Goal: Task Accomplishment & Management: Manage account settings

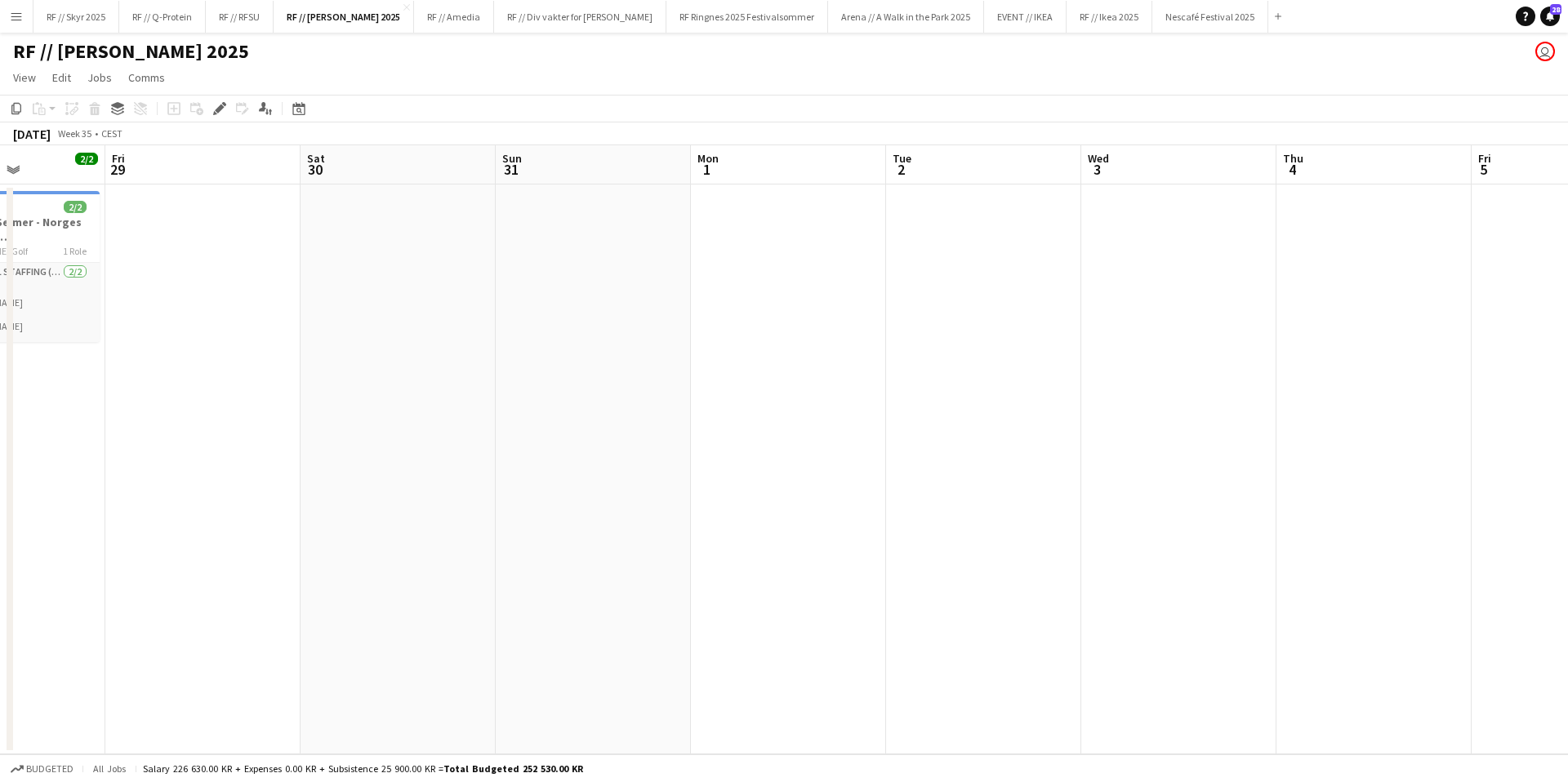
scroll to position [0, 675]
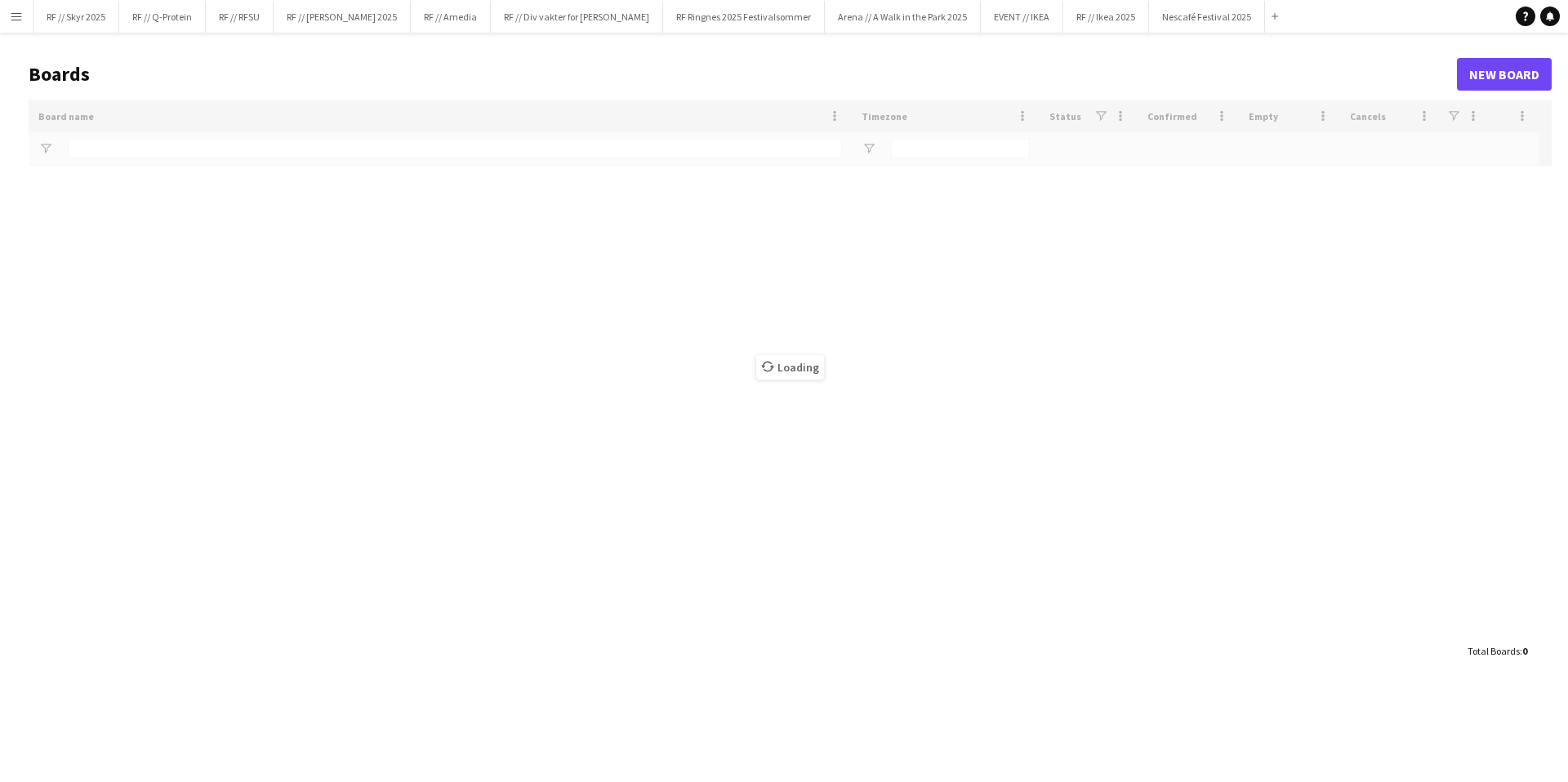
type input "******"
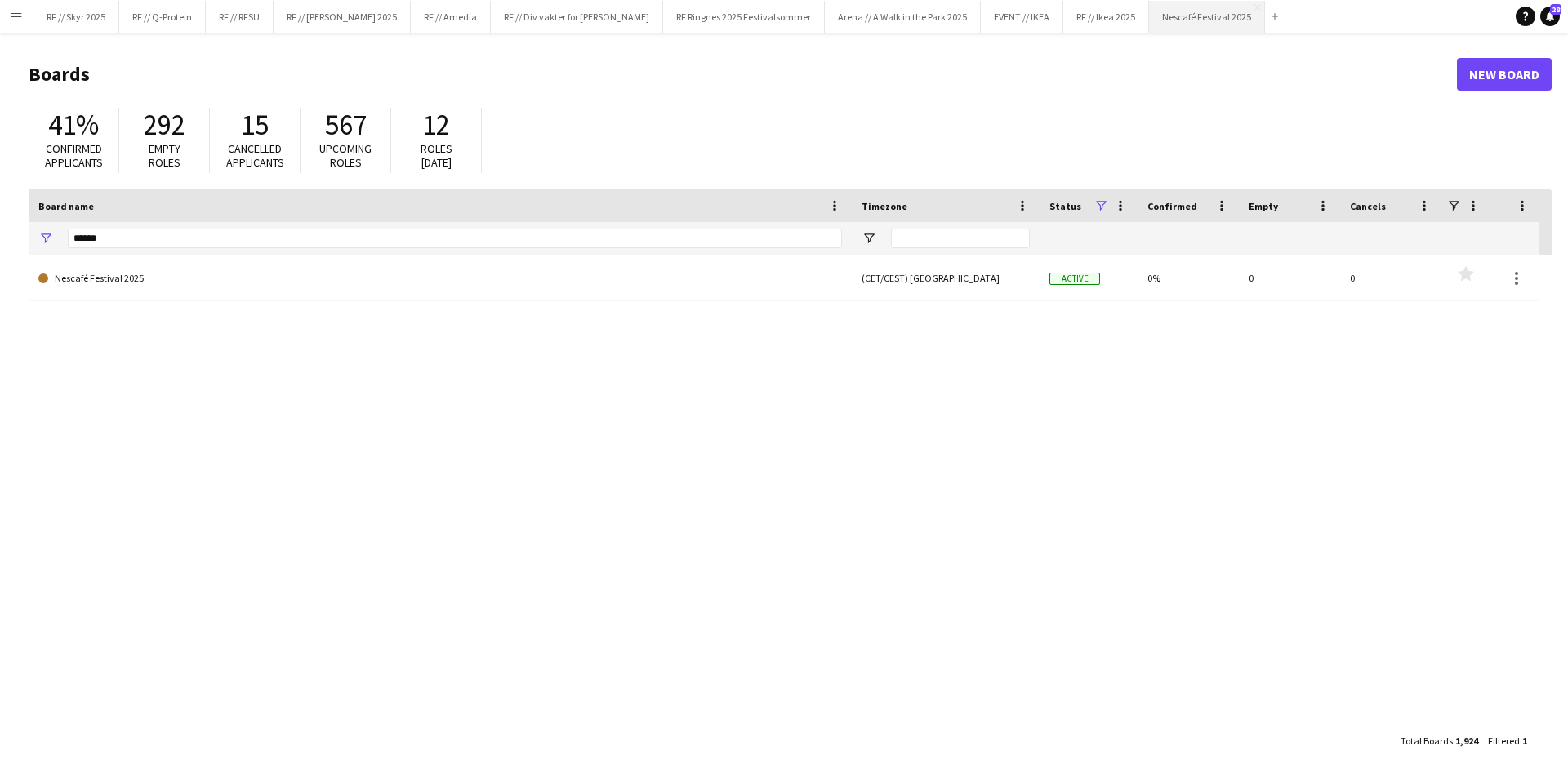
click at [1169, 19] on button "Nescafé Festival 2025 Close" at bounding box center [1207, 17] width 116 height 31
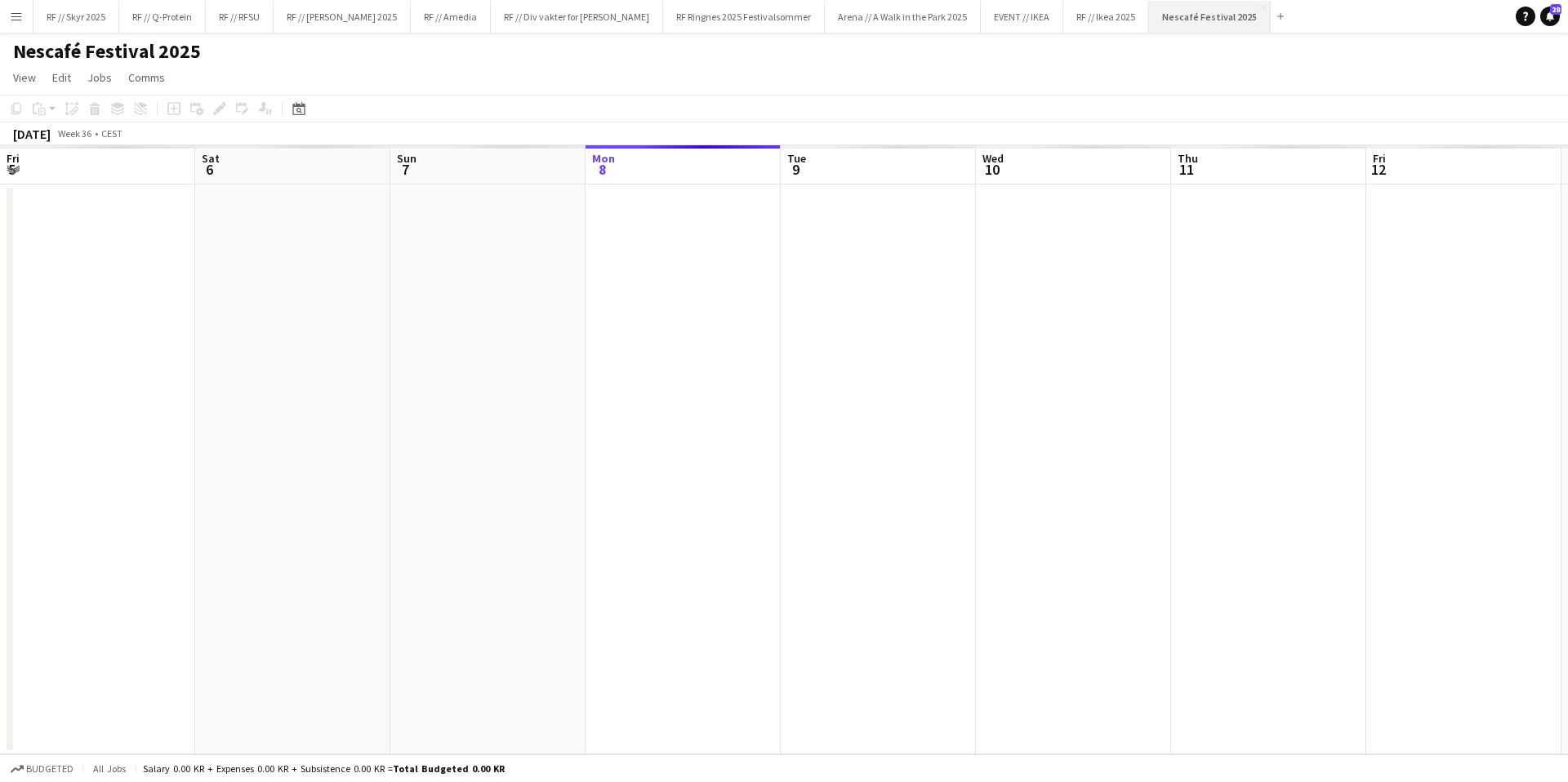
scroll to position [0, 390]
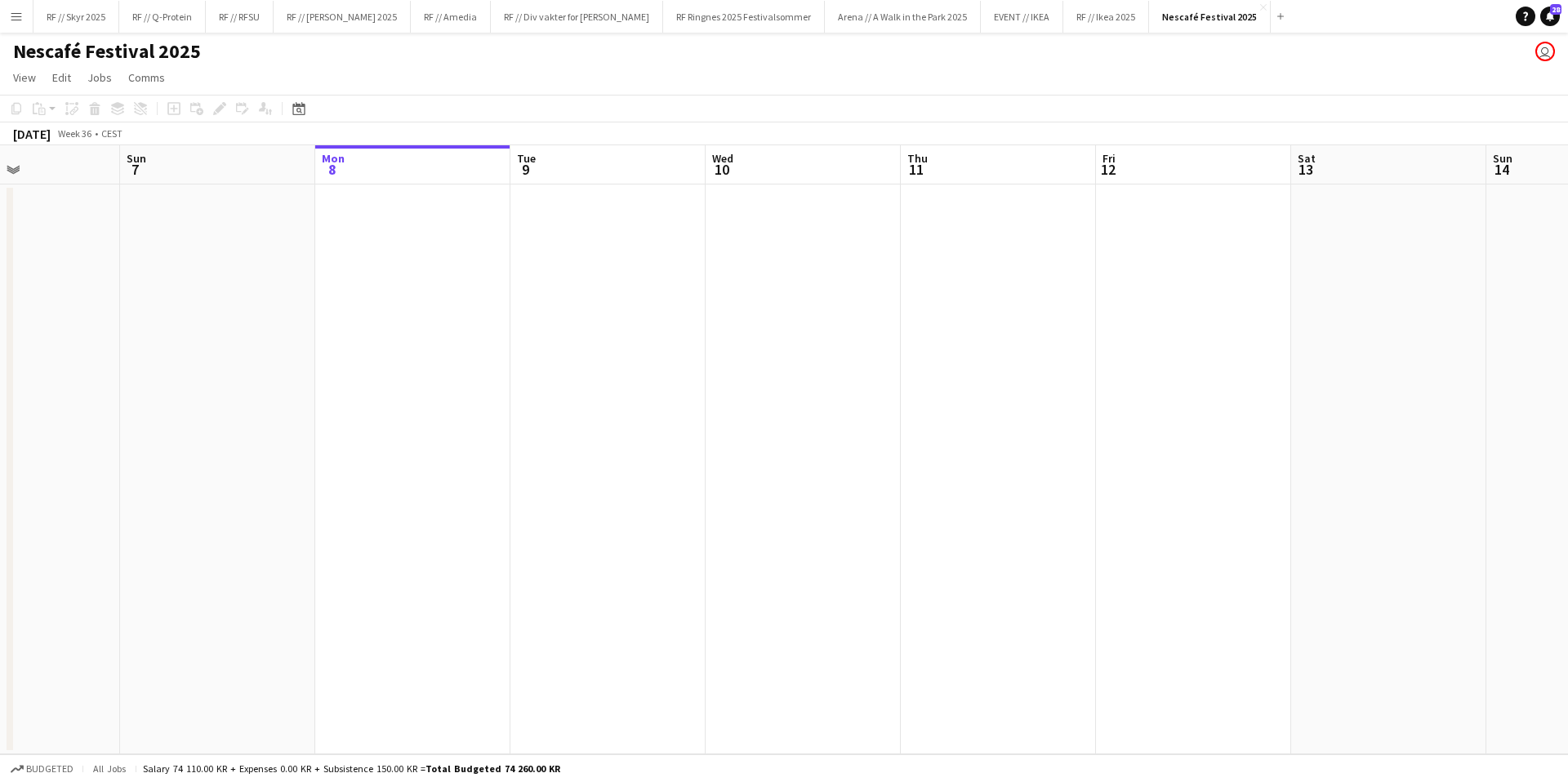
drag, startPoint x: 401, startPoint y: 171, endPoint x: 1386, endPoint y: 160, distance: 985.1
click at [1369, 157] on app-calendar-viewport "Thu 4 Fri 5 Sat 6 Sun 7 Mon 8 Tue 9 Wed 10 Thu 11 Fri 12 Sat 13 Sun 14 Mon 15 T…" at bounding box center [784, 449] width 1568 height 609
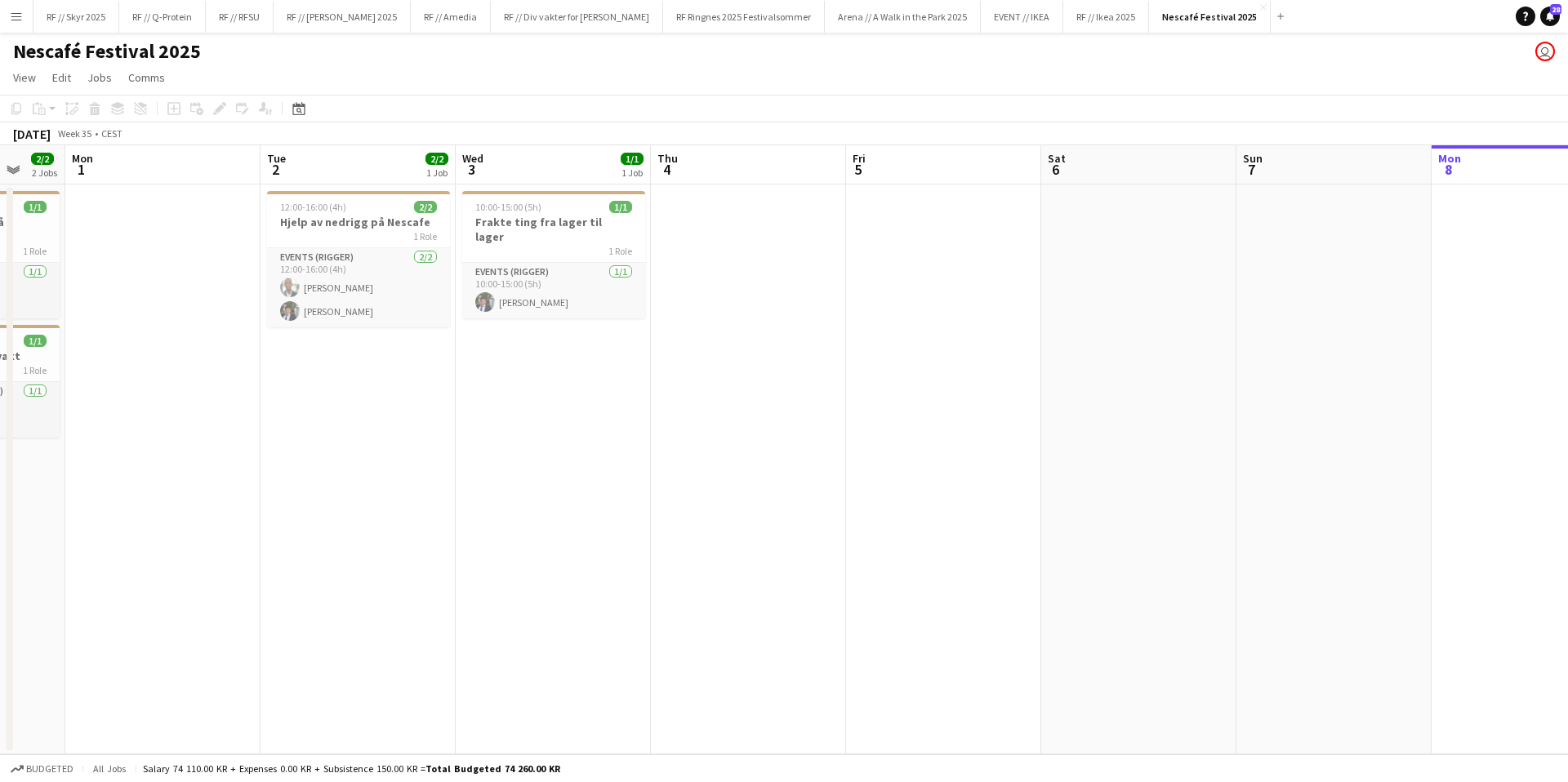
drag, startPoint x: 490, startPoint y: 437, endPoint x: 1242, endPoint y: 350, distance: 757.0
click at [1242, 350] on app-calendar-viewport "Fri 29 Sat 30 1/1 1 Job Sun 31 2/2 2 Jobs Mon 1 Tue 2 2/2 1 Job Wed 3 1/1 1 Job…" at bounding box center [784, 449] width 1568 height 609
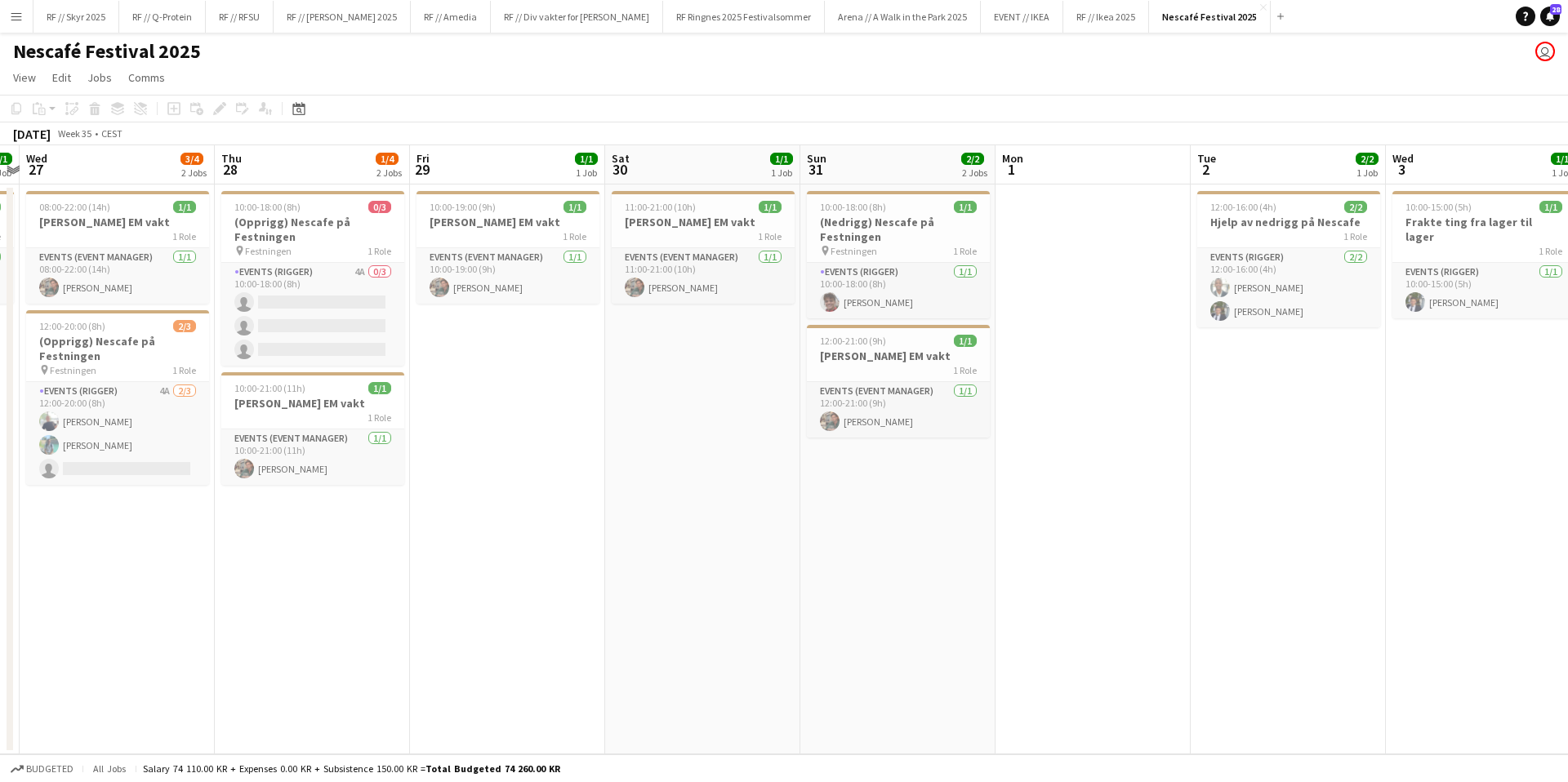
scroll to position [0, 513]
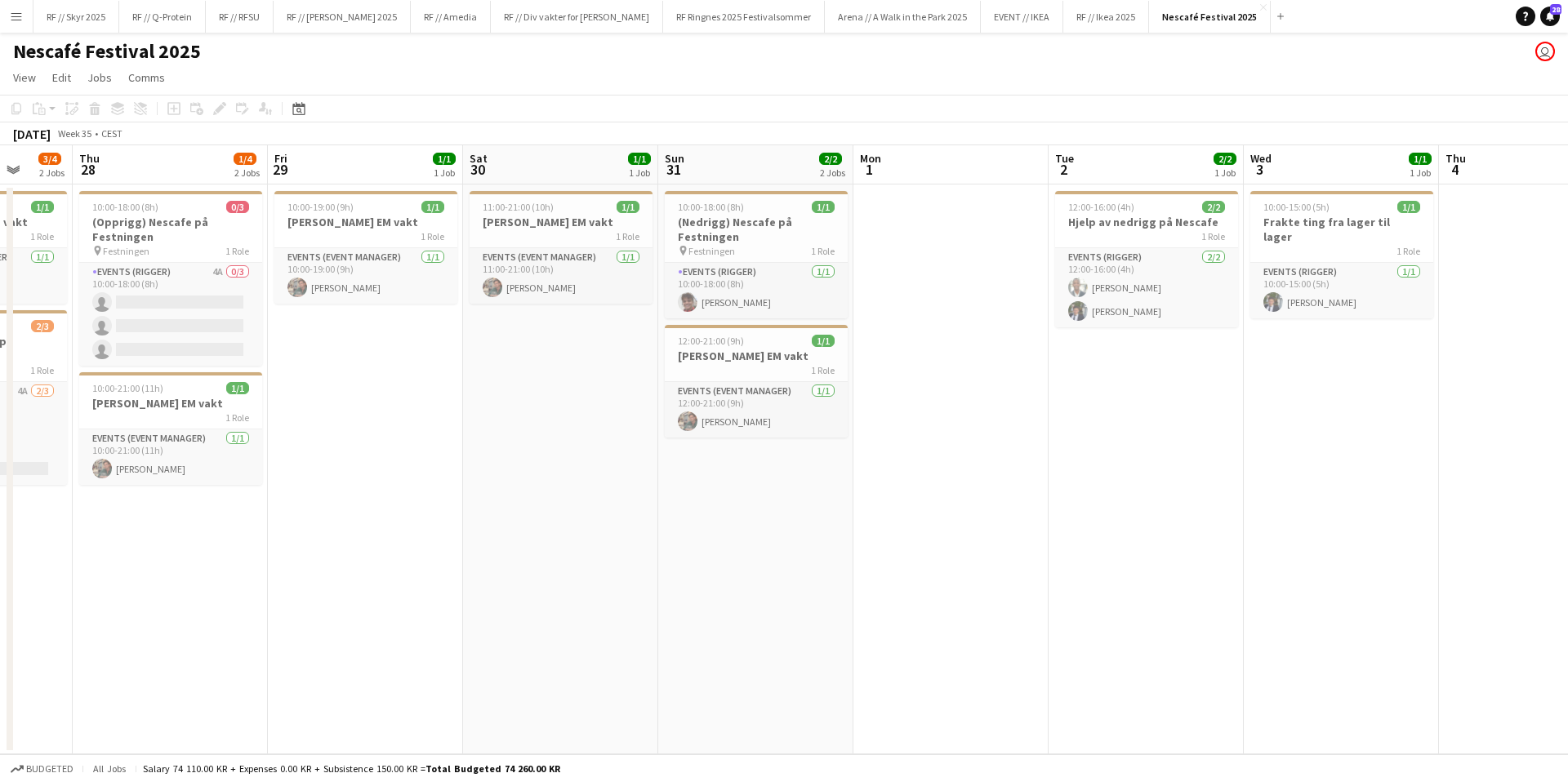
drag, startPoint x: 1205, startPoint y: 429, endPoint x: 1345, endPoint y: 432, distance: 140.0
click at [1343, 432] on app-calendar-viewport "Mon 25 1/1 1 Job Tue 26 1/1 1 Job Wed 27 3/4 2 Jobs Thu 28 1/4 2 Jobs Fri 29 1/…" at bounding box center [784, 449] width 1568 height 609
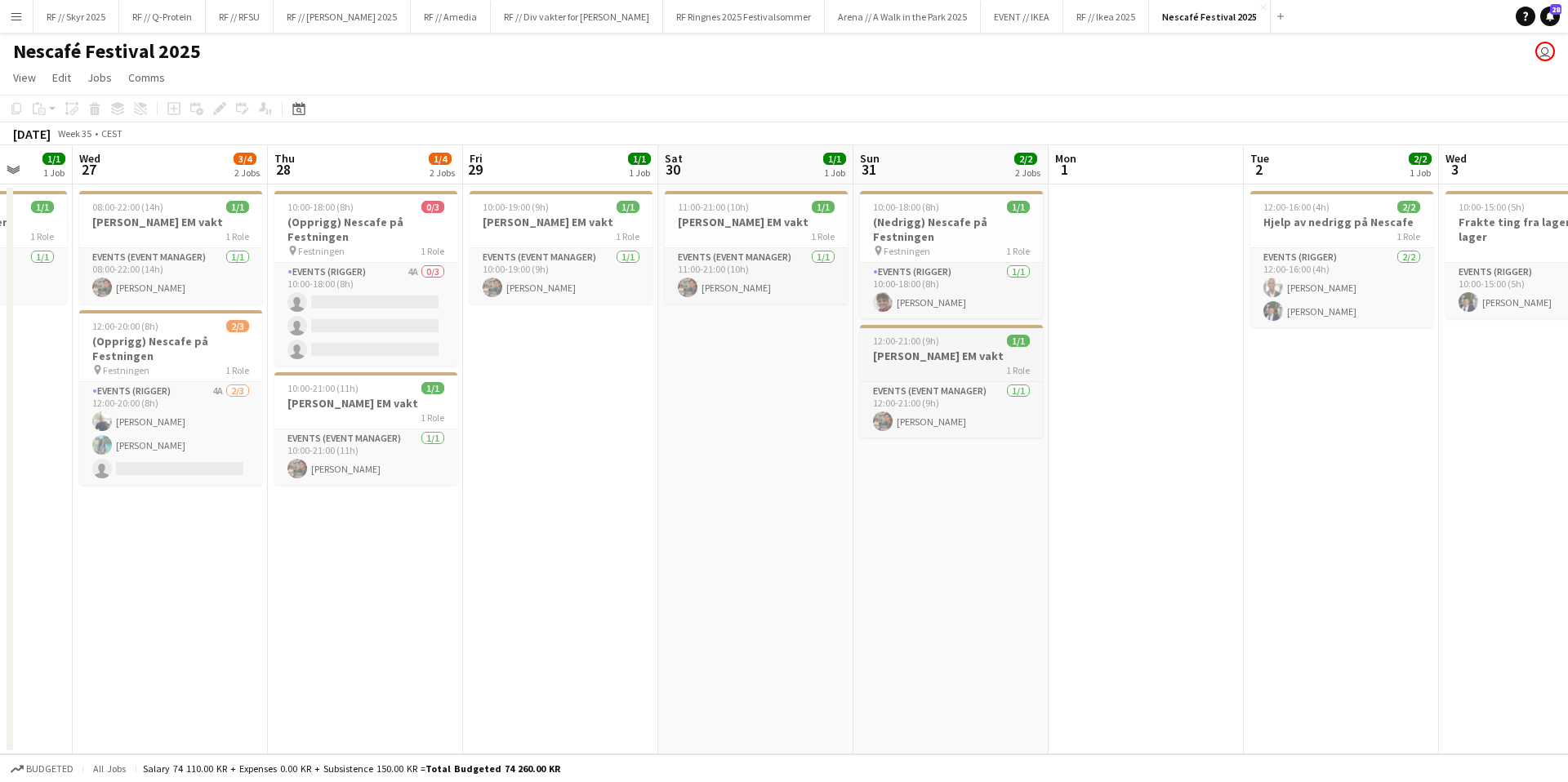
click at [964, 365] on div "1 Role" at bounding box center [951, 369] width 183 height 13
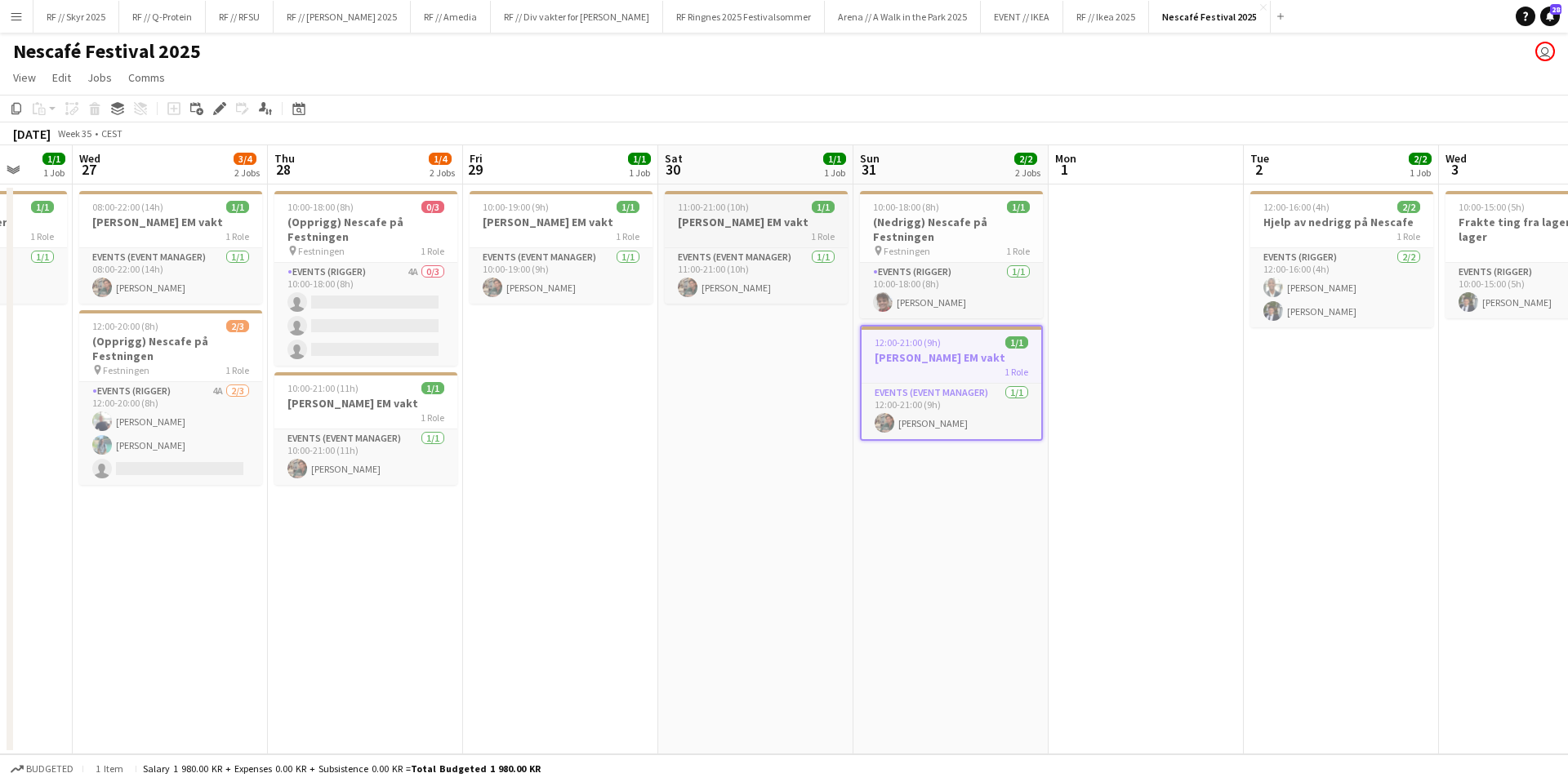
click at [724, 212] on span "11:00-21:00 (10h)" at bounding box center [714, 206] width 71 height 12
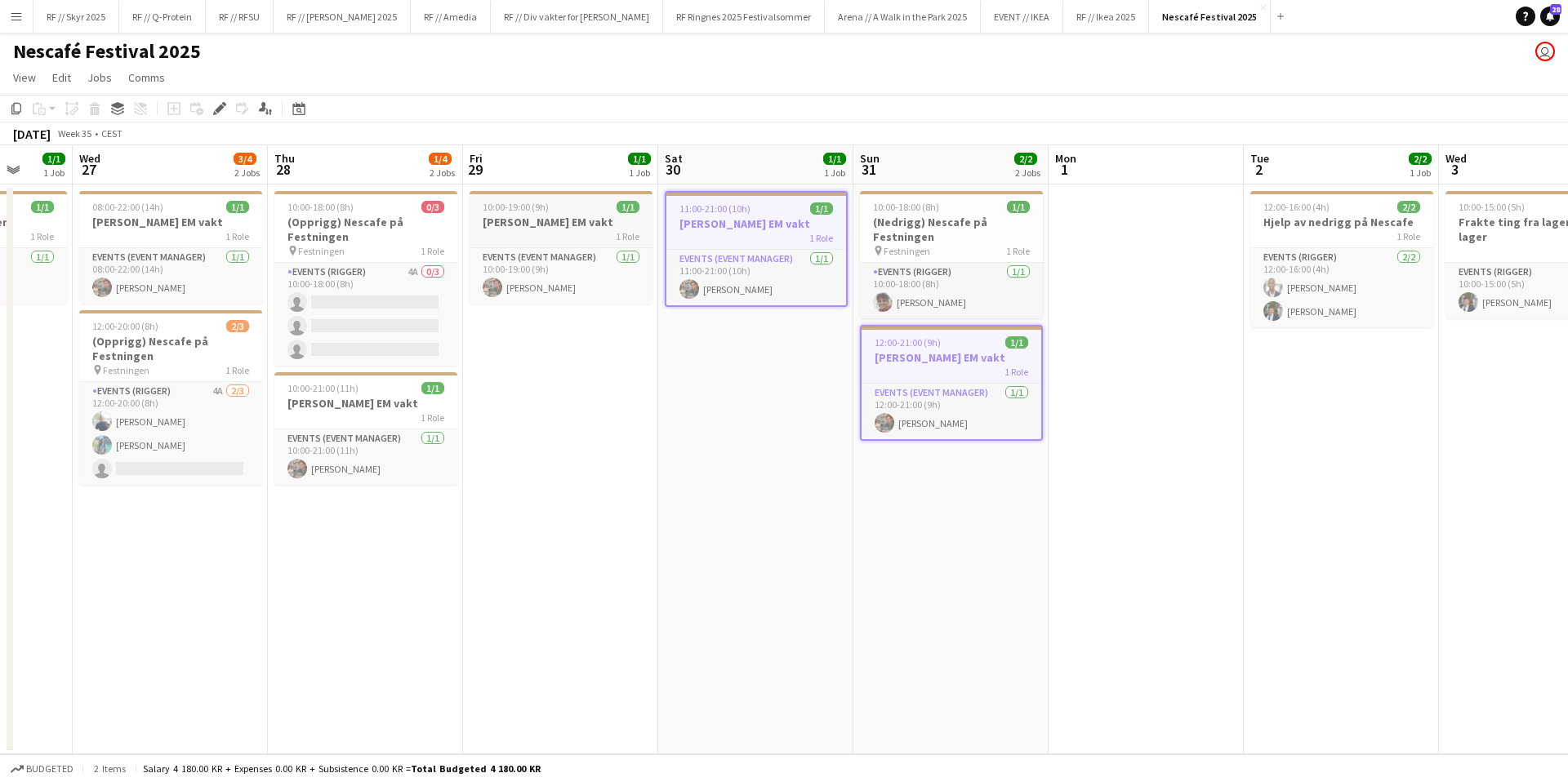
click at [545, 226] on h3 "[PERSON_NAME] EM vakt" at bounding box center [561, 222] width 183 height 15
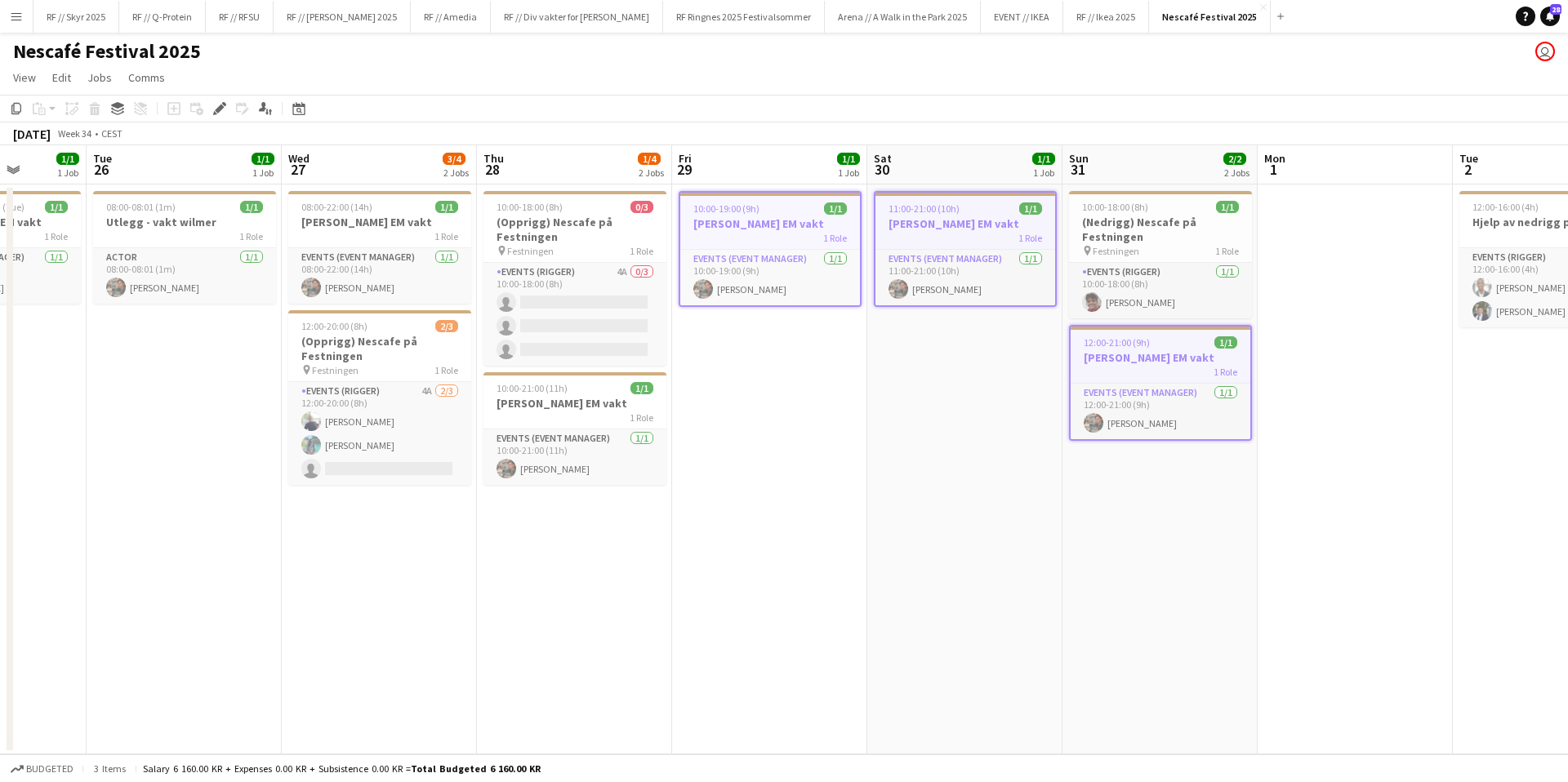
drag, startPoint x: 933, startPoint y: 447, endPoint x: 1111, endPoint y: 437, distance: 178.3
click at [1111, 437] on app-calendar-viewport "Sat 23 Sun 24 3/4 2 Jobs Mon 25 1/1 1 Job Tue 26 1/1 1 Job Wed 27 3/4 2 Jobs Th…" at bounding box center [784, 449] width 1568 height 609
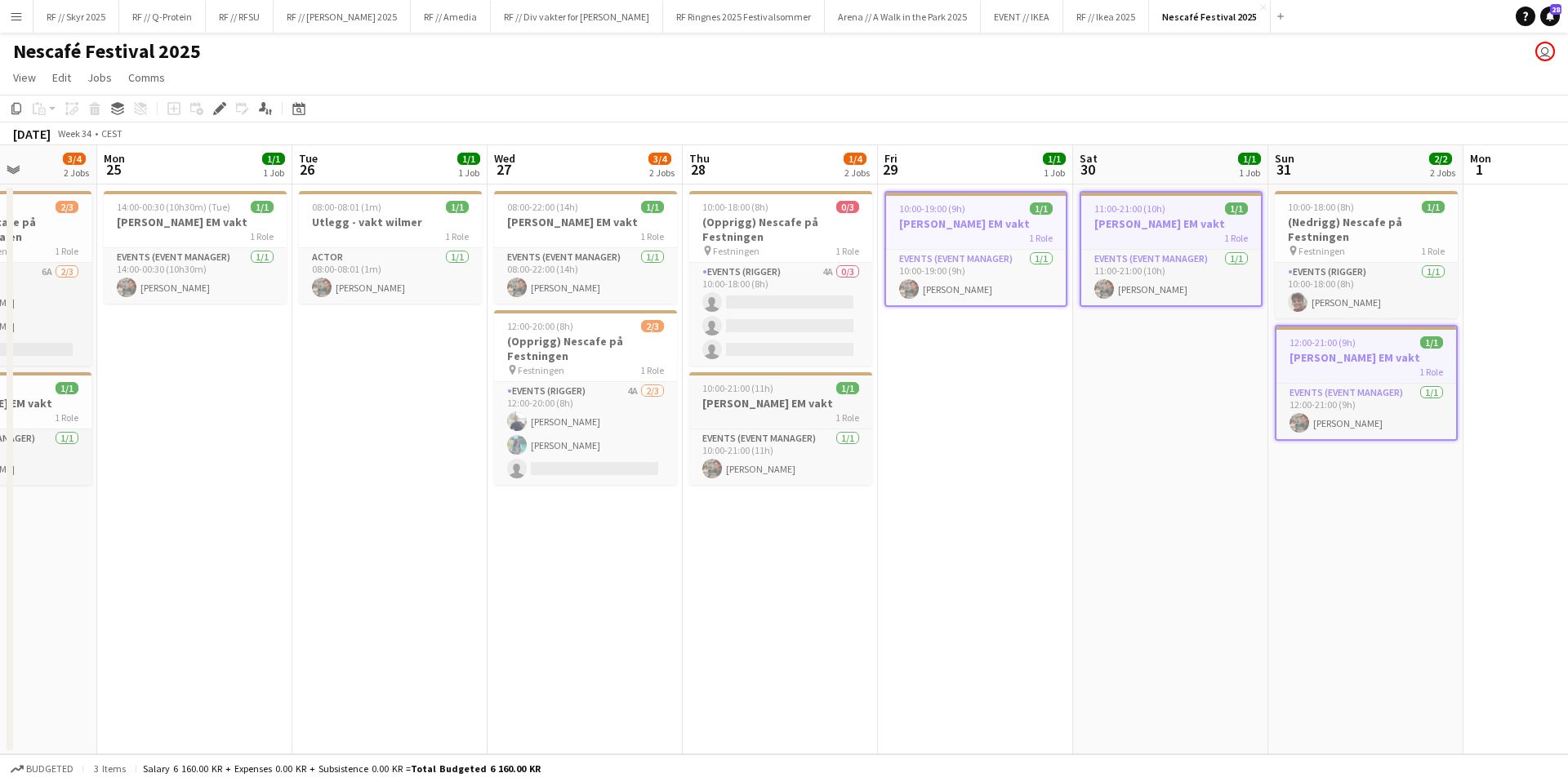
click at [763, 408] on h3 "[PERSON_NAME] EM vakt" at bounding box center [781, 403] width 183 height 15
click at [565, 237] on div "1 Role" at bounding box center [585, 236] width 183 height 13
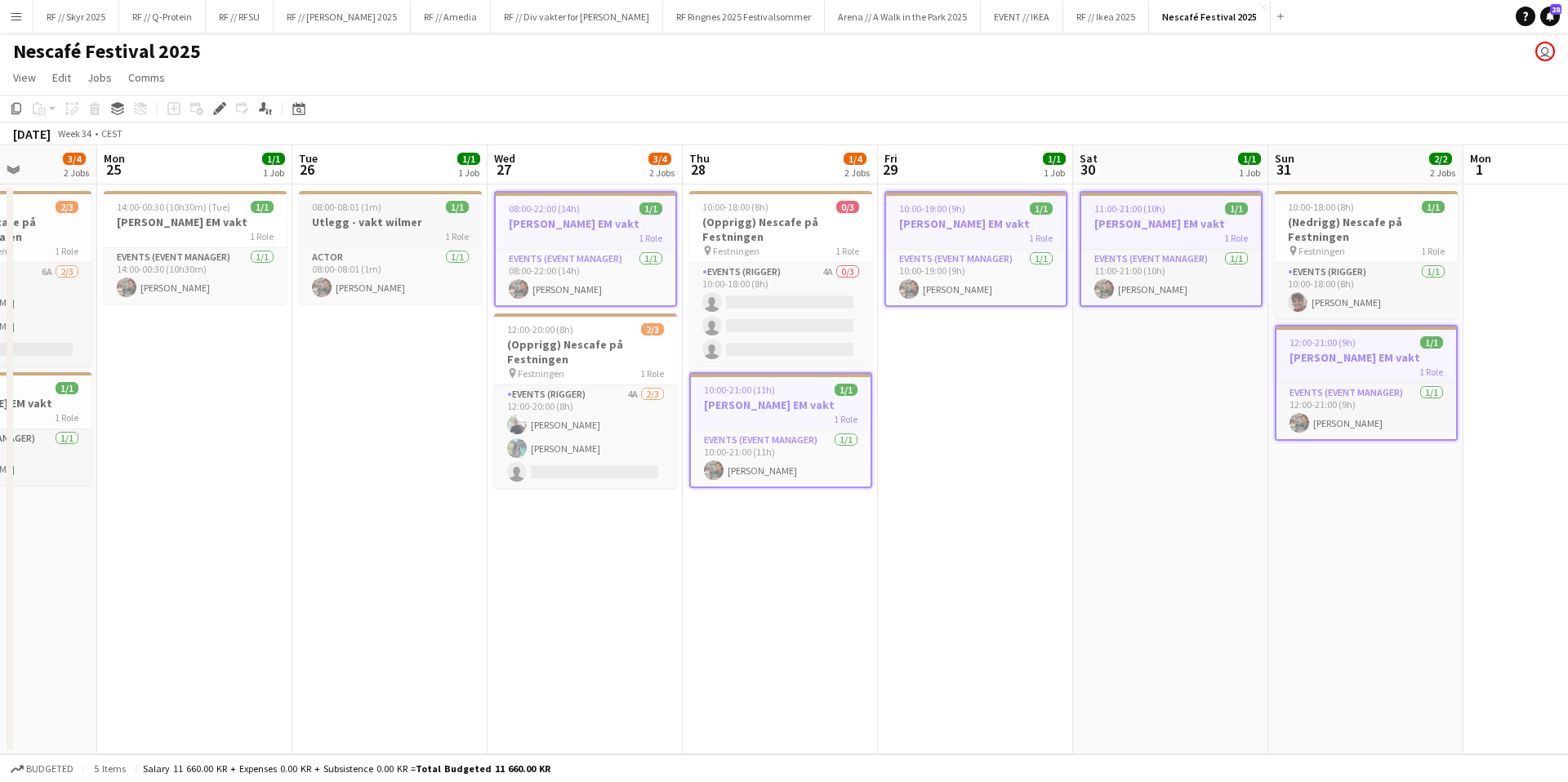
click at [380, 228] on h3 "Utlegg - vakt wilmer" at bounding box center [390, 222] width 183 height 15
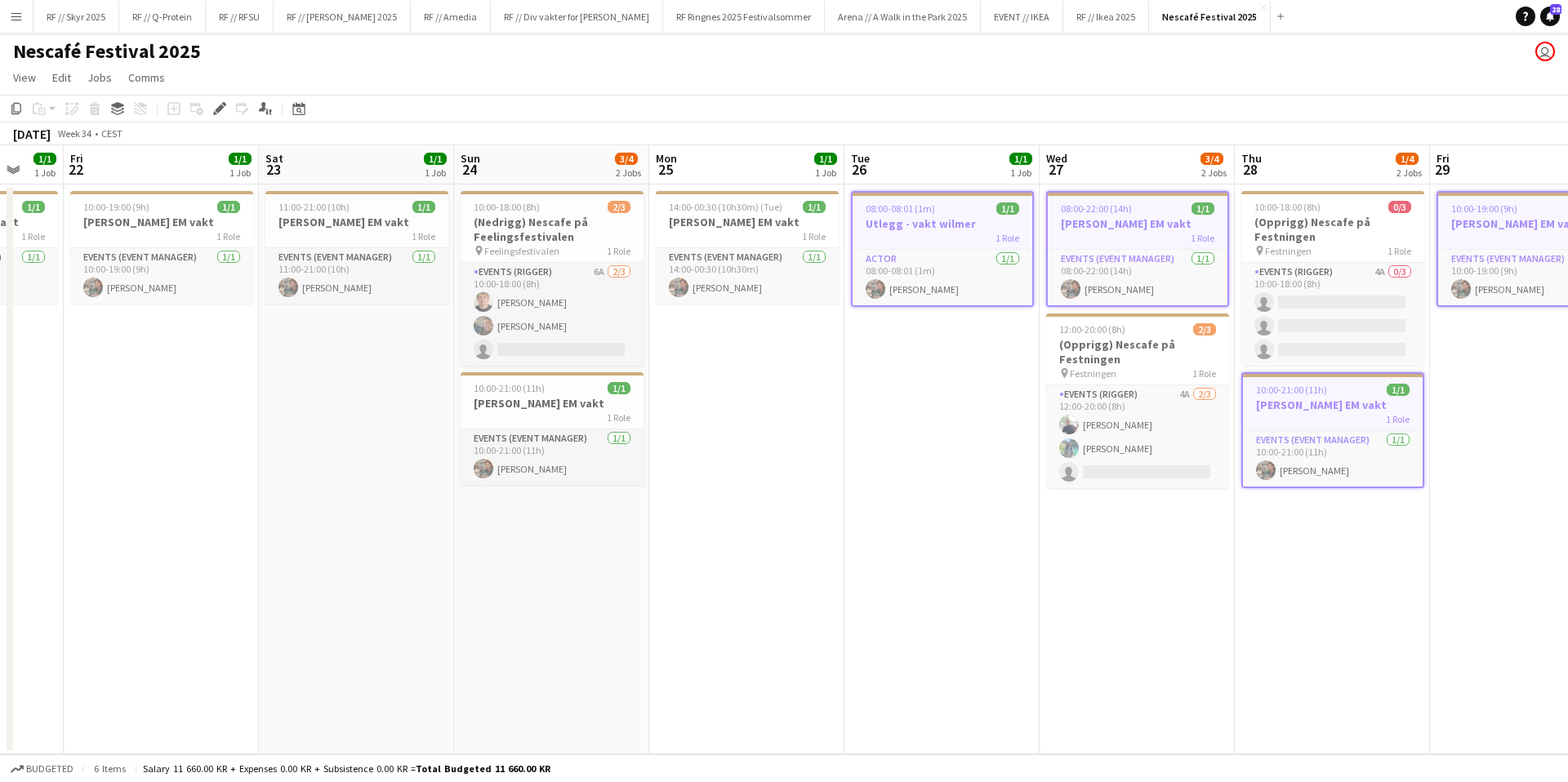
drag, startPoint x: 386, startPoint y: 423, endPoint x: 889, endPoint y: 409, distance: 503.2
click at [889, 409] on app-calendar-viewport "Wed 20 1/1 1 Job Thu 21 1/1 1 Job Fri 22 1/1 1 Job Sat 23 1/1 1 Job Sun 24 3/4 …" at bounding box center [784, 449] width 1568 height 609
click at [726, 222] on h3 "[PERSON_NAME] EM vakt" at bounding box center [747, 222] width 183 height 15
click at [524, 212] on span "10:00-18:00 (8h)" at bounding box center [507, 206] width 66 height 12
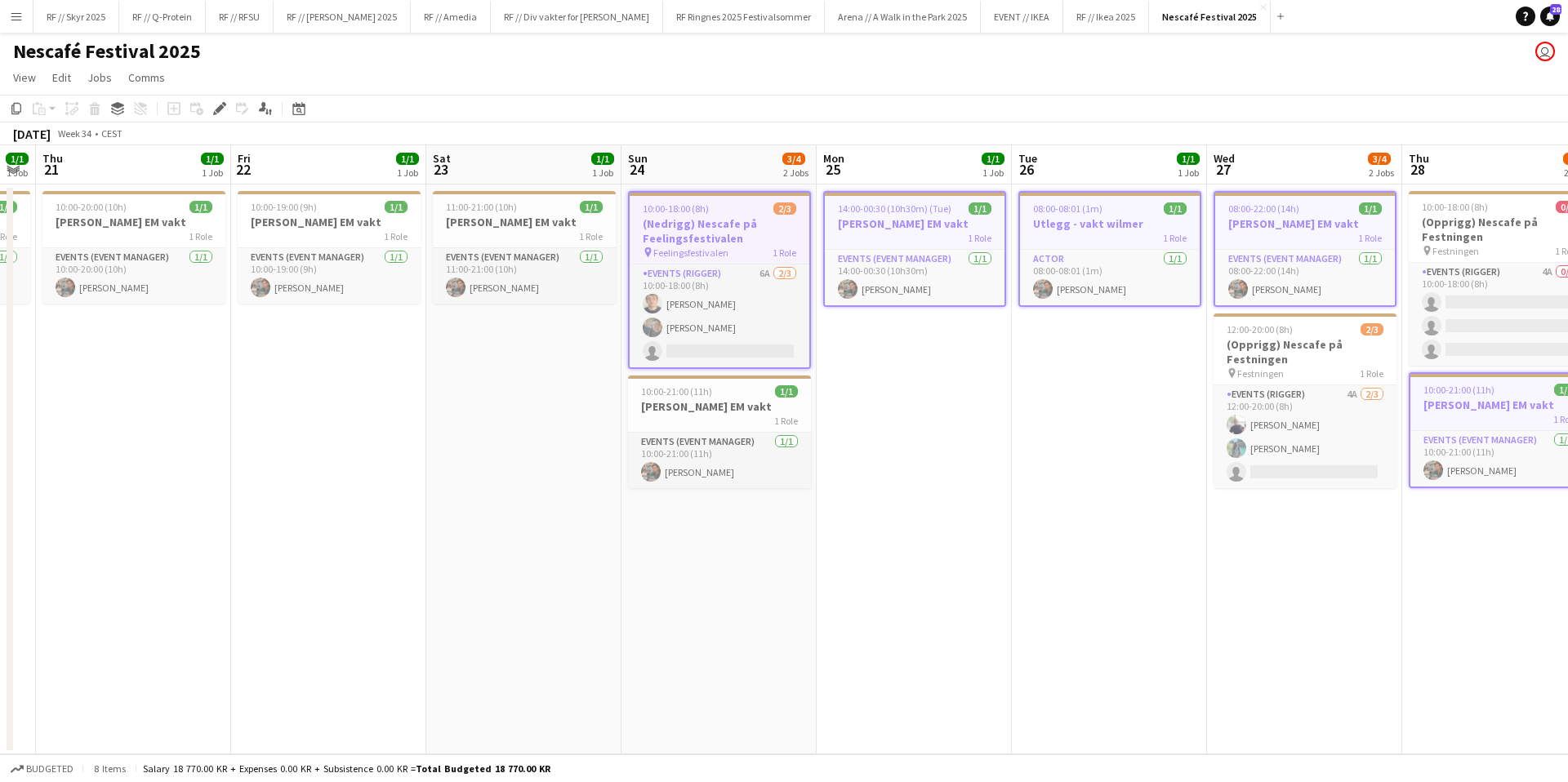
scroll to position [0, 462]
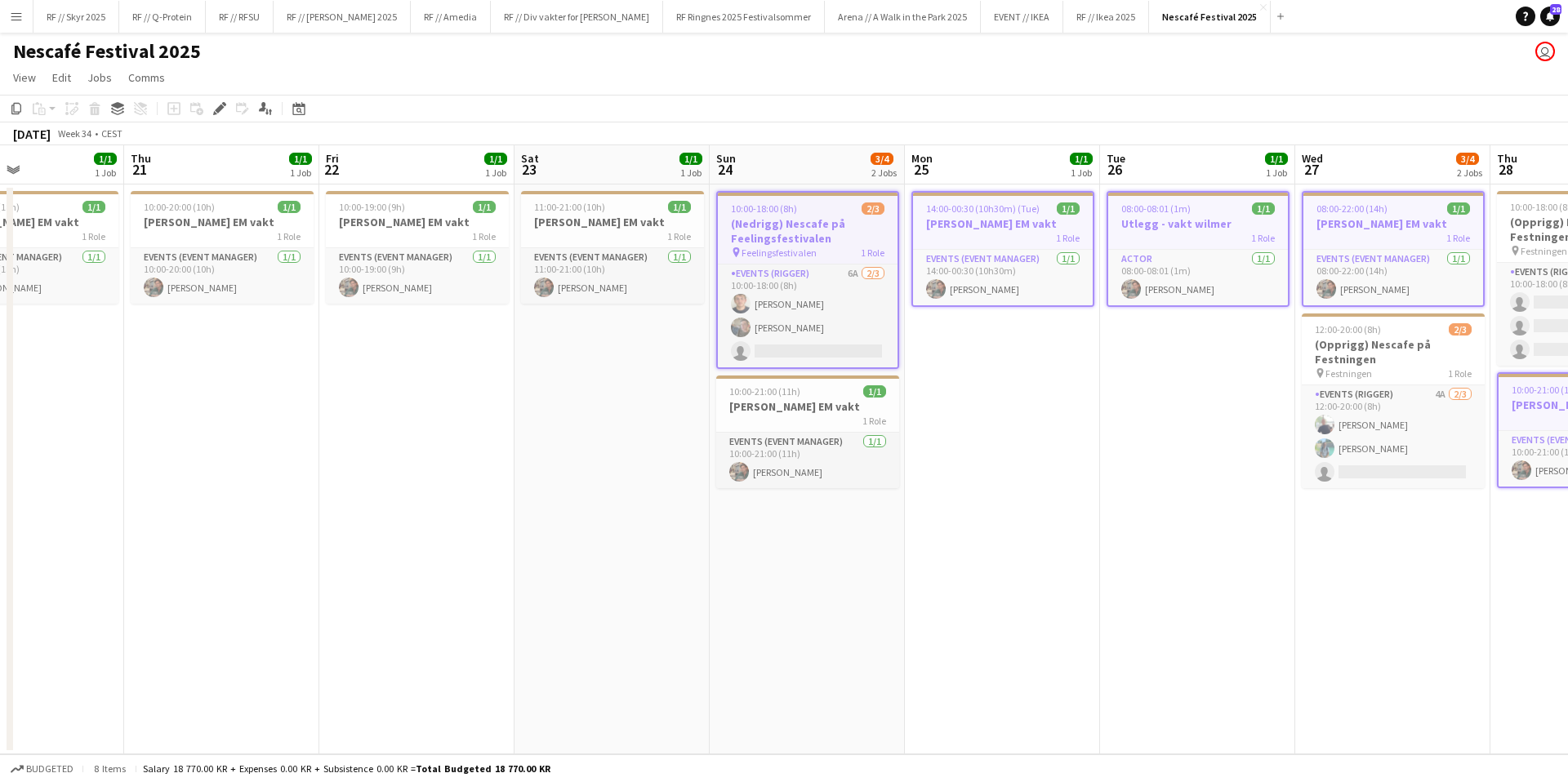
drag, startPoint x: 859, startPoint y: 480, endPoint x: 1115, endPoint y: 449, distance: 257.9
click at [1115, 449] on app-calendar-viewport "Mon 18 1/1 1 Job Tue 19 1/4 2 Jobs Wed 20 1/1 1 Job Thu 21 1/1 1 Job Fri 22 1/1…" at bounding box center [784, 449] width 1568 height 609
click at [806, 229] on h3 "(Nedrigg) Nescafe på Feelingsfestivalen" at bounding box center [807, 230] width 180 height 29
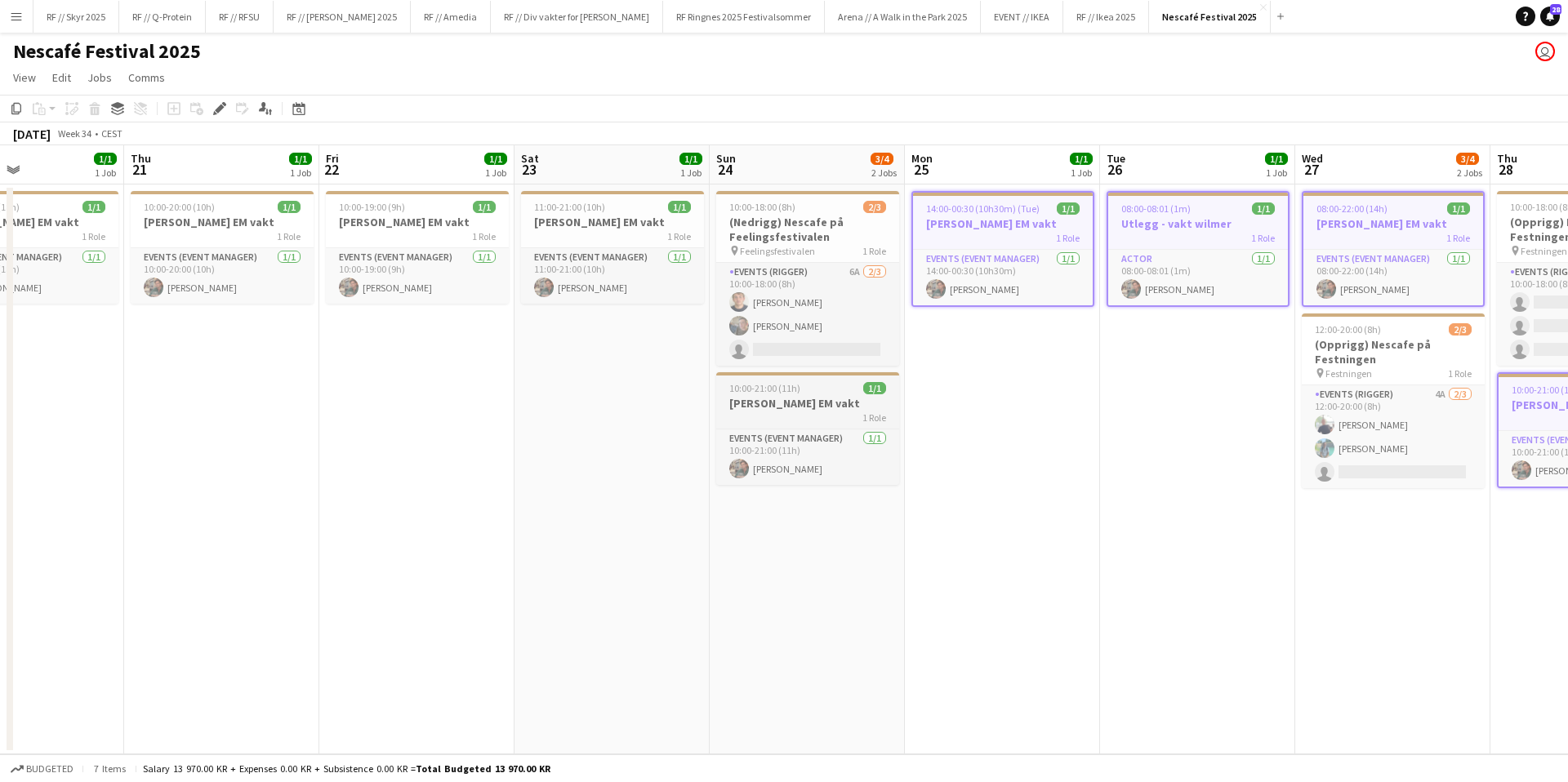
click at [816, 418] on div "1 Role" at bounding box center [807, 418] width 183 height 13
click at [571, 245] on app-job-card "11:00-21:00 (10h) 1/1 Wilmer EM vakt 1 Role Events (Event Manager) [DATE] 11:00…" at bounding box center [612, 248] width 183 height 113
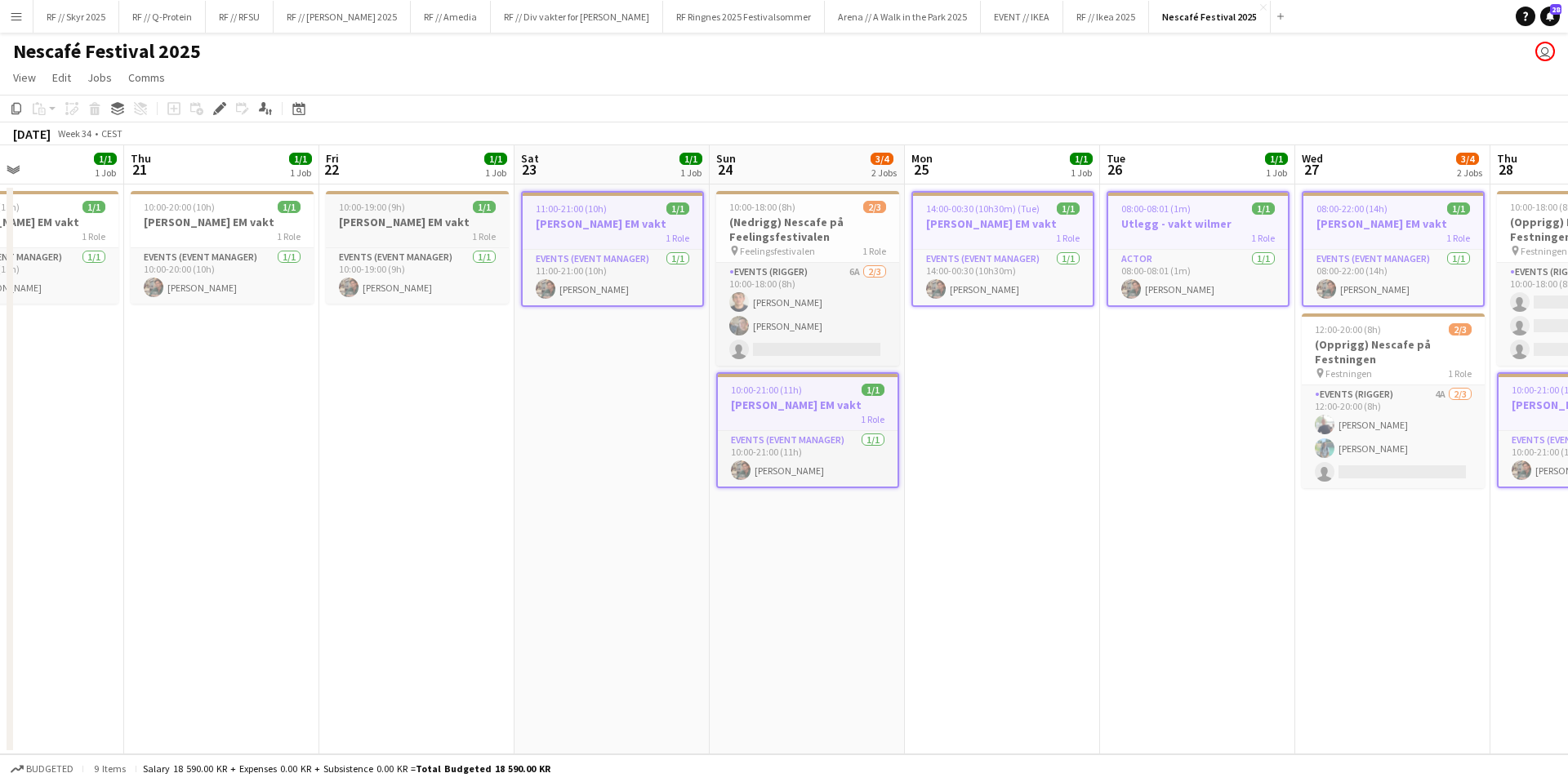
click at [381, 225] on h3 "[PERSON_NAME] EM vakt" at bounding box center [417, 222] width 183 height 15
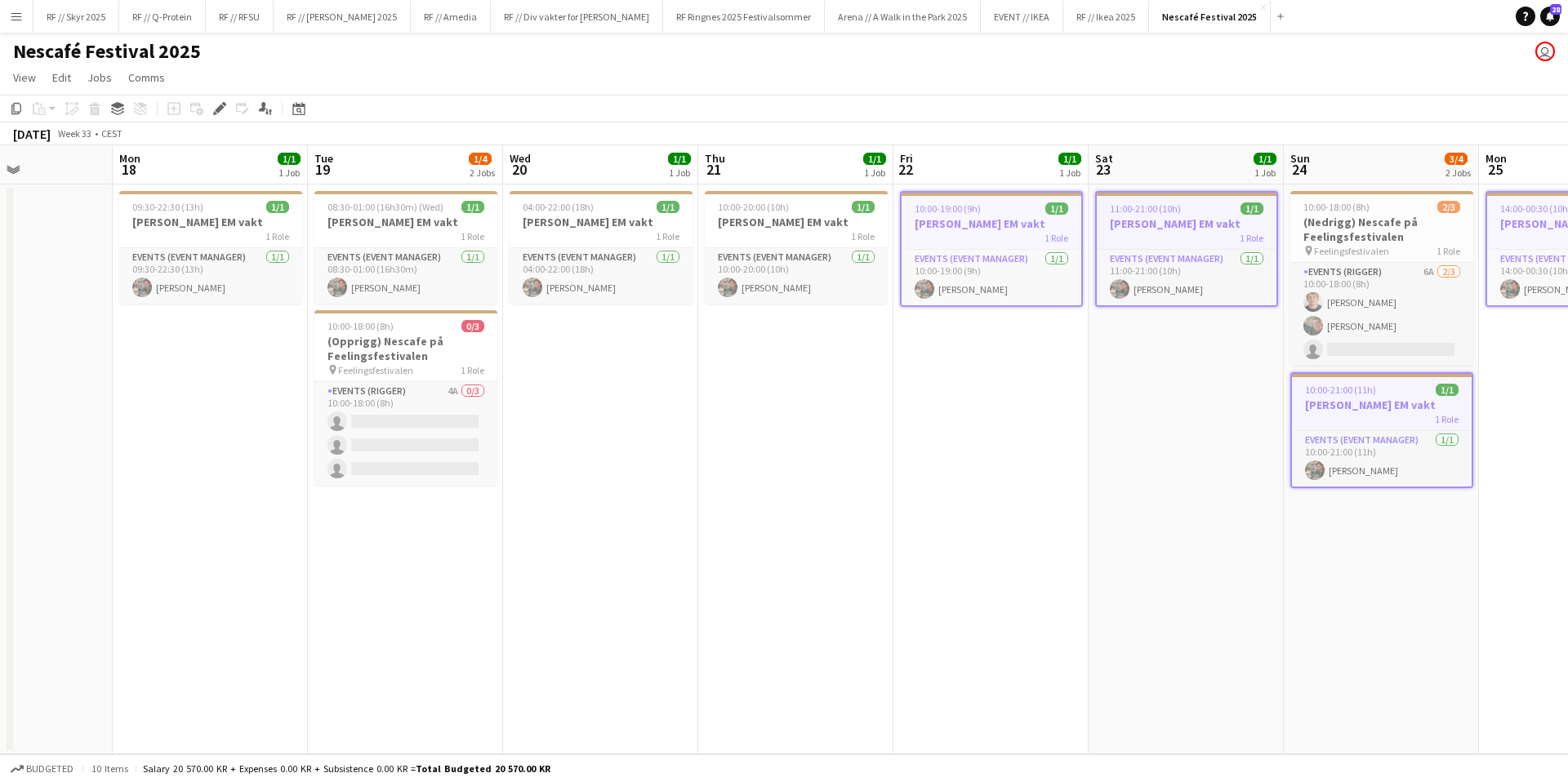
drag, startPoint x: 478, startPoint y: 399, endPoint x: 944, endPoint y: 389, distance: 466.1
click at [944, 389] on app-calendar-viewport "Fri 15 Sat 16 Sun 17 Mon 18 1/1 1 Job Tue 19 1/4 2 Jobs Wed 20 1/1 1 Job Thu 21…" at bounding box center [784, 449] width 1568 height 609
click at [791, 215] on h3 "[PERSON_NAME] EM vakt" at bounding box center [796, 222] width 183 height 15
click at [588, 222] on h3 "[PERSON_NAME] EM vakt" at bounding box center [602, 222] width 183 height 15
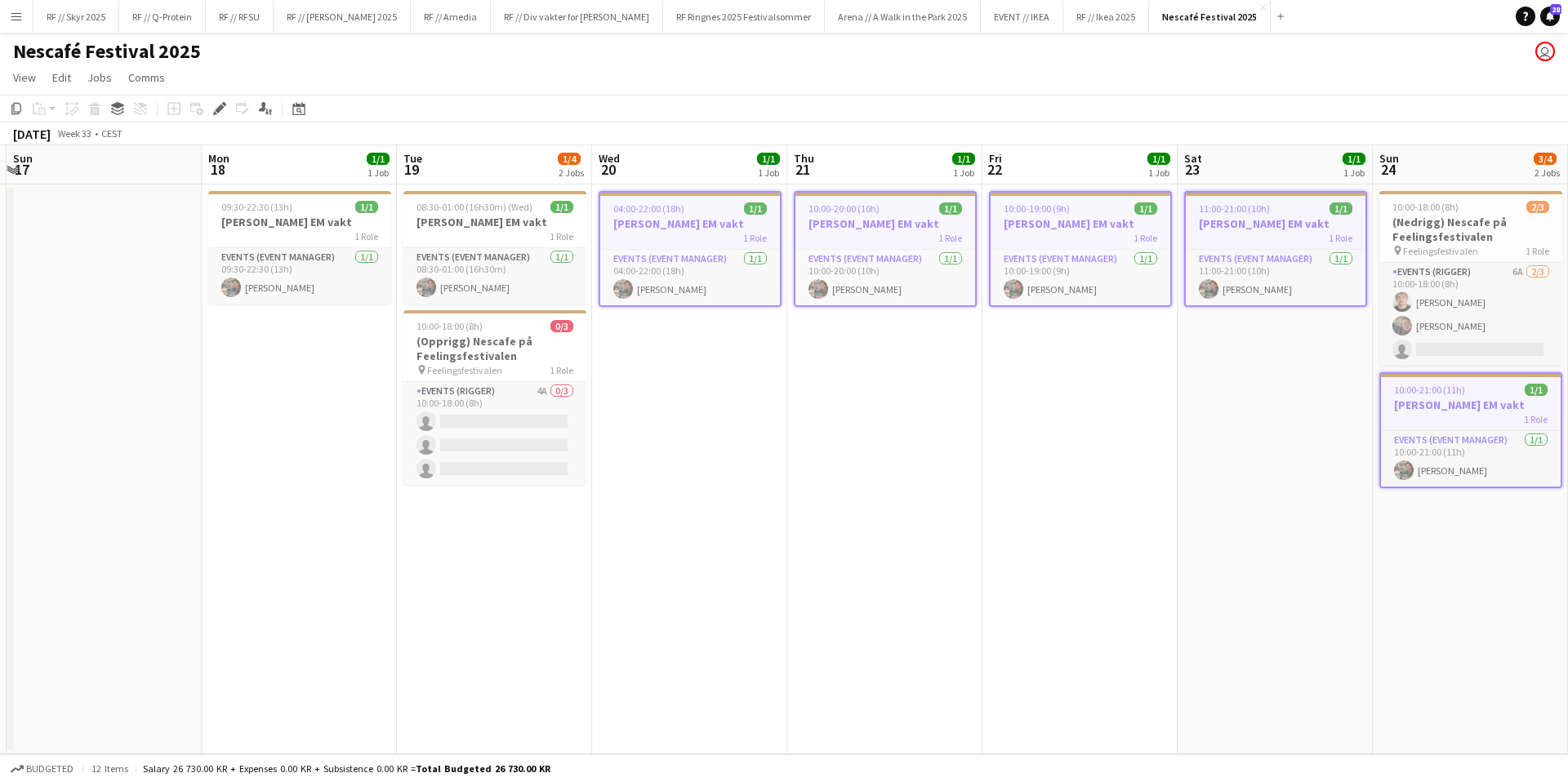
scroll to position [0, 452]
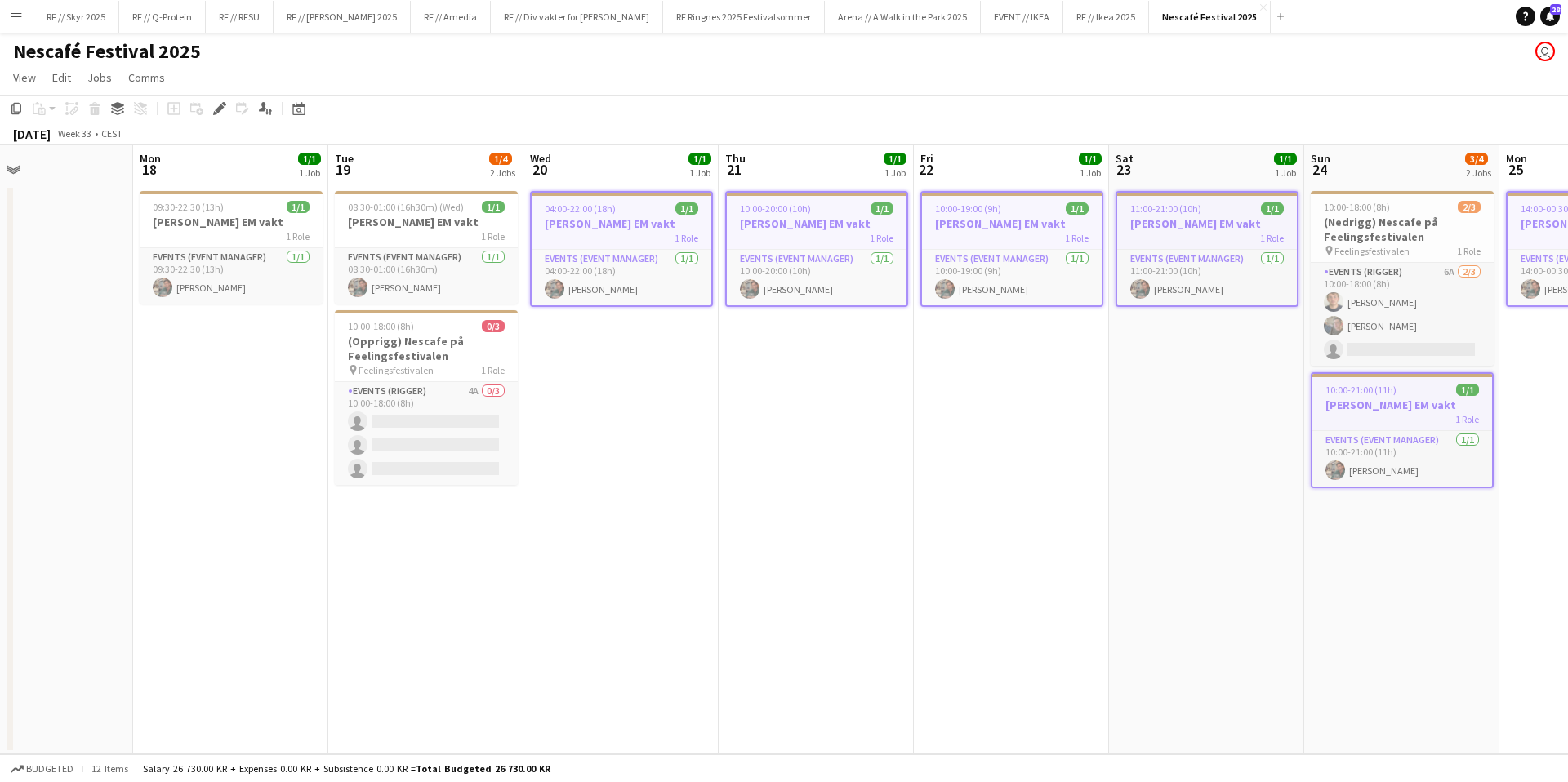
drag, startPoint x: 632, startPoint y: 431, endPoint x: 825, endPoint y: 422, distance: 193.2
click at [825, 422] on app-calendar-viewport "Fri 15 Sat 16 Sun 17 Mon 18 1/1 1 Job Tue 19 1/4 2 Jobs Wed 20 1/1 1 Job Thu 21…" at bounding box center [784, 449] width 1568 height 609
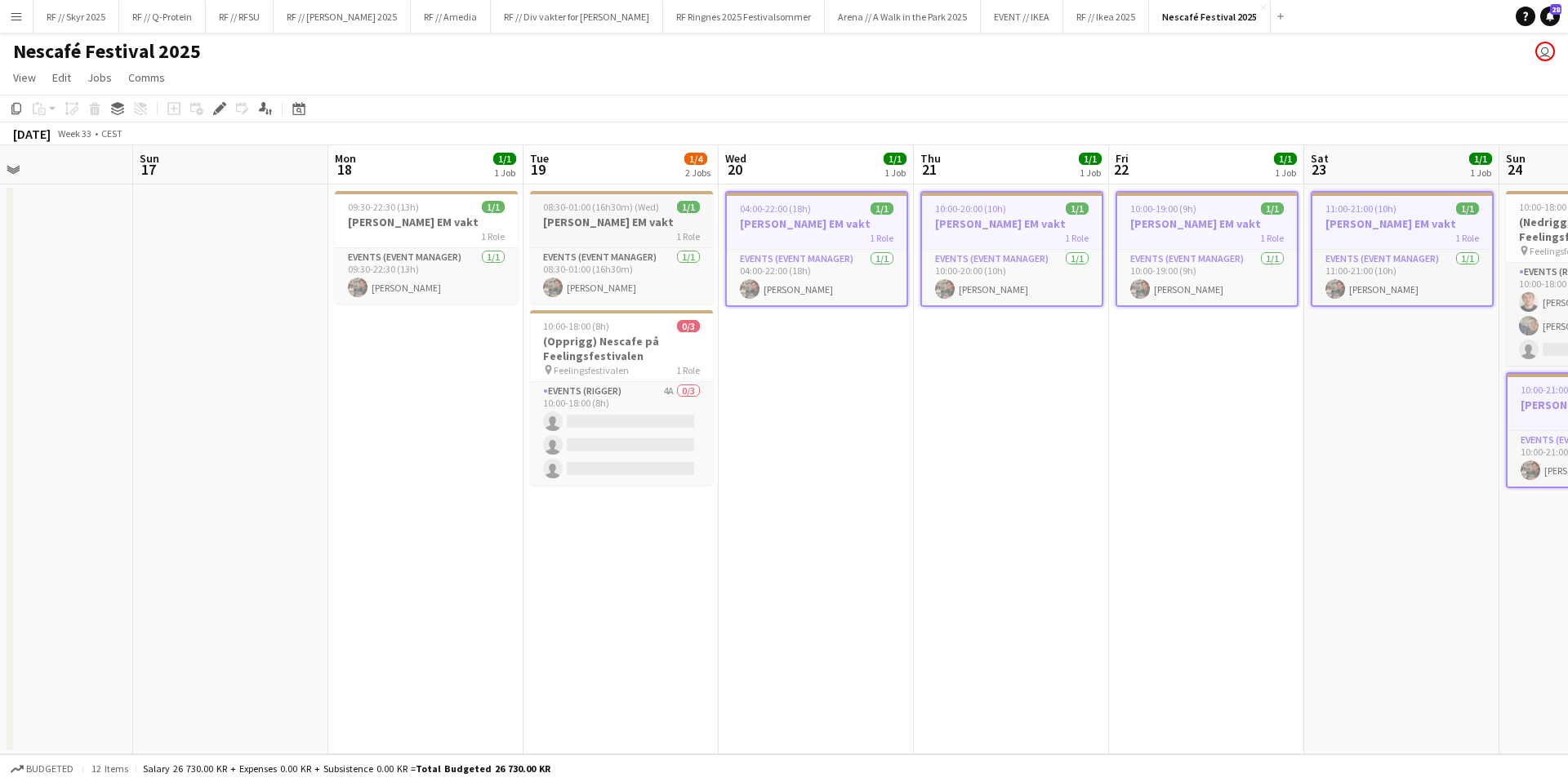
drag, startPoint x: 624, startPoint y: 231, endPoint x: 583, endPoint y: 235, distance: 41.2
click at [624, 231] on div "1 Role" at bounding box center [622, 236] width 183 height 13
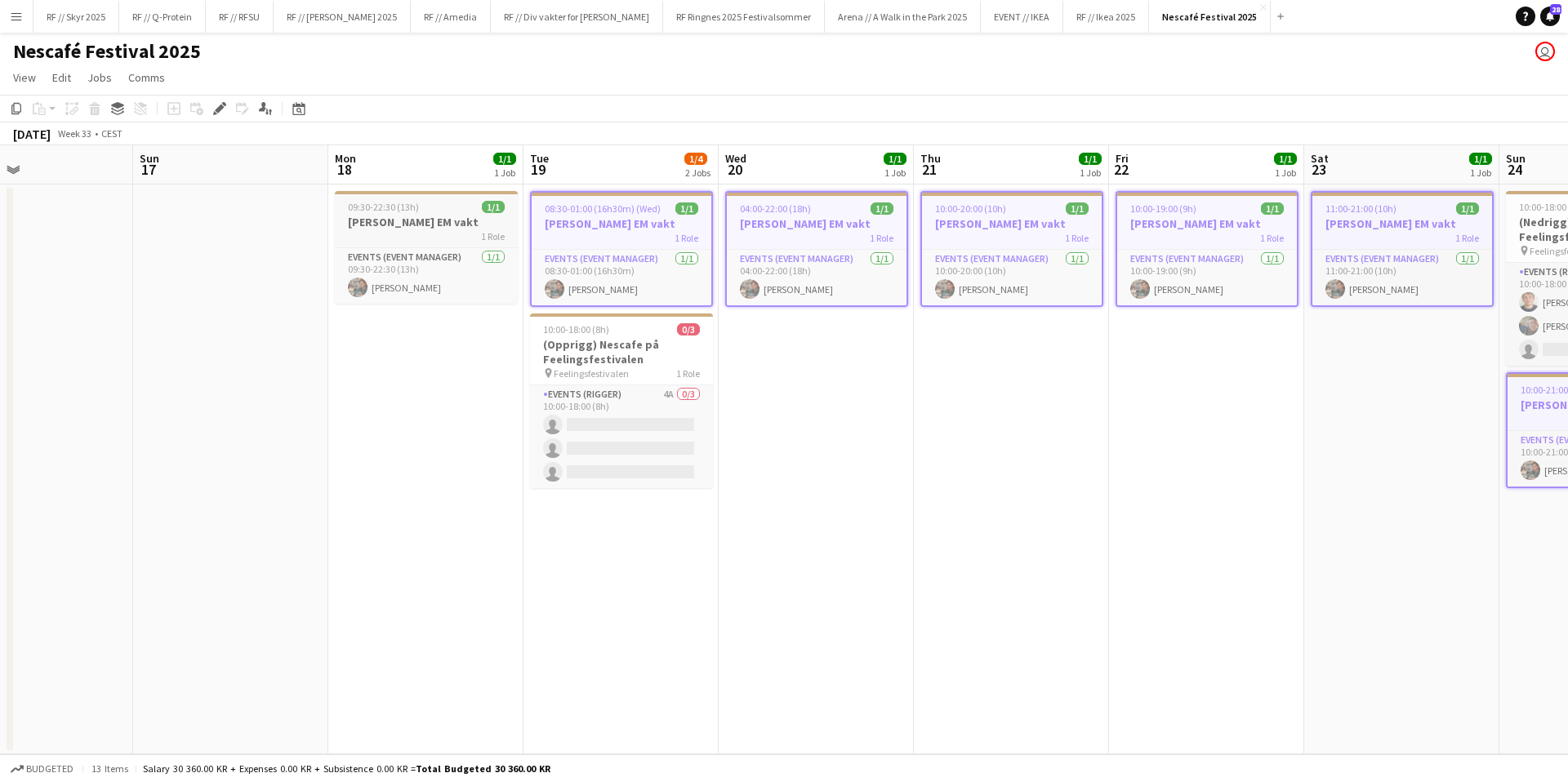
click at [423, 236] on div "1 Role" at bounding box center [426, 236] width 183 height 13
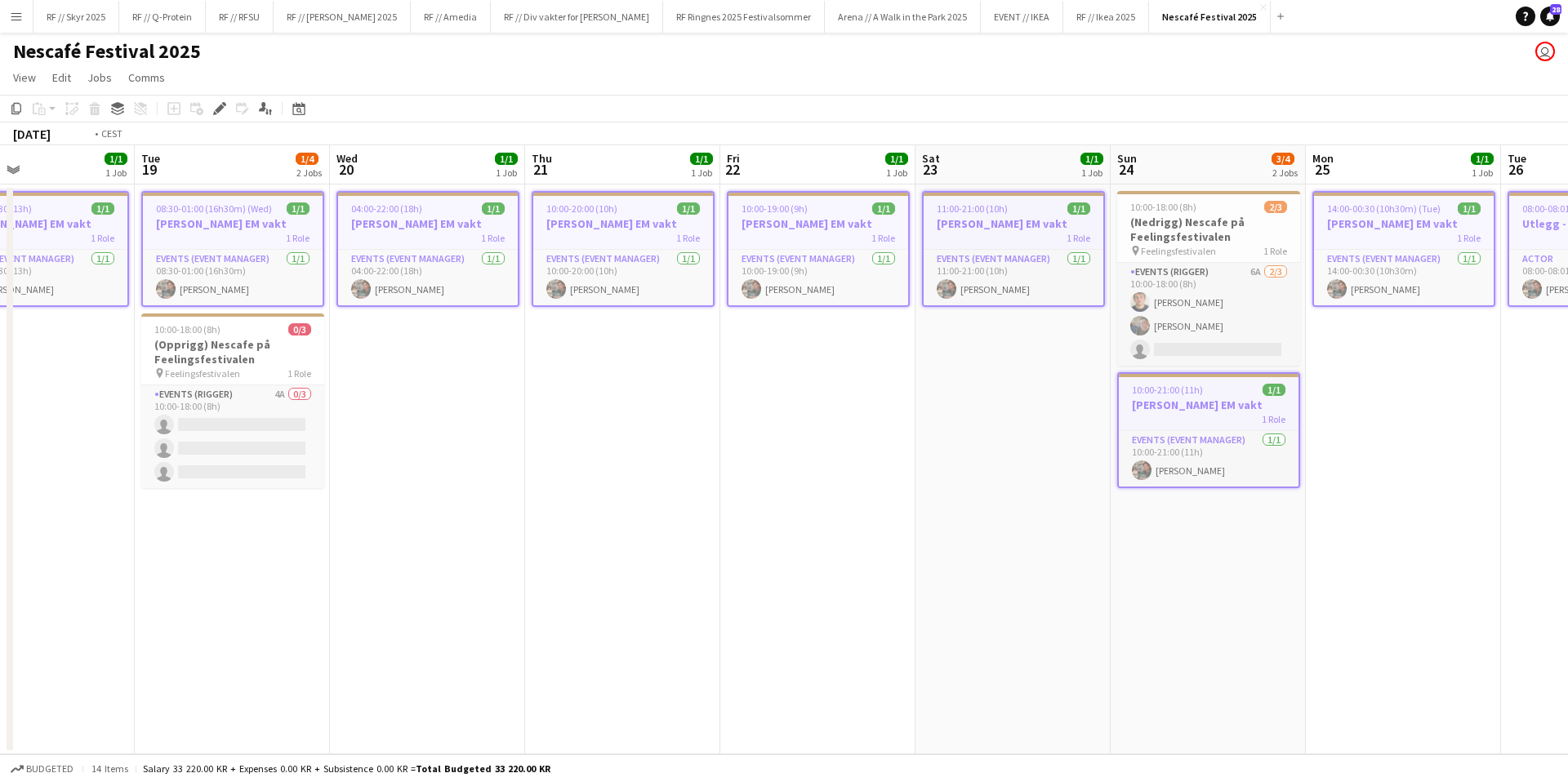
drag, startPoint x: 704, startPoint y: 526, endPoint x: 435, endPoint y: 478, distance: 273.2
click at [475, 477] on app-calendar-viewport "Fri 15 Sat 16 Sun 17 Mon 18 1/1 1 Job Tue 19 1/4 2 Jobs Wed 20 1/1 1 Job Thu 21…" at bounding box center [784, 449] width 1568 height 609
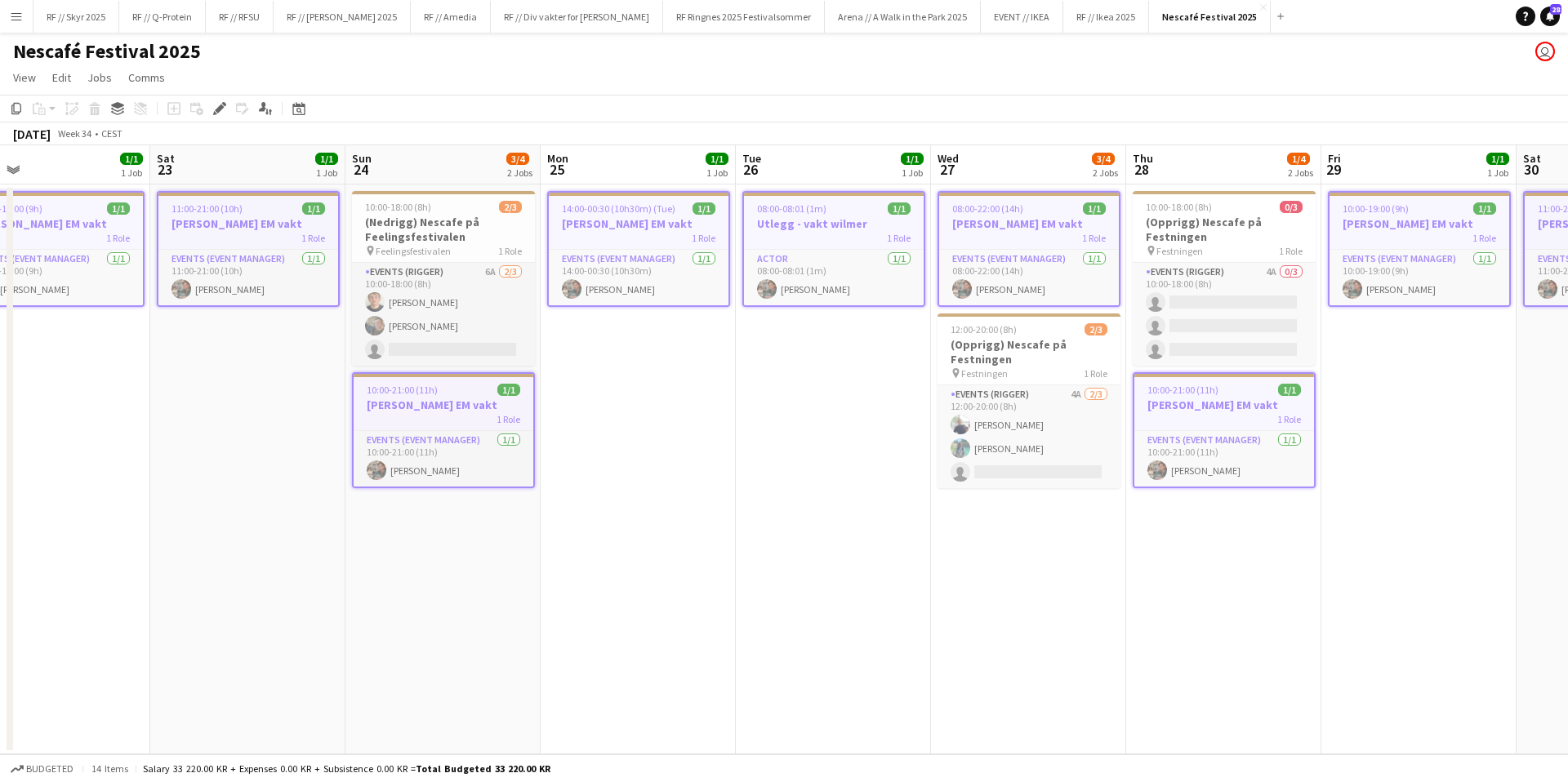
drag, startPoint x: 826, startPoint y: 471, endPoint x: 192, endPoint y: 457, distance: 634.2
click at [192, 457] on app-calendar-viewport "Tue 19 1/4 2 Jobs Wed 20 1/1 1 Job Thu 21 1/1 1 Job Fri 22 1/1 1 Job Sat 23 1/1…" at bounding box center [784, 449] width 1568 height 609
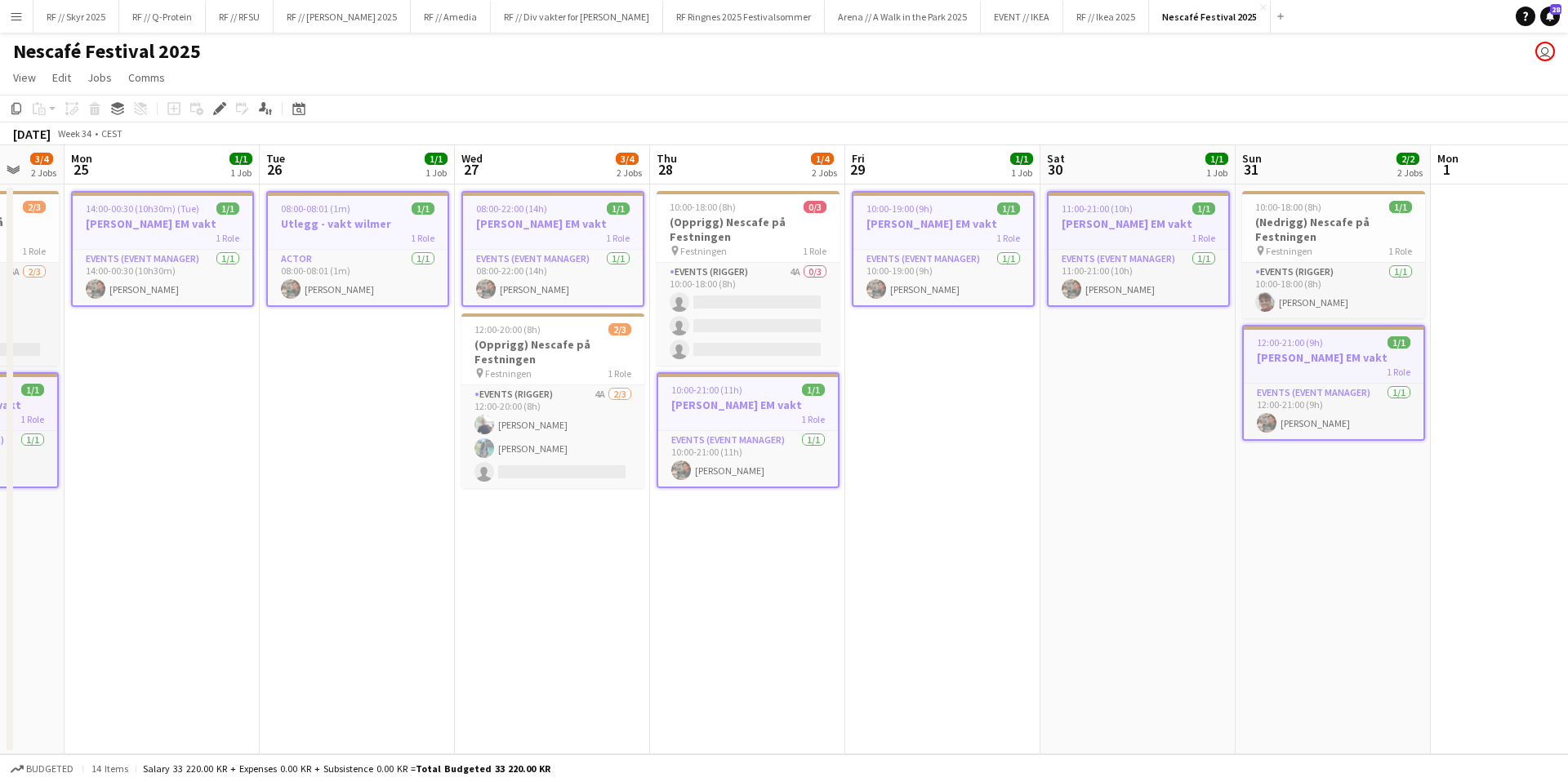
drag, startPoint x: 860, startPoint y: 461, endPoint x: 364, endPoint y: 449, distance: 496.1
click at [354, 448] on app-calendar-viewport "Fri 22 1/1 1 Job Sat 23 1/1 1 Job Sun 24 3/4 2 Jobs Mon 25 1/1 1 Job Tue 26 1/1…" at bounding box center [784, 449] width 1568 height 609
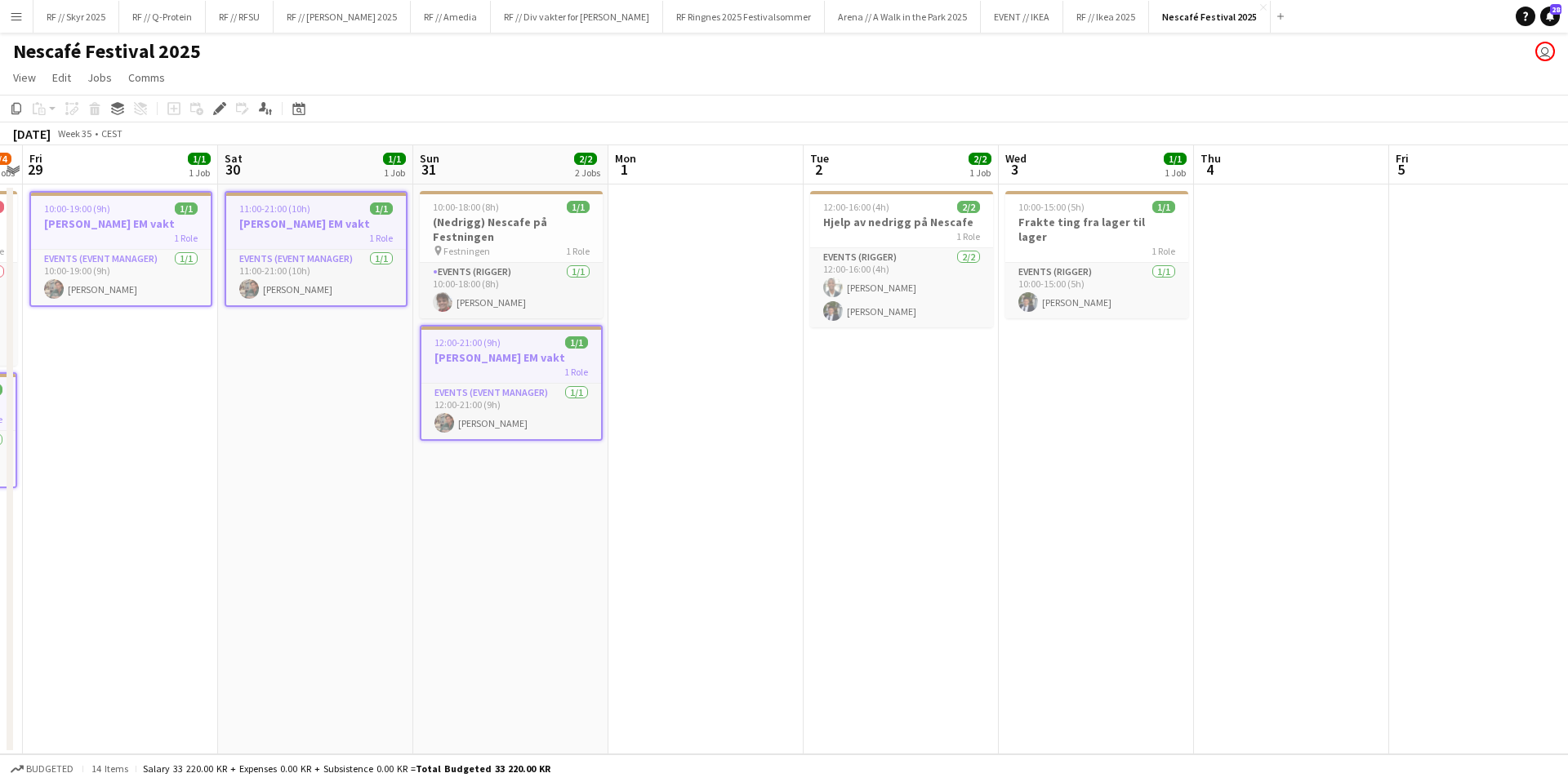
drag, startPoint x: 1067, startPoint y: 524, endPoint x: 324, endPoint y: 508, distance: 743.2
click at [333, 511] on app-calendar-viewport "Tue 26 1/1 1 Job Wed 27 3/4 2 Jobs Thu 28 1/4 2 Jobs Fri 29 1/1 1 Job Sat 30 1/…" at bounding box center [784, 449] width 1568 height 609
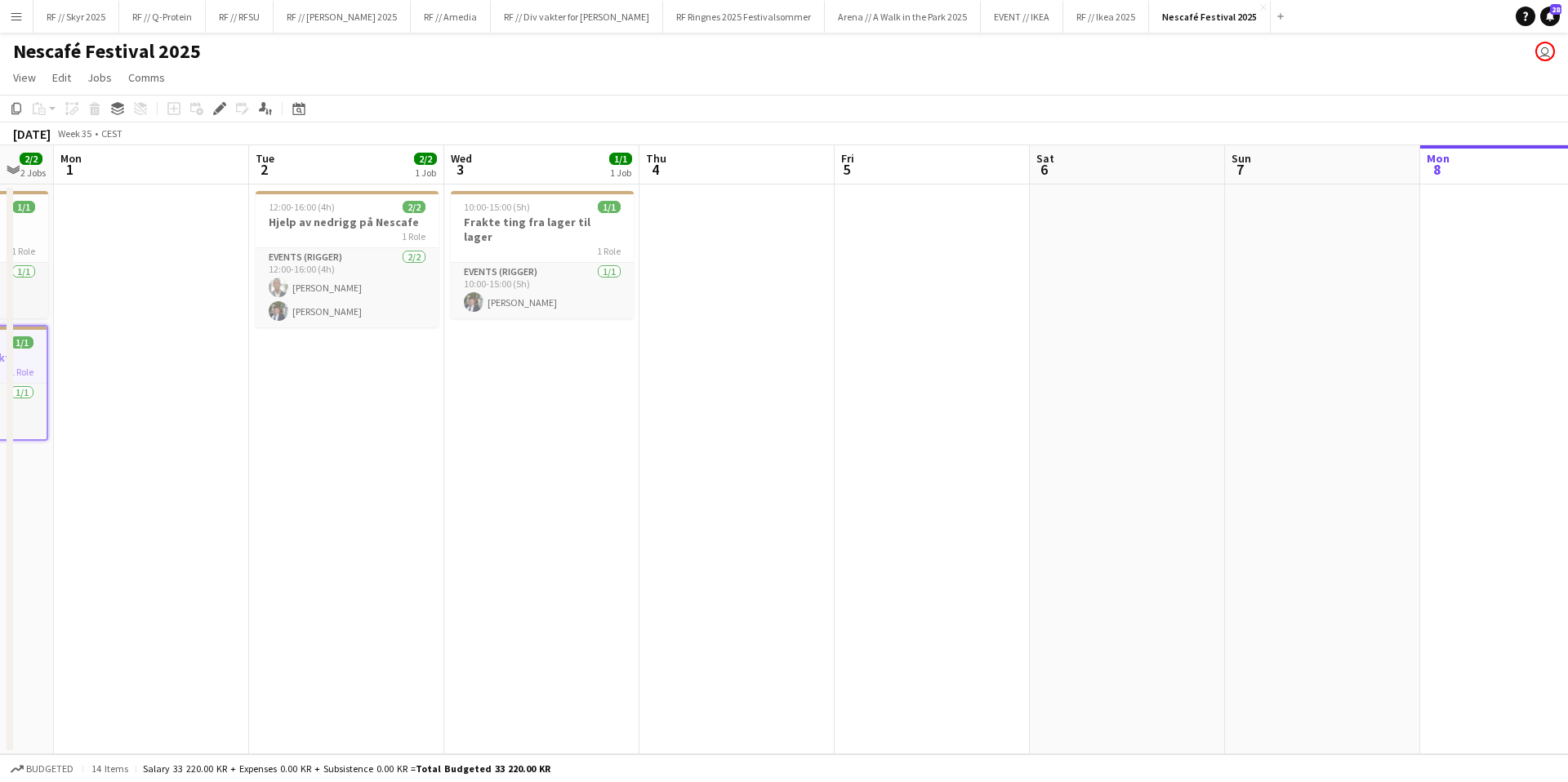
drag, startPoint x: 1128, startPoint y: 466, endPoint x: 593, endPoint y: 473, distance: 535.0
click at [593, 473] on app-calendar-viewport "Fri 29 1/1 1 Job Sat 30 1/1 1 Job Sun 31 2/2 2 Jobs Mon 1 Tue 2 2/2 1 Job Wed 3…" at bounding box center [784, 449] width 1568 height 609
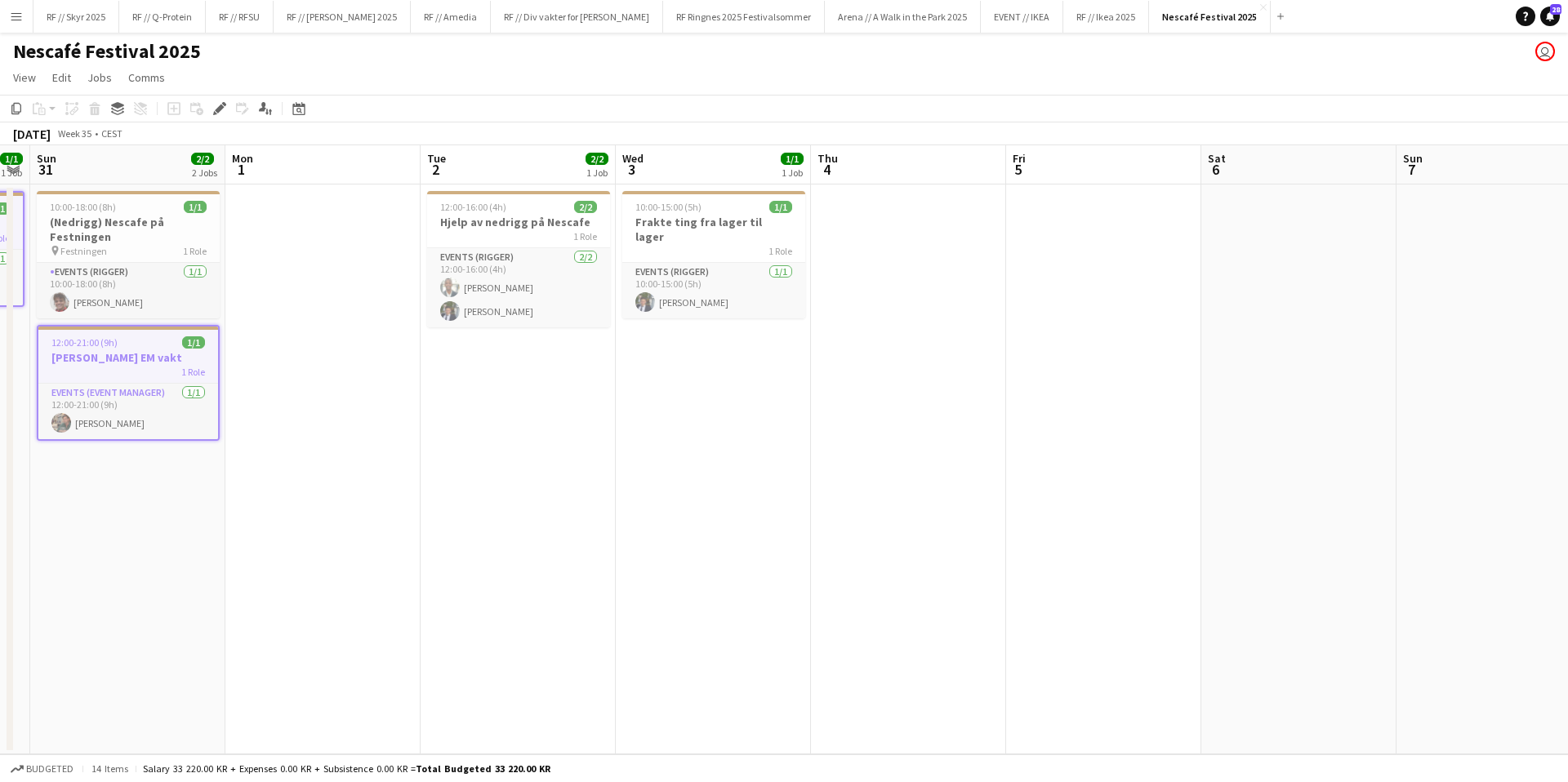
drag, startPoint x: 698, startPoint y: 336, endPoint x: 1286, endPoint y: 376, distance: 589.4
click at [1292, 359] on app-calendar-viewport "Fri 29 1/1 1 Job Sat 30 1/1 1 Job Sun 31 2/2 2 Jobs Mon 1 Tue 2 2/2 1 Job Wed 3…" at bounding box center [784, 449] width 1568 height 609
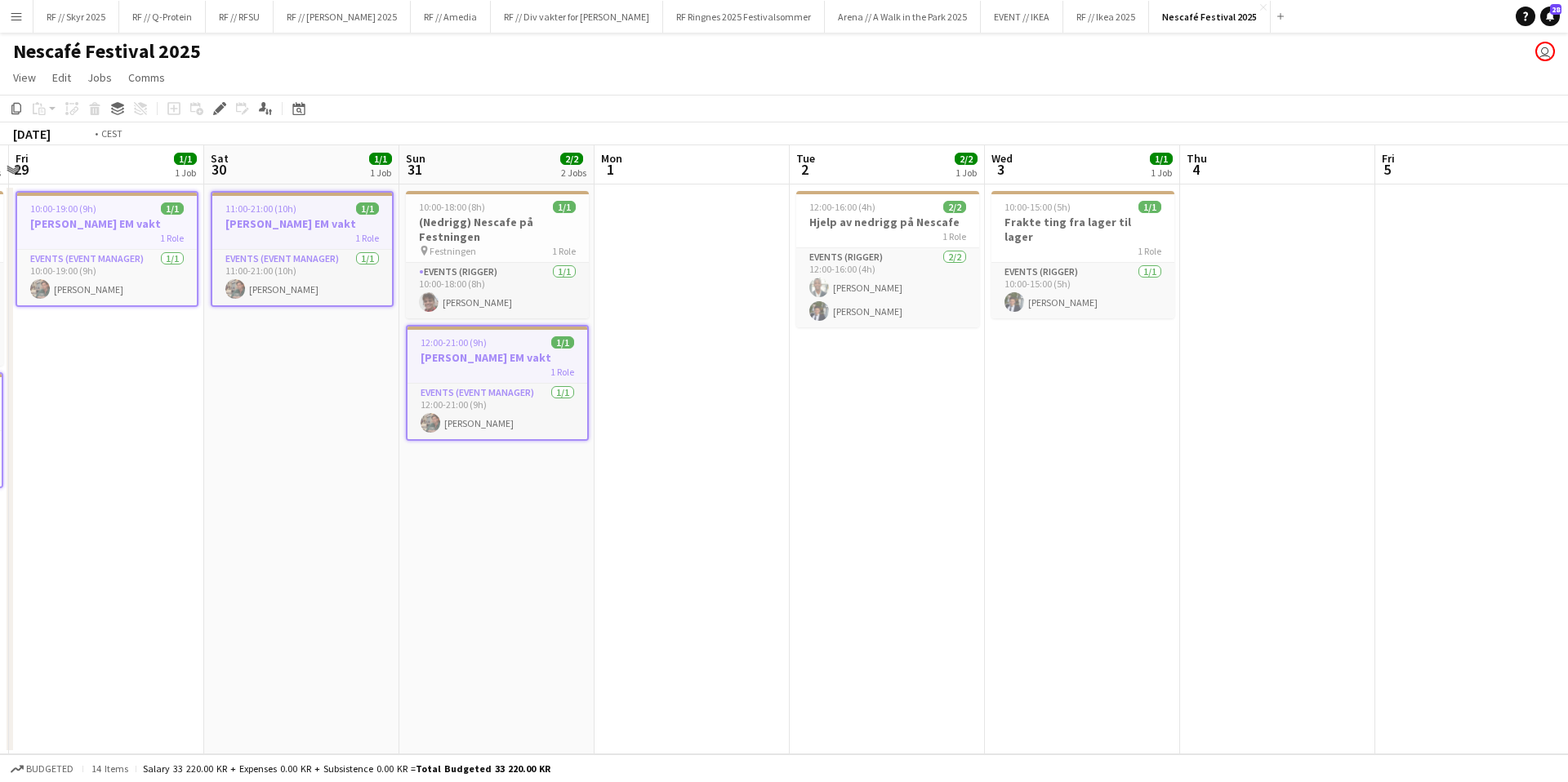
drag, startPoint x: 305, startPoint y: 616, endPoint x: 1297, endPoint y: 591, distance: 992.3
click at [1193, 627] on app-calendar-viewport "Tue 26 1/1 1 Job Wed 27 3/4 2 Jobs Thu 28 1/4 2 Jobs Fri 29 1/1 1 Job Sat 30 1/…" at bounding box center [784, 449] width 1568 height 609
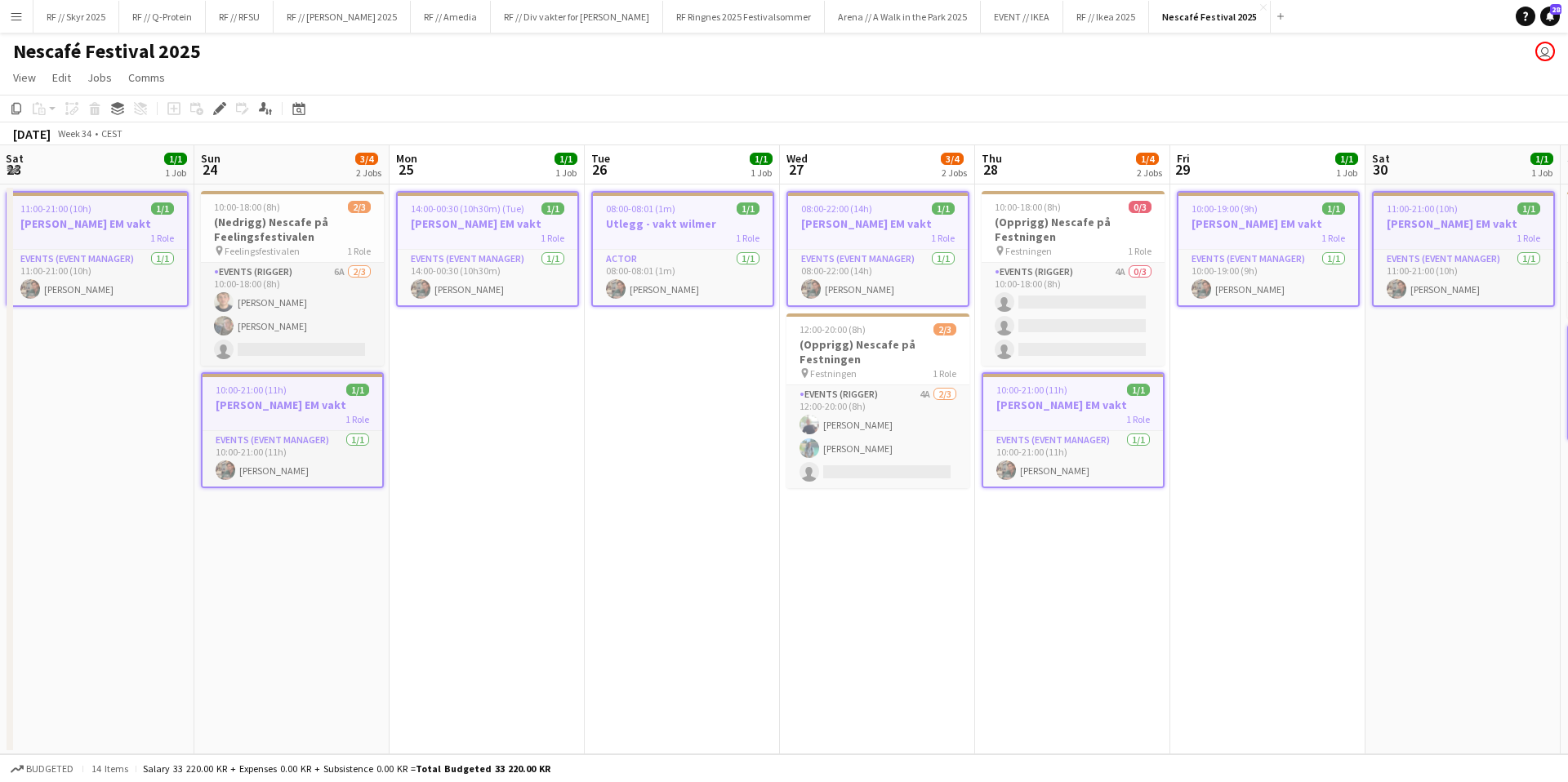
drag, startPoint x: 361, startPoint y: 447, endPoint x: 549, endPoint y: 347, distance: 212.9
click at [549, 347] on app-calendar-viewport "Thu 21 1/1 1 Job Fri 22 1/1 1 Job Sat 23 1/1 1 Job Sun 24 3/4 2 Jobs Mon 25 1/1…" at bounding box center [784, 449] width 1568 height 609
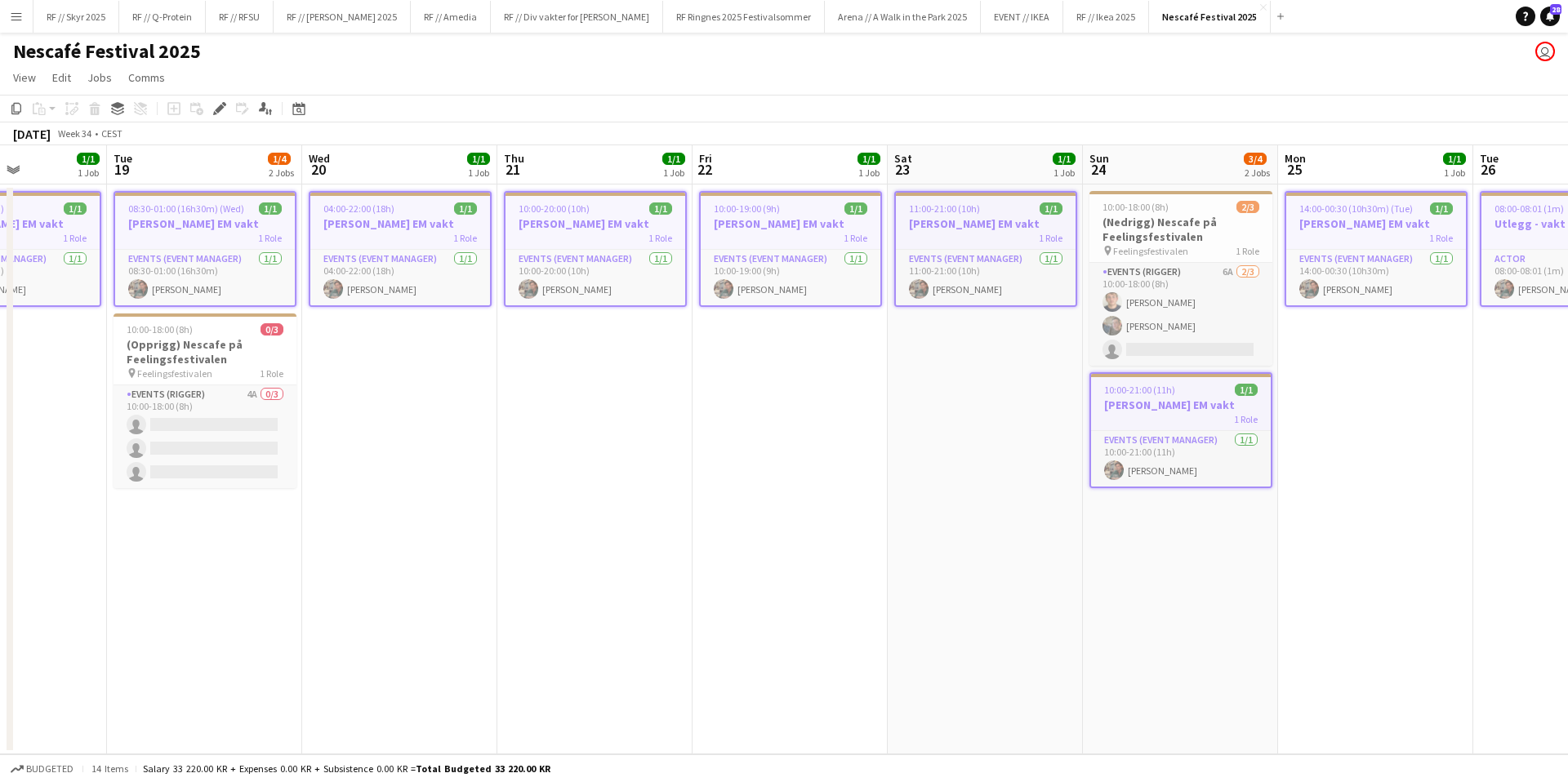
drag, startPoint x: 547, startPoint y: 349, endPoint x: 1356, endPoint y: 345, distance: 809.0
click at [1355, 345] on app-calendar-viewport "Sat 16 Sun 17 Mon 18 1/1 1 Job Tue 19 1/4 2 Jobs Wed 20 1/1 1 Job Thu 21 1/1 1 …" at bounding box center [784, 449] width 1568 height 609
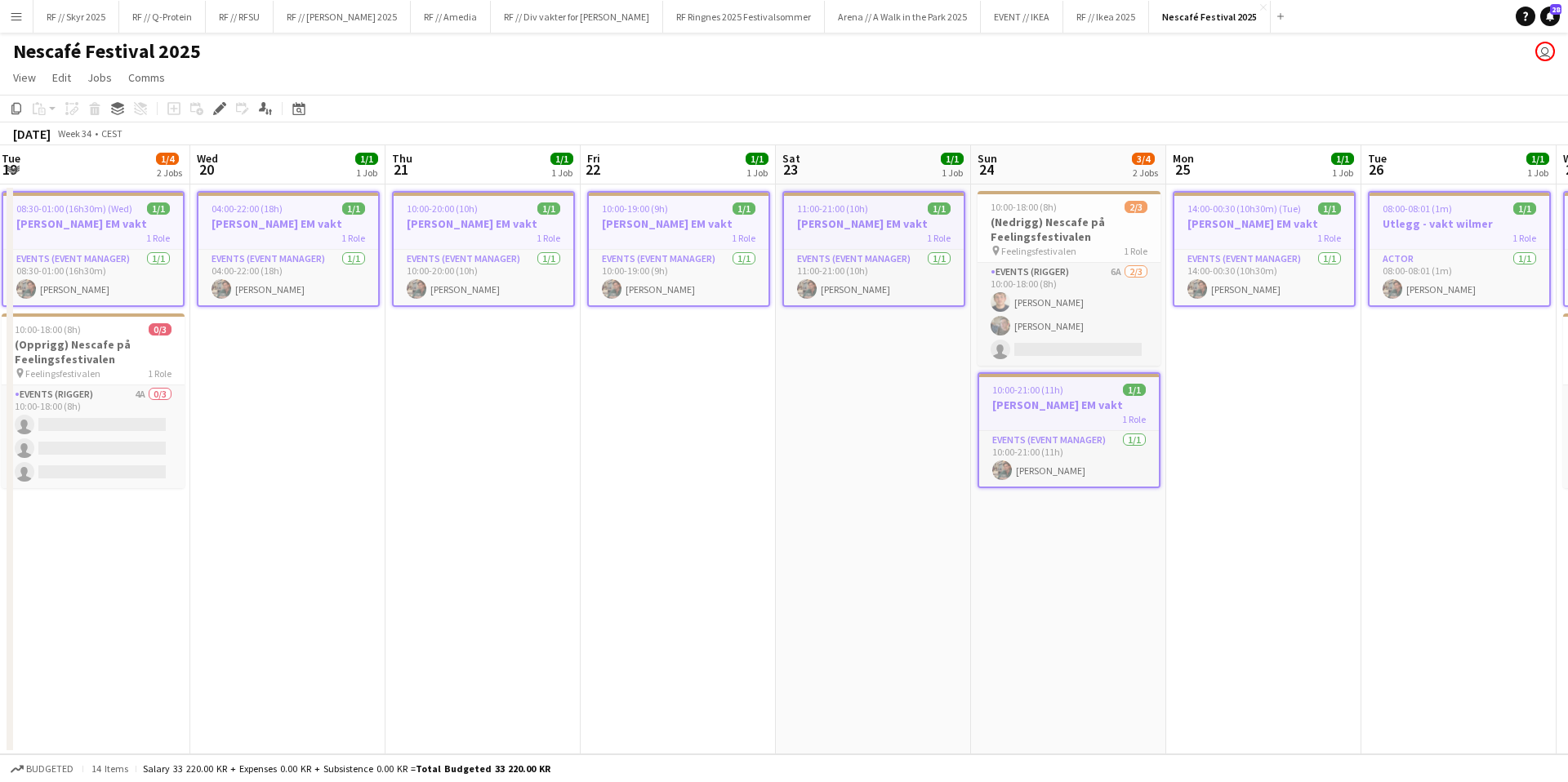
drag, startPoint x: 770, startPoint y: 432, endPoint x: 419, endPoint y: 411, distance: 351.6
click at [419, 411] on app-calendar-viewport "Sat 16 Sun 17 Mon 18 1/1 1 Job Tue 19 1/4 2 Jobs Wed 20 1/1 1 Job Thu 21 1/1 1 …" at bounding box center [784, 449] width 1568 height 609
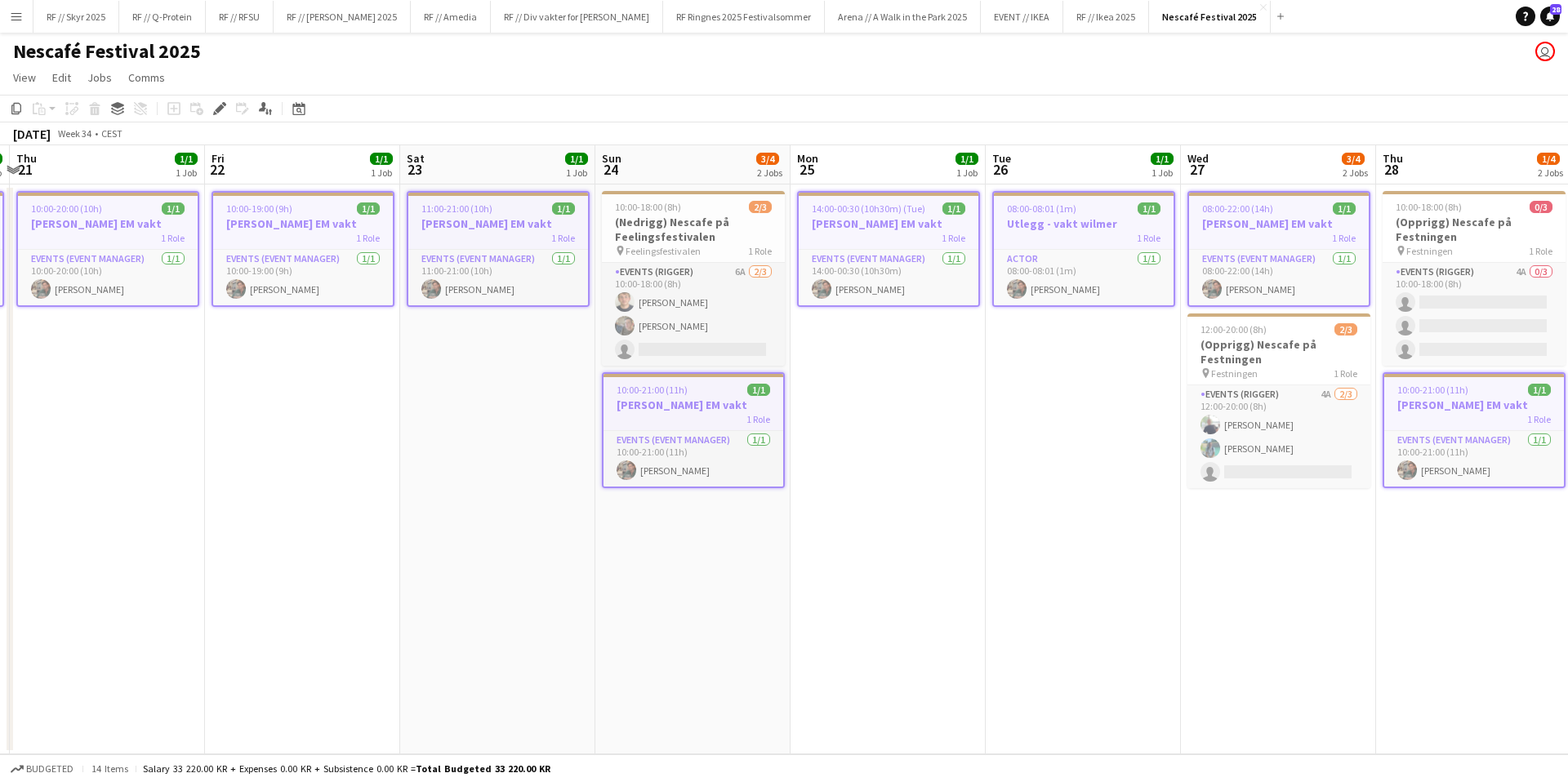
scroll to position [0, 468]
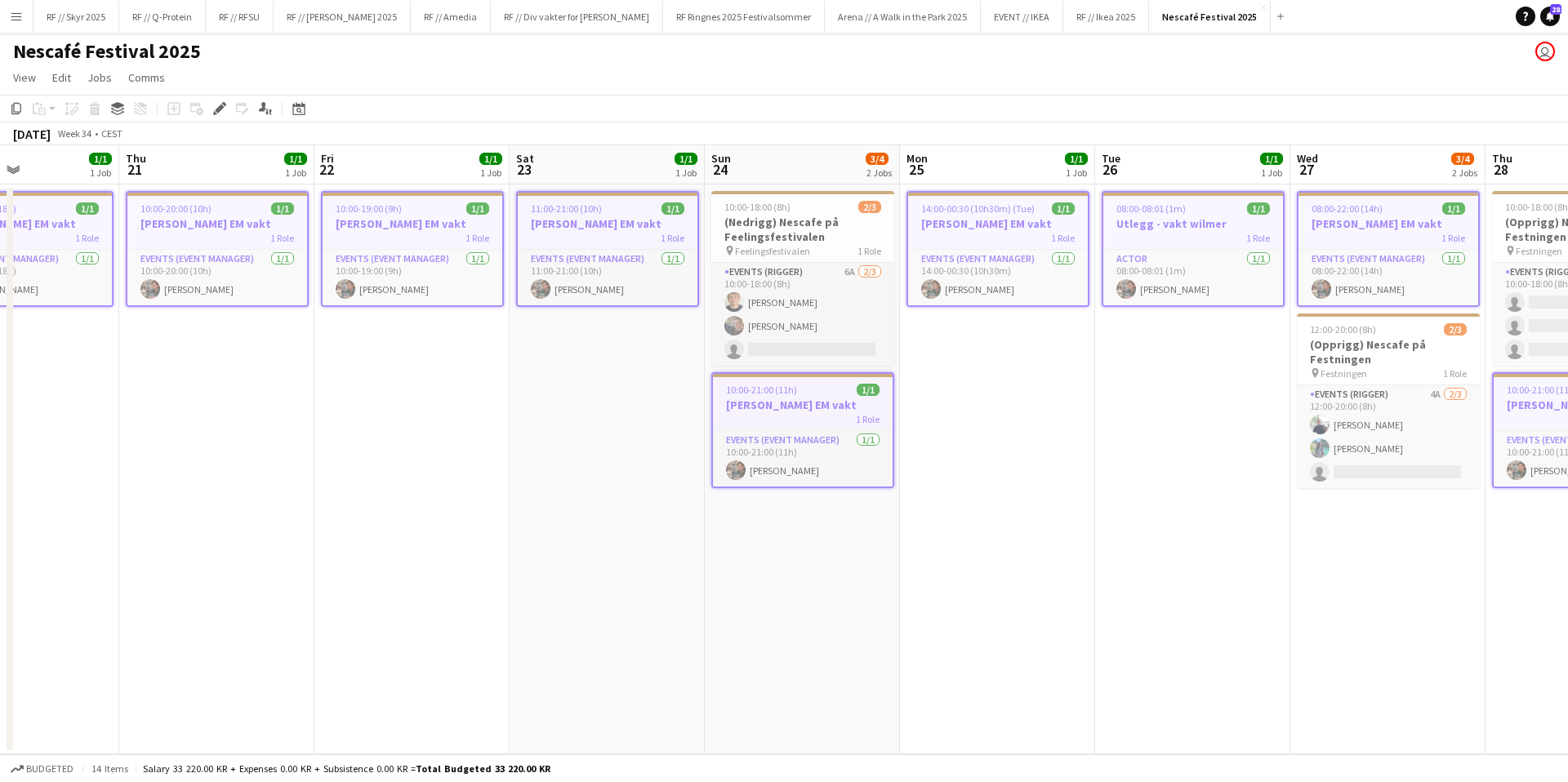
drag, startPoint x: 710, startPoint y: 399, endPoint x: 273, endPoint y: 415, distance: 437.3
click at [266, 413] on app-calendar-viewport "Mon 18 1/1 1 Job Tue 19 1/4 2 Jobs Wed 20 1/1 1 Job Thu 21 1/1 1 Job Fri 22 1/1…" at bounding box center [784, 449] width 1568 height 609
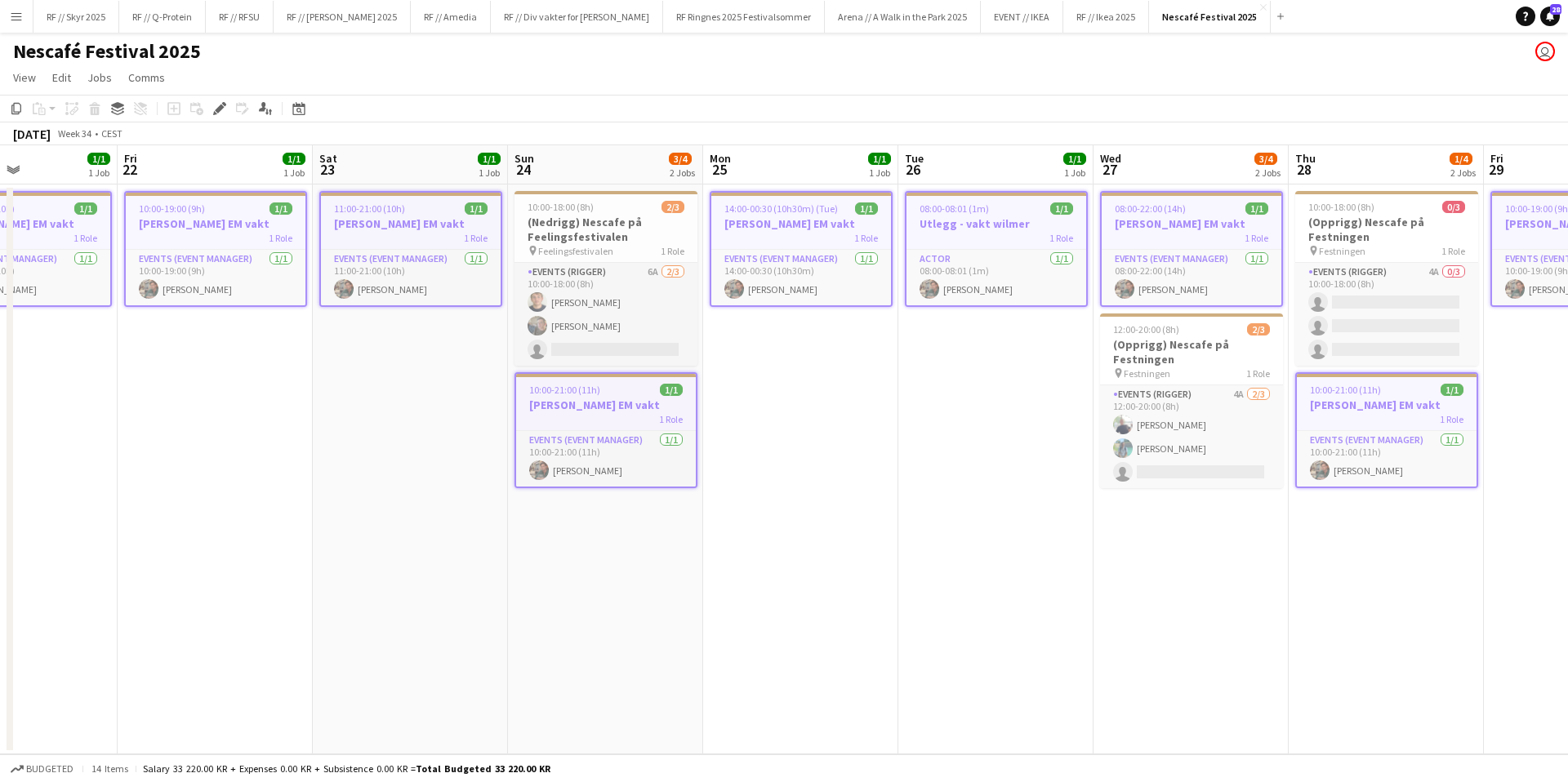
drag, startPoint x: 1049, startPoint y: 420, endPoint x: 942, endPoint y: 406, distance: 107.9
click at [1049, 420] on app-date-cell "08:00-08:01 (1m) 1/1 Utlegg - vakt wilmer 1 Role Actor [DATE] 08:00-08:01 (1m) …" at bounding box center [996, 470] width 196 height 570
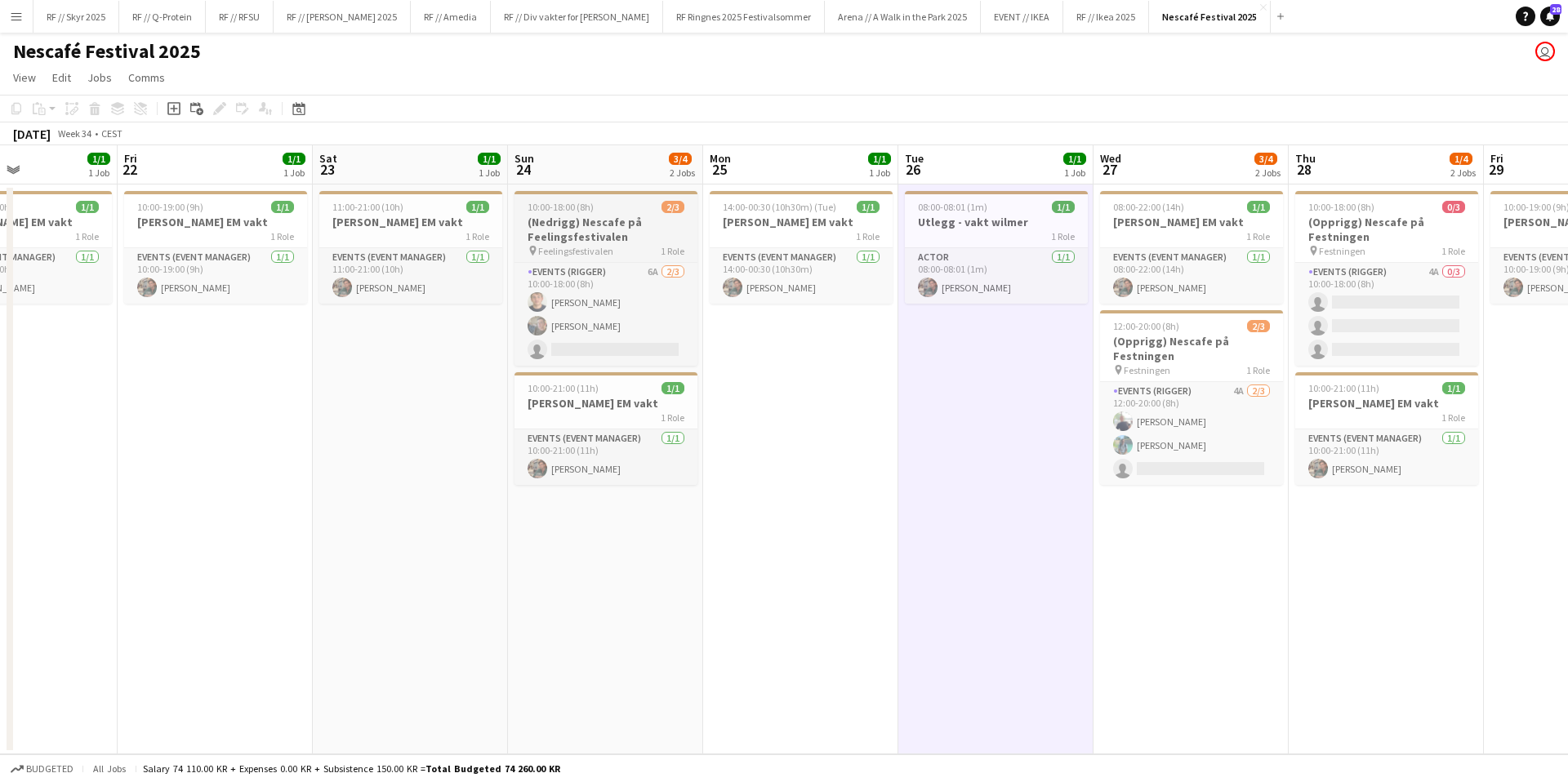
click at [661, 245] on span "1 Role" at bounding box center [672, 251] width 24 height 12
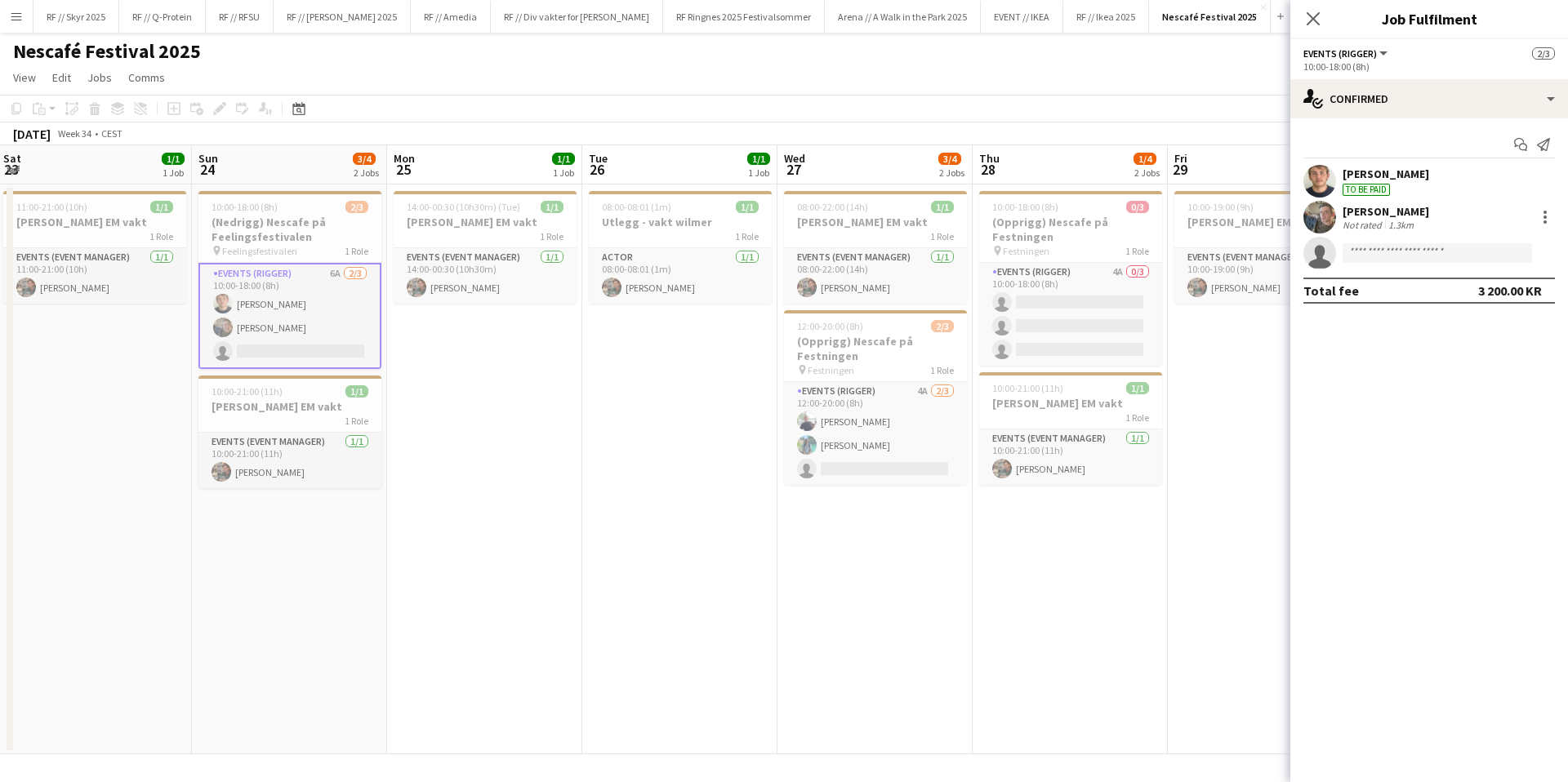
drag, startPoint x: 889, startPoint y: 376, endPoint x: 520, endPoint y: 346, distance: 370.2
click at [525, 345] on app-calendar-viewport "Wed 20 1/1 1 Job Thu 21 1/1 1 Job Fri 22 1/1 1 Job Sat 23 1/1 1 Job Sun 24 3/4 …" at bounding box center [784, 449] width 1568 height 609
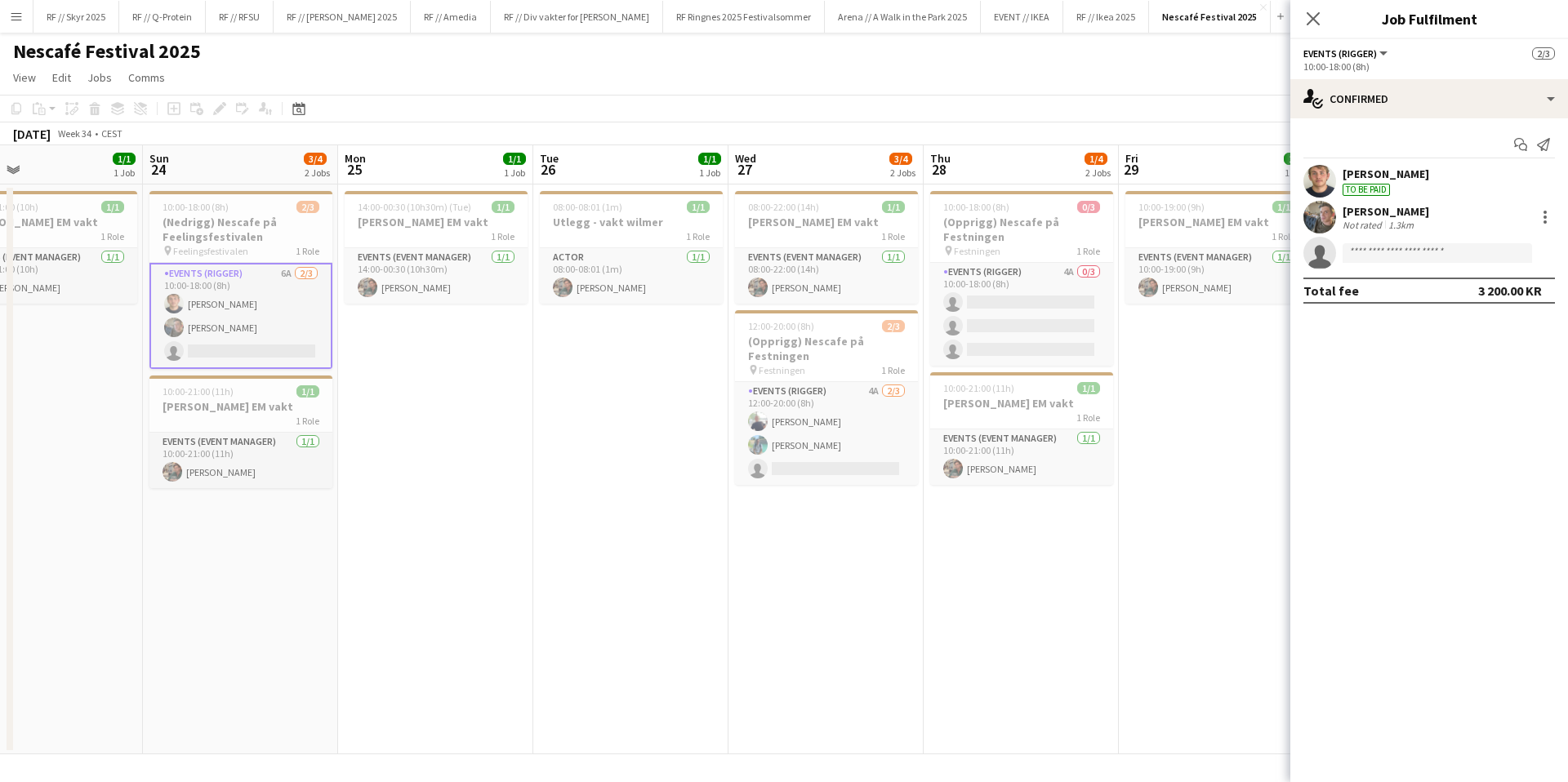
click at [559, 378] on app-date-cell "08:00-08:01 (1m) 1/1 Utlegg - vakt wilmer 1 Role Actor [DATE] 08:00-08:01 (1m) …" at bounding box center [631, 470] width 196 height 570
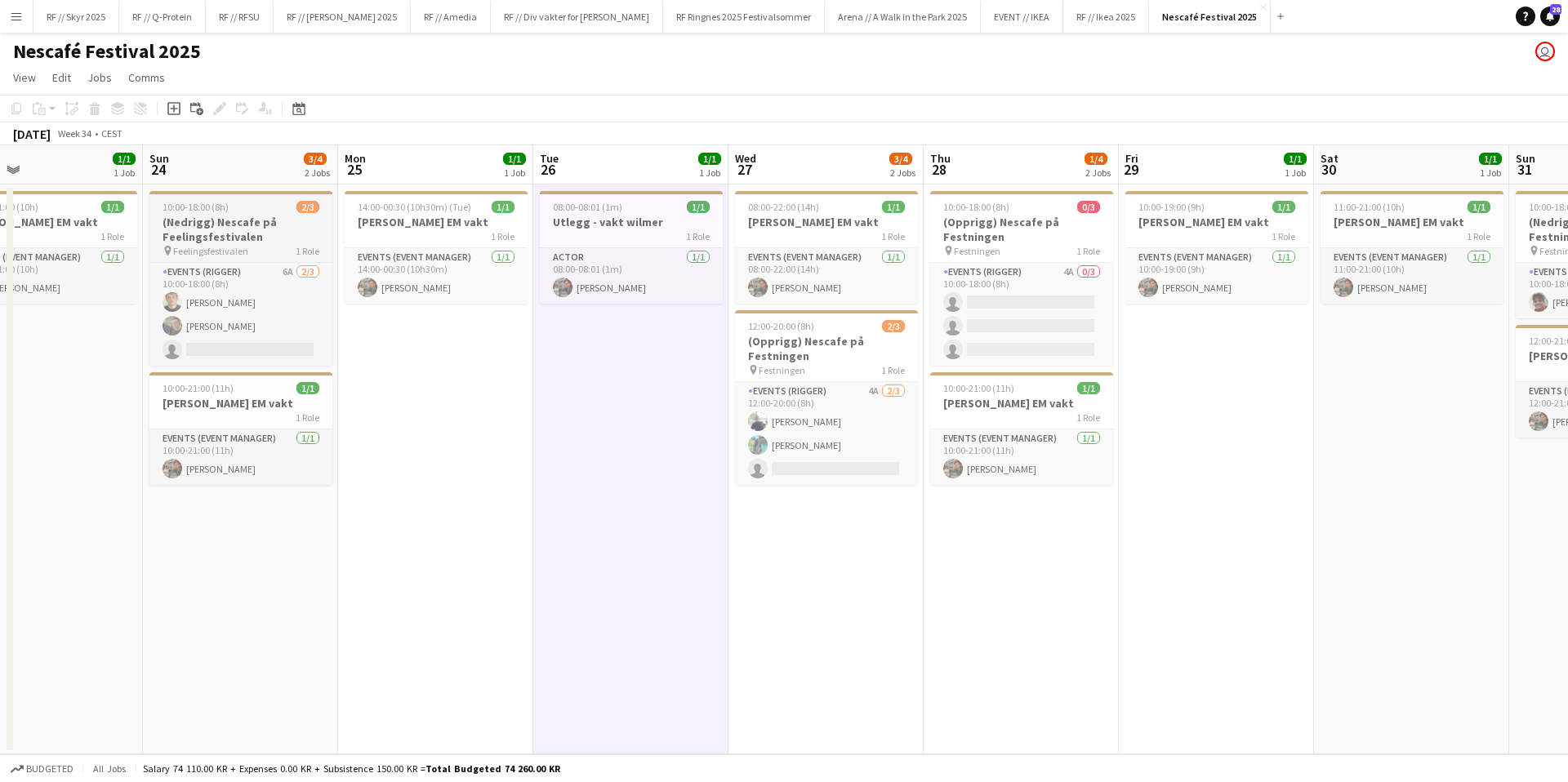
click at [247, 226] on h3 "(Nedrigg) Nescafe på Feelingsfestivalen" at bounding box center [240, 229] width 183 height 29
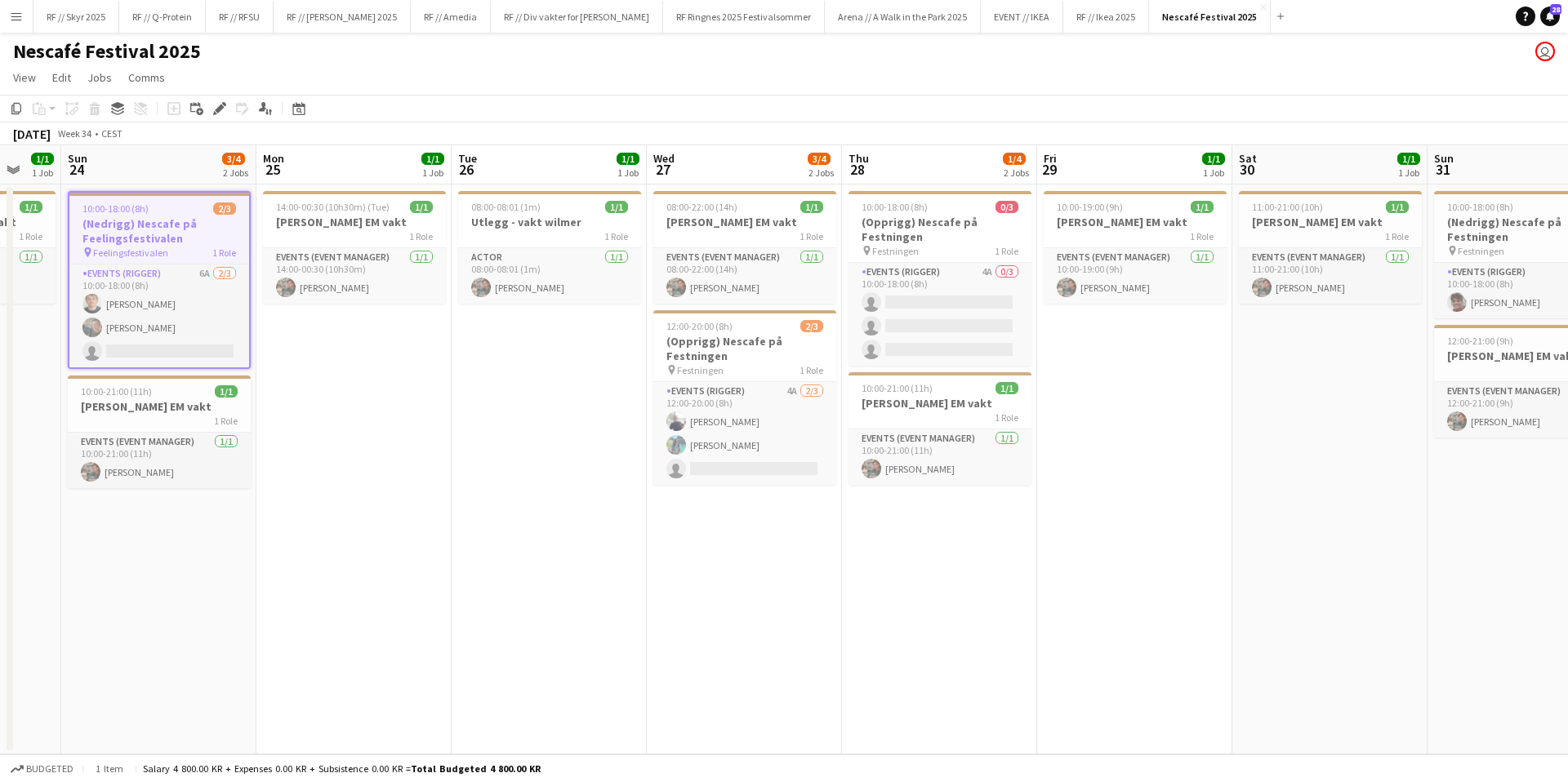
scroll to position [0, 515]
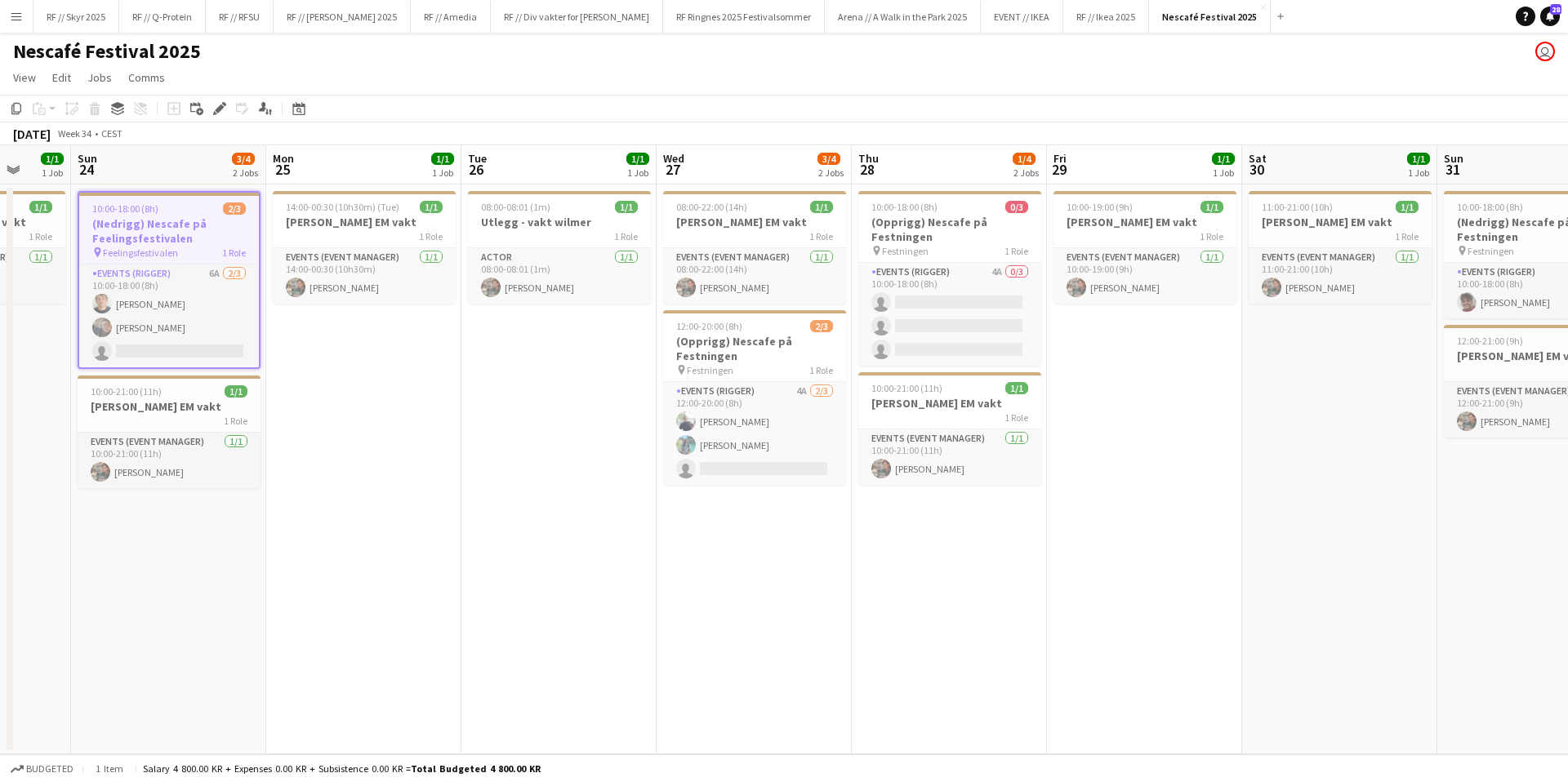
drag, startPoint x: 665, startPoint y: 430, endPoint x: 403, endPoint y: 404, distance: 263.3
click at [403, 404] on app-calendar-viewport "Thu 21 1/1 1 Job Fri 22 1/1 1 Job Sat 23 1/1 1 Job Sun 24 3/4 2 Jobs Mon 25 1/1…" at bounding box center [784, 449] width 1568 height 609
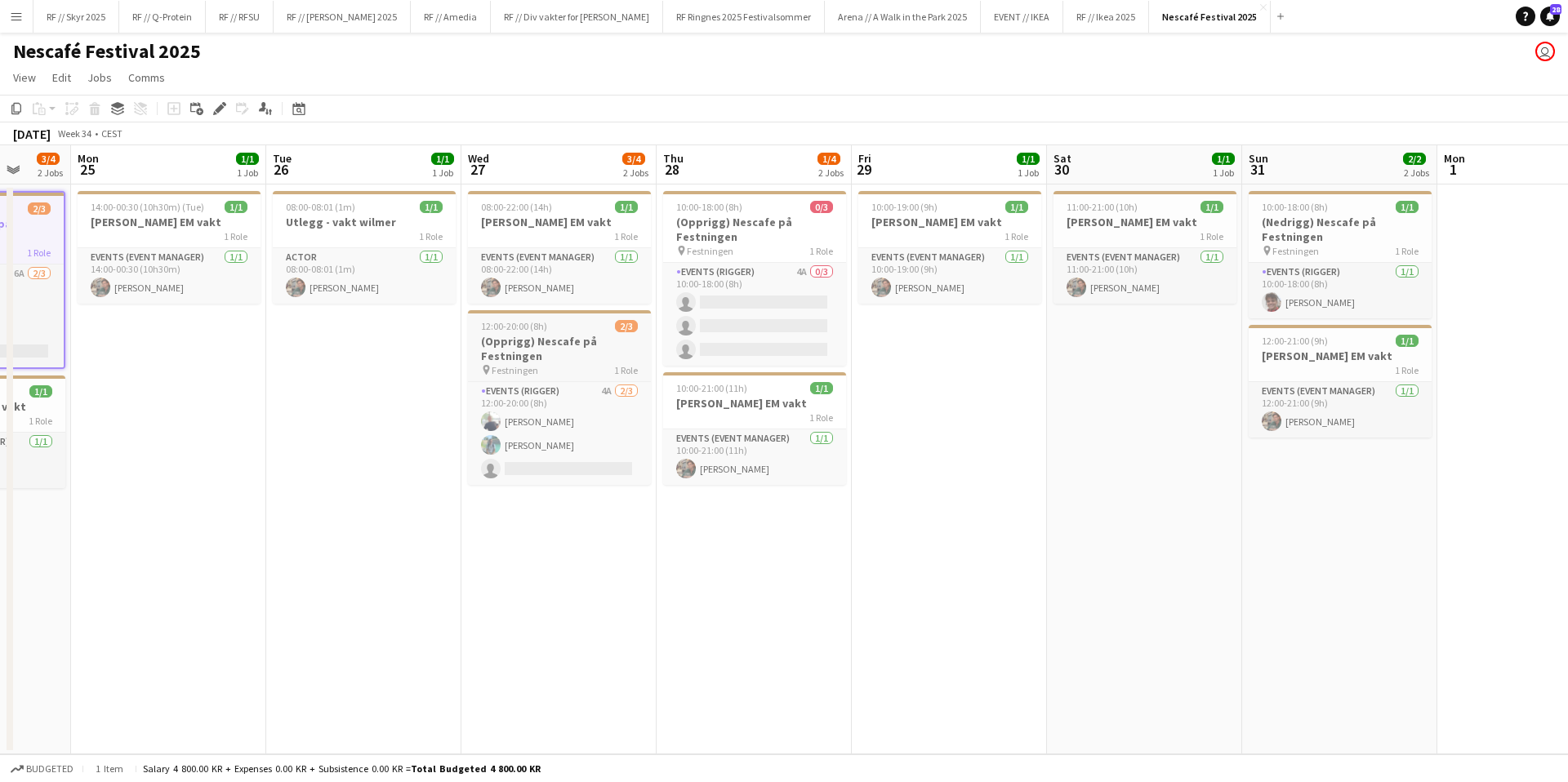
click at [530, 330] on span "12:00-20:00 (8h)" at bounding box center [514, 326] width 66 height 12
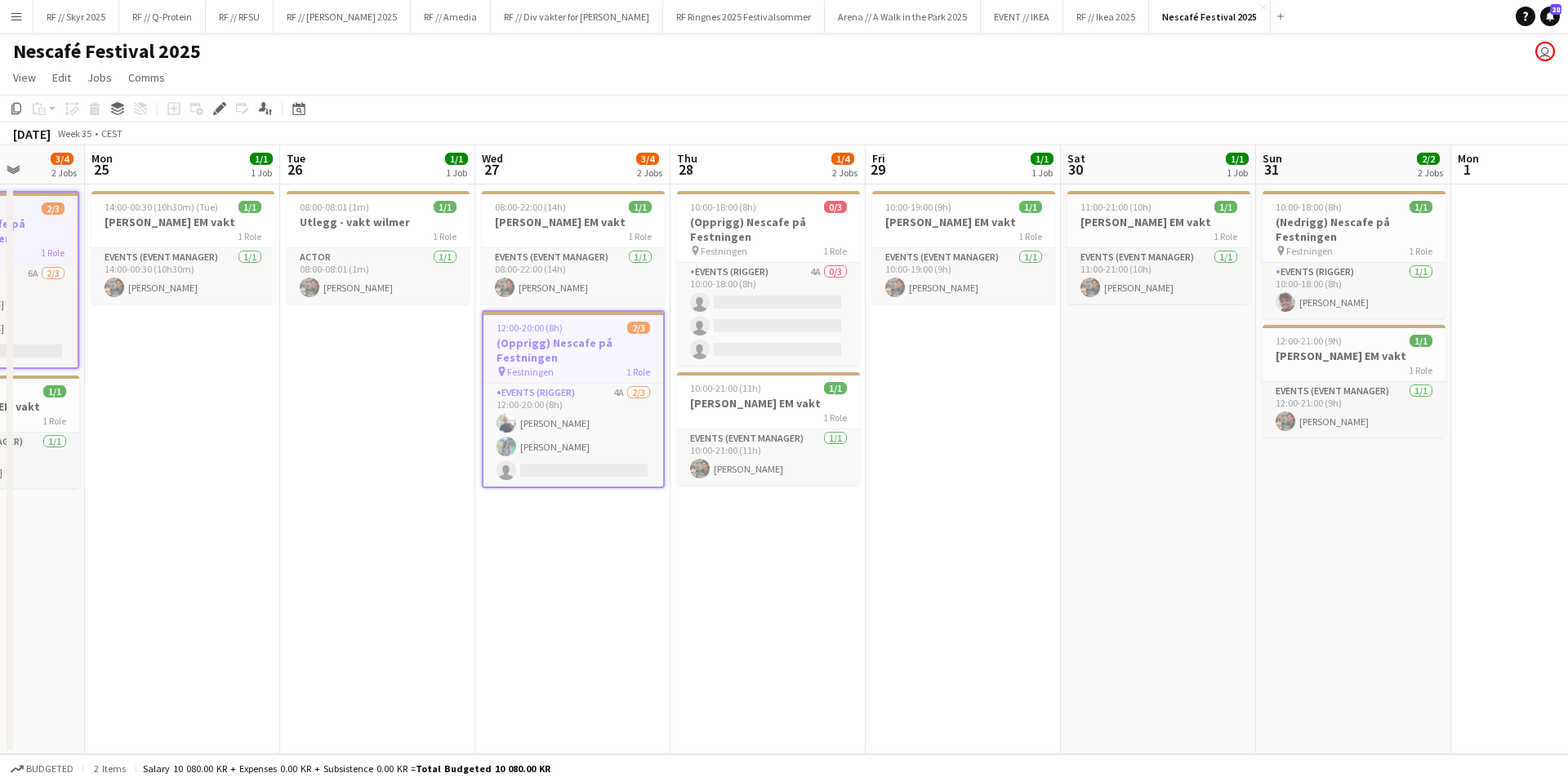
drag, startPoint x: 1061, startPoint y: 362, endPoint x: 816, endPoint y: 338, distance: 246.2
click at [878, 351] on app-calendar-viewport "Fri 22 1/1 1 Job Sat 23 1/1 1 Job Sun 24 3/4 2 Jobs Mon 25 1/1 1 Job Tue 26 1/1…" at bounding box center [784, 449] width 1568 height 609
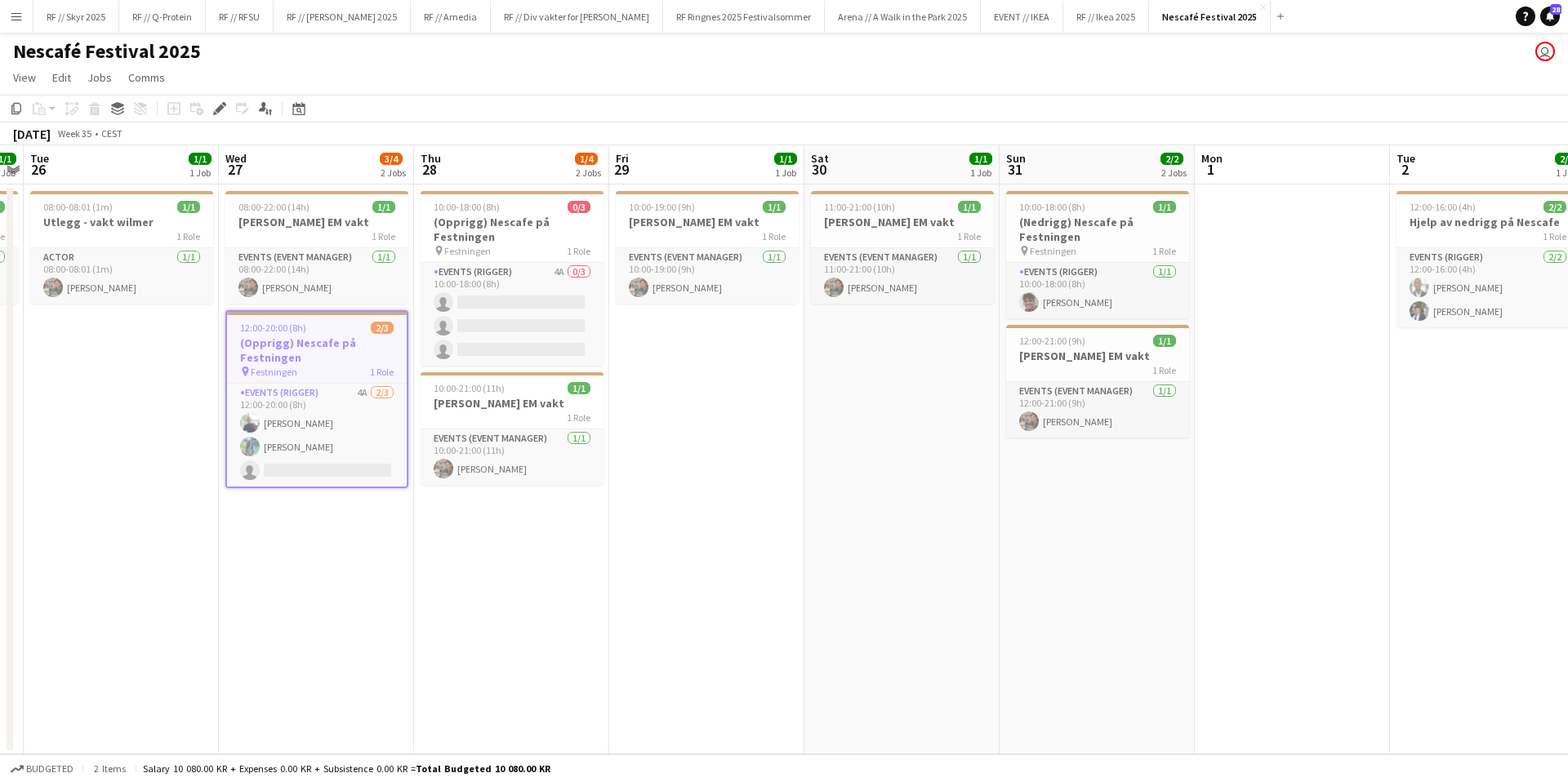
scroll to position [0, 568]
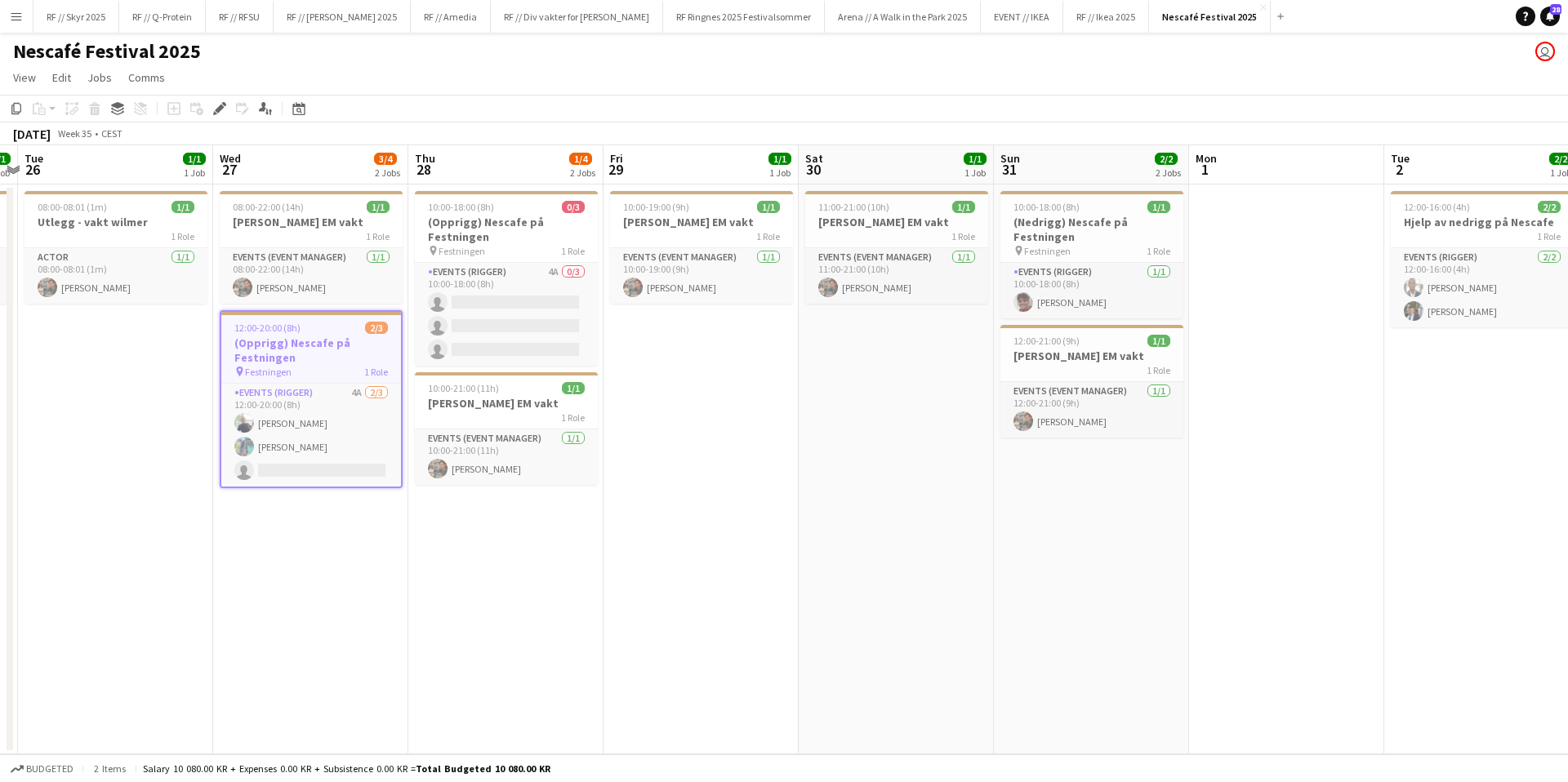
drag, startPoint x: 913, startPoint y: 393, endPoint x: 661, endPoint y: 391, distance: 252.0
click at [661, 391] on app-calendar-viewport "Sat 23 1/1 1 Job Sun 24 3/4 2 Jobs Mon 25 1/1 1 Job Tue 26 1/1 1 Job Wed 27 3/4…" at bounding box center [784, 449] width 1568 height 609
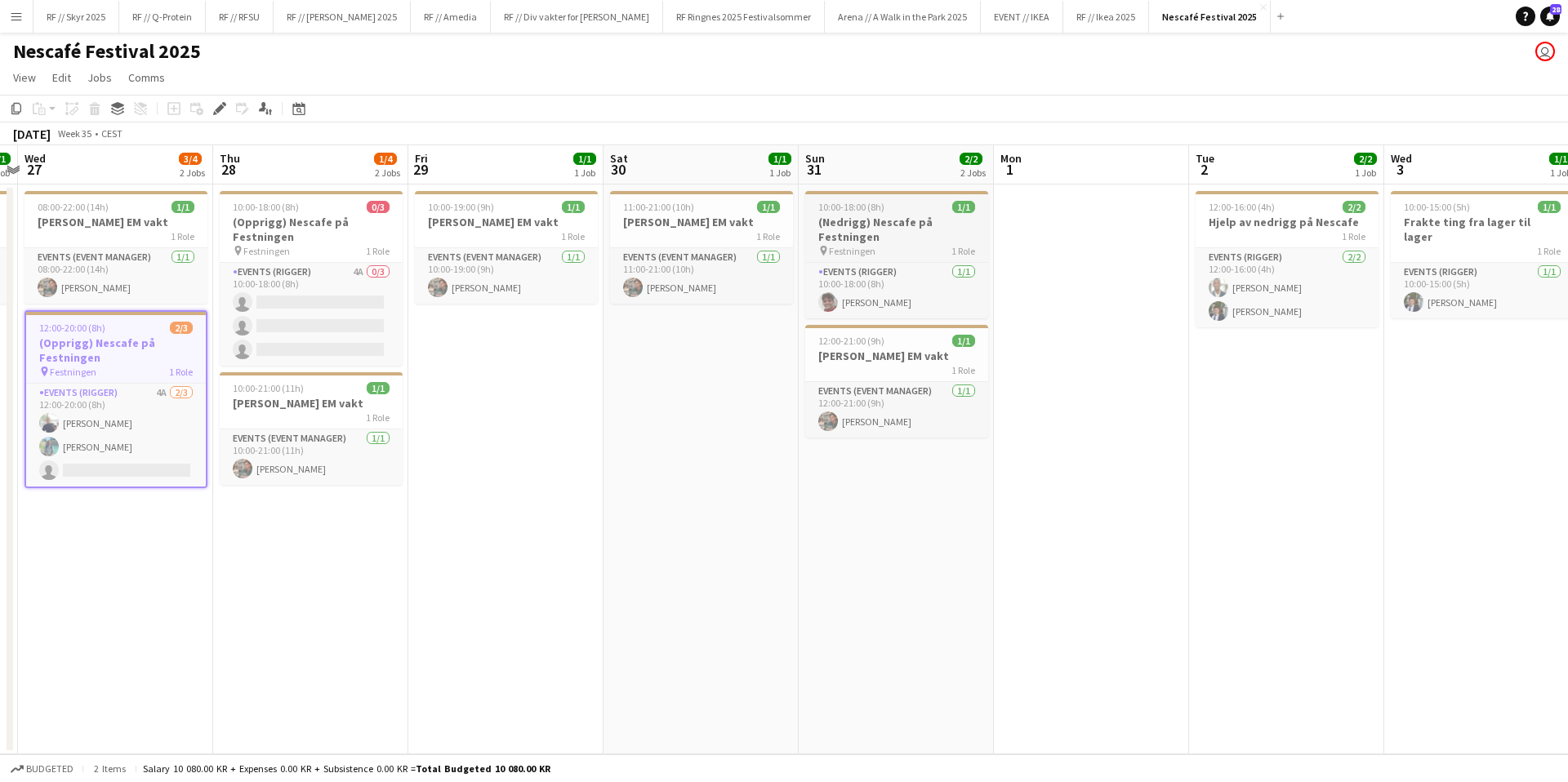
click at [877, 213] on app-job-card "10:00-18:00 (8h) 1/1 (Nedrigg) Nescafe på Festningen pin Festningen 1 Role Even…" at bounding box center [897, 255] width 183 height 128
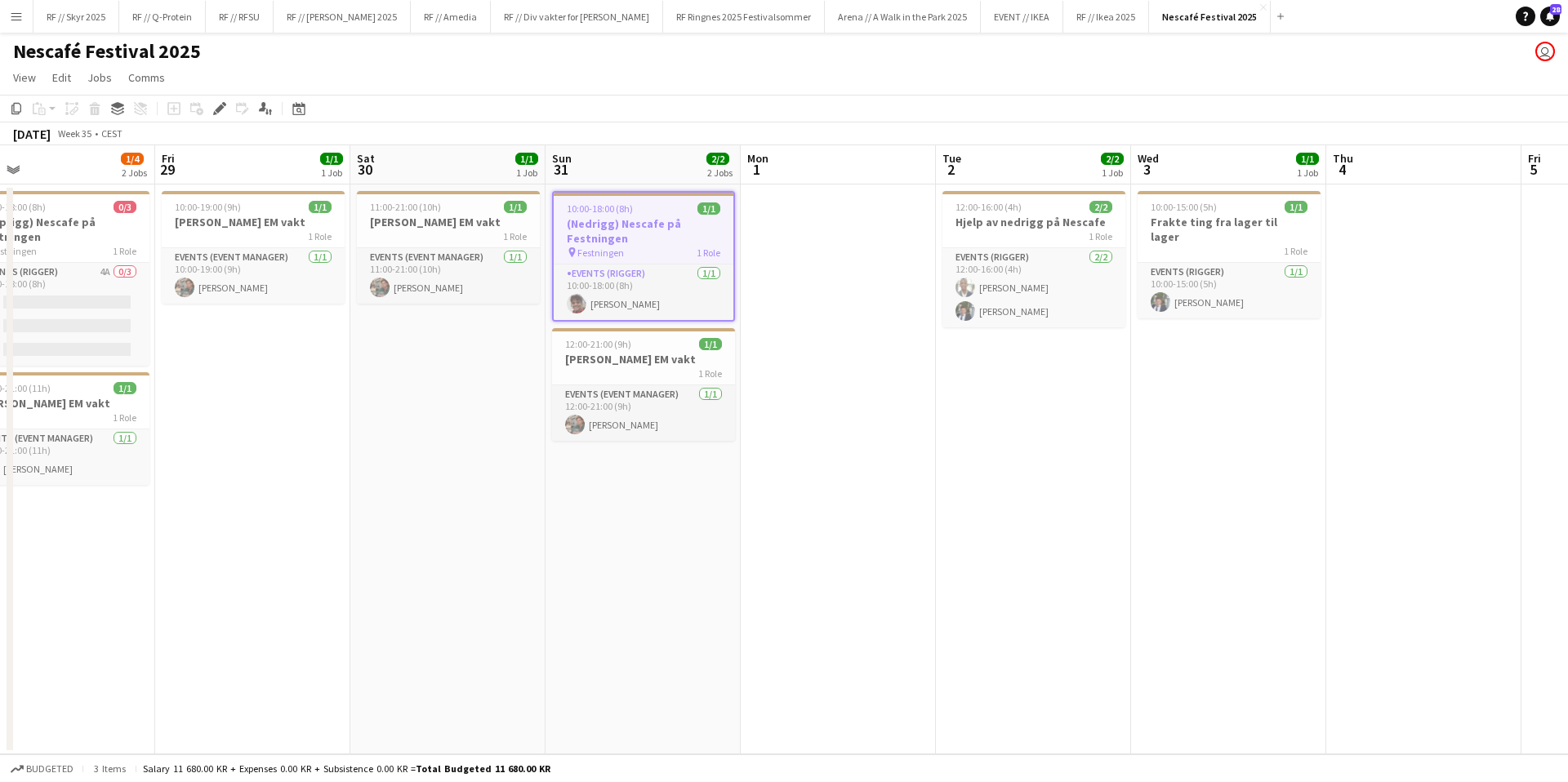
scroll to position [0, 632]
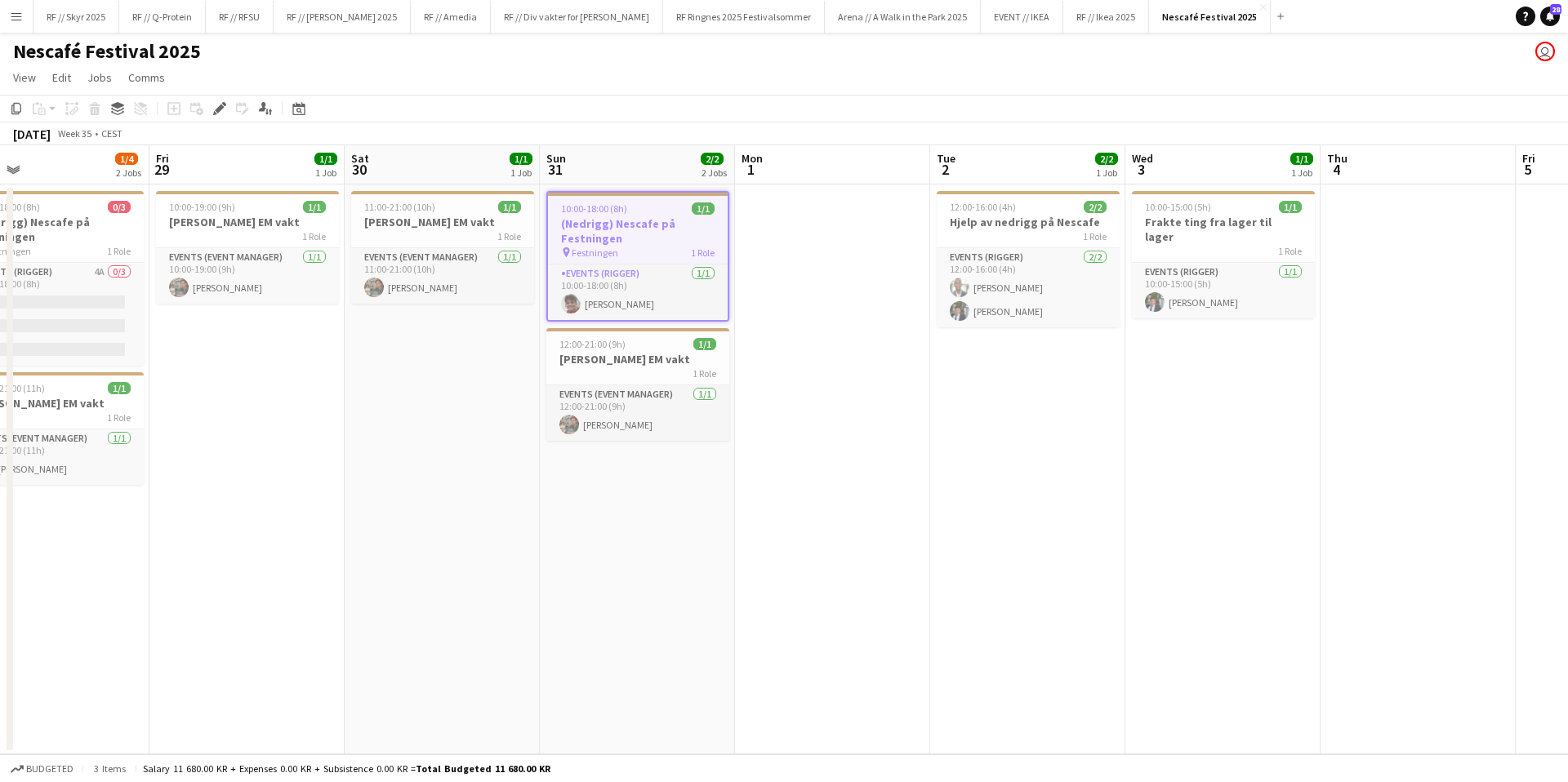
drag, startPoint x: 926, startPoint y: 376, endPoint x: 823, endPoint y: 374, distance: 103.0
click at [823, 374] on app-calendar-viewport "Mon 25 1/1 1 Job Tue 26 1/1 1 Job Wed 27 3/4 2 Jobs Thu 28 1/4 2 Jobs Fri 29 1/…" at bounding box center [784, 449] width 1568 height 609
click at [997, 222] on h3 "Hjelp av nedrigg på Nescafe" at bounding box center [1028, 222] width 183 height 15
click at [1202, 215] on h3 "Frakte ting fra lager til lager" at bounding box center [1223, 229] width 183 height 29
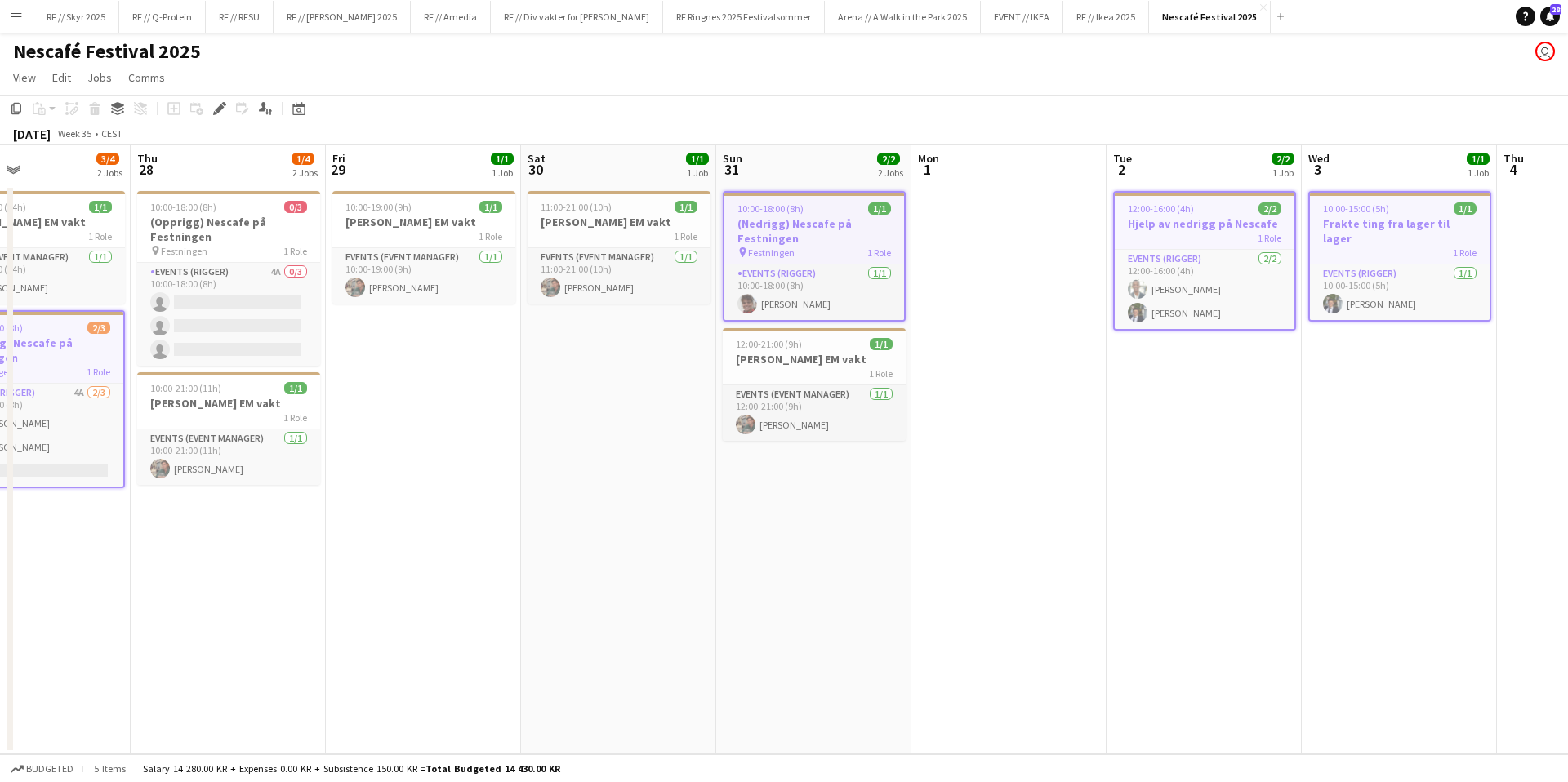
drag, startPoint x: 437, startPoint y: 472, endPoint x: 871, endPoint y: 394, distance: 441.0
click at [846, 400] on app-calendar-viewport "Mon 25 1/1 1 Job Tue 26 1/1 1 Job Wed 27 3/4 2 Jobs Thu 28 1/4 2 Jobs Fri 29 1/…" at bounding box center [784, 449] width 1568 height 609
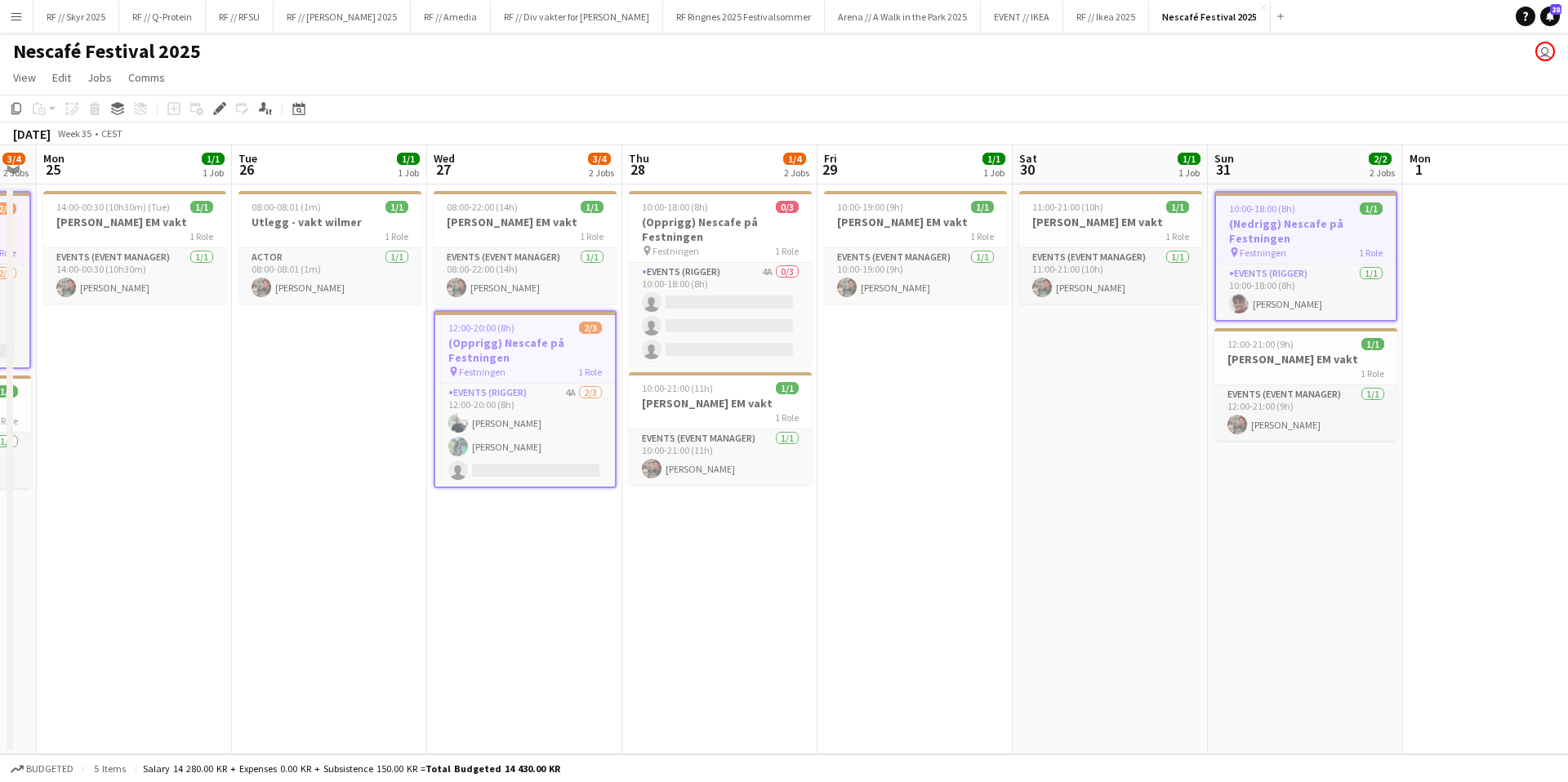
drag, startPoint x: 412, startPoint y: 423, endPoint x: 1035, endPoint y: 334, distance: 629.3
click at [1021, 334] on app-calendar-viewport "Sat 23 1/1 1 Job Sun 24 3/4 2 Jobs Mon 25 1/1 1 Job Tue 26 1/1 1 Job Wed 27 3/4…" at bounding box center [784, 449] width 1568 height 609
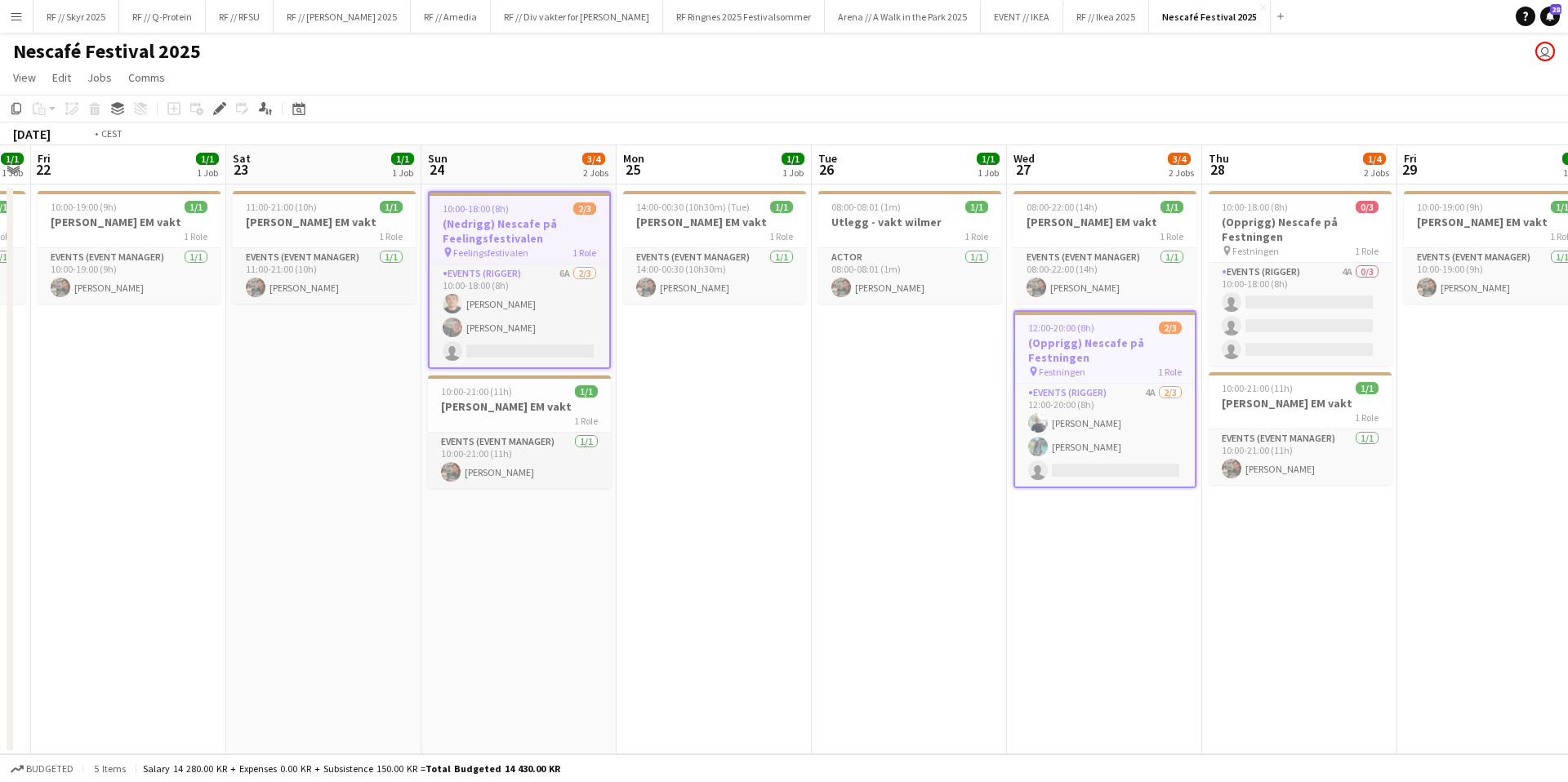
drag, startPoint x: 465, startPoint y: 401, endPoint x: 1032, endPoint y: 327, distance: 571.8
click at [1059, 320] on app-calendar-viewport "Tue 19 1/4 2 Jobs Wed 20 1/1 1 Job Thu 21 1/1 1 Job Fri 22 1/1 1 Job Sat 23 1/1…" at bounding box center [784, 449] width 1568 height 609
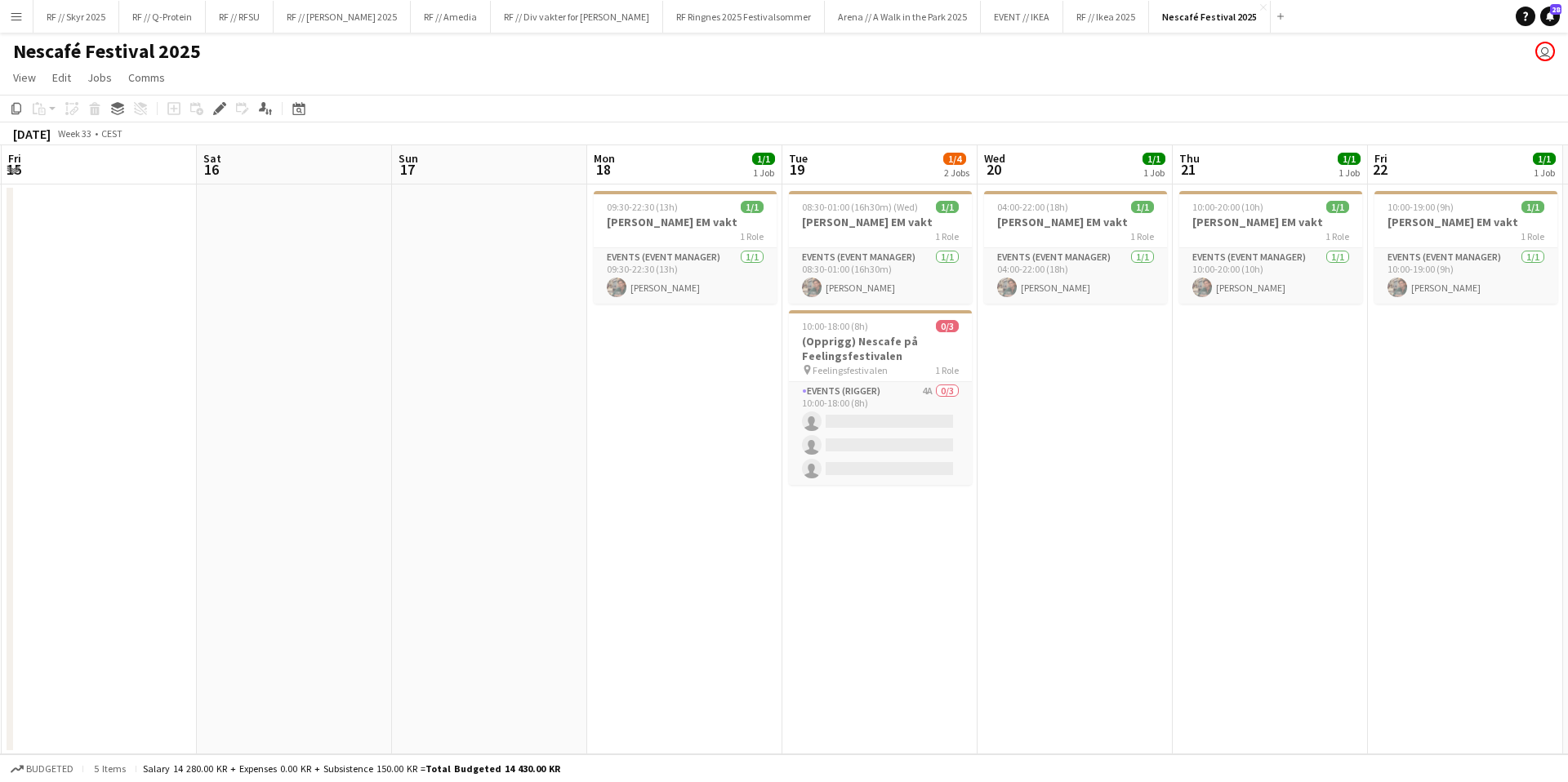
drag, startPoint x: 834, startPoint y: 354, endPoint x: 932, endPoint y: 343, distance: 98.6
click at [917, 345] on app-calendar-viewport "Wed 13 Thu 14 Fri 15 Sat 16 Sun 17 Mon 18 1/1 1 Job Tue 19 1/4 2 Jobs Wed 20 1/…" at bounding box center [784, 449] width 1568 height 609
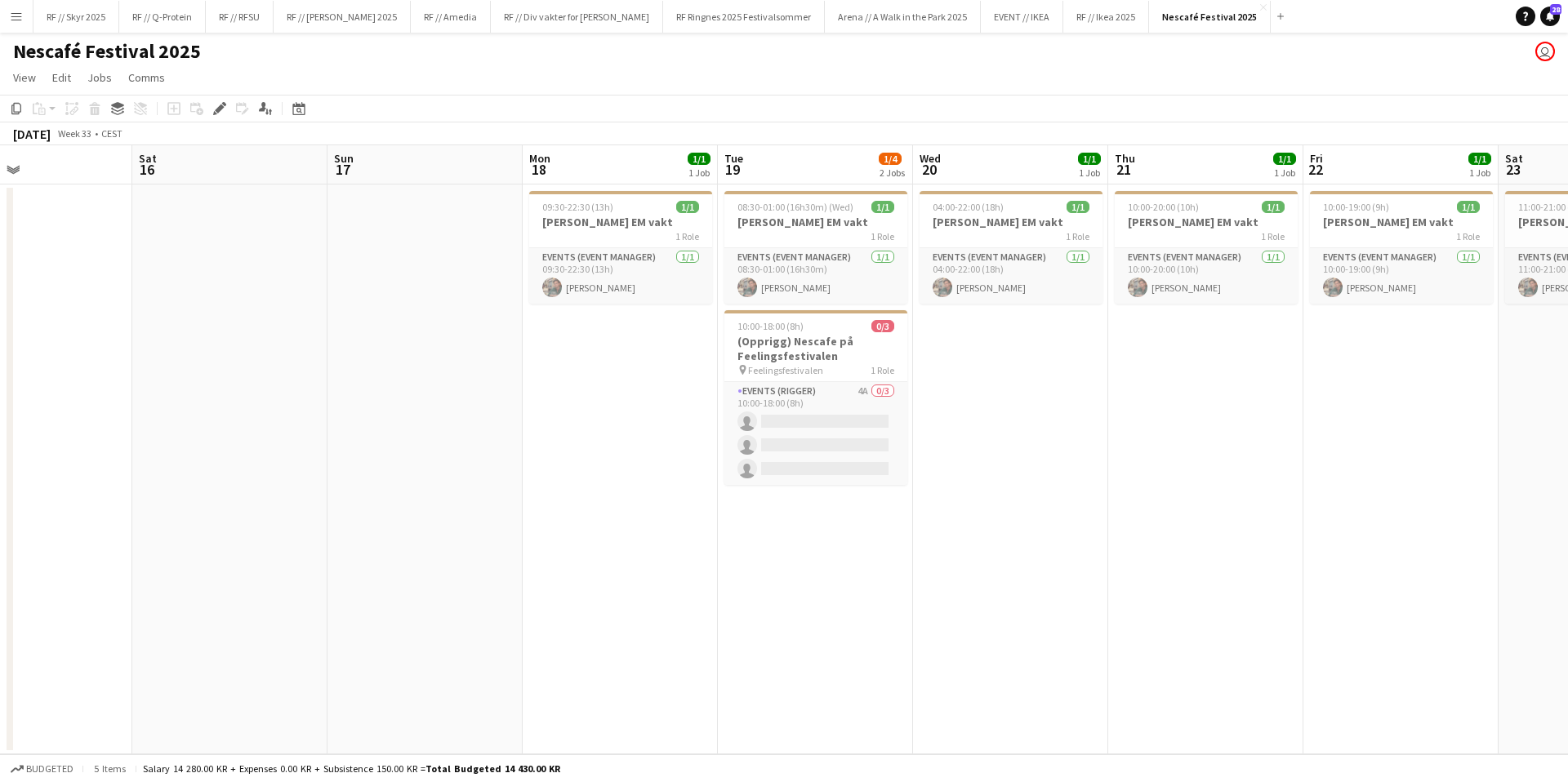
drag, startPoint x: 603, startPoint y: 378, endPoint x: 906, endPoint y: 346, distance: 304.7
click at [910, 346] on app-calendar-viewport "Wed 13 Thu 14 Fri 15 Sat 16 Sun 17 Mon 18 1/1 1 Job Tue 19 1/4 2 Jobs Wed 20 1/…" at bounding box center [784, 449] width 1568 height 609
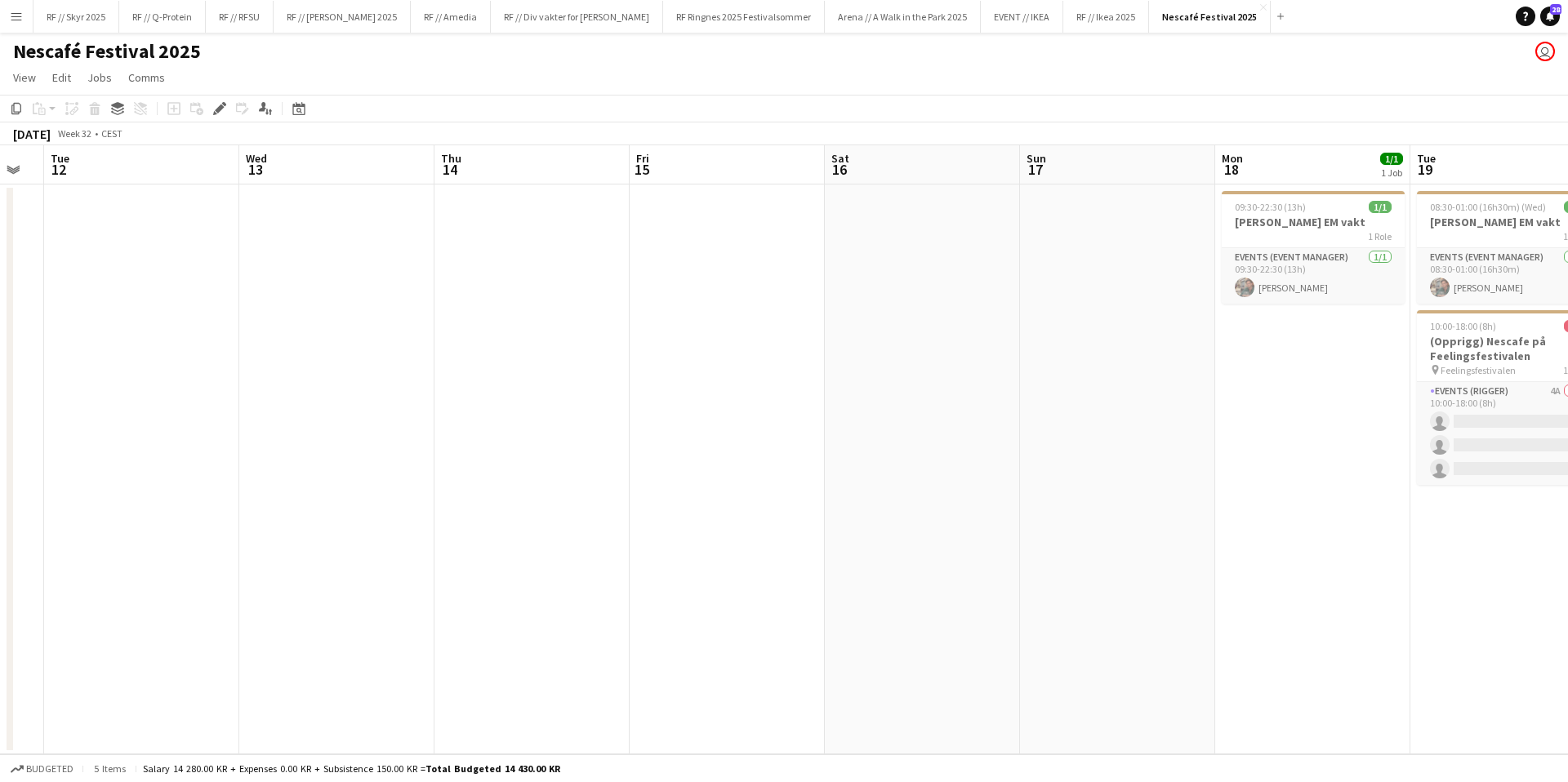
drag, startPoint x: 598, startPoint y: 371, endPoint x: 513, endPoint y: 380, distance: 85.5
click at [992, 335] on app-calendar-viewport "Sat 9 Sun 10 Mon 11 Tue 12 Wed 13 Thu 14 Fri 15 Sat 16 Sun 17 Mon 18 1/1 1 Job …" at bounding box center [784, 449] width 1568 height 609
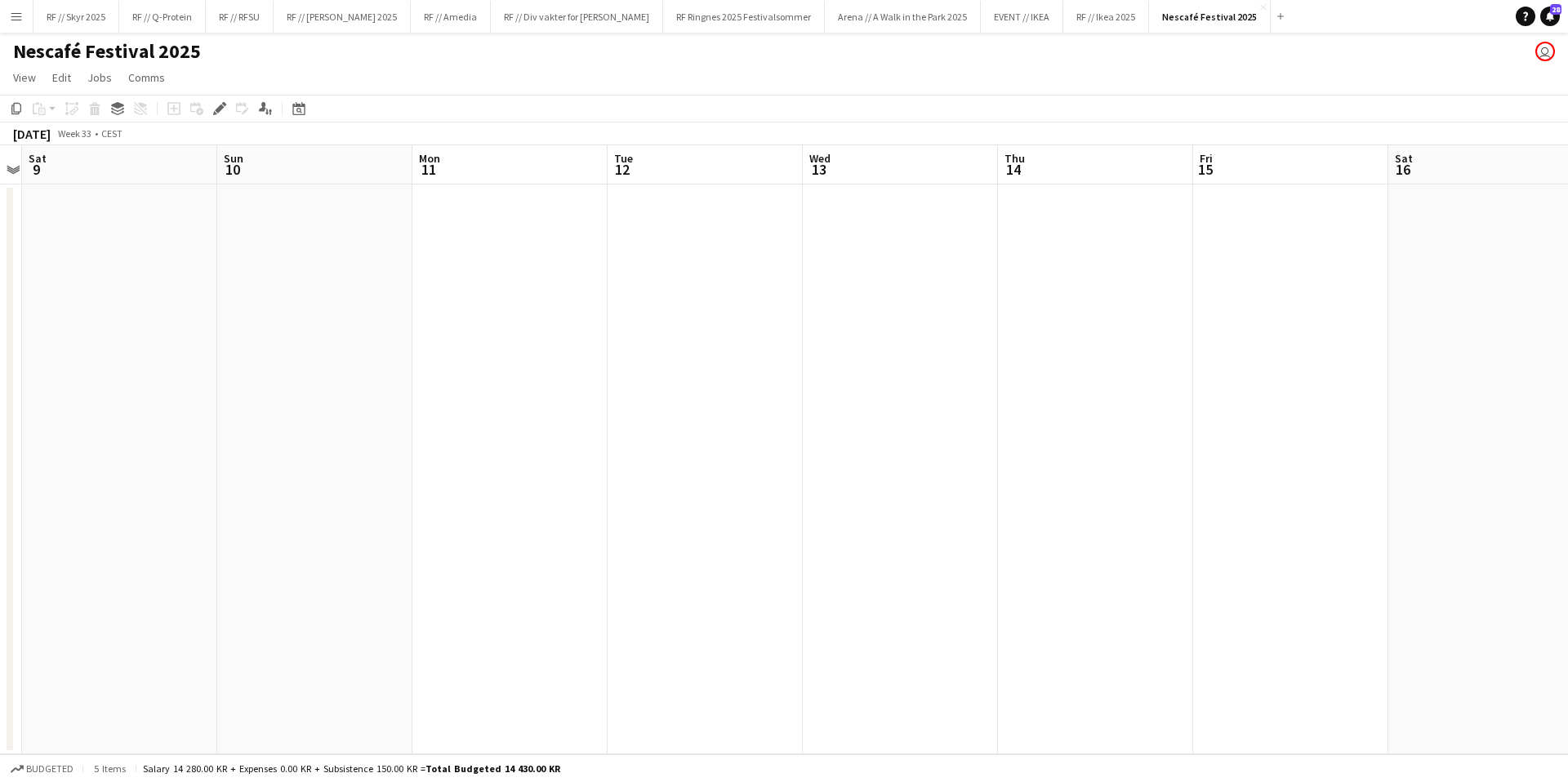
drag, startPoint x: 294, startPoint y: 408, endPoint x: 958, endPoint y: 349, distance: 666.6
click at [946, 349] on app-calendar-viewport "Thu 7 Fri 8 Sat 9 Sun 10 Mon 11 Tue 12 Wed 13 Thu 14 Fri 15 Sat 16 Sun 17 Mon 1…" at bounding box center [784, 449] width 1568 height 609
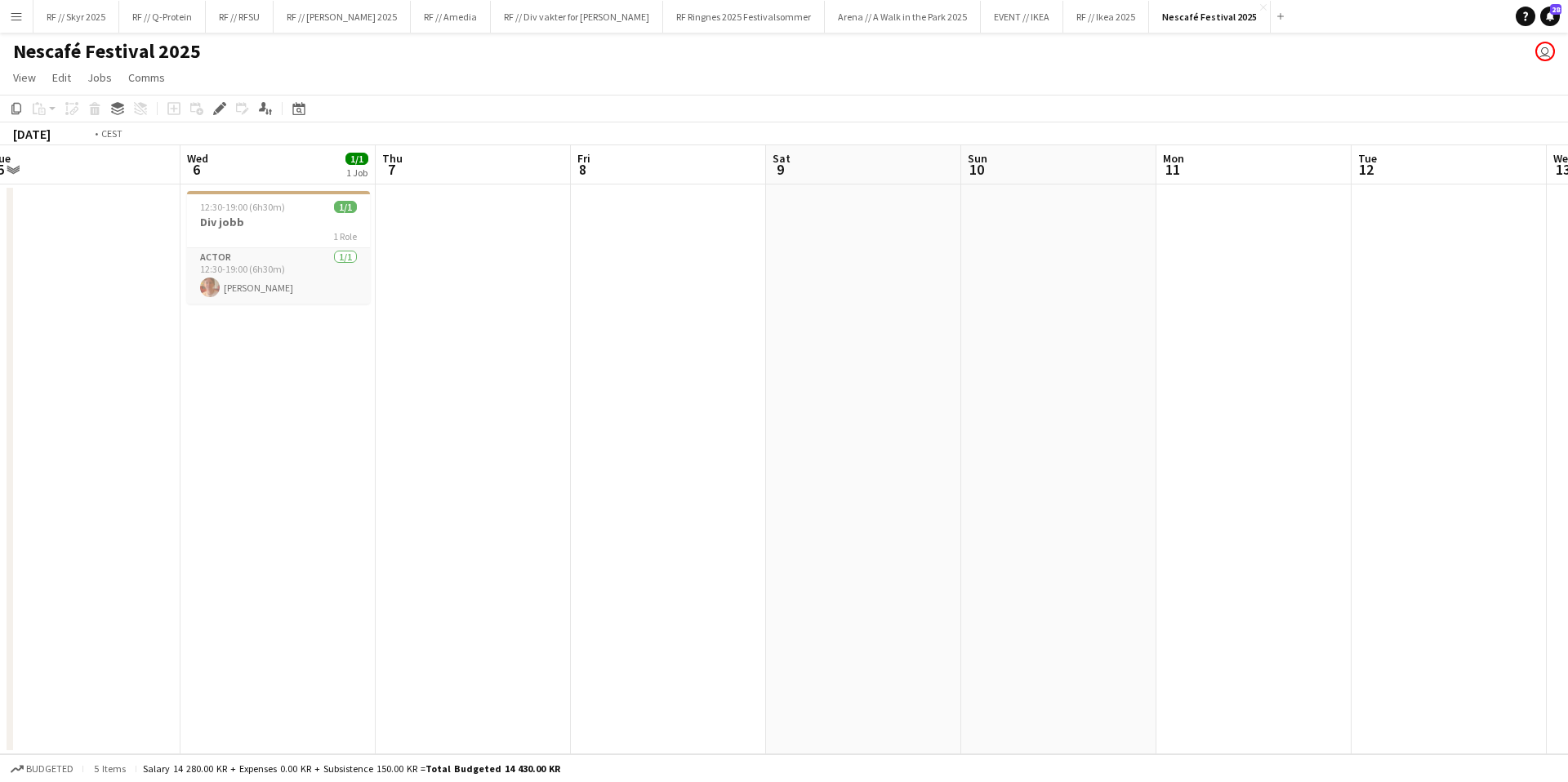
drag, startPoint x: 259, startPoint y: 423, endPoint x: 826, endPoint y: 384, distance: 568.3
click at [864, 379] on app-calendar-viewport "Sun 3 Mon 4 Tue 5 Wed 6 1/1 1 Job Thu 7 Fri 8 Sat 9 Sun 10 Mon 11 Tue 12 Wed 13…" at bounding box center [784, 449] width 1568 height 609
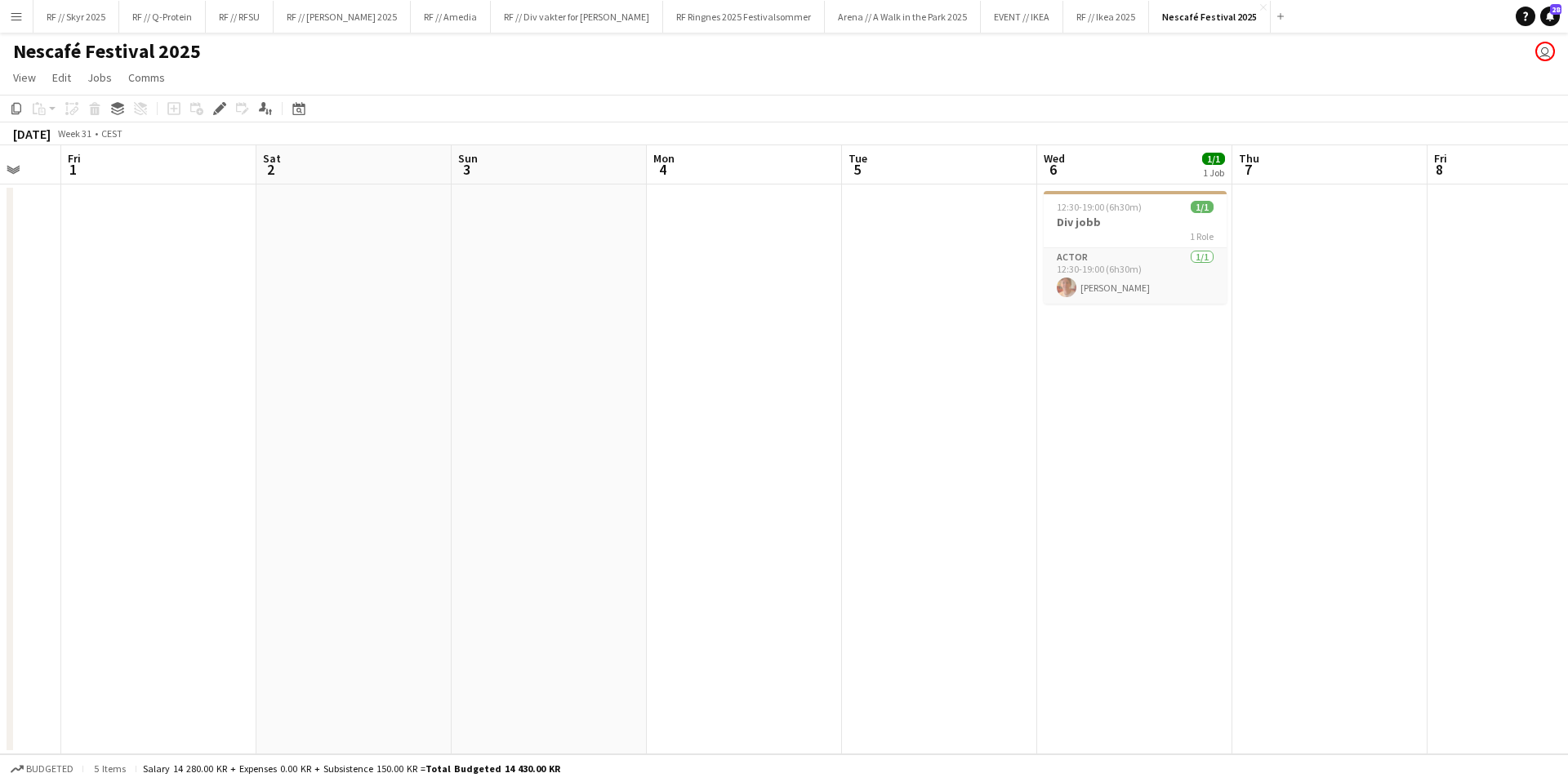
drag, startPoint x: 433, startPoint y: 427, endPoint x: 421, endPoint y: 419, distance: 14.4
click at [421, 419] on app-calendar-viewport "Tue 29 Wed 30 Thu 31 Fri 1 Sat 2 Sun 3 Mon 4 Tue 5 Wed 6 1/1 1 Job Thu 7 Fri 8 …" at bounding box center [784, 449] width 1568 height 609
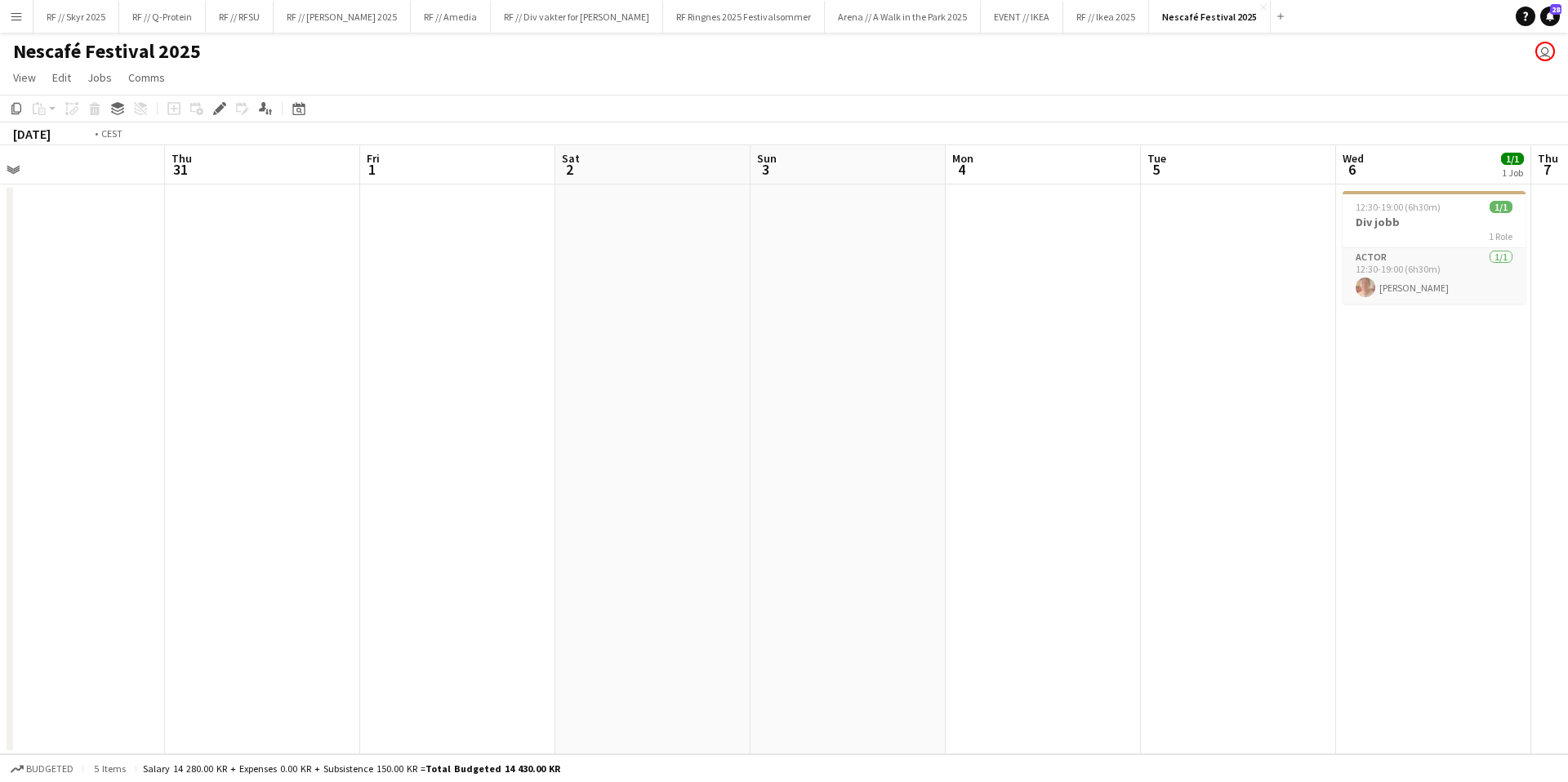
drag, startPoint x: 835, startPoint y: 316, endPoint x: 1314, endPoint y: 292, distance: 479.6
click at [1320, 287] on app-calendar-viewport "Mon 28 Tue 29 Wed 30 Thu 31 Fri 1 Sat 2 Sun 3 Mon 4 Tue 5 Wed 6 1/1 1 Job Thu 7…" at bounding box center [784, 449] width 1568 height 609
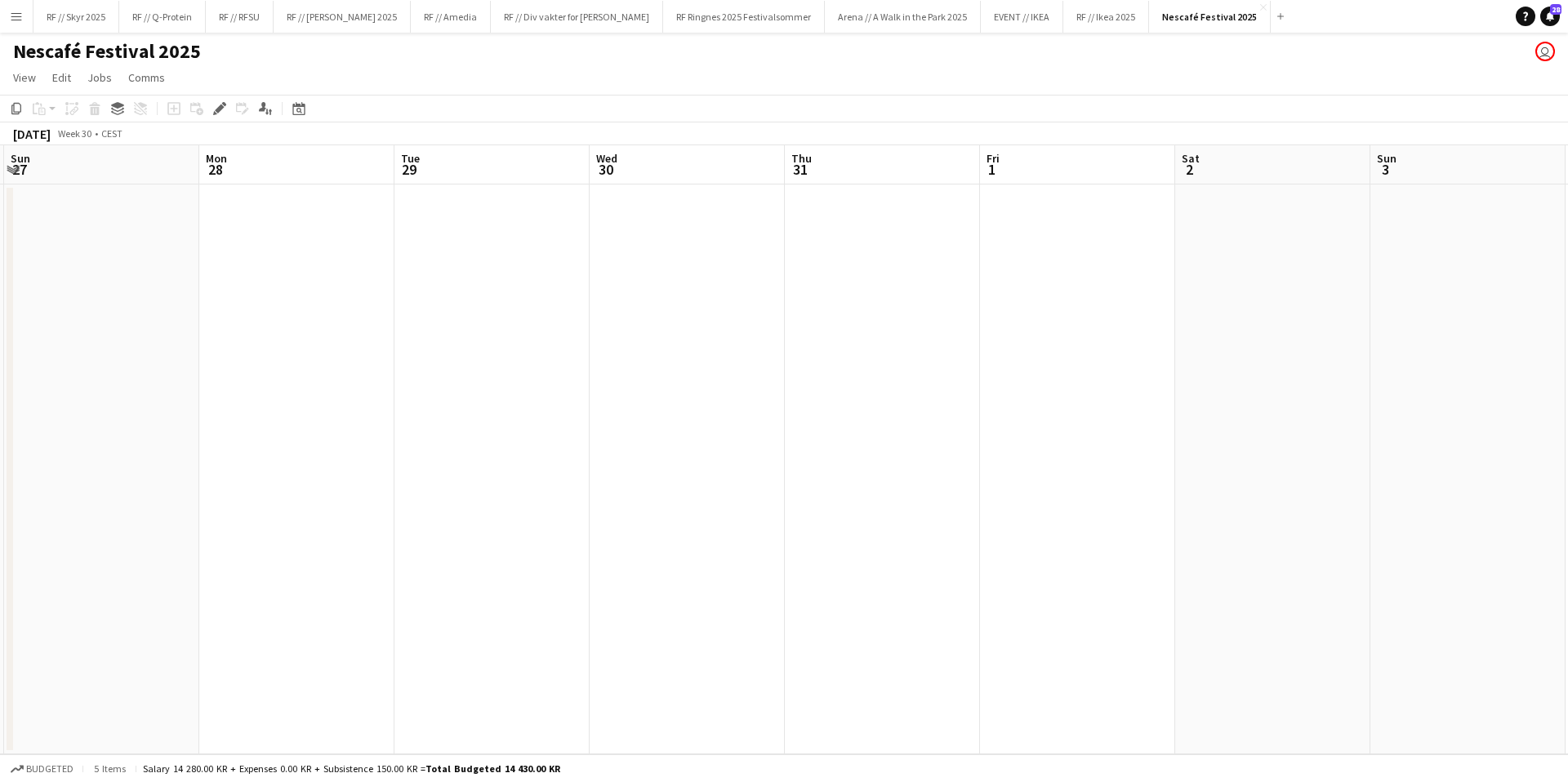
drag, startPoint x: 531, startPoint y: 345, endPoint x: 1435, endPoint y: 270, distance: 907.1
click at [1446, 270] on app-calendar-viewport "Fri 25 Sat 26 Sun 27 Mon 28 Tue 29 Wed 30 Thu 31 Fri 1 Sat 2 Sun 3 Mon 4 Tue 5 …" at bounding box center [784, 449] width 1568 height 609
drag, startPoint x: 462, startPoint y: 356, endPoint x: 1477, endPoint y: 285, distance: 1017.5
click at [1477, 285] on app-calendar-viewport "Mon 21 Tue 22 Wed 23 Thu 24 Fri 25 Sat 26 Sun 27 Mon 28 Tue 29 Wed 30 Thu 31 Fr…" at bounding box center [784, 449] width 1568 height 609
drag, startPoint x: 1150, startPoint y: 327, endPoint x: 1437, endPoint y: 310, distance: 287.5
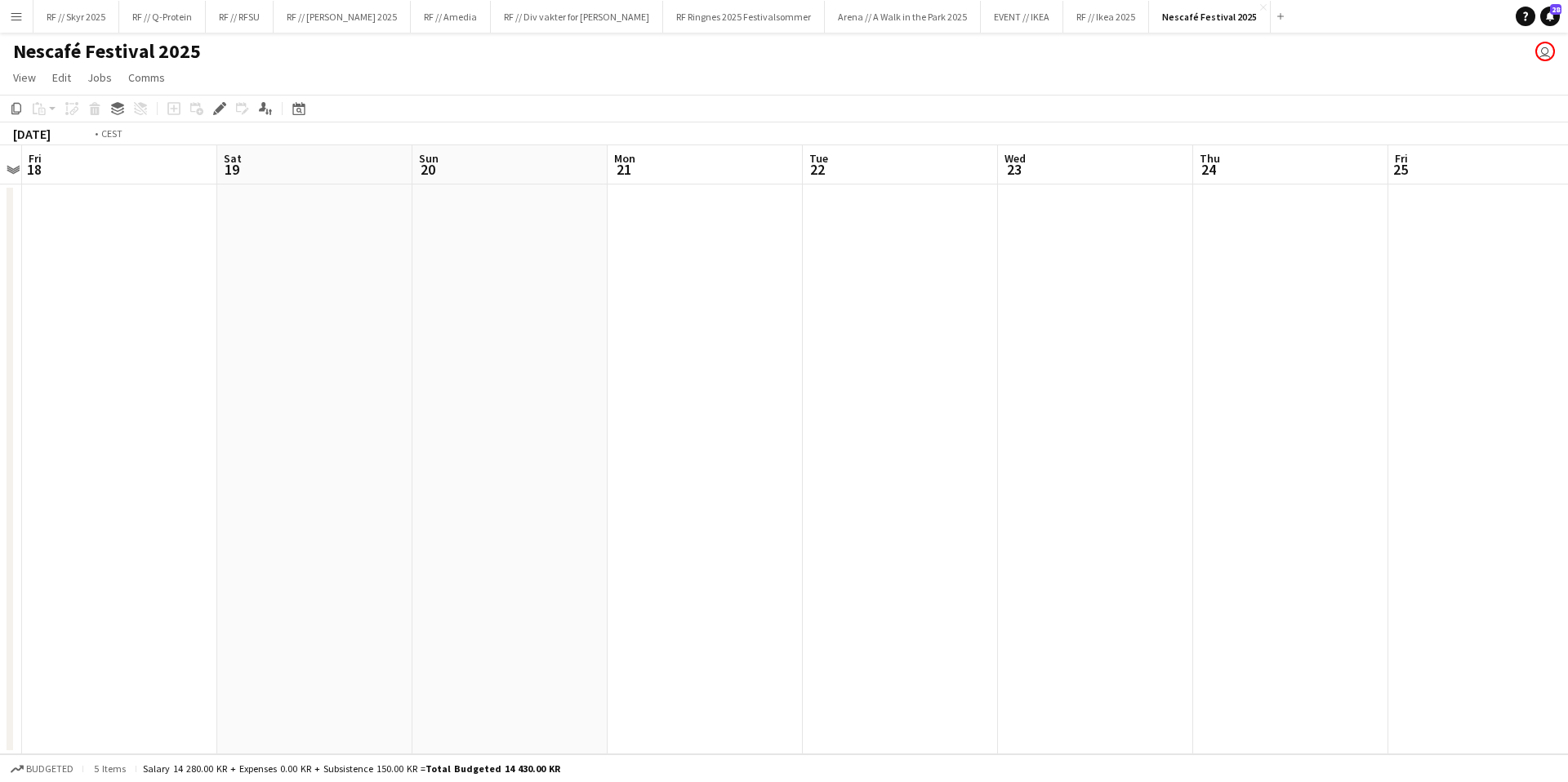
click at [1438, 310] on app-calendar-viewport "Tue 15 Wed 16 Thu 17 Fri 18 Sat 19 Sun 20 Mon 21 Tue 22 Wed 23 Thu 24 Fri 25 Sa…" at bounding box center [784, 449] width 1568 height 609
drag, startPoint x: 583, startPoint y: 364, endPoint x: 1355, endPoint y: 293, distance: 775.3
click at [1355, 293] on app-calendar-viewport "Sun 6 Mon 7 0/3 1 Job Tue 8 Wed 9 Thu 10 Fri 11 Sat 12 Sun 13 Mon 14 Tue 15 Wed…" at bounding box center [784, 449] width 1568 height 609
drag, startPoint x: 520, startPoint y: 342, endPoint x: 1362, endPoint y: 278, distance: 844.4
click at [1361, 278] on app-calendar-viewport "Sun 6 Mon 7 0/3 1 Job Tue 8 Wed 9 Thu 10 Fri 11 Sat 12 Sun 13 Mon 14 Tue 15 Wed…" at bounding box center [784, 449] width 1568 height 609
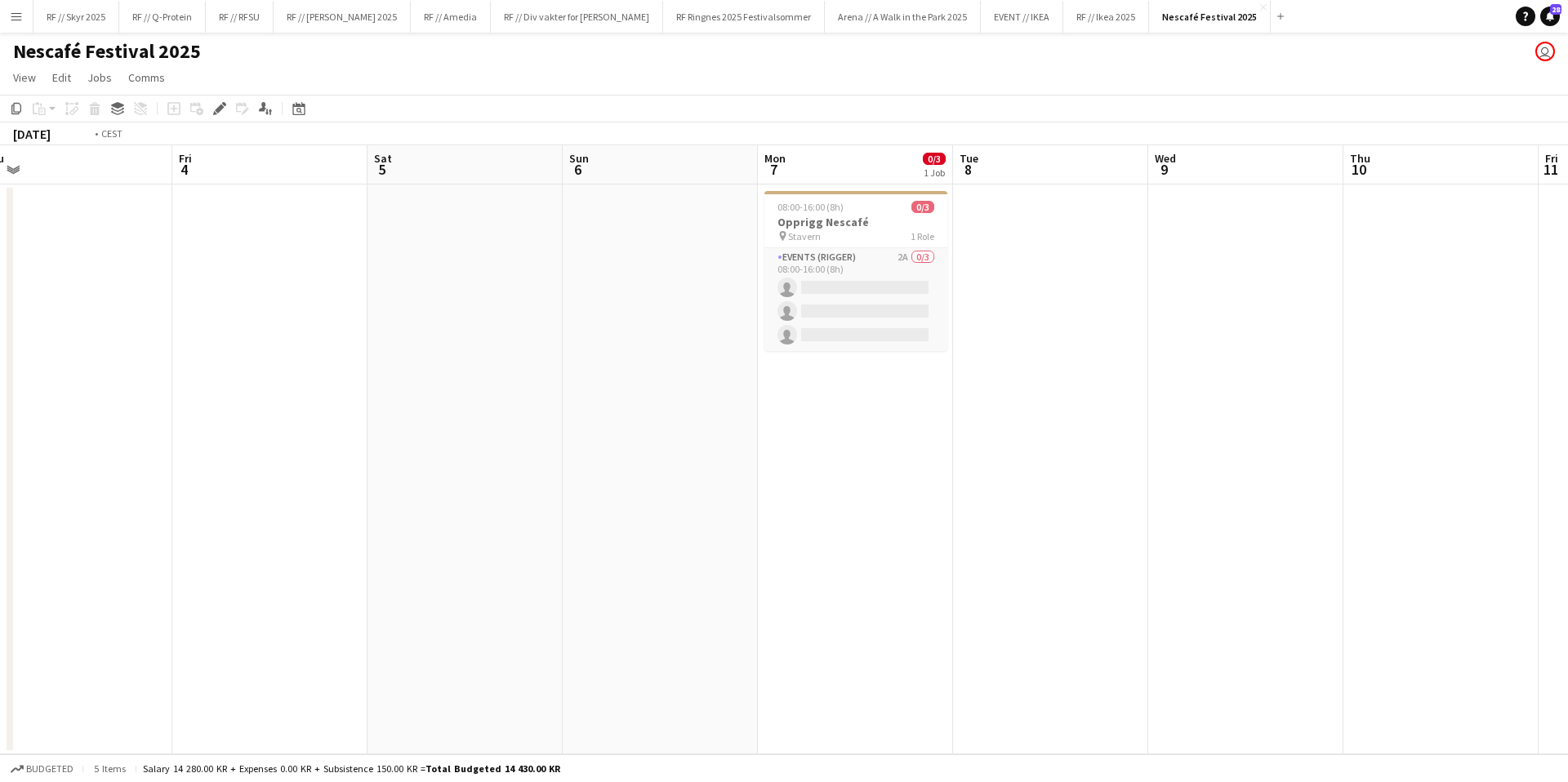
drag, startPoint x: 347, startPoint y: 384, endPoint x: 1388, endPoint y: 306, distance: 1043.9
click at [1387, 306] on app-calendar-viewport "Tue 1 2/3 1 Job Wed 2 Thu 3 Fri 4 Sat 5 Sun 6 Mon 7 0/3 1 Job Tue 8 Wed 9 Thu 1…" at bounding box center [784, 449] width 1568 height 609
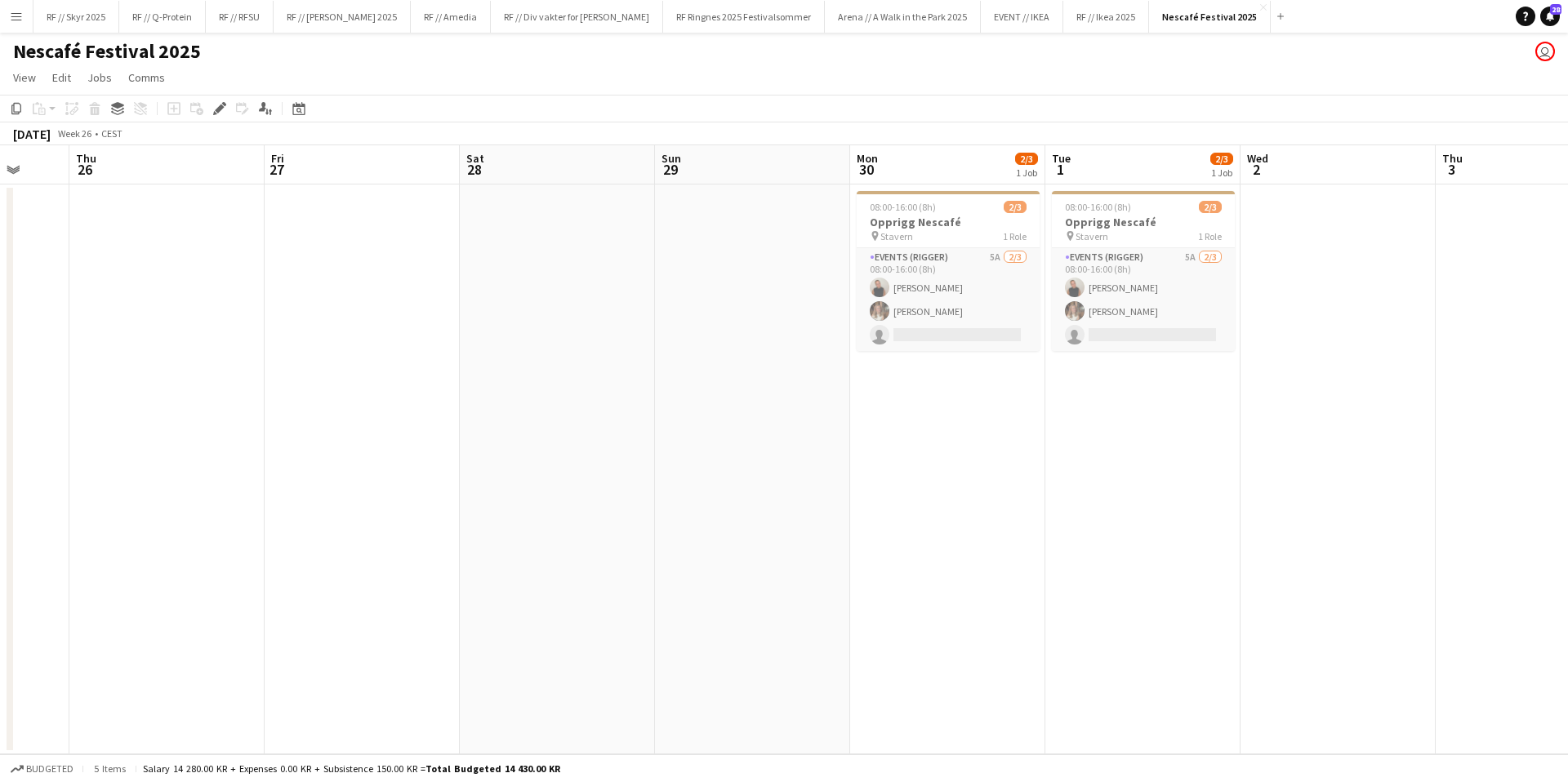
scroll to position [0, 515]
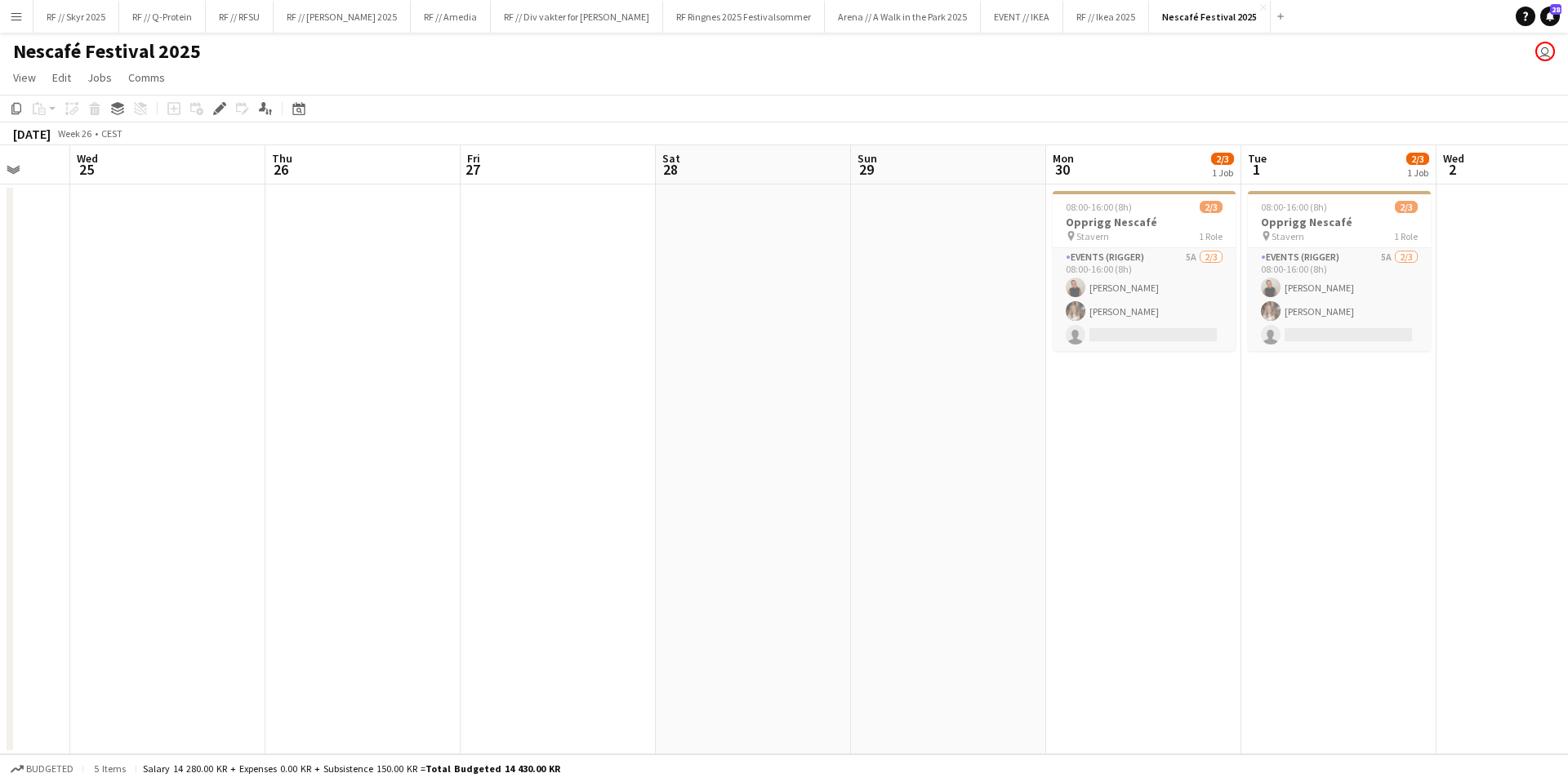
drag, startPoint x: 562, startPoint y: 367, endPoint x: 1085, endPoint y: 355, distance: 523.1
click at [1085, 355] on app-calendar-viewport "Sun 22 Mon 23 Tue 24 Wed 25 Thu 26 Fri 27 Sat 28 Sun 29 Mon 30 2/3 1 Job Tue 1 …" at bounding box center [784, 449] width 1568 height 609
click at [1002, 390] on app-date-cell at bounding box center [949, 470] width 196 height 570
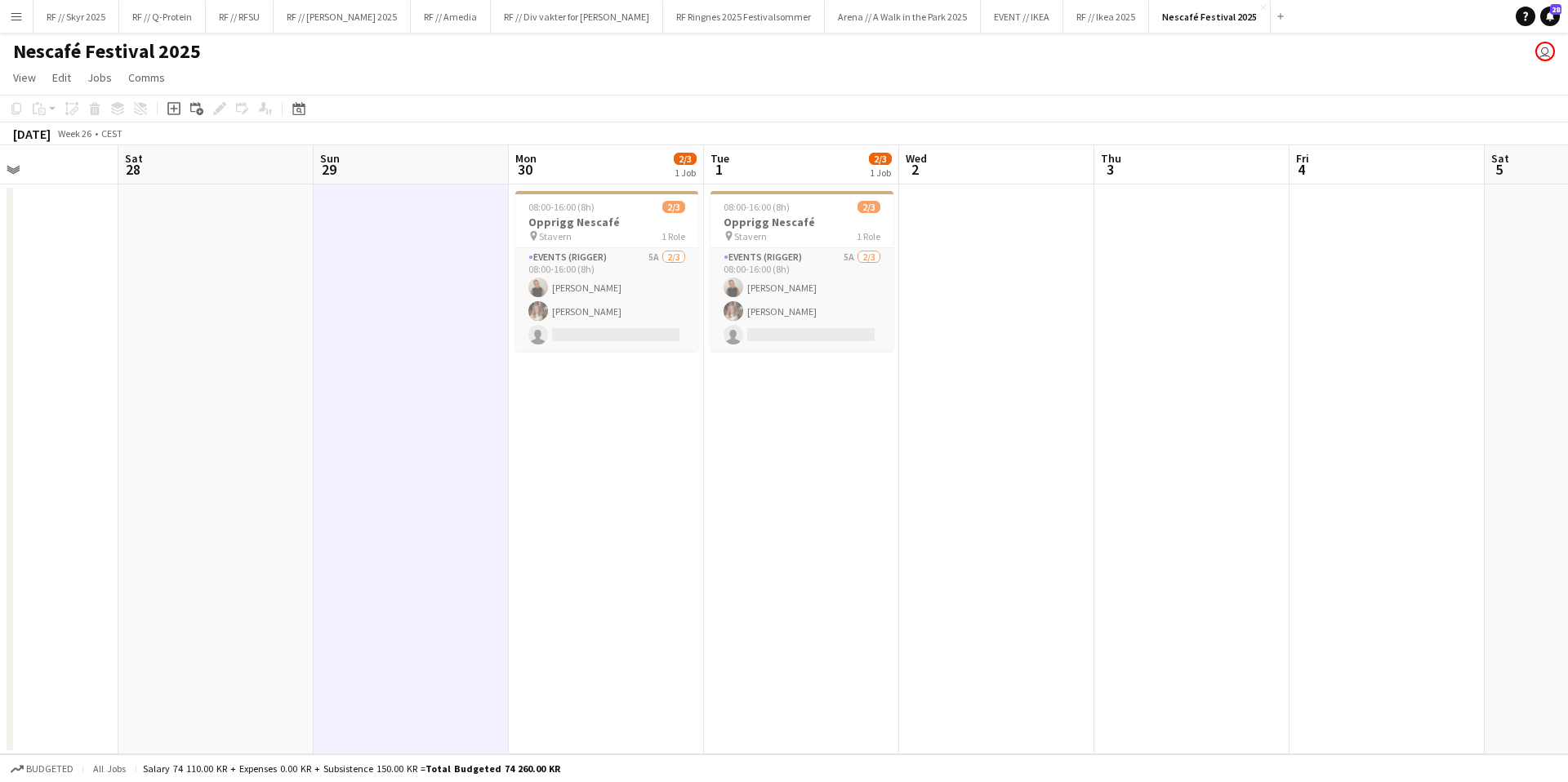
drag, startPoint x: 1121, startPoint y: 429, endPoint x: 546, endPoint y: 439, distance: 575.1
click at [549, 440] on app-calendar-viewport "Tue 24 Wed 25 Thu 26 Fri 27 Sat 28 Sun 29 Mon 30 2/3 1 Job Tue 1 2/3 1 Job Wed …" at bounding box center [784, 449] width 1568 height 609
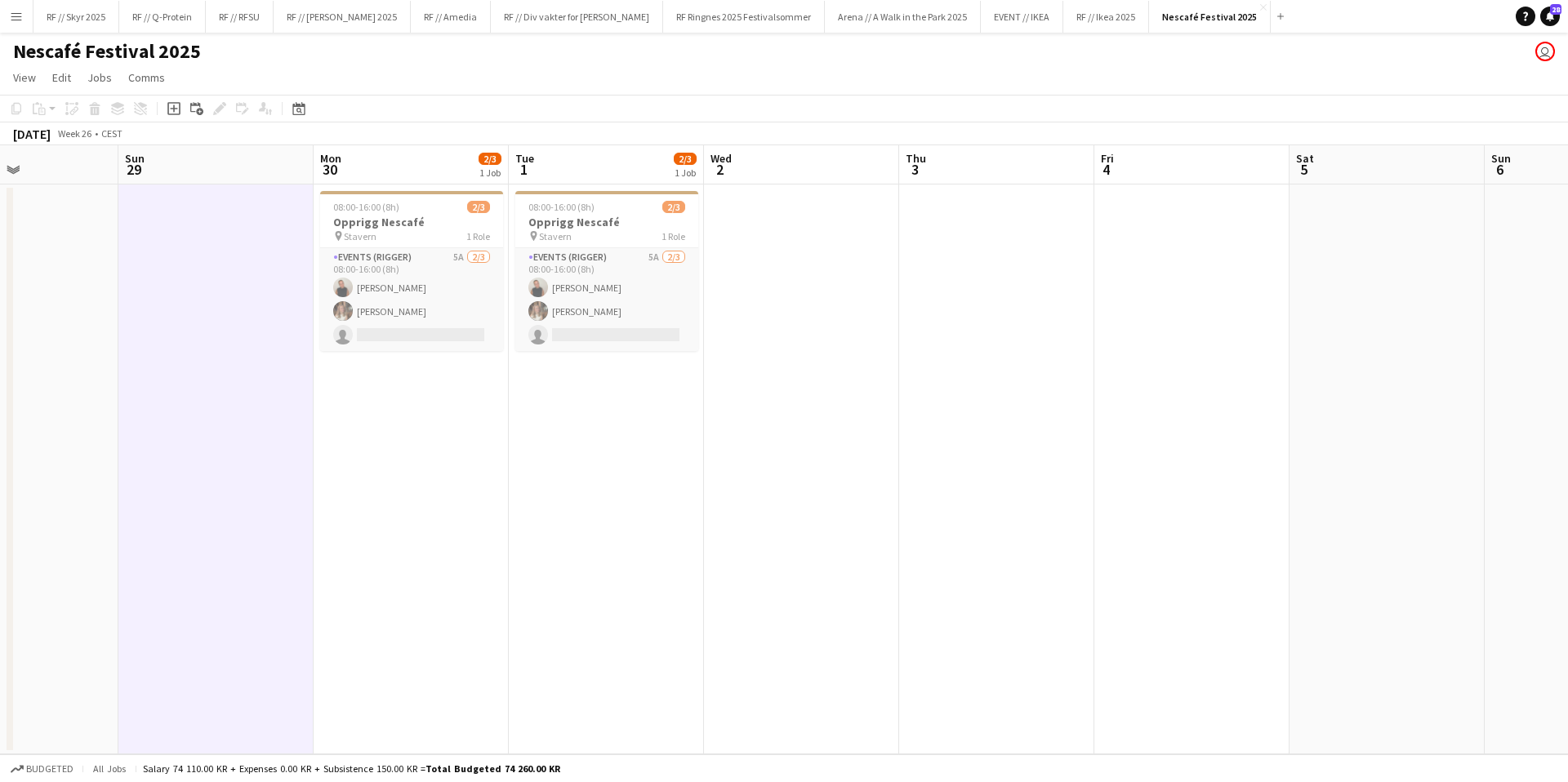
scroll to position [0, 502]
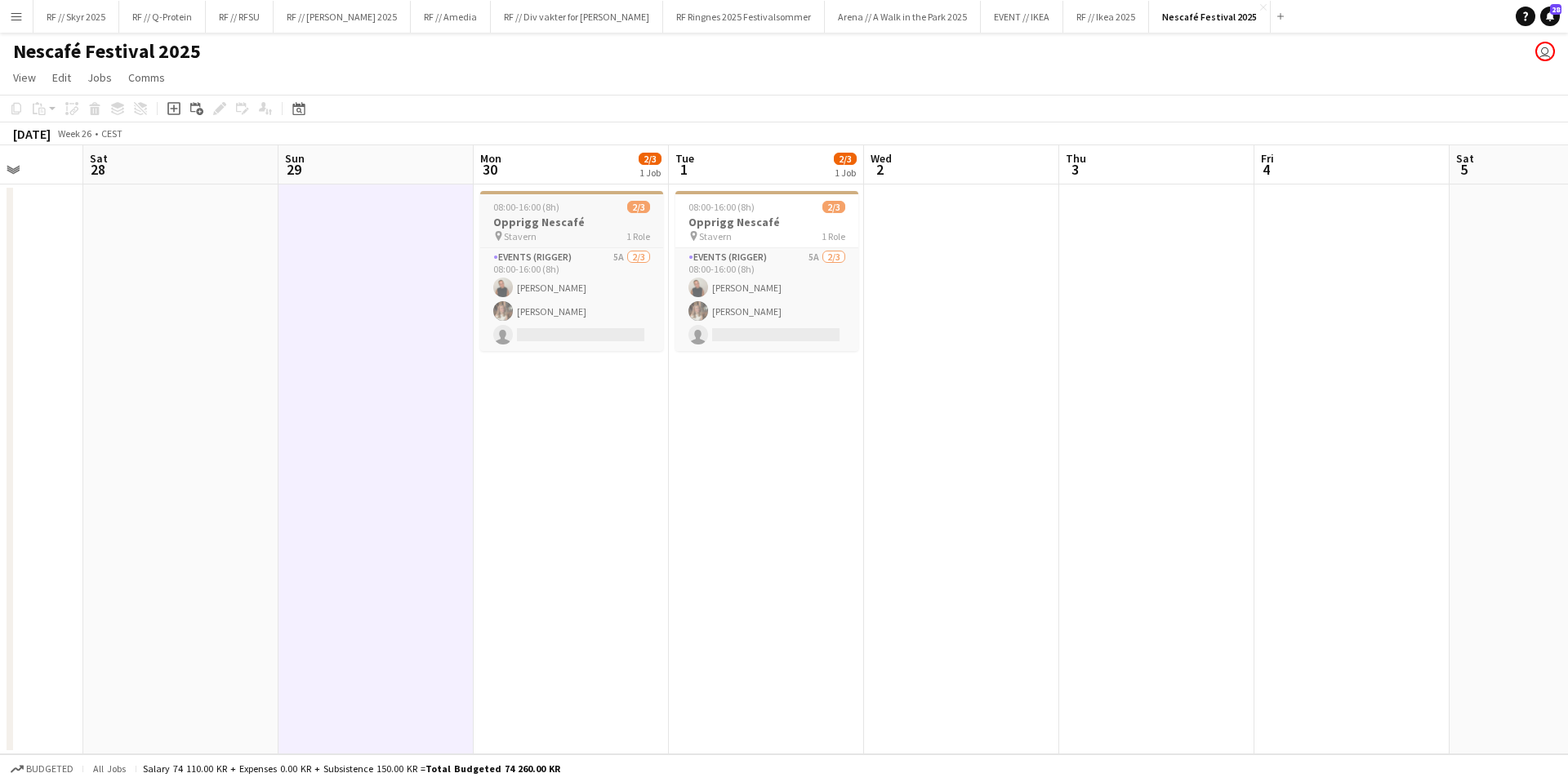
click at [529, 228] on h3 "Opprigg Nescafé" at bounding box center [571, 222] width 183 height 15
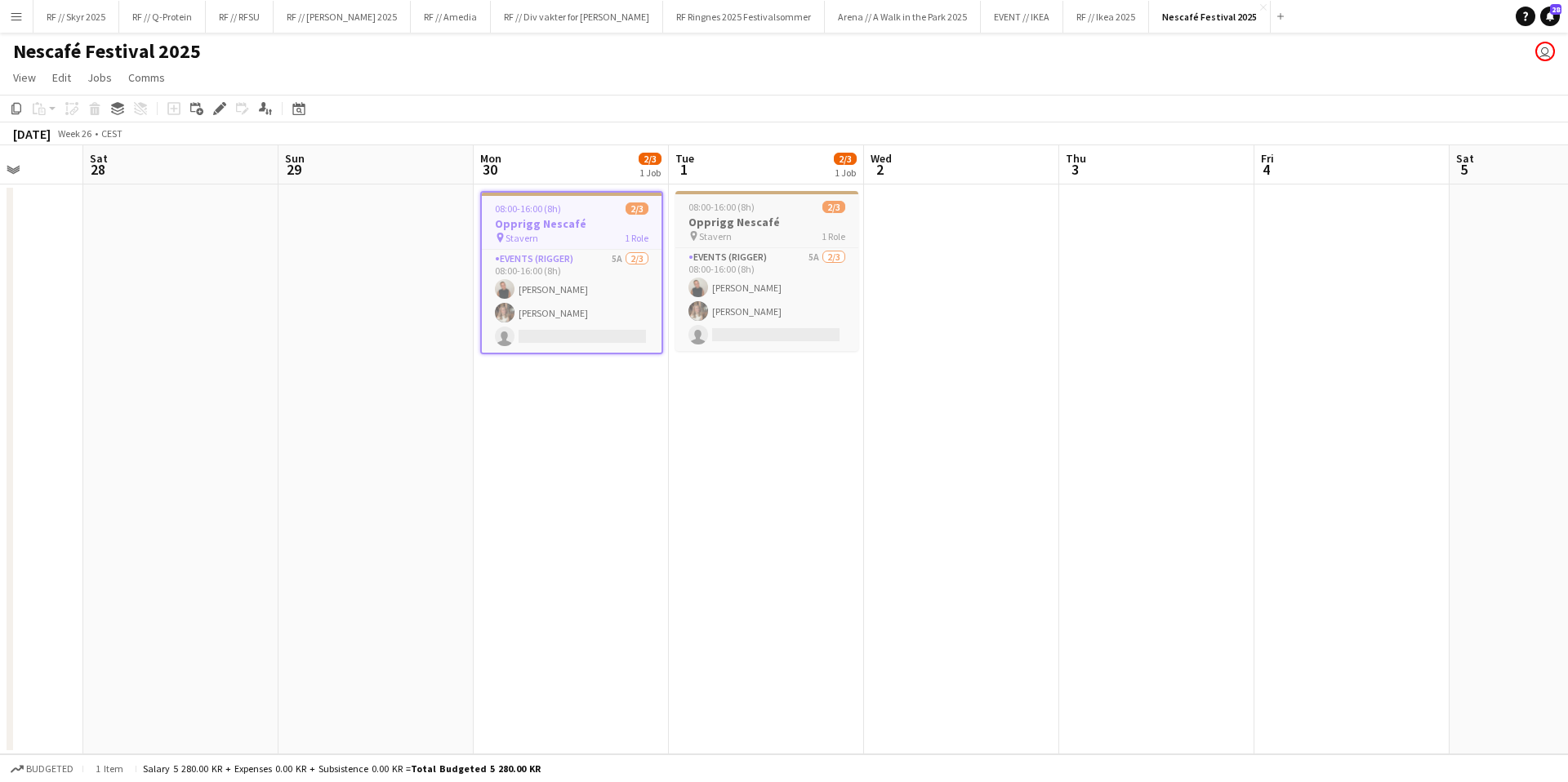
click at [752, 210] on span "08:00-16:00 (8h)" at bounding box center [722, 206] width 66 height 12
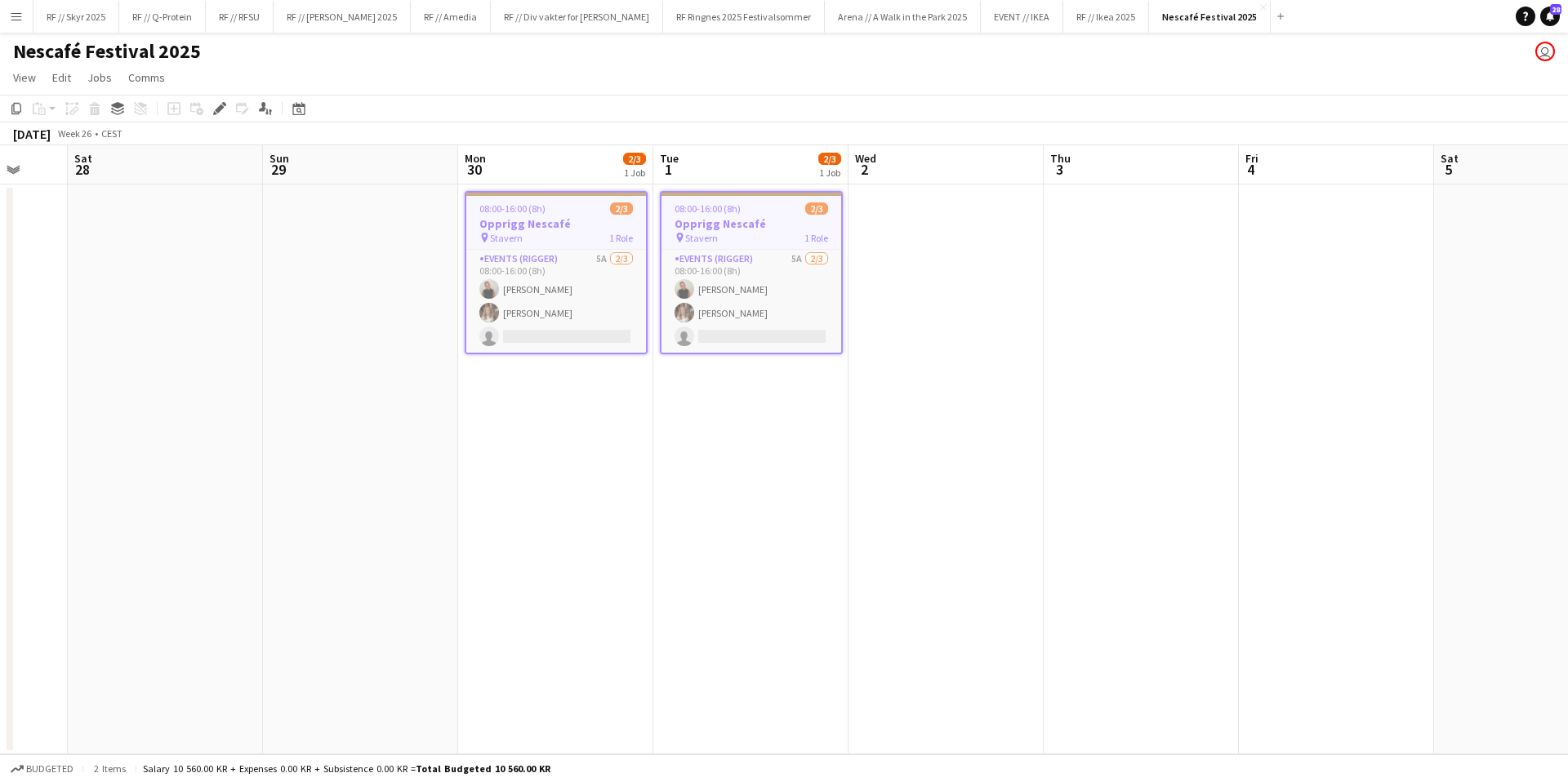
drag, startPoint x: 749, startPoint y: 559, endPoint x: 731, endPoint y: 538, distance: 27.7
click at [738, 540] on app-calendar-viewport "Wed 25 Thu 26 Fri 27 Sat 28 Sun 29 Mon 30 2/3 1 Job Tue 1 2/3 1 Job Wed 2 Thu 3…" at bounding box center [784, 449] width 1568 height 609
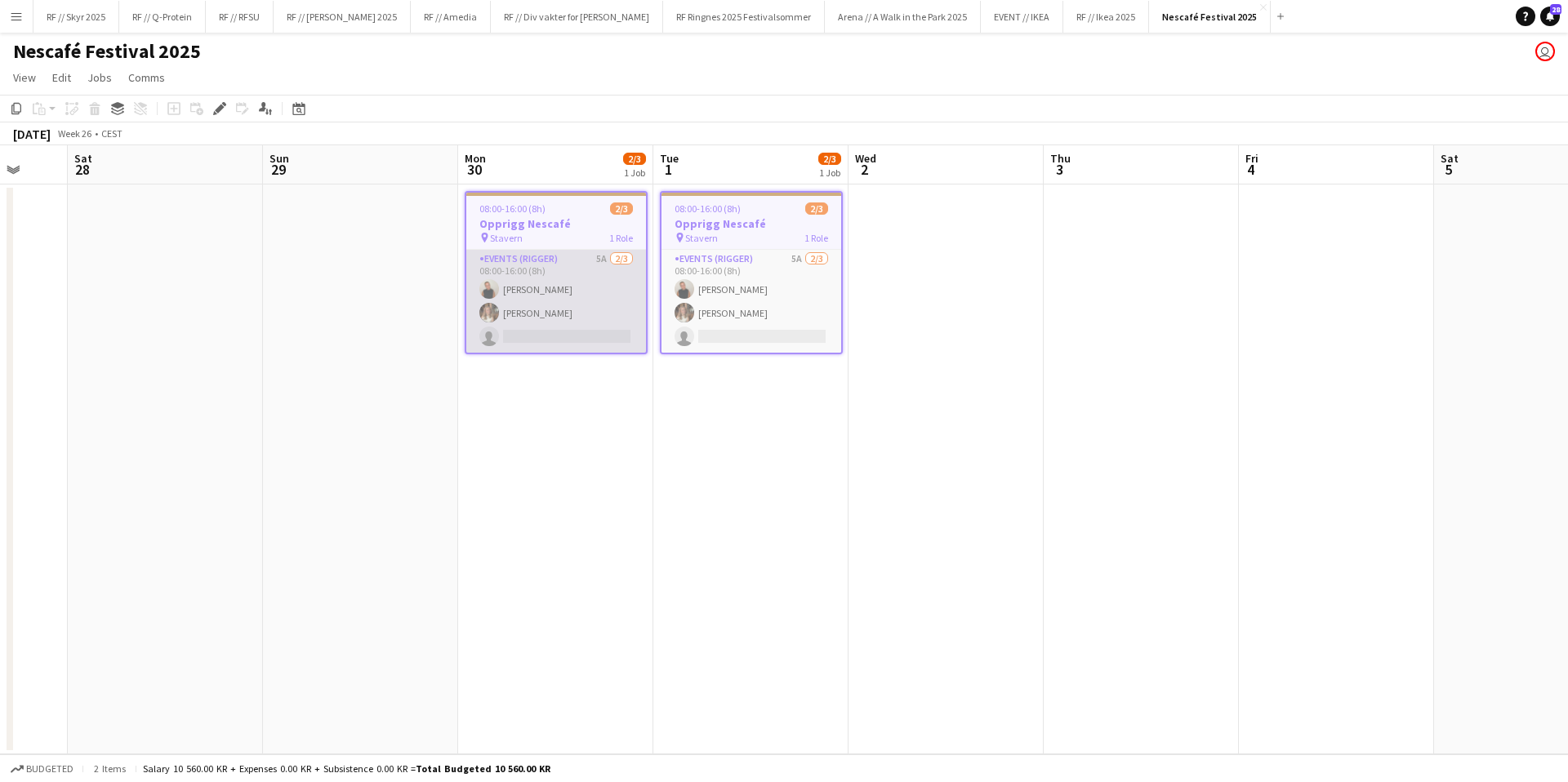
click at [547, 260] on app-card-role "Events (Rigger) 5A [DATE] 08:00-16:00 (8h) [PERSON_NAME] [PERSON_NAME] single-n…" at bounding box center [556, 302] width 180 height 103
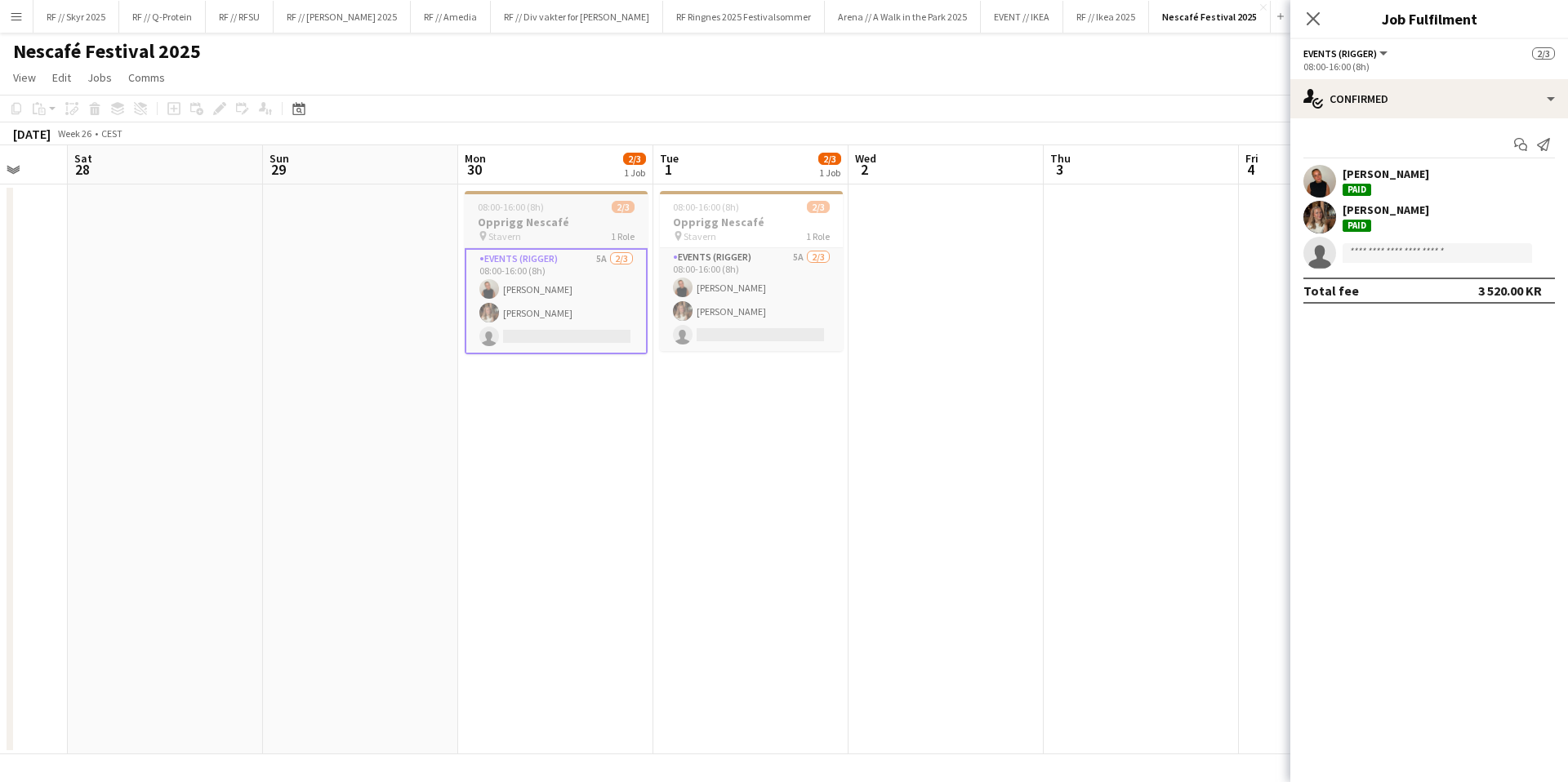
click at [533, 211] on span "08:00-16:00 (8h)" at bounding box center [511, 206] width 66 height 12
click at [707, 446] on app-date-cell "08:00-16:00 (8h) 2/3 Opprigg Nescafé pin Stavern 1 Role Events (Rigger) 5A [DAT…" at bounding box center [753, 470] width 196 height 570
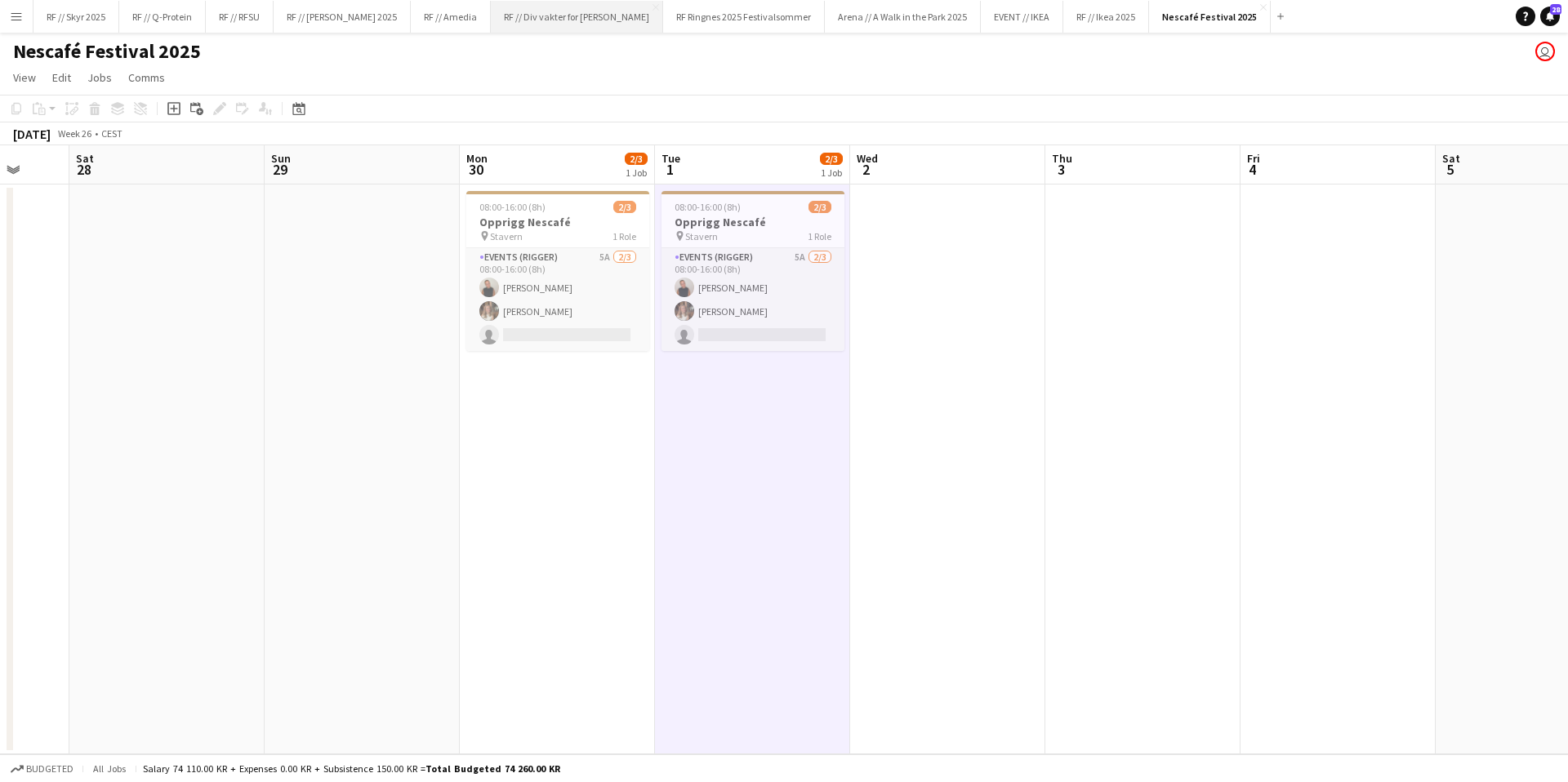
click at [542, 19] on button "RF // Div vakter for Fredrikke Close" at bounding box center [577, 17] width 172 height 31
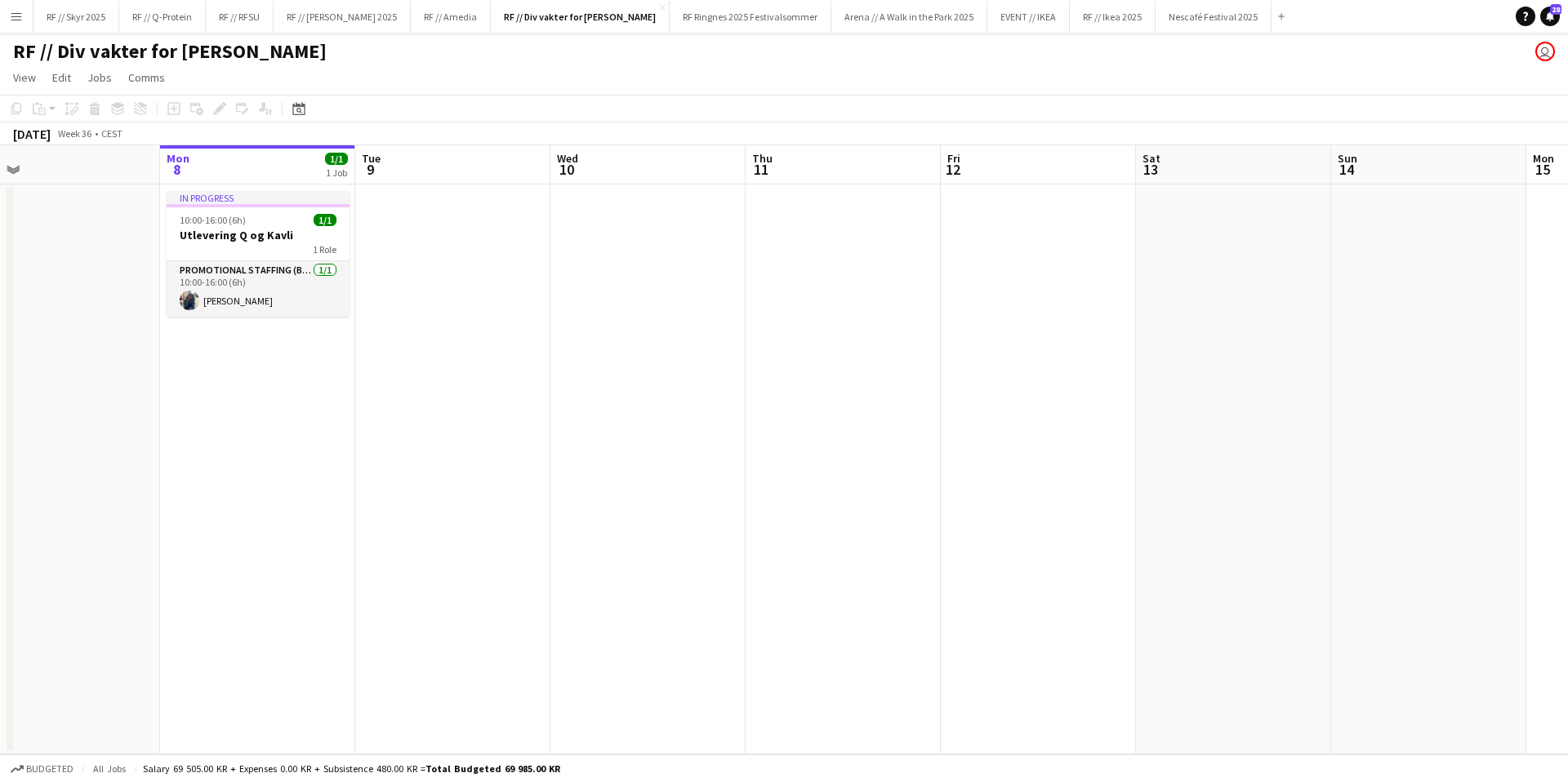
drag, startPoint x: 437, startPoint y: 282, endPoint x: 1273, endPoint y: 262, distance: 836.2
click at [1266, 261] on app-calendar-viewport "Fri 5 Sat 6 Sun 7 Mon 8 1/1 1 Job Tue 9 Wed 10 Thu 11 Fri 12 Sat 13 Sun 14 Mon …" at bounding box center [784, 449] width 1568 height 609
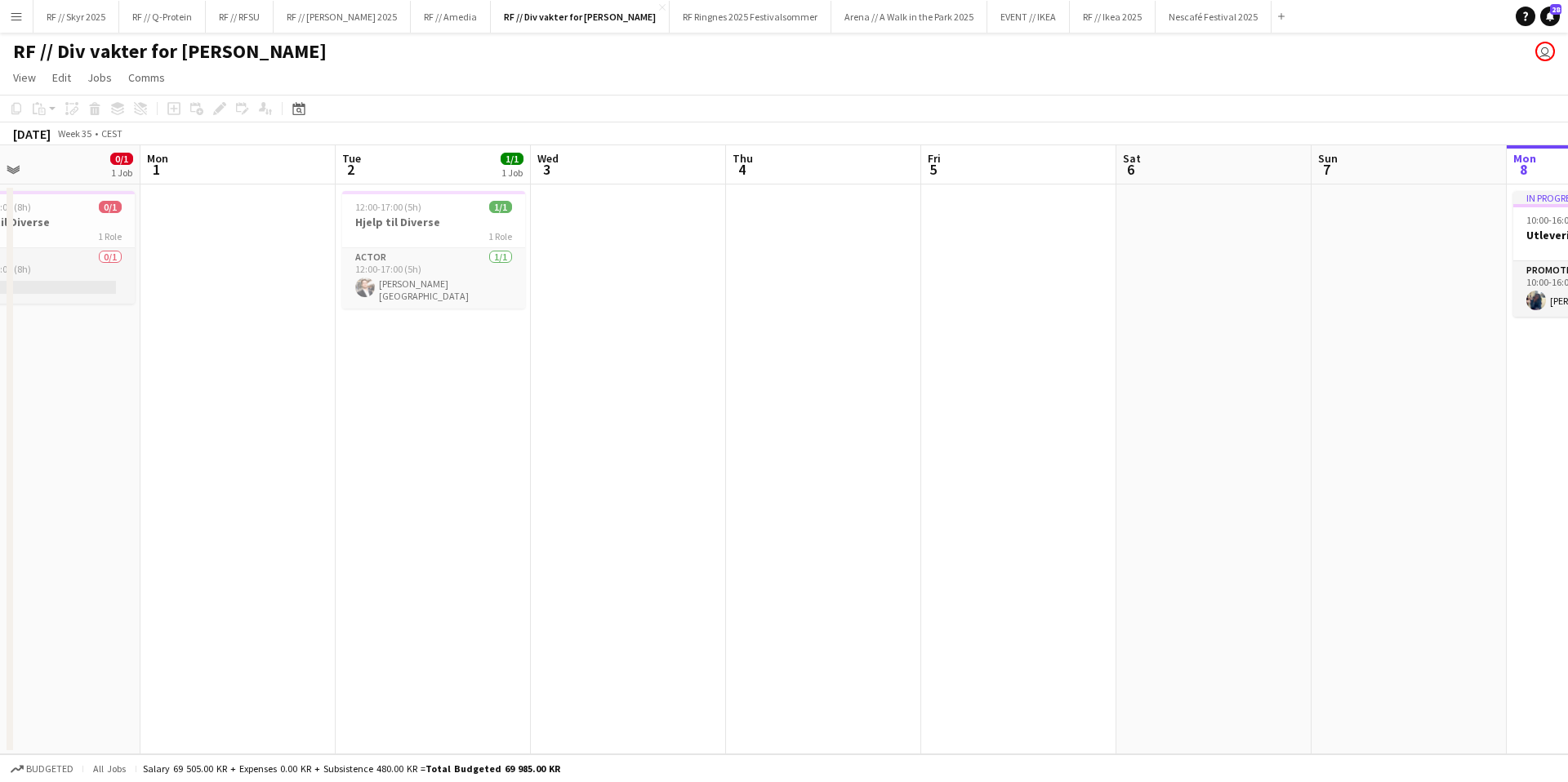
drag, startPoint x: 359, startPoint y: 317, endPoint x: 1214, endPoint y: 289, distance: 855.5
click at [1348, 290] on app-calendar-viewport "Fri 29 Sat 30 Sun 31 0/1 1 Job Mon 1 Tue 2 1/1 1 Job Wed 3 Thu 4 Fri 5 Sat 6 Su…" at bounding box center [784, 449] width 1568 height 609
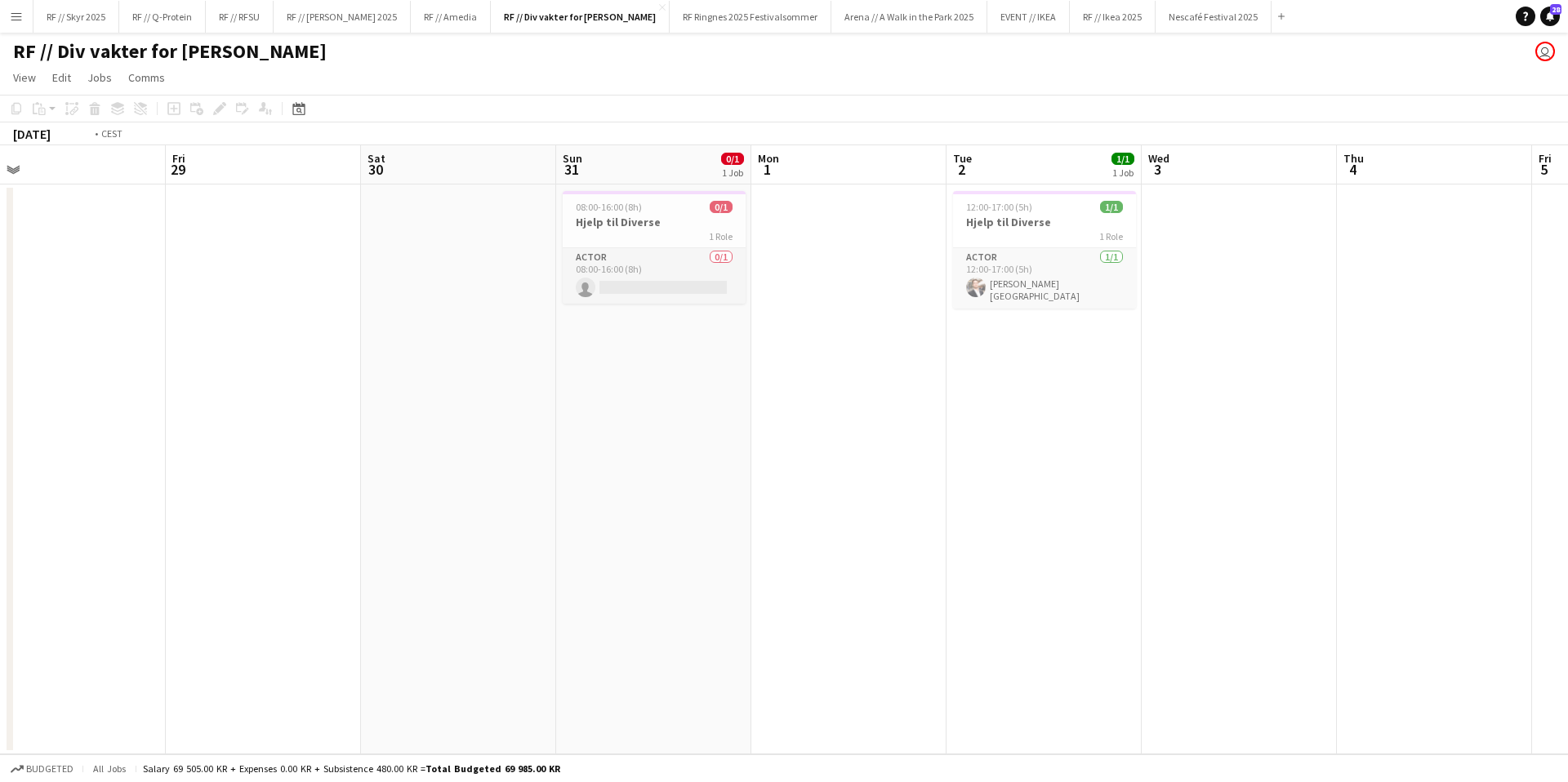
drag, startPoint x: 476, startPoint y: 308, endPoint x: 1514, endPoint y: 324, distance: 1038.1
click at [1413, 321] on app-calendar-viewport "Tue 26 1/1 1 Job Wed 27 Thu 28 Fri 29 Sat 30 Sun 31 0/1 1 Job Mon 1 Tue 2 1/1 1…" at bounding box center [784, 449] width 1568 height 609
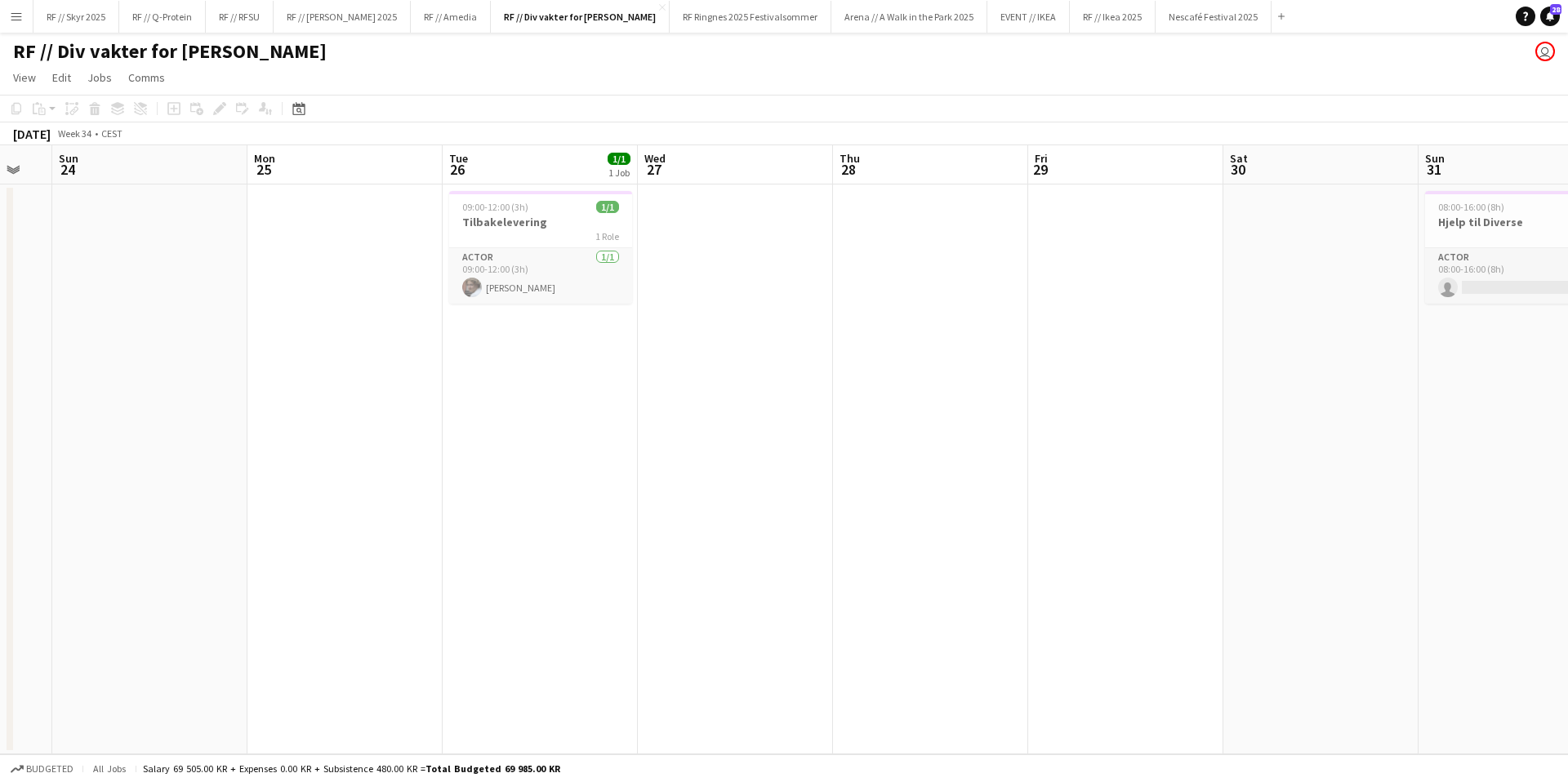
drag, startPoint x: 1168, startPoint y: 338, endPoint x: 1561, endPoint y: 322, distance: 393.3
click at [1312, 326] on app-calendar-viewport "Fri 22 Sat 23 Sun 24 Mon 25 Tue 26 1/1 1 Job Wed 27 Thu 28 Fri 29 Sat 30 Sun 31…" at bounding box center [784, 449] width 1568 height 609
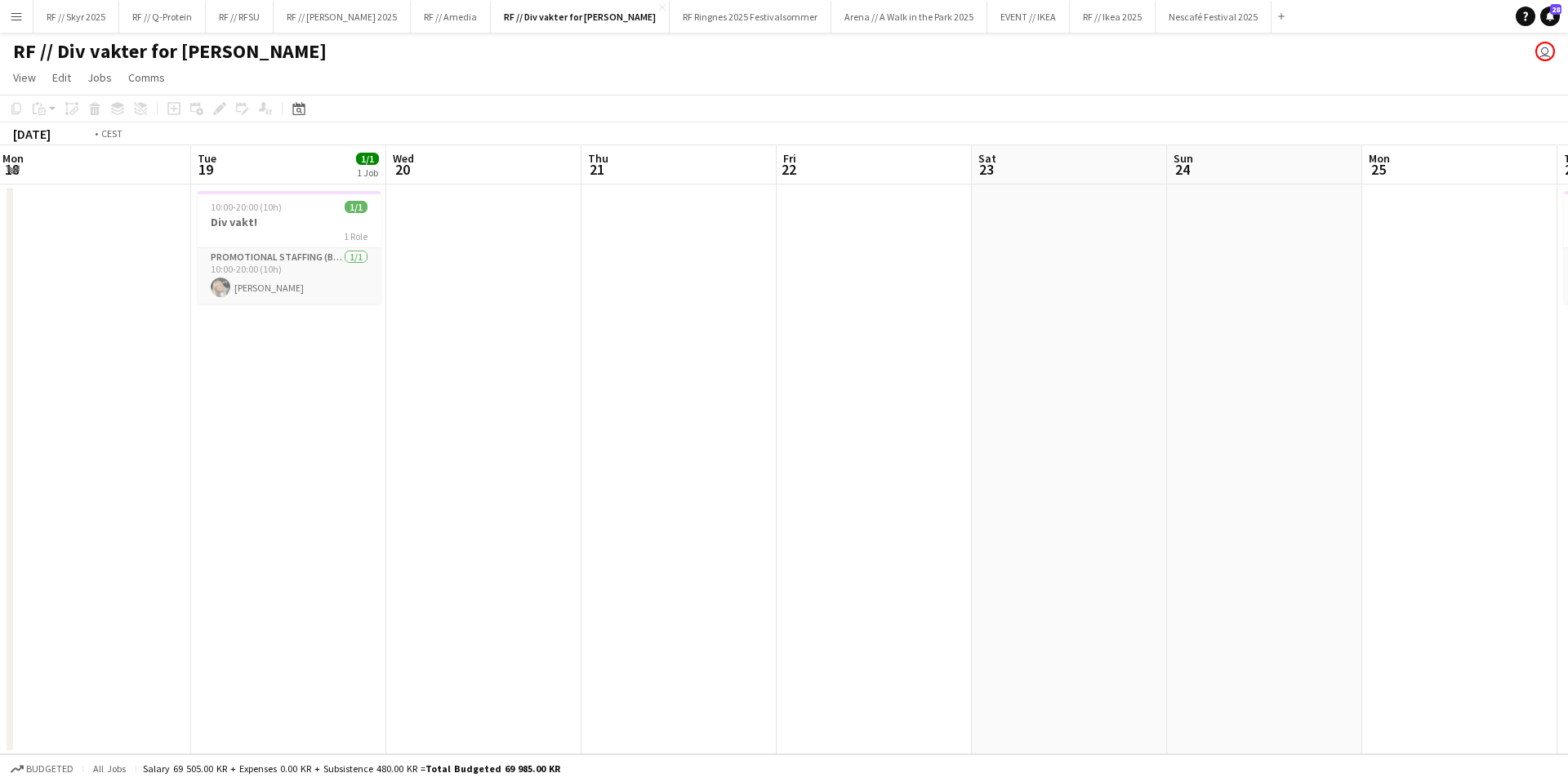
drag, startPoint x: 695, startPoint y: 323, endPoint x: 1610, endPoint y: 287, distance: 915.7
click at [1567, 287] on html "Menu Boards Boards Boards All jobs Status Workforce Workforce My Workforce Recr…" at bounding box center [784, 391] width 1568 height 782
drag, startPoint x: 672, startPoint y: 360, endPoint x: 1827, endPoint y: 280, distance: 1157.8
click at [1567, 280] on html "Menu Boards Boards Boards All jobs Status Workforce Workforce My Workforce Recr…" at bounding box center [784, 391] width 1568 height 782
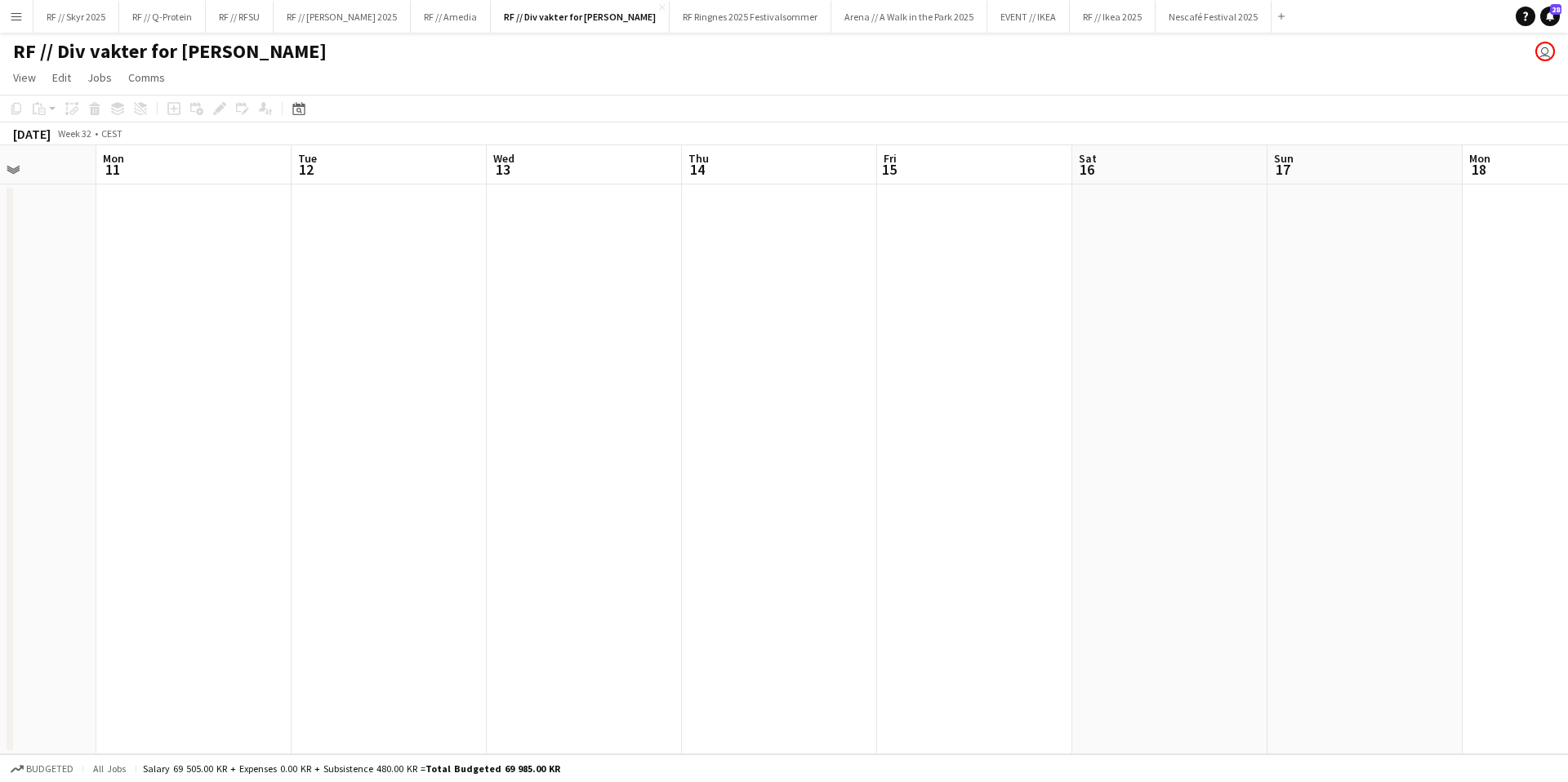
drag, startPoint x: 808, startPoint y: 283, endPoint x: 1855, endPoint y: 231, distance: 1048.3
click at [1567, 231] on html "Menu Boards Boards Boards All jobs Status Workforce Workforce My Workforce Recr…" at bounding box center [784, 391] width 1568 height 782
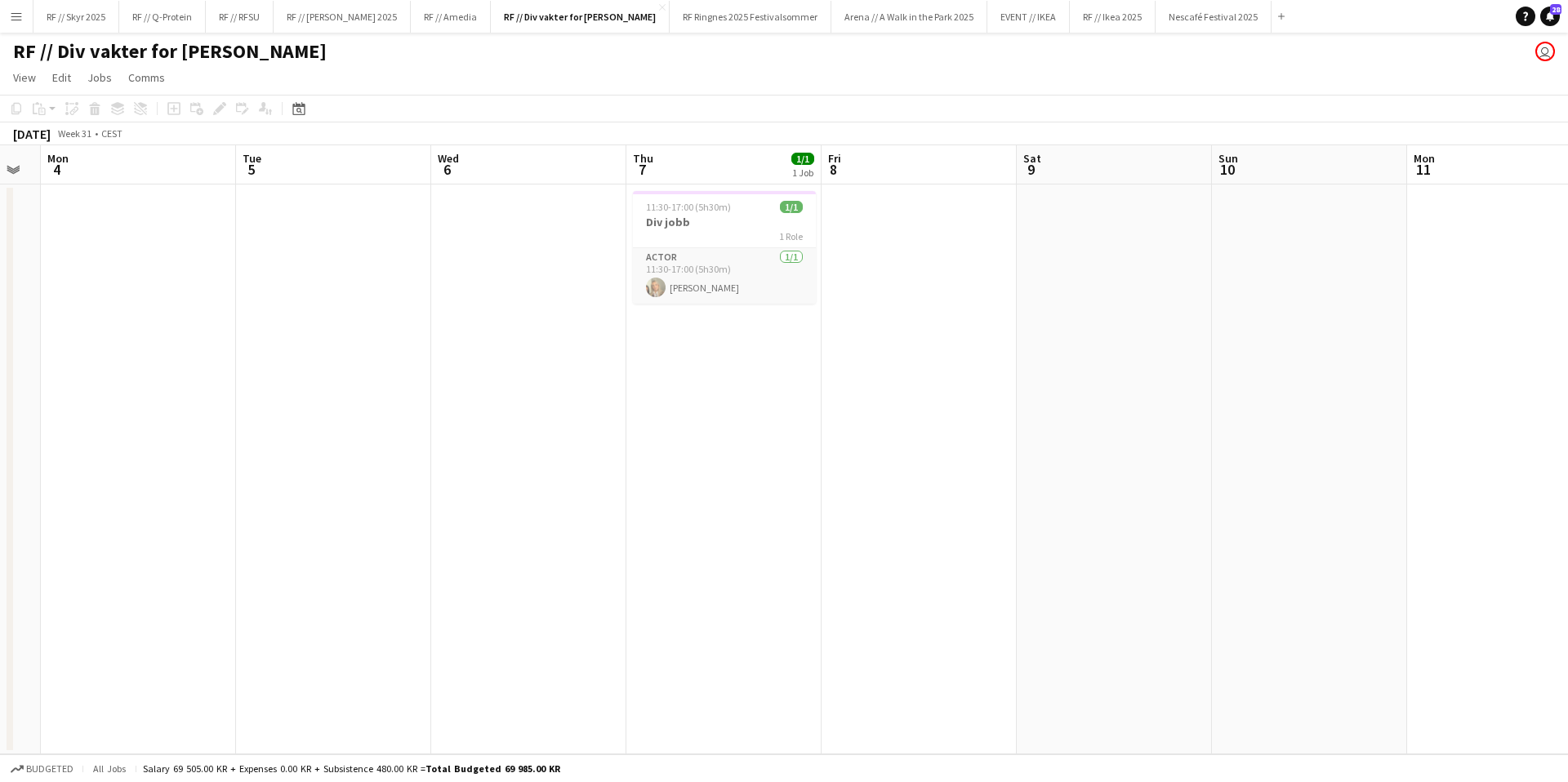
scroll to position [0, 390]
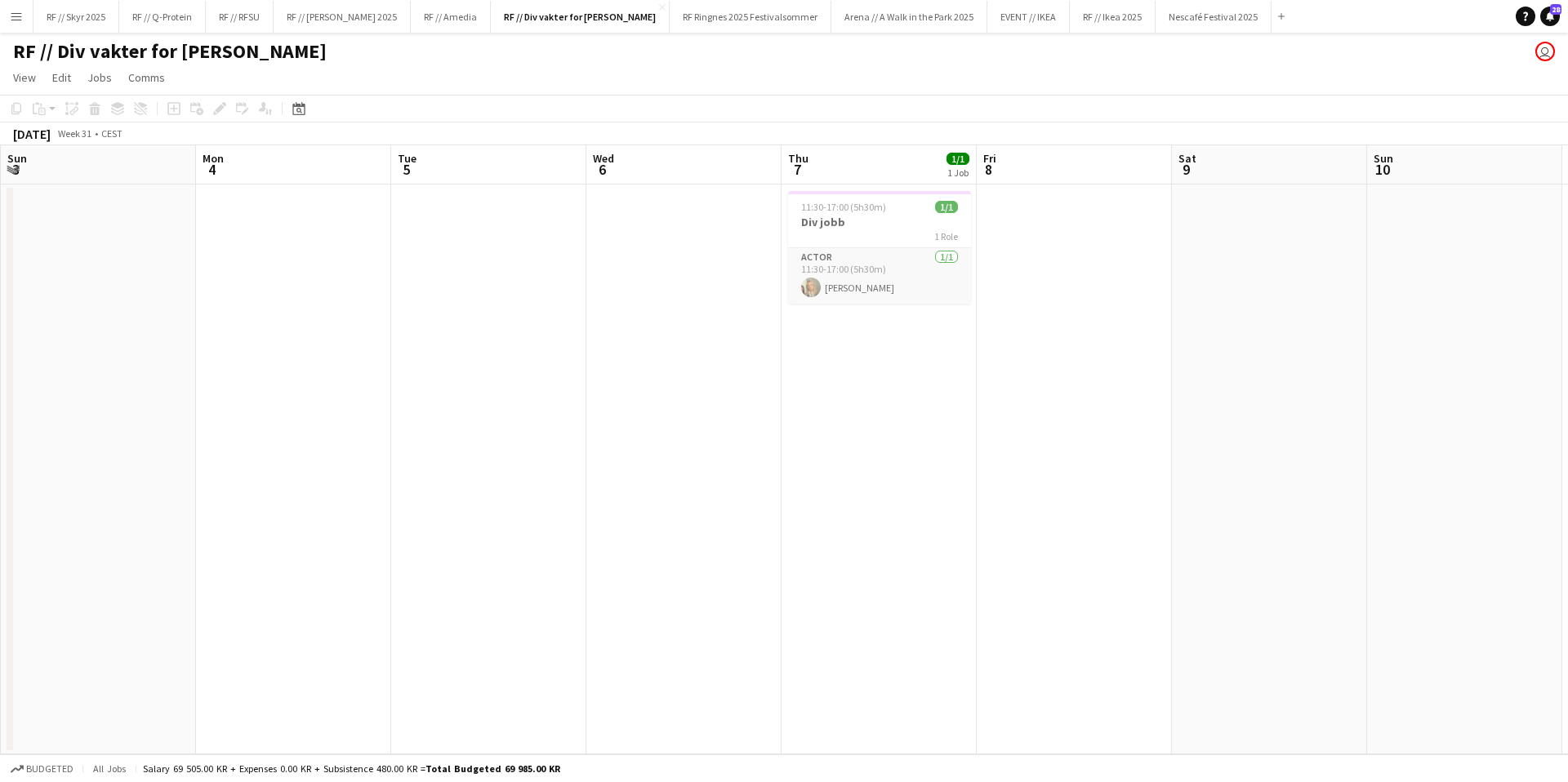
drag, startPoint x: 929, startPoint y: 263, endPoint x: 1964, endPoint y: 213, distance: 1036.2
click at [1567, 213] on html "Menu Boards Boards Boards All jobs Status Workforce Workforce My Workforce Recr…" at bounding box center [784, 391] width 1568 height 782
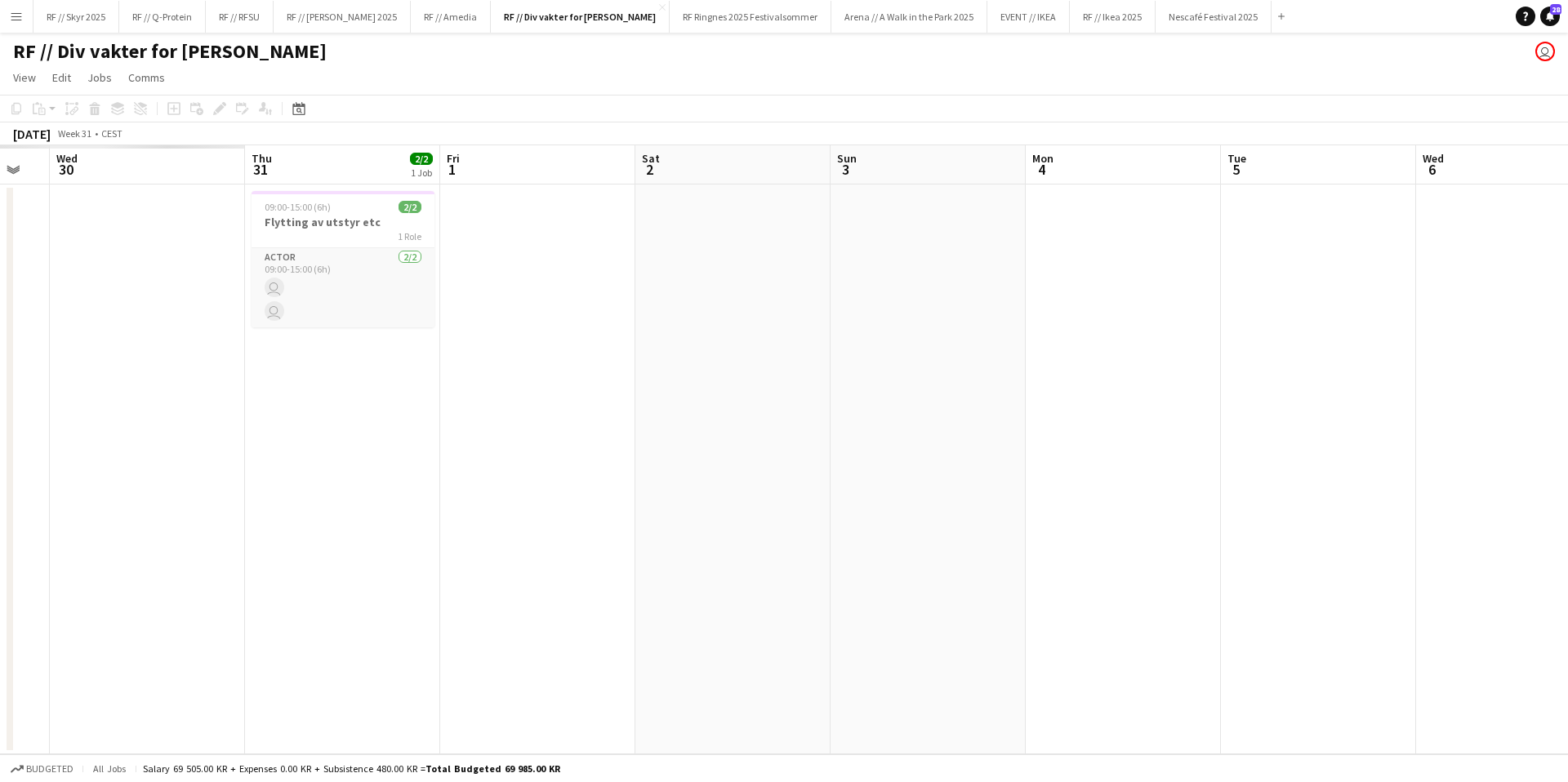
scroll to position [0, 467]
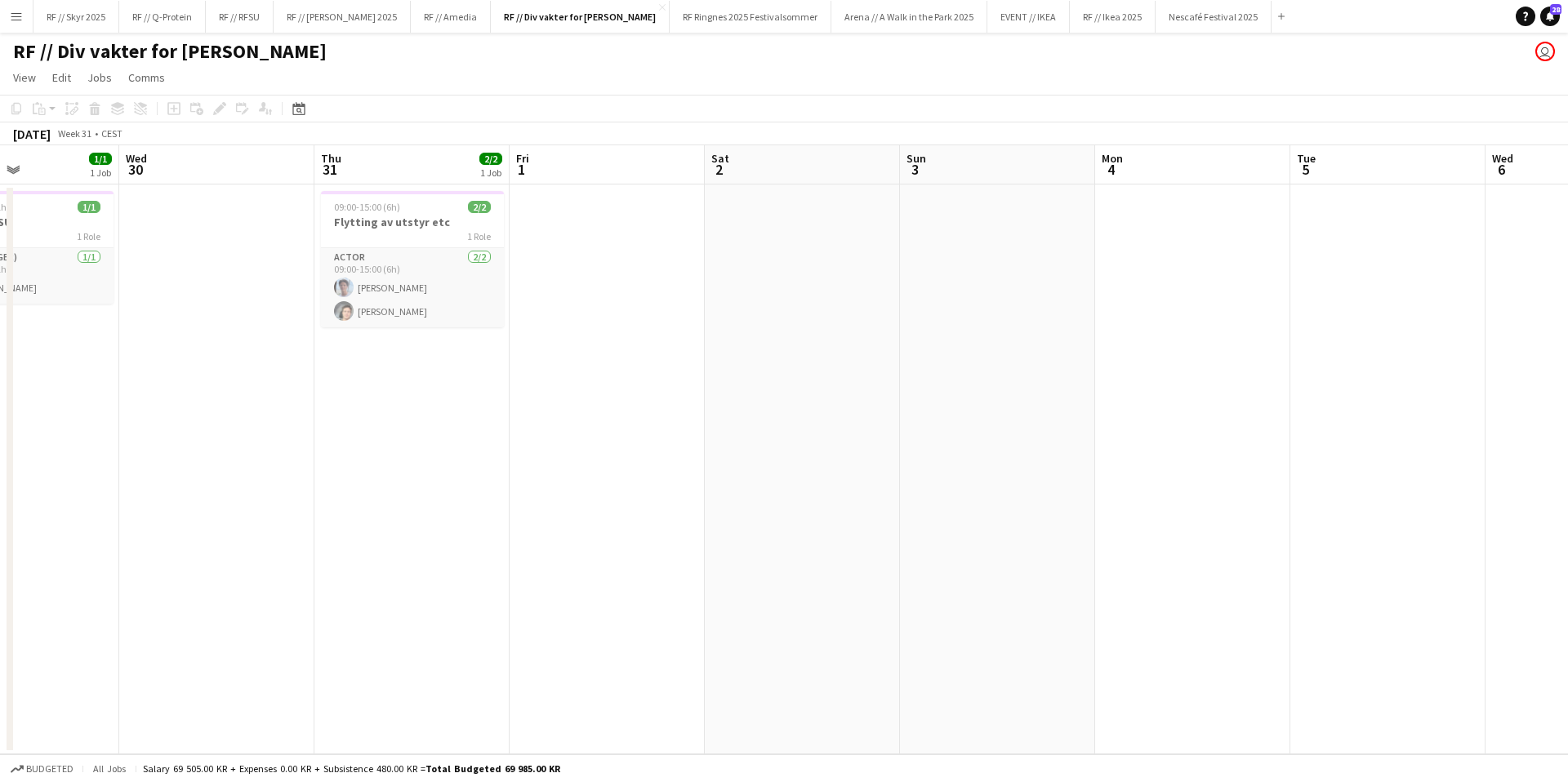
drag, startPoint x: 886, startPoint y: 246, endPoint x: 1967, endPoint y: 271, distance: 1081.3
click at [1567, 271] on html "Menu Boards Boards Boards All jobs Status Workforce Workforce My Workforce Recr…" at bounding box center [784, 391] width 1568 height 782
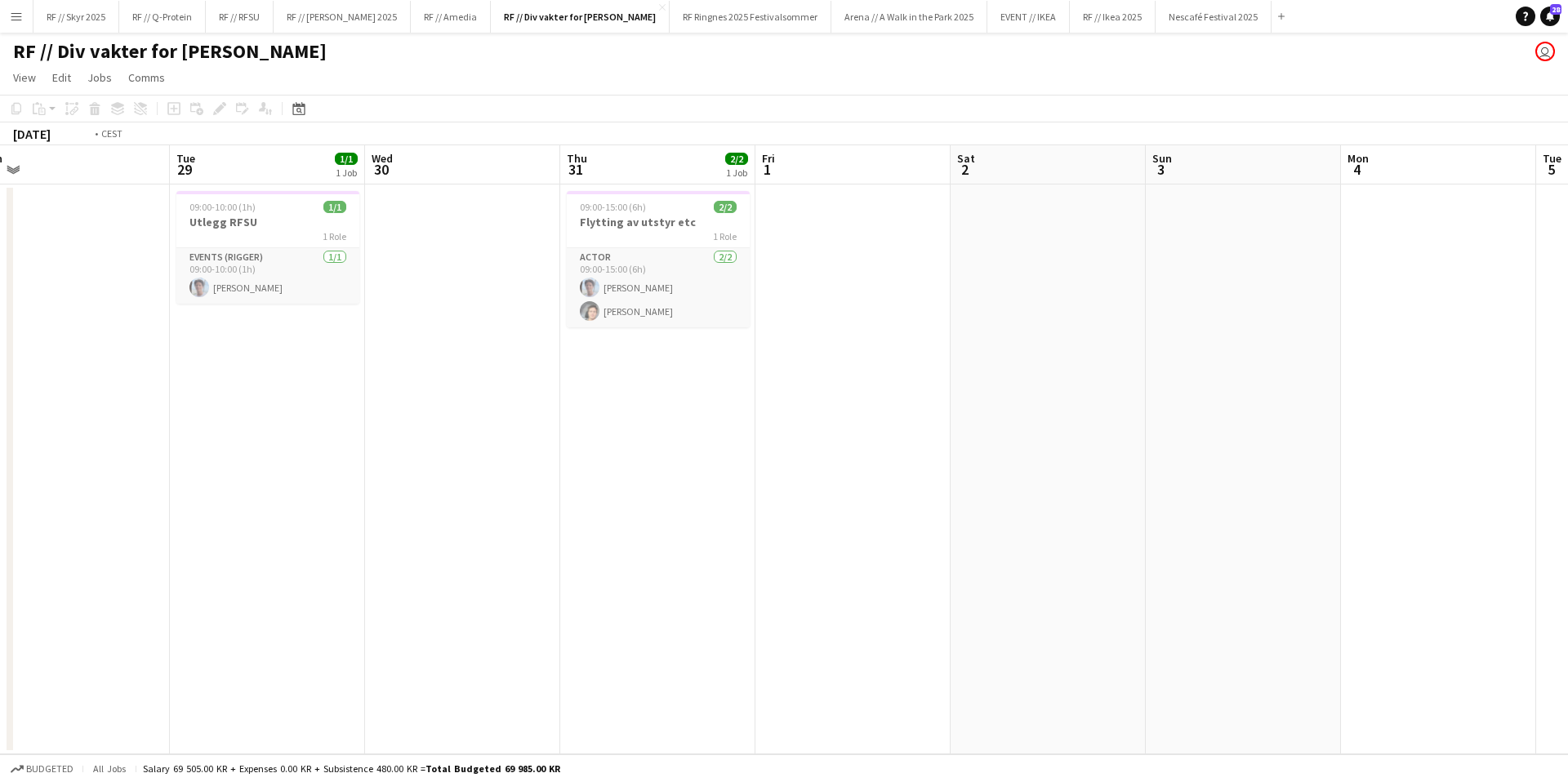
drag, startPoint x: 691, startPoint y: 341, endPoint x: 1338, endPoint y: 349, distance: 647.0
click at [1339, 350] on app-calendar-viewport "Sat 26 Sun 27 Mon 28 Tue 29 1/1 1 Job Wed 30 Thu 31 2/2 1 Job Fri 1 Sat 2 Sun 3…" at bounding box center [784, 449] width 1568 height 609
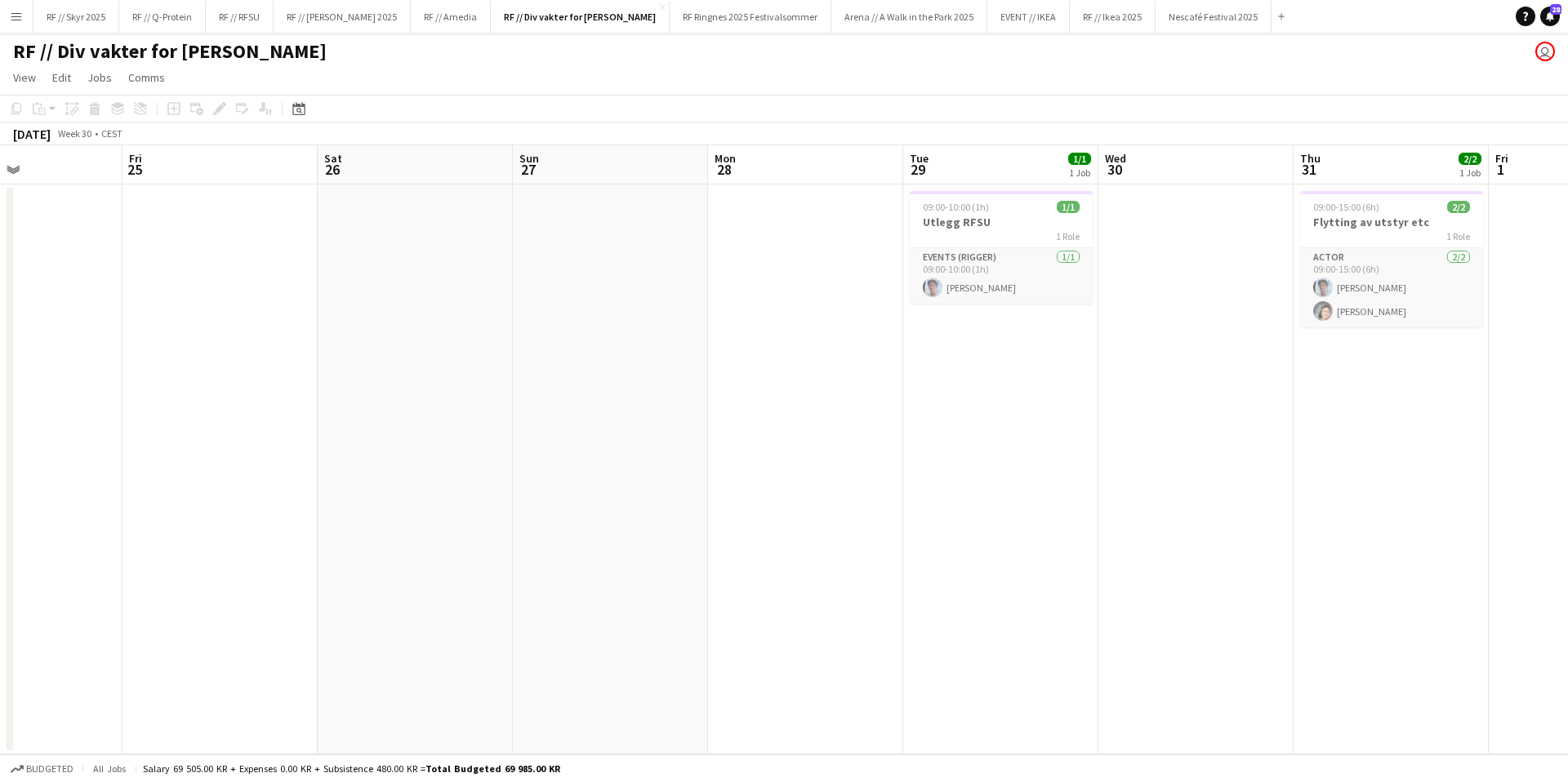
scroll to position [0, 421]
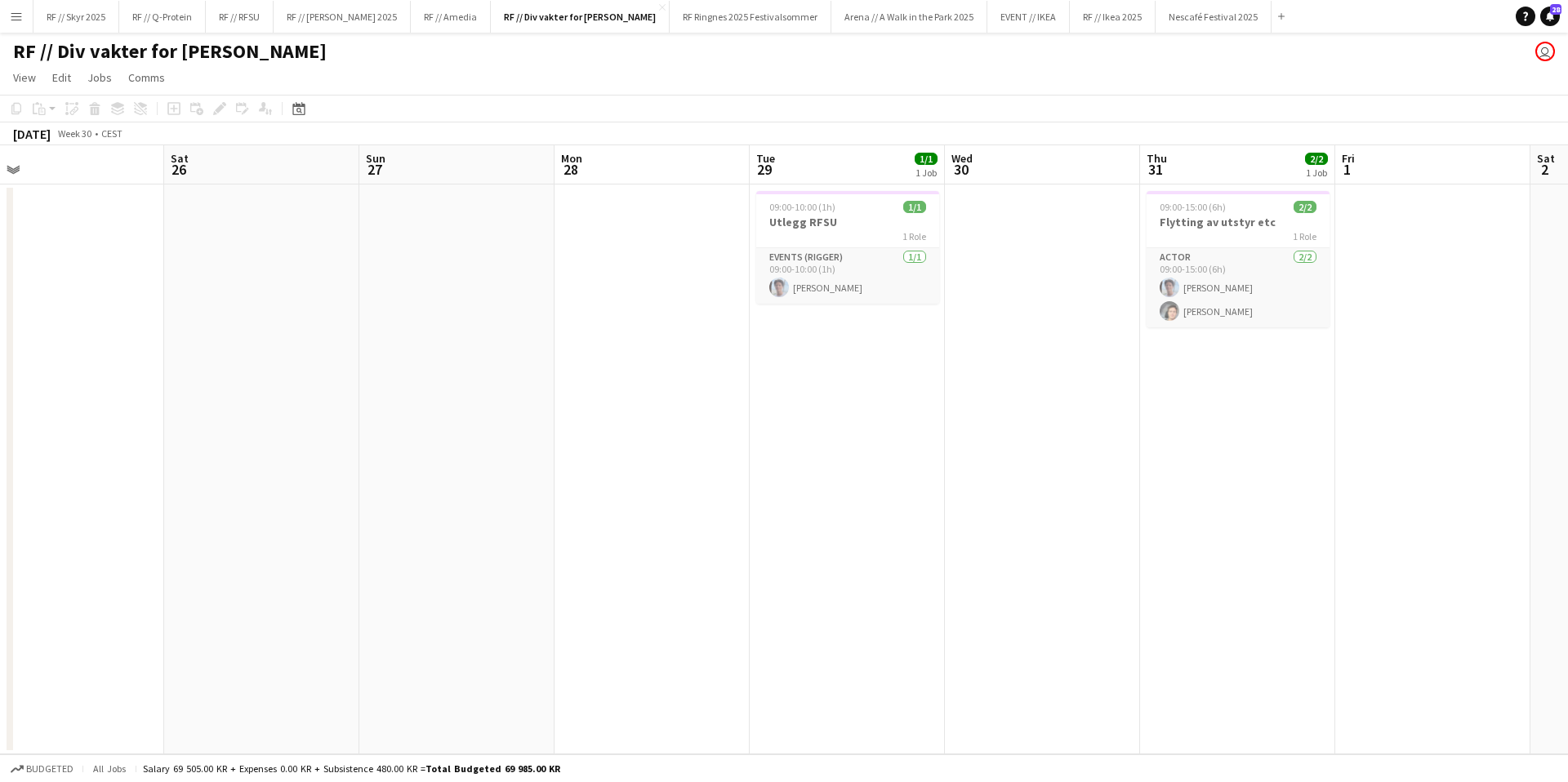
drag, startPoint x: 796, startPoint y: 339, endPoint x: 1639, endPoint y: 342, distance: 843.0
click at [1567, 342] on html "Menu Boards Boards Boards All jobs Status Workforce Workforce My Workforce Recr…" at bounding box center [784, 391] width 1568 height 782
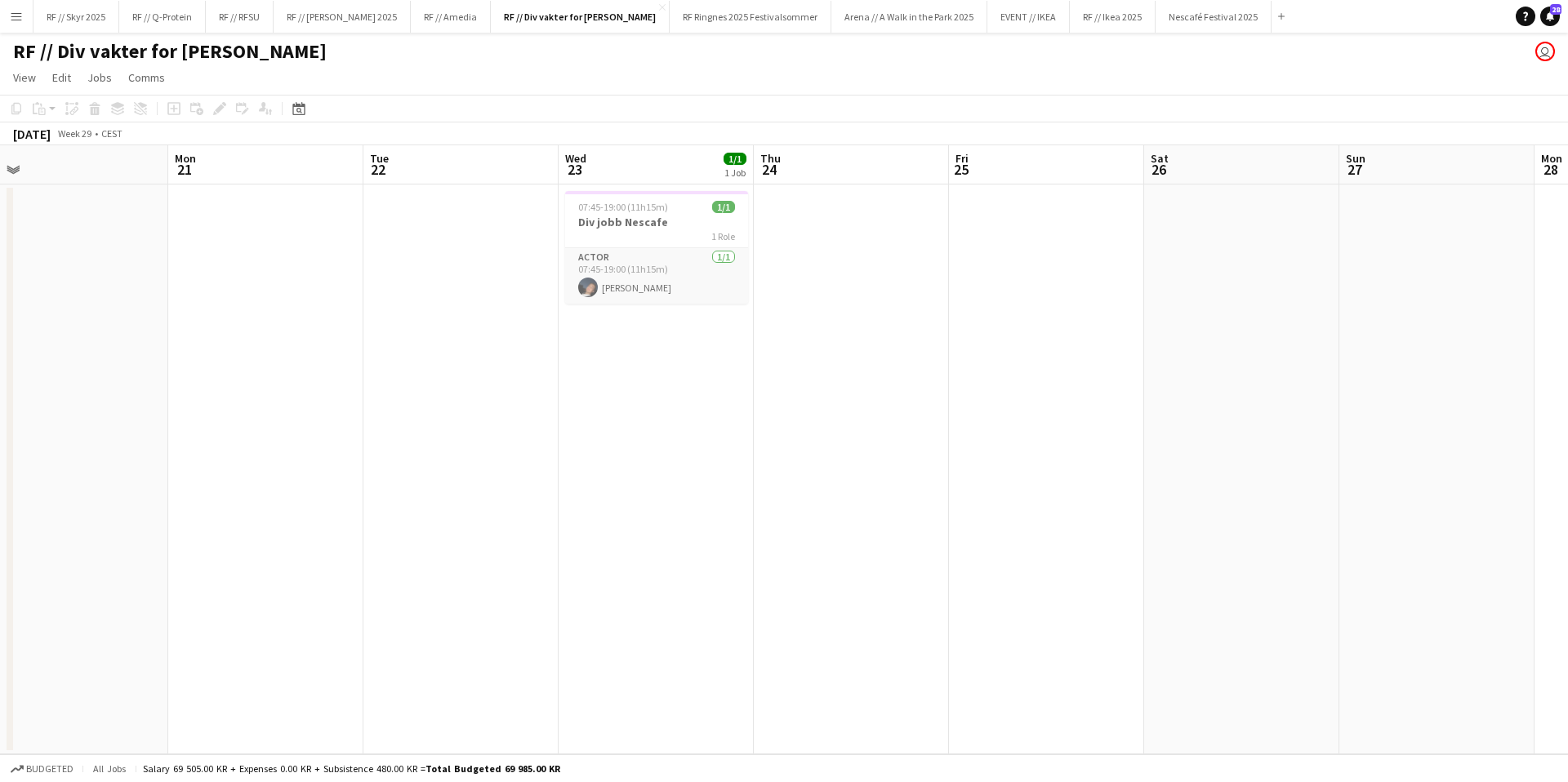
drag
click at [1230, 249] on app-calendar-viewport "Fri 18 Sat 19 Sun 20 Mon 21 Tue 22 Wed 23 1/1 1 Job Thu 24 Fri 25 Sat 26 Sun 27…" at bounding box center [784, 449] width 1568 height 609
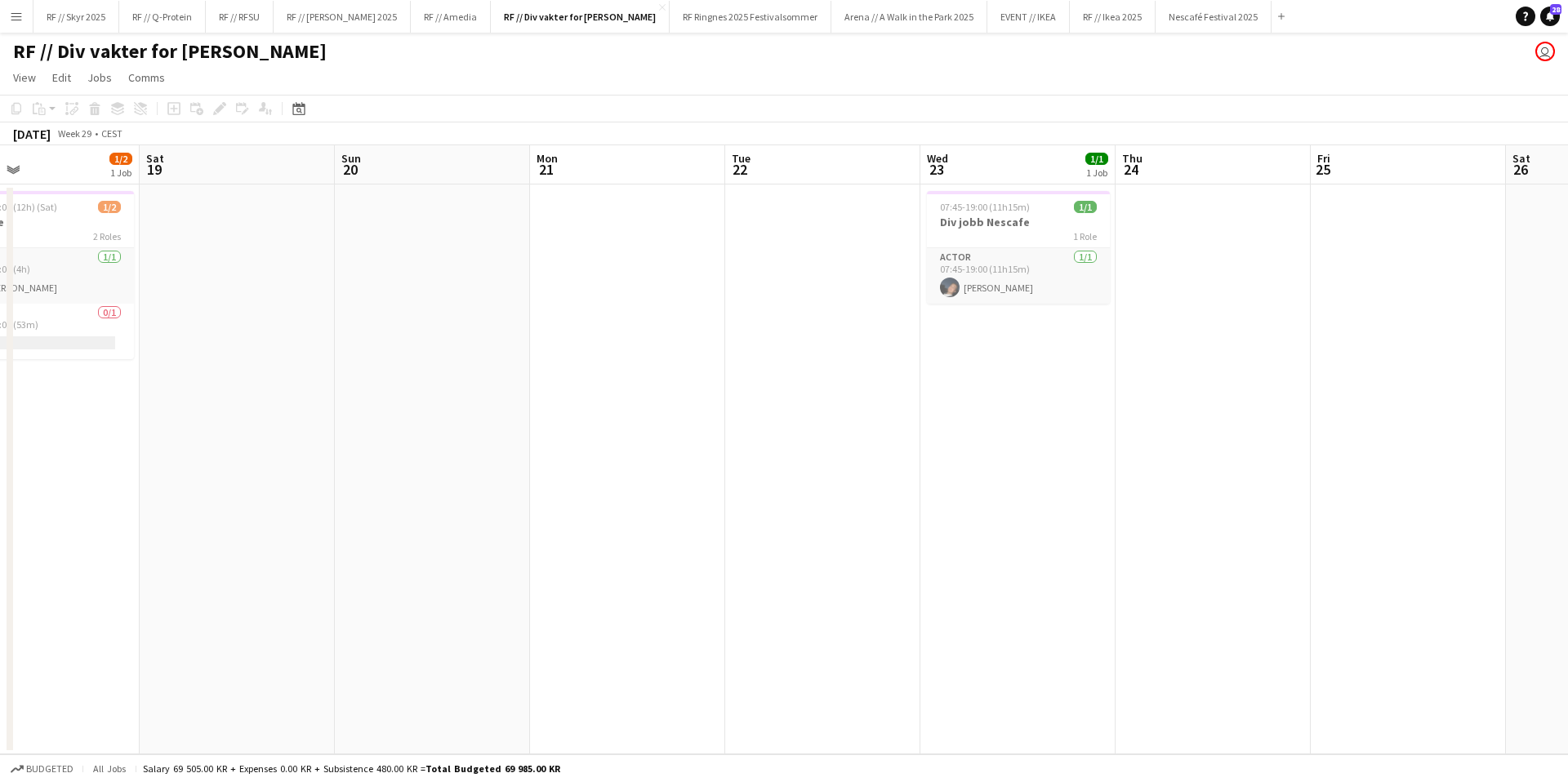
click at [949, 284] on app-calendar-viewport "Wed 16 Thu 17 Fri 18 1/2 1 Job Sat 19 Sun 20 Mon 21 Tue 22 Wed 23 1/1 1 Job Thu…" at bounding box center [784, 449] width 1568 height 609
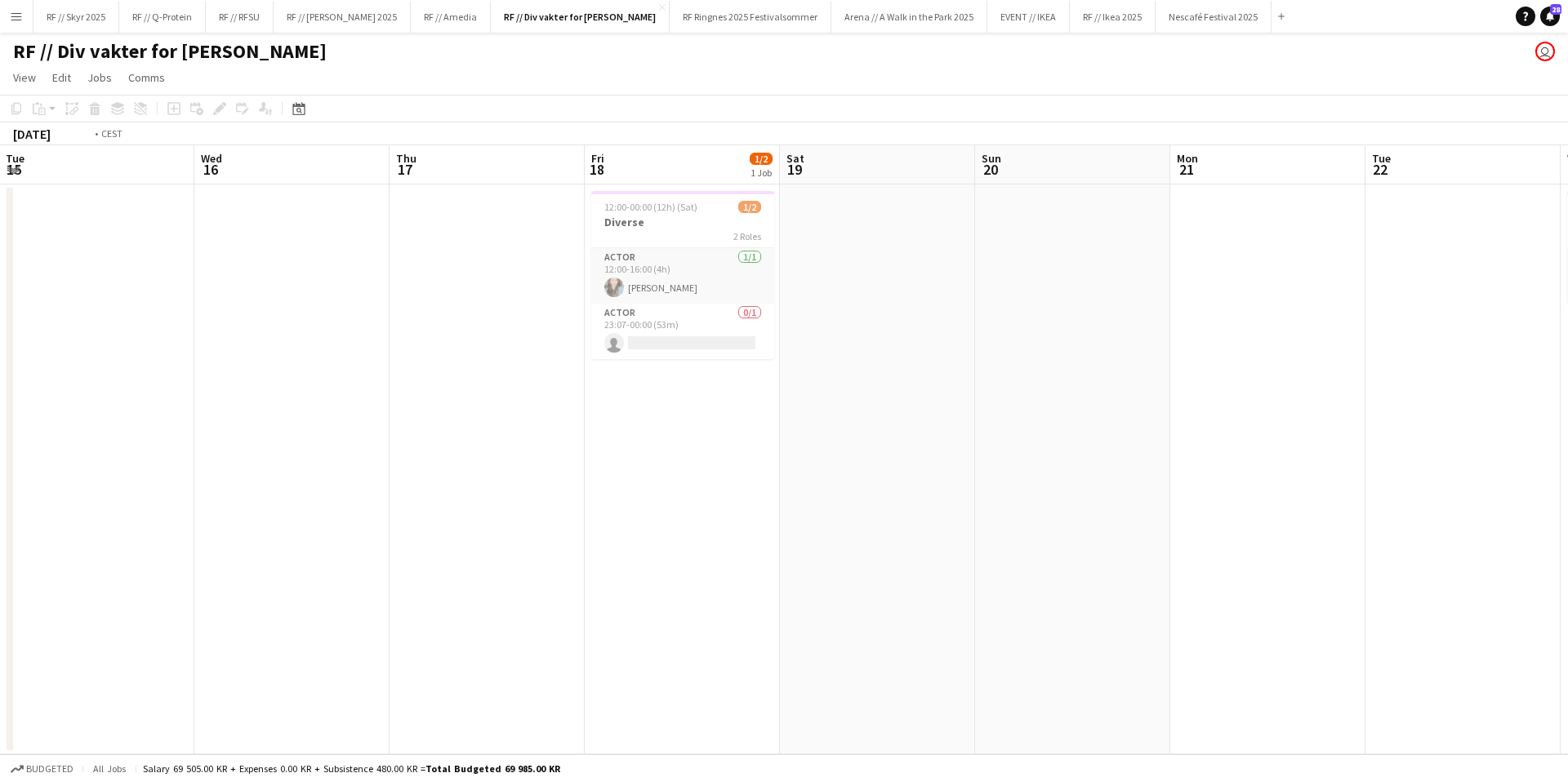
click at [921, 316] on app-calendar-viewport "Sun 13 Mon 14 Tue 15 Wed 16 Thu 17 Fri 18 1/2 1 Job Sat 19 Sun 20 Mon 21 Tue 22…" at bounding box center [784, 449] width 1568 height 609
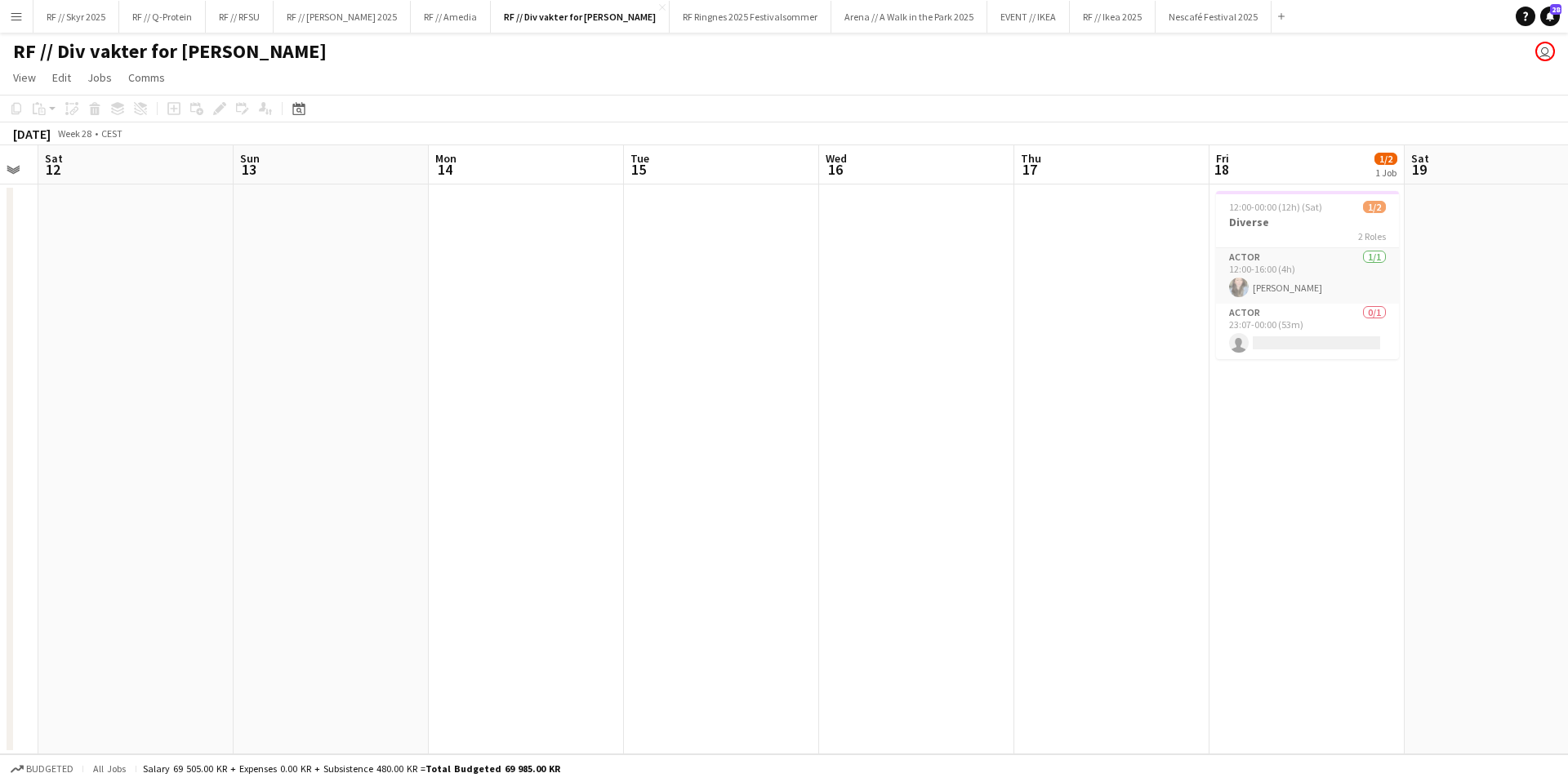
click at [934, 321] on app-calendar-viewport "Thu 10 Fri 11 Sat 12 Sun 13 Mon 14 Tue 15 Wed 16 Thu 17 Fri 18 1/2 1 Job Sat 19…" at bounding box center [784, 449] width 1568 height 609
click at [766, 268] on app-calendar-viewport "Tue 8 Wed 9 1/1 1 Job Thu 10 Fri 11 Sat 12 Sun 13 Mon 14 Tue 15 Wed 16 Thu 17 F…" at bounding box center [784, 449] width 1568 height 609
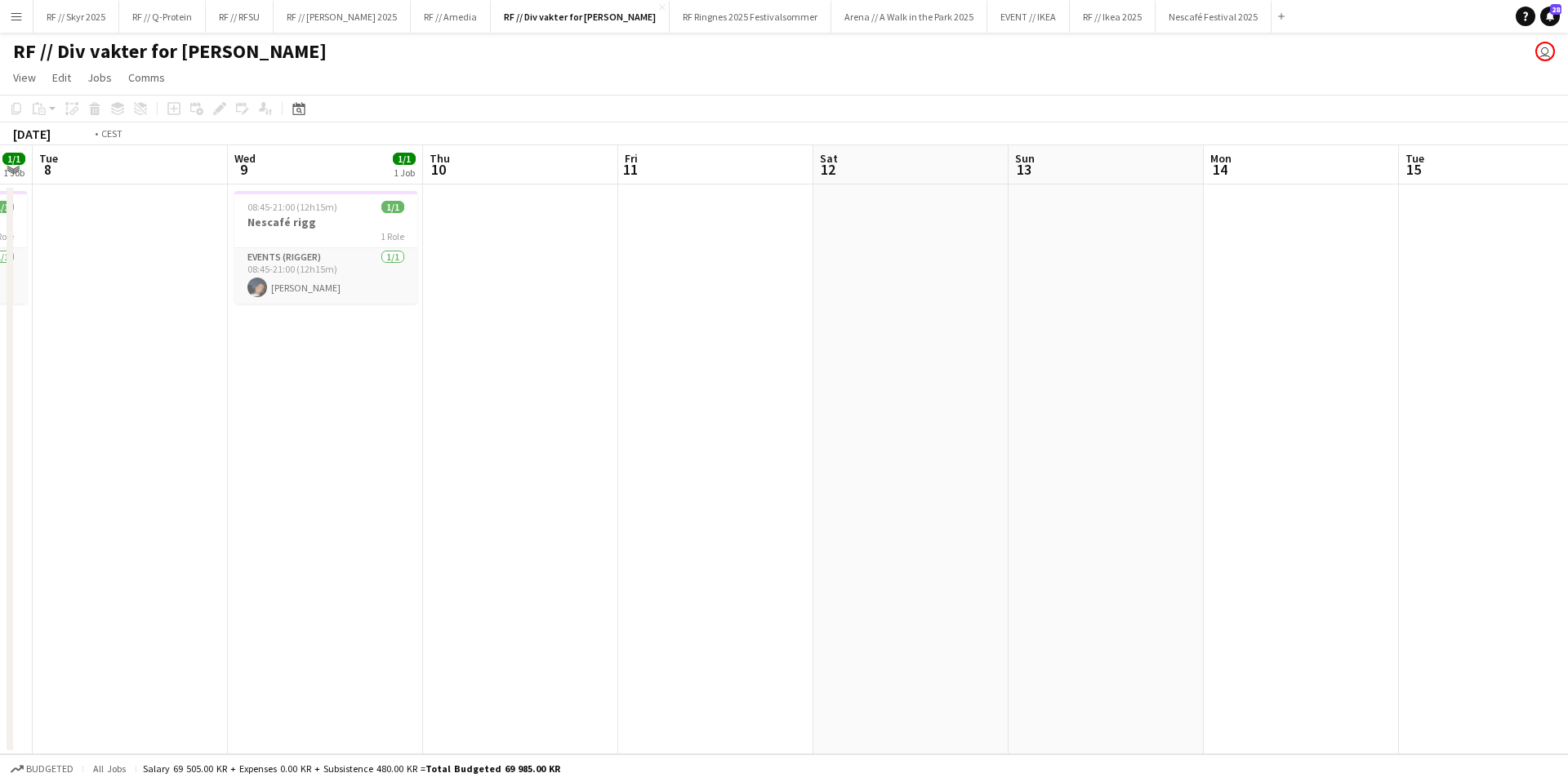
click at [1279, 239] on app-calendar-viewport "Sat 5 2/2 2 Jobs Sun 6 1/1 1 Job Mon 7 1/1 1 Job Tue 8 Wed 9 1/1 1 Job Thu 10 F…" at bounding box center [784, 449] width 1568 height 609
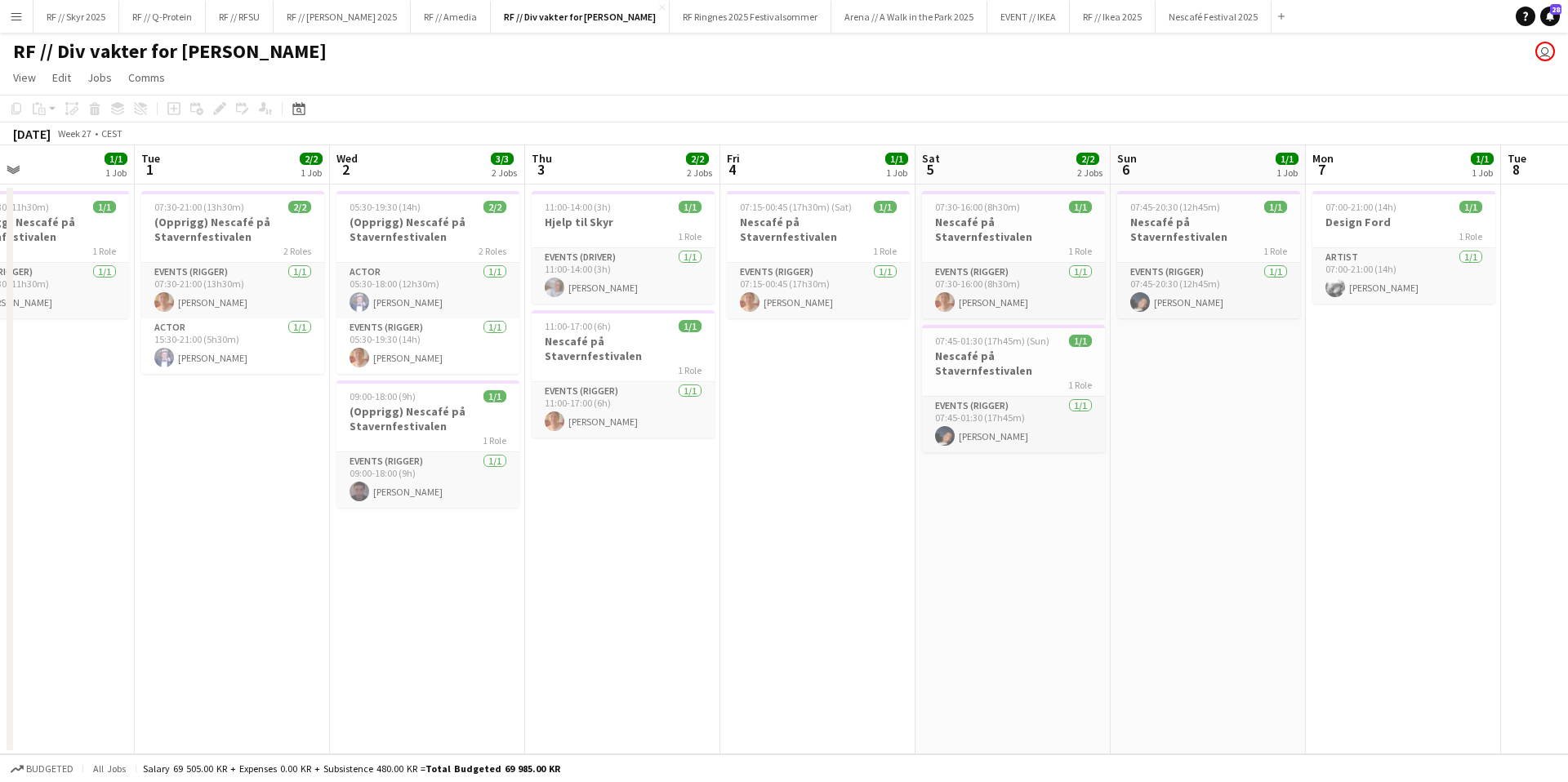
click at [1317, 224] on app-calendar-viewport "Sat 28 2/2 2 Jobs Sun 29 3/3 1 Job Mon 30 1/1 1 Job Tue 1 2/2 1 Job Wed 2 3/3 2…" at bounding box center [784, 449] width 1568 height 609
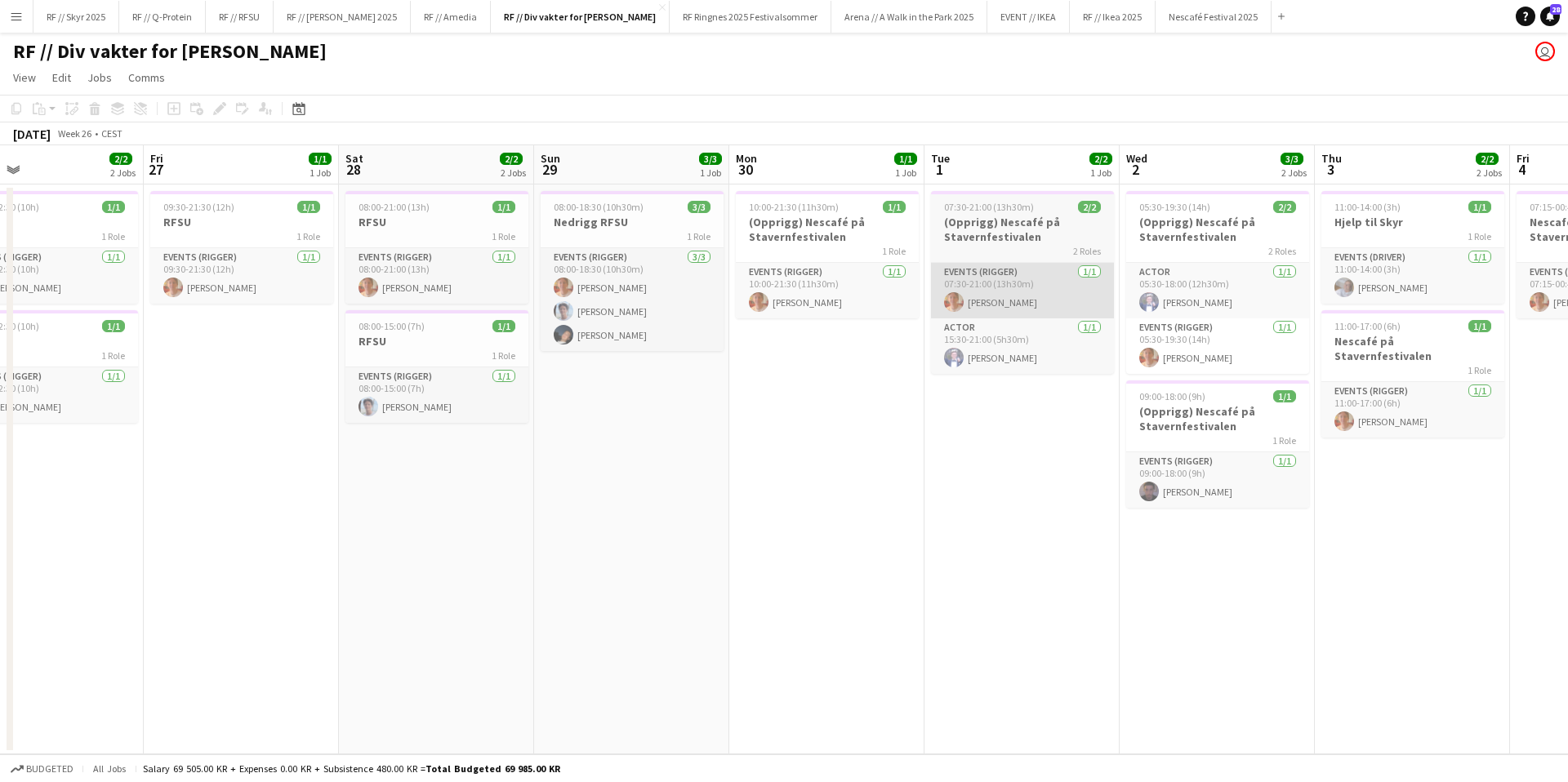
click at [1077, 265] on app-calendar-viewport "Tue 24 2/2 2 Jobs Wed 25 2/2 2 Jobs Thu 26 2/2 2 Jobs Fri 27 1/1 1 Job Sat 28 2…" at bounding box center [784, 449] width 1568 height 609
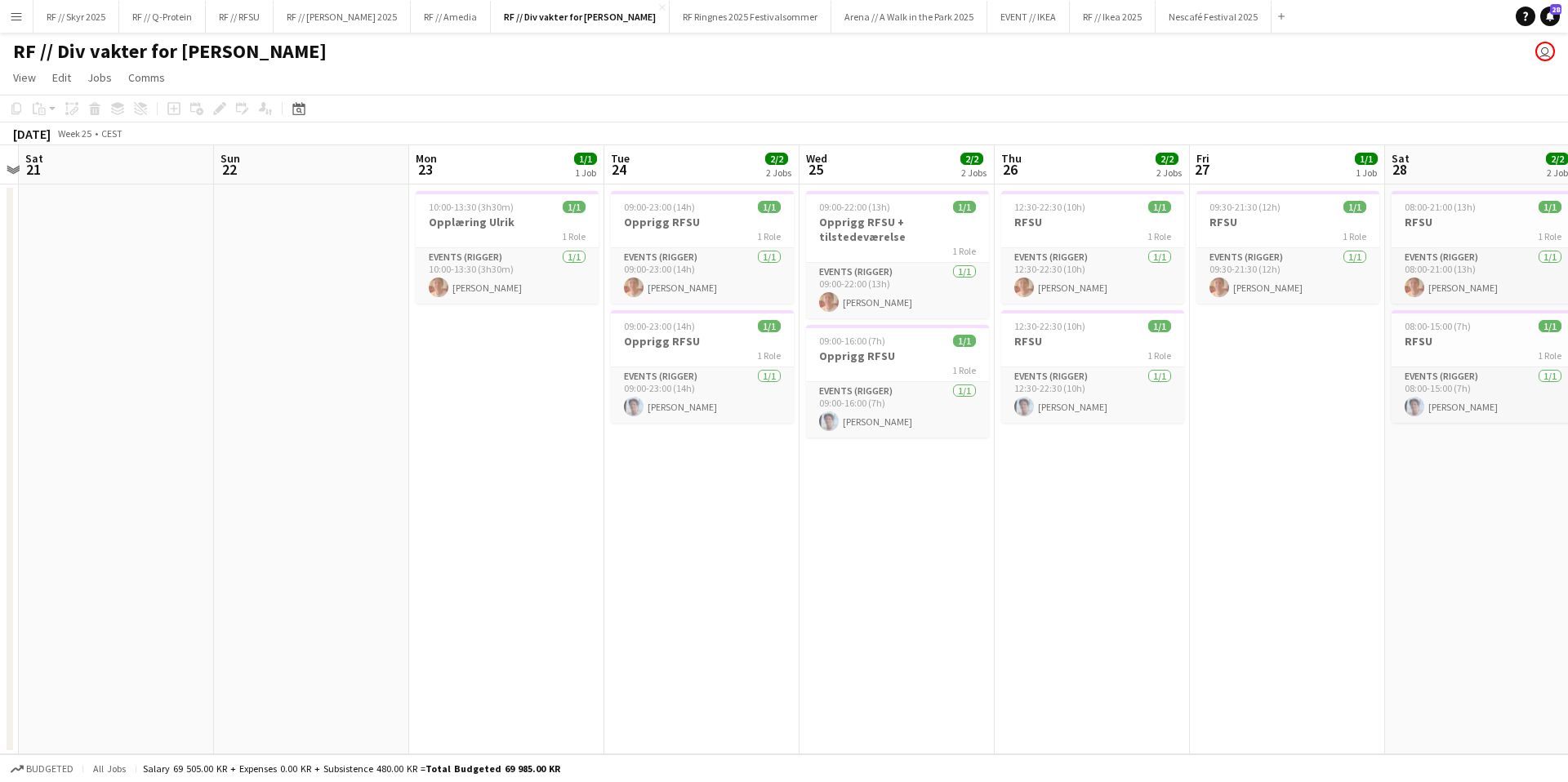
click at [1567, 308] on html "Menu Boards Boards Boards All jobs Status Workforce Workforce My Workforce Recr…" at bounding box center [784, 391] width 1568 height 782
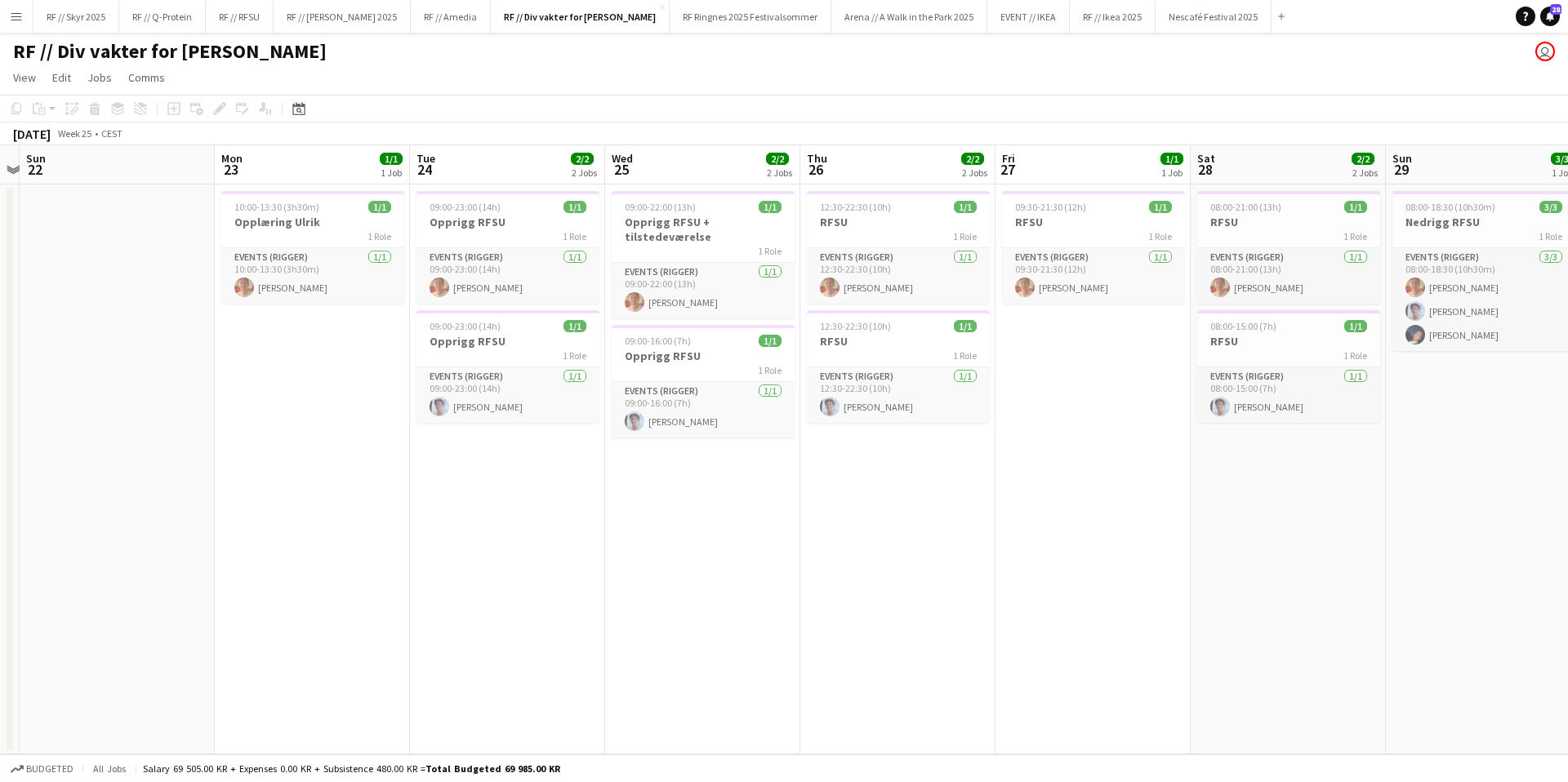
scroll to position [0, 635]
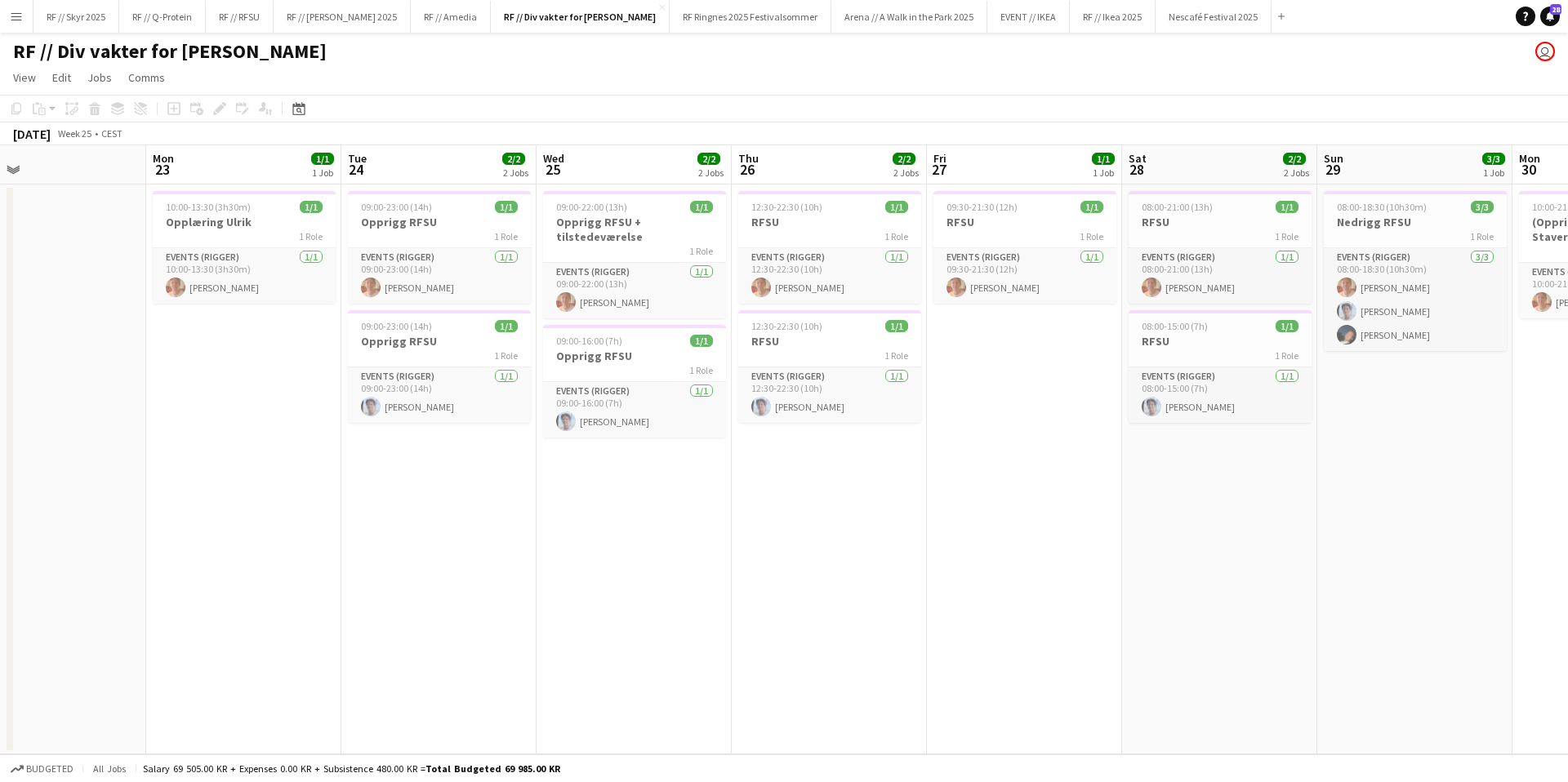
click at [403, 446] on app-calendar-viewport "Thu 19 Fri 20 Sat 21 Sun 22 Mon 23 1/1 1 Job Tue 24 2/2 2 Jobs Wed 25 2/2 2 Job…" at bounding box center [784, 449] width 1568 height 609
click at [285, 210] on div "10:00-13:30 (3h30m) 1/1" at bounding box center [244, 206] width 183 height 12
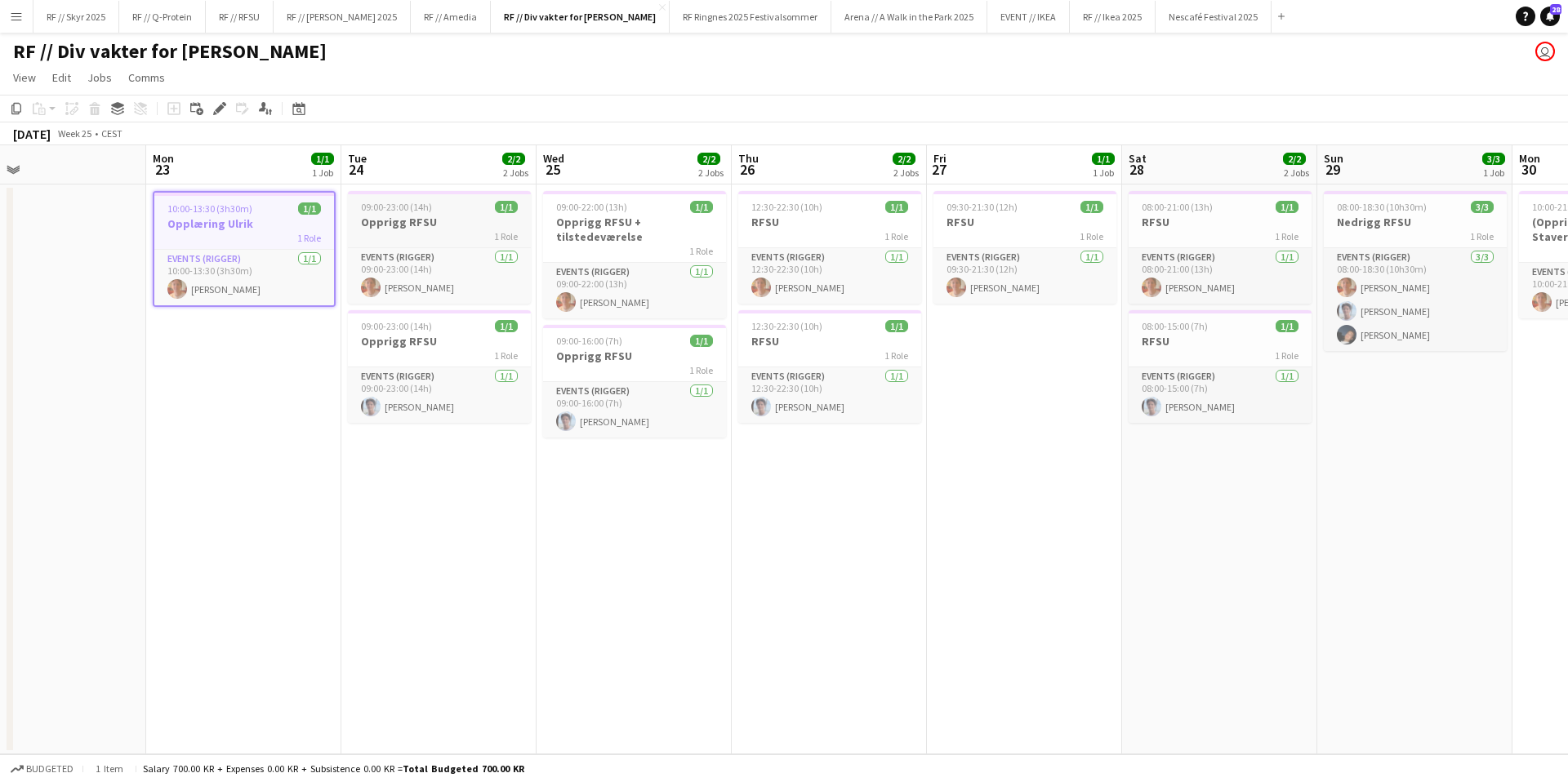
click at [431, 224] on h3 "Opprigg RFSU" at bounding box center [439, 222] width 183 height 15
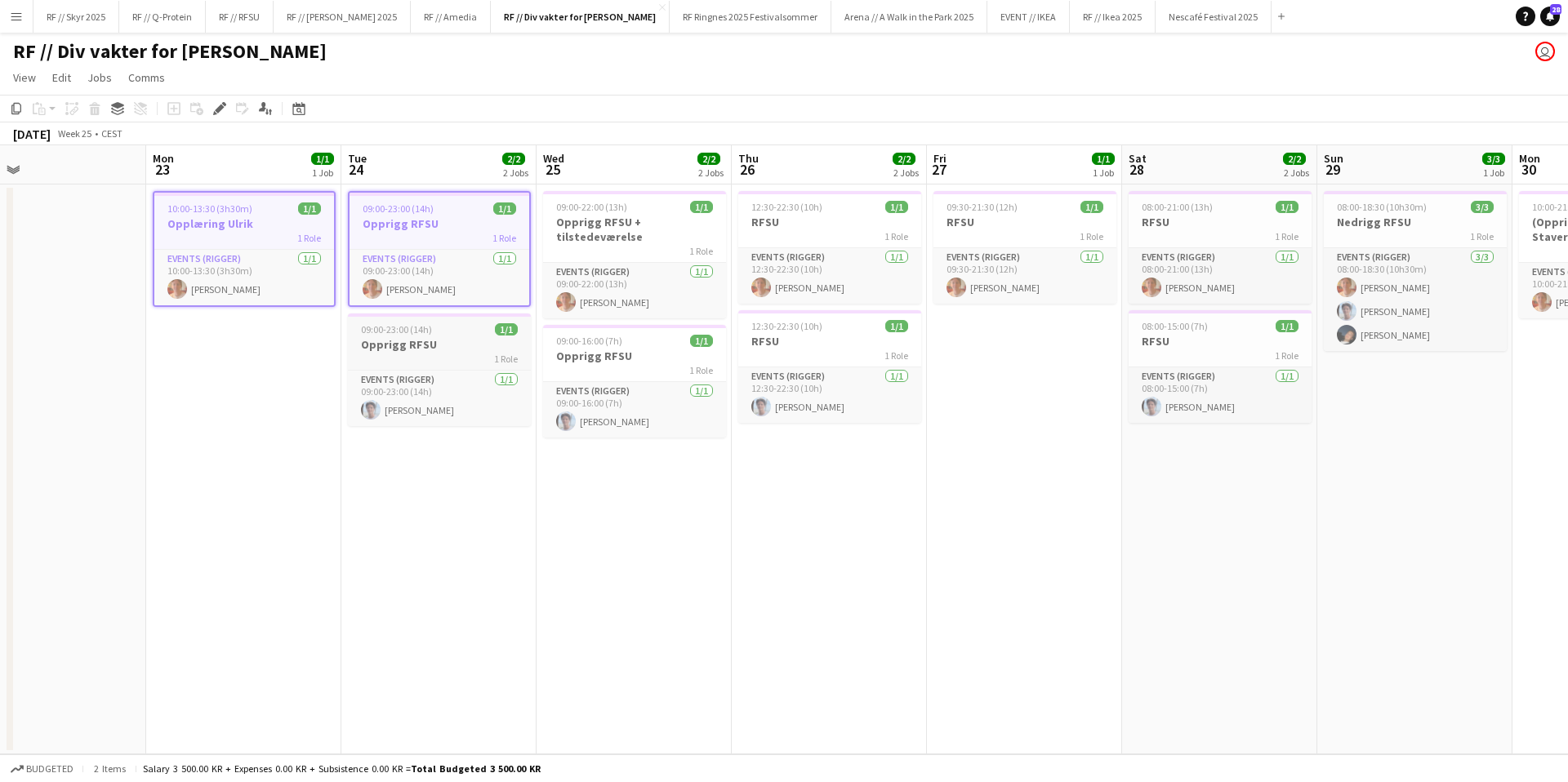
click at [472, 350] on h3 "Opprigg RFSU" at bounding box center [439, 345] width 183 height 15
click at [650, 356] on h3 "Opprigg RFSU" at bounding box center [634, 356] width 183 height 15
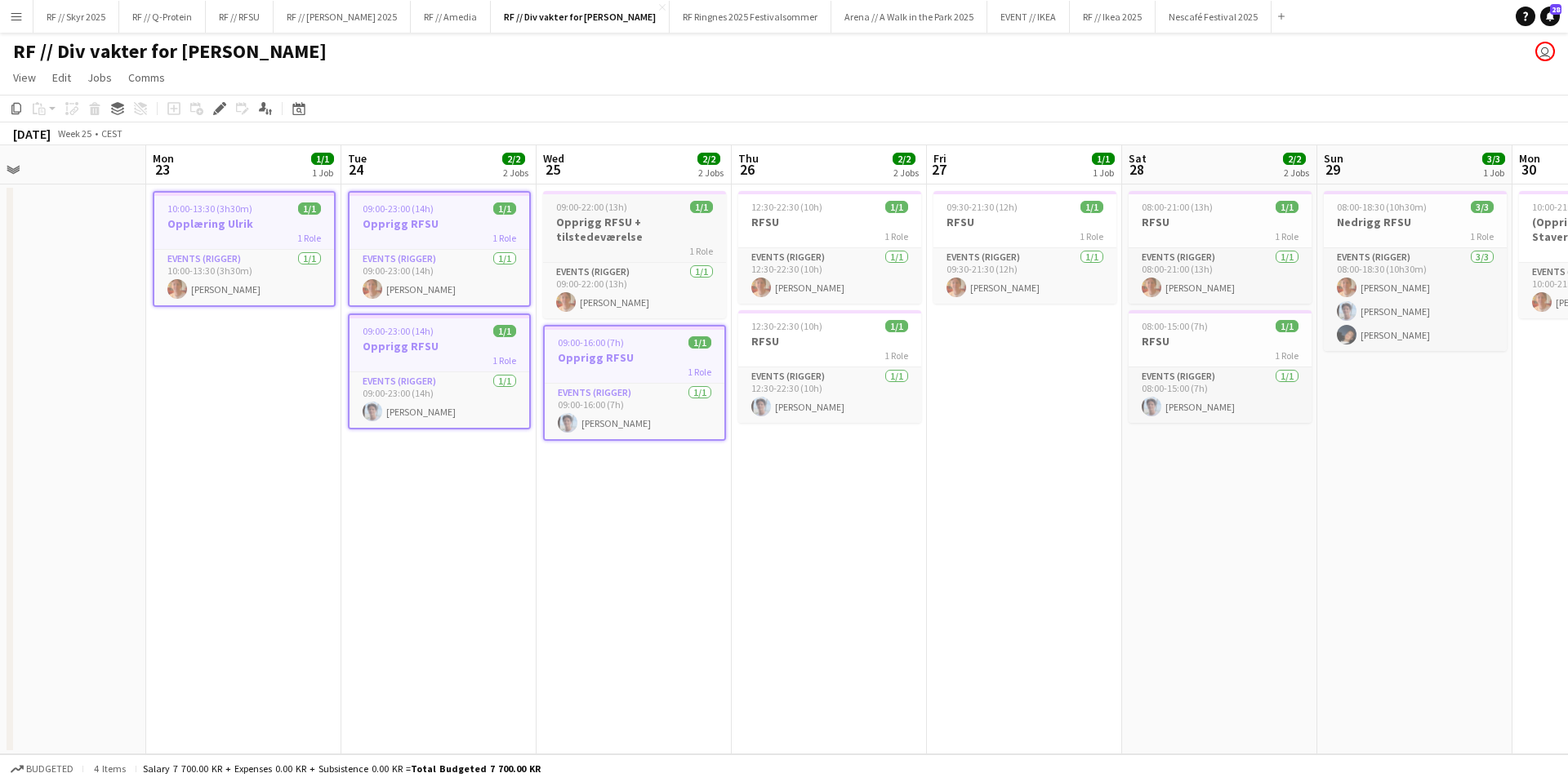
click at [646, 226] on h3 "Opprigg RFSU + tilstedeværelse" at bounding box center [634, 229] width 183 height 29
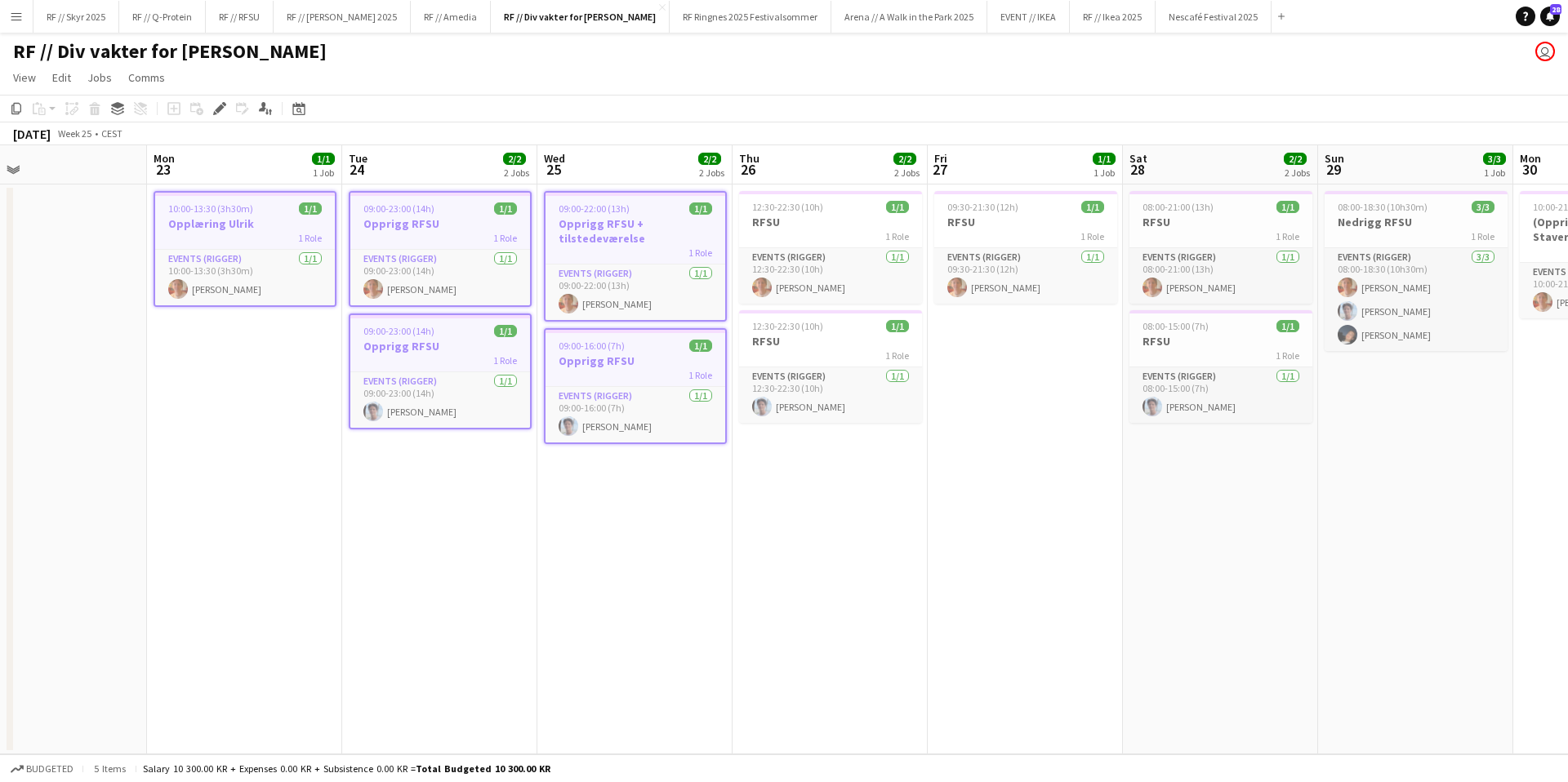
click at [971, 407] on app-date-cell "09:30-21:30 (12h) 1/1 RFSU 1 Role Events (Rigger) [DATE] 09:30-21:30 (12h) [PER…" at bounding box center [1025, 470] width 196 height 570
click at [900, 419] on app-calendar-viewport "Thu 19 Fri 20 Sat 21 Sun 22 Mon 23 1/1 1 Job Tue 24 2/2 2 Jobs Wed 25 2/2 2 Job…" at bounding box center [784, 449] width 1568 height 609
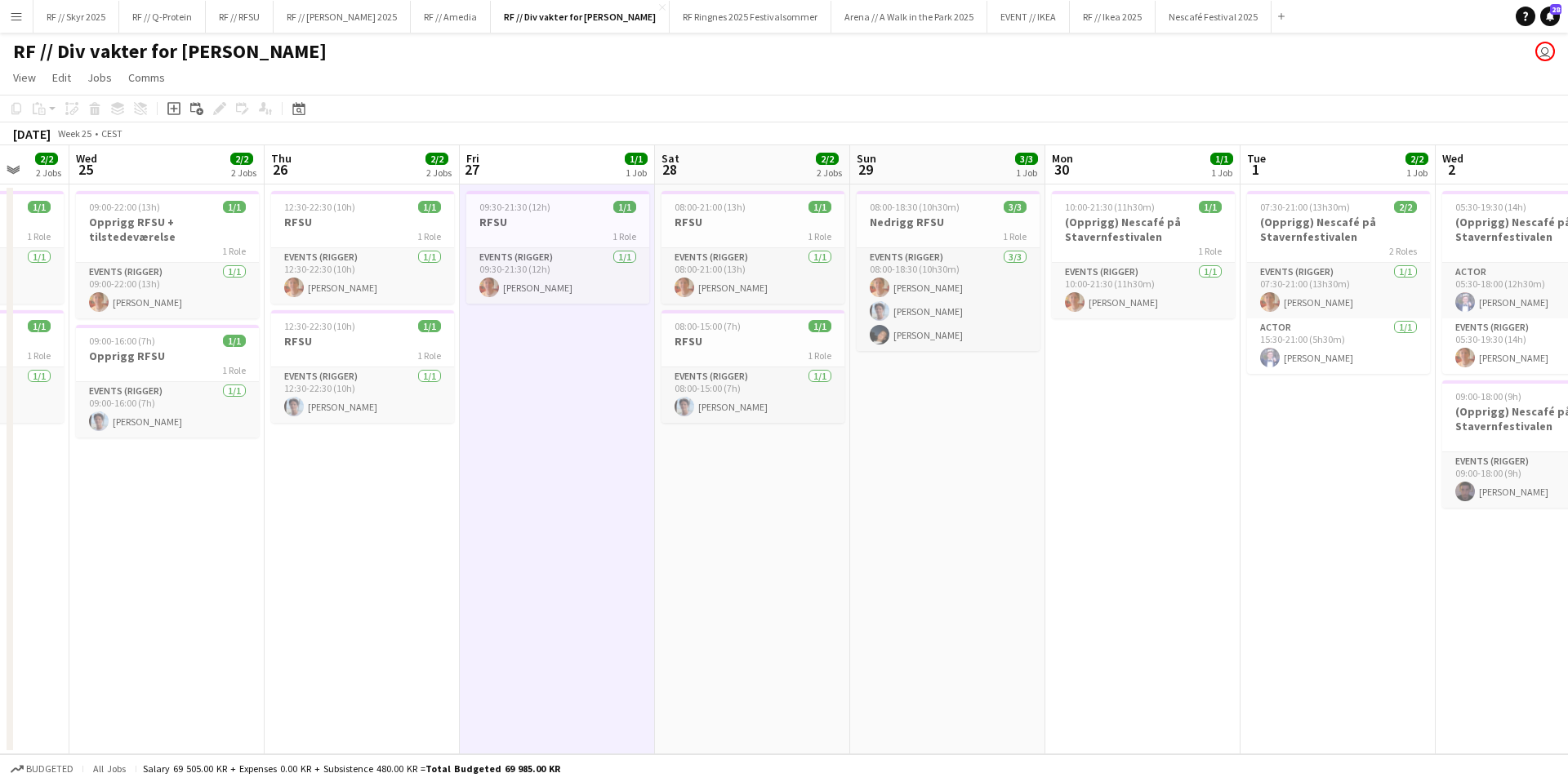
click at [48, 509] on app-calendar-viewport "Sun 22 Mon 23 1/1 1 Job Tue 24 2/2 2 Jobs Wed 25 2/2 2 Jobs Thu 26 2/2 2 Jobs F…" at bounding box center [784, 449] width 1568 height 609
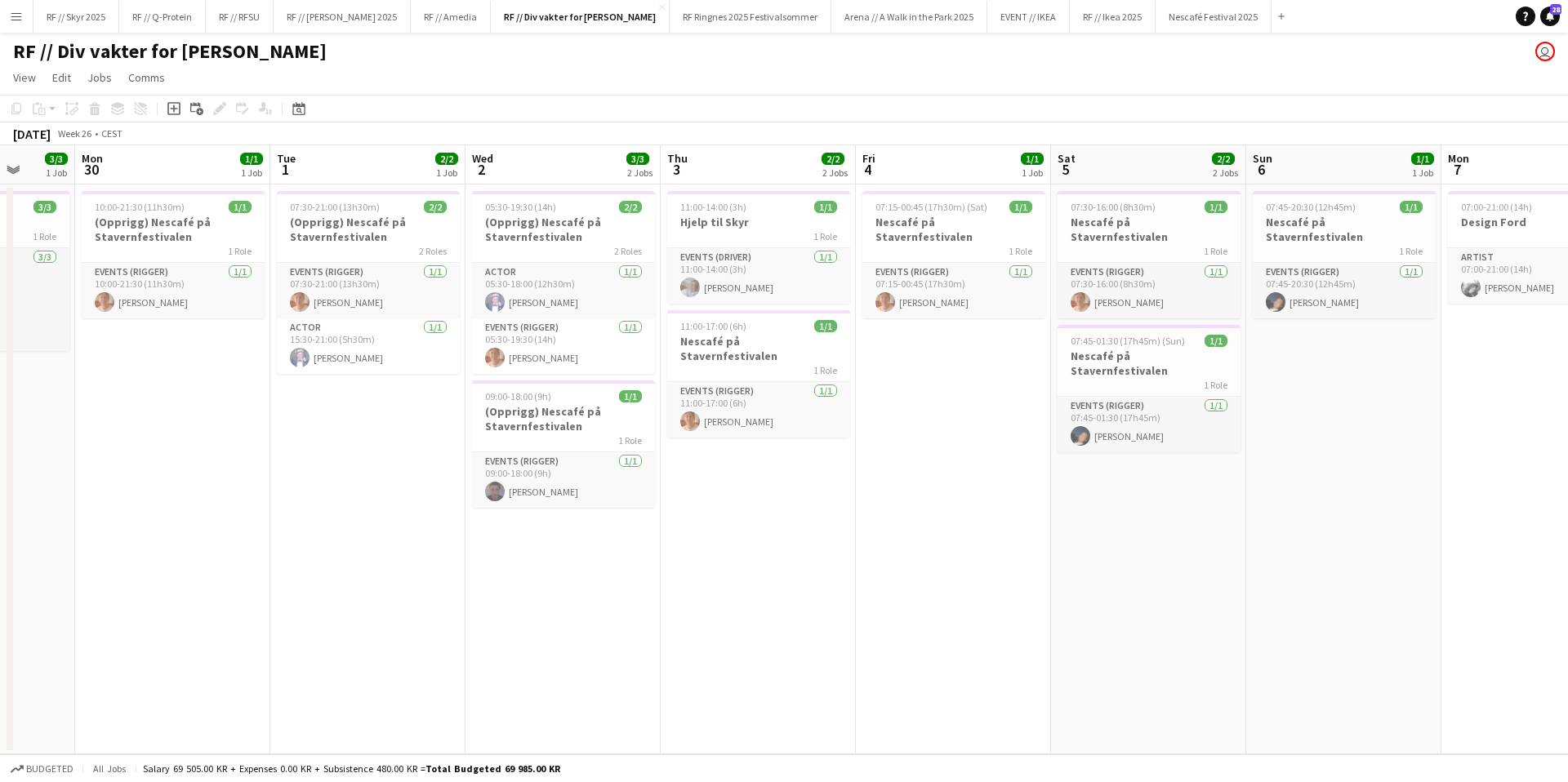
scroll to position [0, 535]
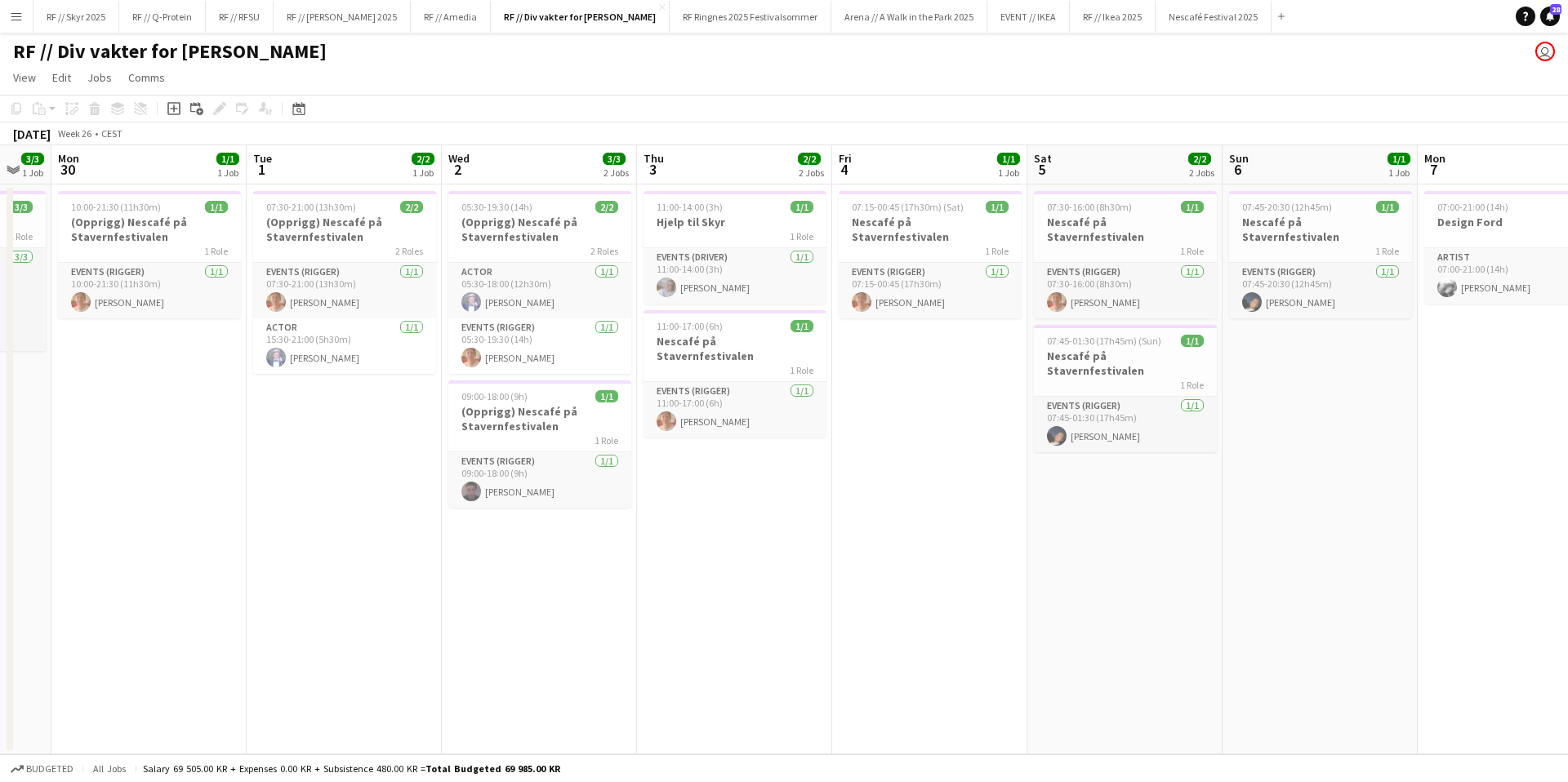
click at [93, 500] on app-calendar-viewport "Fri 27 1/1 1 Job Sat 28 2/2 2 Jobs Sun 29 3/3 1 Job Mon 30 1/1 1 Job Tue 1 2/2 …" at bounding box center [784, 449] width 1568 height 609
click at [105, 209] on span "10:00-21:30 (11h30m)" at bounding box center [114, 206] width 90 height 12
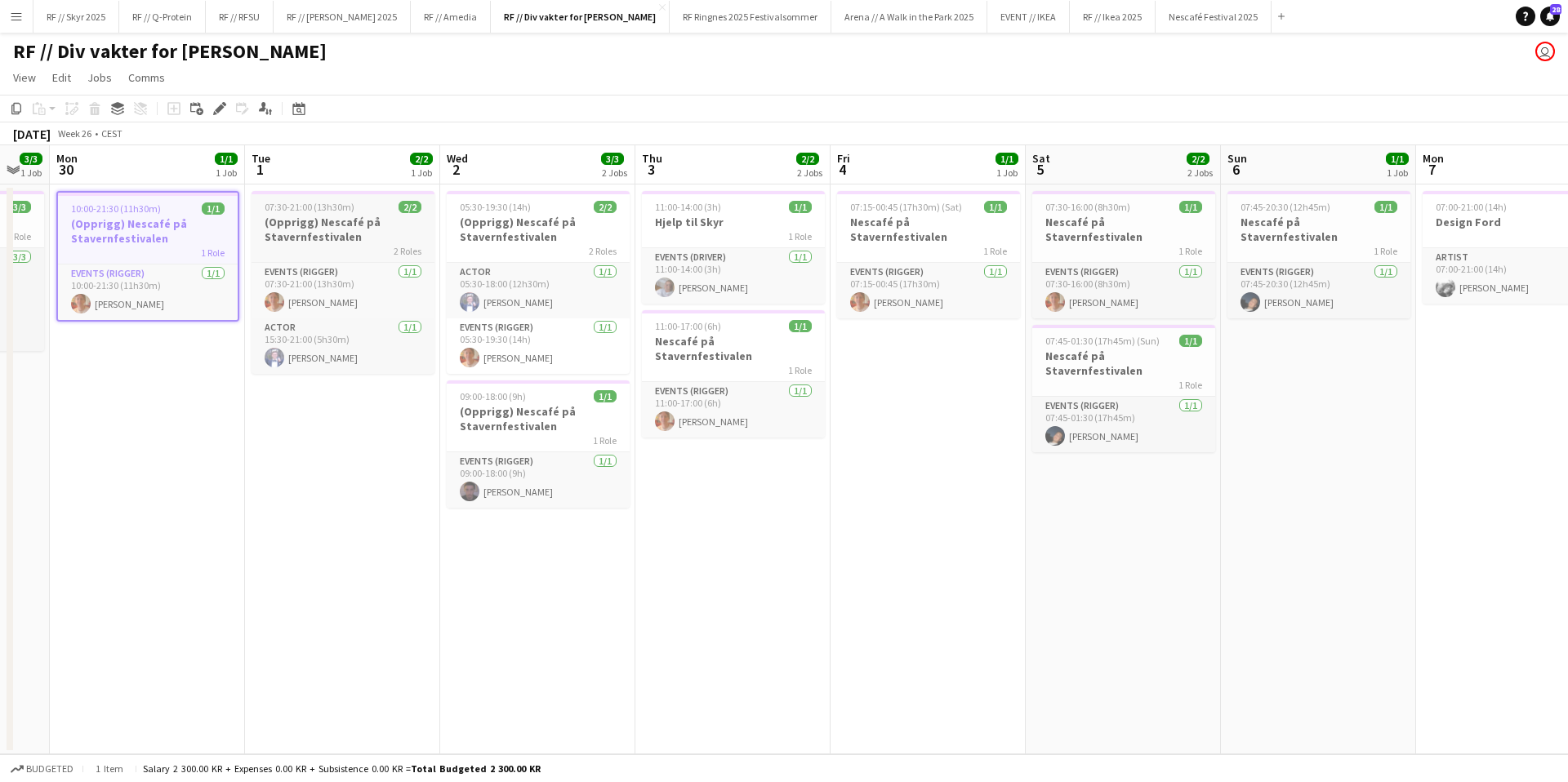
click at [320, 204] on span "07:30-21:00 (13h30m)" at bounding box center [309, 206] width 90 height 12
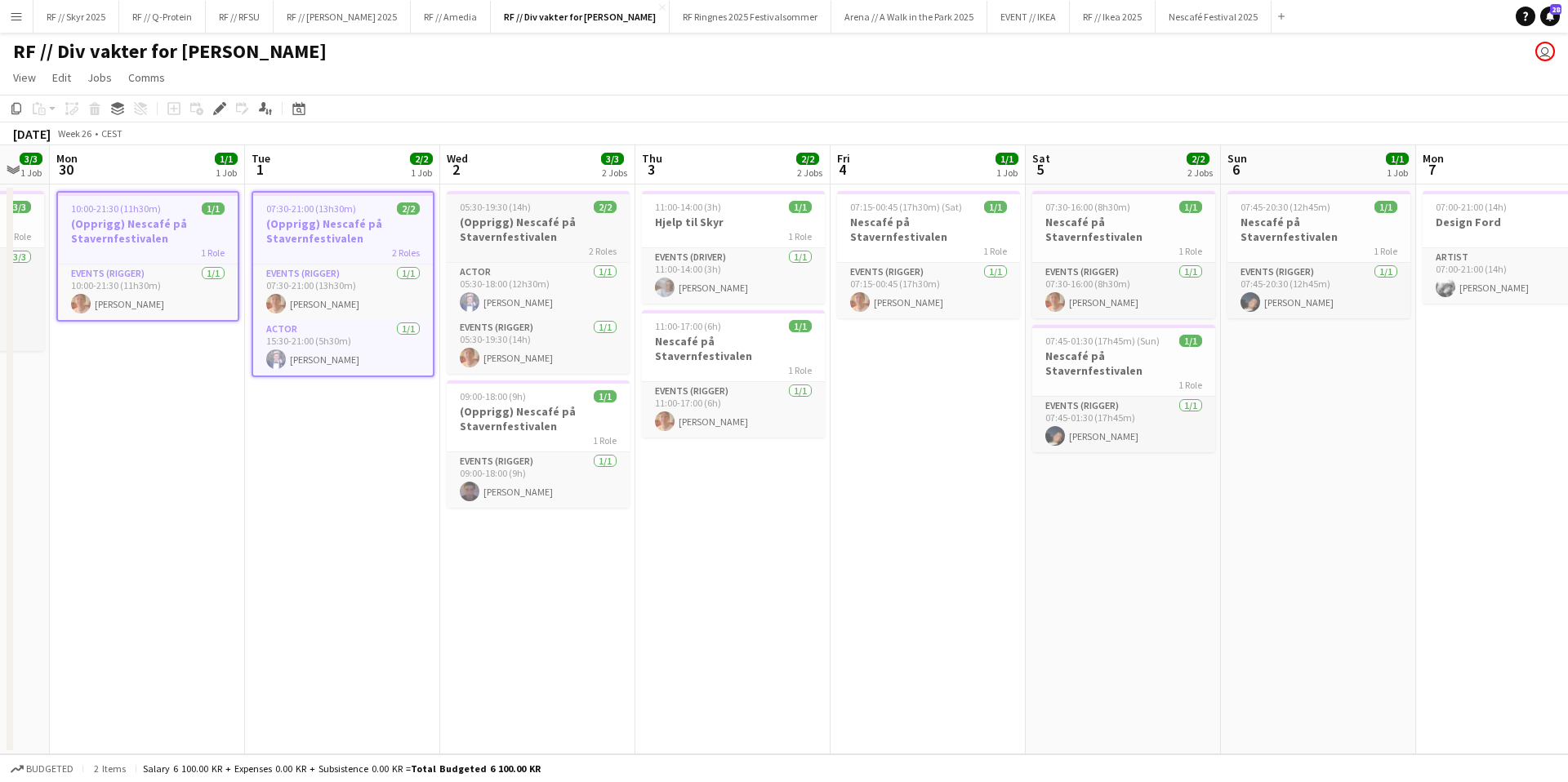
click at [524, 219] on h3 "(Opprigg) Nescafé på Stavernfestivalen" at bounding box center [538, 229] width 183 height 29
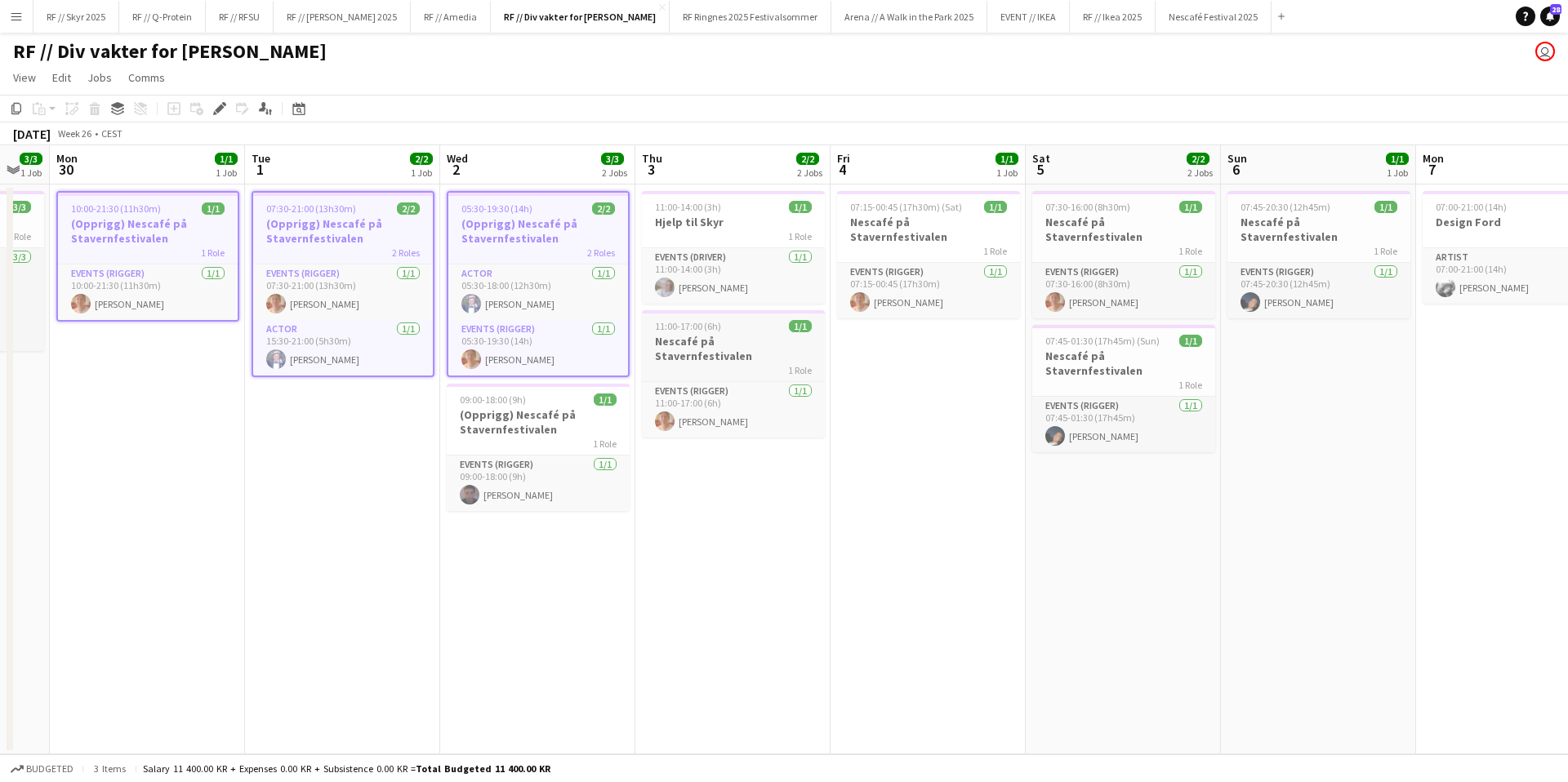
click at [554, 408] on h3 "(Opprigg) Nescafé på Stavernfestivalen" at bounding box center [538, 422] width 183 height 29
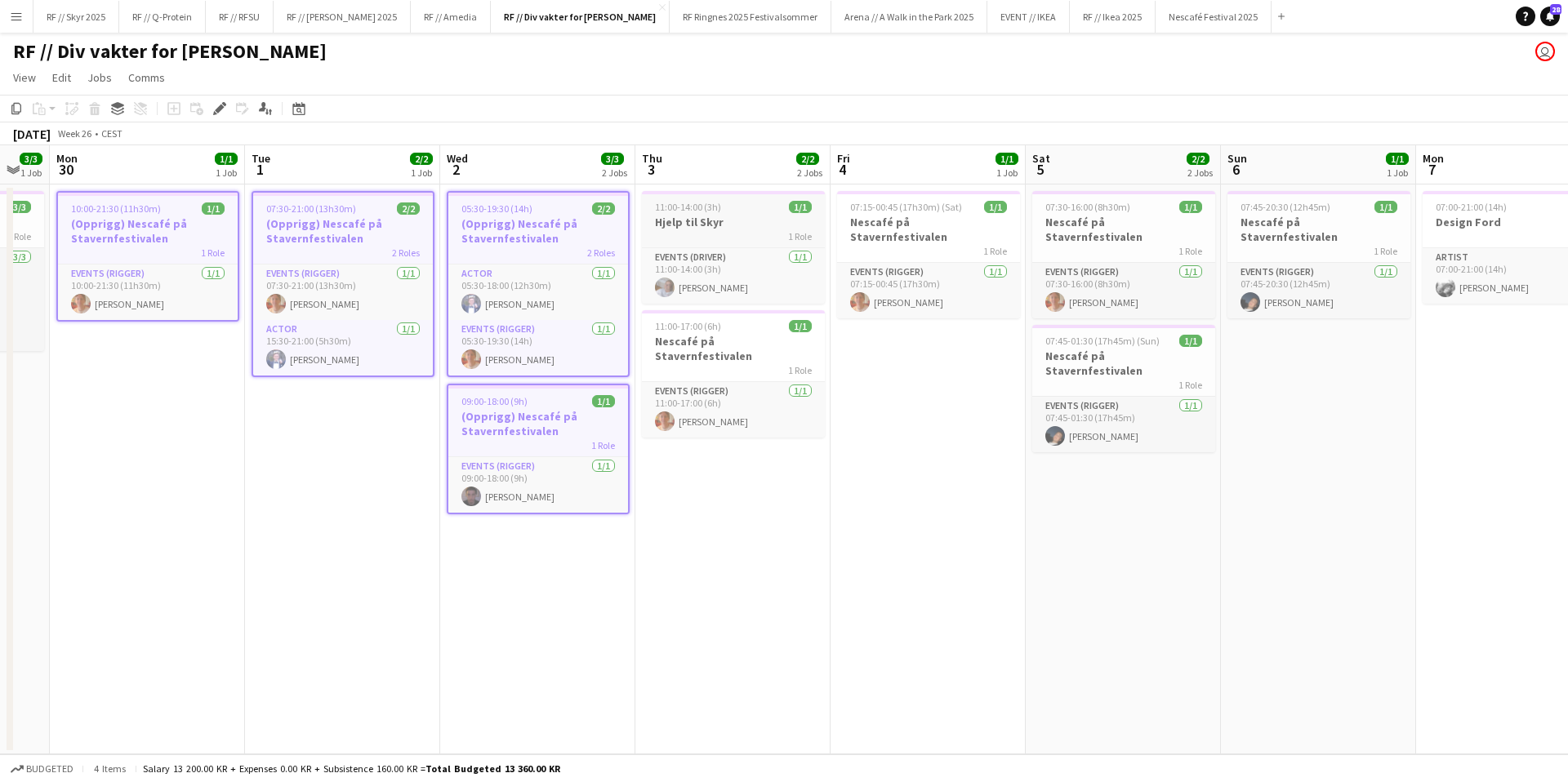
click at [738, 232] on div "1 Role" at bounding box center [733, 236] width 183 height 13
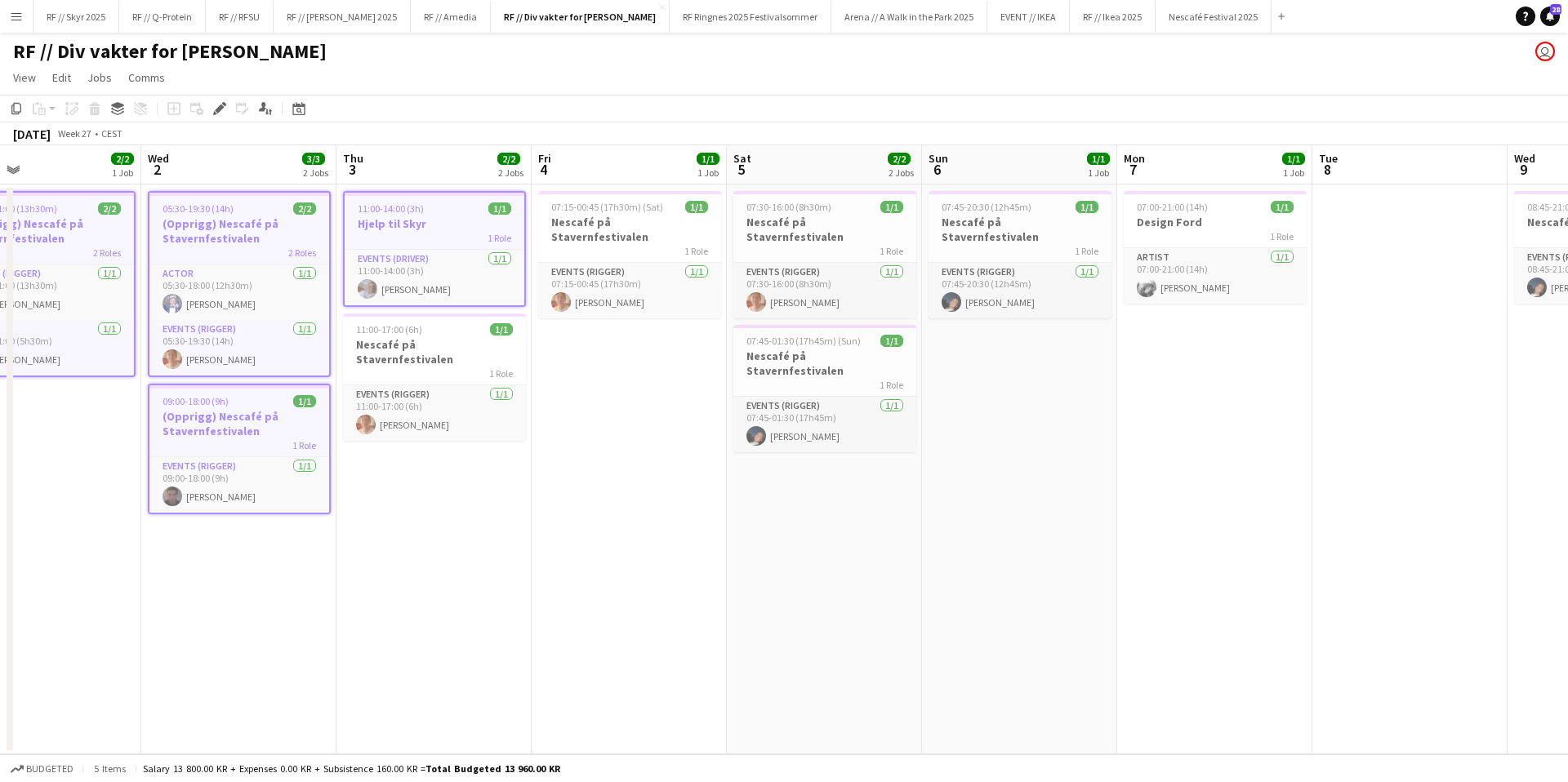
click at [577, 431] on app-calendar-viewport "Sat 28 2/2 2 Jobs Sun 29 3/3 1 Job Mon 30 1/1 1 Job Tue 1 2/2 1 Job Wed 2 3/3 2…" at bounding box center [784, 449] width 1568 height 609
click at [398, 220] on h3 "Hjelp til Skyr" at bounding box center [430, 224] width 180 height 15
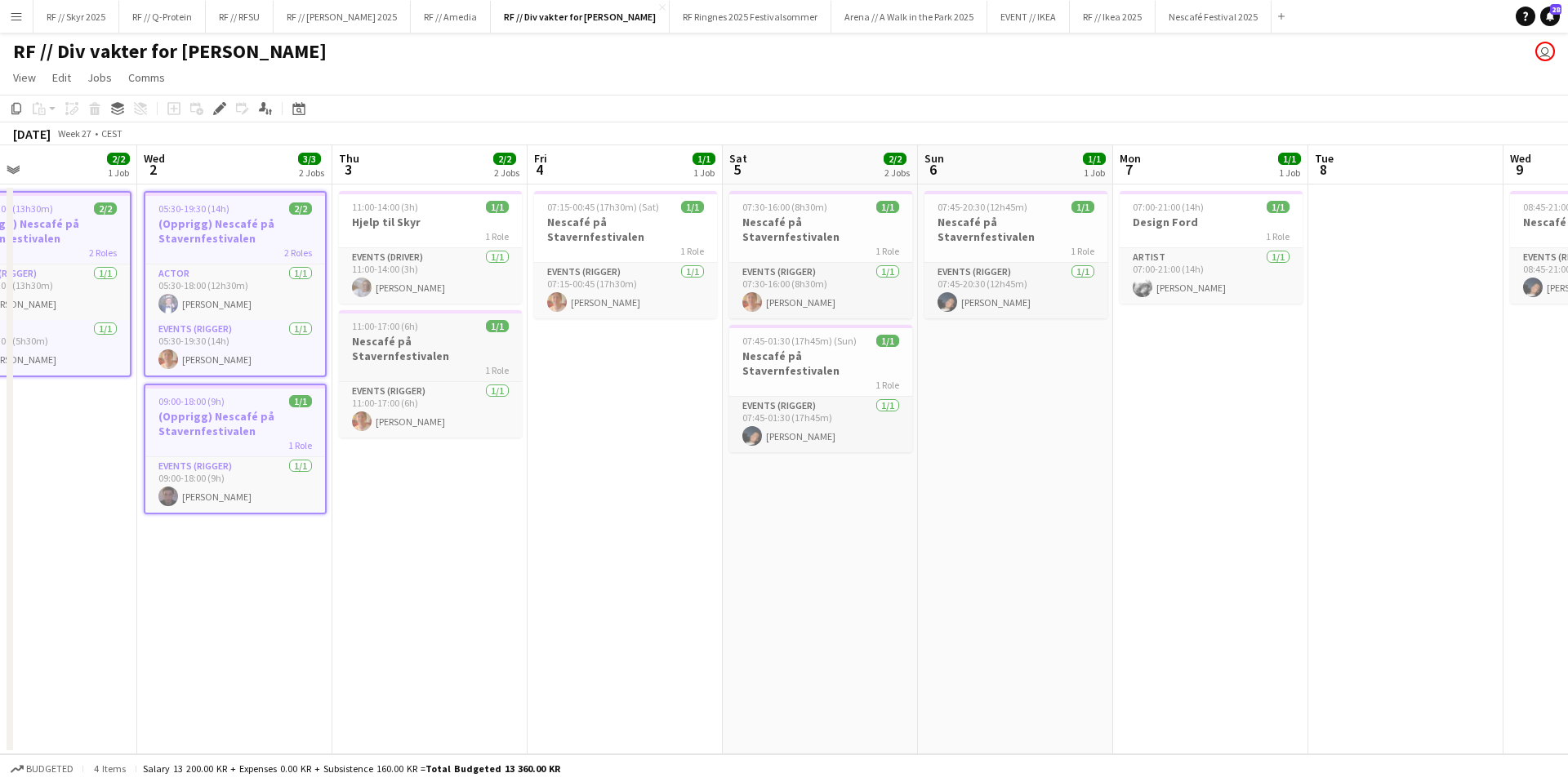
click at [436, 335] on h3 "Nescafé på Stavernfestivalen" at bounding box center [430, 348] width 183 height 29
click at [599, 215] on h3 "Nescafé på Stavernfestivalen" at bounding box center [625, 229] width 183 height 29
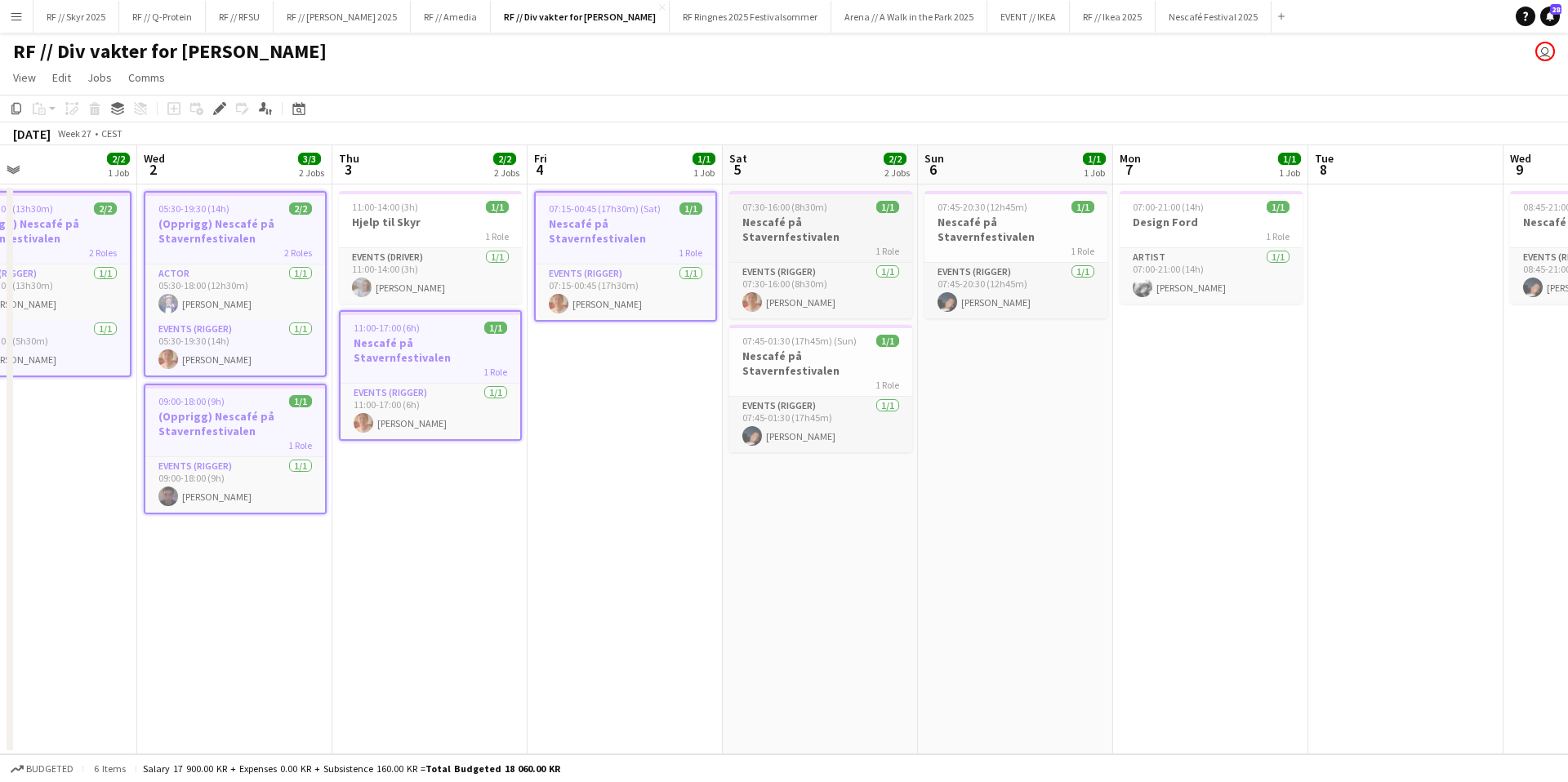
click at [827, 227] on h3 "Nescafé på Stavernfestivalen" at bounding box center [820, 229] width 183 height 29
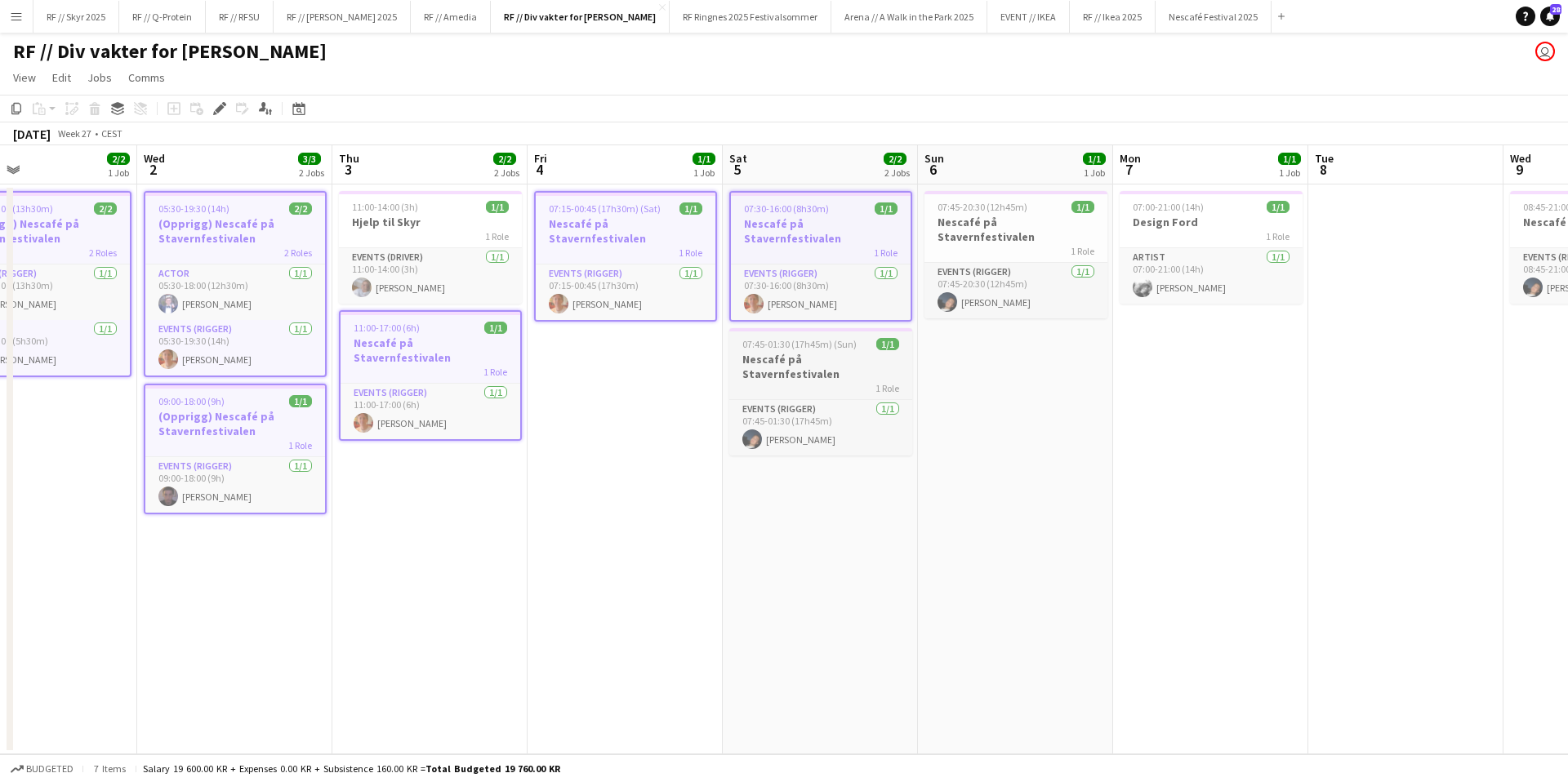
click at [825, 352] on h3 "Nescafé på Stavernfestivalen" at bounding box center [820, 366] width 183 height 29
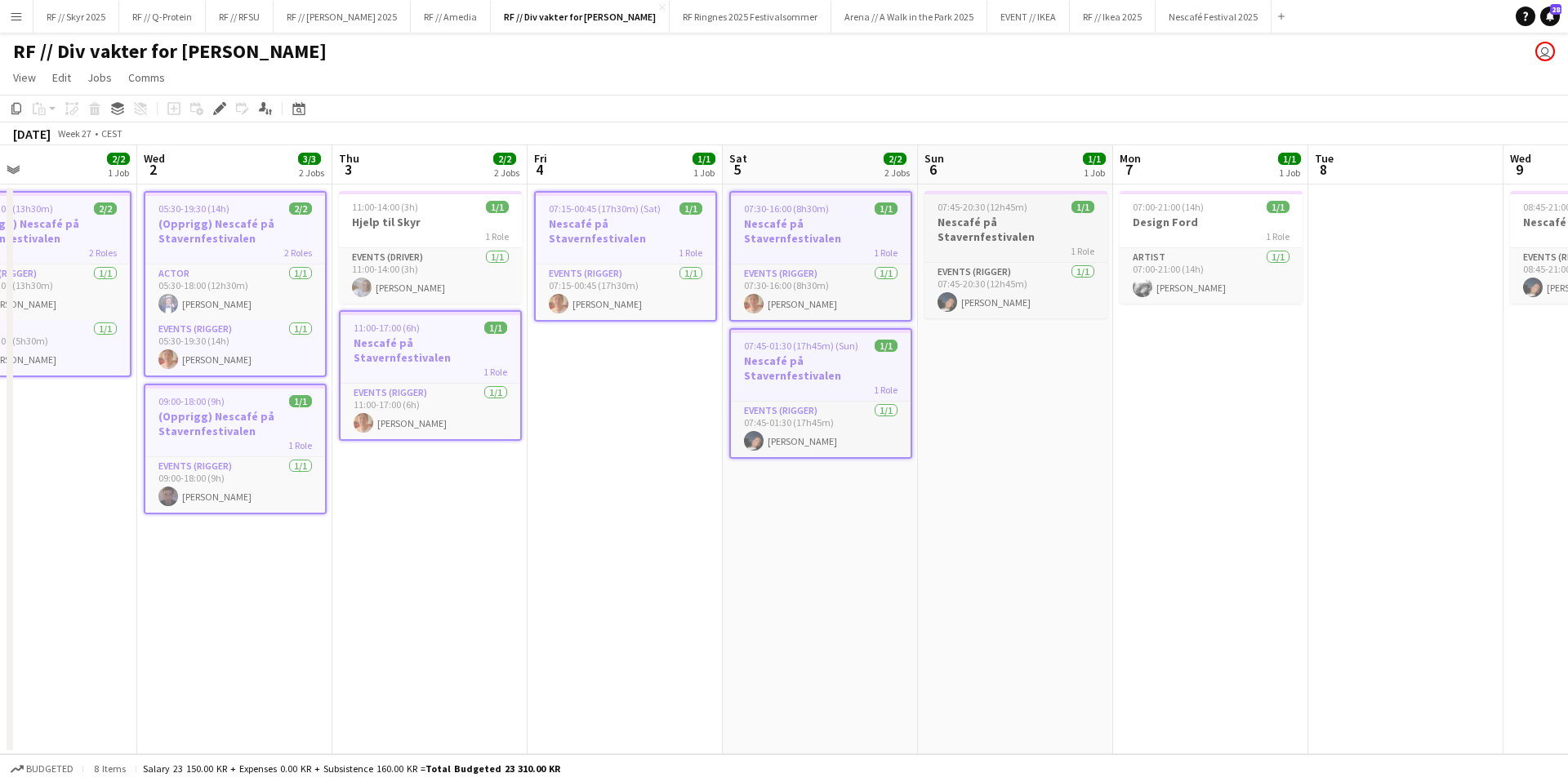
click at [1018, 212] on span "07:45-20:30 (12h45m)" at bounding box center [982, 206] width 90 height 12
drag, startPoint x: 1093, startPoint y: 518, endPoint x: 1162, endPoint y: 506, distance: 70.0
click at [1094, 517] on app-date-cell "07:45-20:30 (12h45m) 1/1 Nescafé på Stavernfestivalen 1 Role Events (Rigger) [D…" at bounding box center [1016, 470] width 196 height 570
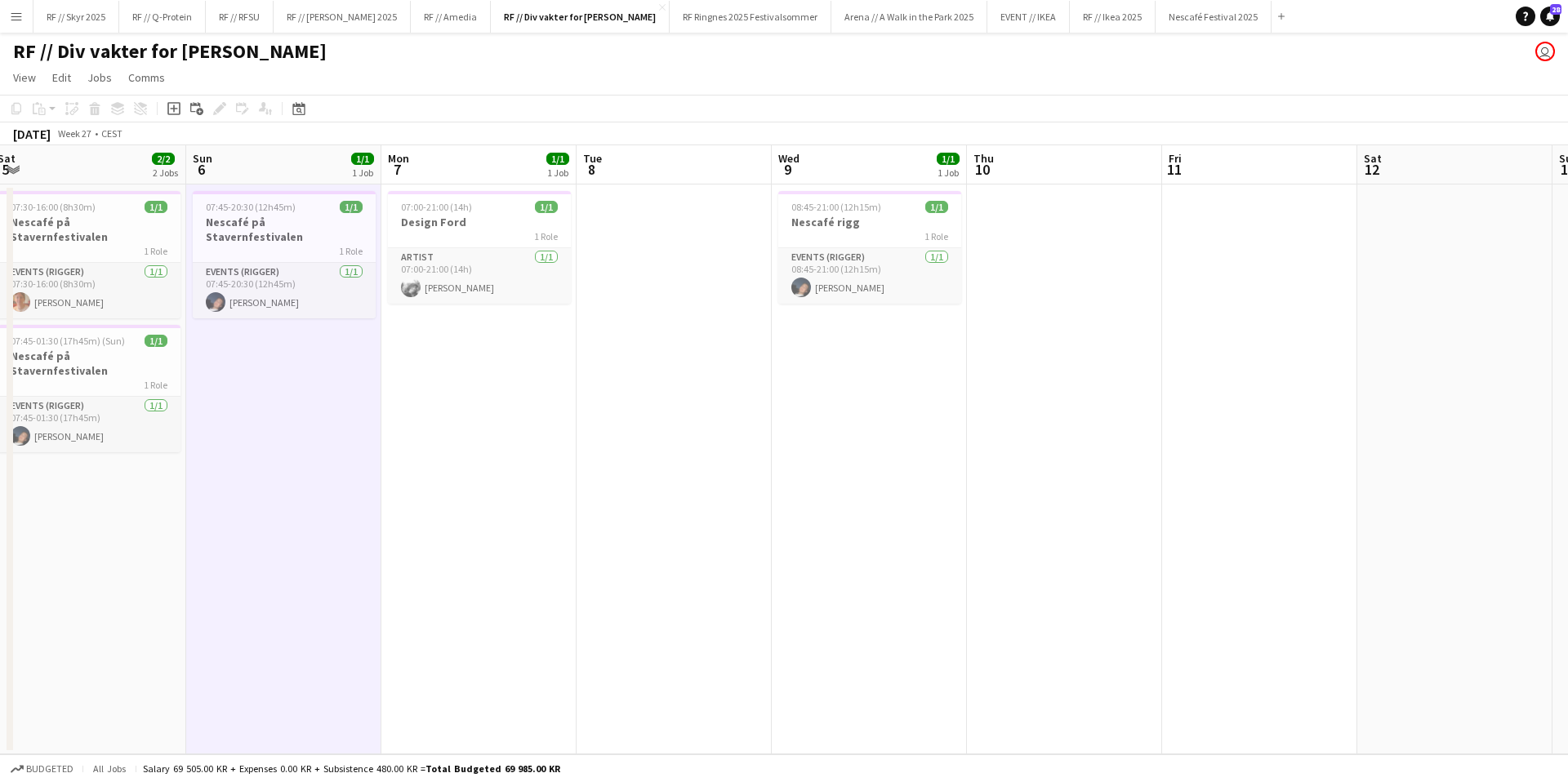
drag, startPoint x: 1049, startPoint y: 478, endPoint x: 300, endPoint y: 475, distance: 749.0
click at [367, 477] on app-calendar-viewport "Wed 2 3/3 2 Jobs Thu 3 2/2 2 Jobs Fri 4 1/1 1 Job Sat 5 2/2 2 Jobs Sun 6 1/1 1 …" at bounding box center [784, 449] width 1568 height 609
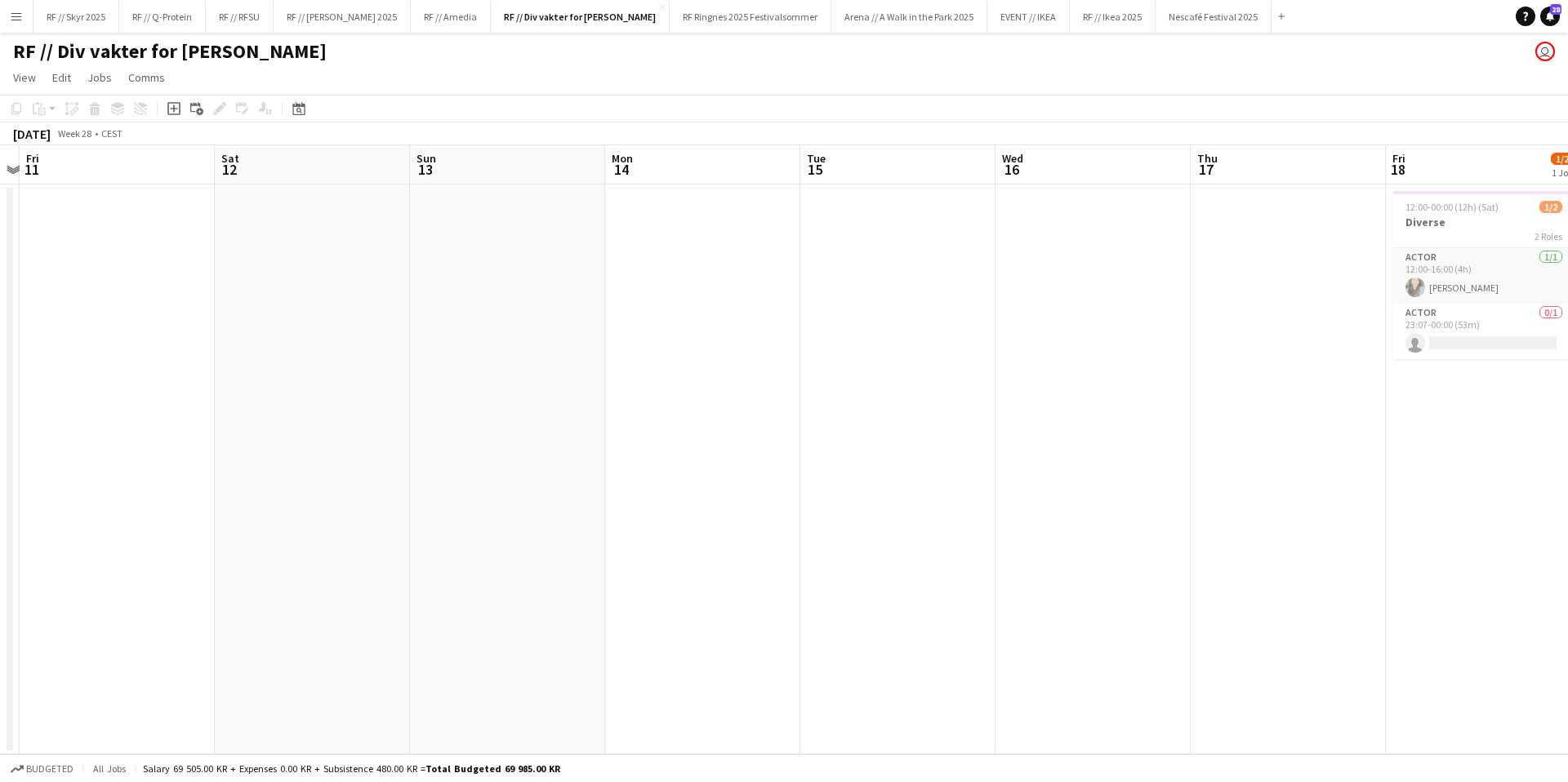
drag, startPoint x: 1027, startPoint y: 442, endPoint x: 36, endPoint y: 364, distance: 994.1
click at [86, 391] on app-calendar-viewport "Tue 8 Wed 9 1/1 1 Job Thu 10 Fri 11 Sat 12 Sun 13 Mon 14 Tue 15 Wed 16 Thu 17 F…" at bounding box center [784, 449] width 1568 height 609
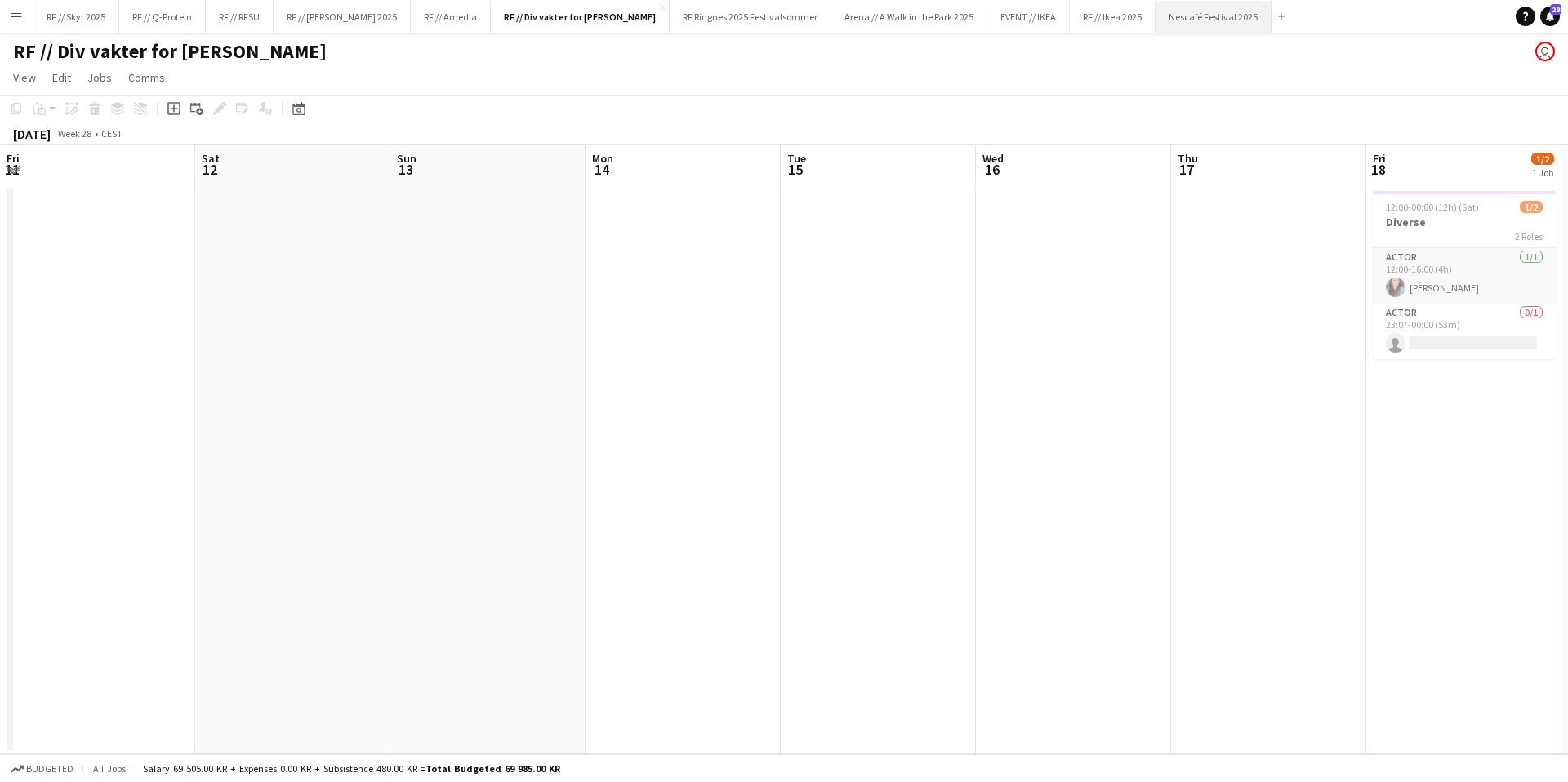
click at [1174, 17] on button "Nescafé Festival 2025 Close" at bounding box center [1213, 17] width 116 height 31
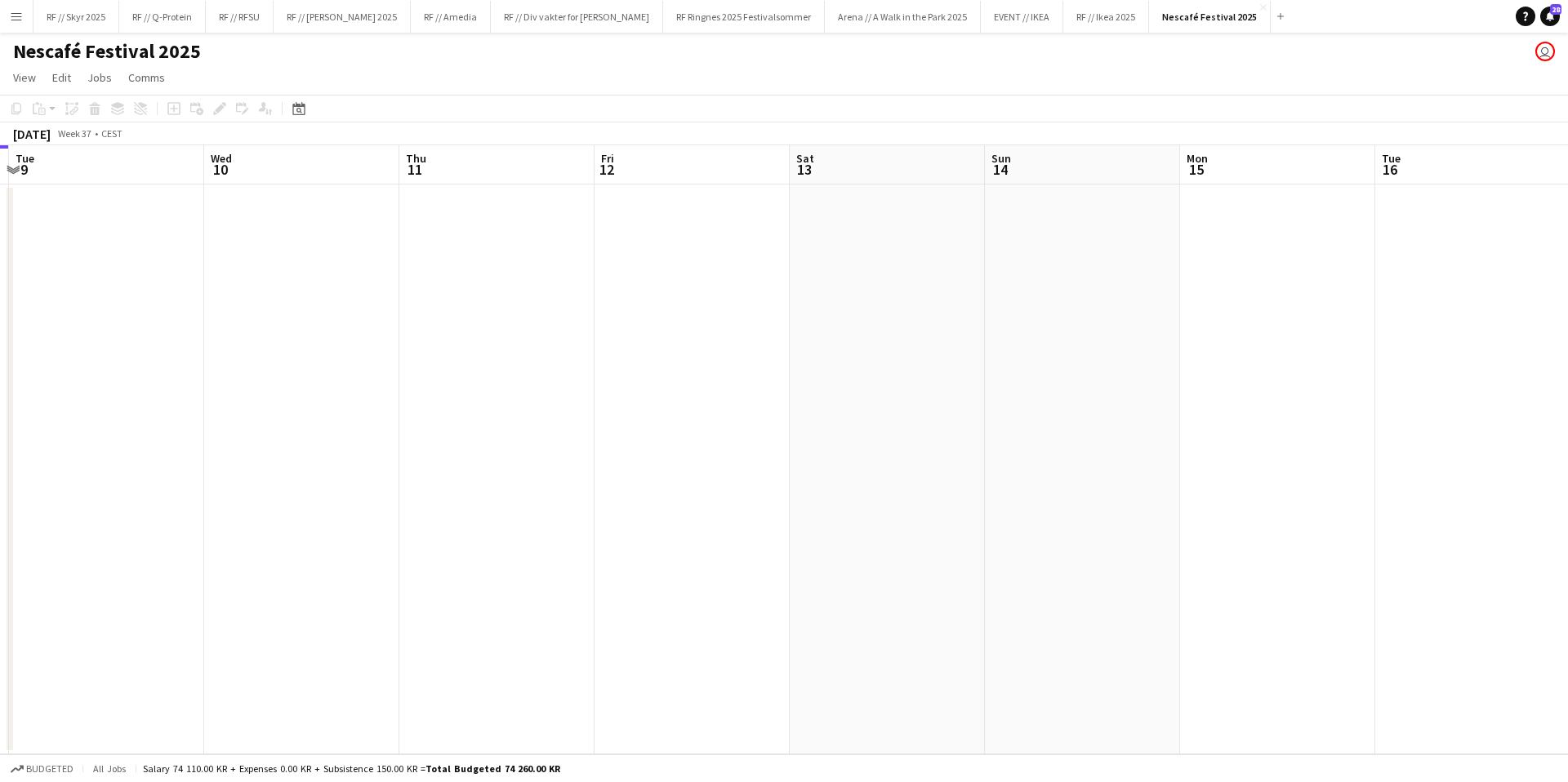
click at [1487, 421] on app-calendar-viewport "Sun 7 Mon 8 Tue 9 Wed 10 Thu 11 Fri 12 Sat 13 Sun 14 Mon 15 Tue 16 Wed 17 Thu 1…" at bounding box center [784, 449] width 1568 height 609
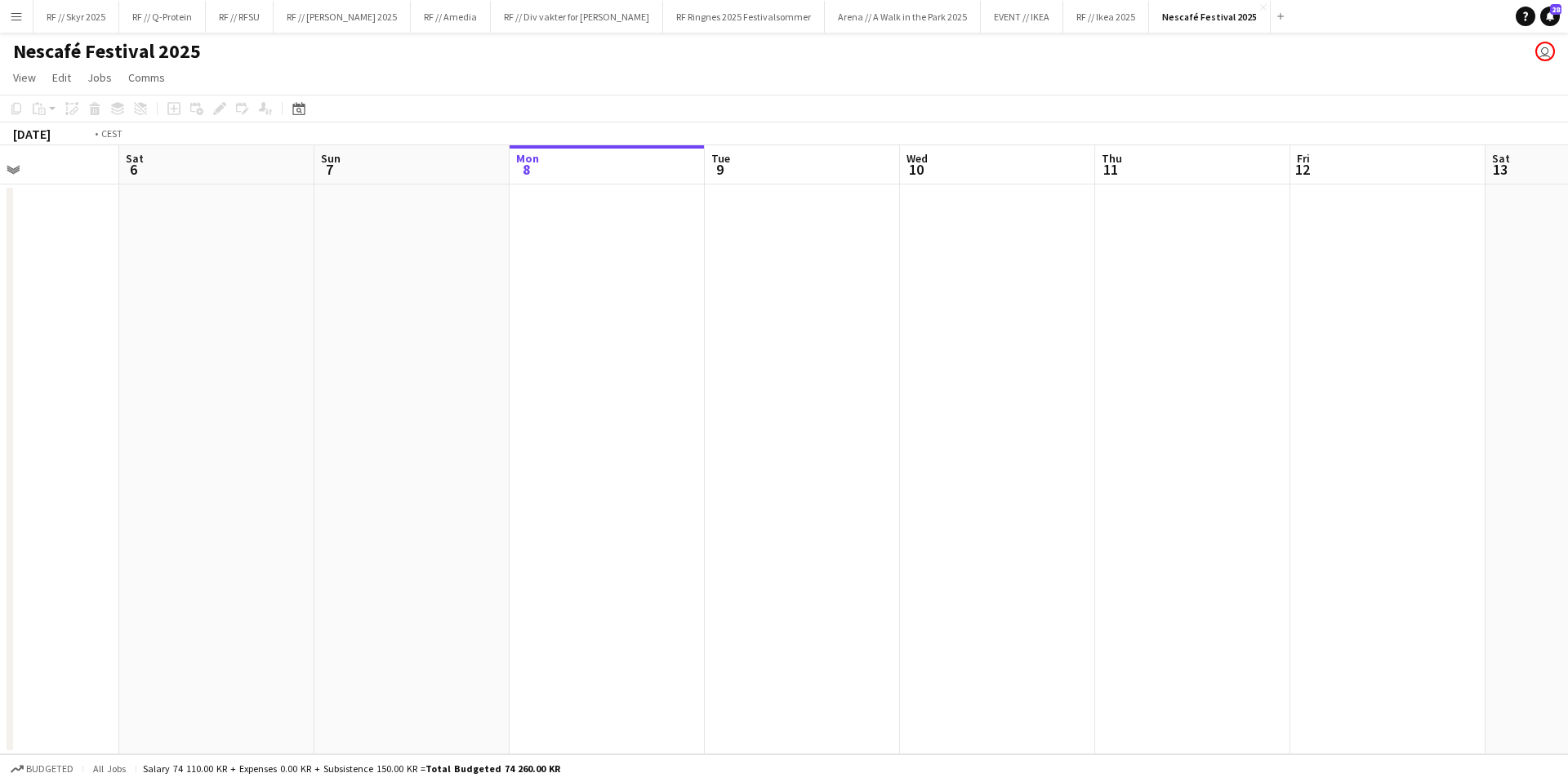
drag, startPoint x: 936, startPoint y: 402, endPoint x: 1380, endPoint y: 377, distance: 444.7
click at [1319, 378] on app-calendar-viewport "Wed 3 1/1 1 Job Thu 4 Fri 5 Sat 6 Sun 7 Mon 8 Tue 9 Wed 10 Thu 11 Fri 12 Sat 13…" at bounding box center [784, 449] width 1568 height 609
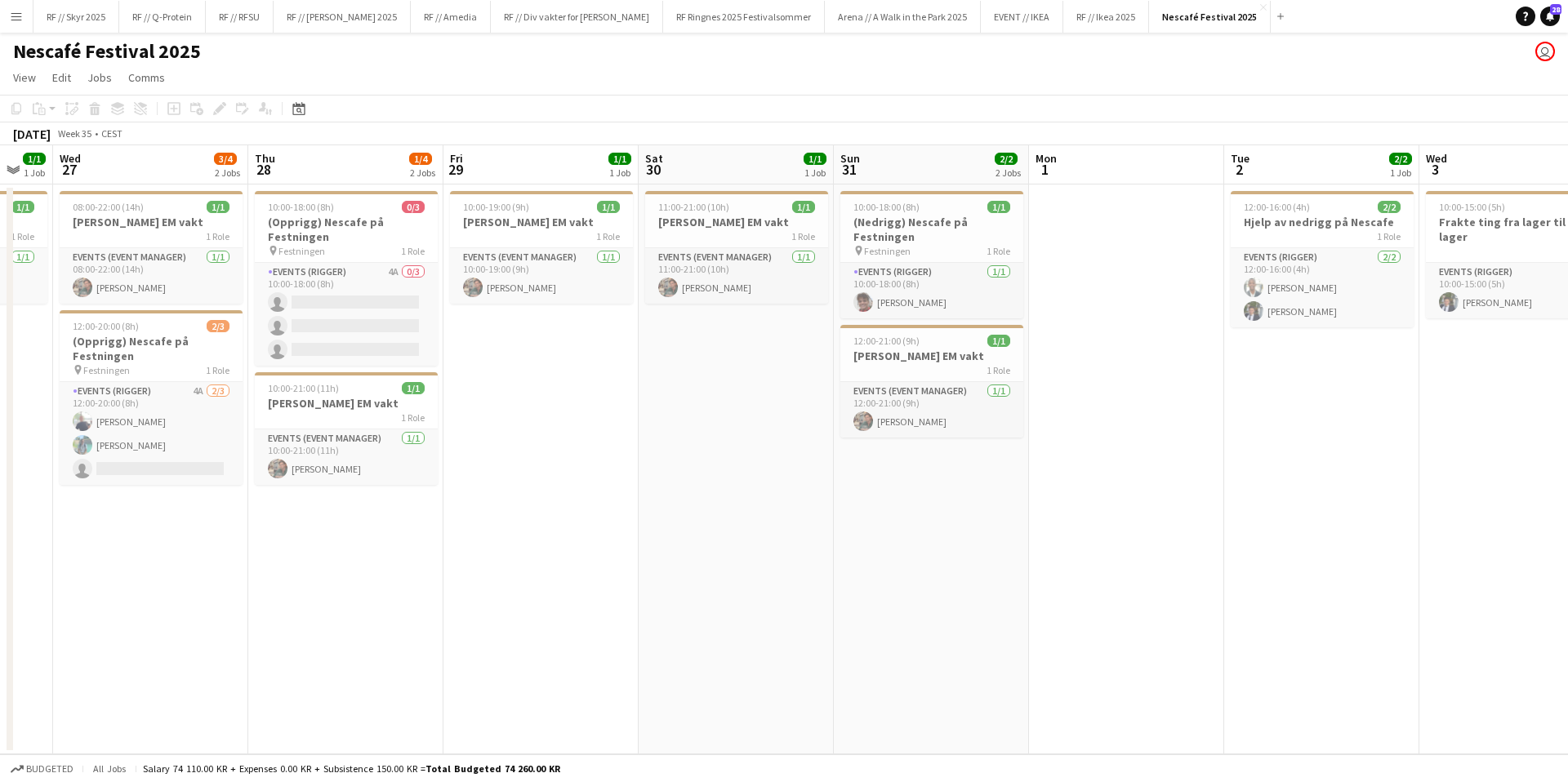
drag, startPoint x: 467, startPoint y: 387, endPoint x: 1382, endPoint y: 368, distance: 915.2
click at [1382, 368] on app-calendar-viewport "Mon 25 1/1 1 Job Tue 26 1/1 1 Job Wed 27 3/4 2 Jobs Thu 28 1/4 2 Jobs Fri 29 1/…" at bounding box center [784, 449] width 1568 height 609
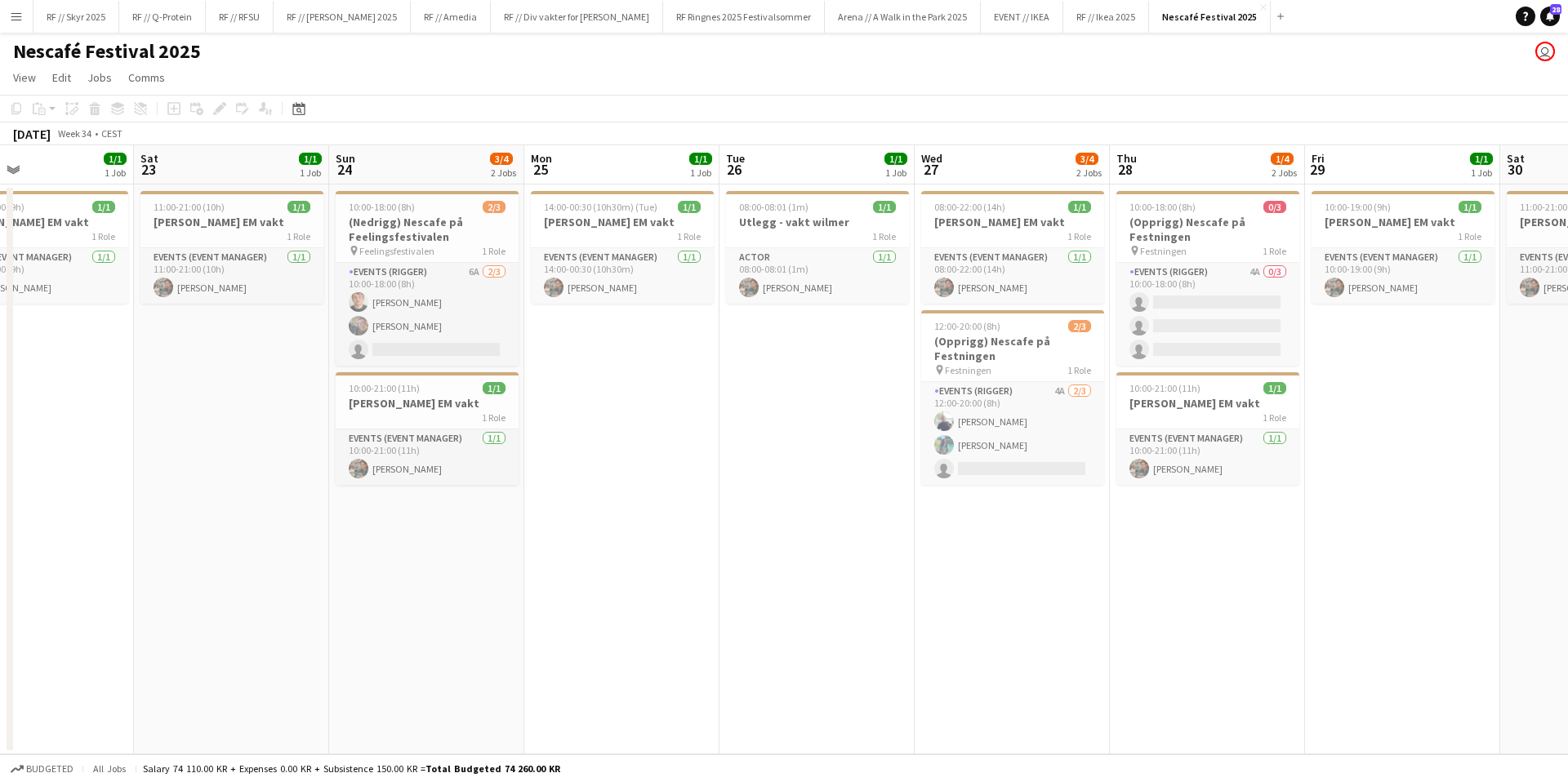
scroll to position [0, 407]
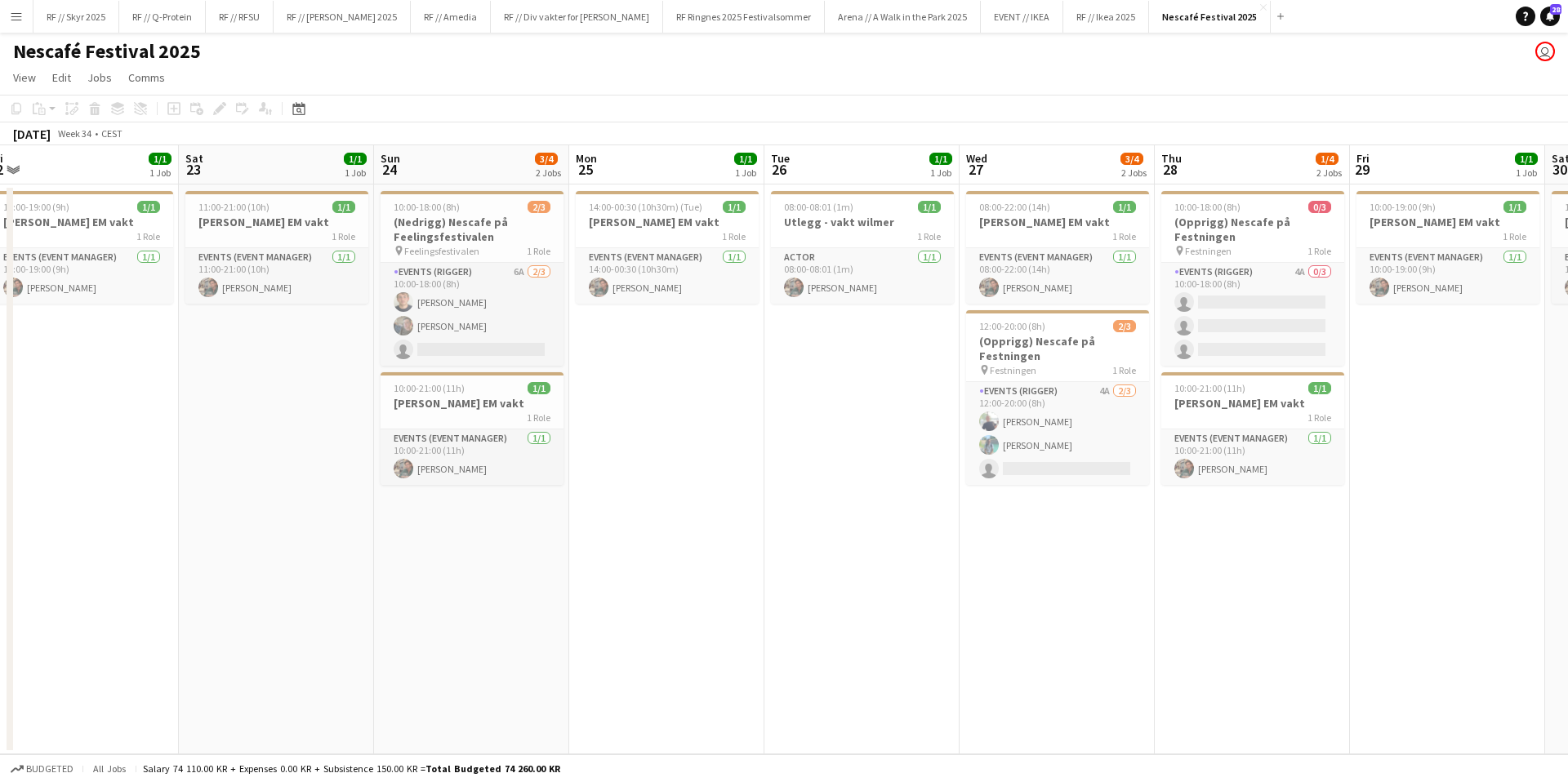
drag, startPoint x: 598, startPoint y: 374, endPoint x: 1282, endPoint y: 333, distance: 685.2
click at [1282, 333] on app-calendar-viewport "Wed 20 1/1 1 Job Thu 21 1/1 1 Job Fri 22 1/1 1 Job Sat 23 1/1 1 Job Sun 24 3/4 …" at bounding box center [784, 449] width 1568 height 609
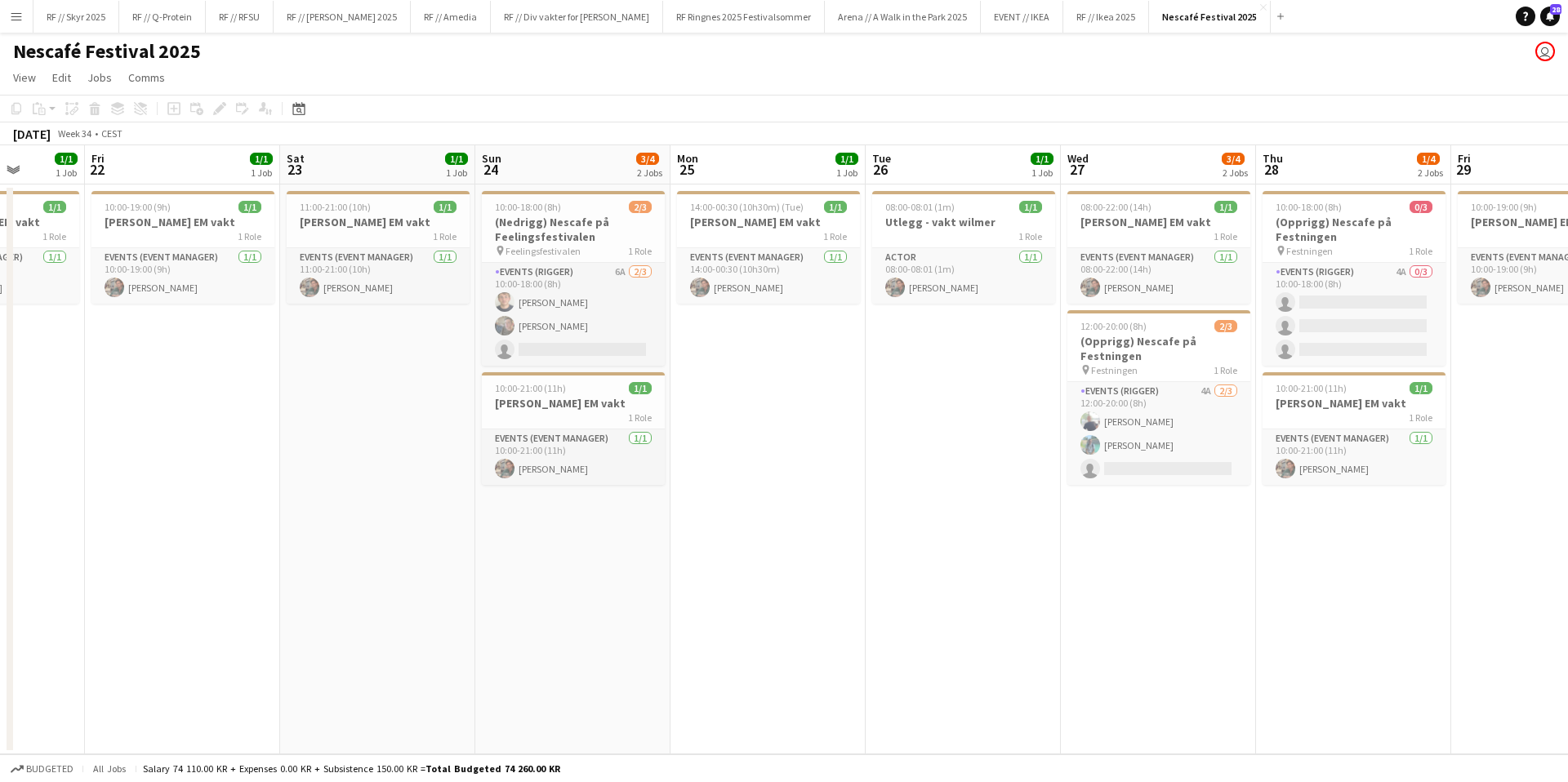
drag, startPoint x: 635, startPoint y: 392, endPoint x: 707, endPoint y: 393, distance: 72.0
click at [706, 391] on app-calendar-viewport "Tue 19 1/4 2 Jobs Wed 20 1/1 1 Job Thu 21 1/1 1 Job Fri 22 1/1 1 Job Sat 23 1/1…" at bounding box center [784, 449] width 1568 height 609
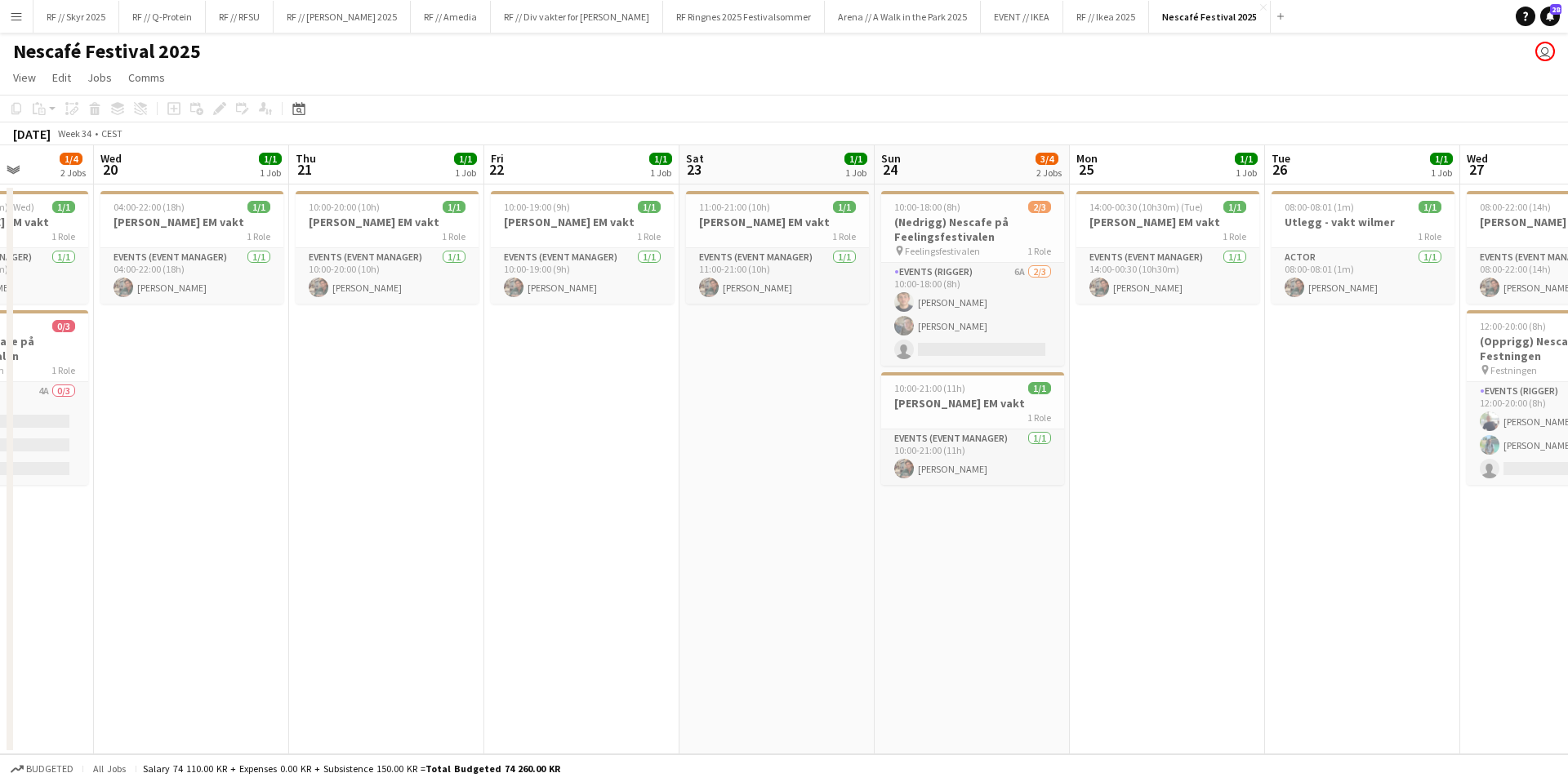
drag, startPoint x: 791, startPoint y: 398, endPoint x: 1151, endPoint y: 396, distance: 360.0
click at [1149, 396] on app-calendar-viewport "Sun 17 Mon 18 1/1 1 Job Tue 19 1/4 2 Jobs Wed 20 1/1 1 Job Thu 21 1/1 1 Job Fri…" at bounding box center [784, 449] width 1568 height 609
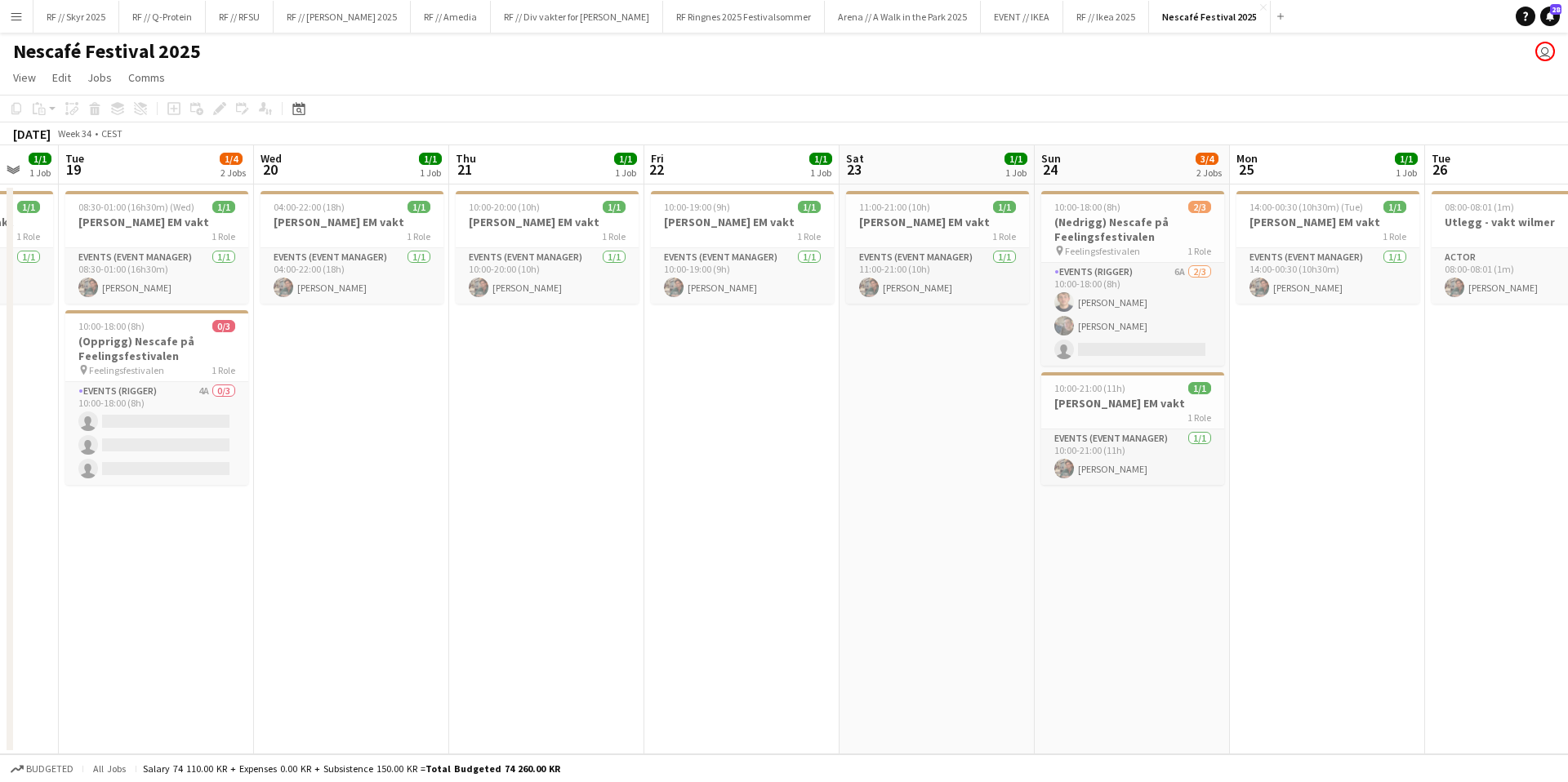
scroll to position [0, 331]
drag, startPoint x: 1247, startPoint y: 391, endPoint x: 1395, endPoint y: 384, distance: 148.2
click at [1395, 384] on app-calendar-viewport "Sun 17 Mon 18 1/1 1 Job Tue 19 1/4 2 Jobs Wed 20 1/1 1 Job Thu 21 1/1 1 Job Fri…" at bounding box center [784, 449] width 1568 height 609
click at [1161, 230] on h3 "(Nedrigg) Nescafe på Feelingsfestivalen" at bounding box center [1133, 229] width 183 height 29
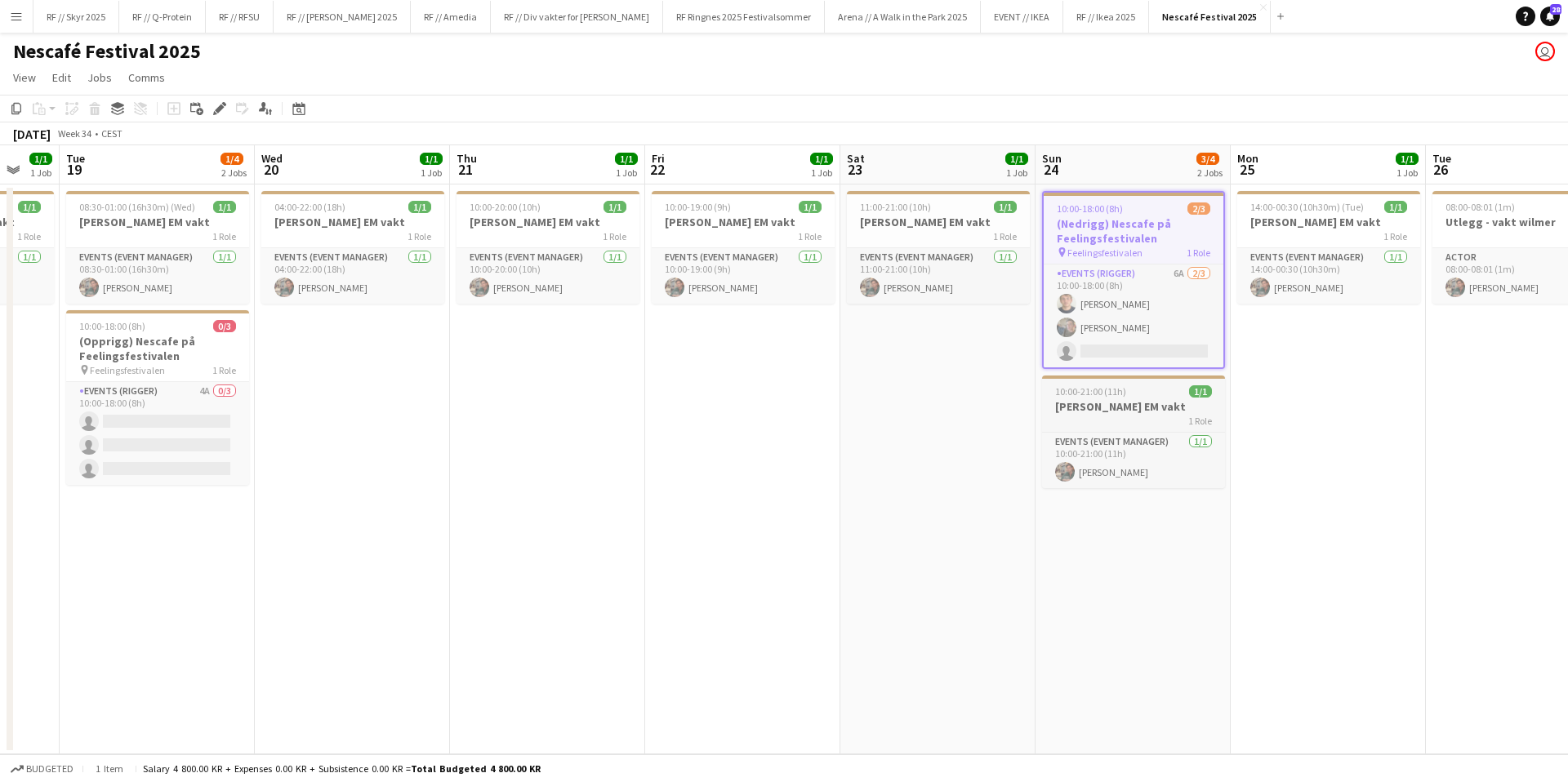
click at [1121, 423] on div "1 Role" at bounding box center [1133, 421] width 183 height 13
click at [927, 240] on div "1 Role" at bounding box center [938, 236] width 183 height 13
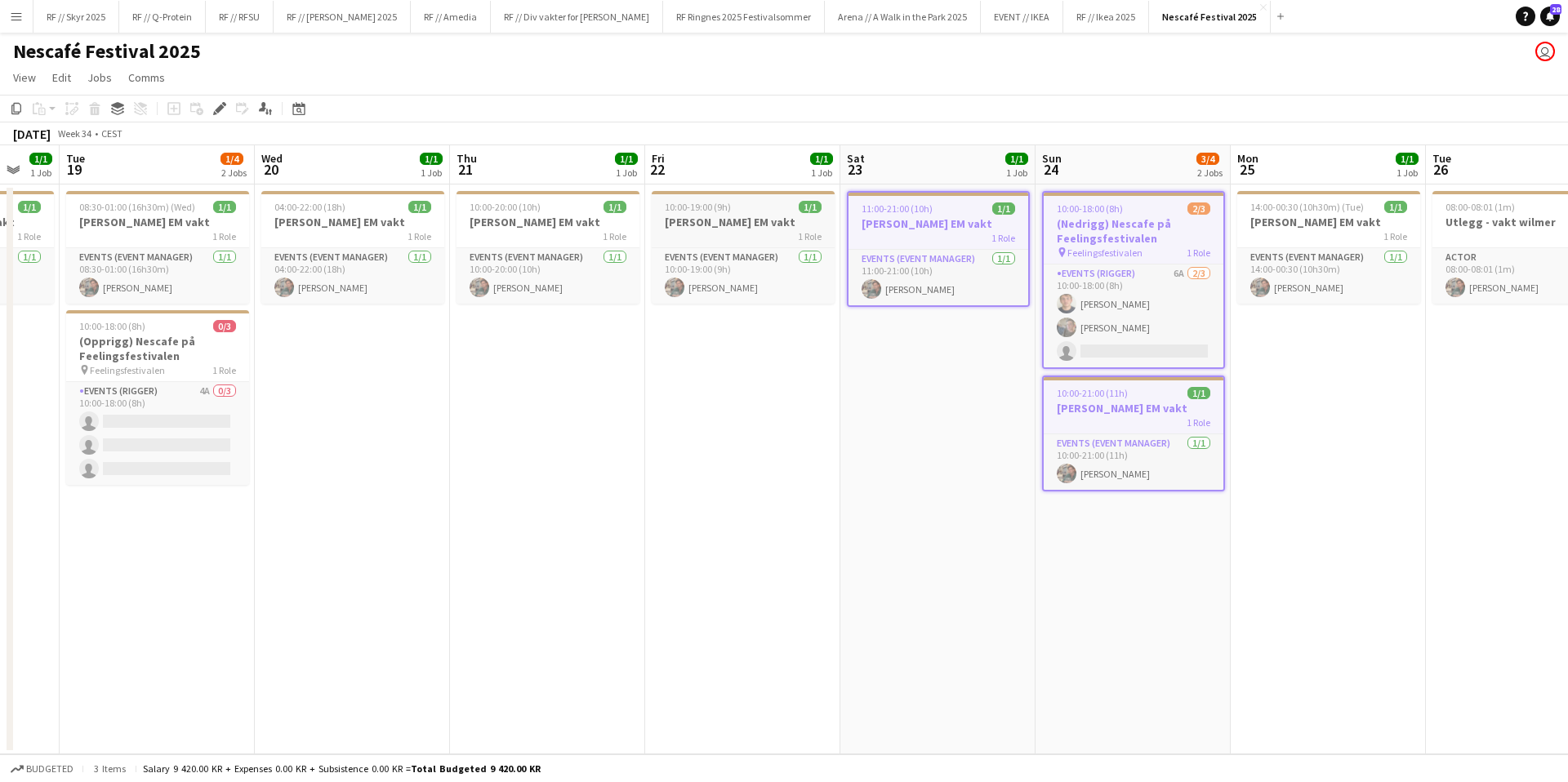
drag, startPoint x: 771, startPoint y: 207, endPoint x: 630, endPoint y: 220, distance: 141.6
click at [770, 207] on div "10:00-19:00 (9h) 1/1" at bounding box center [743, 206] width 183 height 12
click at [521, 213] on app-job-card "10:00-20:00 (10h) 1/1 Wilmer EM vakt 1 Role Events (Event Manager) [DATE] 10:00…" at bounding box center [547, 248] width 183 height 113
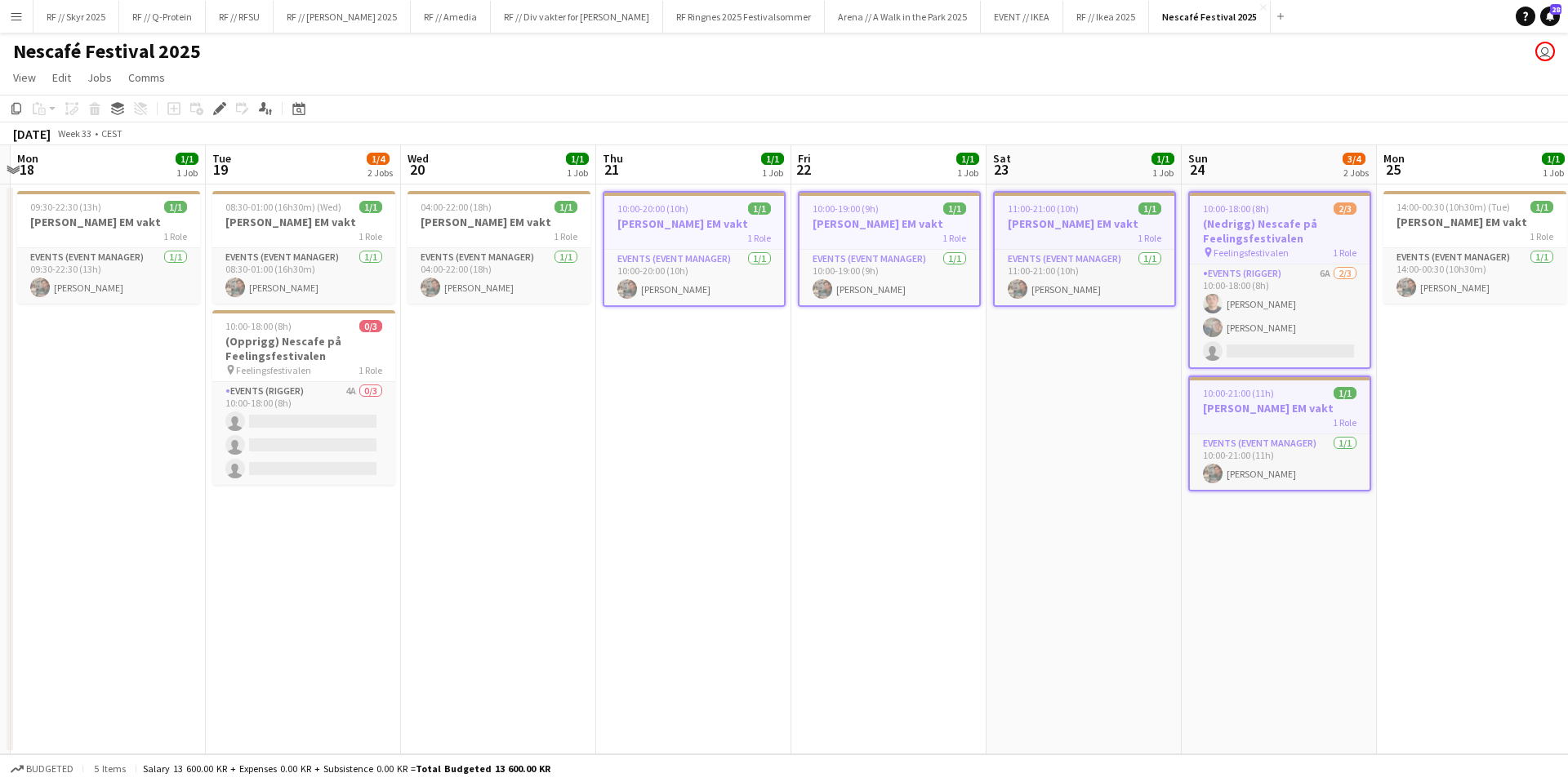
scroll to position [0, 440]
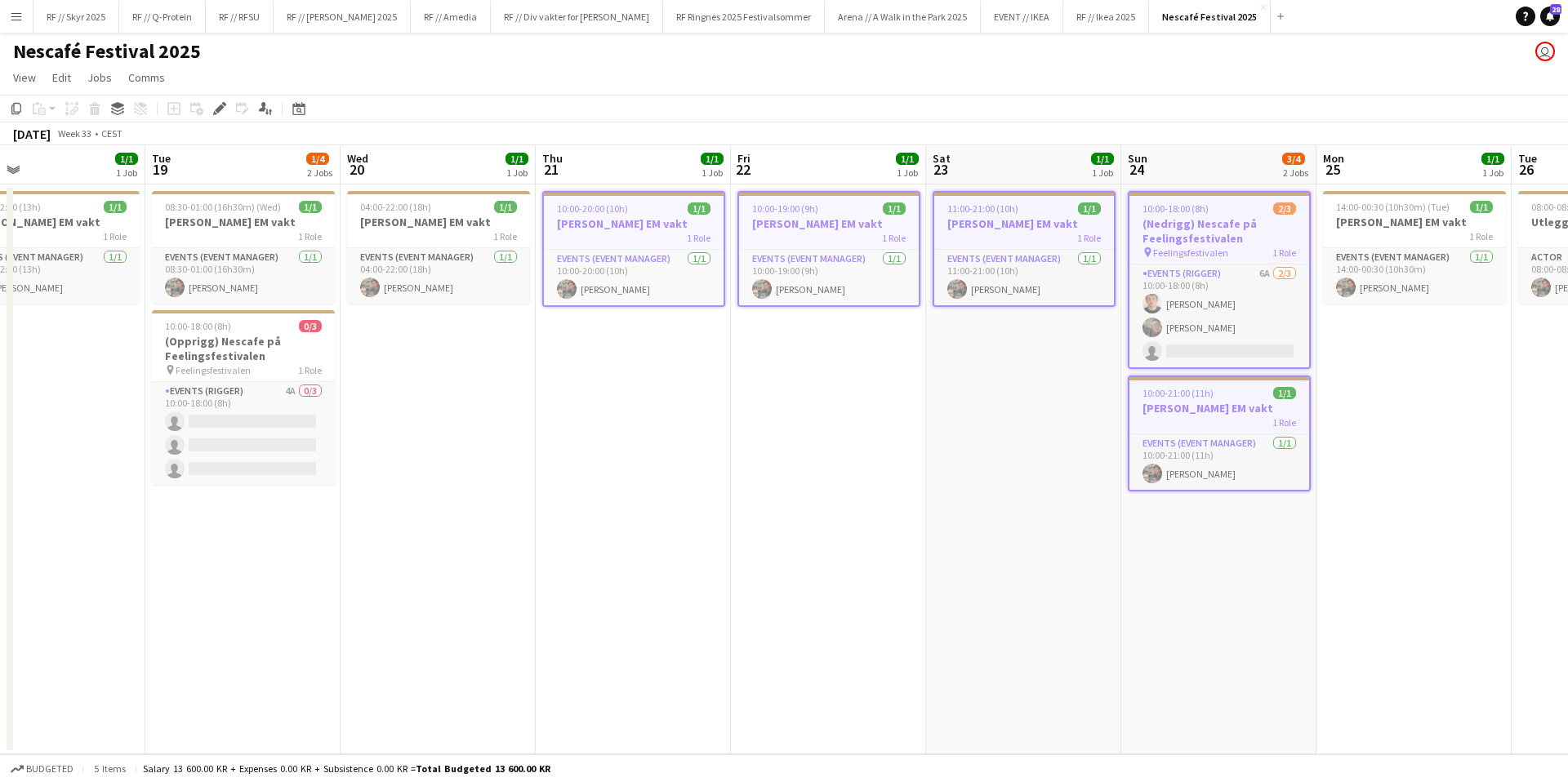
drag, startPoint x: 509, startPoint y: 352, endPoint x: 733, endPoint y: 341, distance: 224.3
click at [735, 345] on app-calendar-viewport "Sat 16 Sun 17 Mon 18 1/1 1 Job Tue 19 1/4 2 Jobs Wed 20 1/1 1 Job Thu 21 1/1 1 …" at bounding box center [784, 449] width 1568 height 609
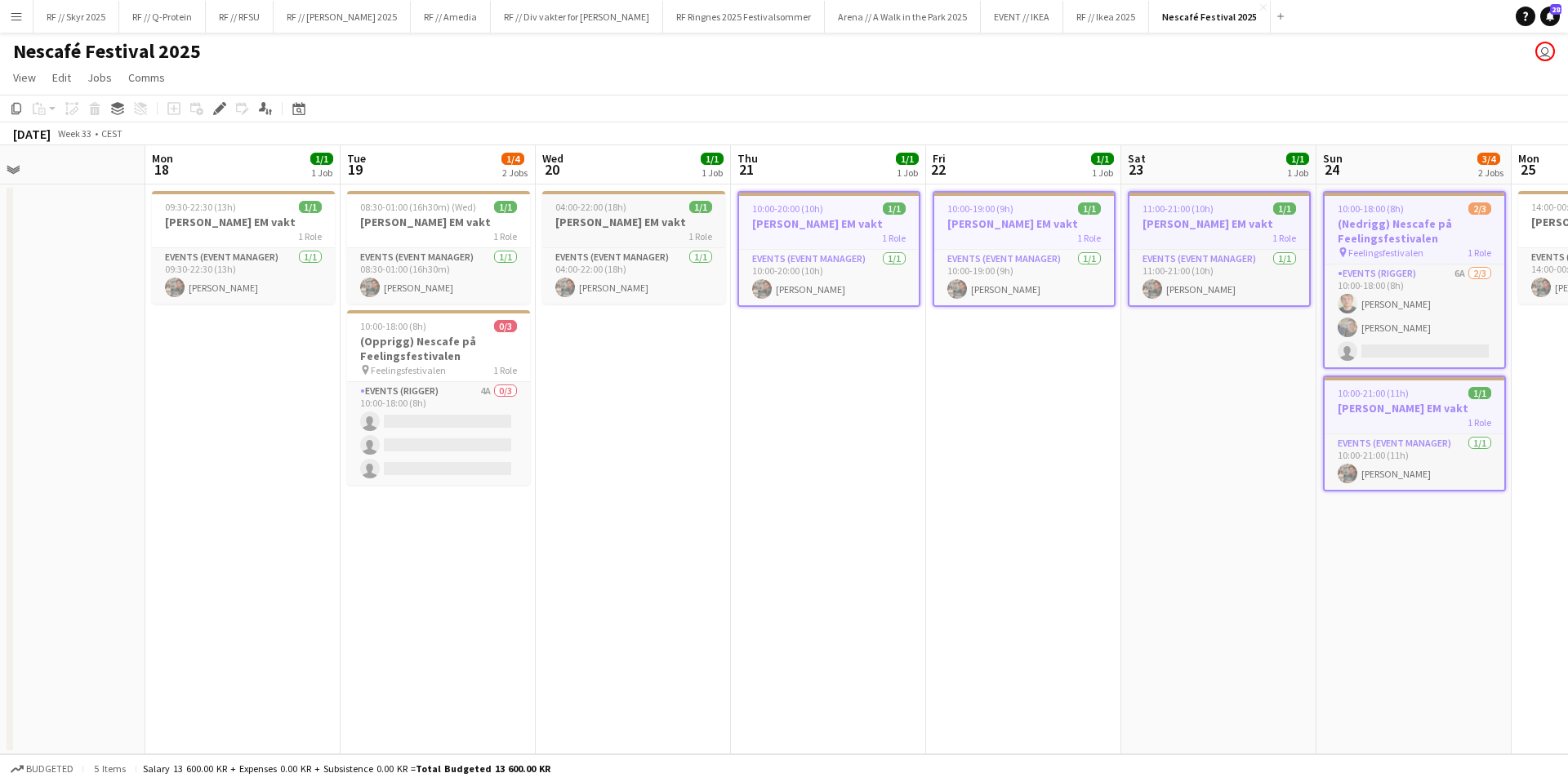
click at [613, 220] on h3 "[PERSON_NAME] EM vakt" at bounding box center [633, 222] width 183 height 15
click at [1149, 408] on app-date-cell "11:00-21:00 (10h) 1/1 Wilmer EM vakt 1 Role Events (Event Manager) [DATE] 11:00…" at bounding box center [1219, 470] width 196 height 570
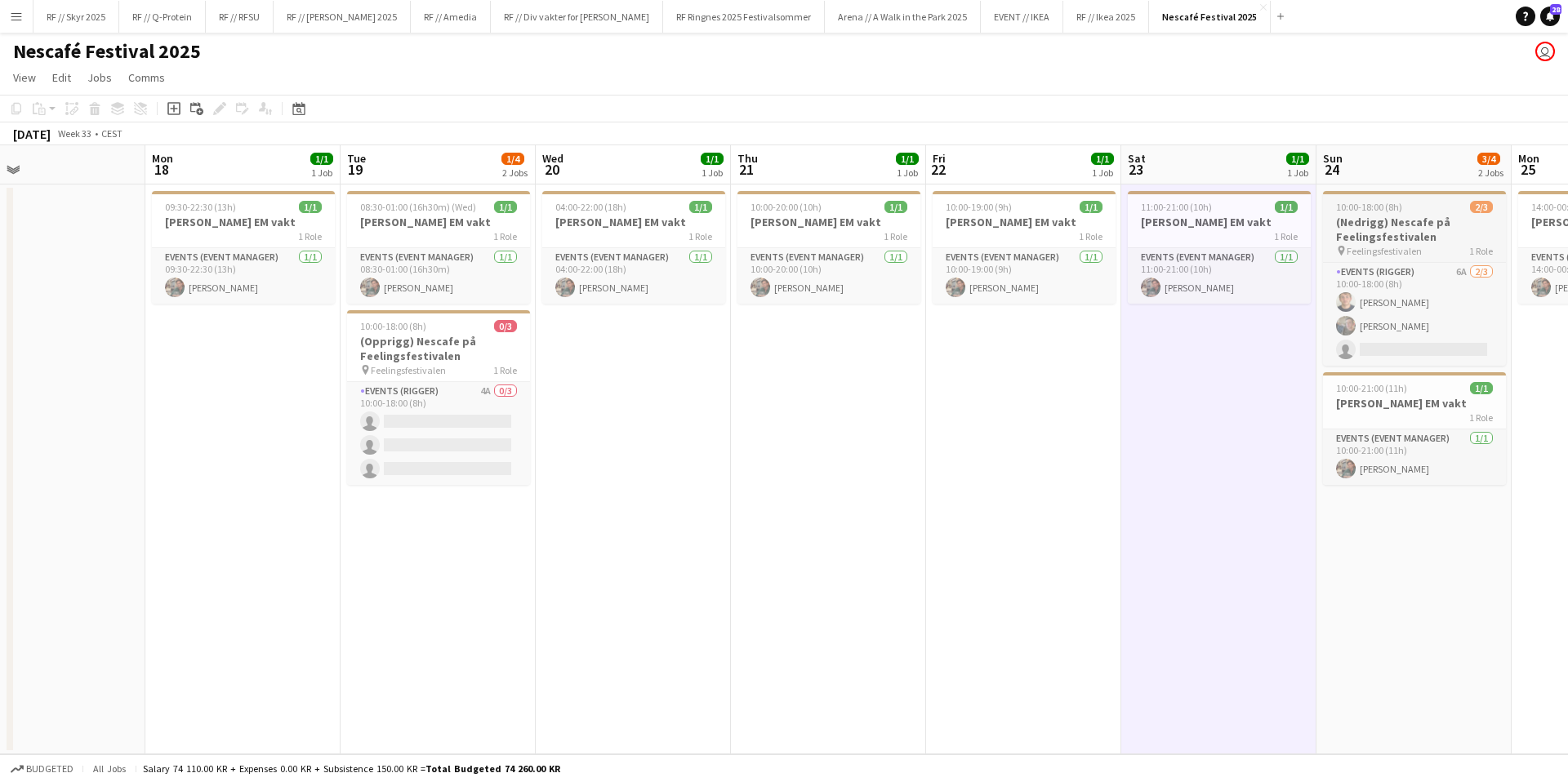
click at [1414, 219] on h3 "(Nedrigg) Nescafe på Feelingsfestivalen" at bounding box center [1414, 229] width 183 height 29
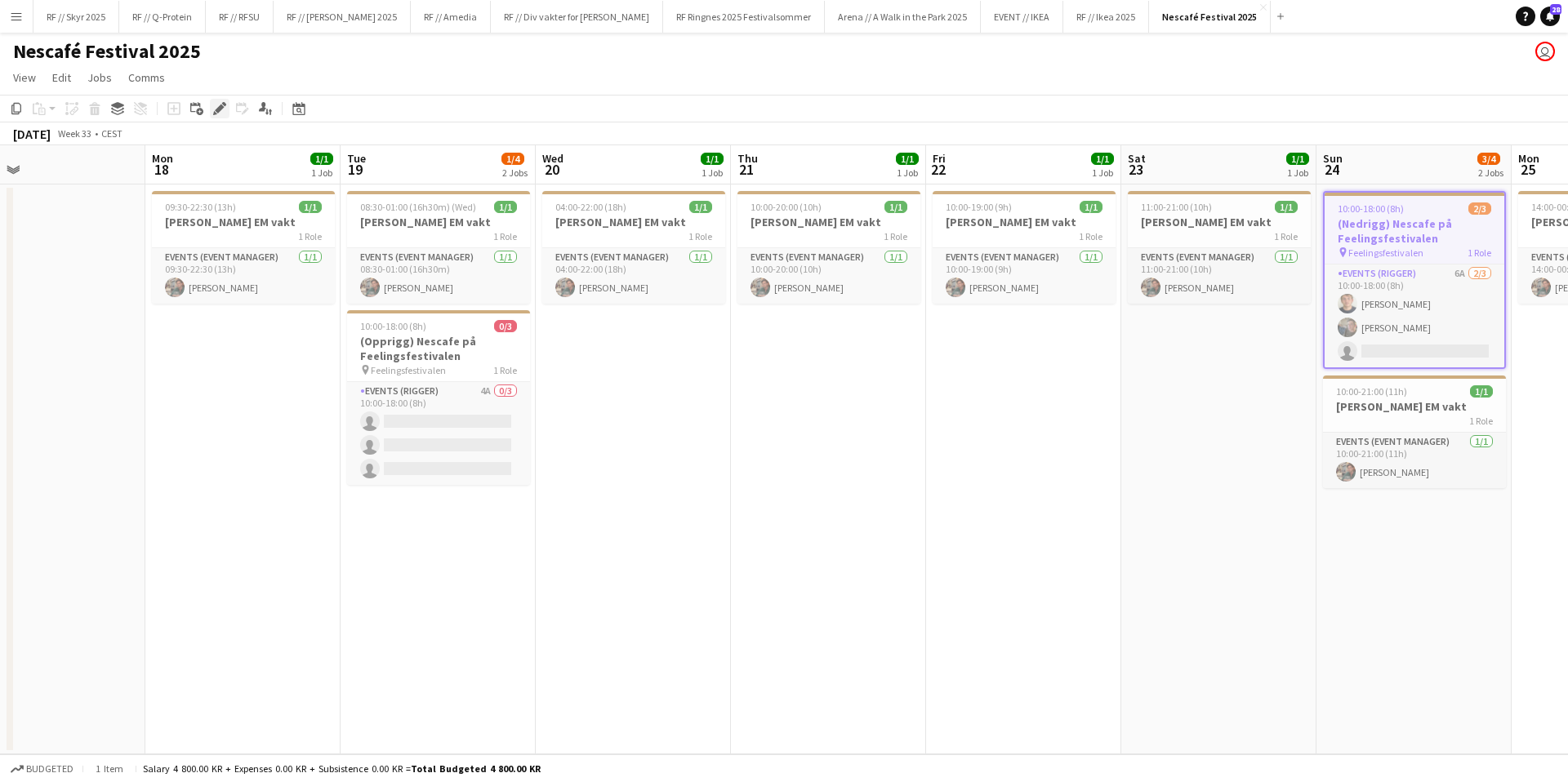
click at [213, 109] on icon "Edit" at bounding box center [220, 109] width 13 height 13
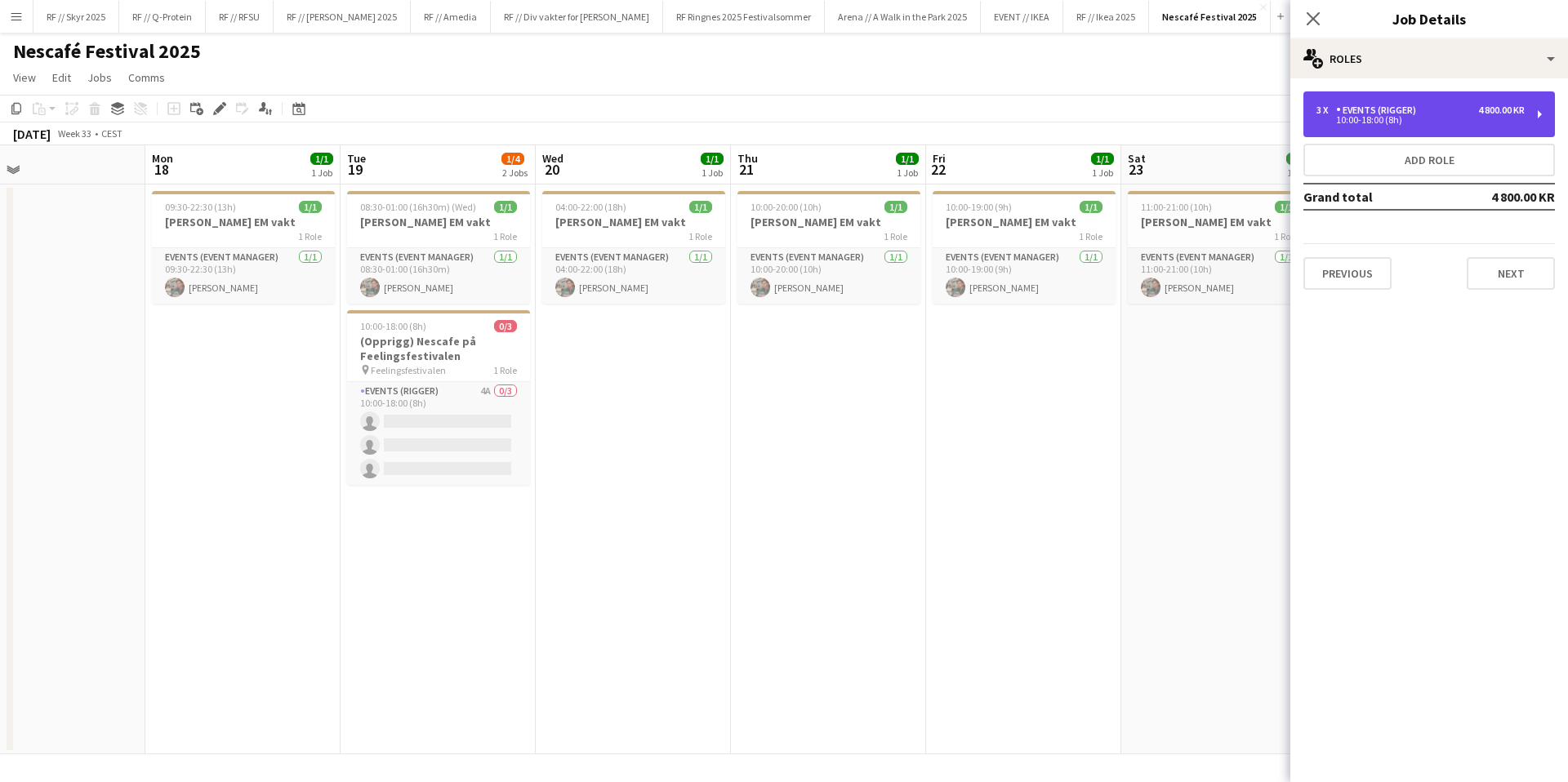
click at [1372, 126] on div "3 x Events (Rigger) 4 800.00 KR 10:00-18:00 (8h)" at bounding box center [1430, 113] width 252 height 46
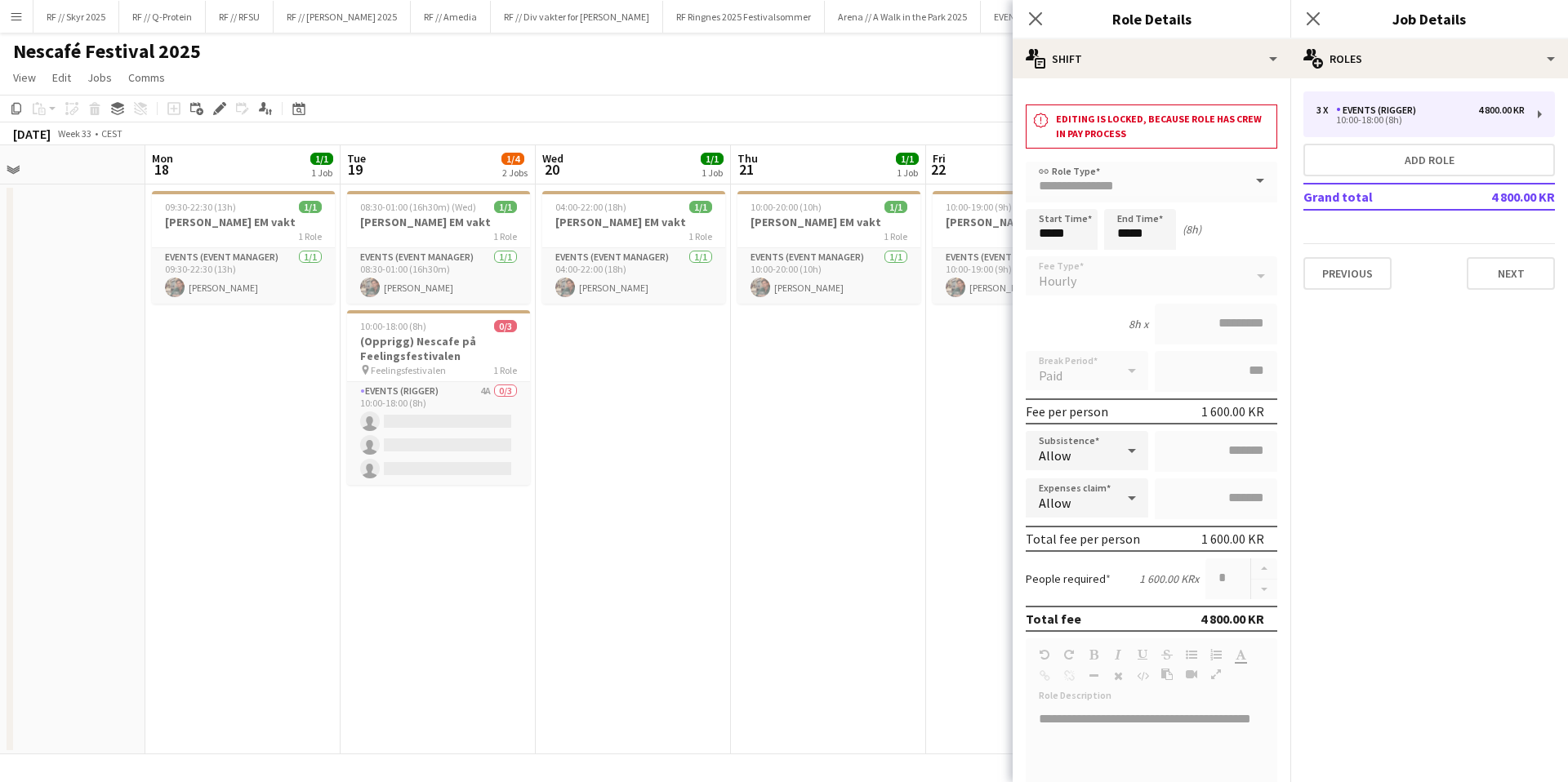
drag, startPoint x: 1247, startPoint y: 576, endPoint x: 922, endPoint y: 524, distance: 329.1
click at [1251, 576] on div at bounding box center [1264, 578] width 27 height 41
click at [853, 501] on app-date-cell "10:00-20:00 (10h) 1/1 Wilmer EM vakt 1 Role Events (Event Manager) [DATE] 10:00…" at bounding box center [829, 470] width 196 height 570
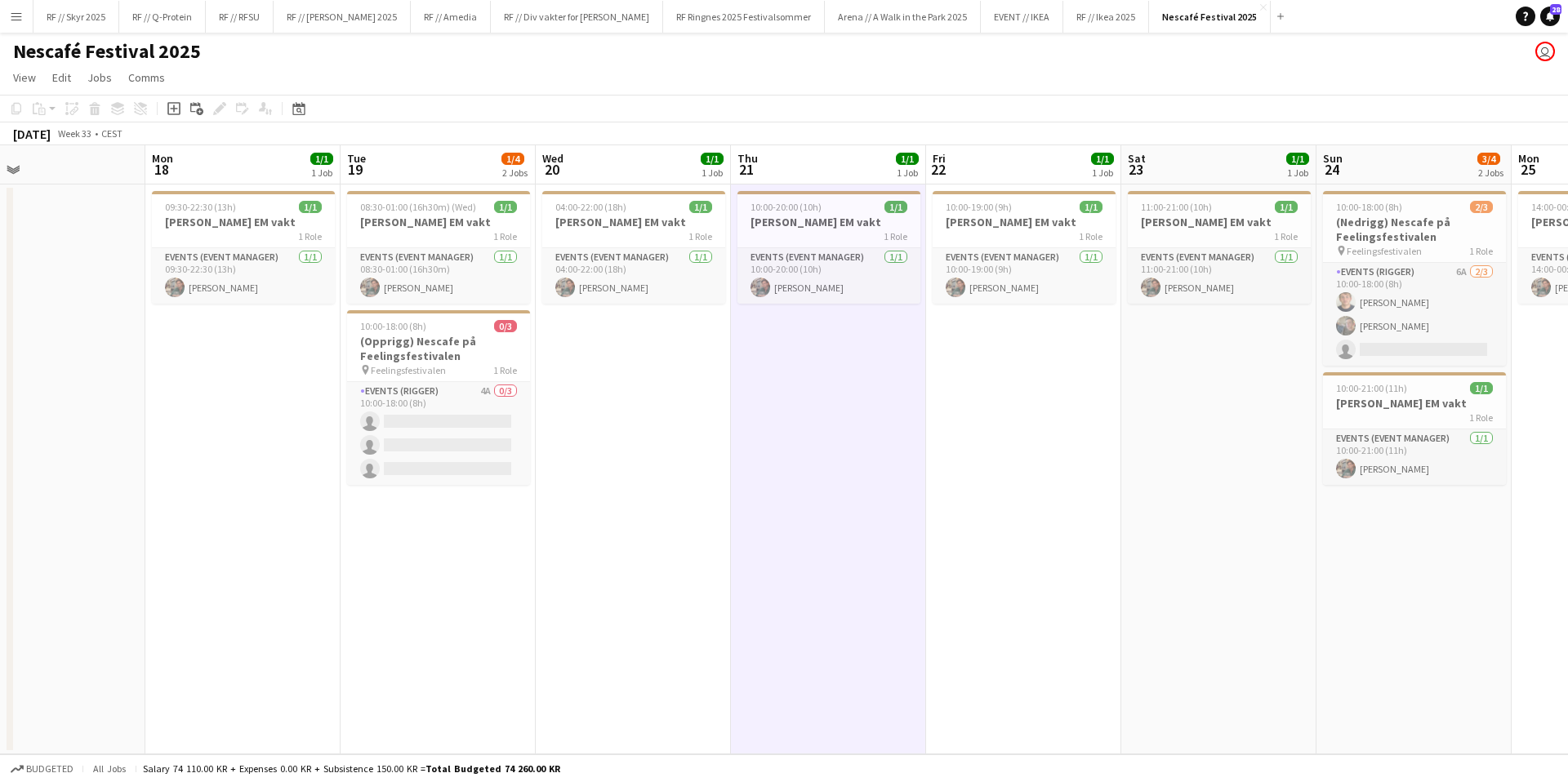
drag, startPoint x: 259, startPoint y: 207, endPoint x: 336, endPoint y: 232, distance: 81.0
click at [259, 208] on div "09:30-22:30 (13h) 1/1" at bounding box center [243, 206] width 183 height 12
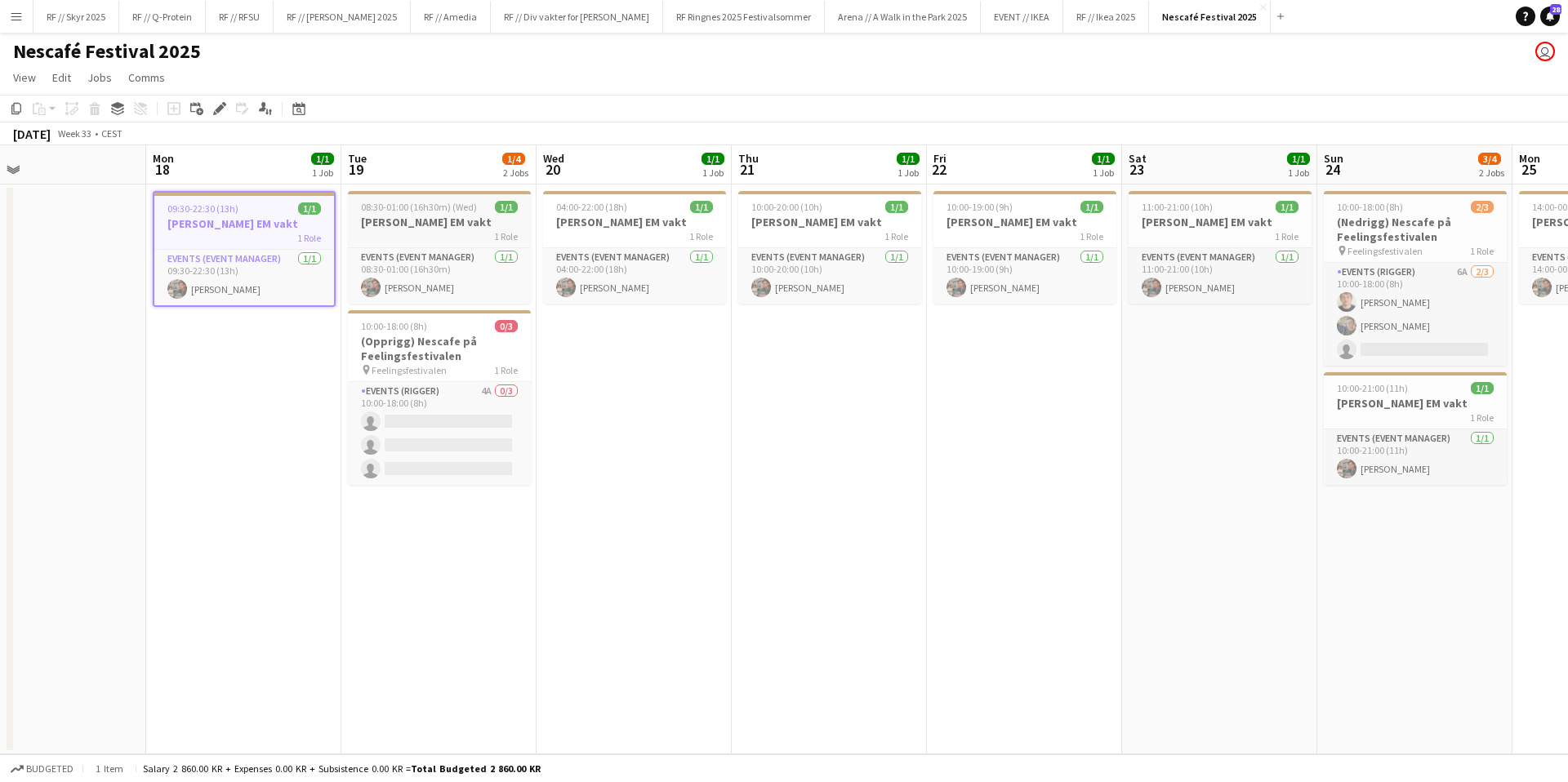
click at [396, 233] on div "1 Role" at bounding box center [439, 236] width 183 height 13
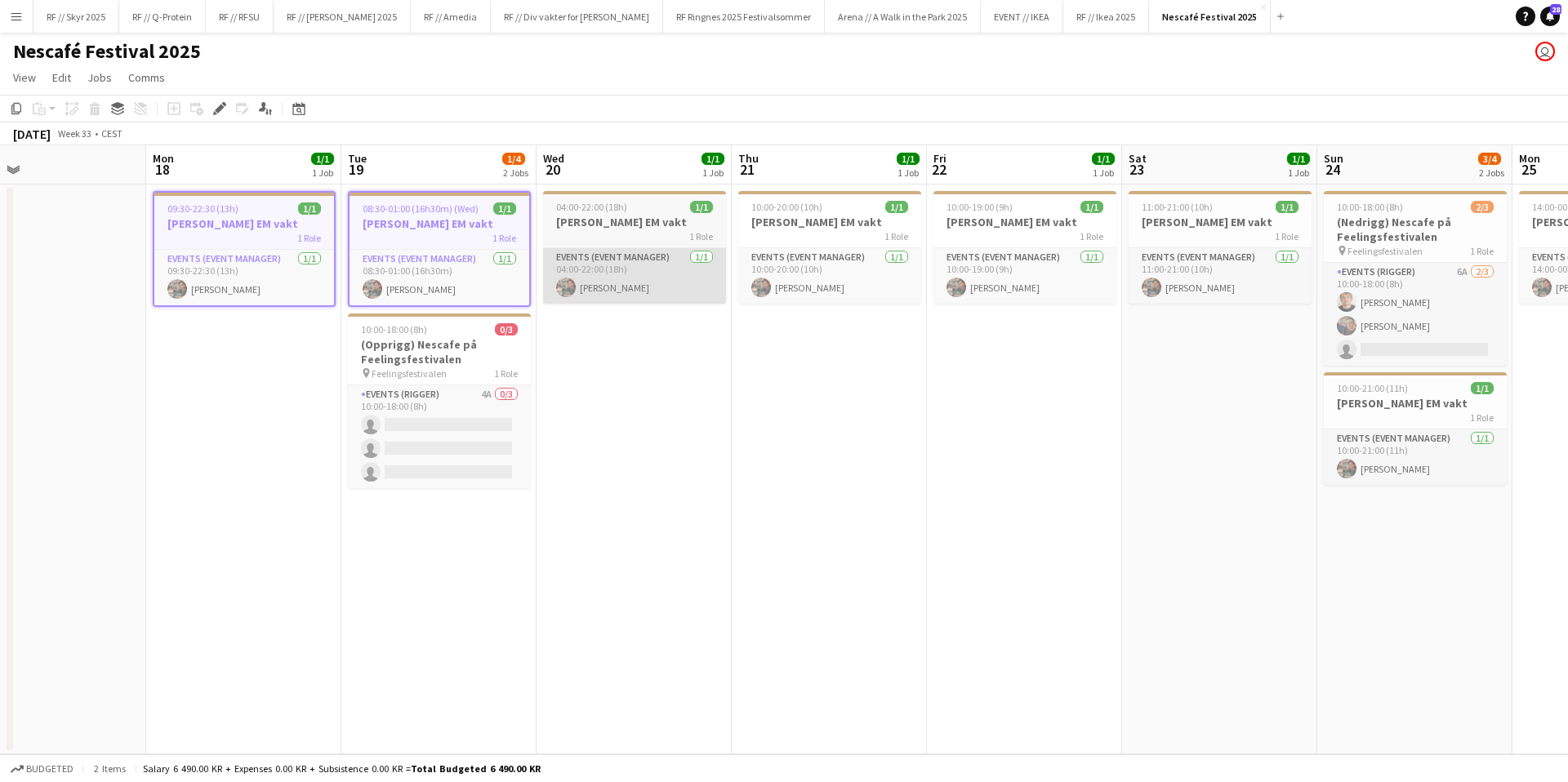
scroll to position [0, 438]
click at [642, 230] on div "1 Role" at bounding box center [635, 236] width 183 height 13
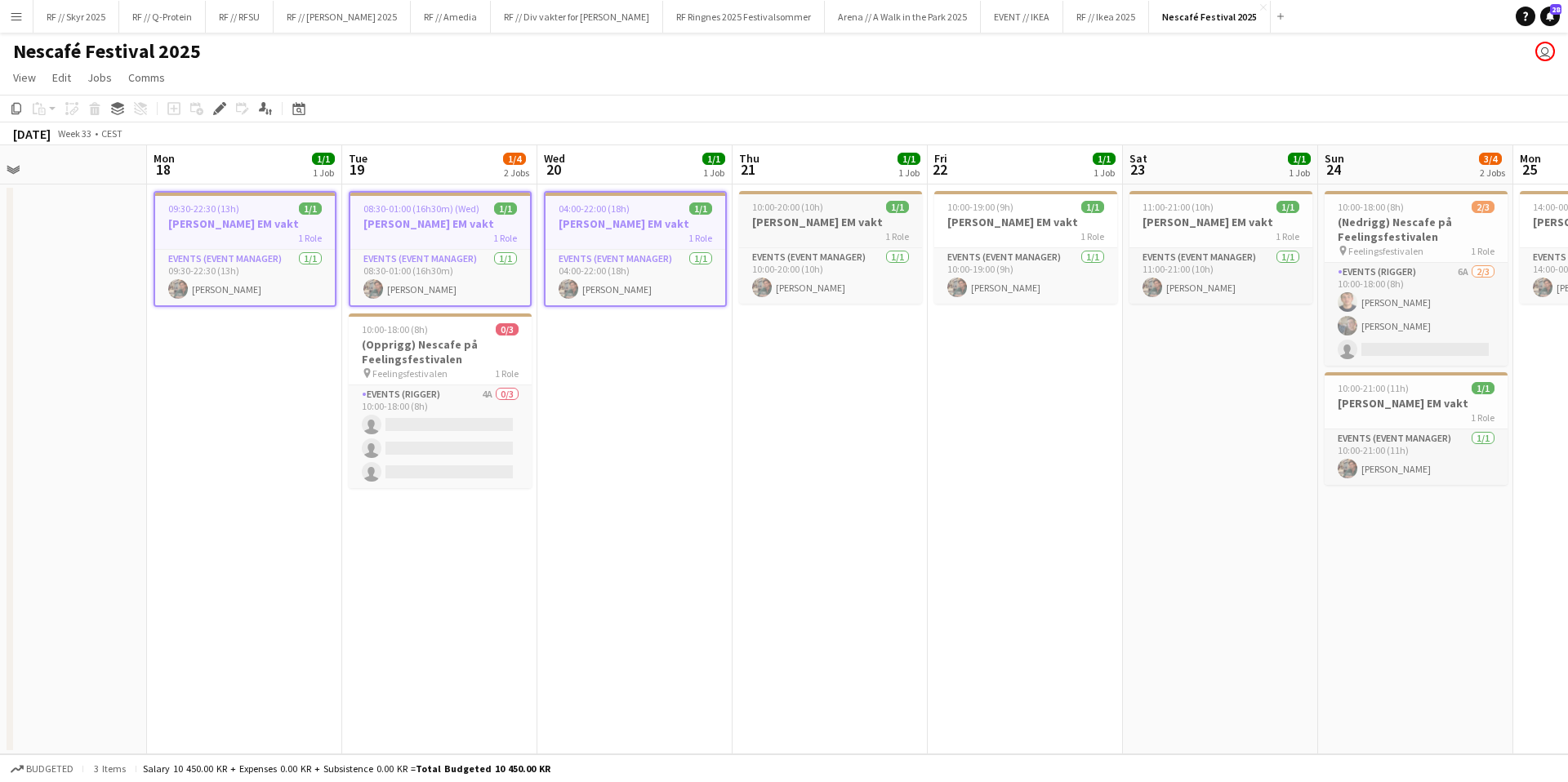
click at [801, 217] on h3 "[PERSON_NAME] EM vakt" at bounding box center [830, 222] width 183 height 15
drag, startPoint x: 980, startPoint y: 218, endPoint x: 1120, endPoint y: 211, distance: 140.2
click at [981, 218] on h3 "[PERSON_NAME] EM vakt" at bounding box center [1025, 222] width 183 height 15
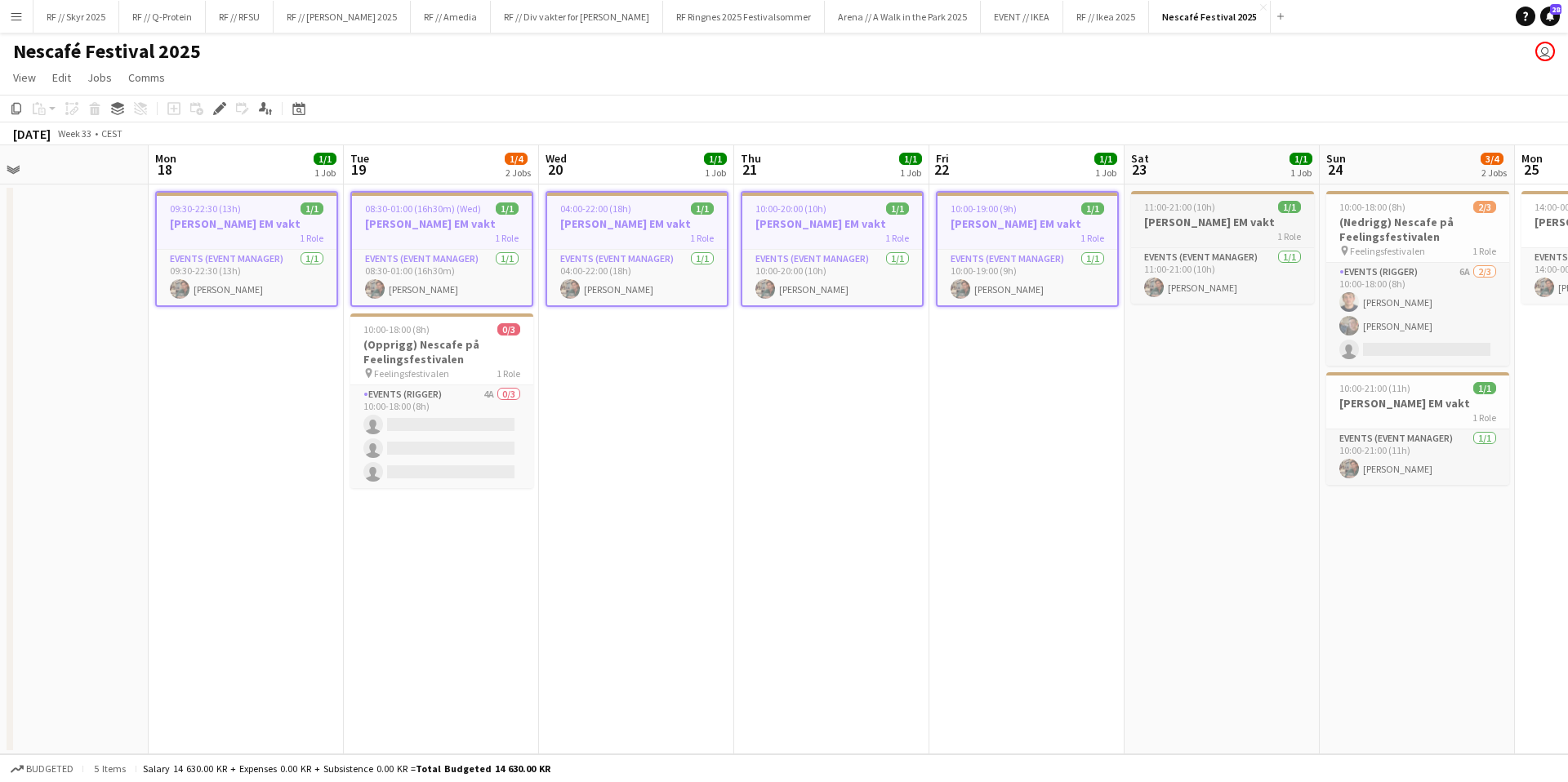
click at [1138, 211] on div "11:00-21:00 (10h) 1/1" at bounding box center [1222, 206] width 183 height 12
click at [1349, 215] on h3 "(Nedrigg) Nescafe på Feelingsfestivalen" at bounding box center [1417, 229] width 183 height 29
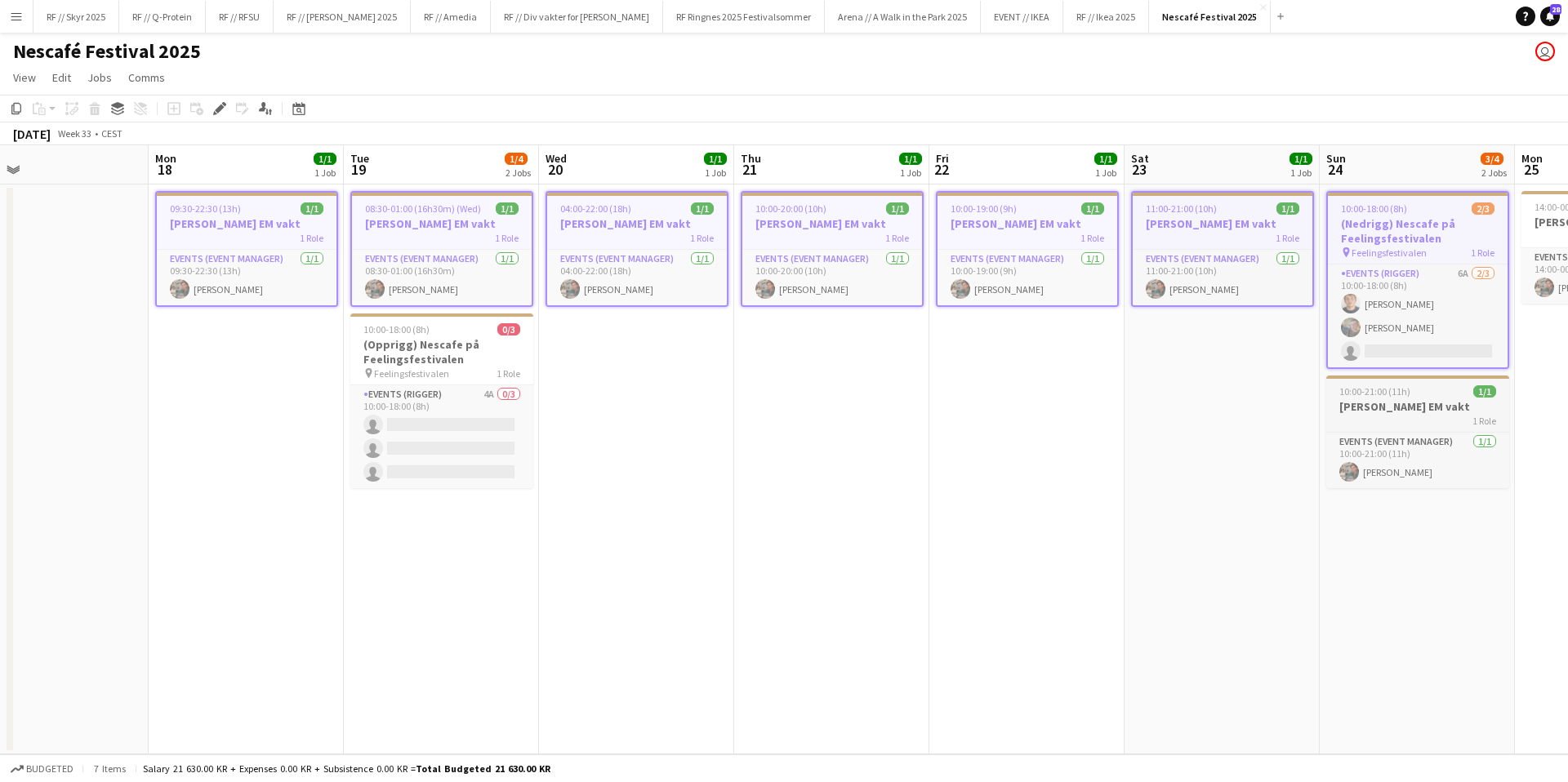
click at [1430, 393] on div "10:00-21:00 (11h) 1/1" at bounding box center [1417, 391] width 183 height 12
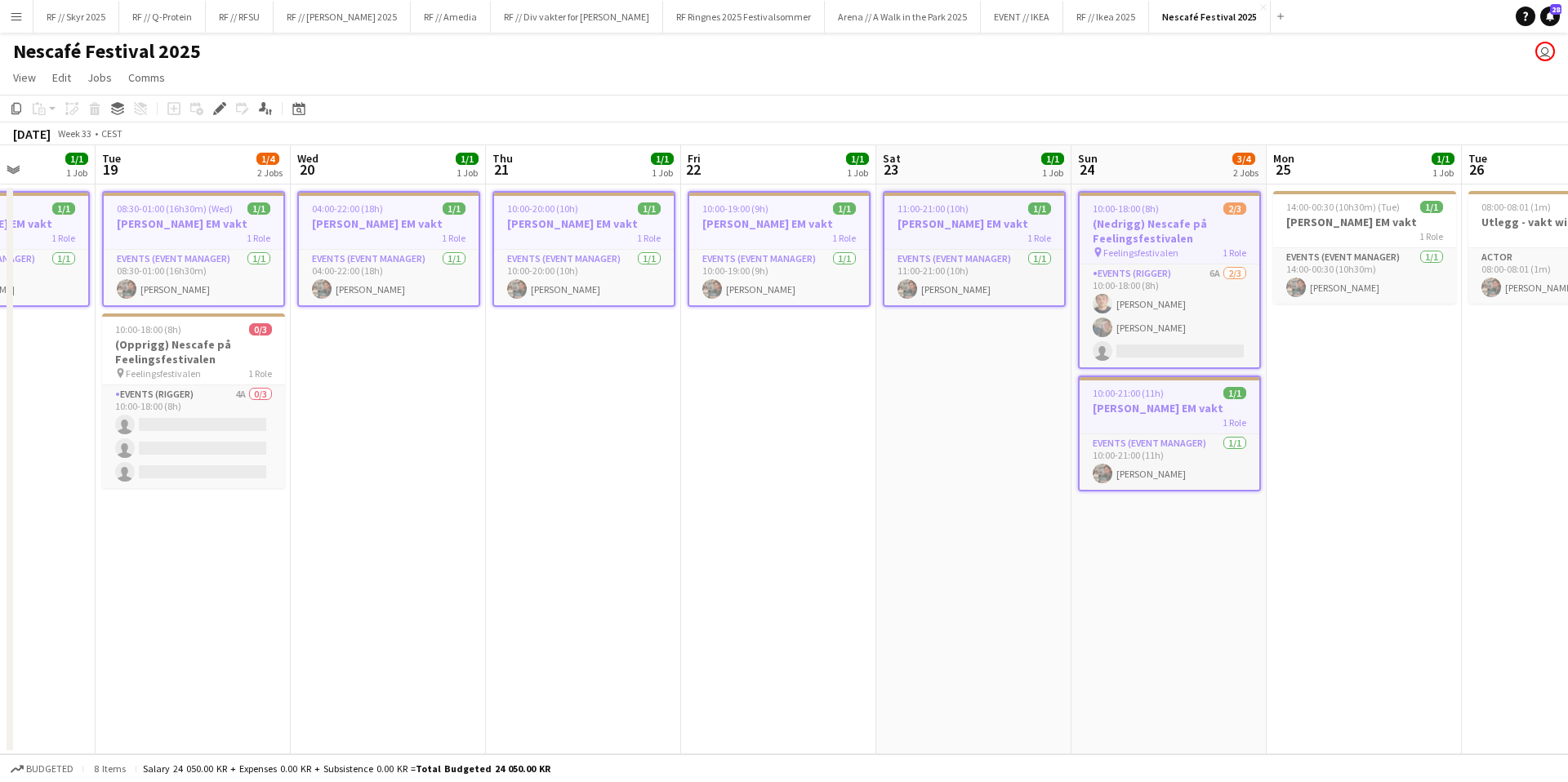
drag, startPoint x: 1056, startPoint y: 513, endPoint x: 402, endPoint y: 500, distance: 654.1
click at [402, 500] on app-calendar-viewport "Sat 16 Sun 17 Mon 18 1/1 1 Job Tue 19 1/4 2 Jobs Wed 20 1/1 1 Job Thu 21 1/1 1 …" at bounding box center [784, 449] width 1568 height 609
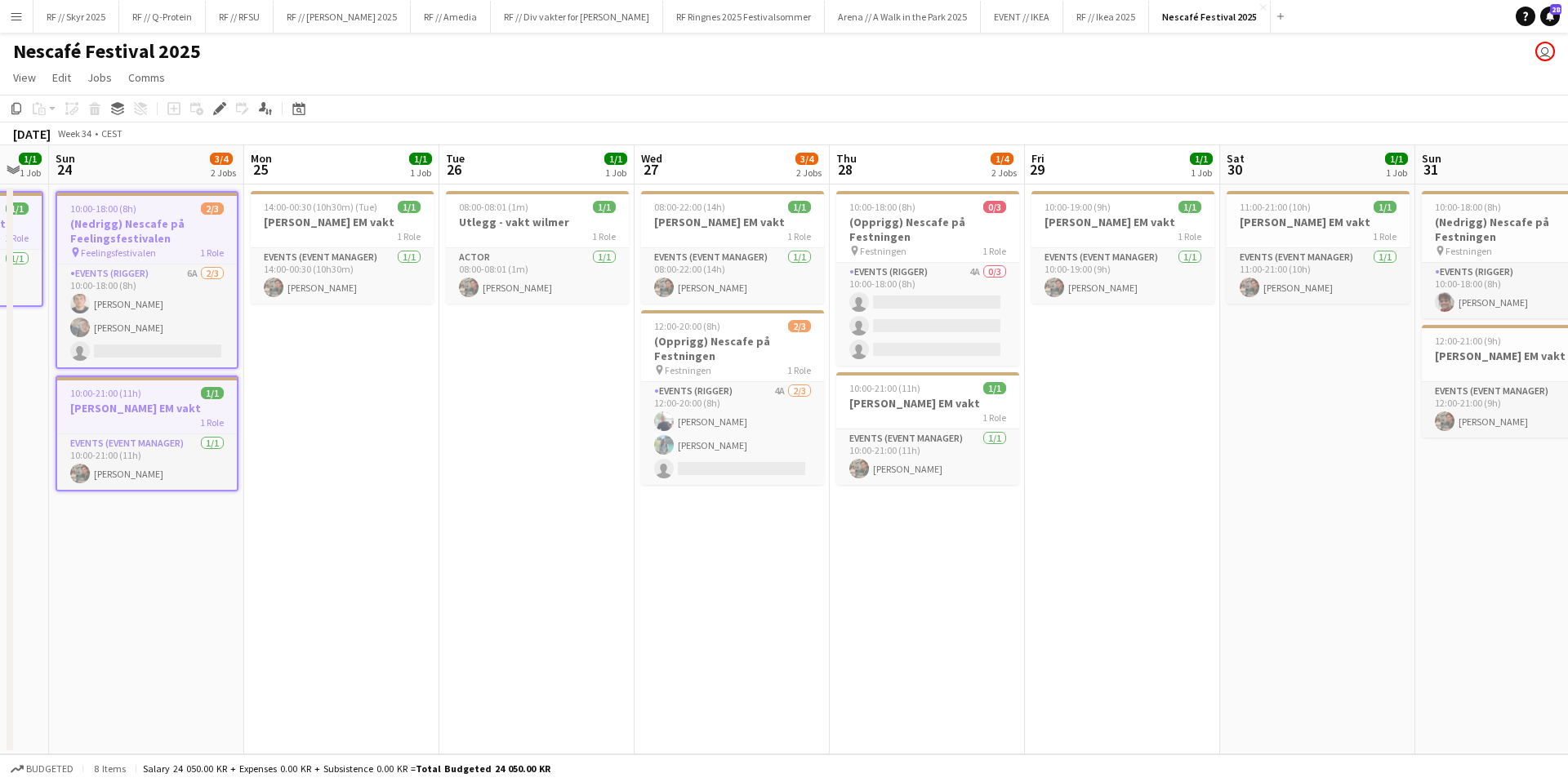
scroll to position [0, 589]
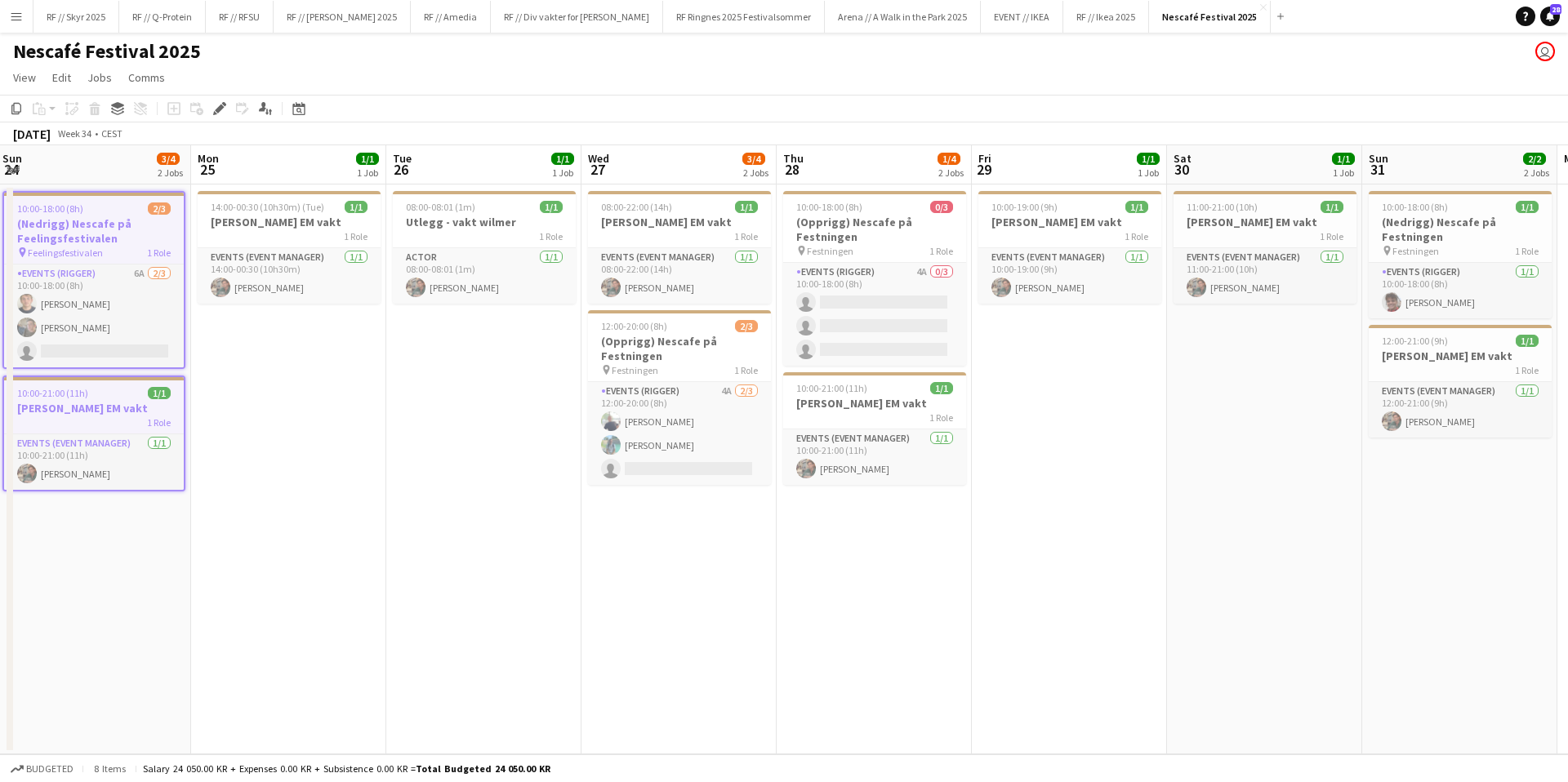
drag, startPoint x: 1130, startPoint y: 506, endPoint x: 527, endPoint y: 502, distance: 603.0
click at [527, 502] on app-calendar-viewport "Thu 21 1/1 1 Job Fri 22 1/1 1 Job Sat 23 1/1 1 Job Sun 24 3/4 2 Jobs Mon 25 1/1…" at bounding box center [784, 449] width 1568 height 609
click at [291, 203] on span "14:00-00:30 (10h30m) (Tue)" at bounding box center [267, 206] width 114 height 12
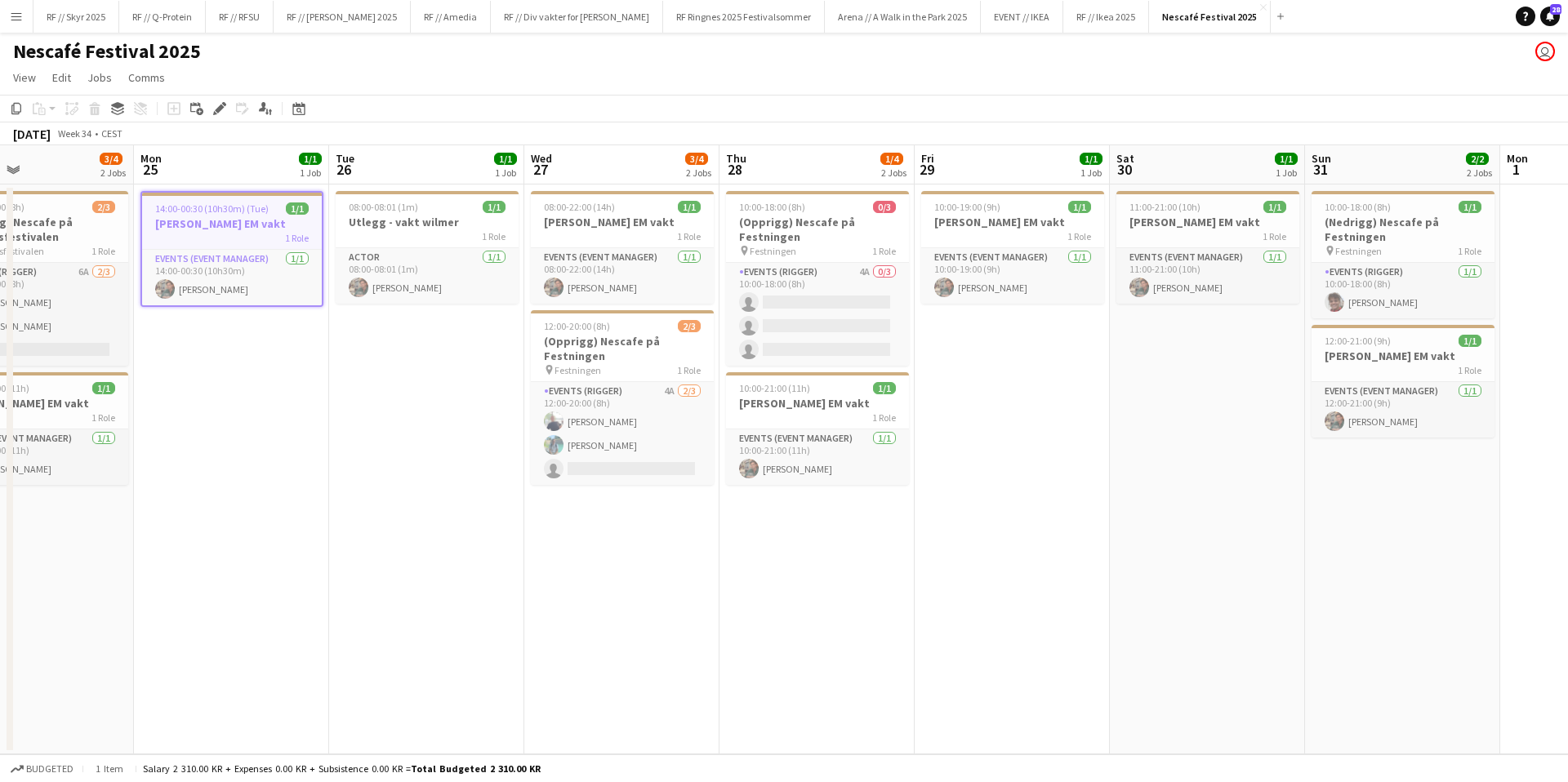
scroll to position [0, 482]
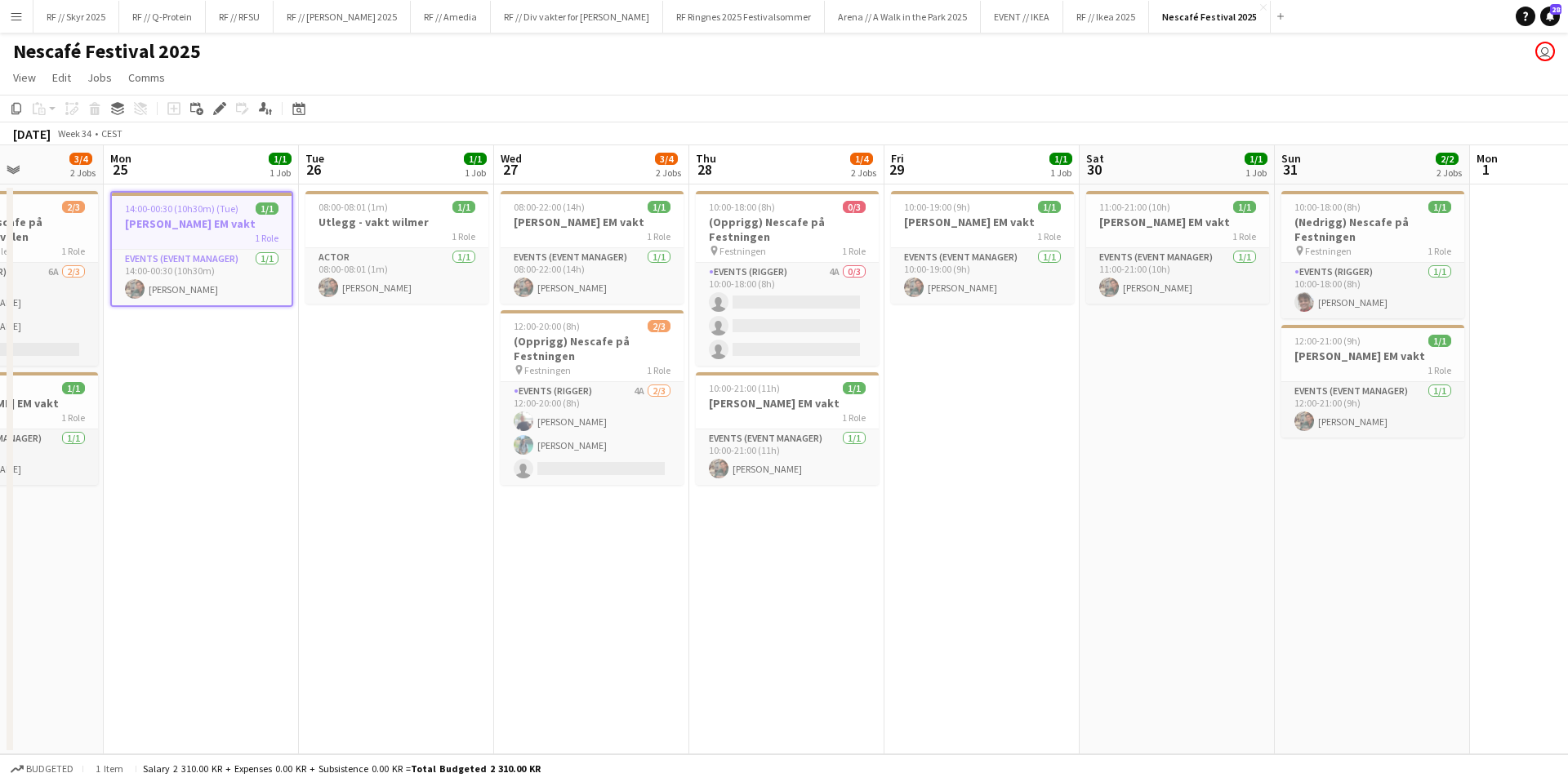
drag, startPoint x: 432, startPoint y: 415, endPoint x: 345, endPoint y: 408, distance: 87.3
click at [345, 408] on app-calendar-viewport "Fri 22 1/1 1 Job Sat 23 1/1 1 Job Sun 24 3/4 2 Jobs Mon 25 1/1 1 Job Tue 26 1/1…" at bounding box center [784, 449] width 1568 height 609
click at [345, 228] on h3 "Utlegg - vakt wilmer" at bounding box center [397, 222] width 183 height 15
click at [352, 425] on app-date-cell "08:00-08:01 (1m) 1/1 Utlegg - vakt wilmer 1 Role Actor [DATE] 08:00-08:01 (1m) …" at bounding box center [397, 470] width 196 height 570
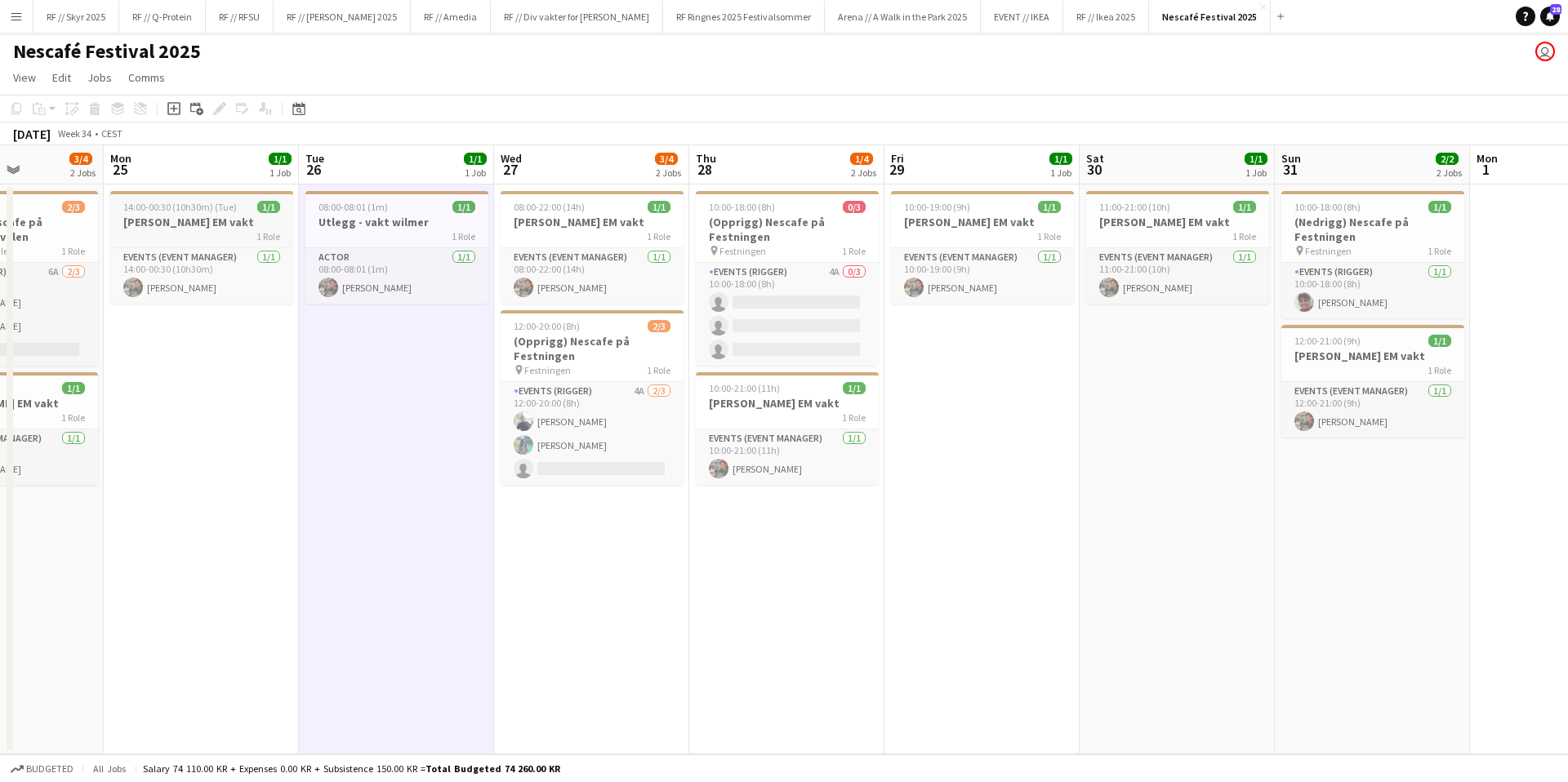
click at [196, 208] on span "14:00-00:30 (10h30m) (Tue)" at bounding box center [180, 206] width 114 height 12
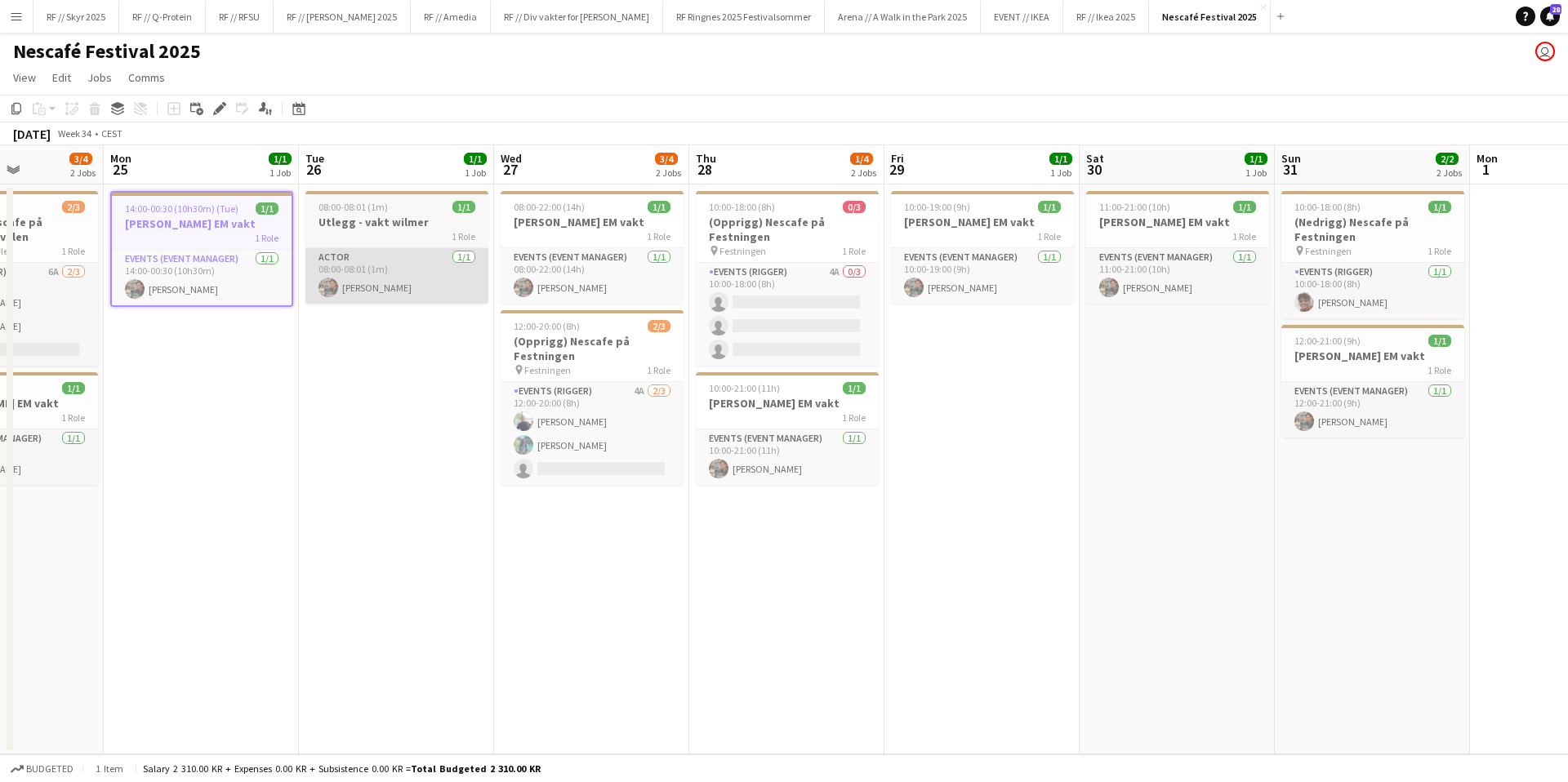
drag, startPoint x: 378, startPoint y: 220, endPoint x: 451, endPoint y: 271, distance: 89.1
click at [379, 220] on h3 "Utlegg - vakt wilmer" at bounding box center [397, 222] width 183 height 15
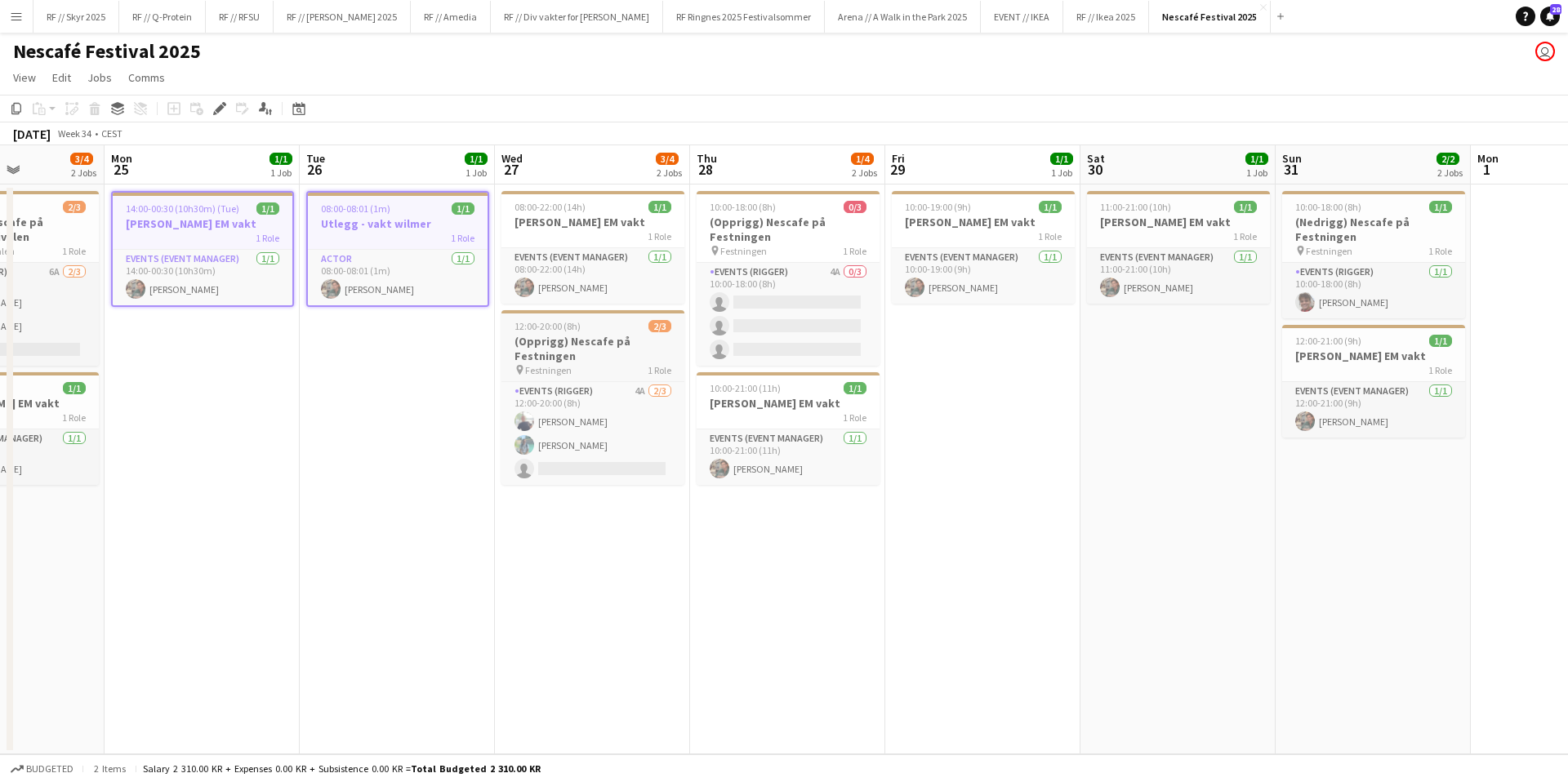
click at [606, 336] on h3 "(Opprigg) Nescafe på Festningen" at bounding box center [593, 348] width 183 height 29
click at [597, 231] on div "1 Role" at bounding box center [593, 236] width 183 height 13
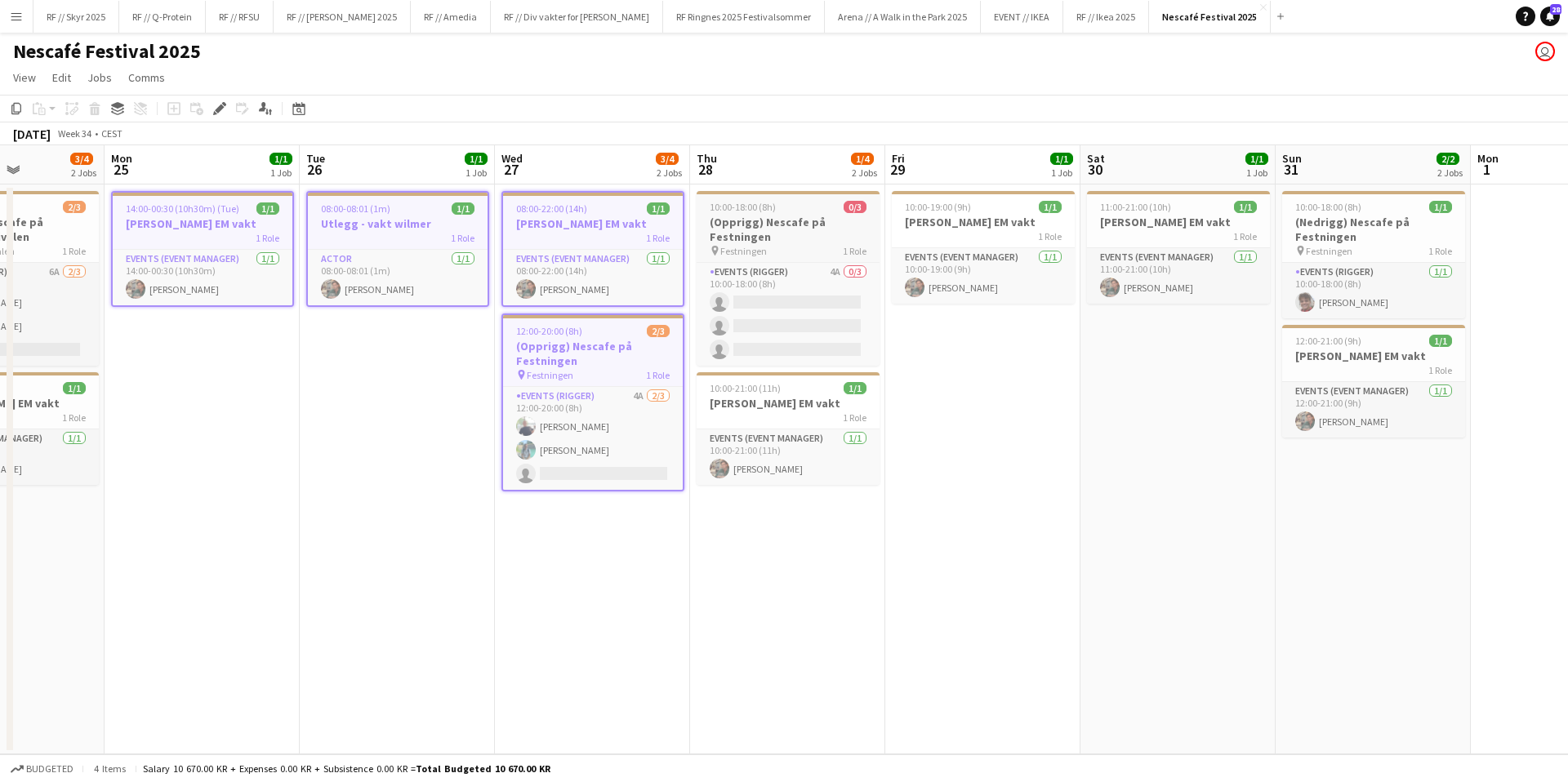
click at [790, 219] on h3 "(Opprigg) Nescafe på Festningen" at bounding box center [788, 229] width 183 height 29
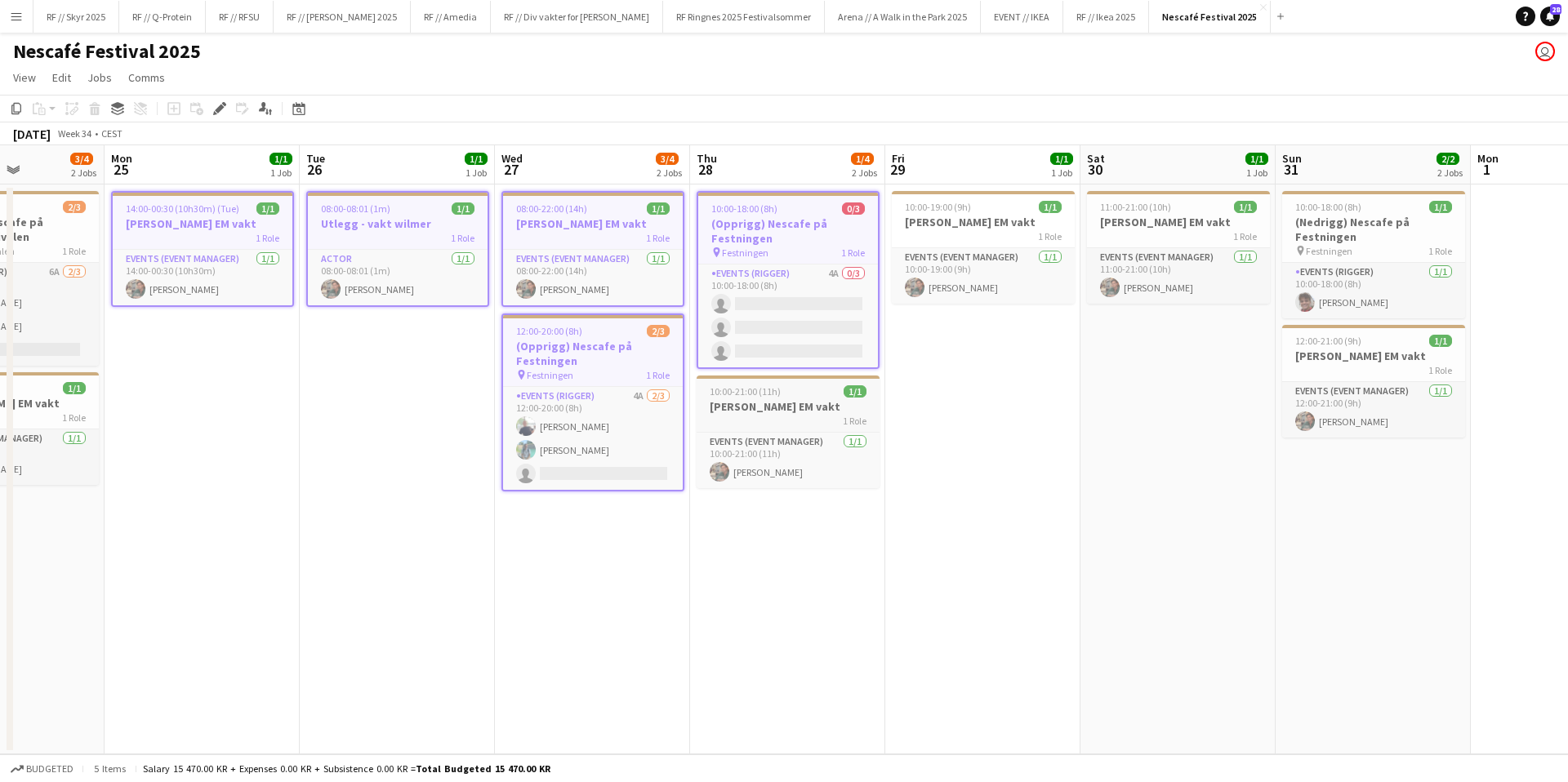
click at [811, 389] on div "10:00-21:00 (11h) 1/1" at bounding box center [788, 391] width 183 height 12
click at [794, 200] on app-job-card "10:00-18:00 (8h) 0/3 (Opprigg) Nescafe på Festningen pin Festningen 1 Role Even…" at bounding box center [788, 280] width 183 height 178
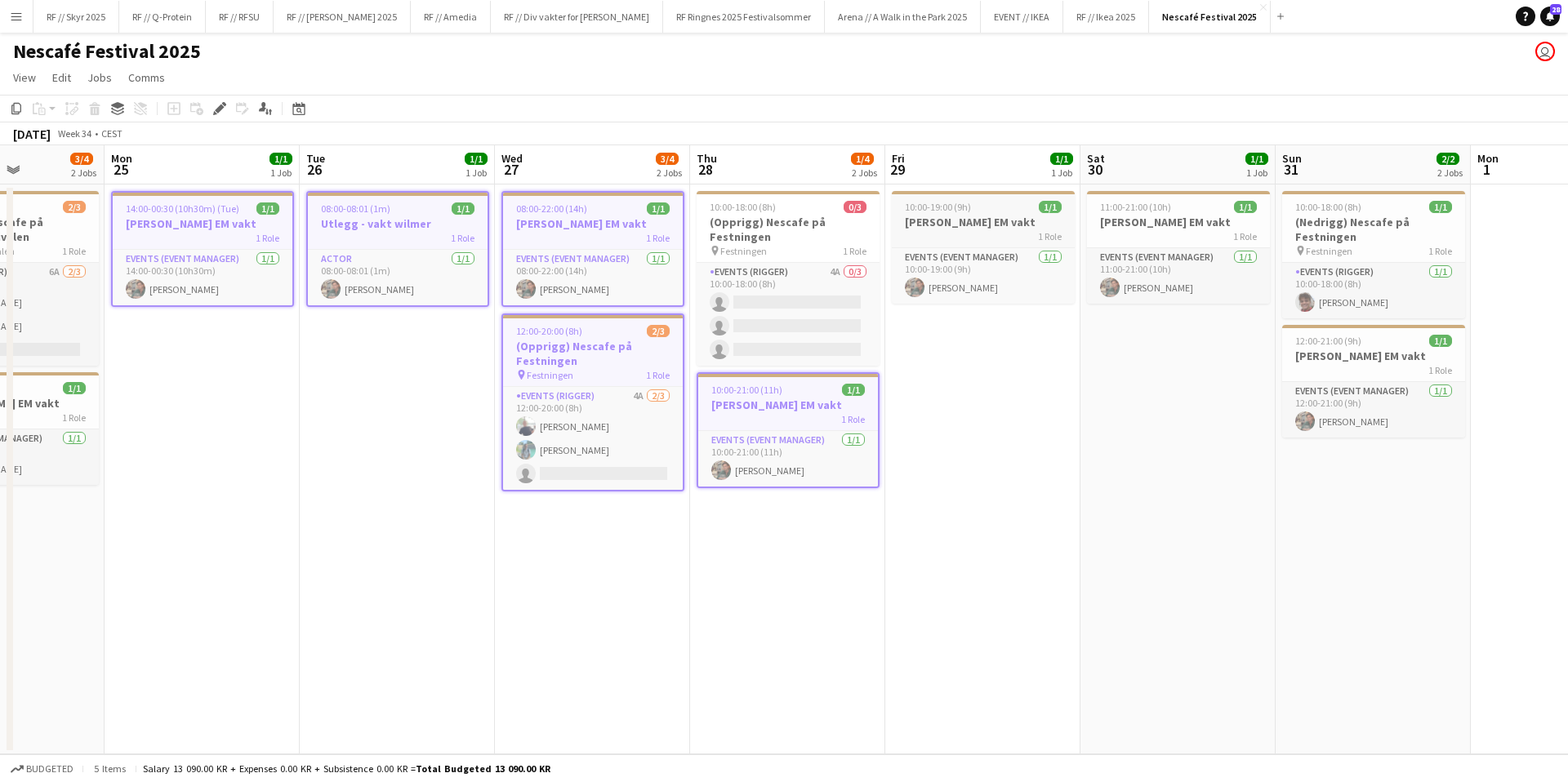
click at [954, 215] on h3 "[PERSON_NAME] EM vakt" at bounding box center [983, 222] width 183 height 15
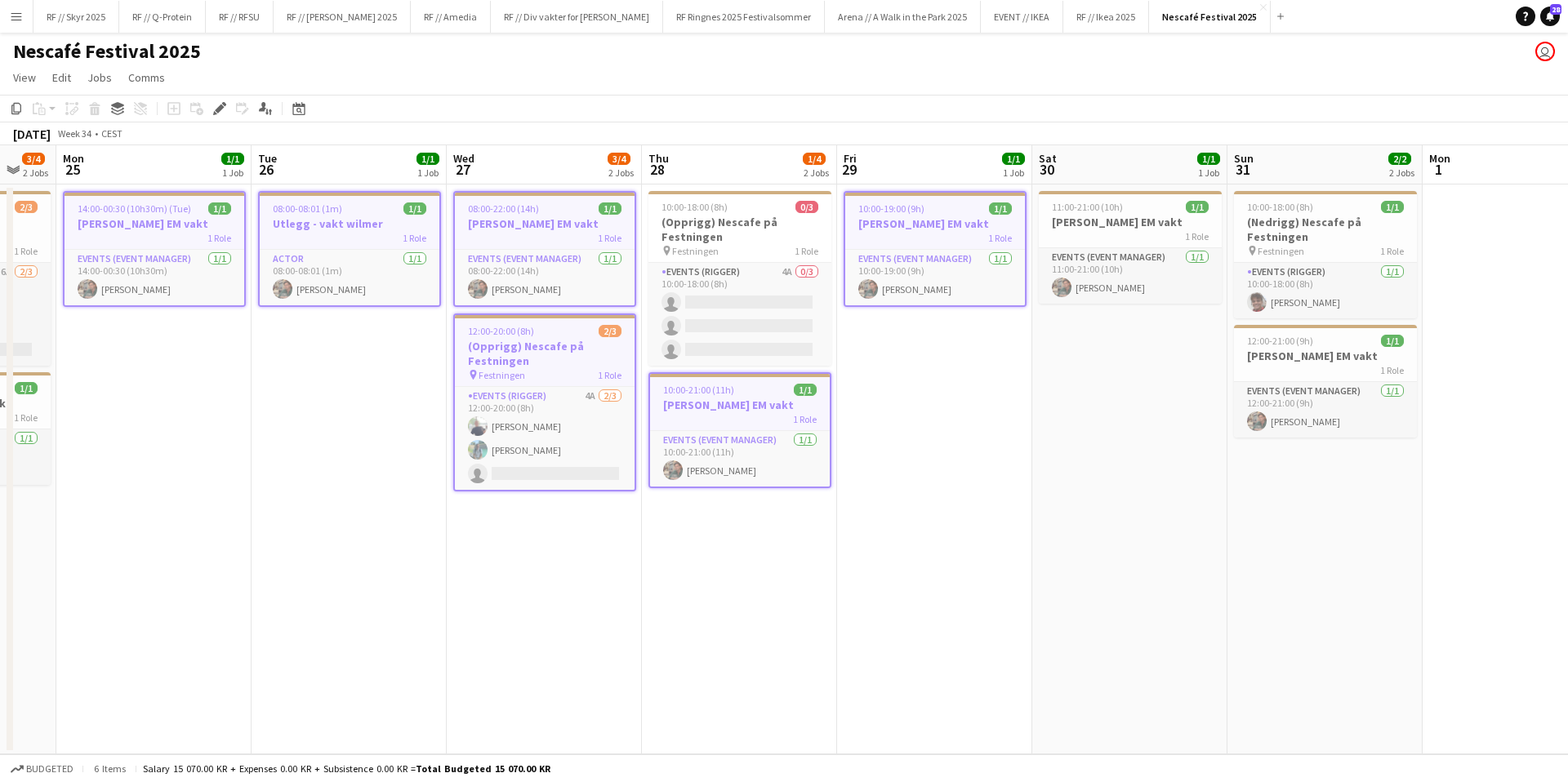
drag, startPoint x: 1140, startPoint y: 495, endPoint x: 840, endPoint y: 438, distance: 305.4
click at [883, 489] on app-calendar-viewport "Fri 22 1/1 1 Job Sat 23 1/1 1 Job Sun 24 3/4 2 Jobs Mon 25 1/1 1 Job Tue 26 1/1…" at bounding box center [784, 449] width 1568 height 609
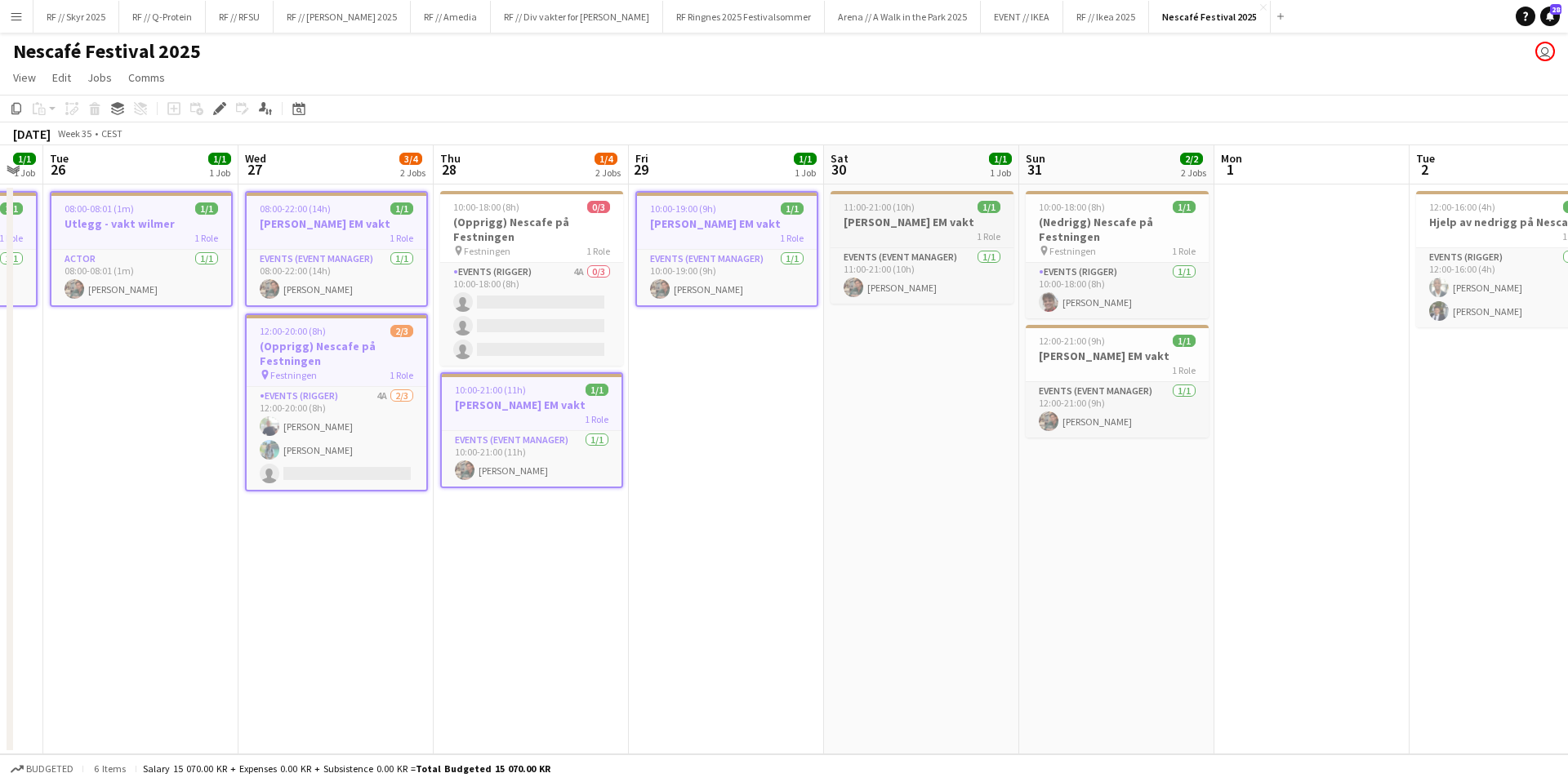
click at [869, 239] on div "1 Role" at bounding box center [922, 236] width 183 height 13
click at [1090, 228] on h3 "(Nedrigg) Nescafe på Festningen" at bounding box center [1117, 229] width 183 height 29
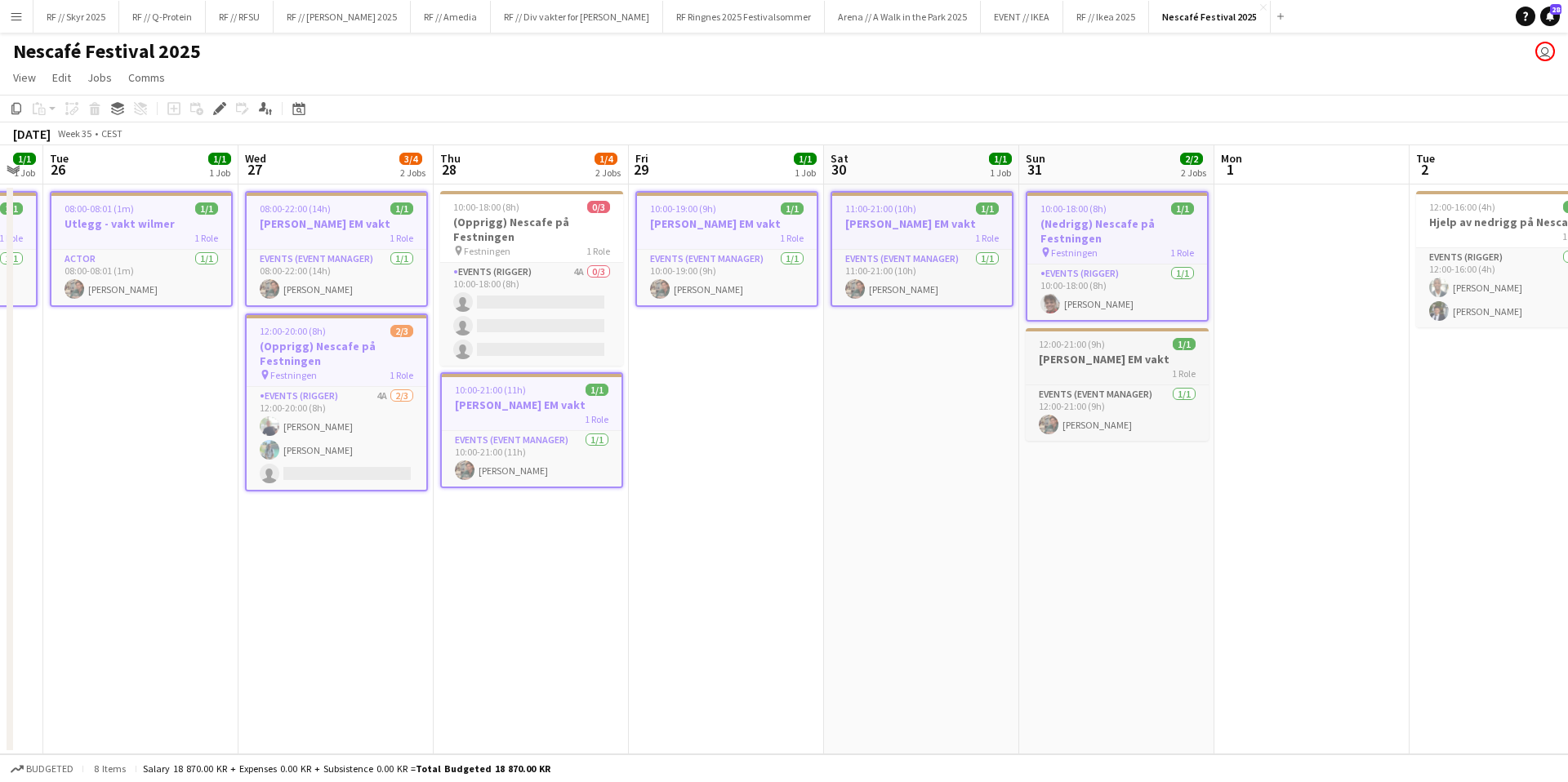
click at [1121, 378] on div "1 Role" at bounding box center [1117, 373] width 183 height 13
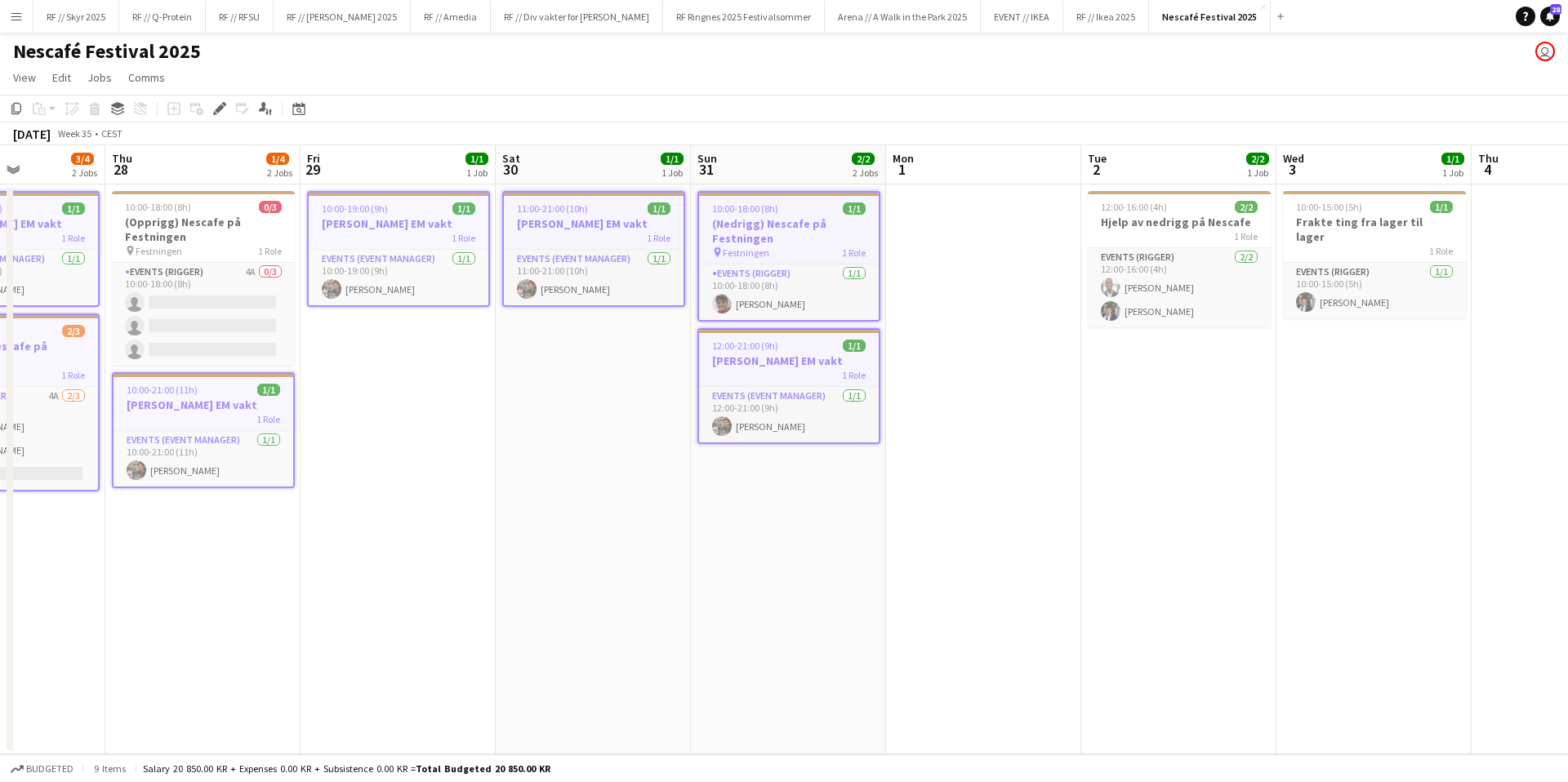
scroll to position [0, 506]
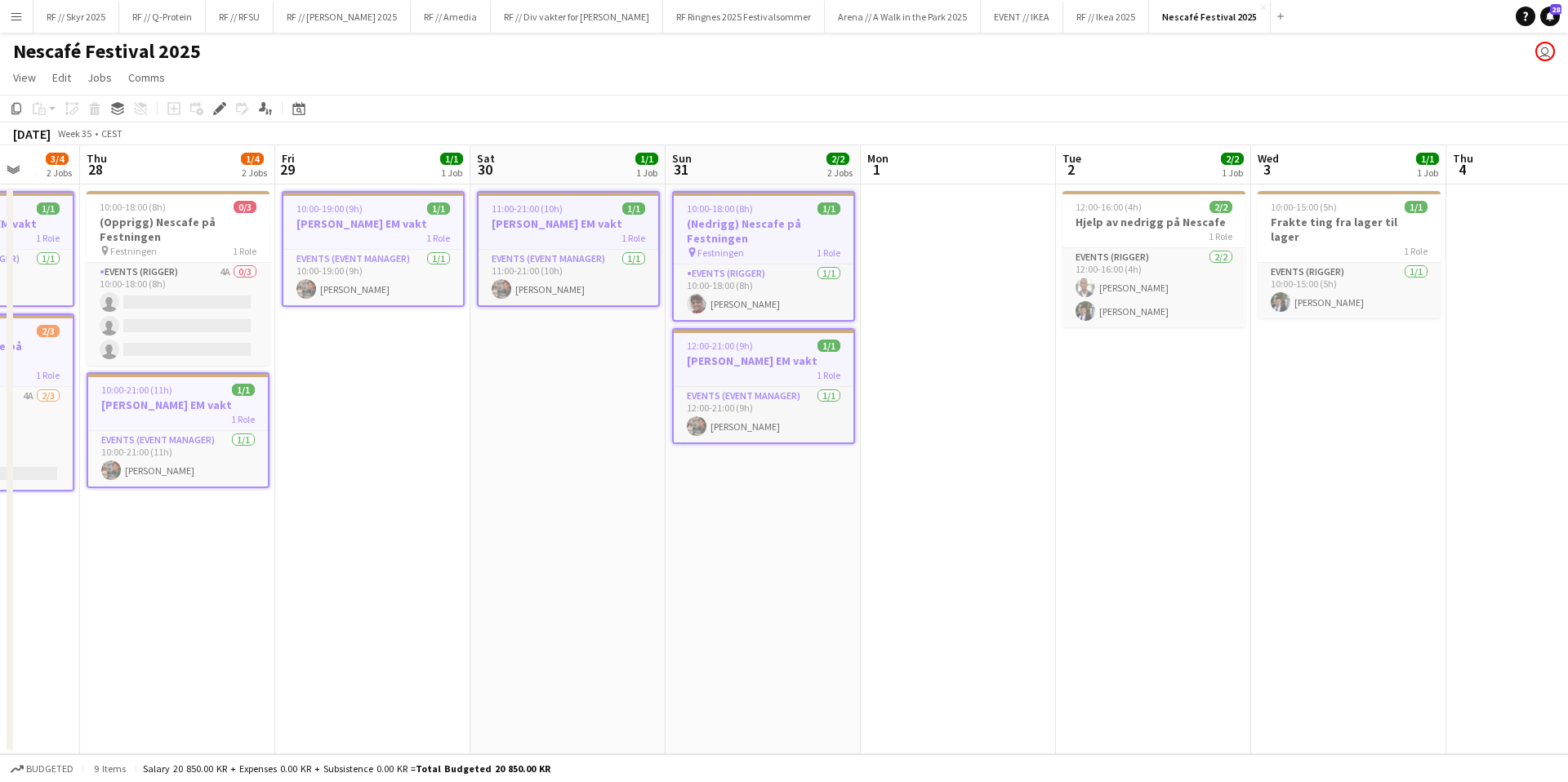
drag, startPoint x: 1116, startPoint y: 517, endPoint x: 811, endPoint y: 475, distance: 307.9
click at [762, 503] on app-calendar-viewport "Mon 25 1/1 1 Job Tue 26 1/1 1 Job Wed 27 3/4 2 Jobs Thu 28 1/4 2 Jobs Fri 29 1/…" at bounding box center [784, 449] width 1568 height 609
click at [1110, 220] on h3 "Hjelp av nedrigg på Nescafe" at bounding box center [1154, 222] width 183 height 15
click at [1325, 210] on span "10:00-15:00 (5h)" at bounding box center [1304, 206] width 66 height 12
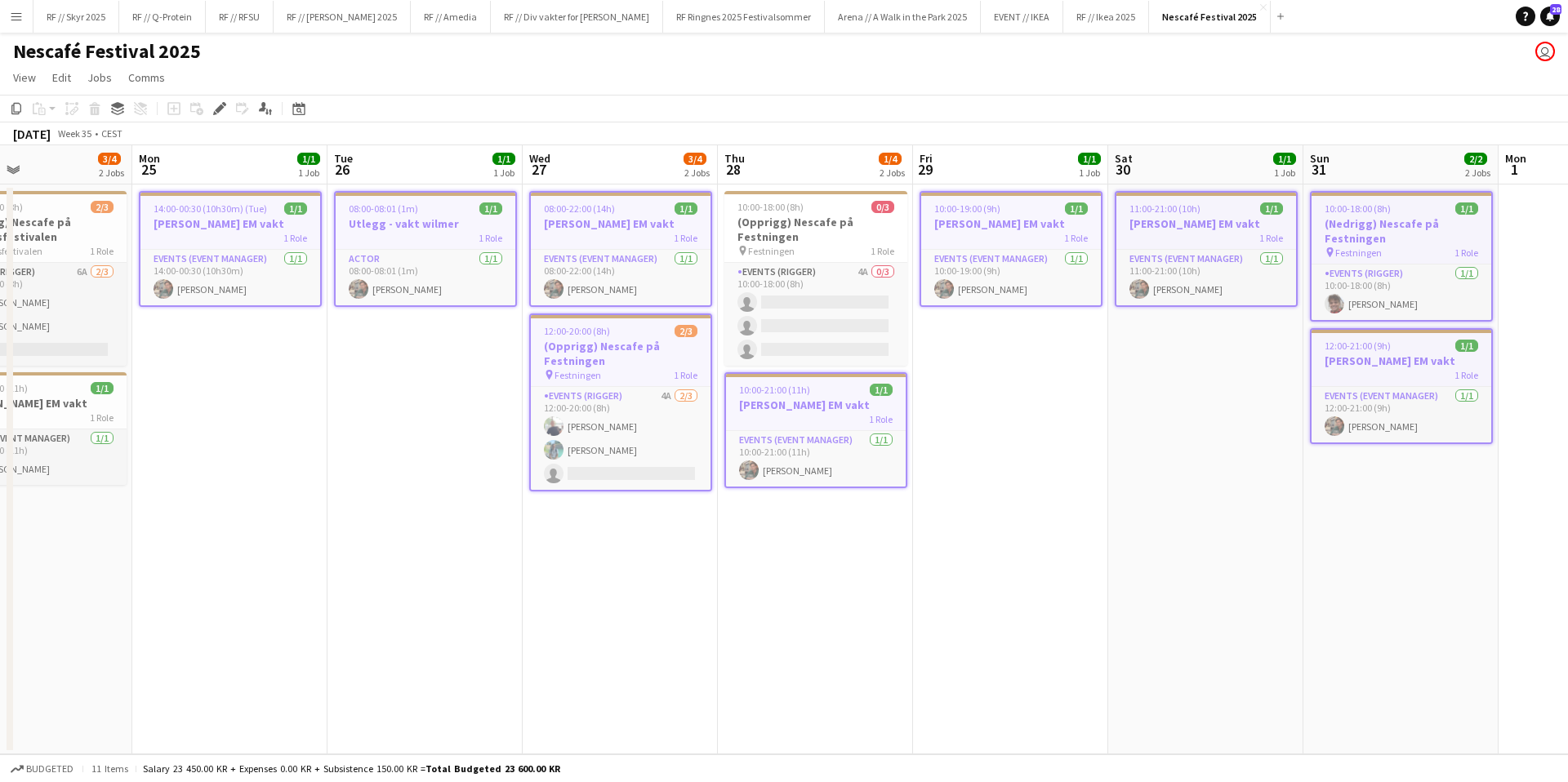
drag, startPoint x: 525, startPoint y: 500, endPoint x: 1319, endPoint y: 482, distance: 794.2
click at [1319, 482] on app-calendar-viewport "Fri 22 1/1 1 Job Sat 23 1/1 1 Job Sun 24 3/4 2 Jobs Mon 25 1/1 1 Job Tue 26 1/1…" at bounding box center [784, 449] width 1568 height 609
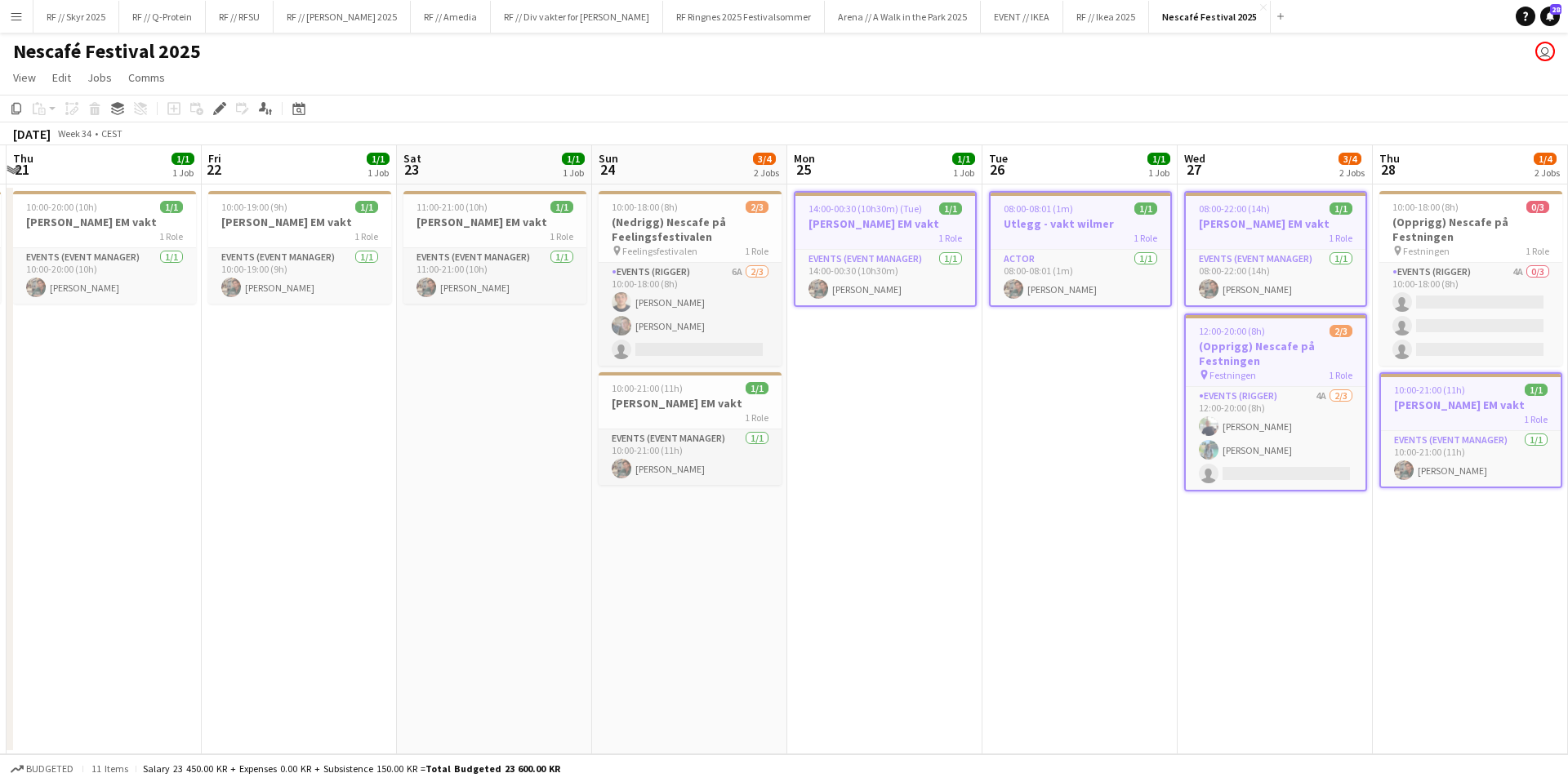
scroll to position [0, 421]
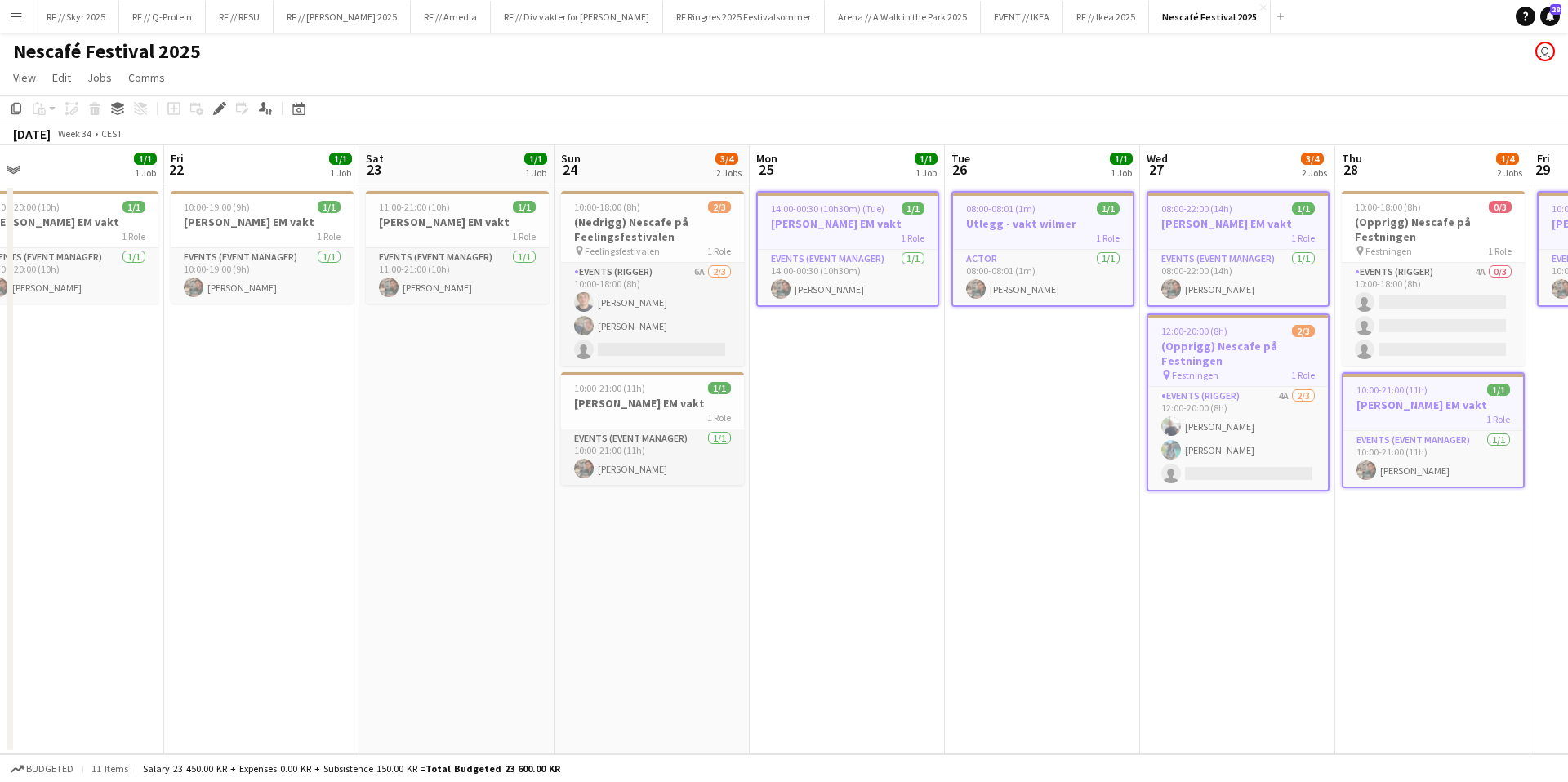
drag, startPoint x: 959, startPoint y: 404, endPoint x: 1022, endPoint y: 409, distance: 63.2
click at [1022, 409] on app-calendar-viewport "Tue 19 1/4 2 Jobs Wed 20 1/1 1 Job Thu 21 1/1 1 Job Fri 22 1/1 1 Job Sat 23 1/1…" at bounding box center [784, 449] width 1568 height 609
click at [926, 596] on app-date-cell "14:00-00:30 (10h30m) (Tue) 1/1 Wilmer EM vakt 1 Role Events (Event Manager) [DA…" at bounding box center [848, 470] width 196 height 570
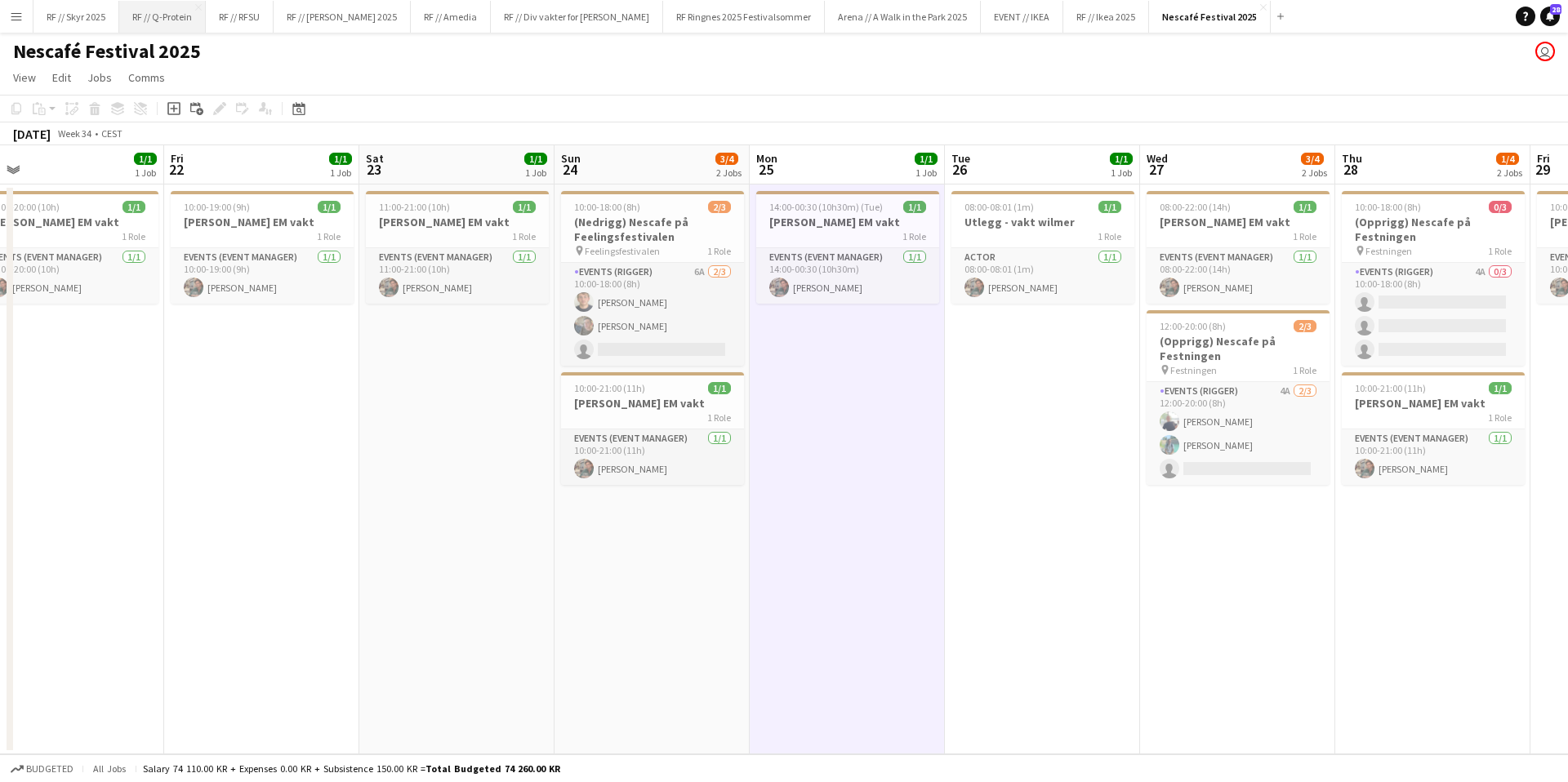
click at [163, 20] on button "RF // Q-Protein Close" at bounding box center [162, 17] width 86 height 31
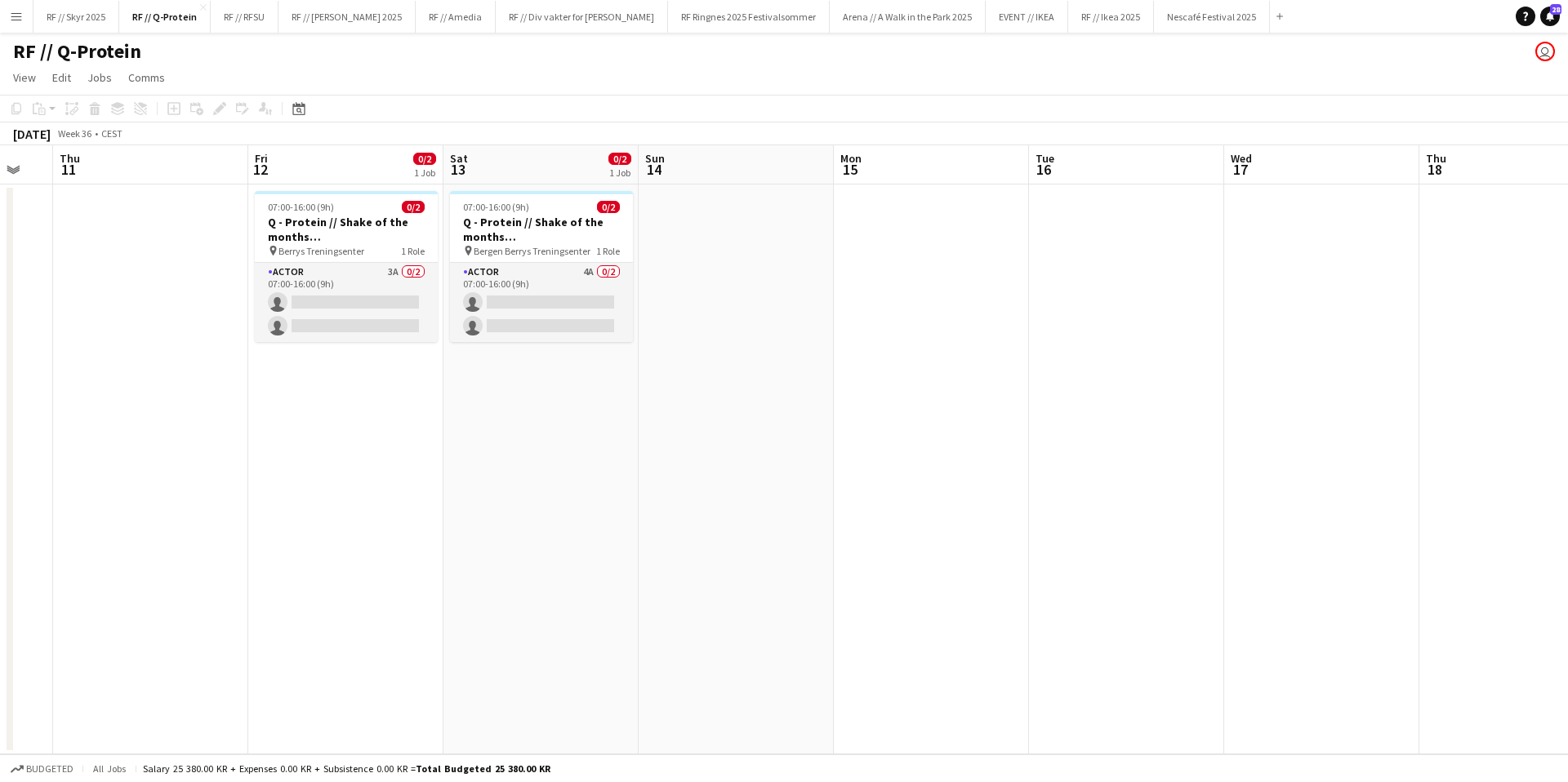
click at [346, 354] on app-calendar-viewport "Mon 8 Tue 9 Wed 10 Thu 11 Fri 12 0/2 1 Job Sat 13 0/2 1 Job Sun 14 Mon 15 Tue 1…" at bounding box center [784, 449] width 1568 height 609
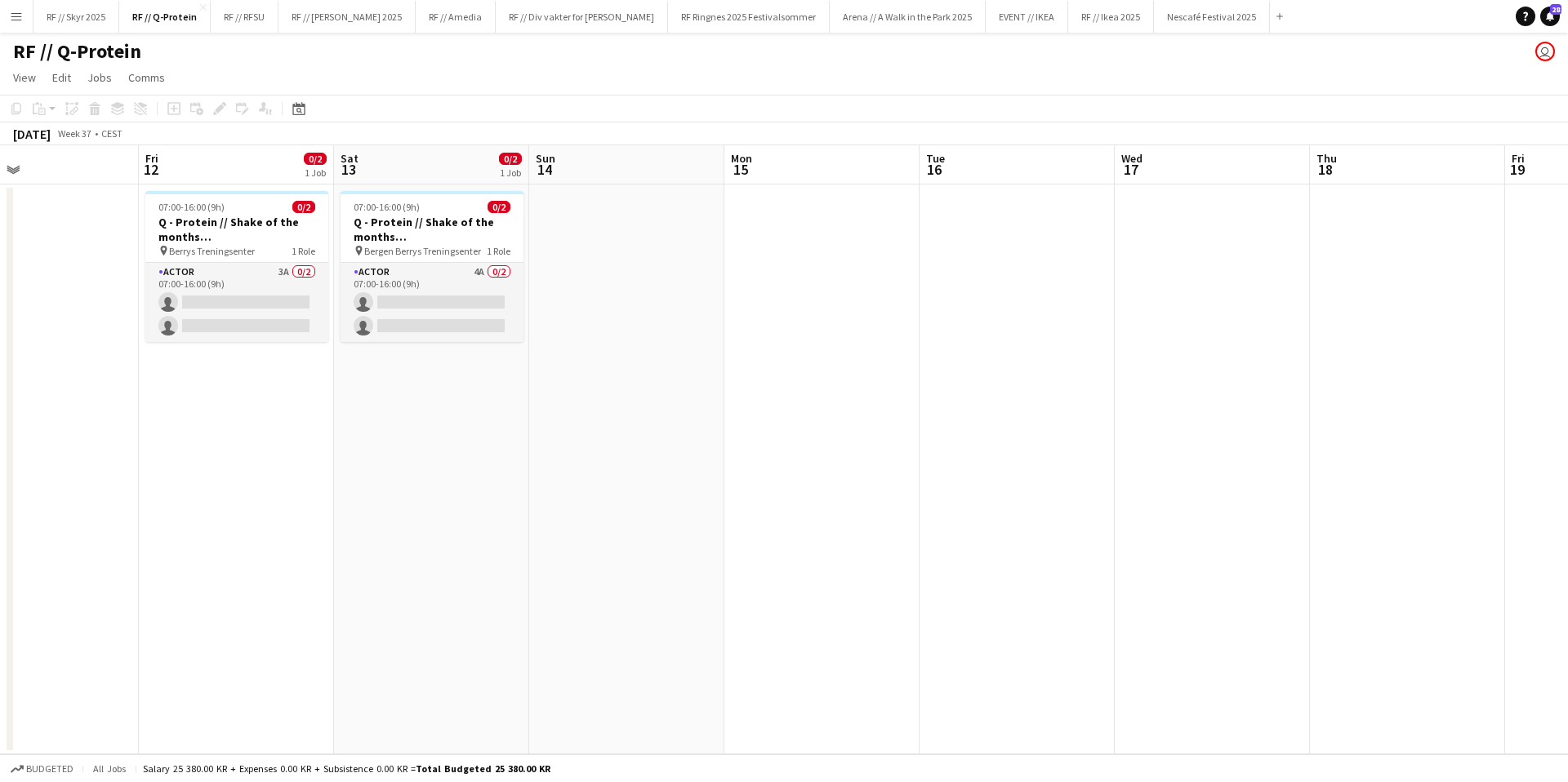
drag, startPoint x: 1160, startPoint y: 328, endPoint x: 1045, endPoint y: 323, distance: 115.1
click at [1072, 328] on app-calendar-viewport "Mon 8 Tue 9 Wed 10 Thu 11 Fri 12 0/2 1 Job Sat 13 0/2 1 Job Sun 14 Mon 15 Tue 1…" at bounding box center [784, 449] width 1568 height 609
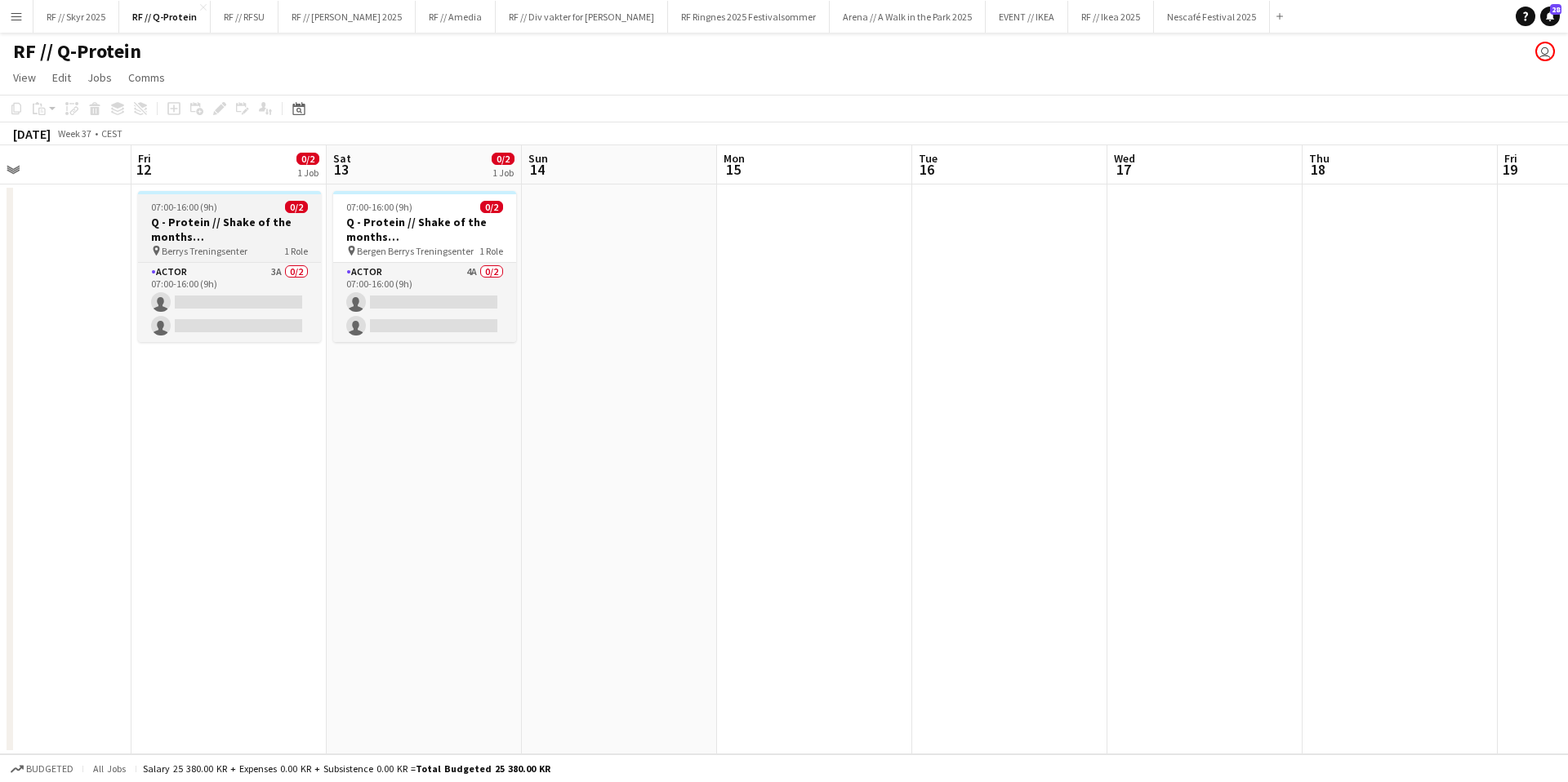
click at [231, 224] on h3 "Q - Protein // Shake of the months ([GEOGRAPHIC_DATA])" at bounding box center [230, 229] width 183 height 29
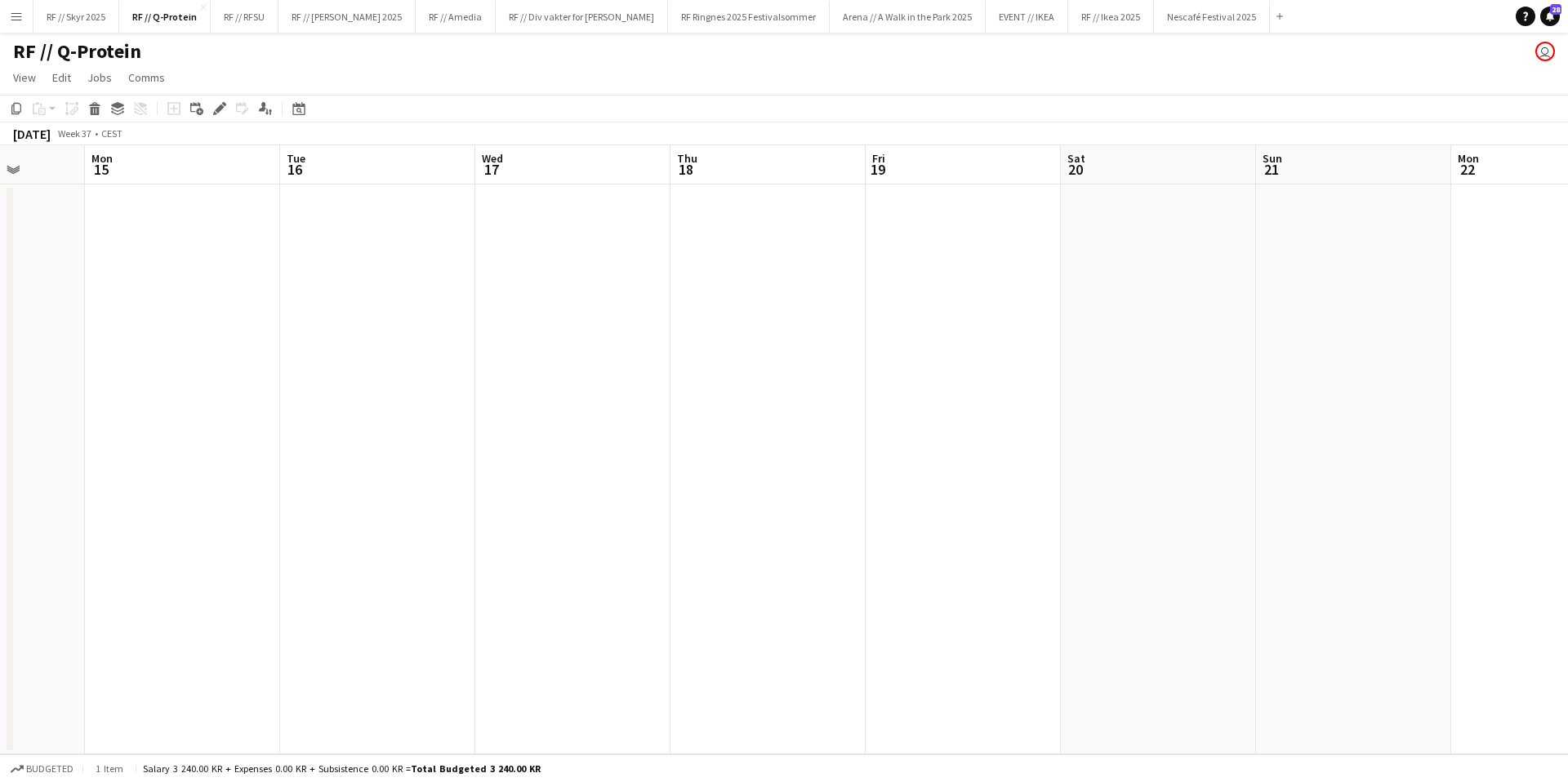
drag, startPoint x: 1078, startPoint y: 372, endPoint x: 267, endPoint y: 334, distance: 811.9
click at [276, 333] on app-calendar-viewport "Fri 12 0/2 1 Job Sat 13 0/2 1 Job Sun 14 Mon 15 Tue 16 Wed 17 Thu 18 Fri 19 Sat…" at bounding box center [784, 449] width 1568 height 609
drag, startPoint x: 1222, startPoint y: 290, endPoint x: 1116, endPoint y: 291, distance: 106.0
click at [1128, 291] on app-calendar-viewport "Sat 13 0/2 1 Job Sun 14 Mon 15 Tue 16 Wed 17 Thu 18 Fri 19 Sat 20 Sun 21 Mon 22…" at bounding box center [784, 449] width 1568 height 609
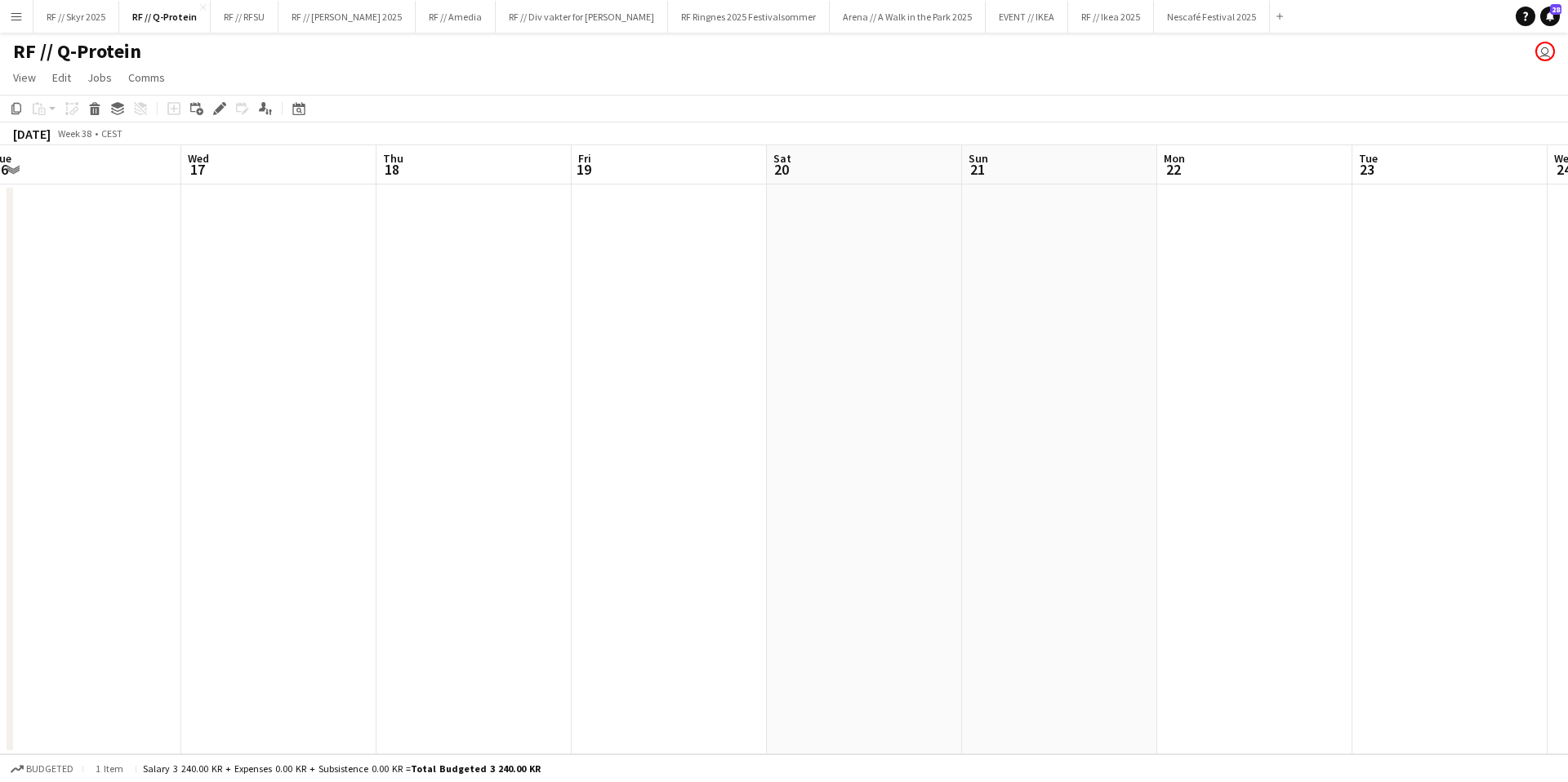
click at [491, 270] on app-date-cell at bounding box center [474, 470] width 196 height 570
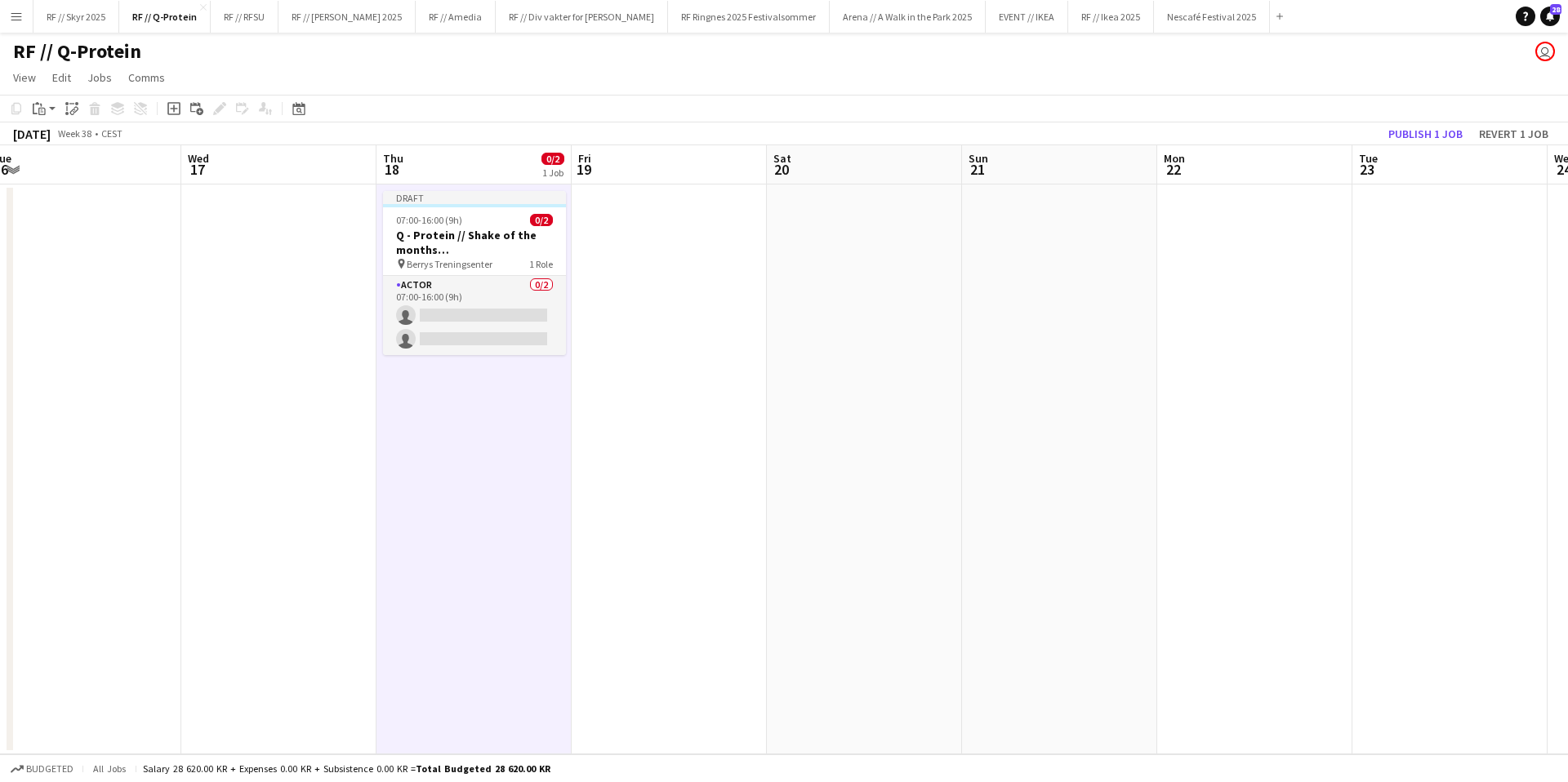
click at [680, 255] on app-date-cell at bounding box center [670, 470] width 196 height 570
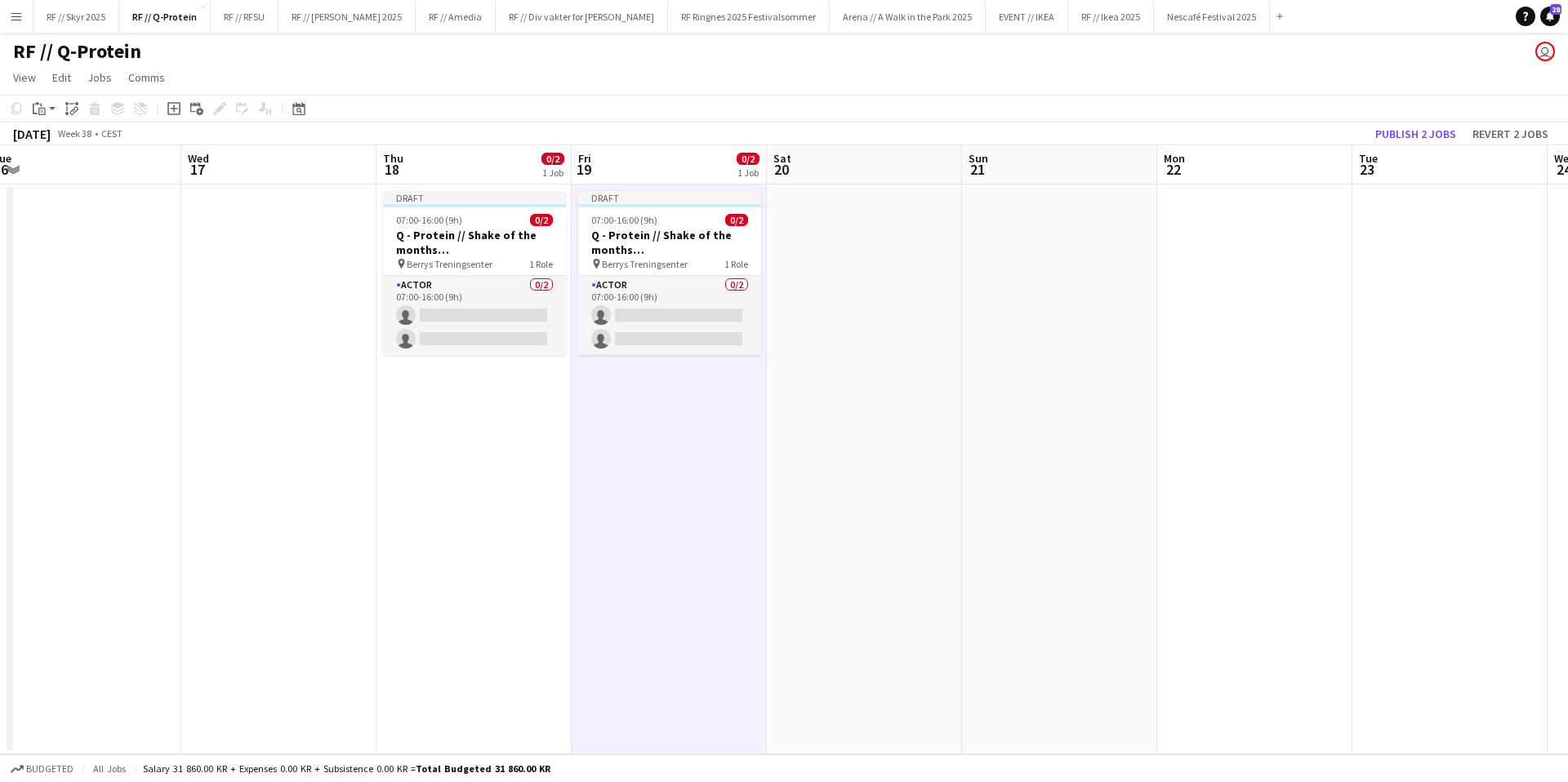
click at [924, 243] on app-date-cell at bounding box center [864, 470] width 196 height 570
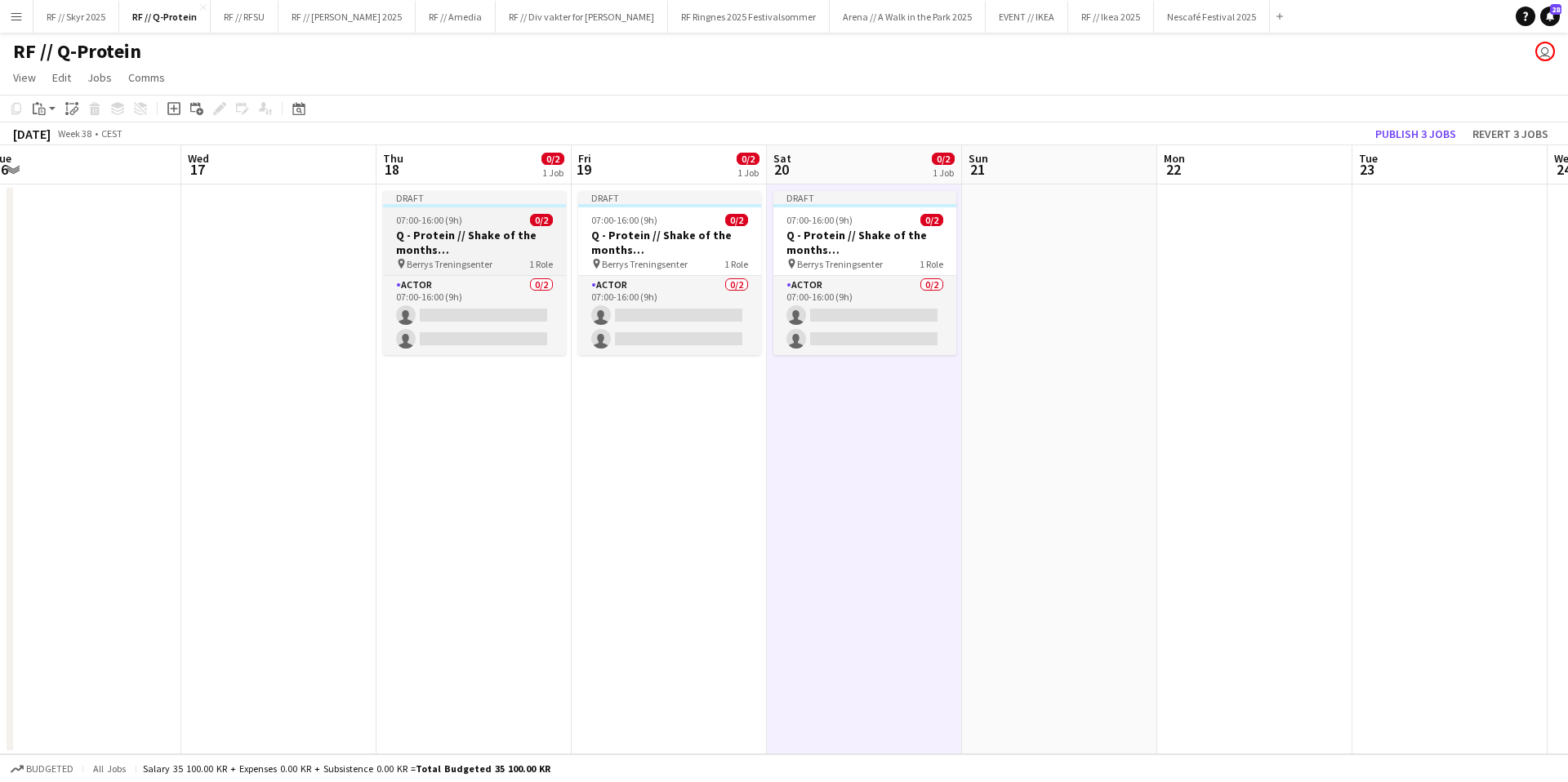
click at [473, 229] on h3 "Q - Protein // Shake of the months ([GEOGRAPHIC_DATA])" at bounding box center [474, 242] width 183 height 29
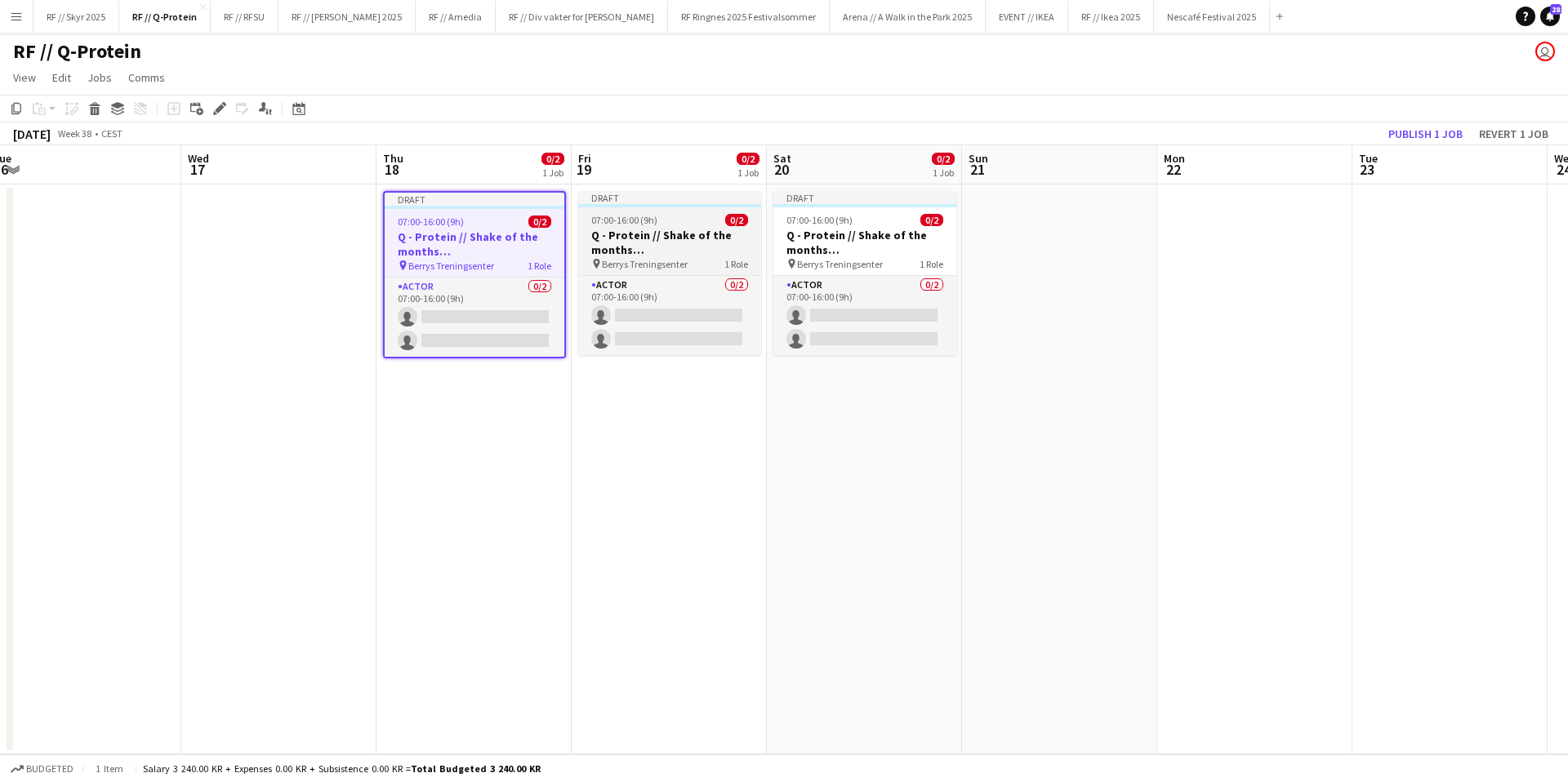
click at [683, 246] on h3 "Q - Protein // Shake of the months ([GEOGRAPHIC_DATA])" at bounding box center [670, 242] width 183 height 29
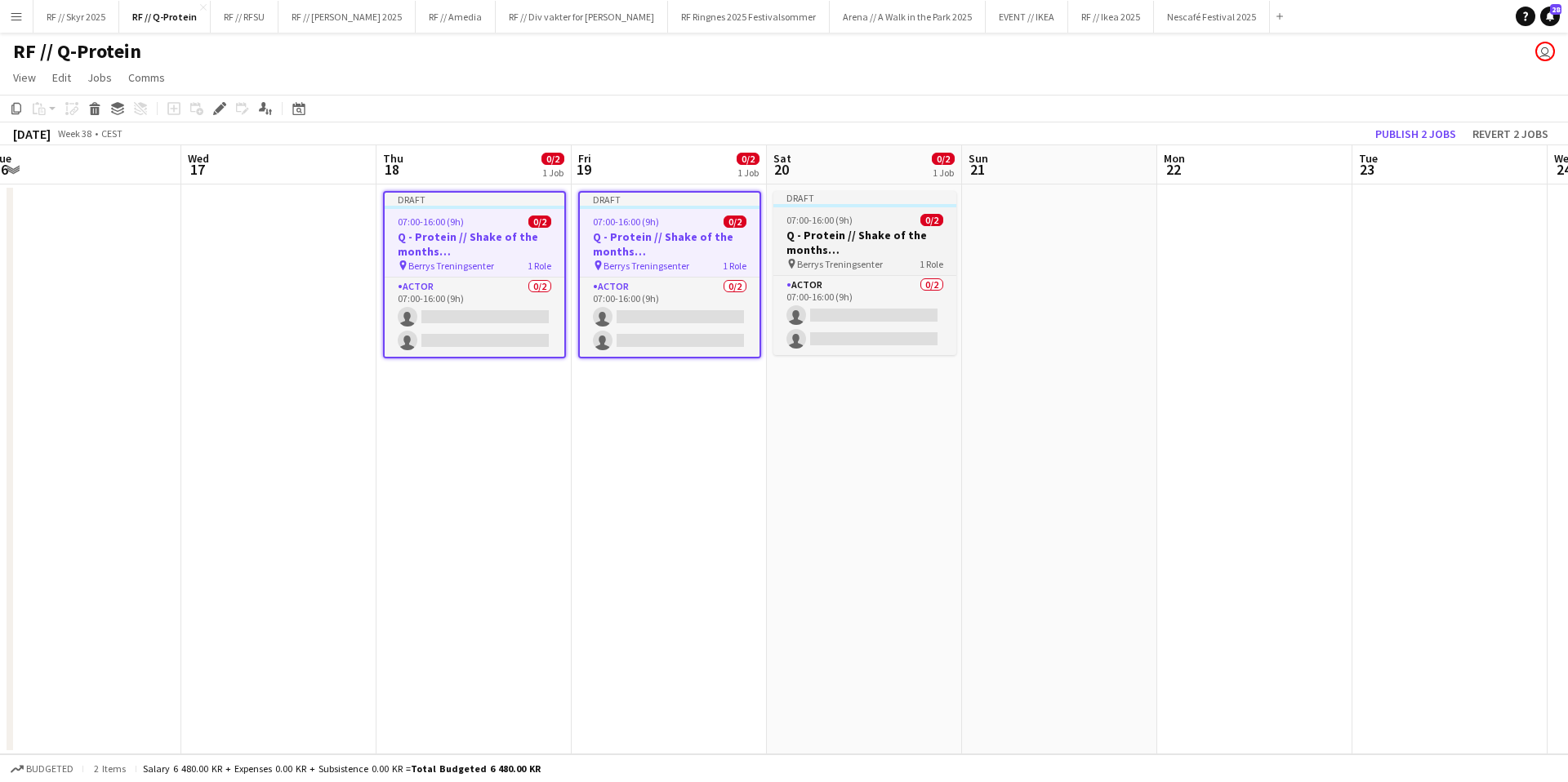
click at [892, 242] on h3 "Q - Protein // Shake of the months ([GEOGRAPHIC_DATA])" at bounding box center [864, 242] width 183 height 29
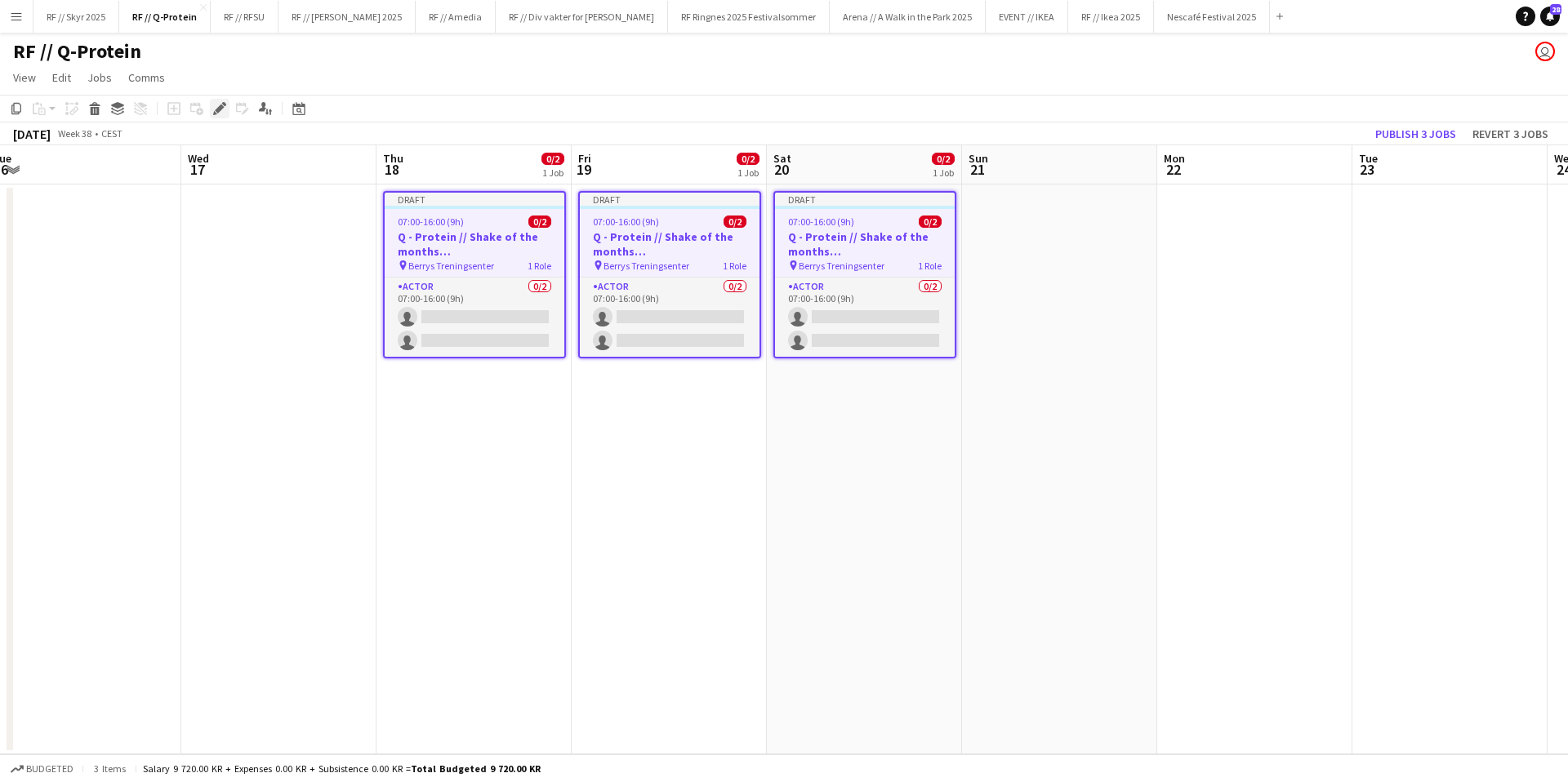
click at [227, 105] on div "Edit" at bounding box center [220, 109] width 20 height 20
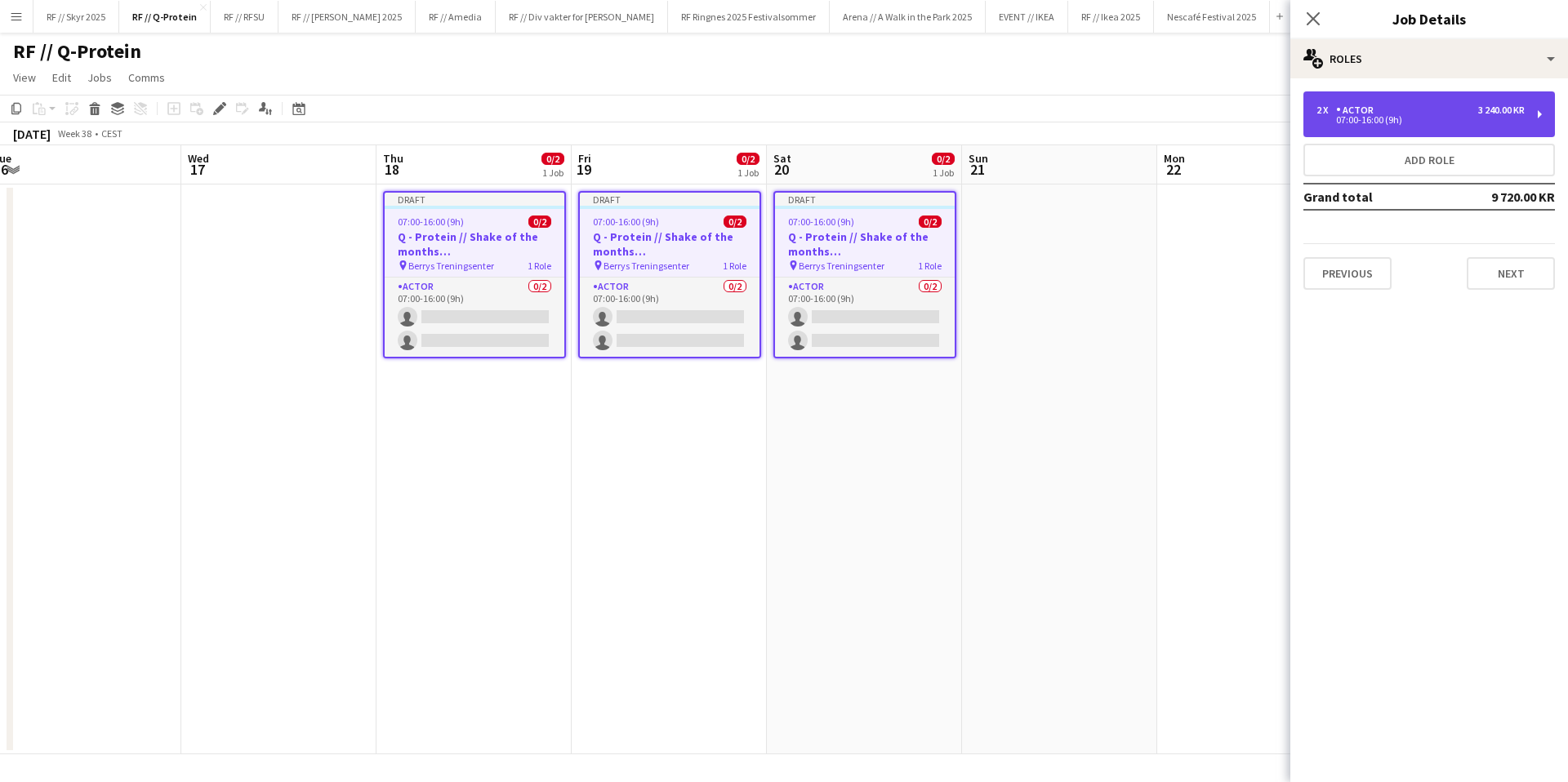
click at [1394, 123] on div "07:00-16:00 (9h)" at bounding box center [1420, 120] width 208 height 8
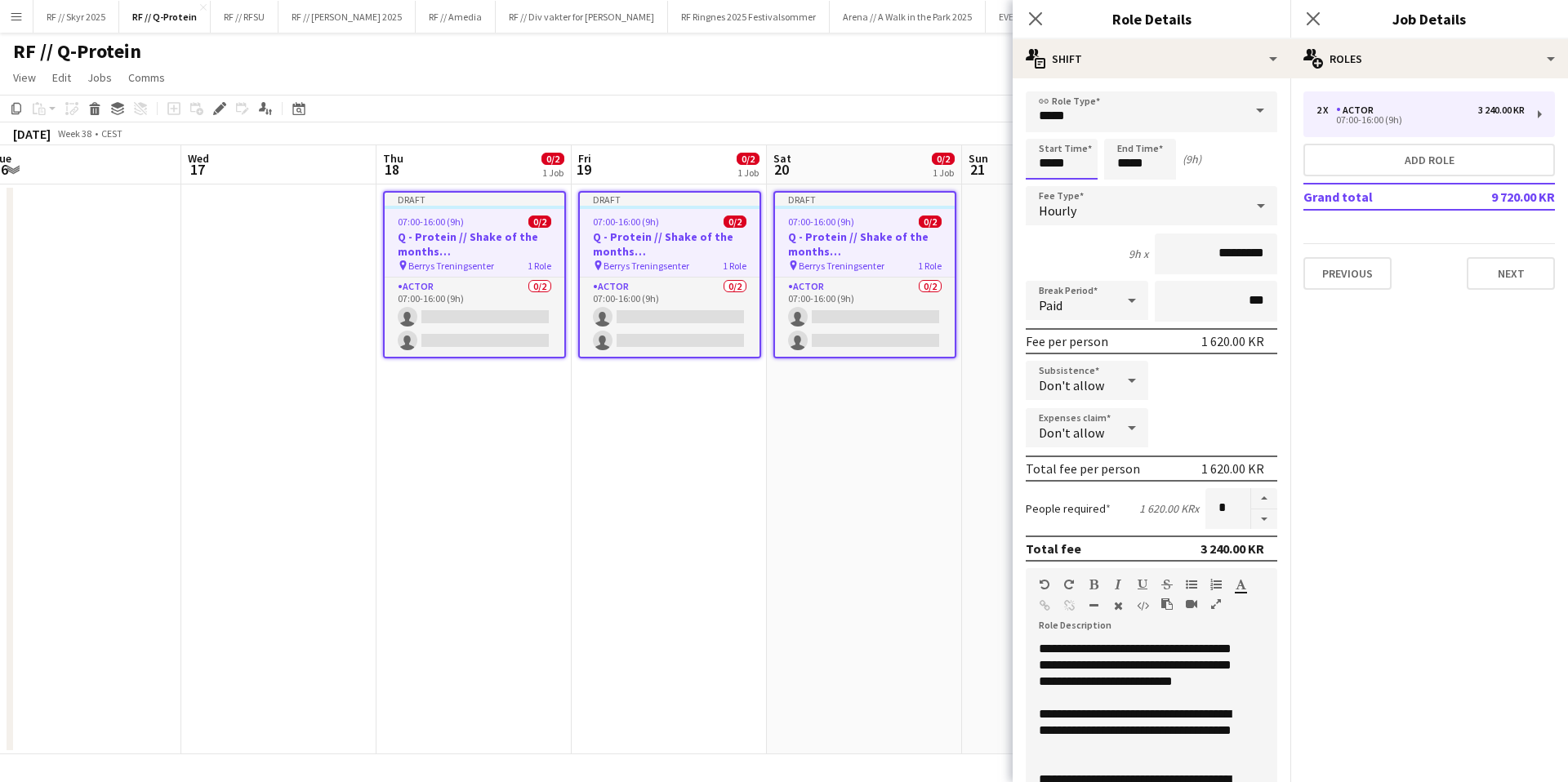
click at [1054, 162] on input "*****" at bounding box center [1062, 159] width 72 height 41
click at [1049, 136] on div at bounding box center [1045, 131] width 32 height 17
click at [1044, 132] on div at bounding box center [1045, 131] width 32 height 17
type input "*****"
click at [1044, 132] on div at bounding box center [1045, 131] width 32 height 17
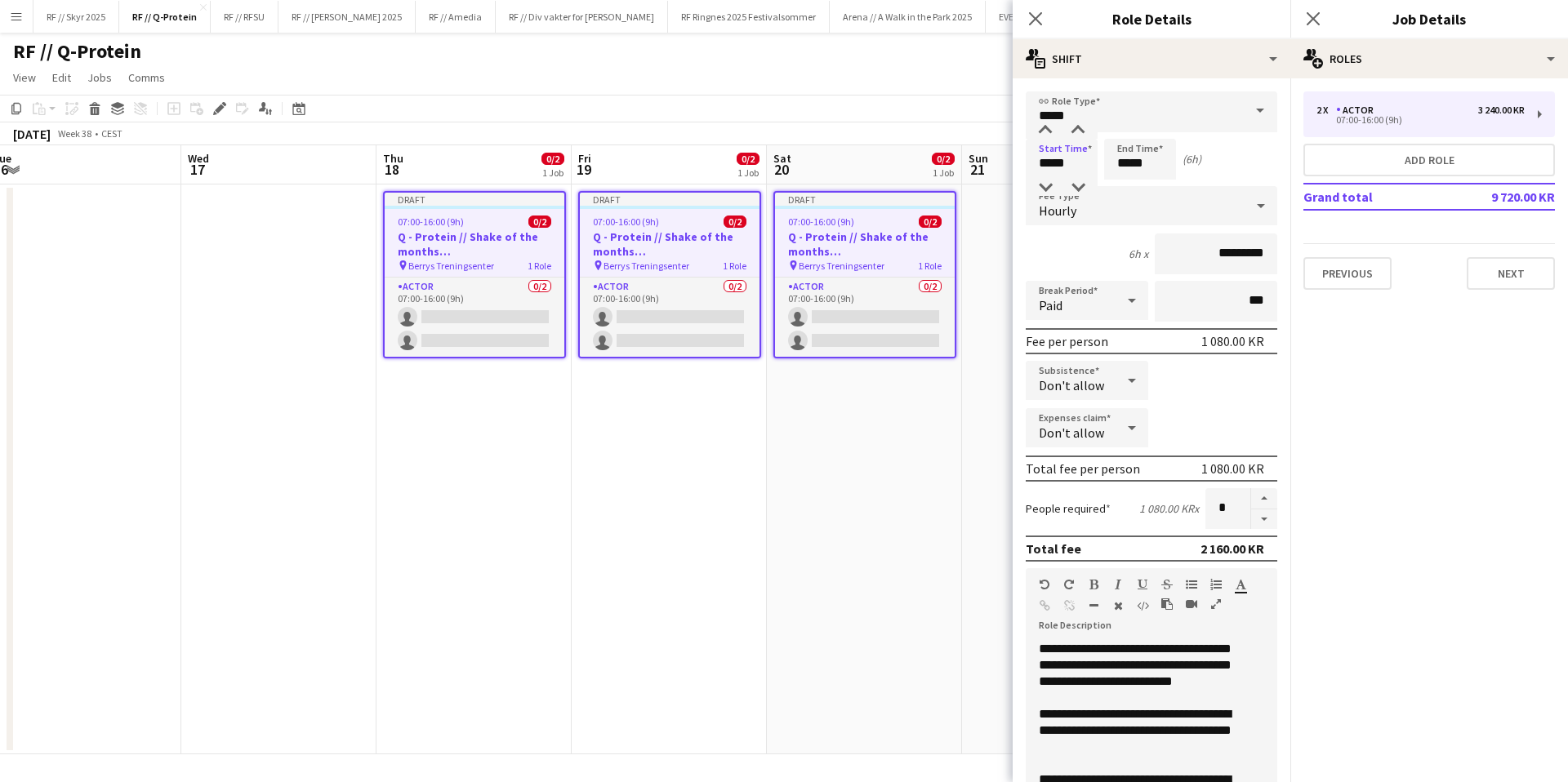
click at [927, 399] on app-date-cell "Draft 07:00-16:00 (9h) 0/2 Q - Protein // Shake of the months ([GEOGRAPHIC_DATA…" at bounding box center [864, 470] width 196 height 570
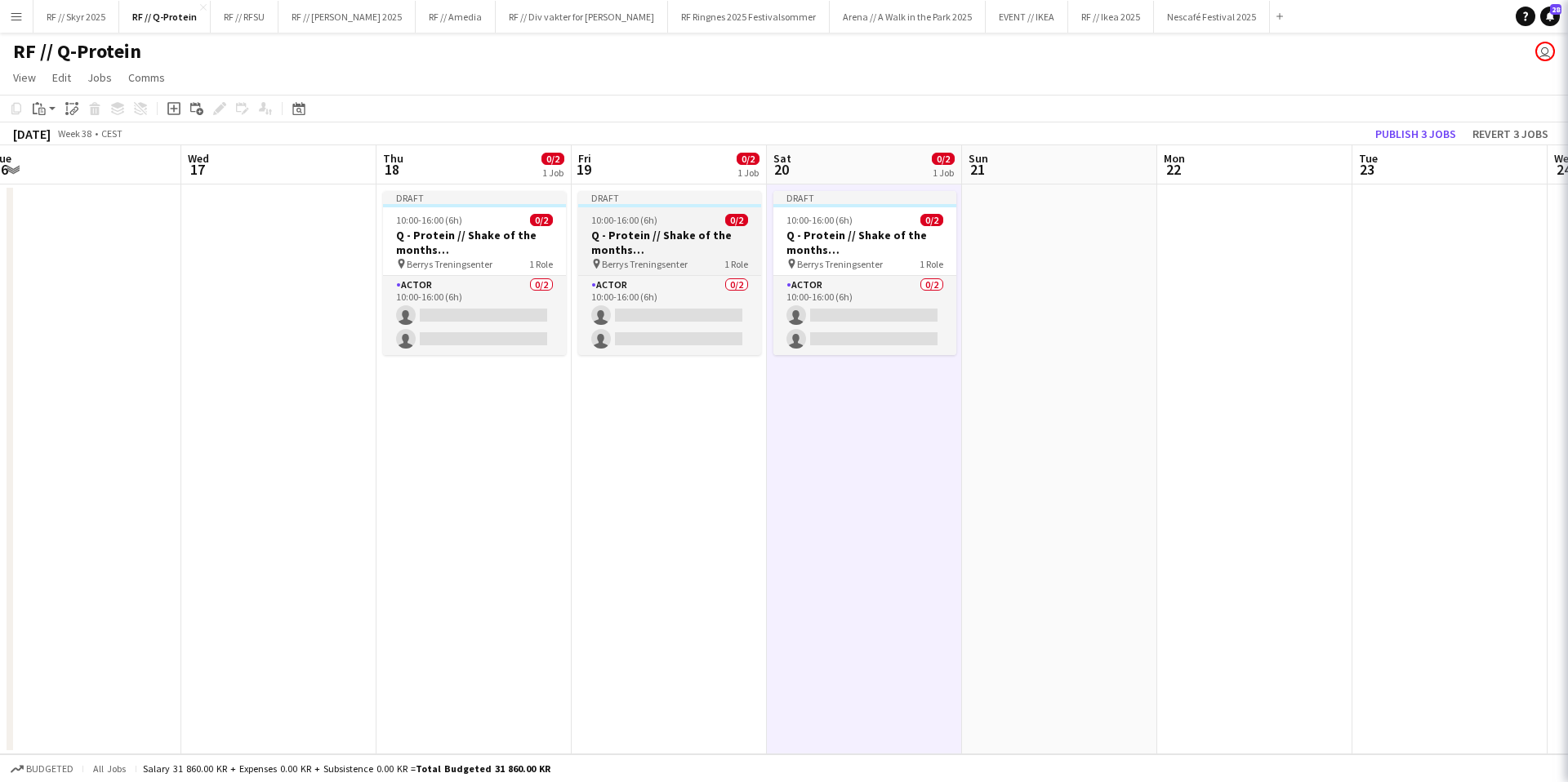
click at [633, 235] on h3 "Q - Protein // Shake of the months ([GEOGRAPHIC_DATA])" at bounding box center [670, 242] width 183 height 29
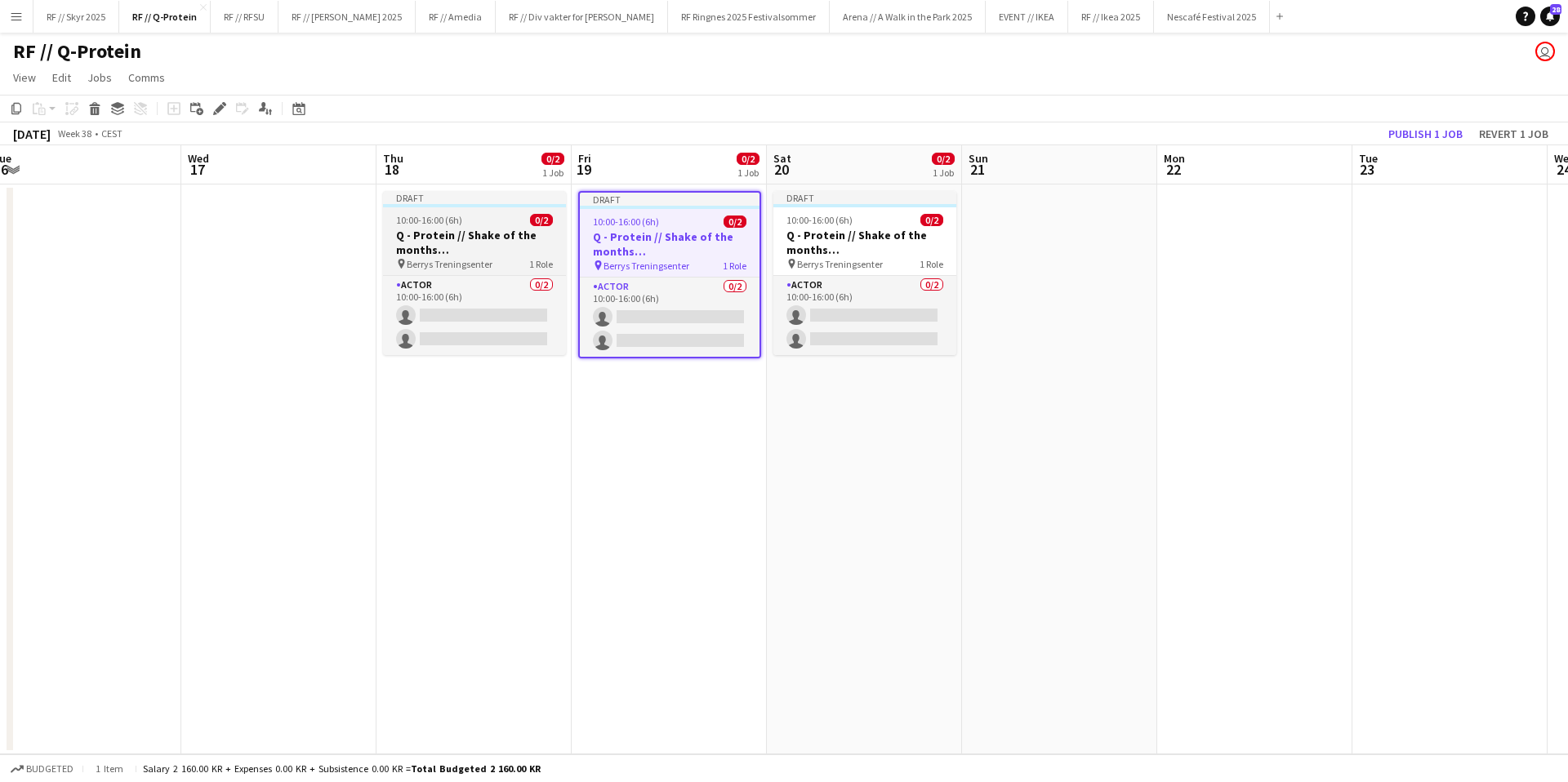
click at [493, 236] on h3 "Q - Protein // Shake of the months ([GEOGRAPHIC_DATA])" at bounding box center [474, 242] width 183 height 29
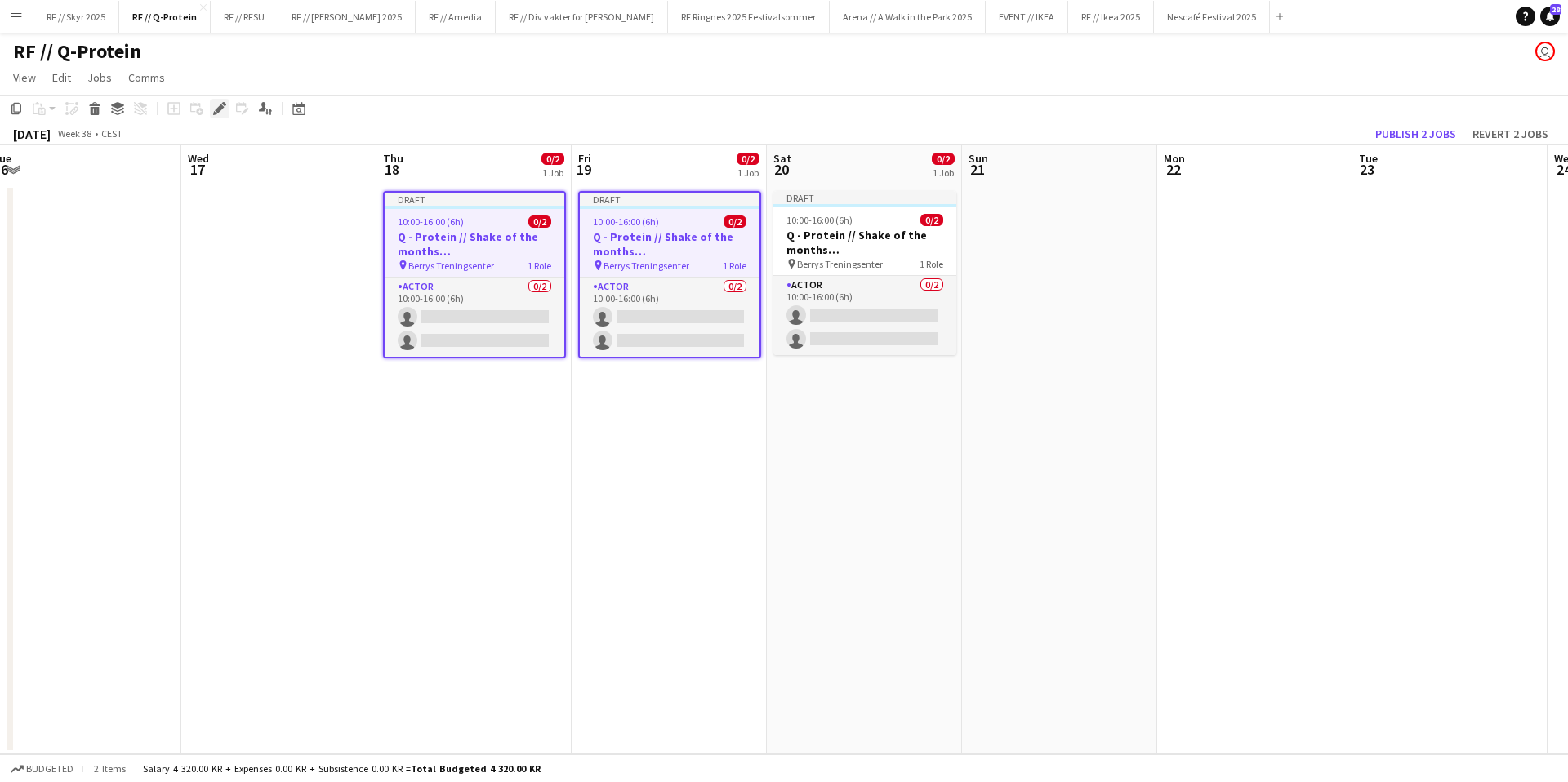
click at [220, 112] on icon "Edit" at bounding box center [220, 109] width 13 height 13
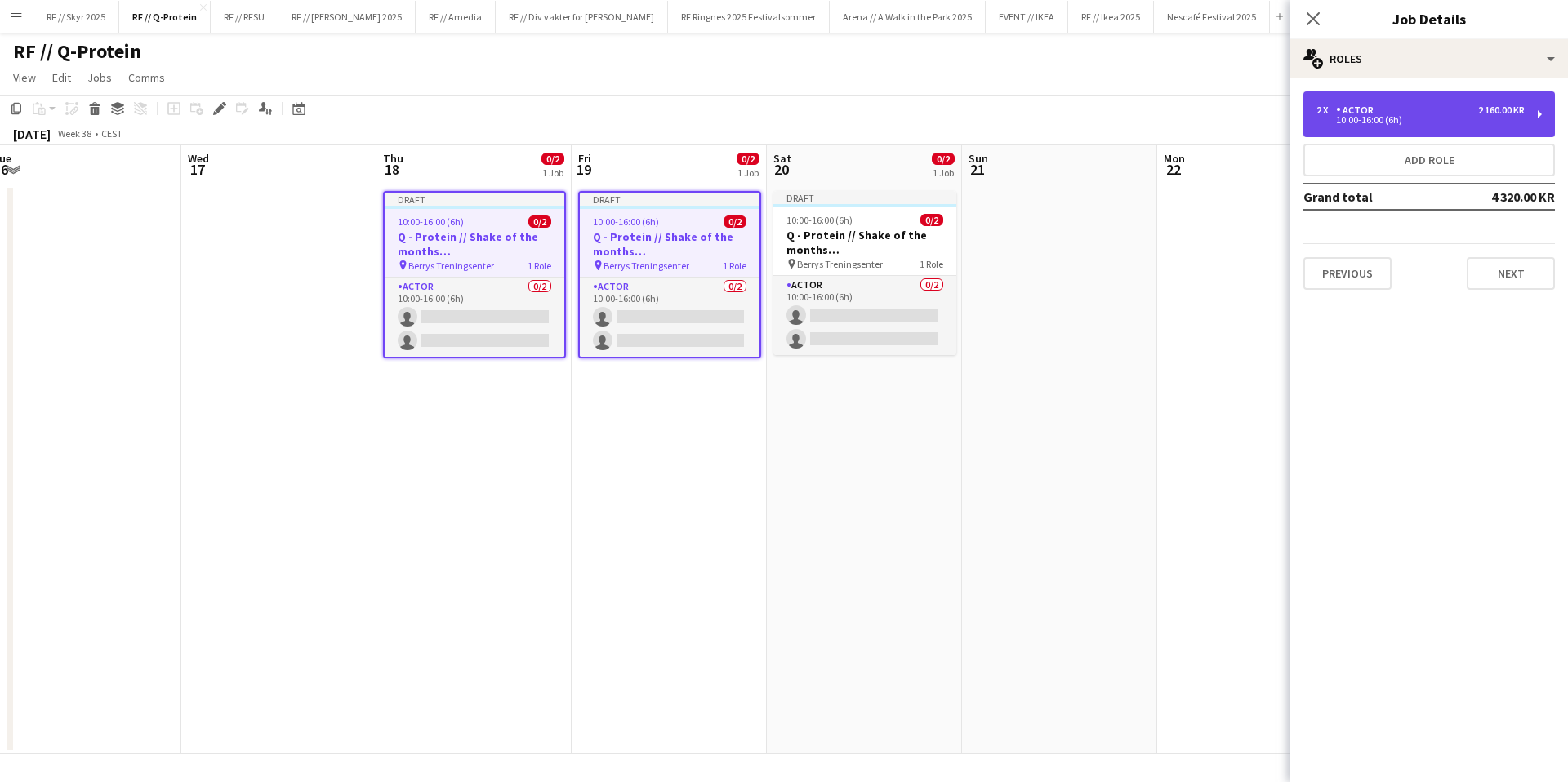
click at [1349, 117] on div "10:00-16:00 (6h)" at bounding box center [1420, 120] width 208 height 8
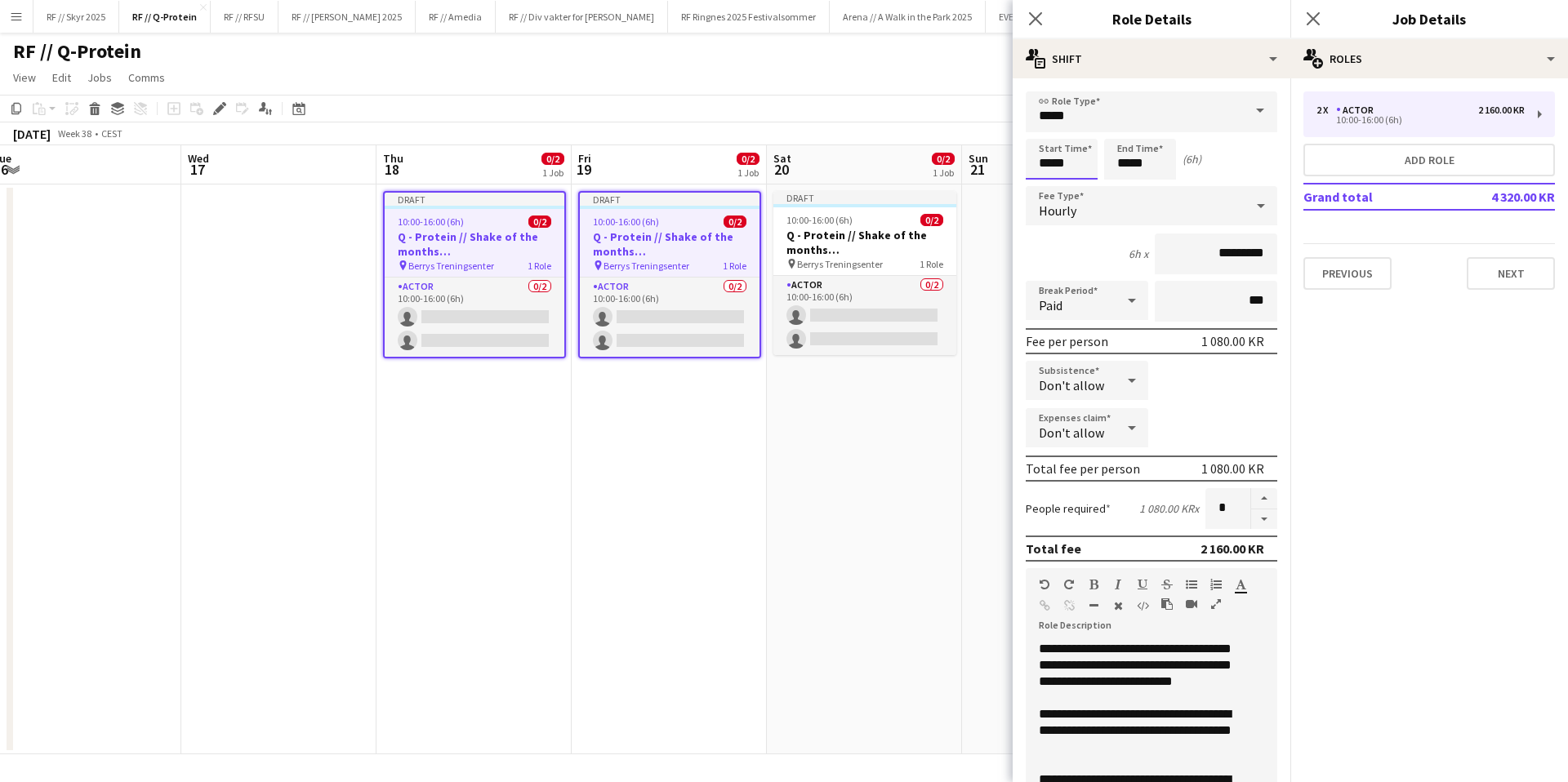
click at [1042, 159] on input "*****" at bounding box center [1062, 159] width 72 height 41
click at [1043, 130] on div at bounding box center [1045, 131] width 32 height 17
click at [1043, 139] on input "*****" at bounding box center [1062, 159] width 72 height 41
click at [1048, 171] on input "*****" at bounding box center [1062, 159] width 72 height 41
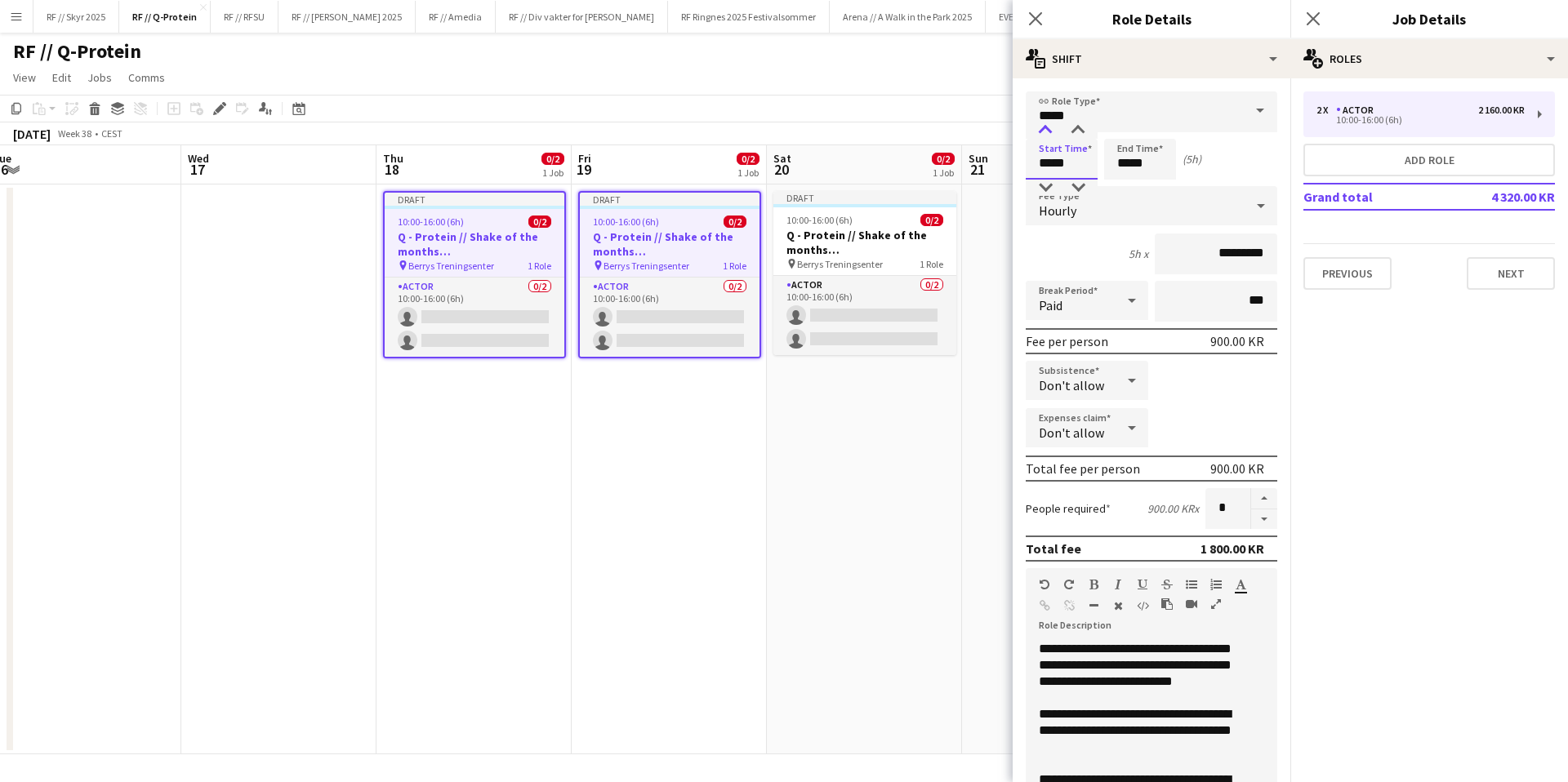
type input "*****"
click at [1047, 133] on div at bounding box center [1045, 131] width 32 height 17
click at [1130, 164] on input "*****" at bounding box center [1140, 159] width 72 height 41
click at [1126, 131] on div at bounding box center [1123, 131] width 32 height 17
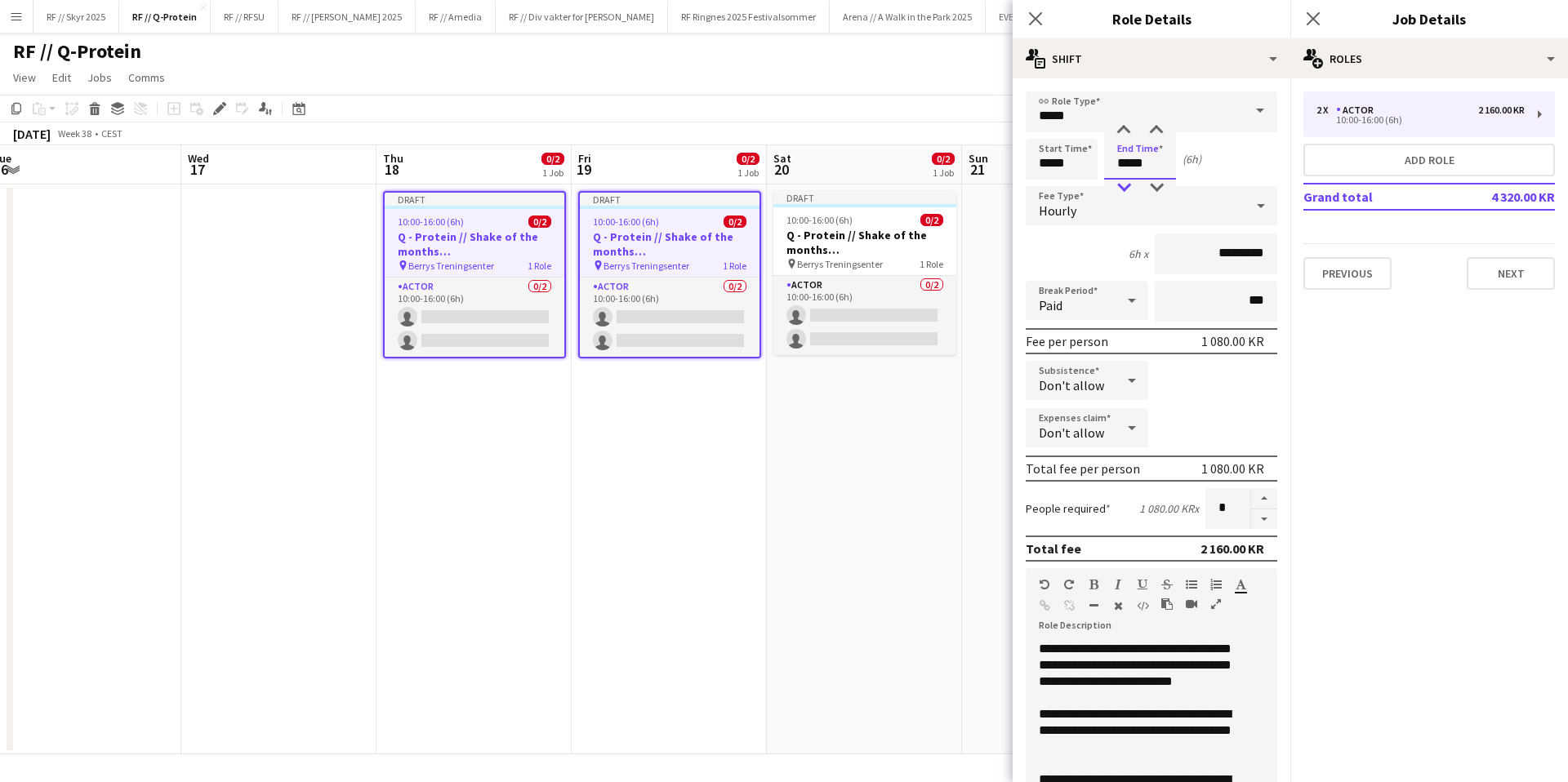
type input "*****"
click at [1131, 185] on div at bounding box center [1123, 188] width 32 height 17
click at [1240, 169] on div "Start Time ***** End Time ***** (5h)" at bounding box center [1152, 159] width 252 height 41
click at [786, 403] on app-date-cell "Draft 10:00-16:00 (6h) 0/2 Q - Protein // Shake of the months ([GEOGRAPHIC_DATA…" at bounding box center [864, 470] width 196 height 570
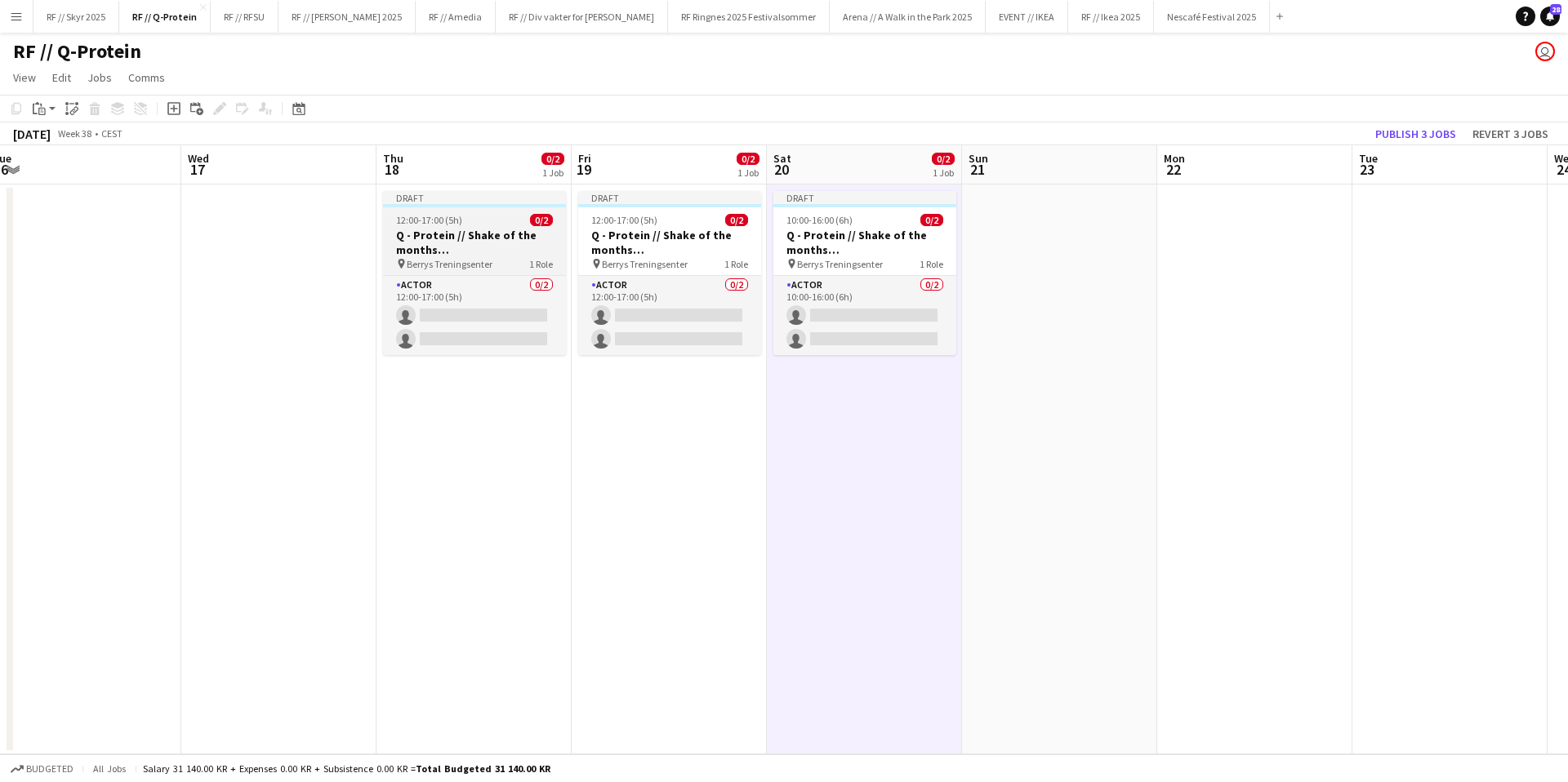
click at [506, 235] on h3 "Q - Protein // Shake of the months ([GEOGRAPHIC_DATA])" at bounding box center [474, 242] width 183 height 29
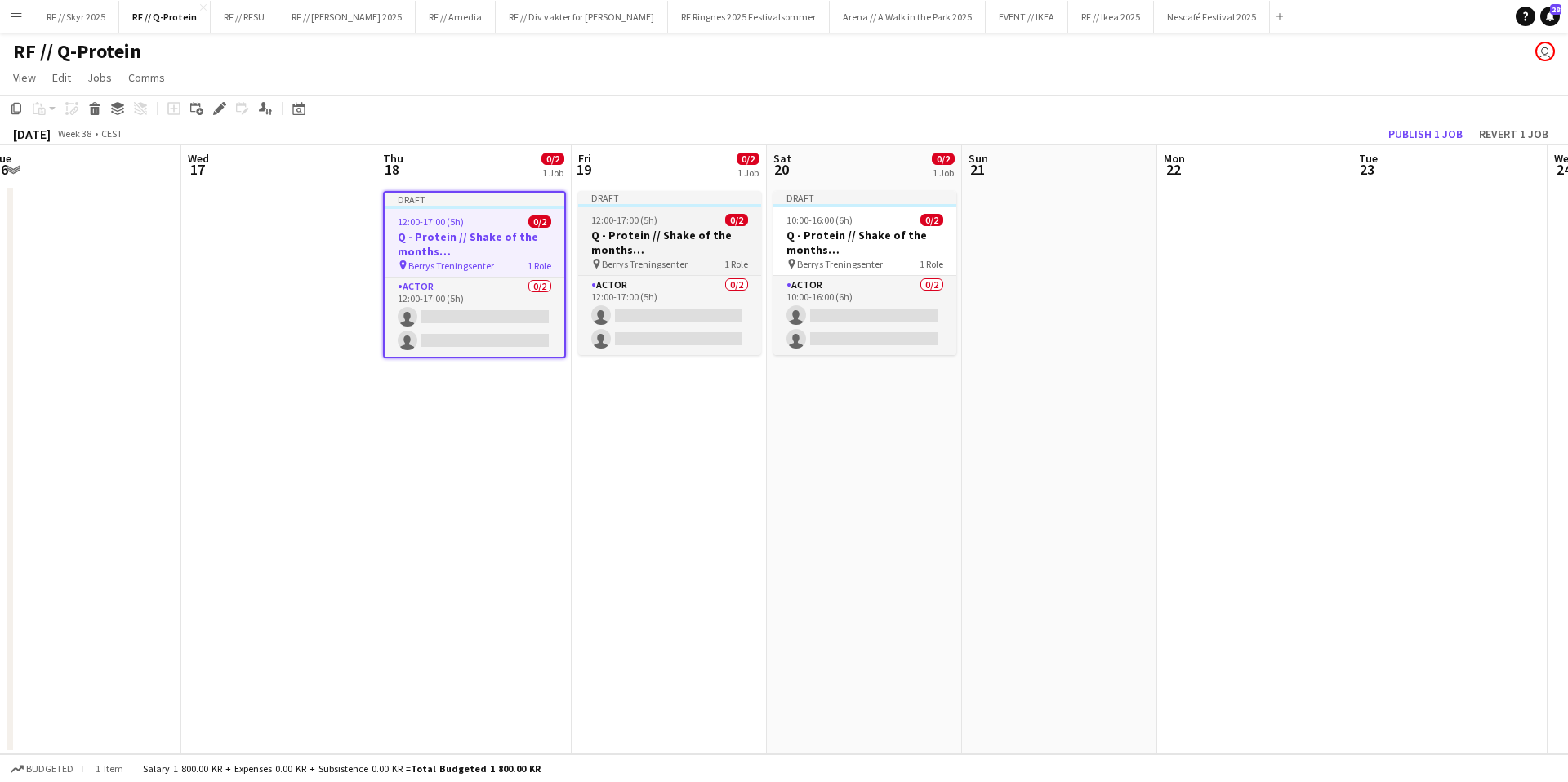
drag, startPoint x: 672, startPoint y: 254, endPoint x: 657, endPoint y: 252, distance: 15.1
click at [672, 254] on h3 "Q - Protein // Shake of the months ([GEOGRAPHIC_DATA])" at bounding box center [670, 242] width 183 height 29
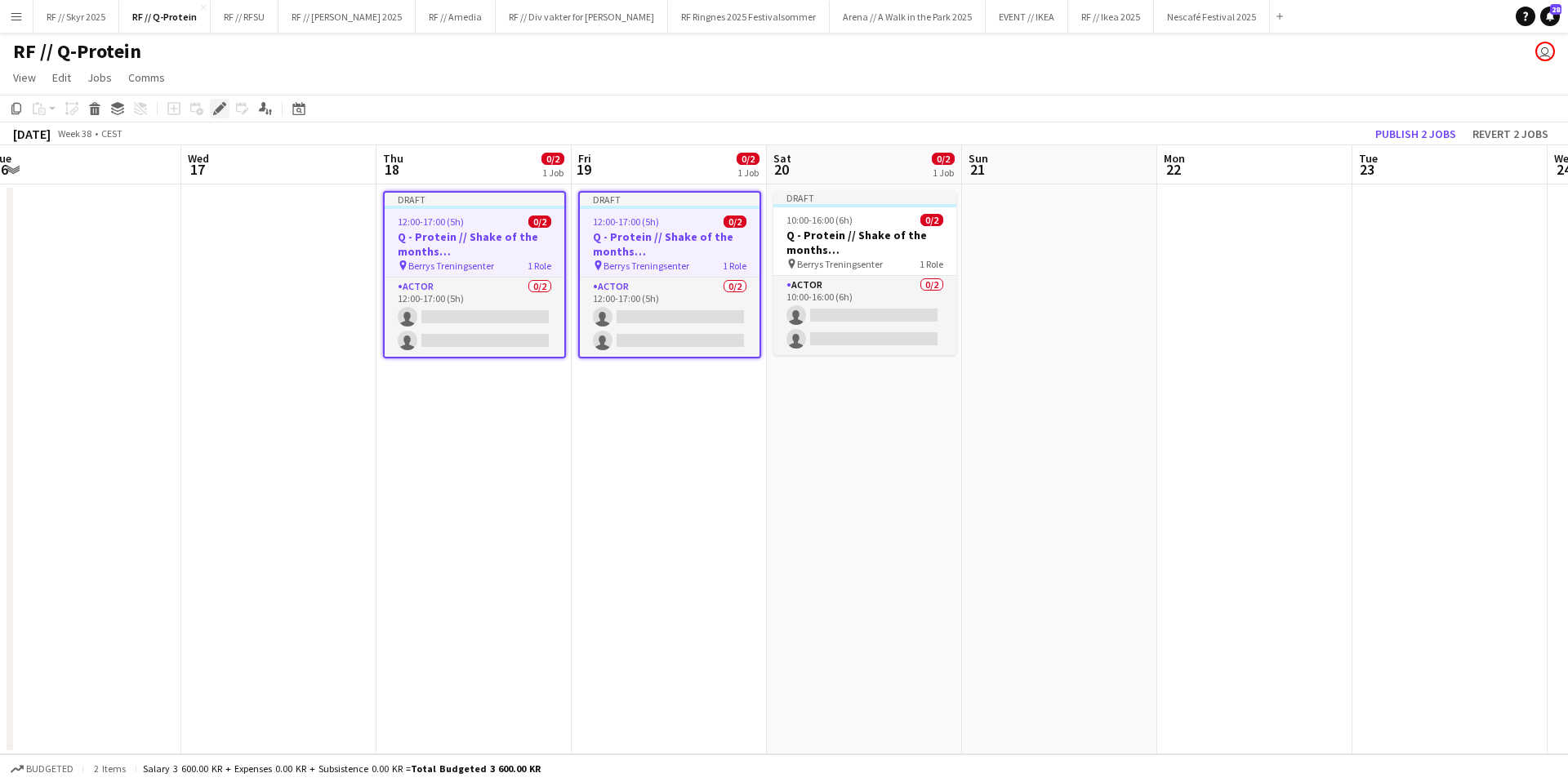
click at [219, 111] on icon at bounding box center [219, 109] width 9 height 9
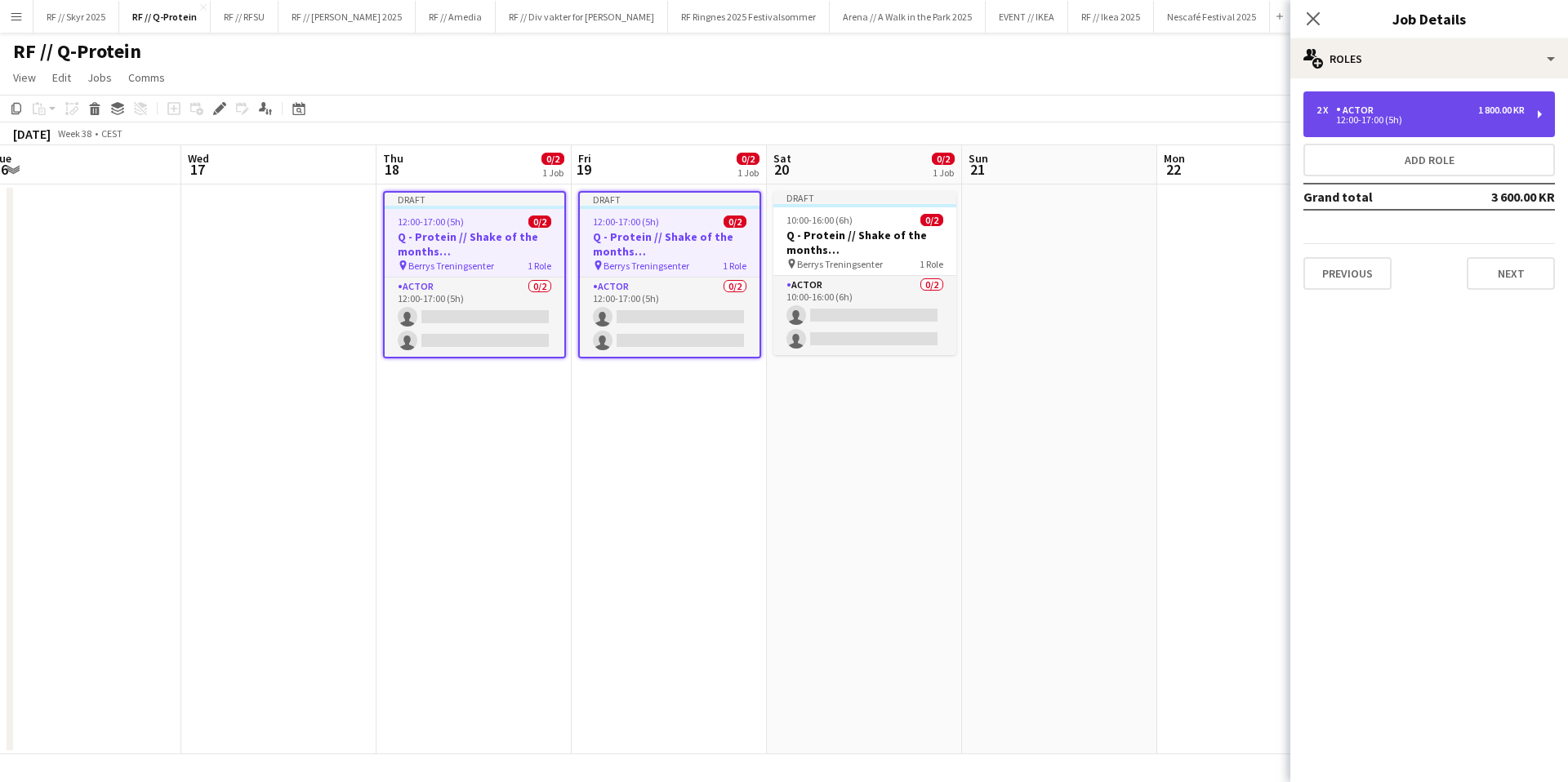
click at [1374, 119] on div "12:00-17:00 (5h)" at bounding box center [1420, 120] width 208 height 8
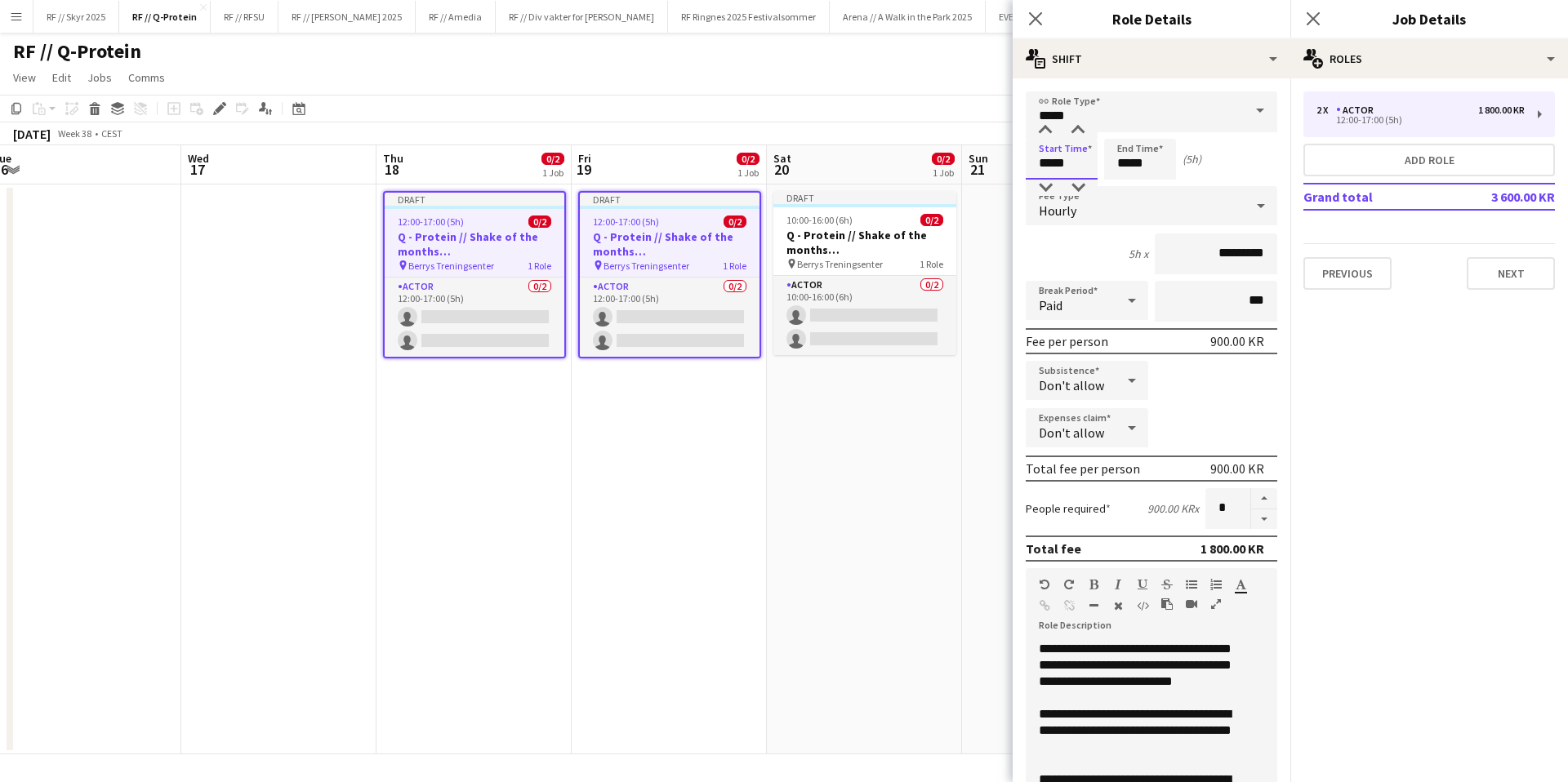
click at [1048, 169] on input "*****" at bounding box center [1062, 159] width 72 height 41
type input "*****"
click at [1046, 136] on div at bounding box center [1045, 131] width 32 height 17
click at [1121, 162] on input "*****" at bounding box center [1140, 159] width 72 height 41
type input "*****"
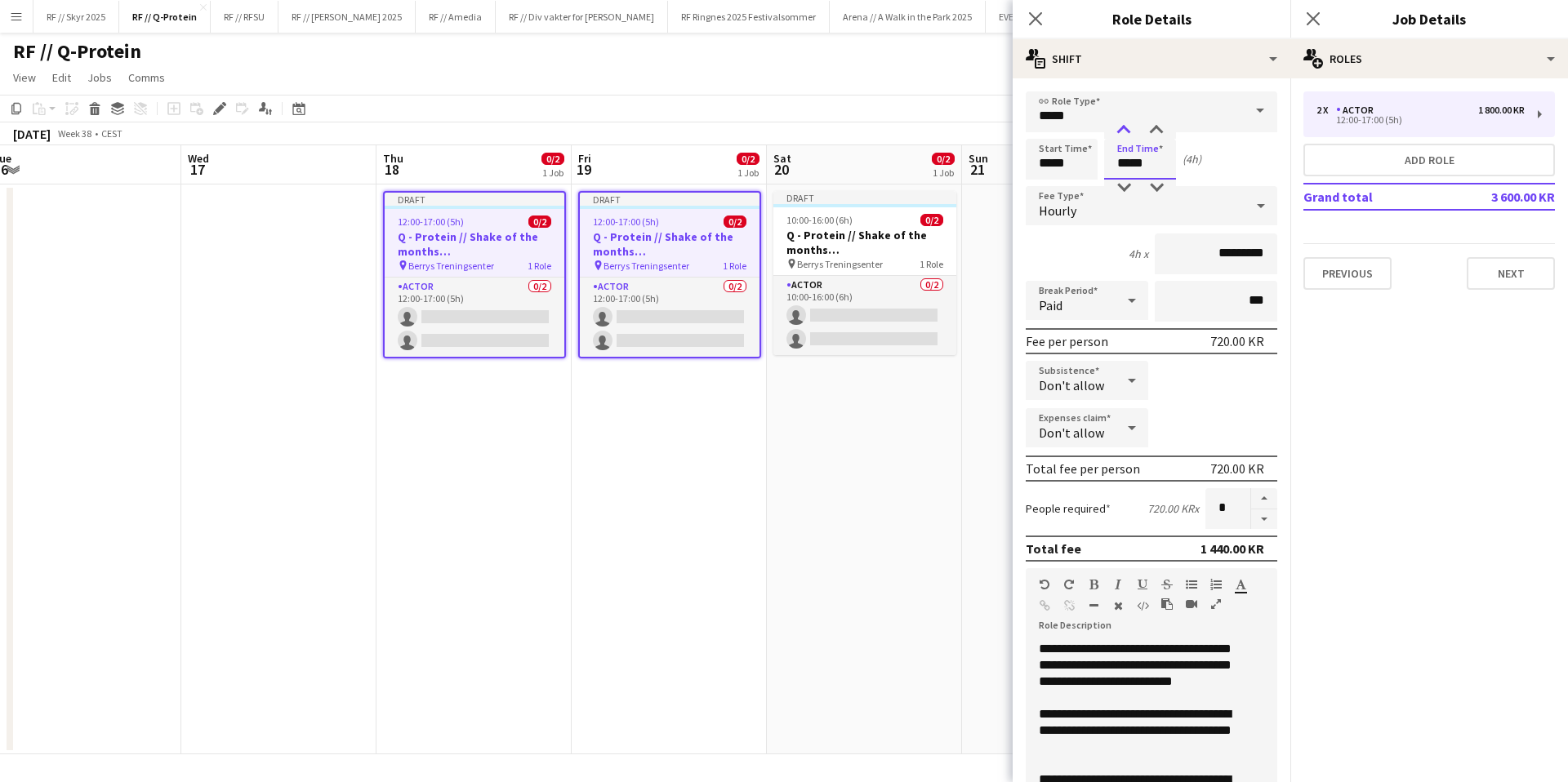
click at [1124, 134] on div at bounding box center [1123, 131] width 32 height 17
click at [637, 249] on h3 "Q - Protein // Shake of the months ([GEOGRAPHIC_DATA])" at bounding box center [670, 244] width 180 height 29
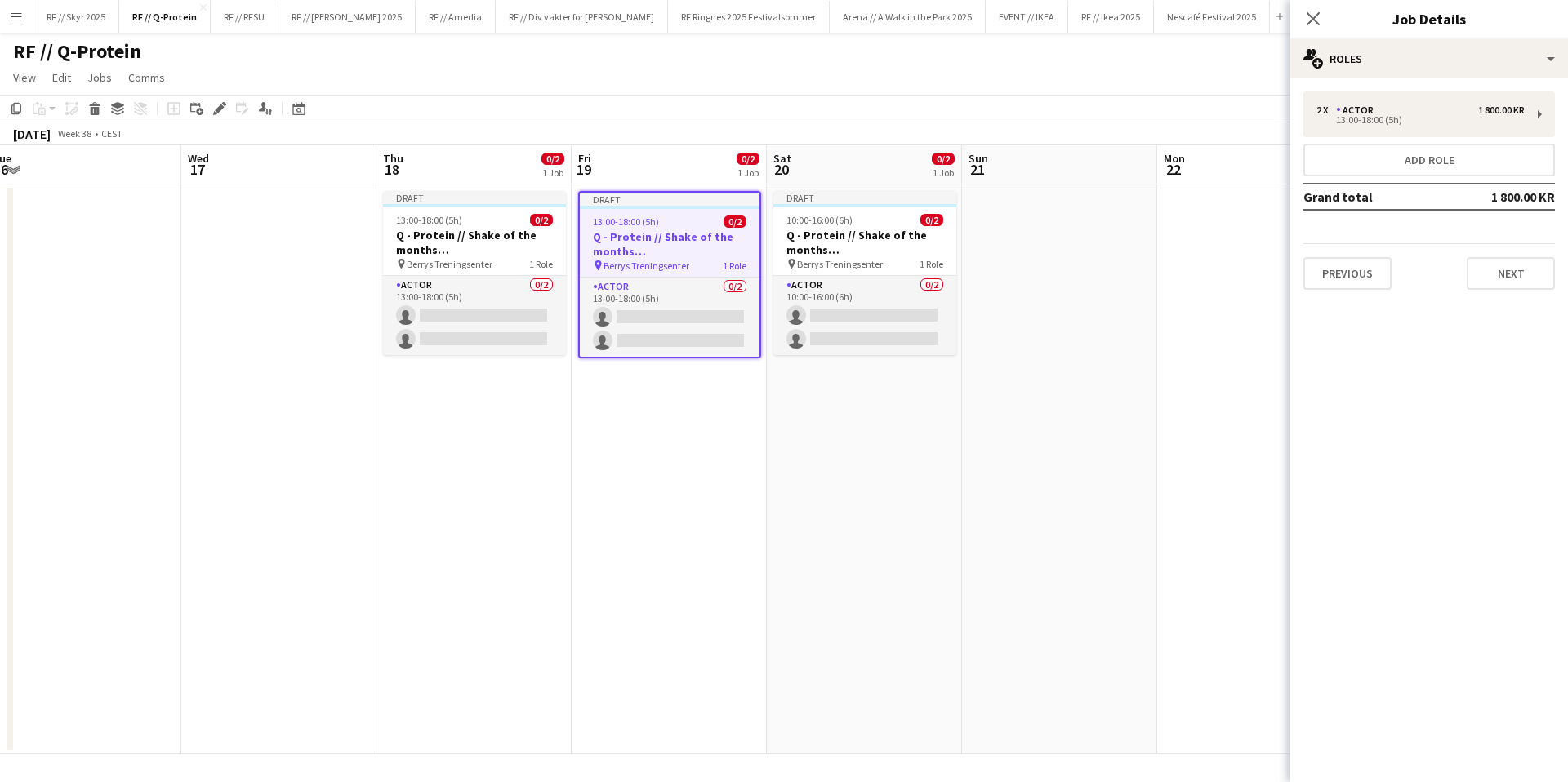
click at [842, 375] on app-date-cell "Draft 10:00-16:00 (6h) 0/2 Q - Protein // Shake of the months ([GEOGRAPHIC_DATA…" at bounding box center [864, 470] width 196 height 570
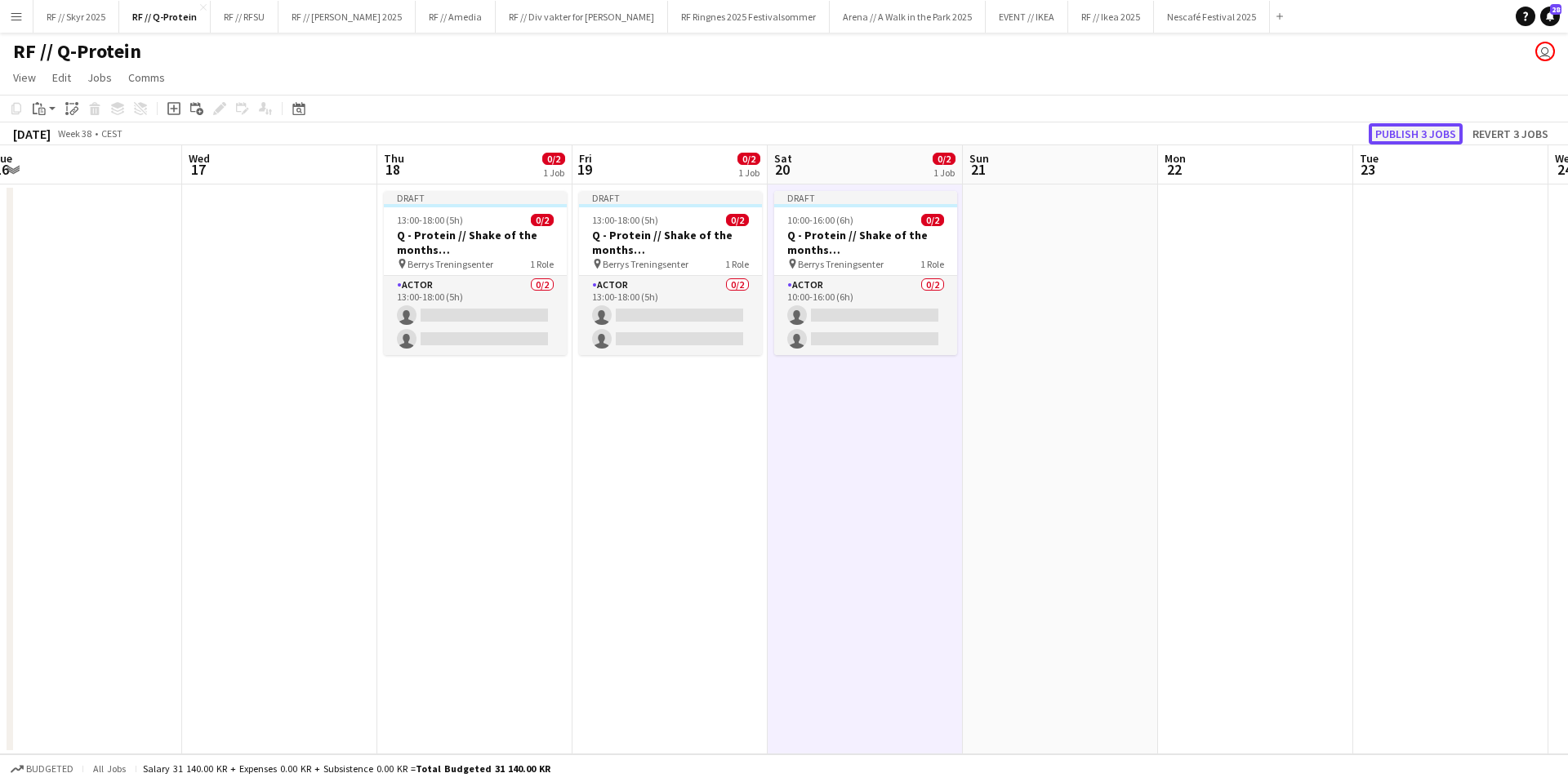
click at [1418, 135] on button "Publish 3 jobs" at bounding box center [1416, 134] width 94 height 22
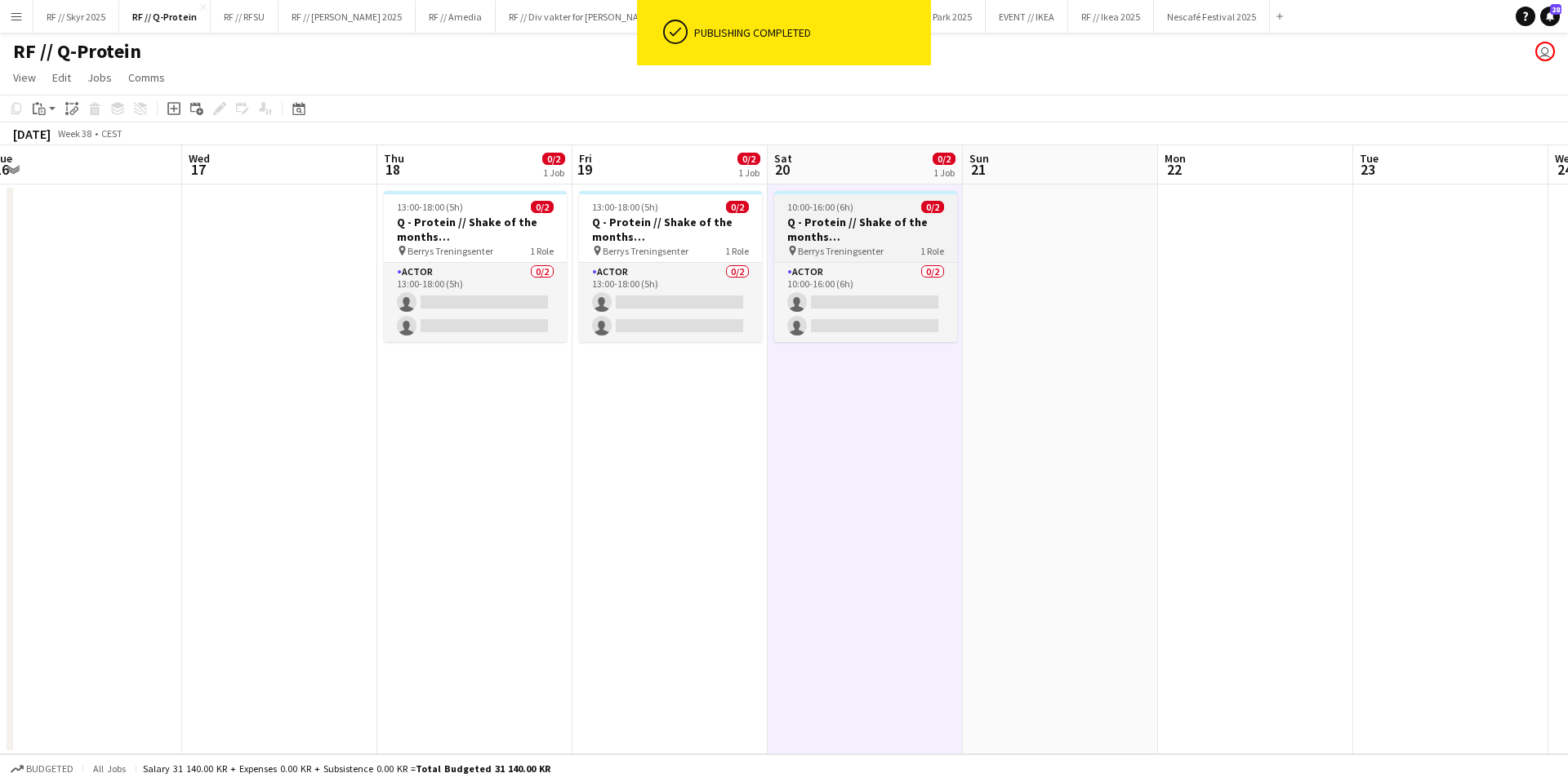
click at [875, 218] on h3 "Q - Protein // Shake of the months ([GEOGRAPHIC_DATA])" at bounding box center [865, 229] width 183 height 29
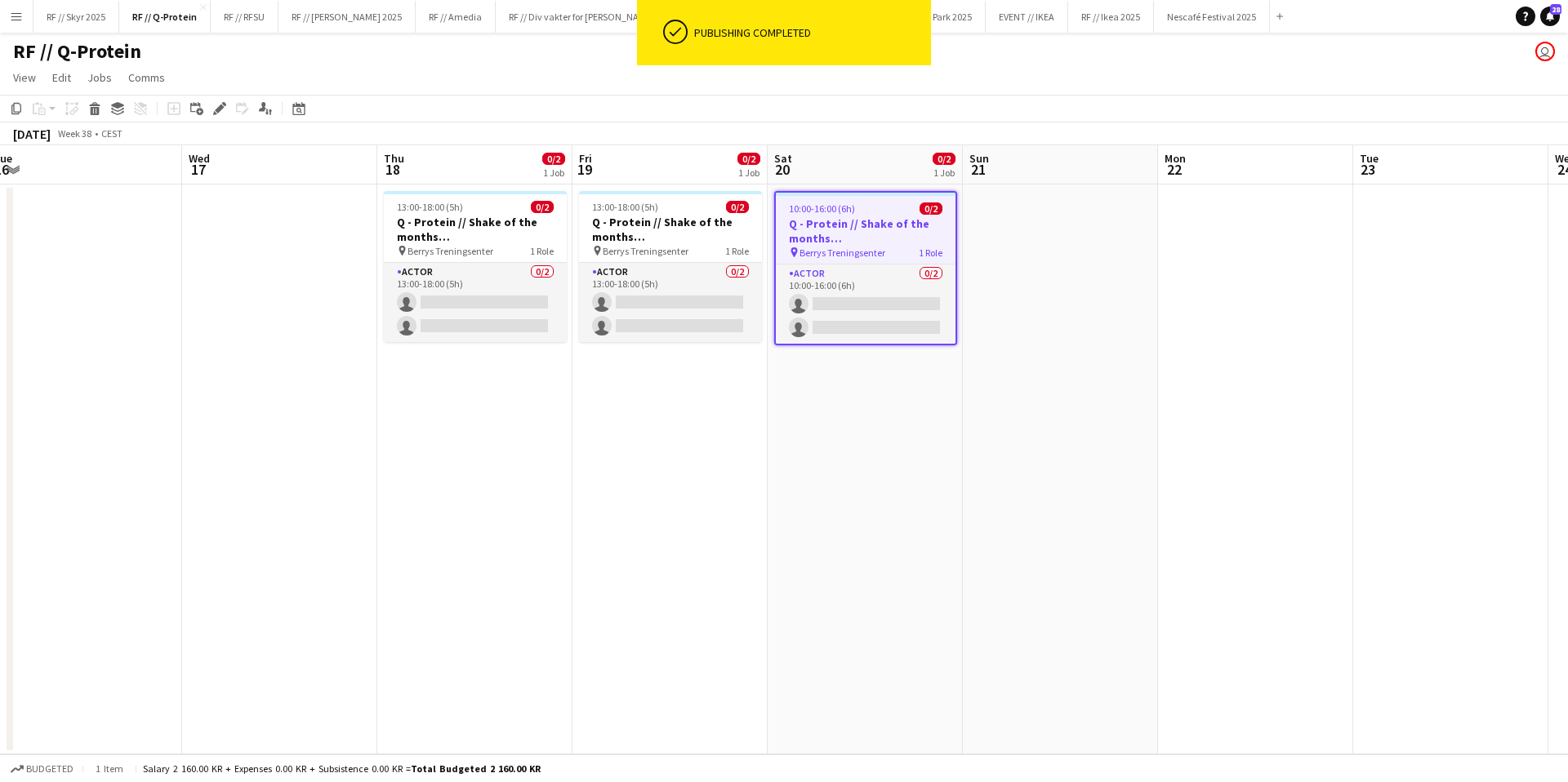
click at [208, 109] on div "Add job Add linked Job Edit Edit linked Job Applicants" at bounding box center [212, 109] width 125 height 20
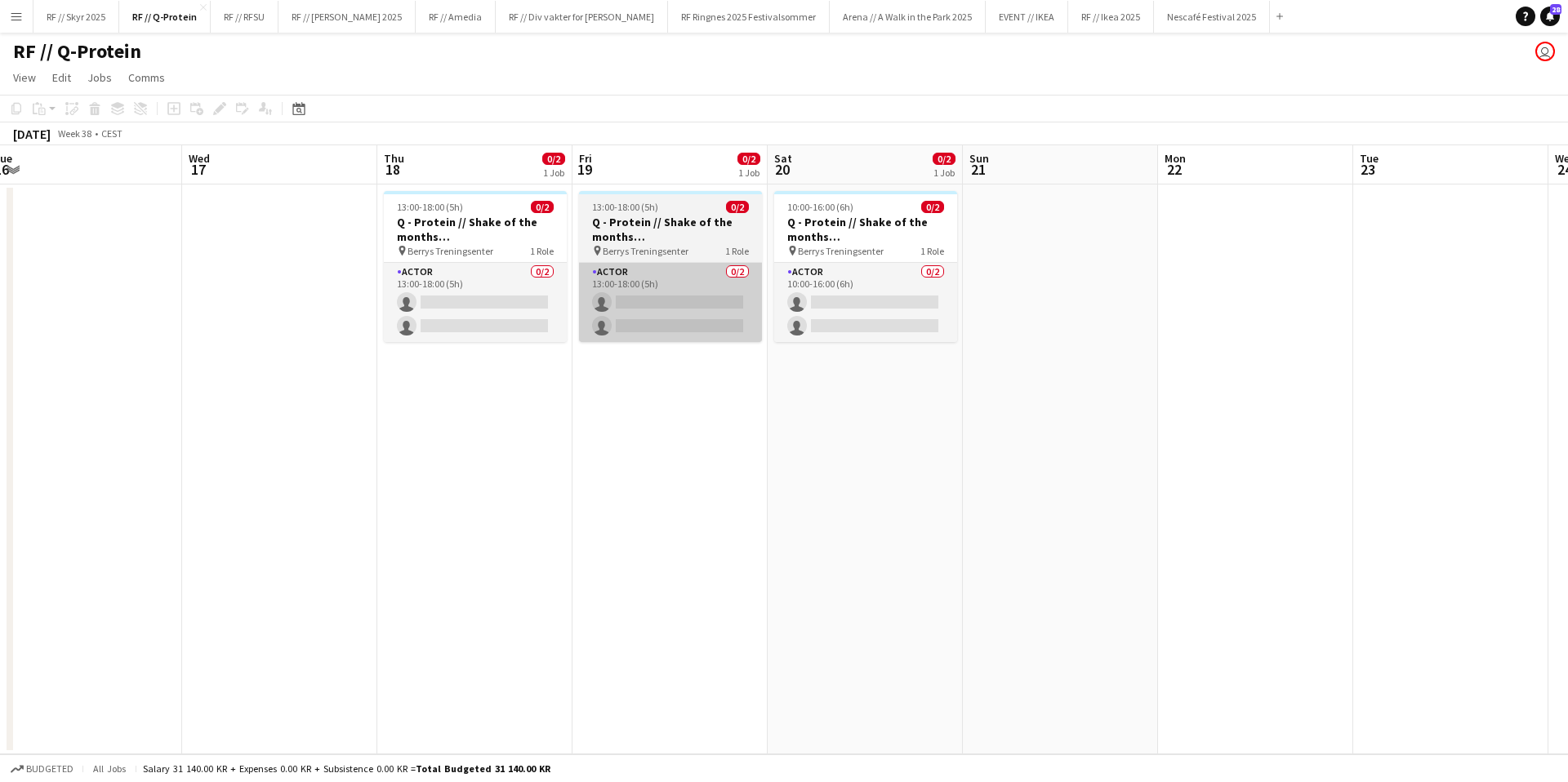
click at [750, 288] on app-card-role "Actor 0/2 13:00-18:00 (5h) single-neutral-actions single-neutral-actions" at bounding box center [670, 302] width 183 height 80
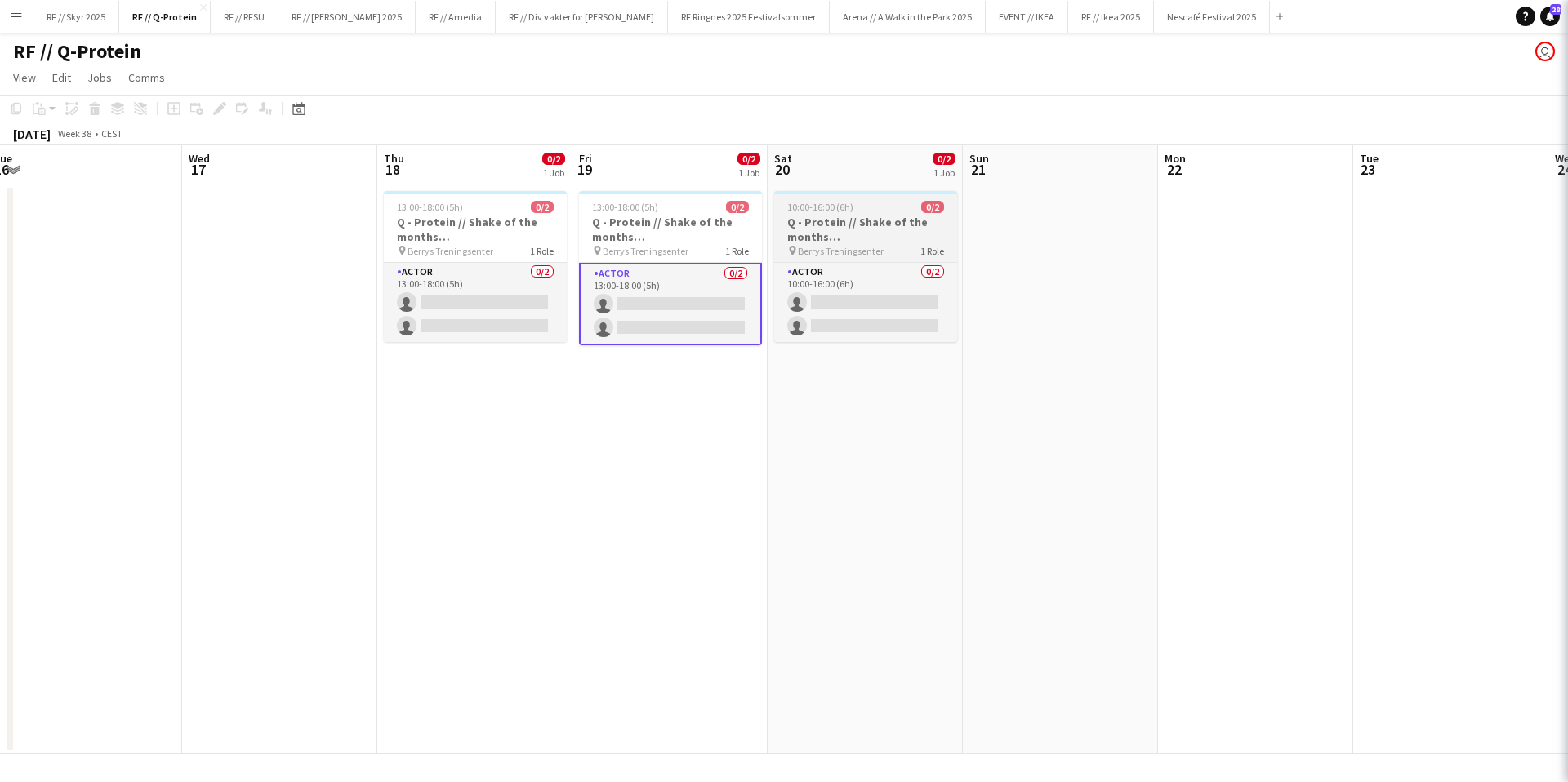
click at [917, 225] on h3 "Q - Protein // Shake of the months ([GEOGRAPHIC_DATA])" at bounding box center [865, 229] width 183 height 29
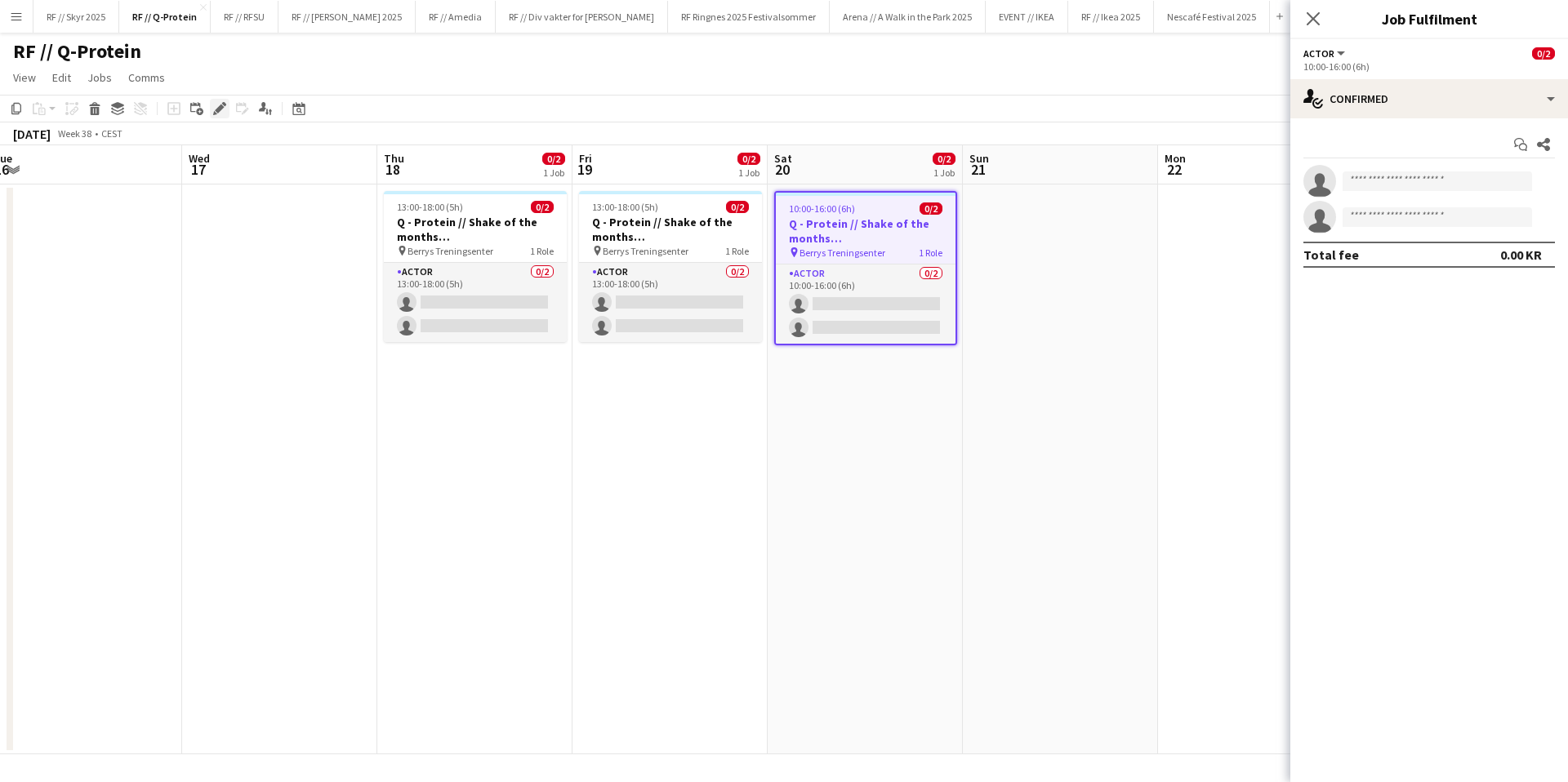
click at [214, 104] on icon "Edit" at bounding box center [220, 109] width 13 height 13
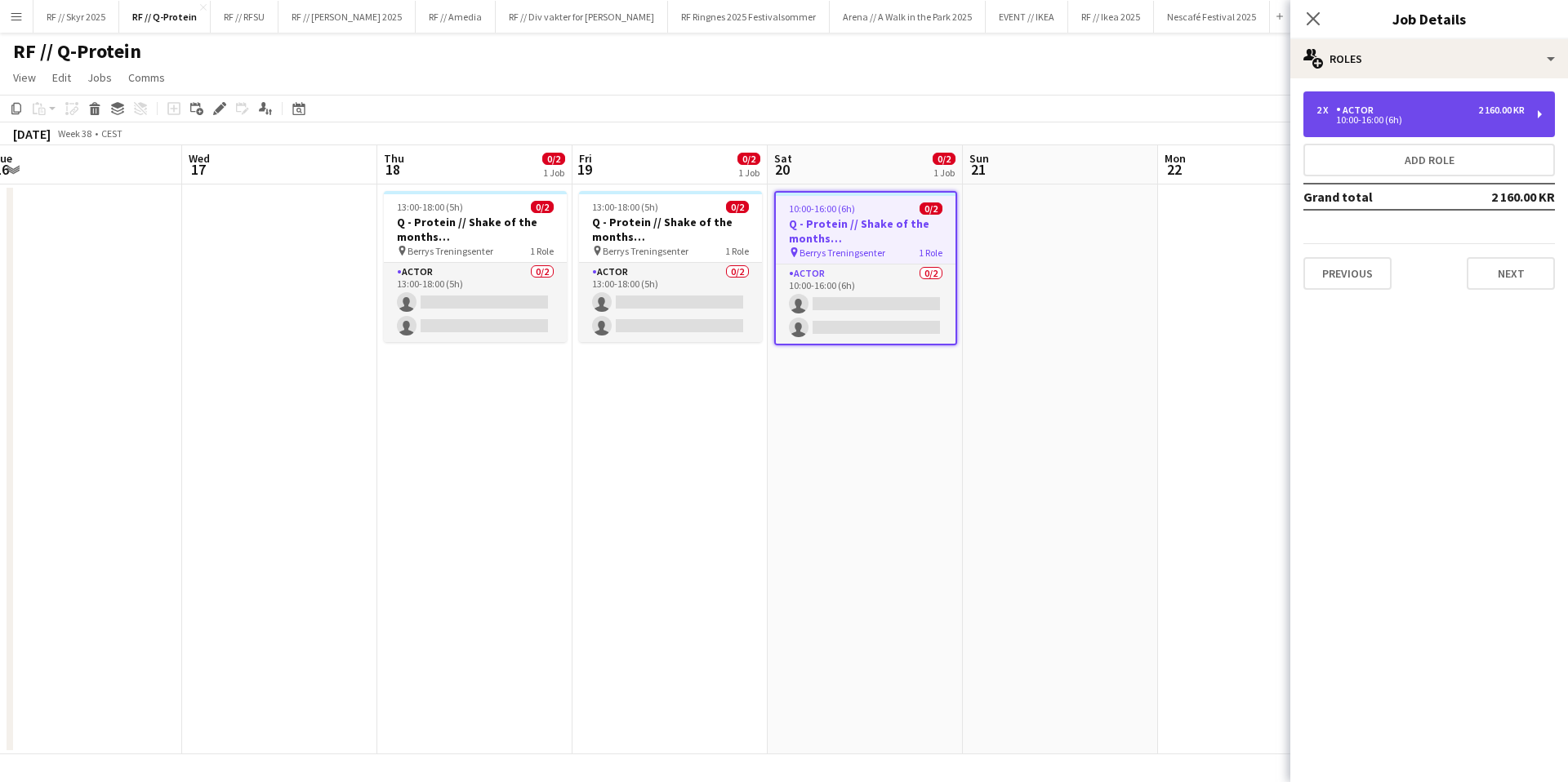
click at [1392, 123] on div "10:00-16:00 (6h)" at bounding box center [1420, 120] width 208 height 8
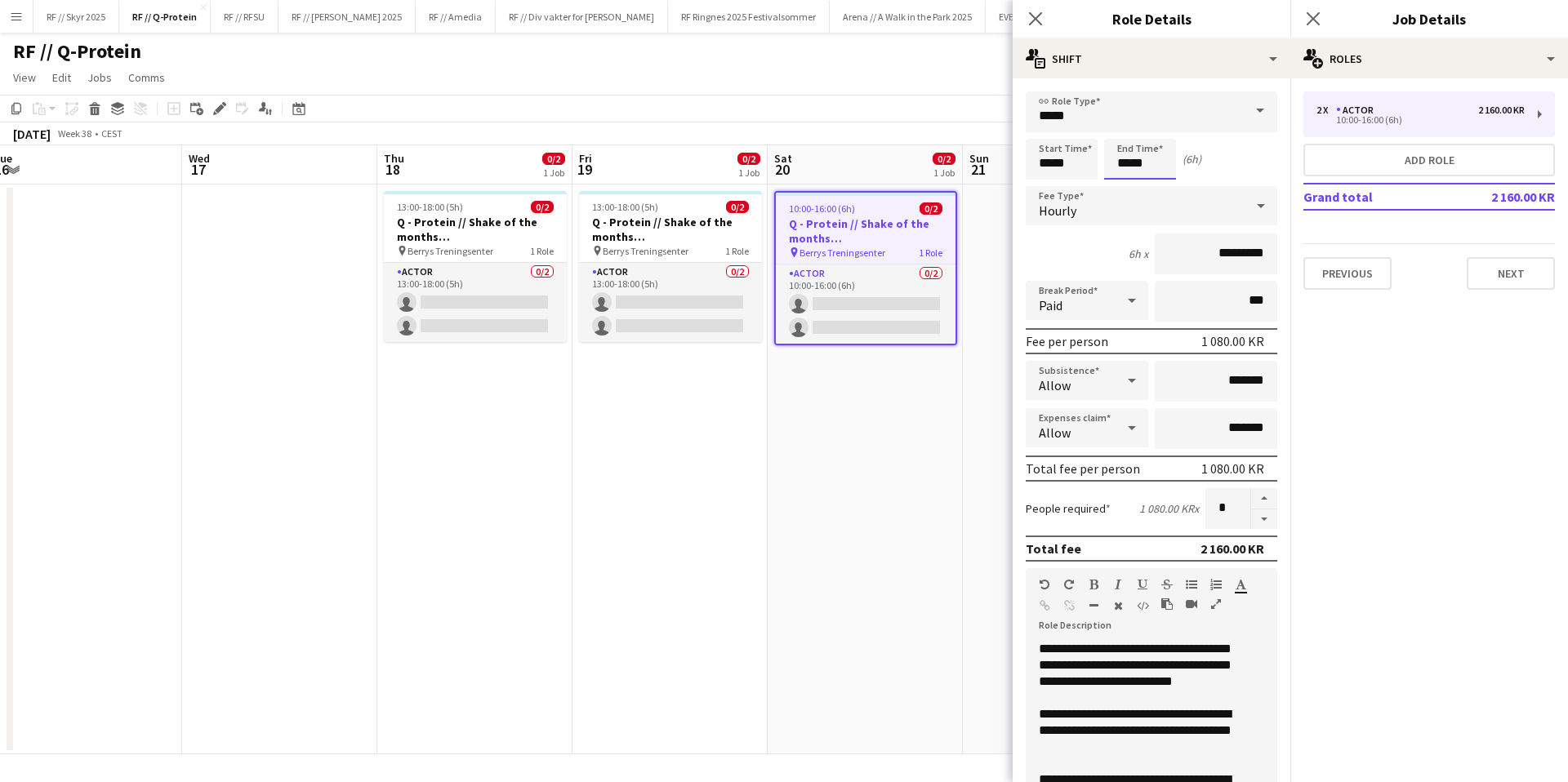
click at [1128, 163] on input "*****" at bounding box center [1140, 159] width 72 height 41
type input "*****"
click at [1126, 191] on div at bounding box center [1123, 188] width 32 height 17
click at [1001, 398] on app-date-cell at bounding box center [1061, 470] width 196 height 570
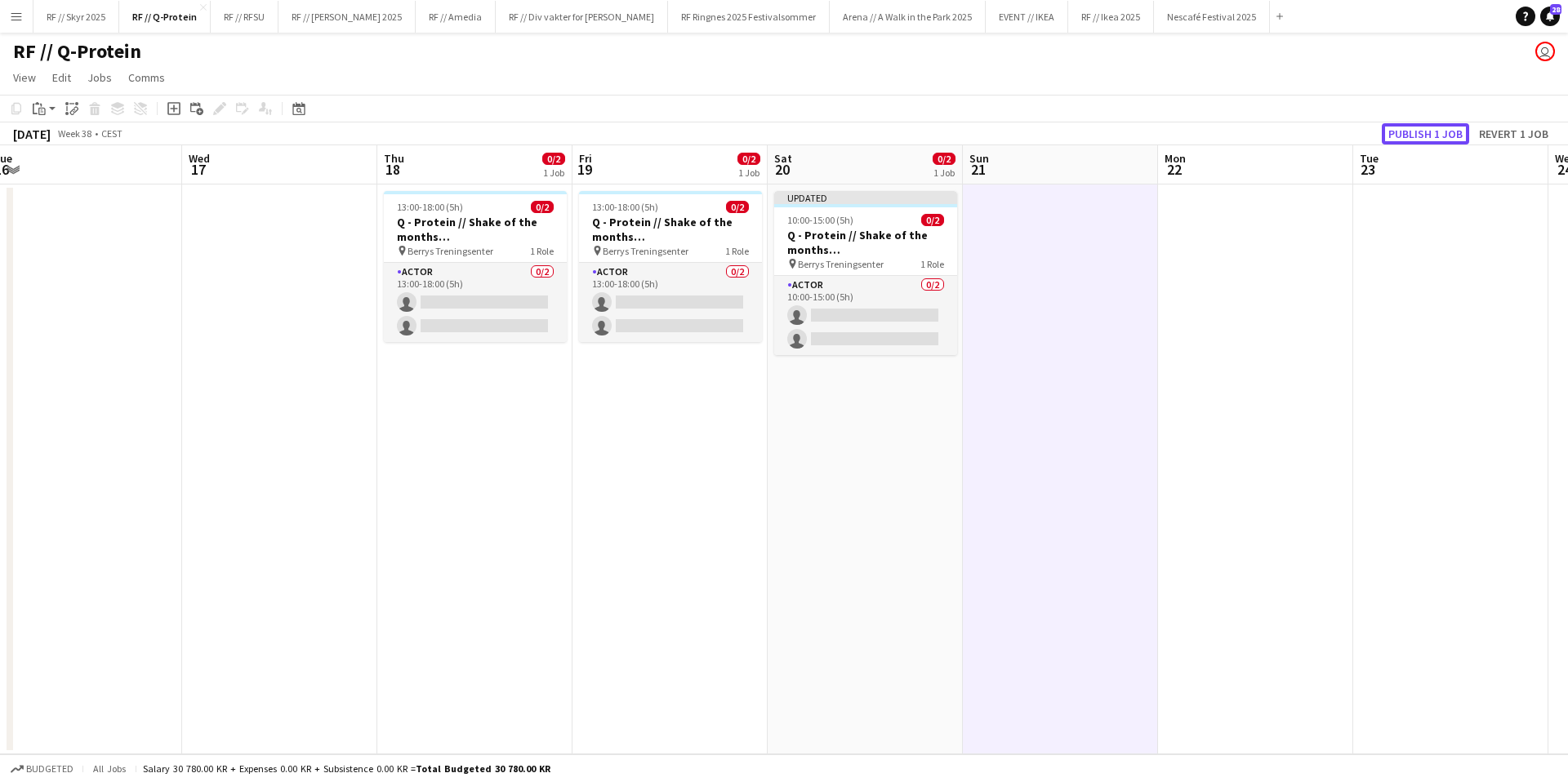
click at [1430, 131] on button "Publish 1 job" at bounding box center [1425, 134] width 87 height 22
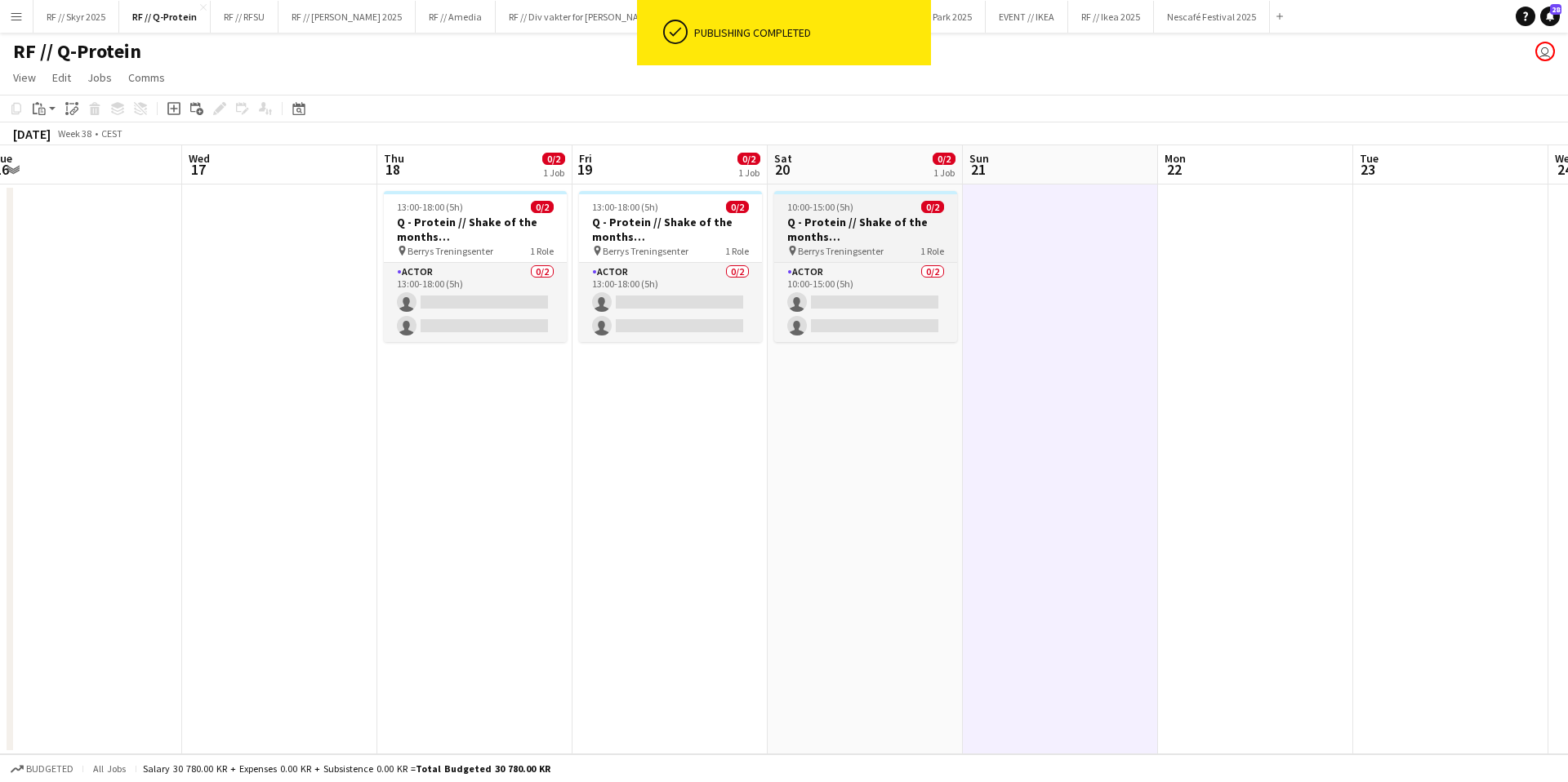
click at [836, 240] on h3 "Q - Protein // Shake of the months ([GEOGRAPHIC_DATA])" at bounding box center [865, 229] width 183 height 29
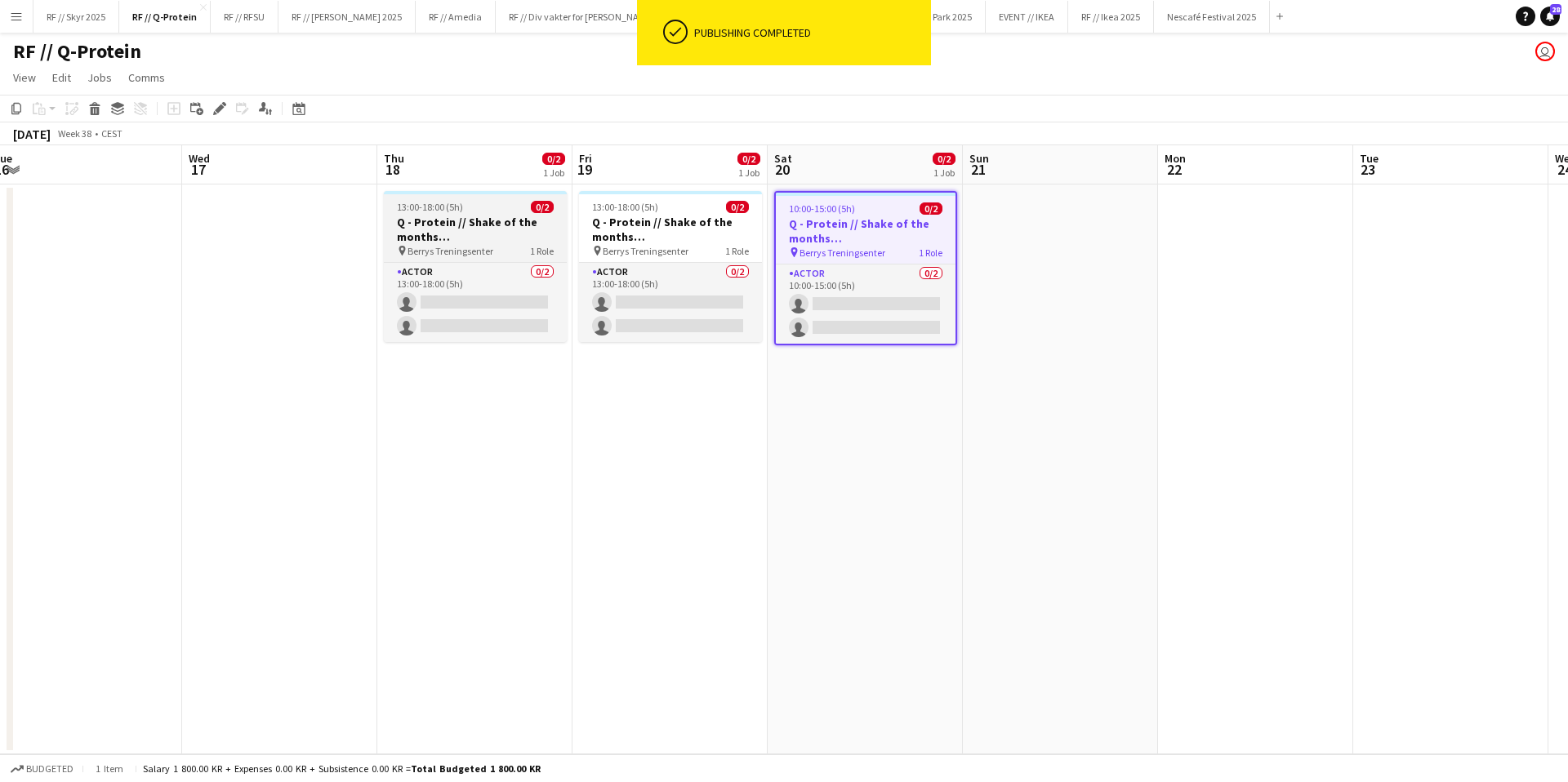
drag, startPoint x: 692, startPoint y: 239, endPoint x: 556, endPoint y: 238, distance: 136.0
click at [691, 239] on h3 "Q - Protein // Shake of the months ([GEOGRAPHIC_DATA])" at bounding box center [670, 229] width 183 height 29
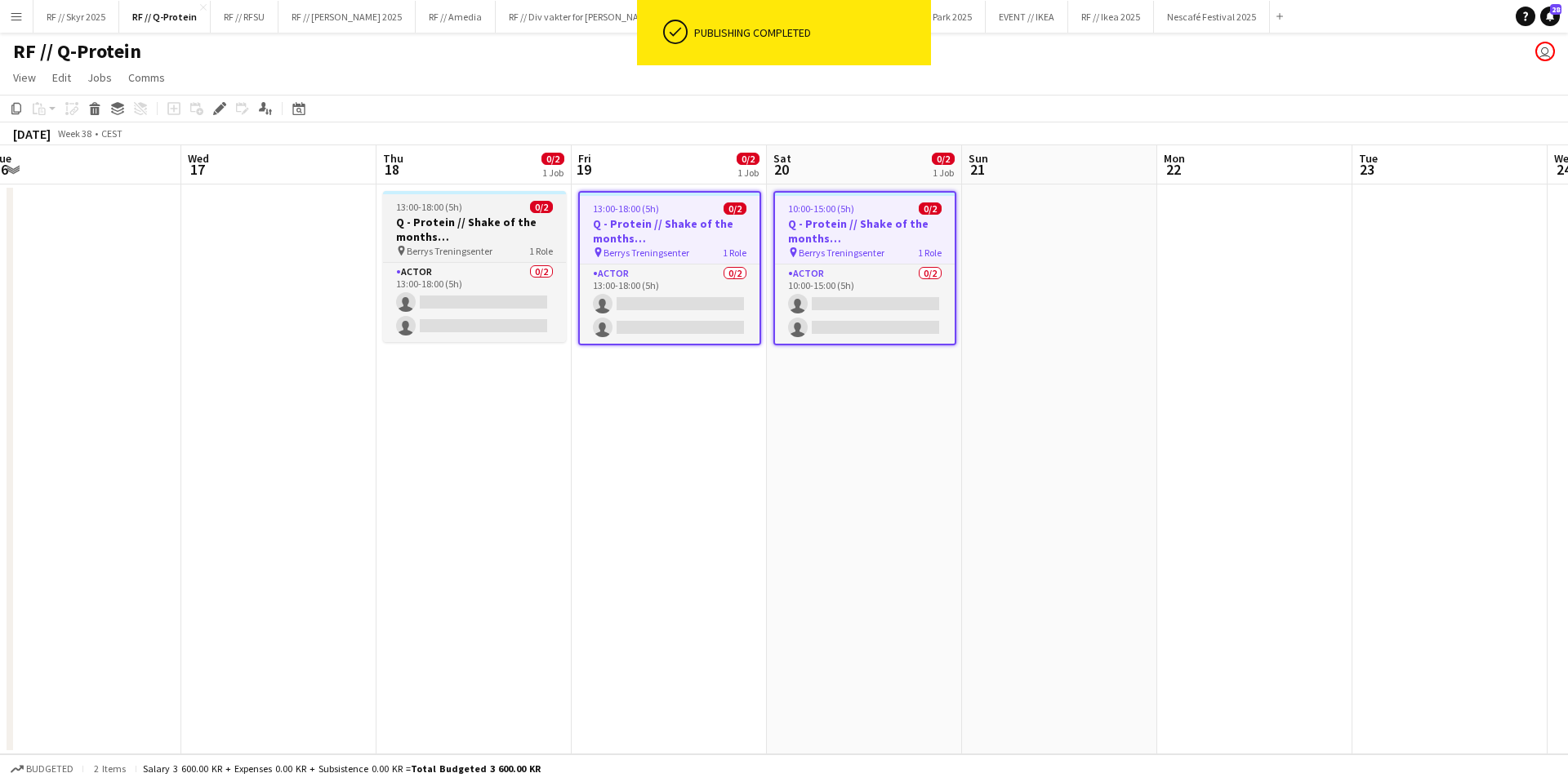
click at [462, 234] on h3 "Q - Protein // Shake of the months ([GEOGRAPHIC_DATA])" at bounding box center [474, 229] width 183 height 29
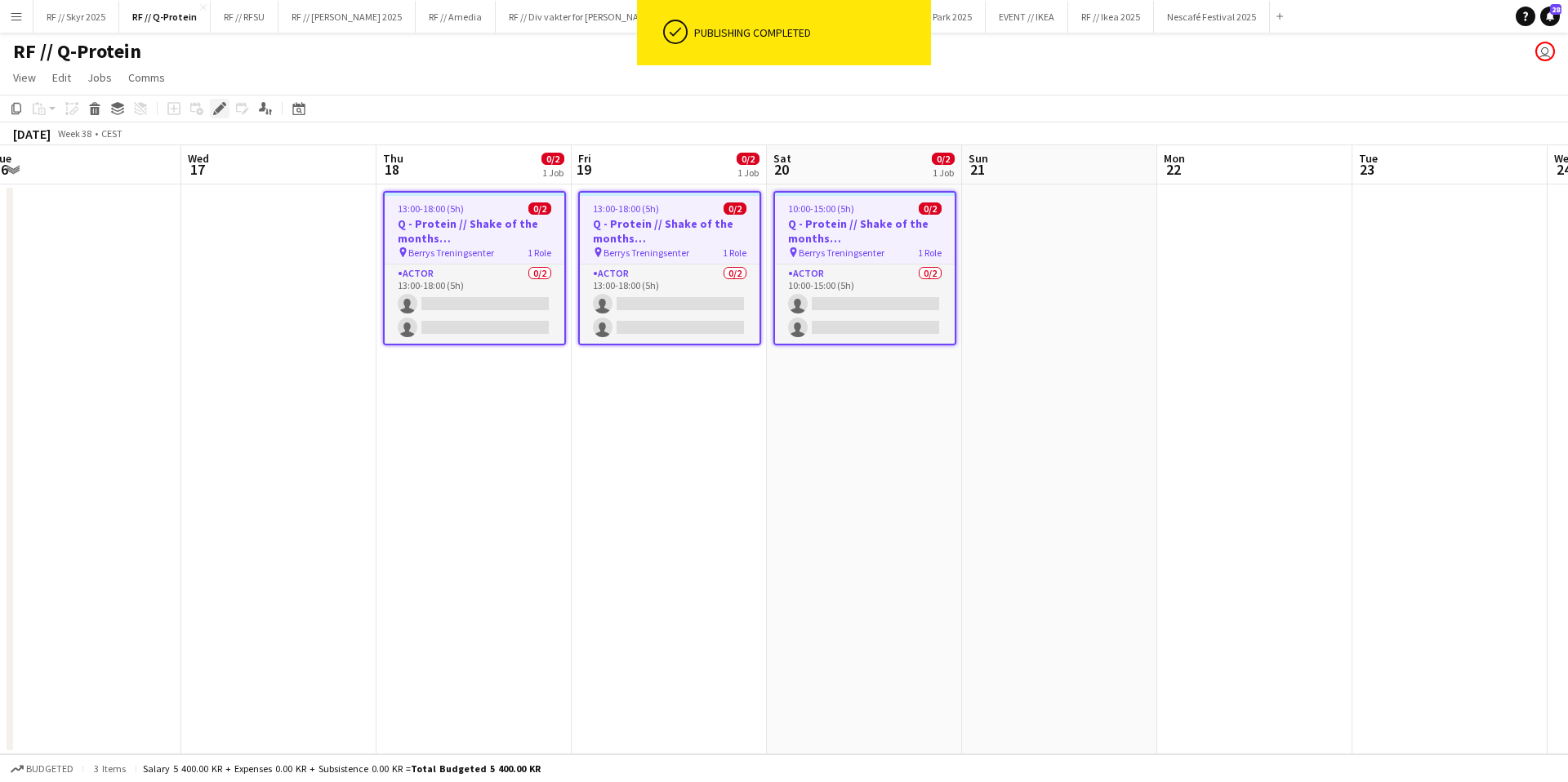
click at [211, 107] on div "Edit" at bounding box center [220, 109] width 20 height 20
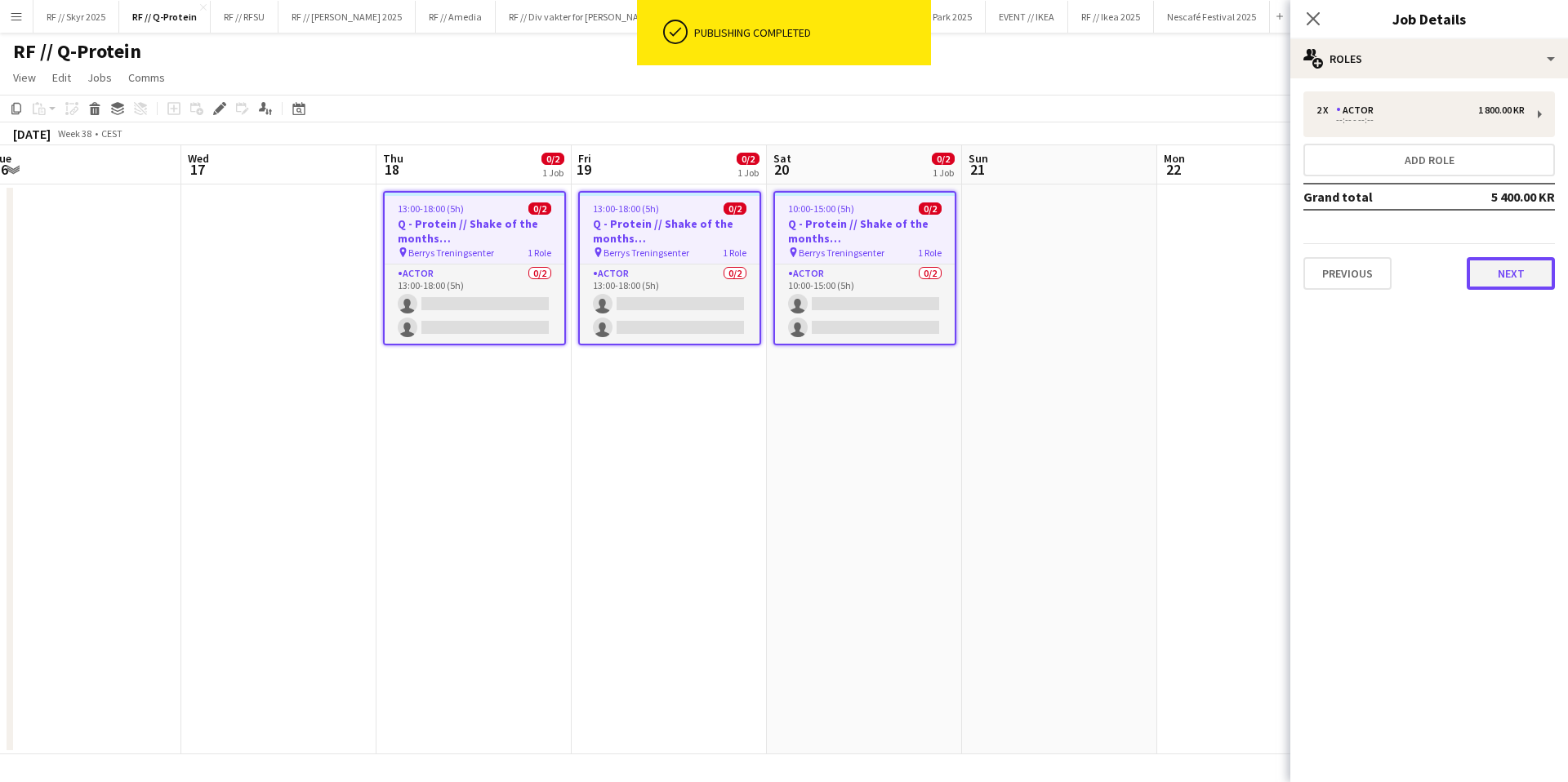
click at [1521, 275] on button "Next" at bounding box center [1511, 273] width 88 height 32
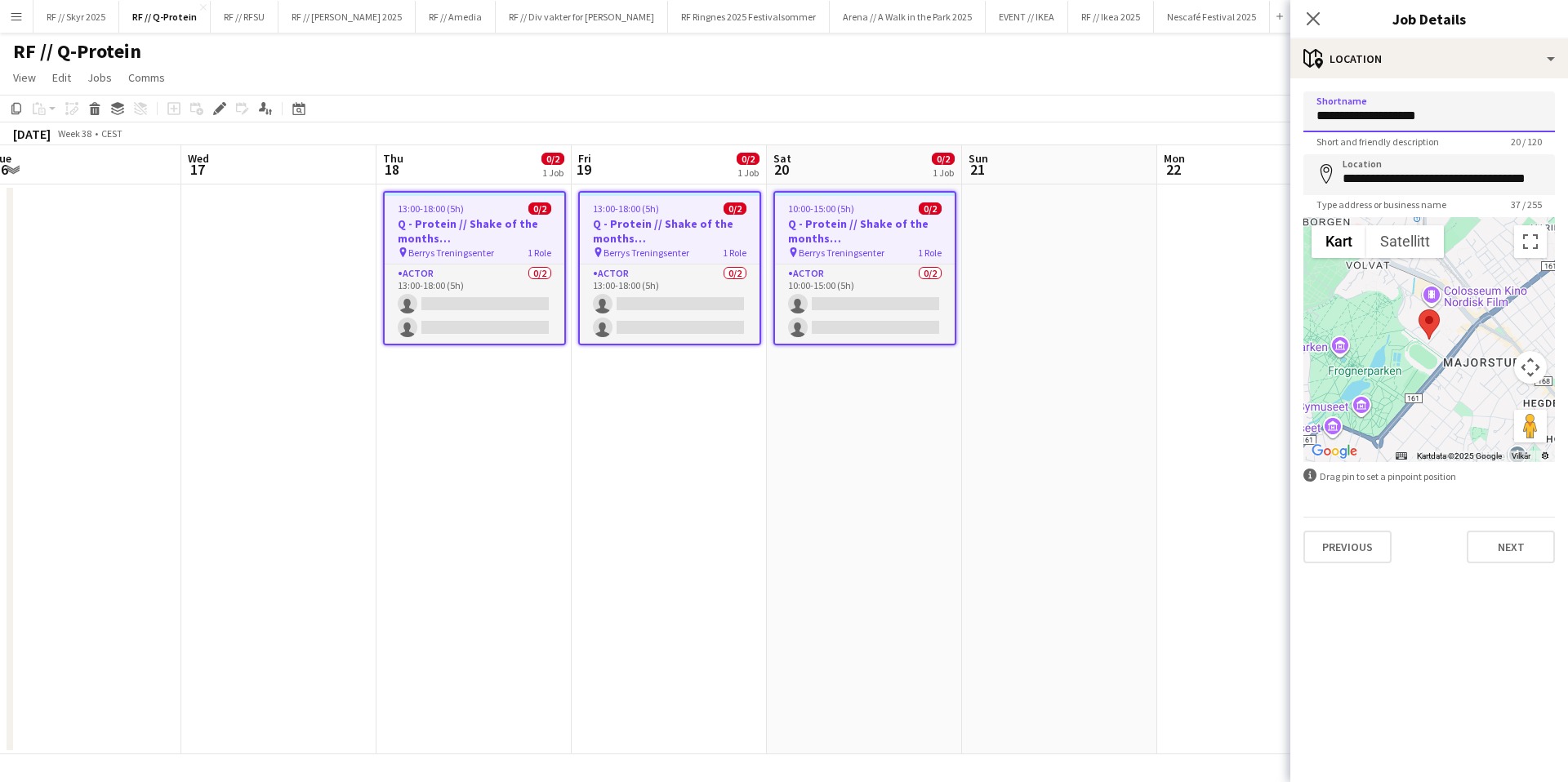
drag, startPoint x: 1443, startPoint y: 109, endPoint x: 1292, endPoint y: 110, distance: 151.0
click at [1292, 110] on form "**********" at bounding box center [1429, 327] width 278 height 472
type input "**********"
click at [1398, 182] on input "**********" at bounding box center [1430, 174] width 252 height 41
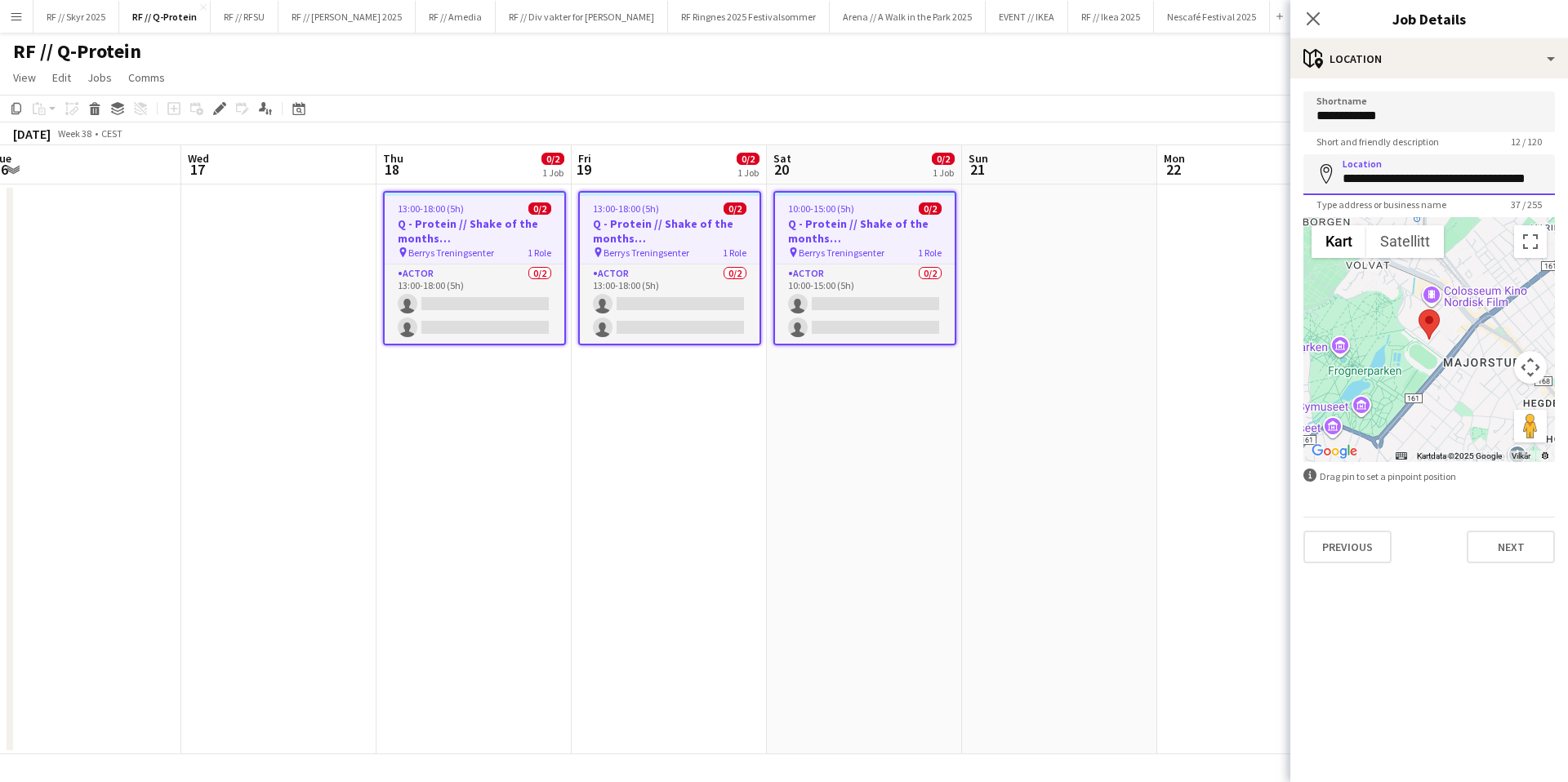
click at [1398, 182] on input "**********" at bounding box center [1430, 174] width 252 height 41
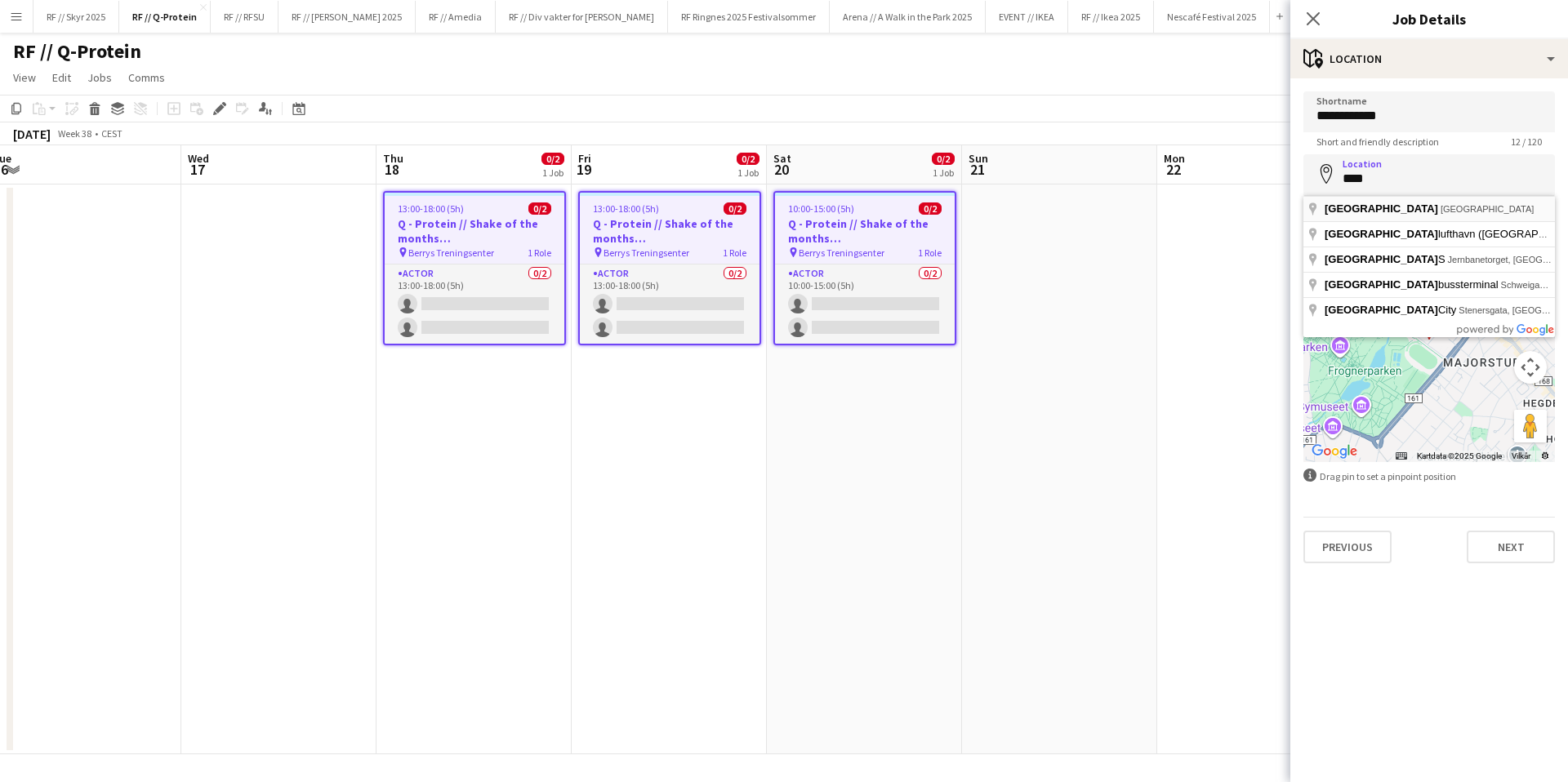
type input "**********"
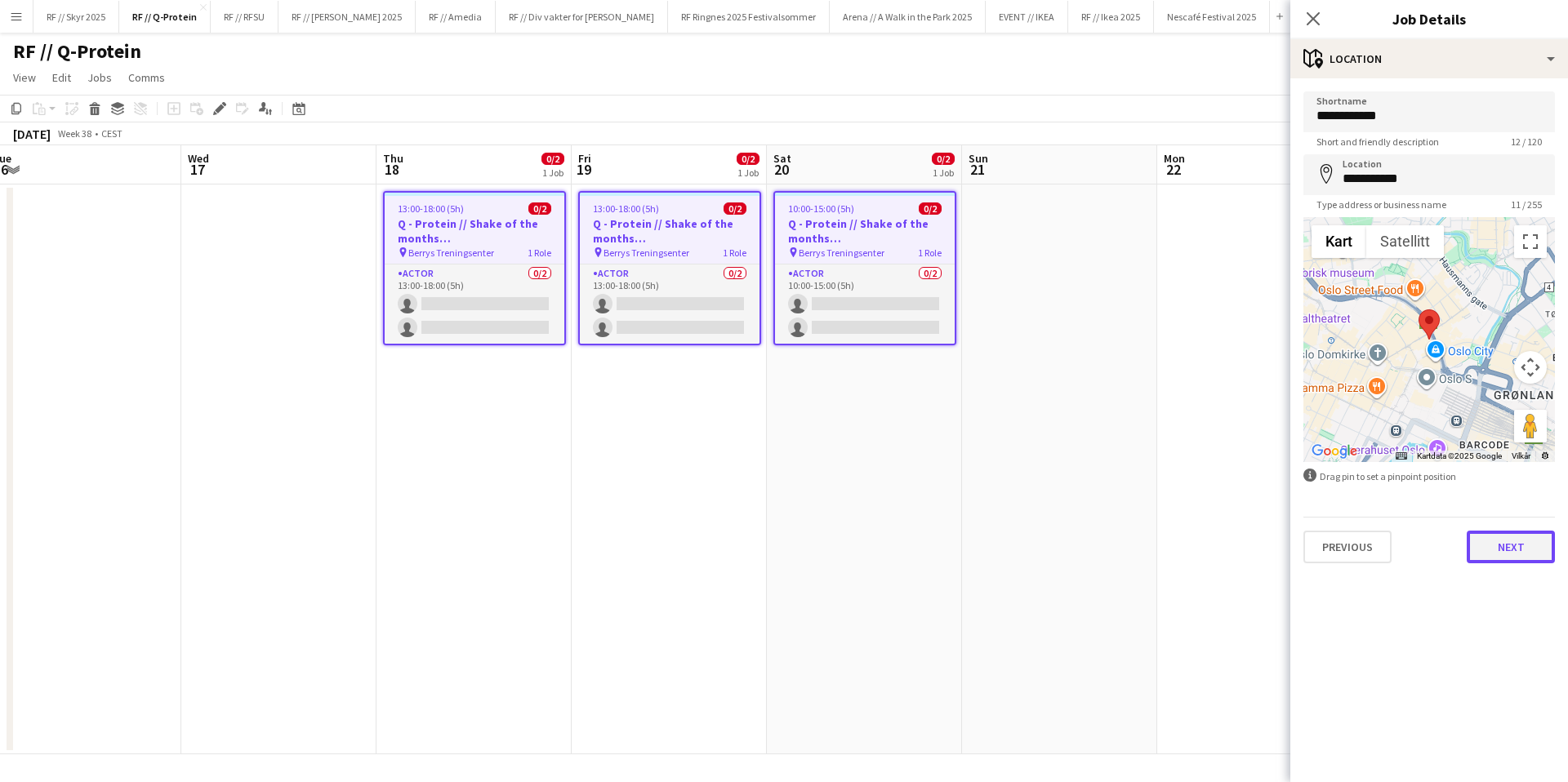
click at [1527, 553] on button "Next" at bounding box center [1511, 547] width 88 height 32
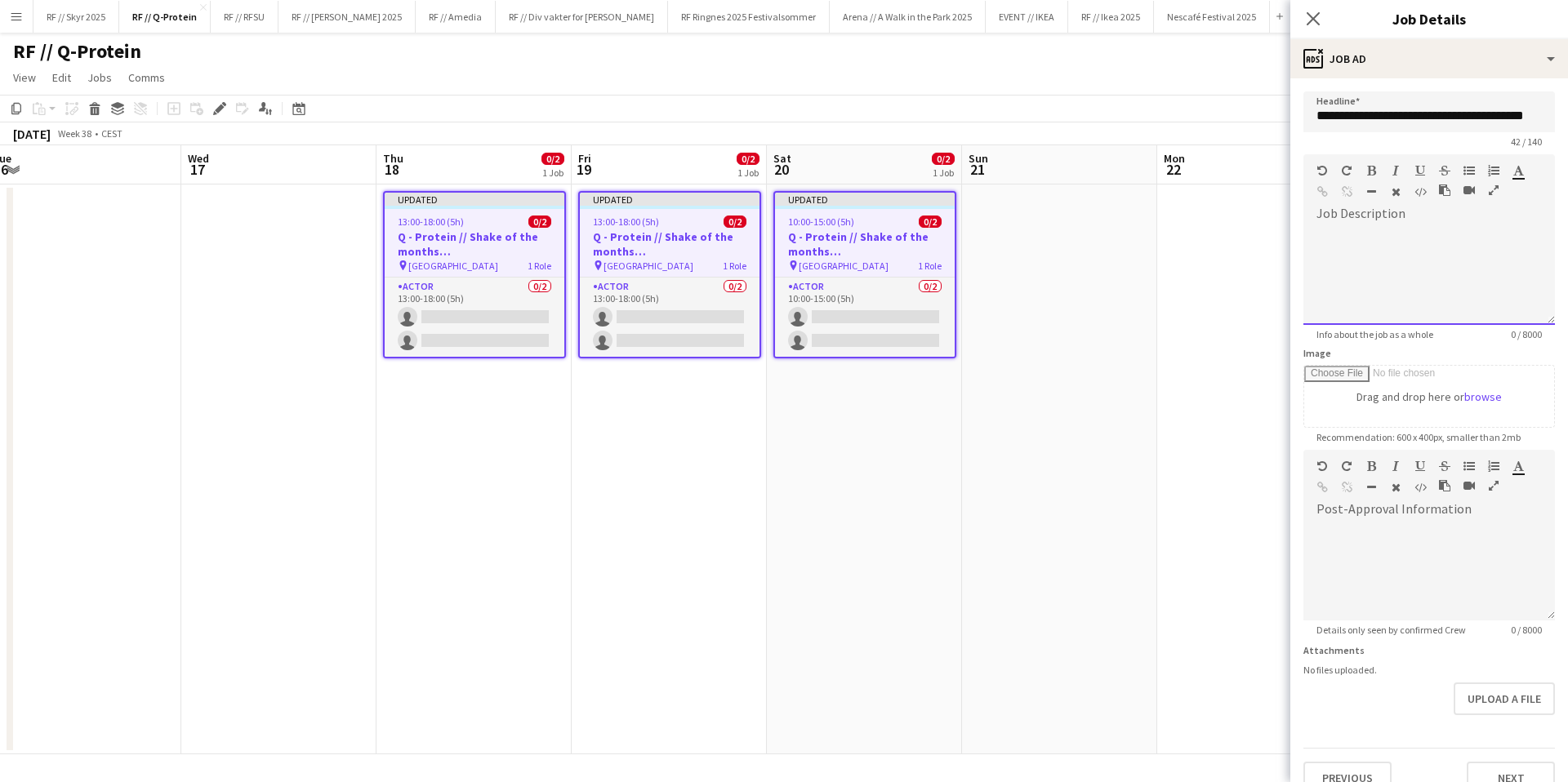
click at [1512, 256] on div at bounding box center [1430, 276] width 252 height 98
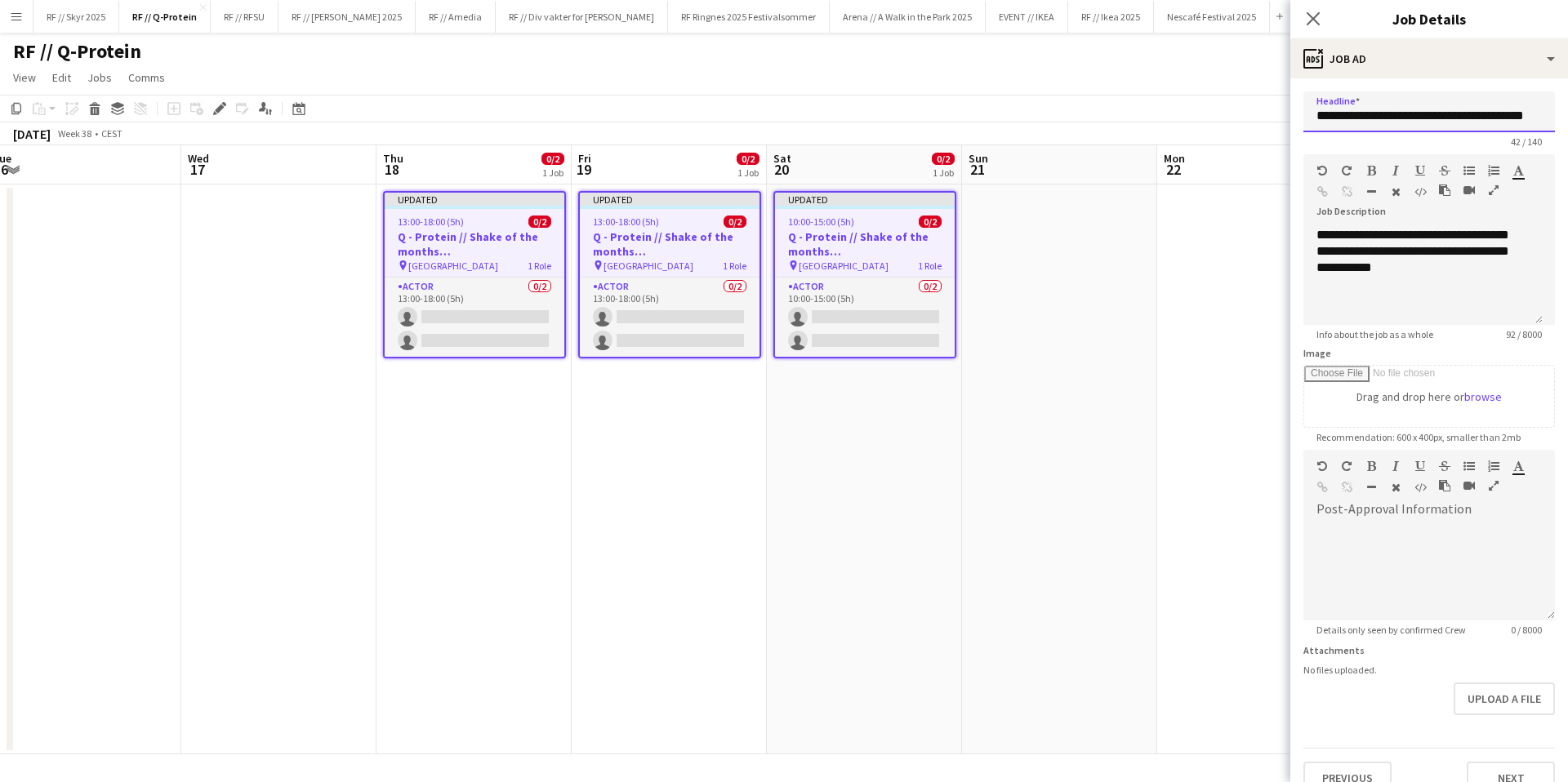
click at [1452, 116] on input "**********" at bounding box center [1430, 111] width 252 height 41
click at [1452, 117] on input "**********" at bounding box center [1430, 111] width 252 height 41
click at [1396, 118] on input "**********" at bounding box center [1430, 111] width 252 height 41
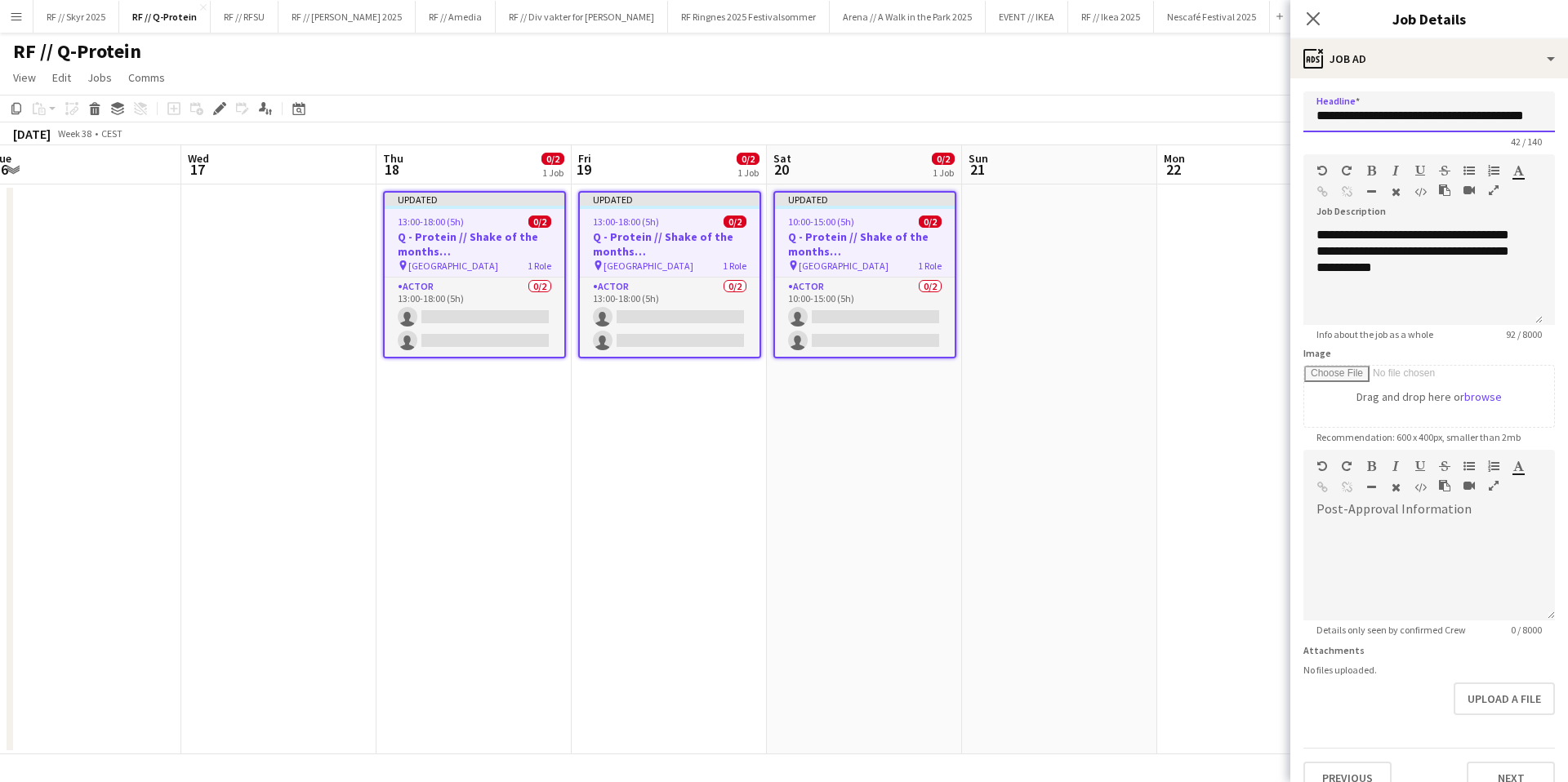
scroll to position [0, 9]
drag, startPoint x: 1390, startPoint y: 113, endPoint x: 1596, endPoint y: 107, distance: 206.1
click at [1567, 107] on html "Menu Boards Boards Boards All jobs Status Workforce Workforce My Workforce Recr…" at bounding box center [784, 391] width 1568 height 782
click at [1393, 117] on input "**********" at bounding box center [1423, 111] width 240 height 41
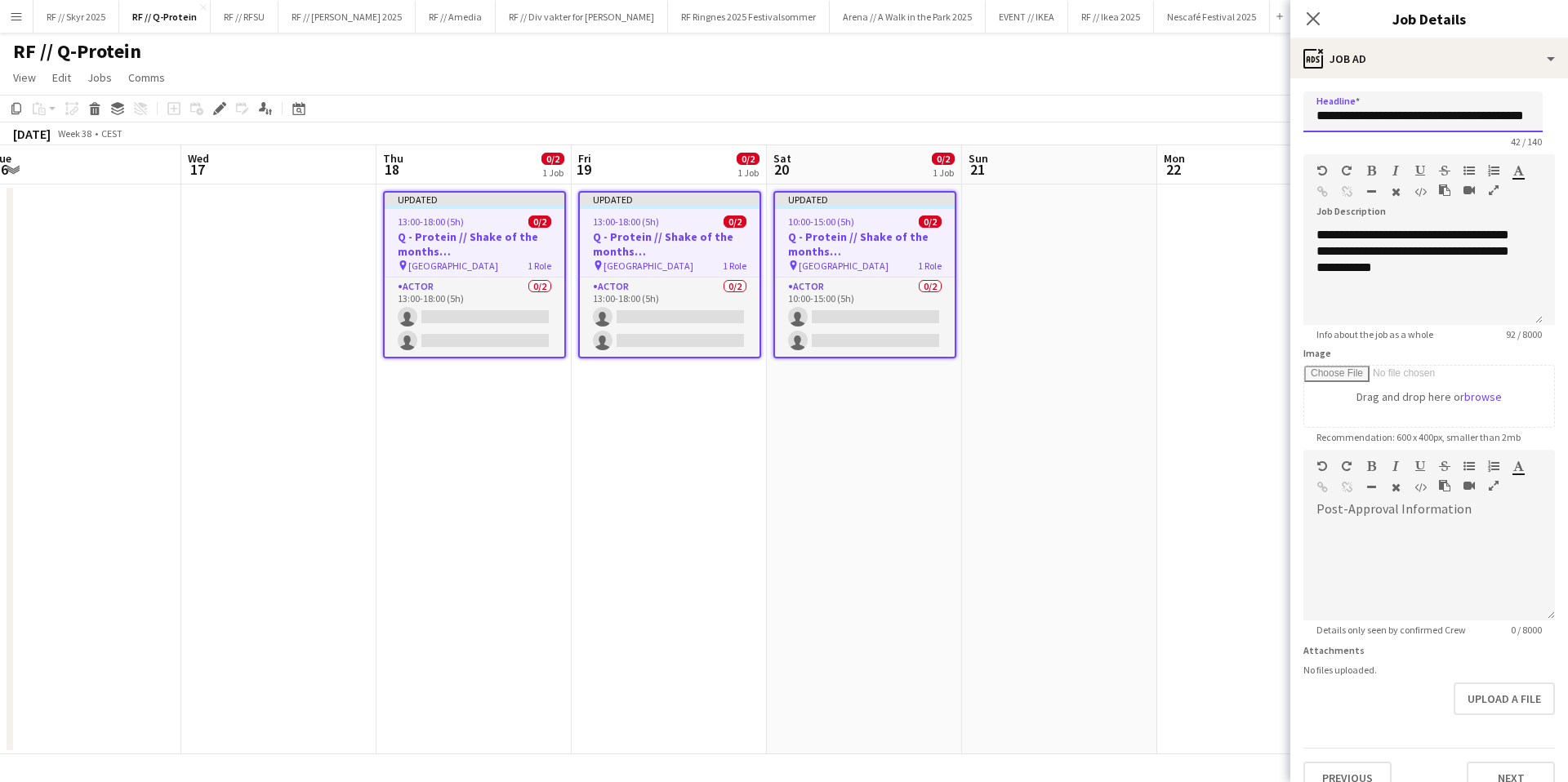
scroll to position [0, 9]
drag, startPoint x: 1391, startPoint y: 114, endPoint x: 1536, endPoint y: 116, distance: 145.0
click at [1536, 116] on input "**********" at bounding box center [1423, 111] width 240 height 41
type input "**********"
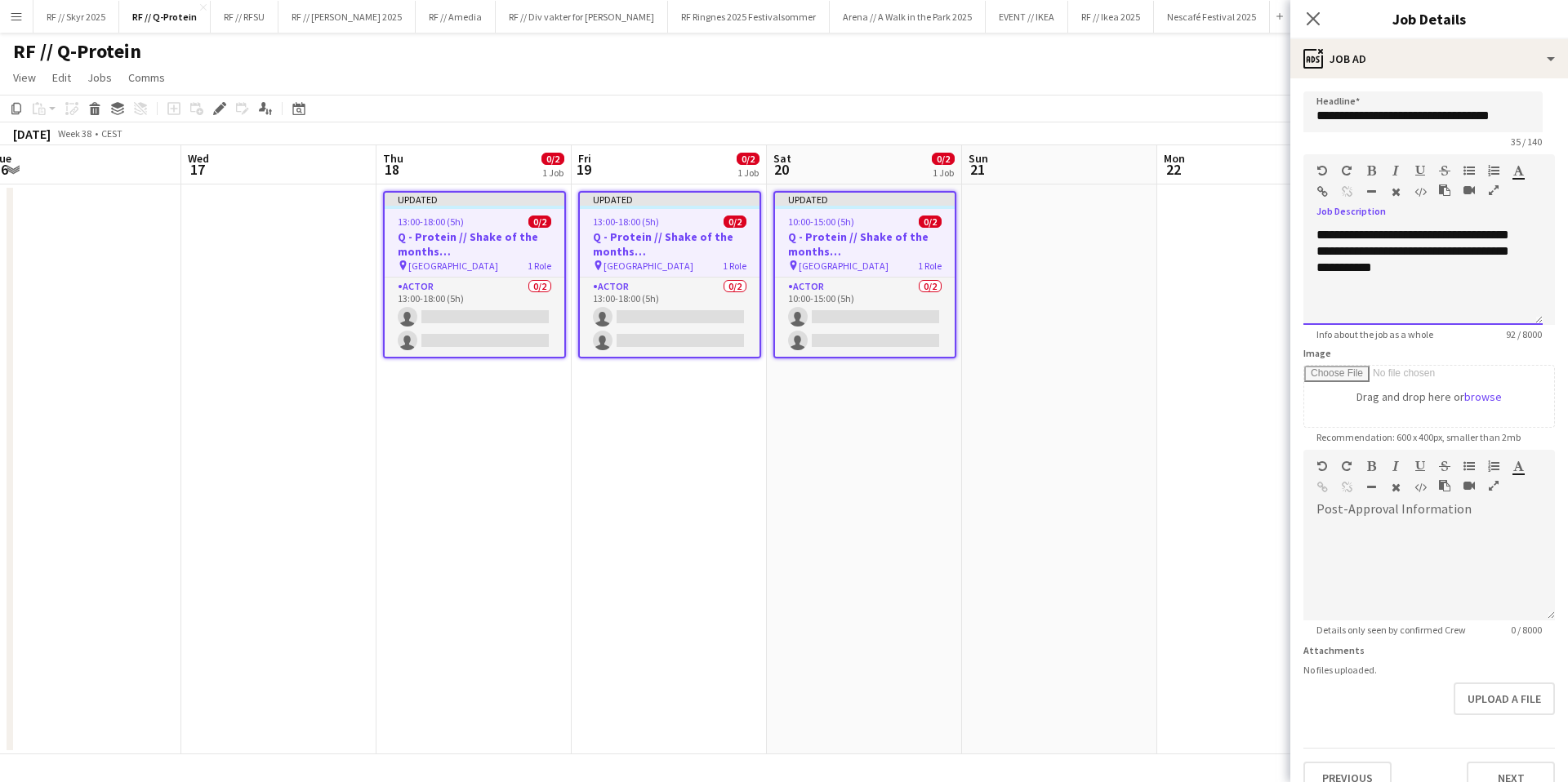
drag, startPoint x: 1421, startPoint y: 287, endPoint x: 1276, endPoint y: 220, distance: 159.7
click at [1276, 220] on body "Menu Boards Boards Boards All jobs Status Workforce Workforce My Workforce Recr…" at bounding box center [784, 391] width 1568 height 782
click at [1410, 291] on div "**********" at bounding box center [1423, 276] width 240 height 98
drag, startPoint x: 1311, startPoint y: 257, endPoint x: 1266, endPoint y: 204, distance: 69.5
click at [1265, 210] on body "Menu Boards Boards Boards All jobs Status Workforce Workforce My Workforce Recr…" at bounding box center [784, 391] width 1568 height 782
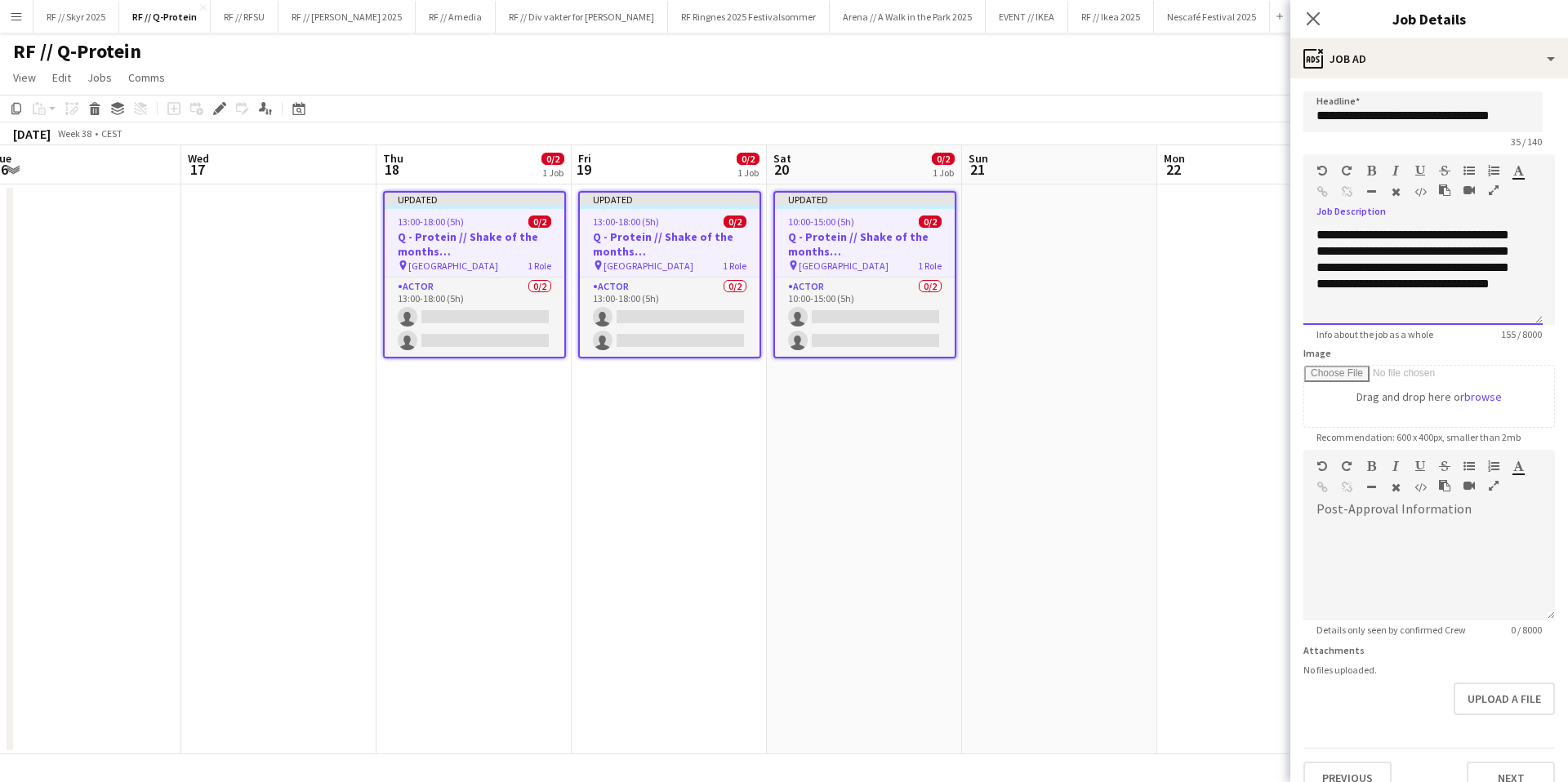
click at [1325, 234] on div "**********" at bounding box center [1423, 276] width 240 height 98
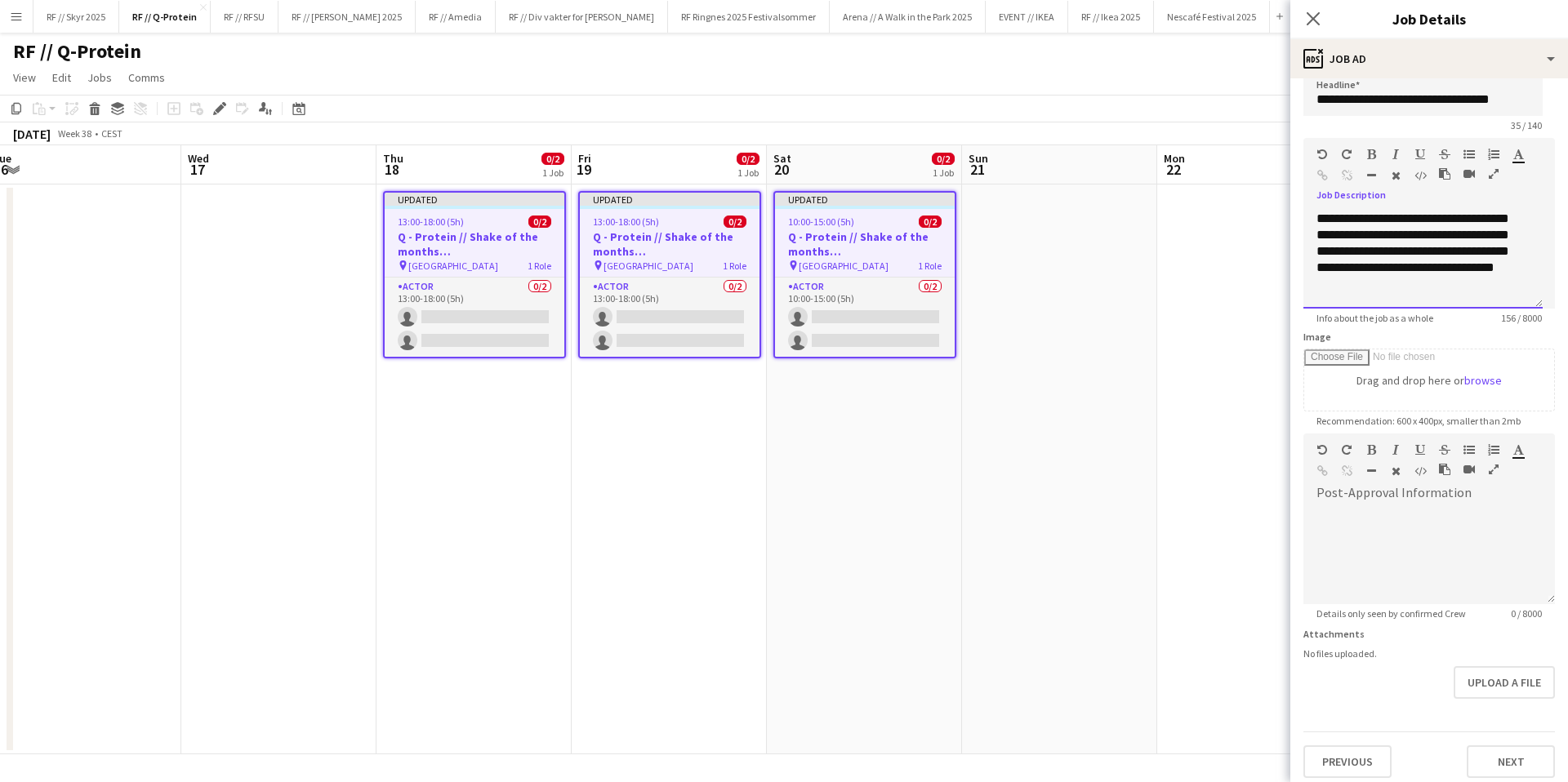
scroll to position [26, 0]
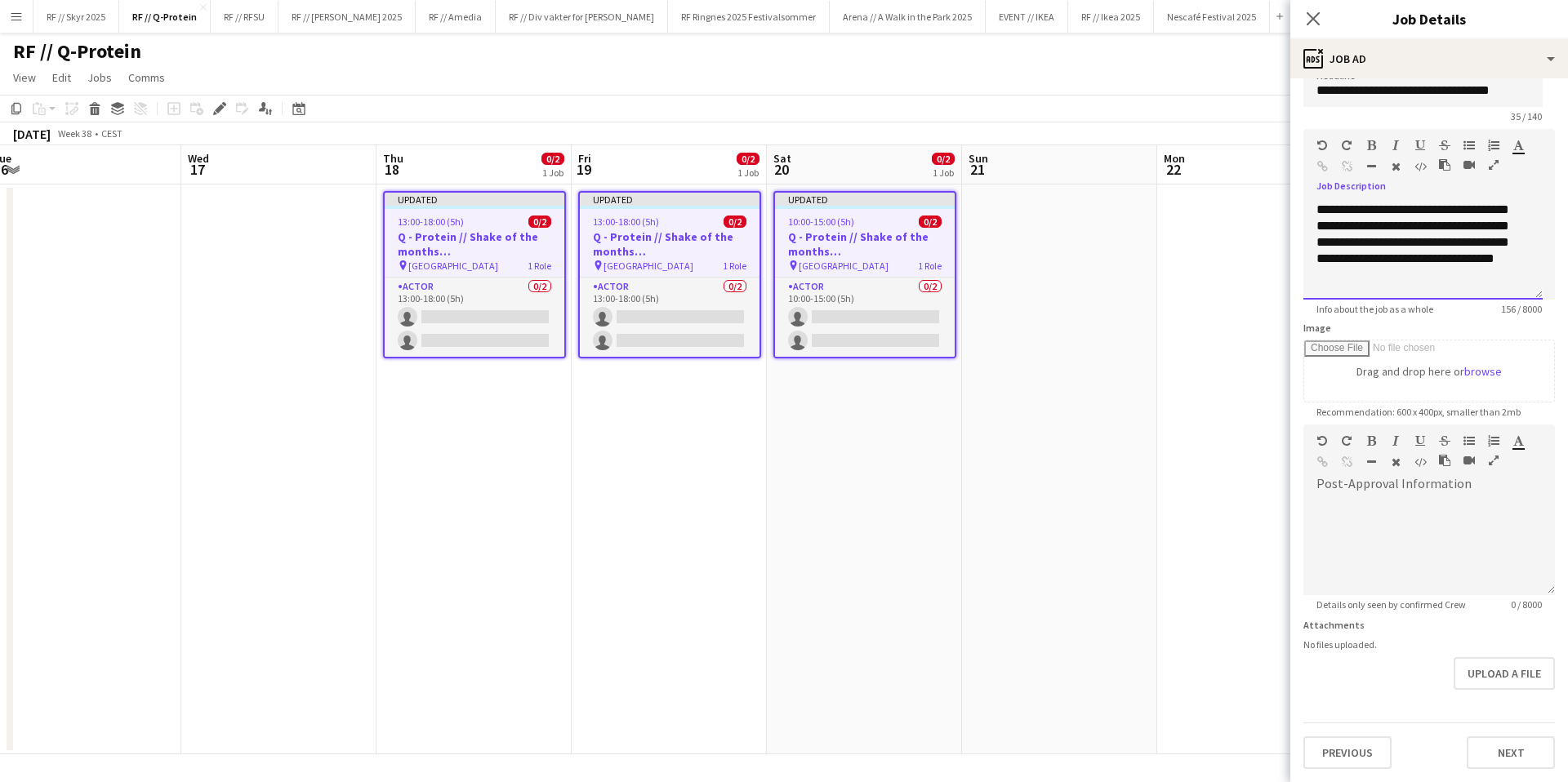
click at [1447, 258] on div "**********" at bounding box center [1423, 250] width 240 height 98
drag, startPoint x: 1499, startPoint y: 266, endPoint x: 1280, endPoint y: 196, distance: 229.9
click at [1279, 196] on body "Menu Boards Boards Boards All jobs Status Workforce Workforce My Workforce Recr…" at bounding box center [784, 391] width 1568 height 782
copy div "**********"
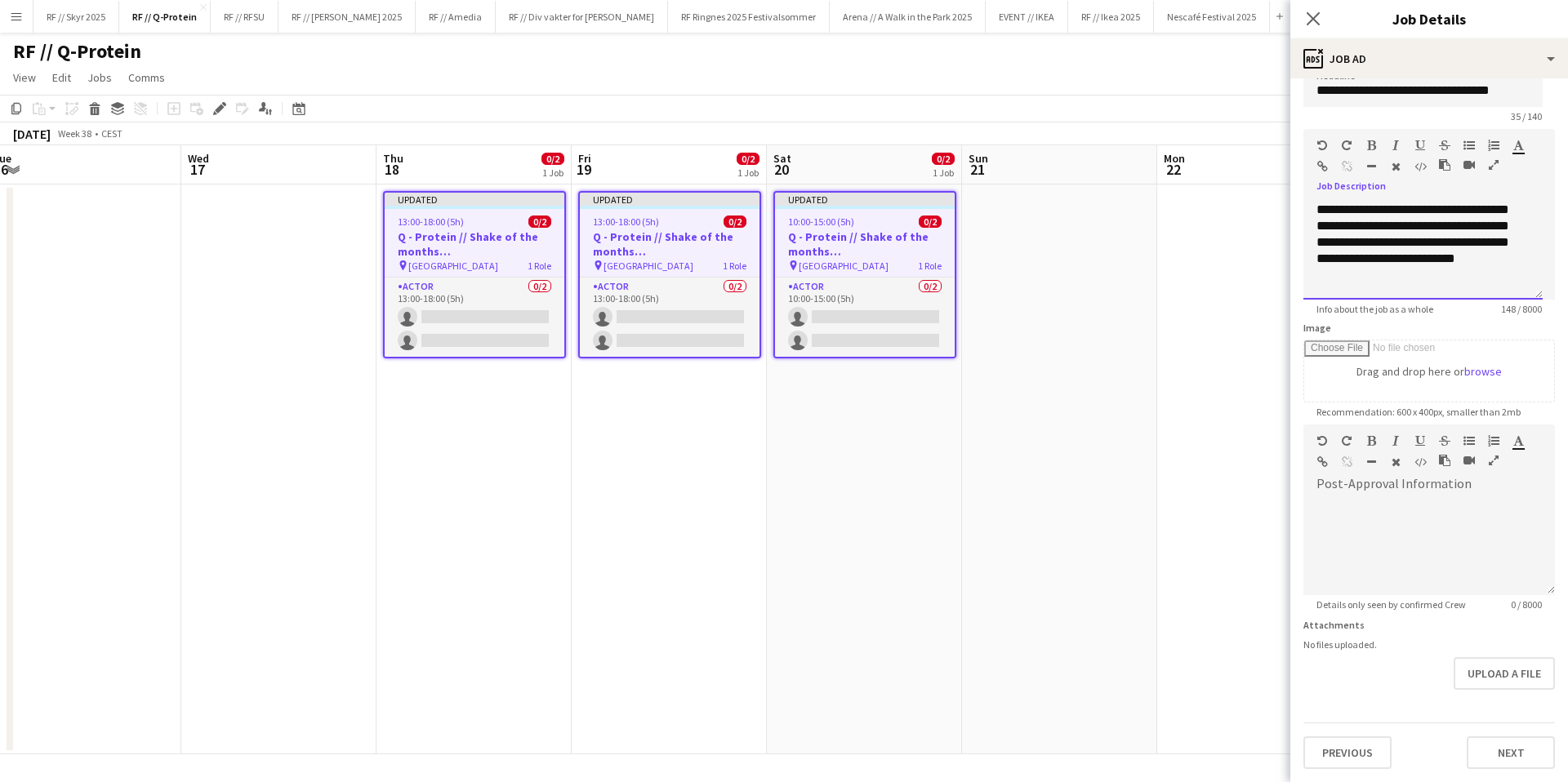
click at [1469, 268] on div "**********" at bounding box center [1423, 250] width 240 height 98
click at [1502, 758] on button "Next" at bounding box center [1511, 752] width 88 height 32
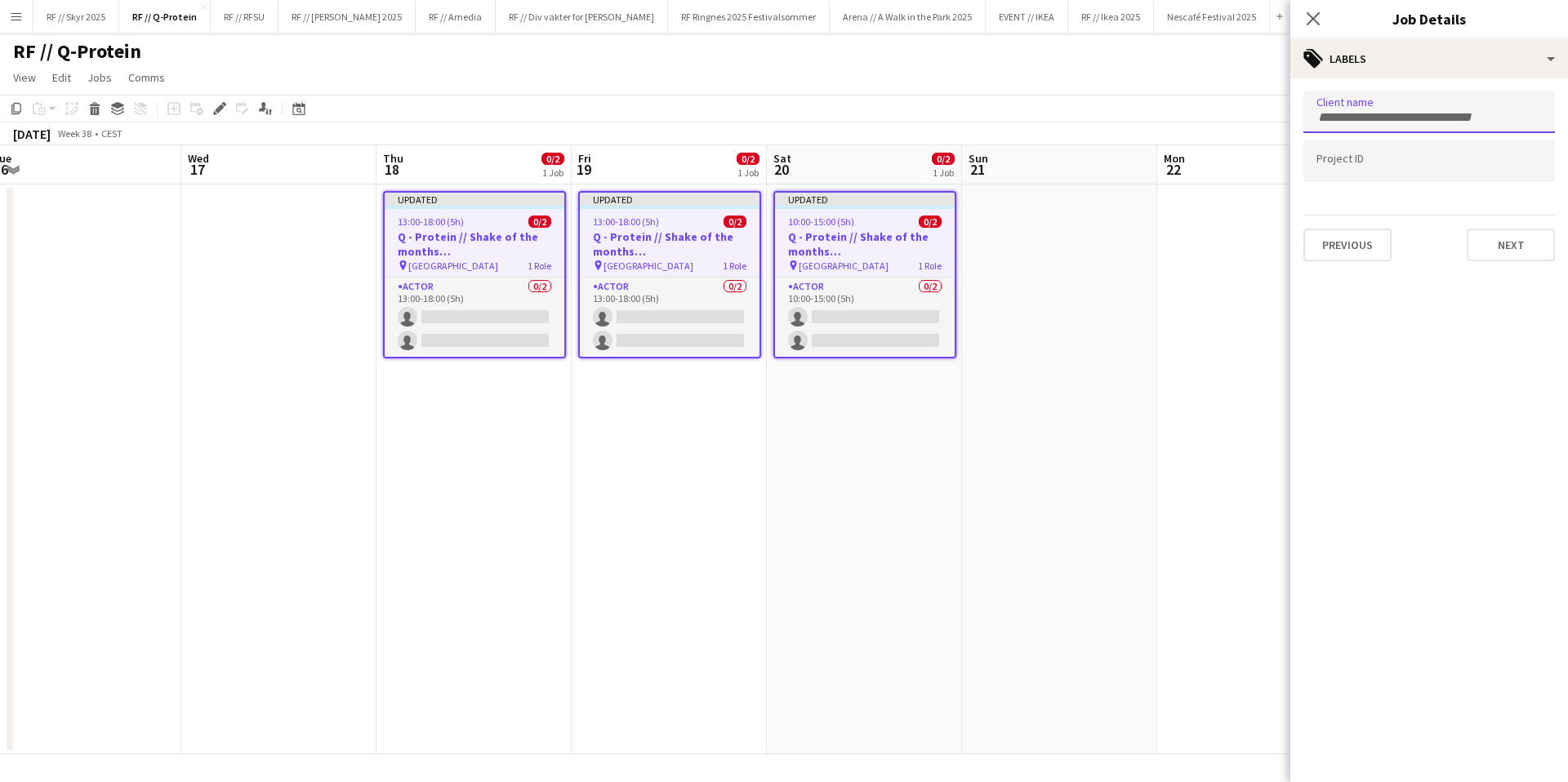
click at [1387, 128] on div at bounding box center [1430, 112] width 252 height 41
type input "*********"
click at [1363, 175] on div at bounding box center [1430, 161] width 252 height 41
click at [1515, 238] on div at bounding box center [1429, 391] width 278 height 782
click at [1511, 278] on mat-expansion-panel "tags Labels Client name ********* Project ID Previous Next" at bounding box center [1429, 430] width 278 height 703
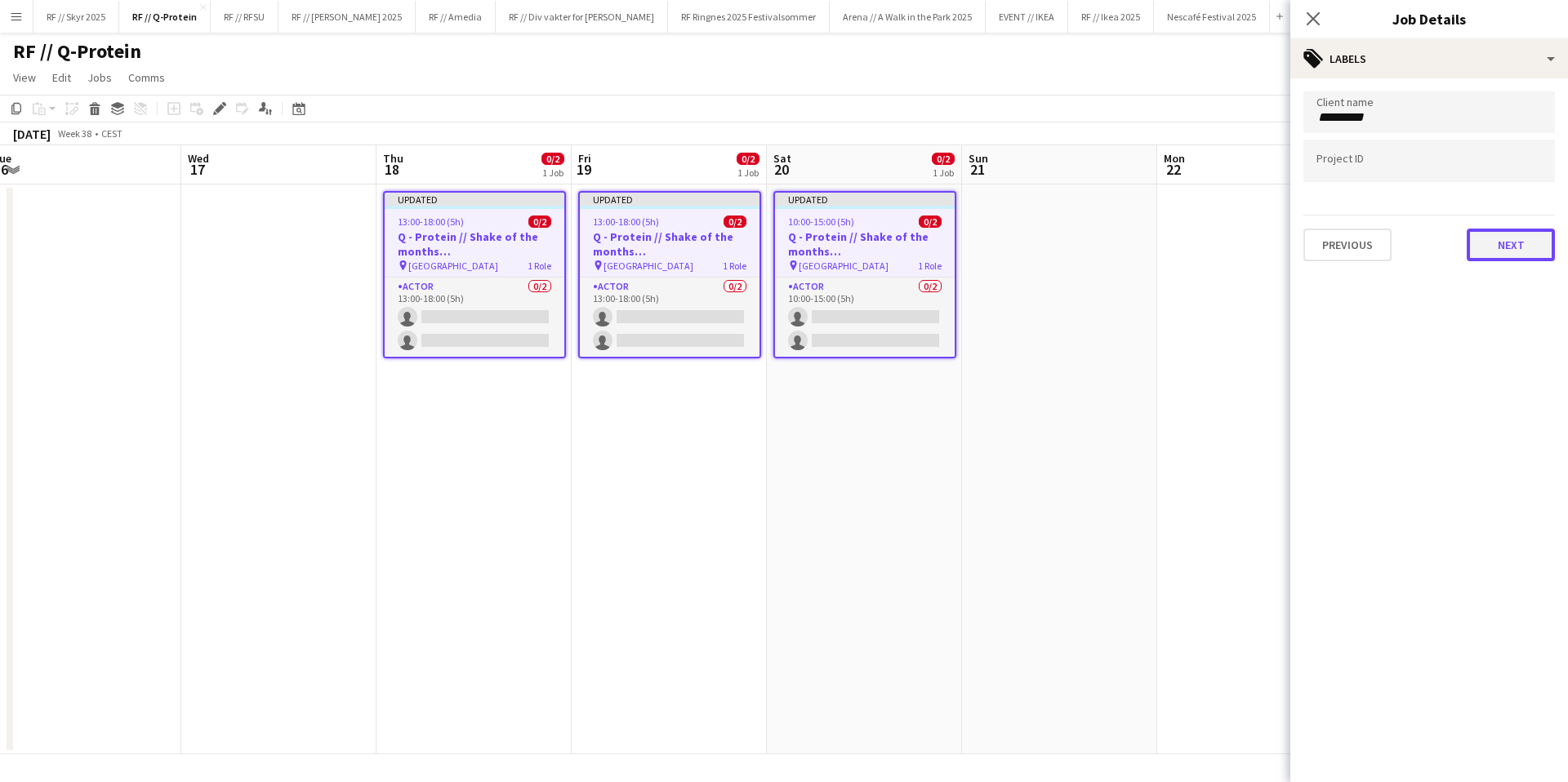
click at [1503, 253] on button "Next" at bounding box center [1511, 244] width 88 height 32
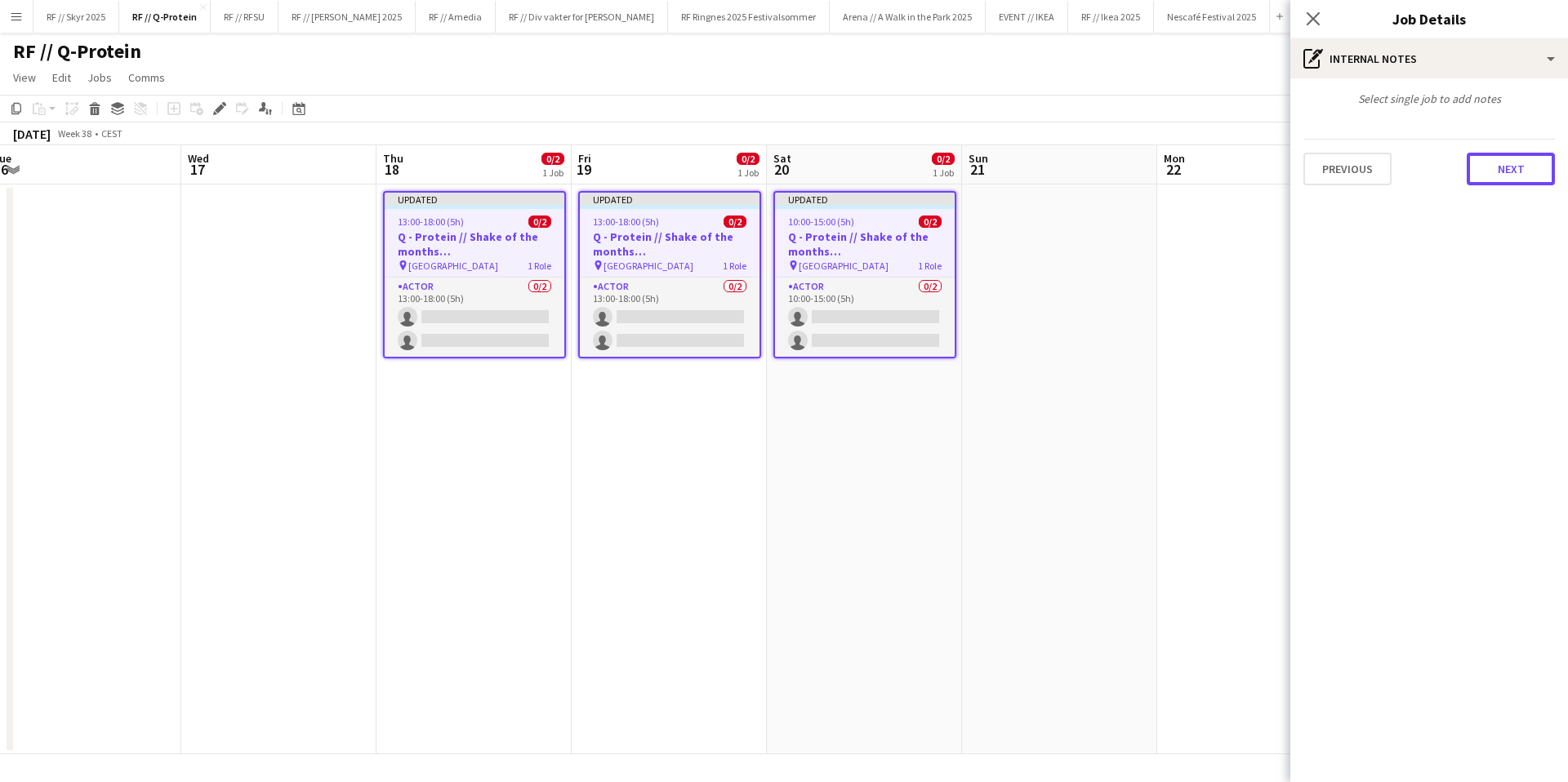
drag, startPoint x: 1489, startPoint y: 153, endPoint x: 1497, endPoint y: 166, distance: 15.3
click at [1489, 153] on button "Next" at bounding box center [1511, 168] width 88 height 32
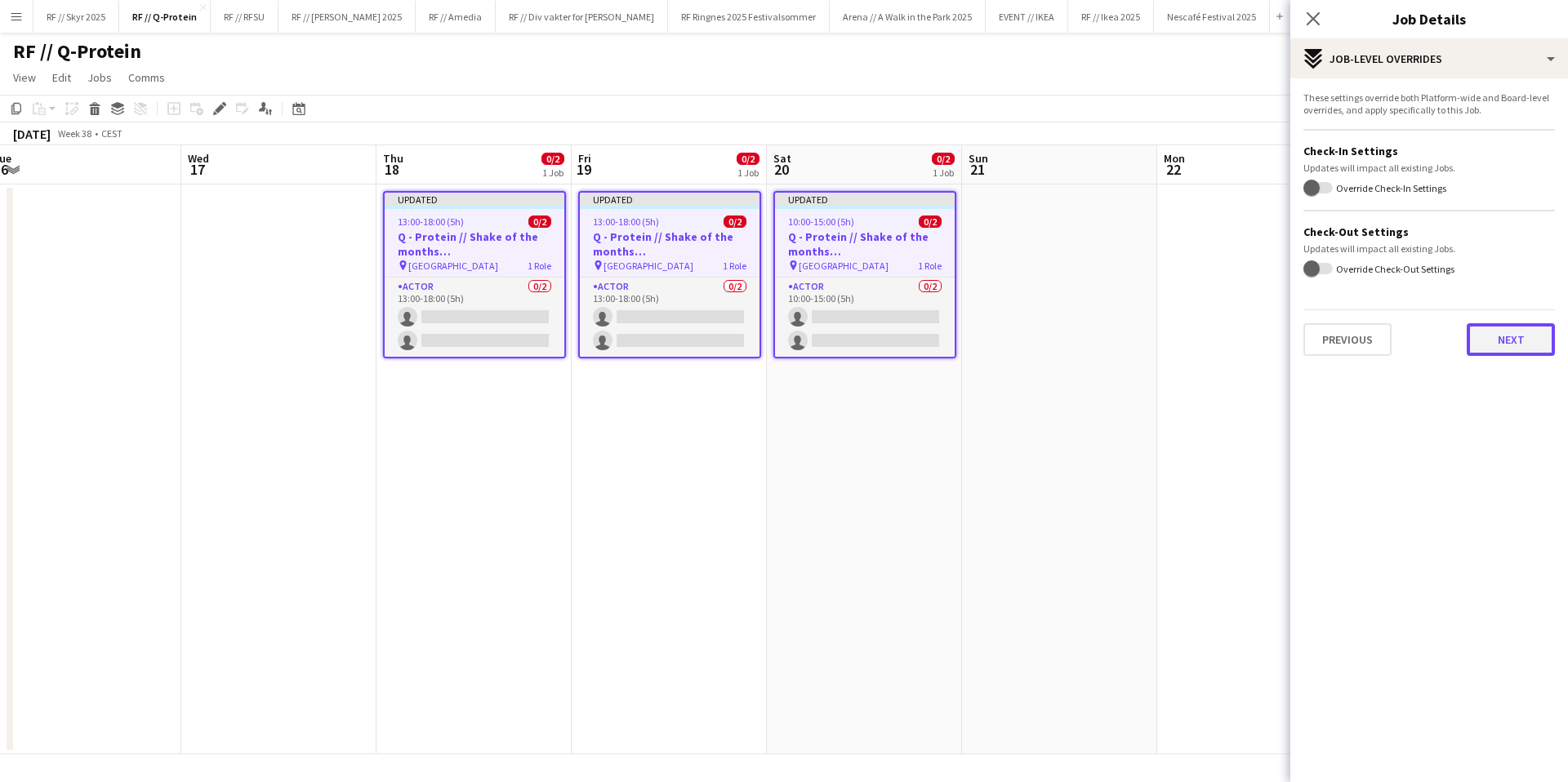
click at [1494, 331] on button "Next" at bounding box center [1511, 339] width 88 height 32
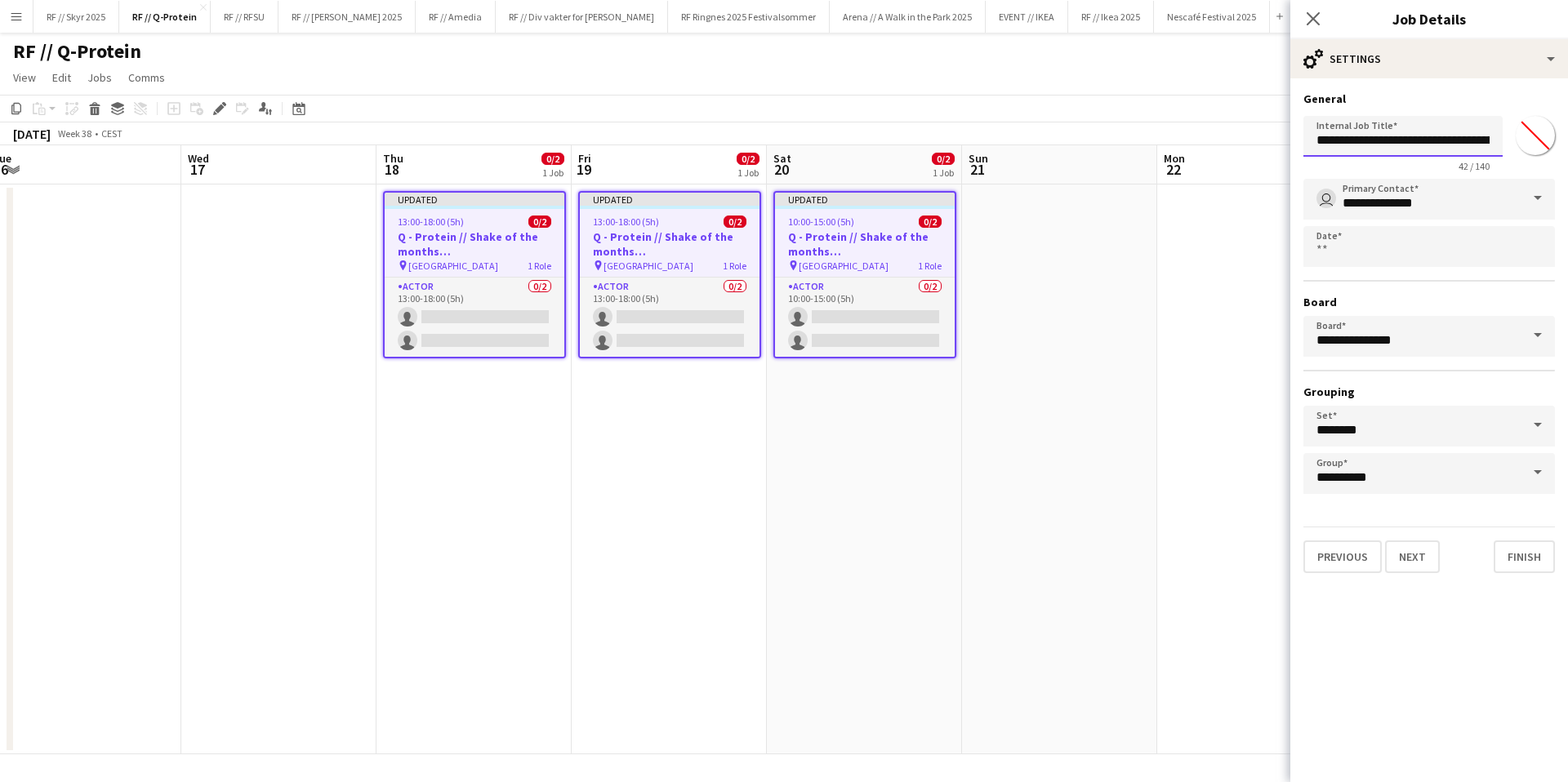
click at [1429, 136] on input "**********" at bounding box center [1403, 136] width 199 height 41
drag, startPoint x: 1388, startPoint y: 138, endPoint x: 1531, endPoint y: 138, distance: 143.0
click at [1531, 138] on div "**********" at bounding box center [1430, 141] width 252 height 63
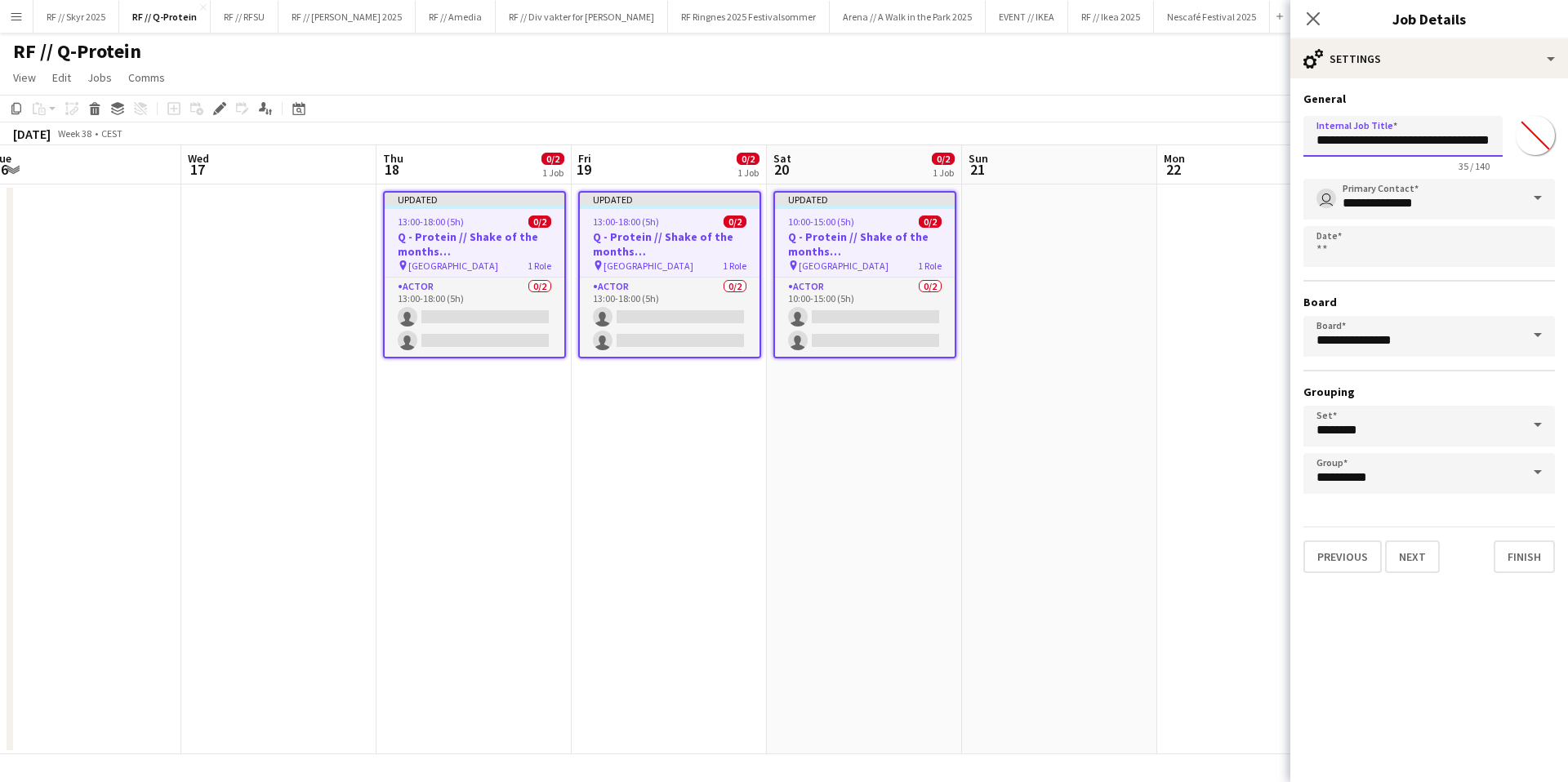
scroll to position [0, 12]
type input "**********"
click at [1510, 549] on button "Finish" at bounding box center [1524, 556] width 61 height 32
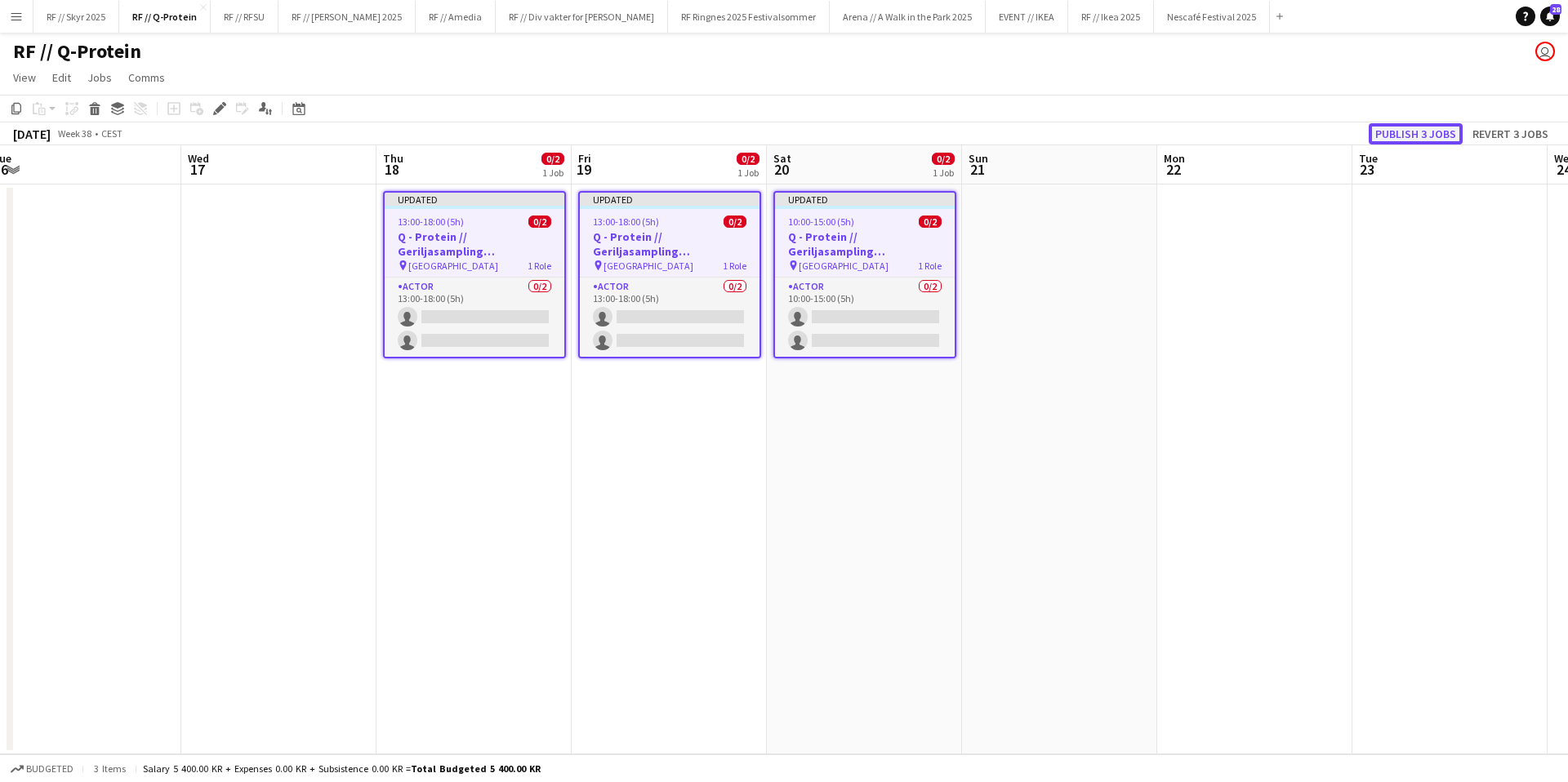
click at [1423, 125] on button "Publish 3 jobs" at bounding box center [1416, 134] width 94 height 22
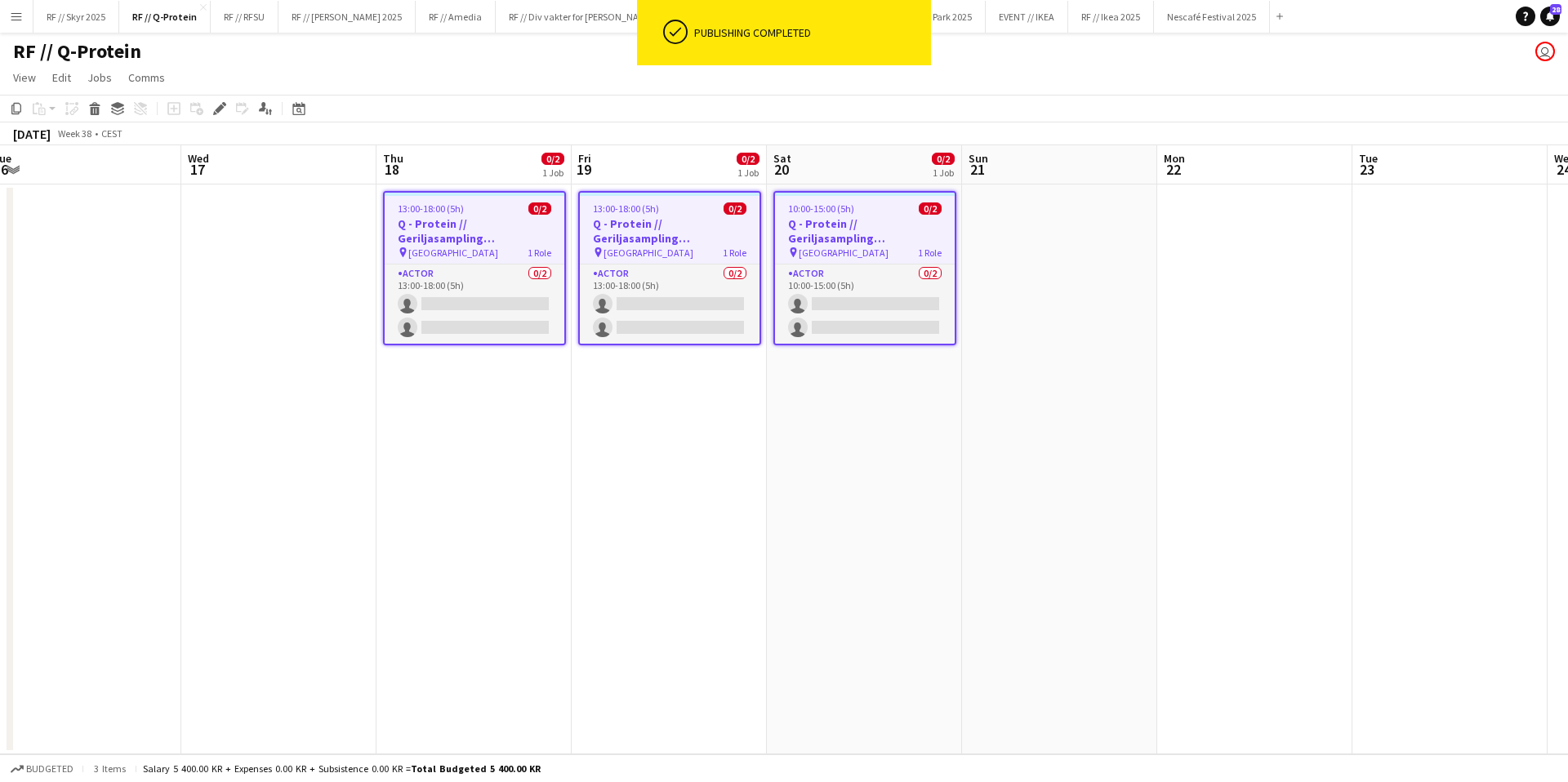
click at [472, 226] on h3 "Q - Protein // Geriljasampling [GEOGRAPHIC_DATA]" at bounding box center [474, 230] width 180 height 29
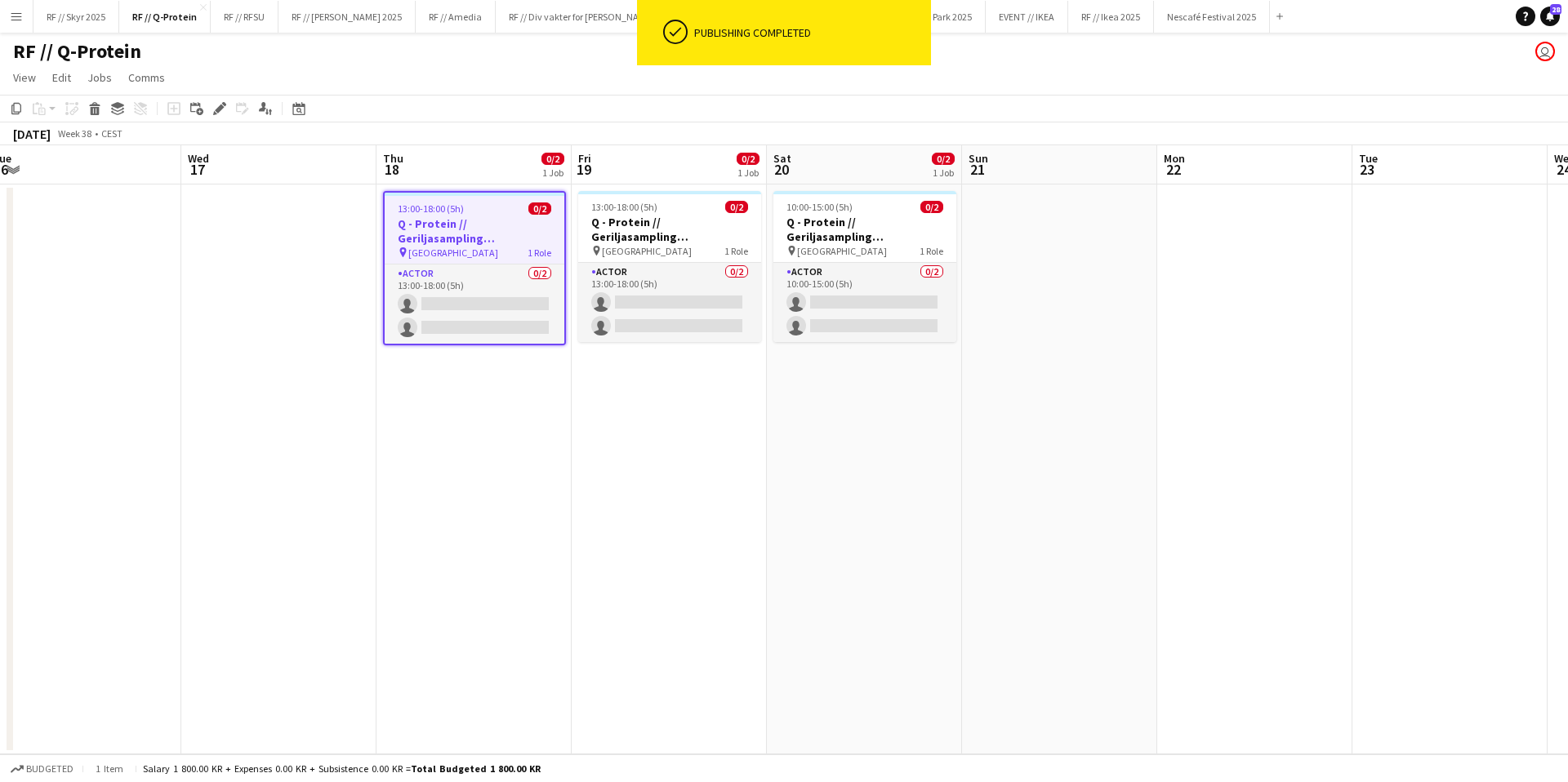
drag, startPoint x: 769, startPoint y: 481, endPoint x: 656, endPoint y: 385, distance: 148.3
click at [768, 475] on app-date-cell "10:00-15:00 (5h) 0/2 Q - Protein // Geriljasampling Oslo pin Oslo sentrum 1 Rol…" at bounding box center [864, 470] width 196 height 570
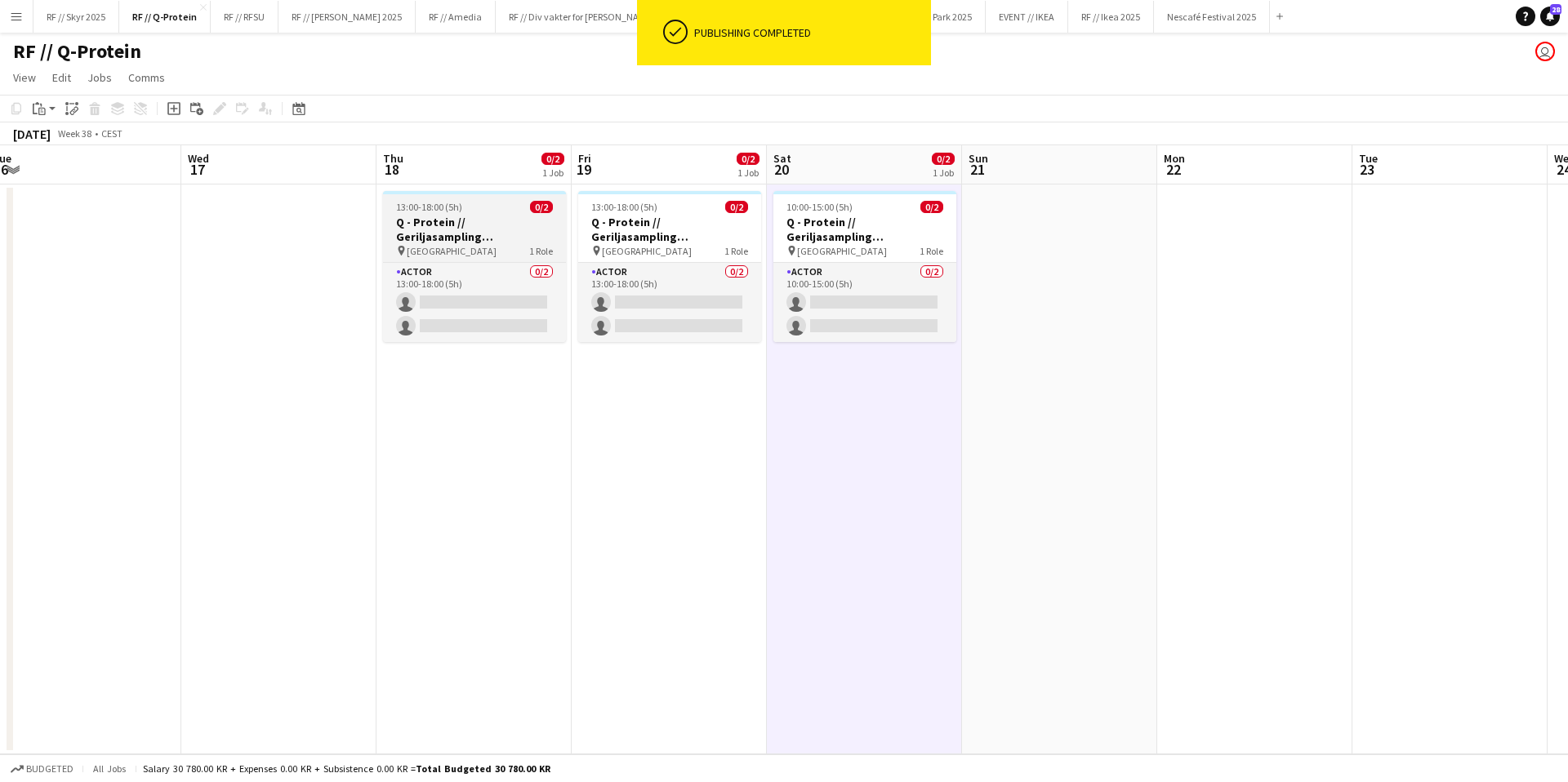
click at [499, 225] on h3 "Q - Protein // Geriljasampling [GEOGRAPHIC_DATA]" at bounding box center [474, 229] width 183 height 29
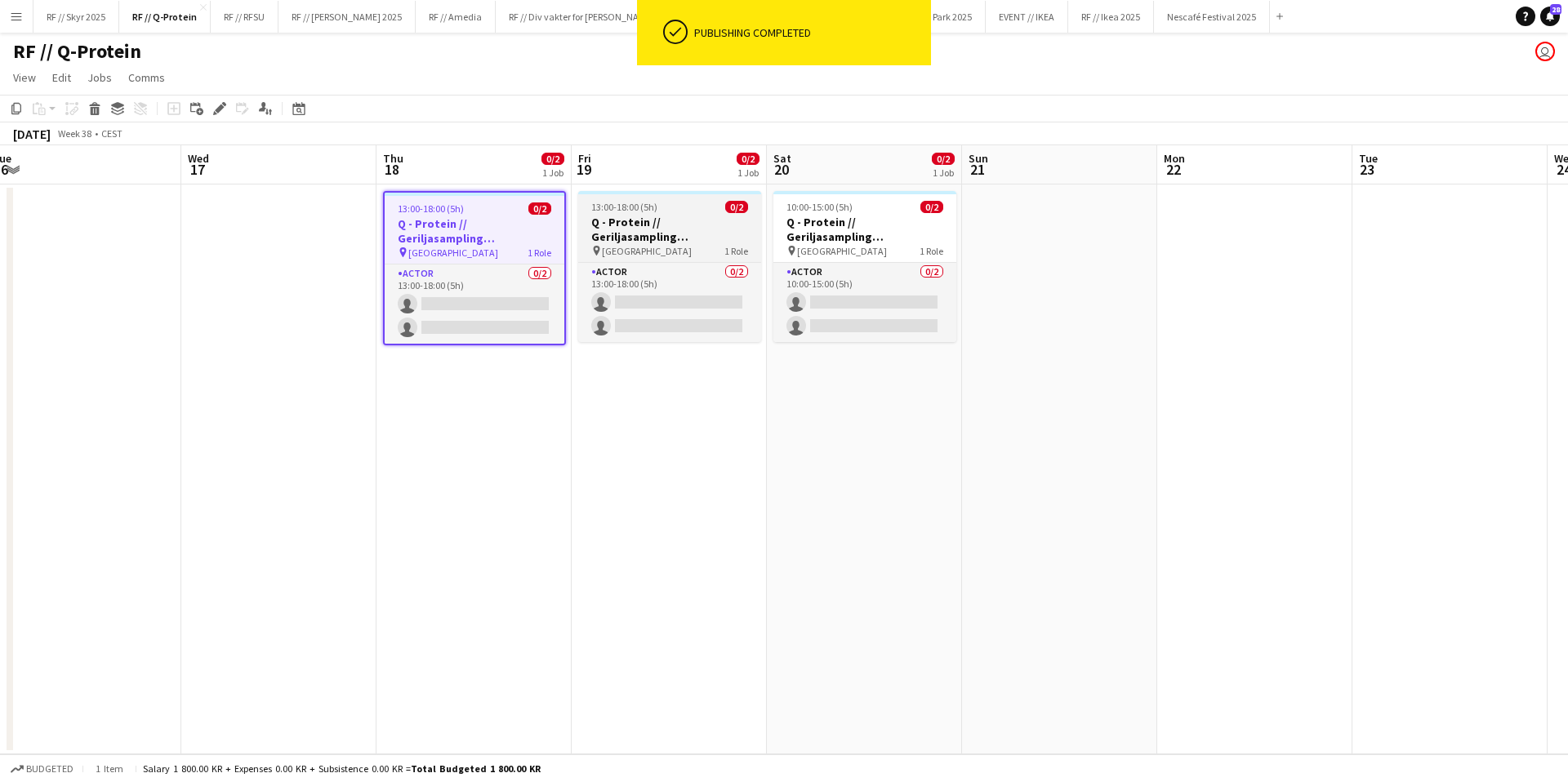
click at [709, 220] on h3 "Q - Protein // Geriljasampling [GEOGRAPHIC_DATA]" at bounding box center [670, 229] width 183 height 29
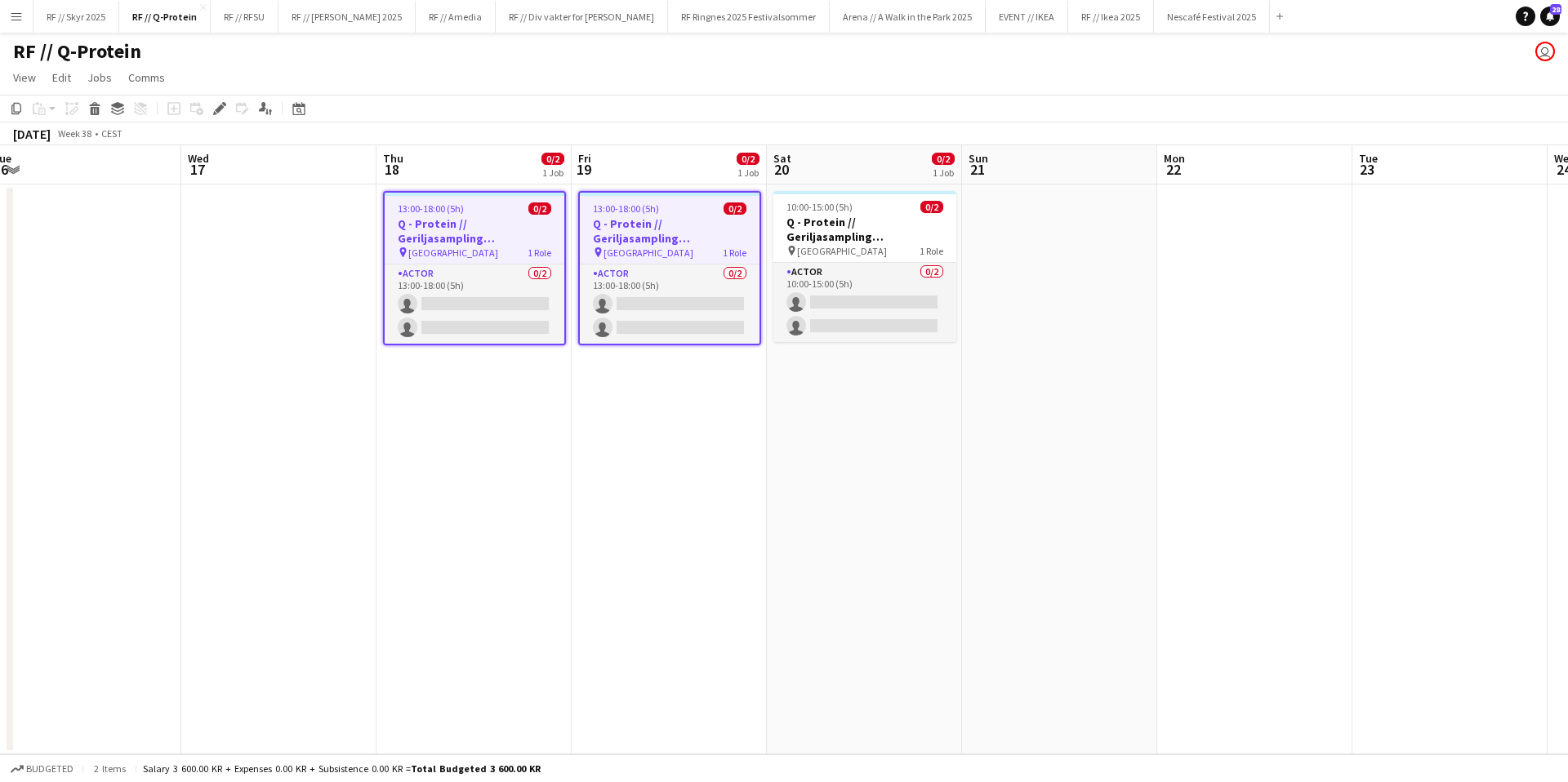
click at [1175, 406] on app-date-cell at bounding box center [1255, 470] width 196 height 570
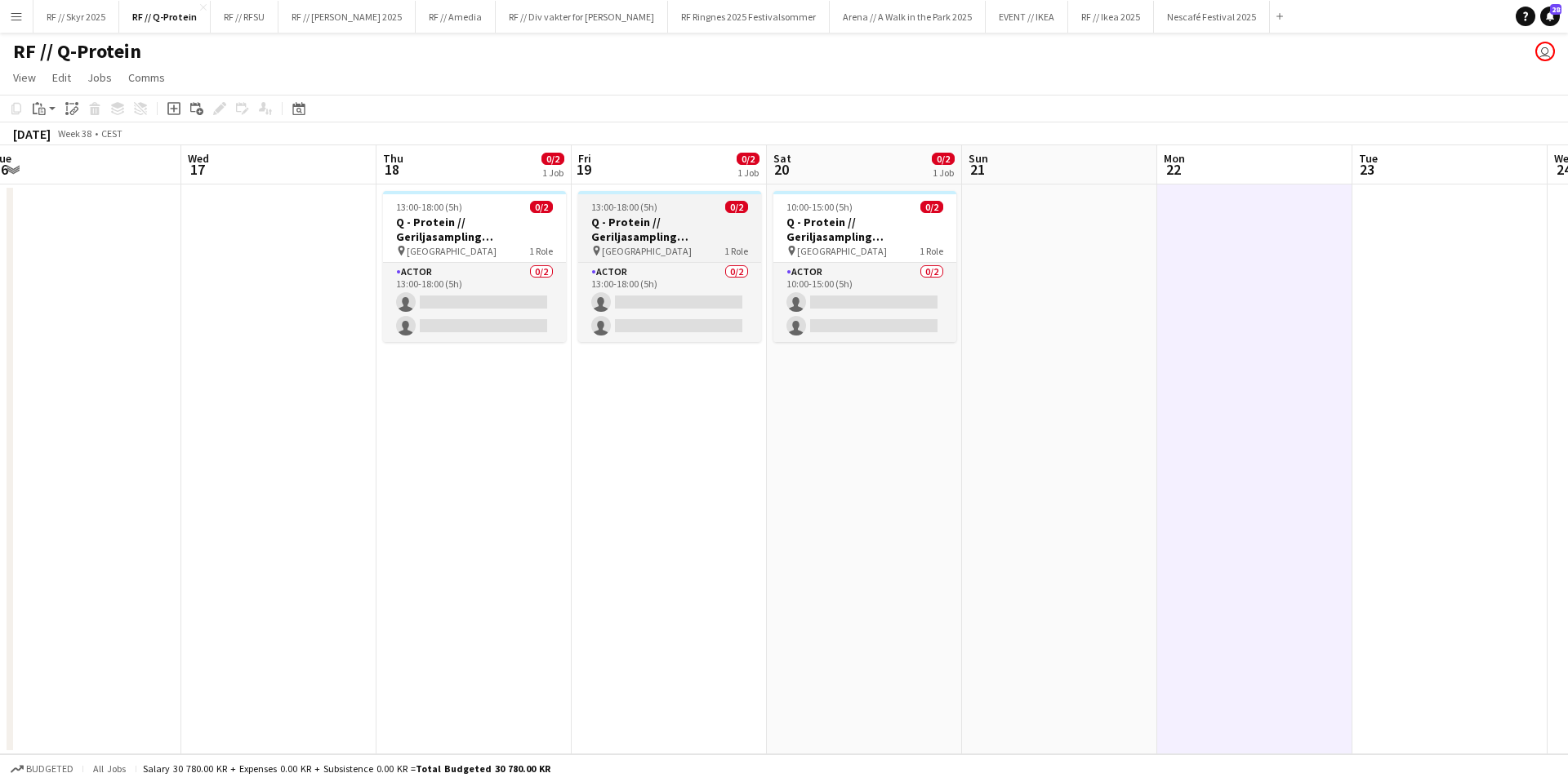
click at [709, 221] on h3 "Q - Protein // Geriljasampling [GEOGRAPHIC_DATA]" at bounding box center [670, 229] width 183 height 29
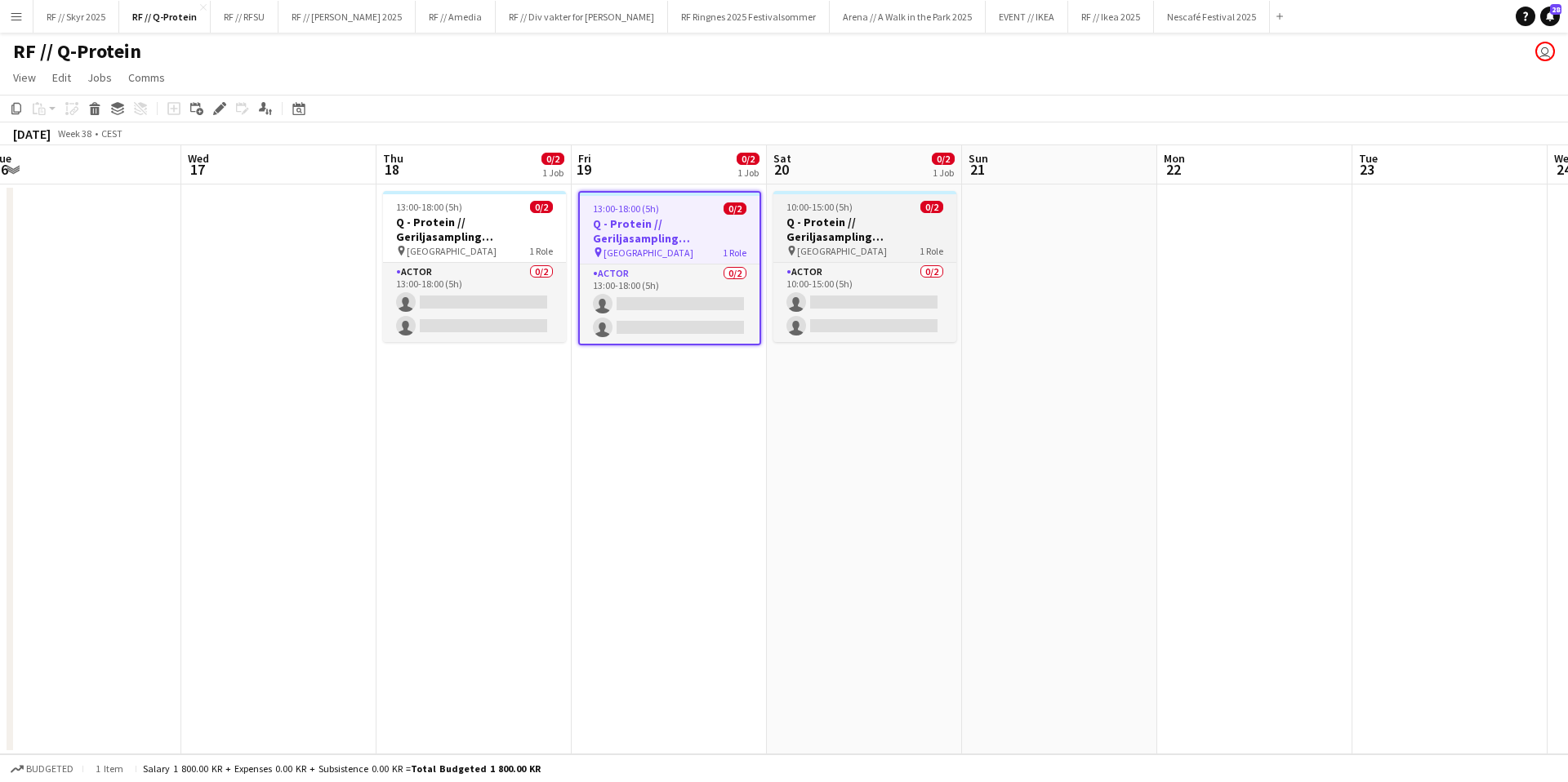
click at [853, 228] on h3 "Q - Protein // Geriljasampling [GEOGRAPHIC_DATA]" at bounding box center [864, 229] width 183 height 29
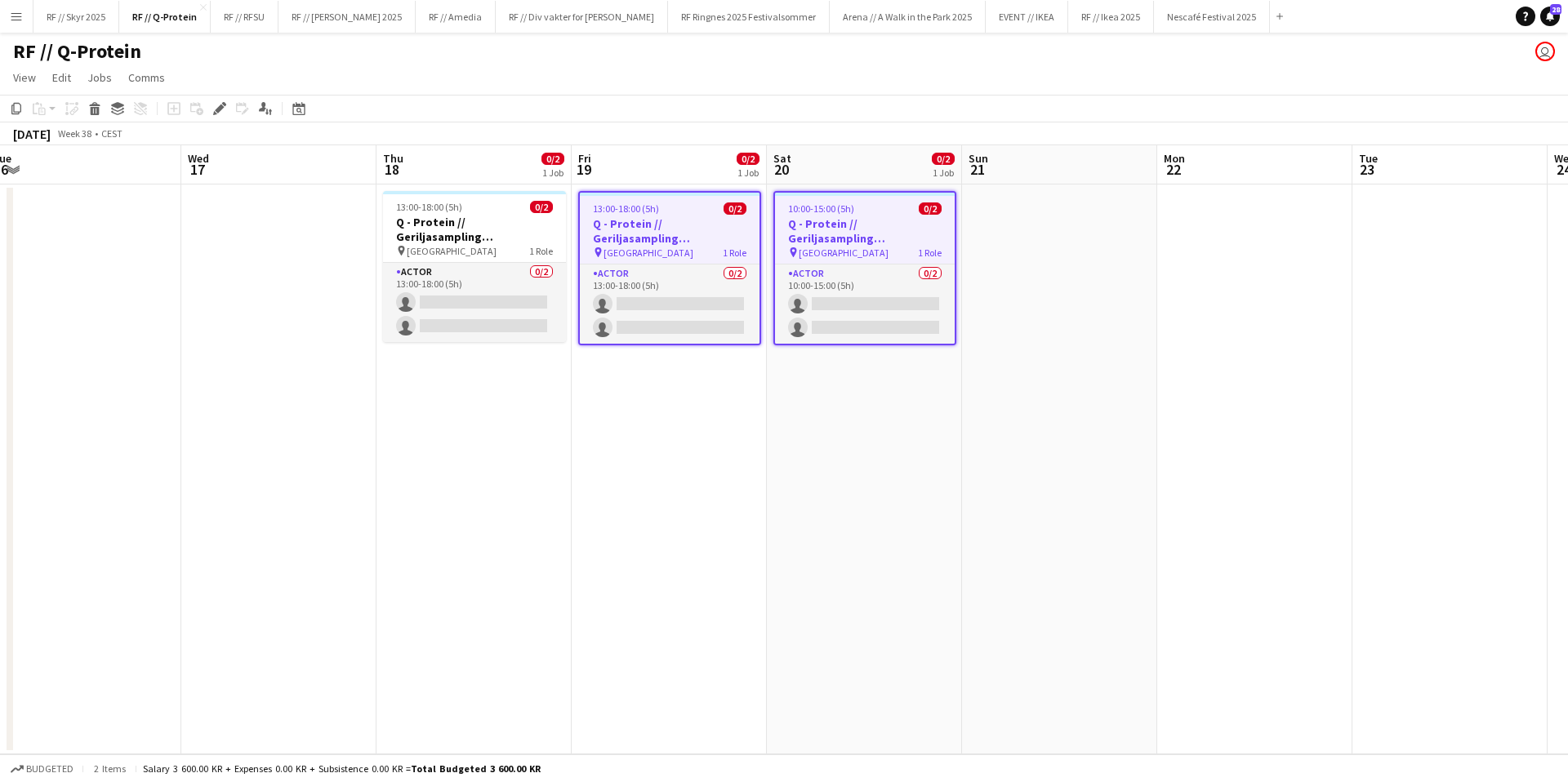
click at [932, 249] on span "1 Role" at bounding box center [930, 253] width 24 height 12
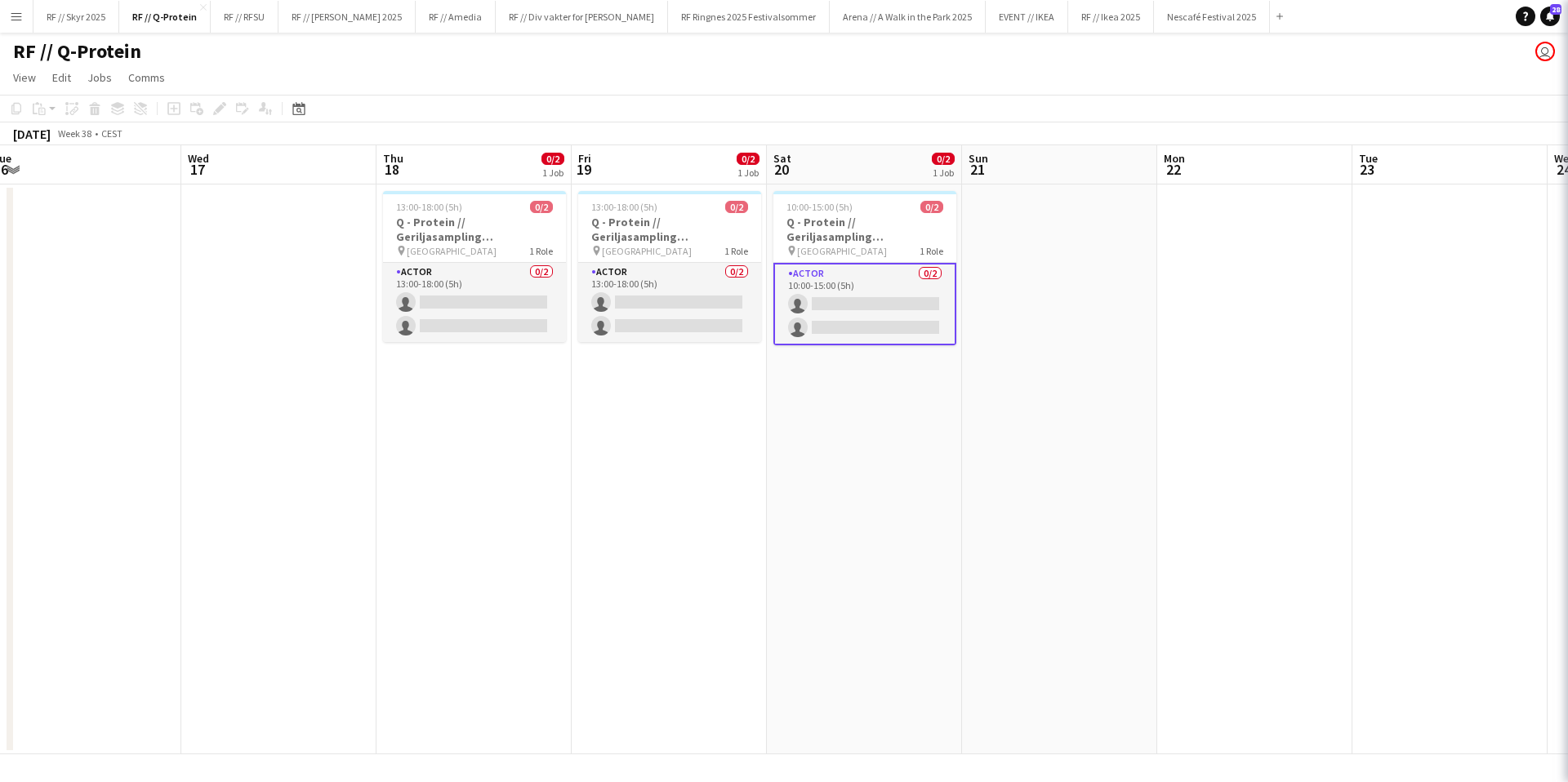
click at [879, 456] on app-calendar-viewport "Sat 13 0/2 1 Job Sun 14 Mon 15 Tue 16 Wed 17 Thu 18 0/2 1 Job Fri 19 0/2 1 Job …" at bounding box center [784, 449] width 1568 height 609
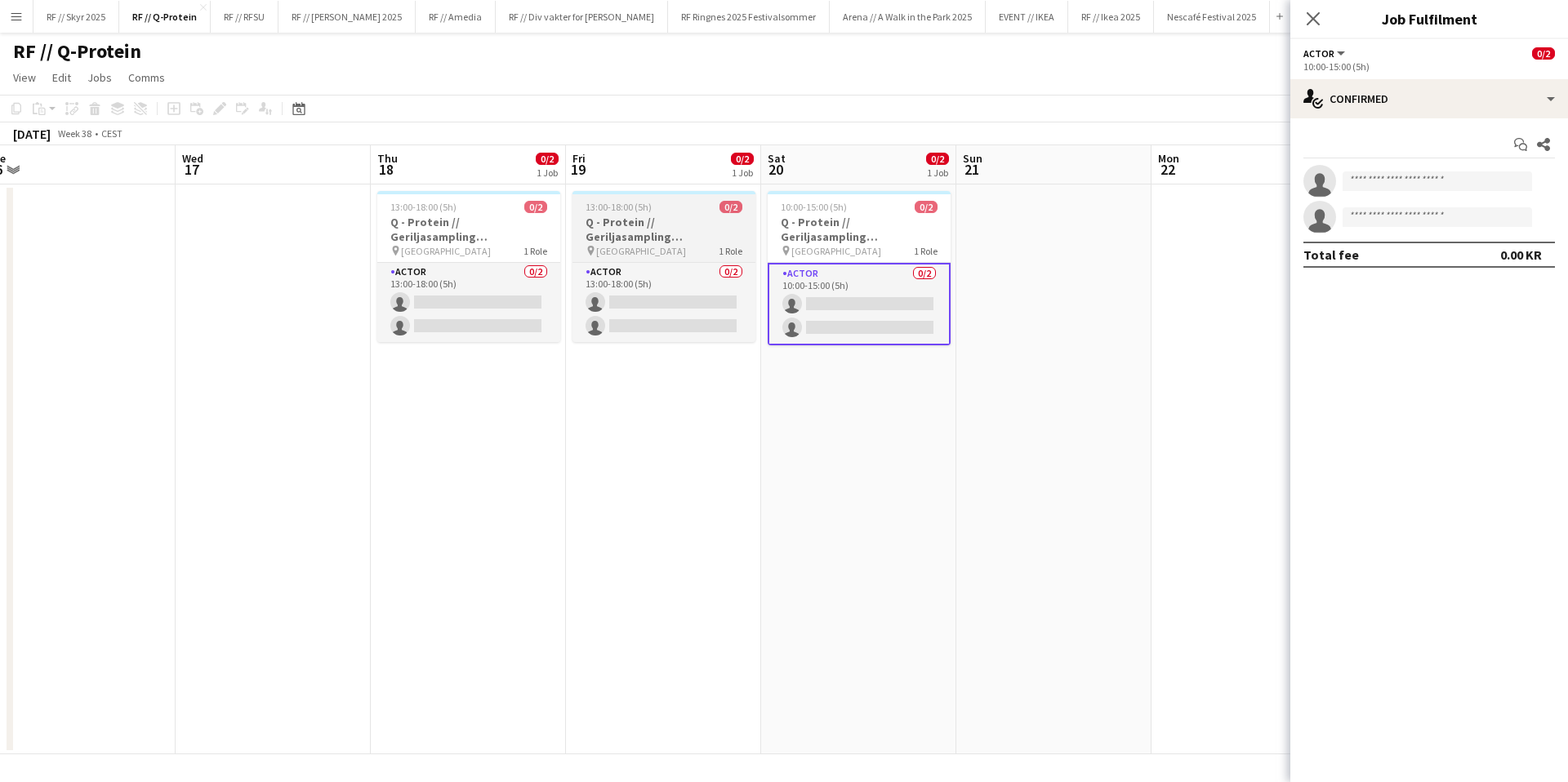
click at [675, 215] on h3 "Q - Protein // Geriljasampling [GEOGRAPHIC_DATA]" at bounding box center [664, 229] width 183 height 29
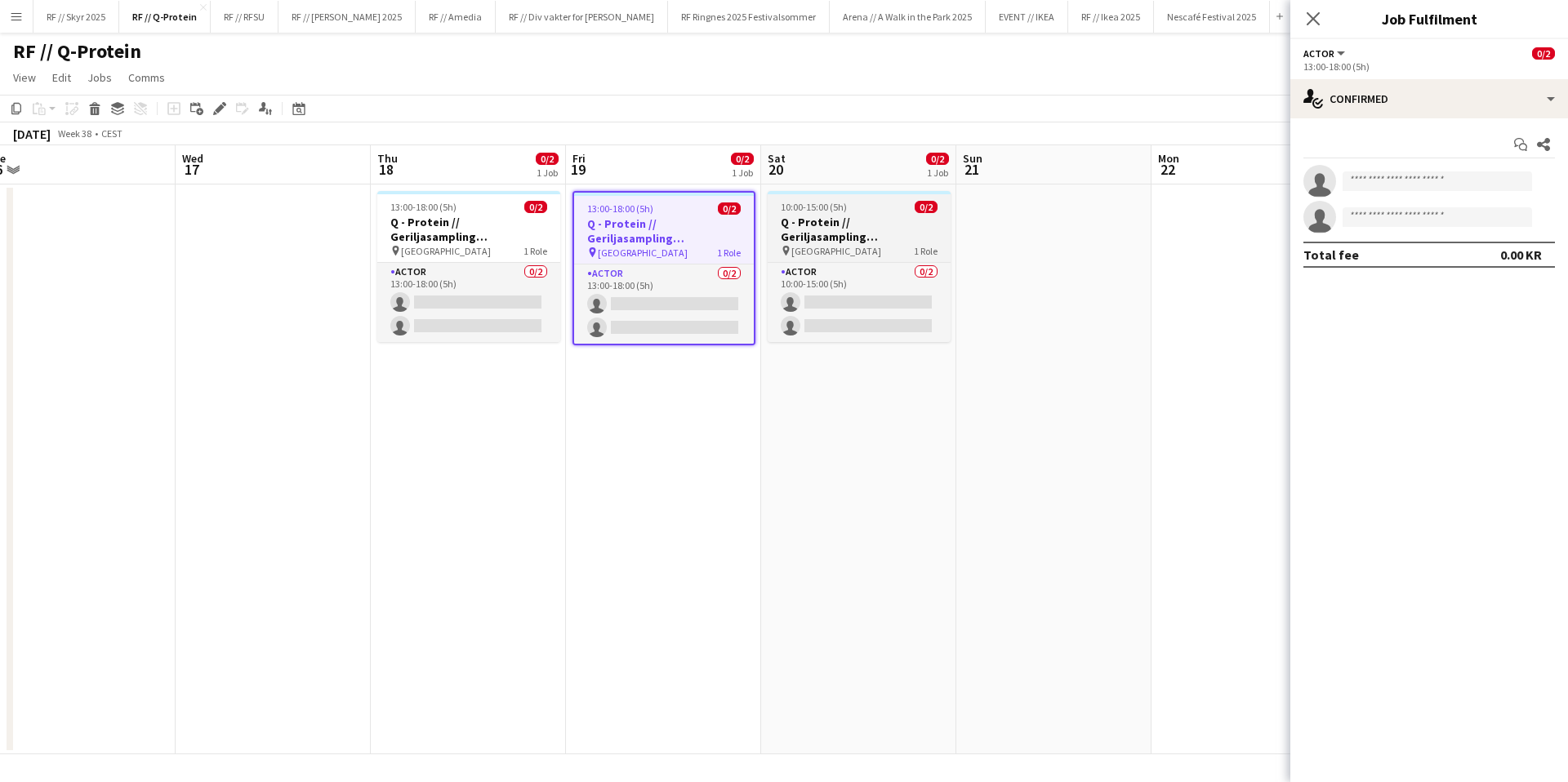
click at [799, 219] on h3 "Q - Protein // Geriljasampling [GEOGRAPHIC_DATA]" at bounding box center [859, 229] width 183 height 29
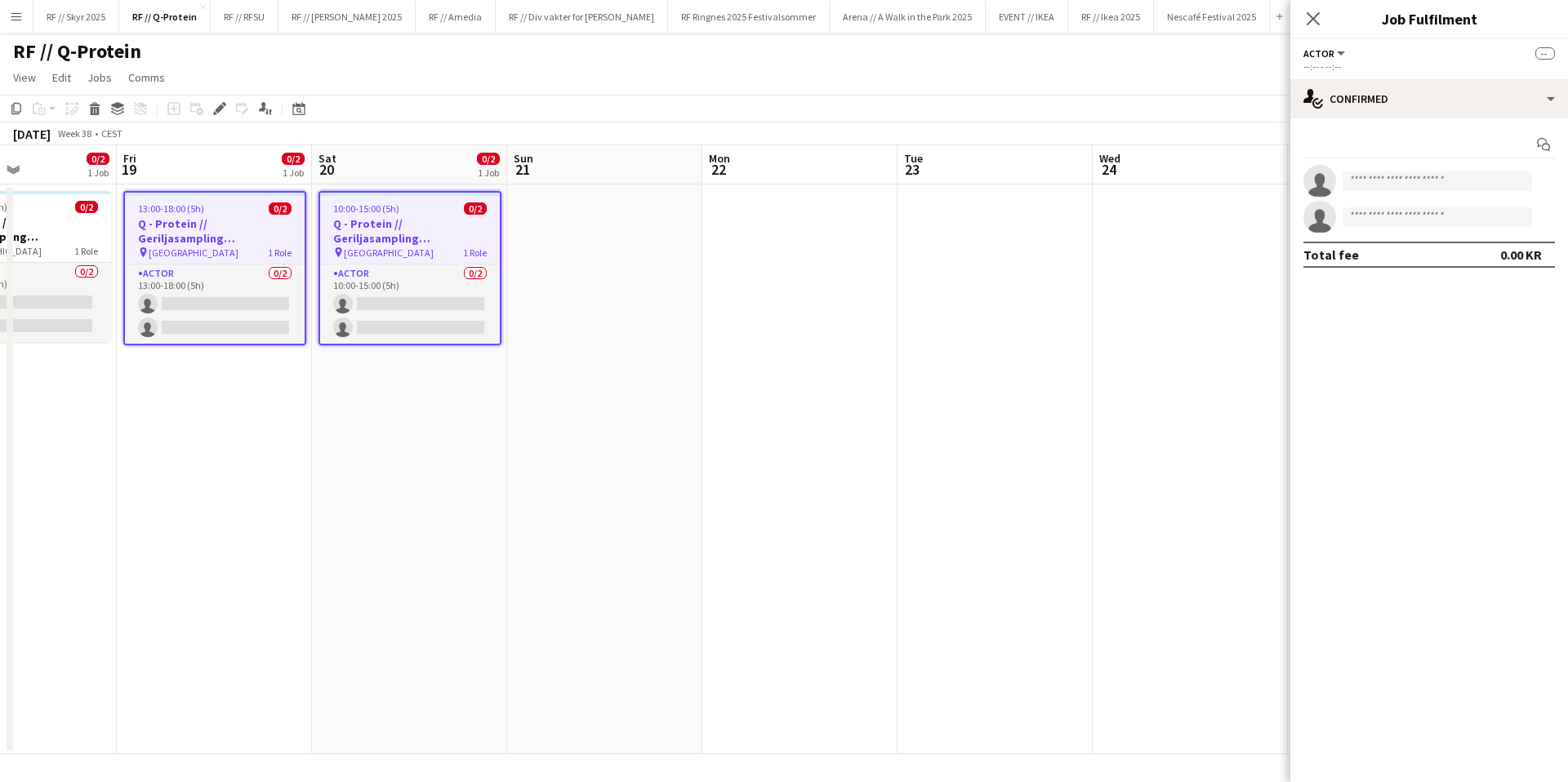
drag, startPoint x: 1143, startPoint y: 371, endPoint x: 667, endPoint y: 374, distance: 476.0
click at [690, 374] on app-calendar-viewport "Mon 15 Tue 16 Wed 17 Thu 18 0/2 1 Job Fri 19 0/2 1 Job Sat 20 0/2 1 Job Sun 21 …" at bounding box center [784, 449] width 1568 height 609
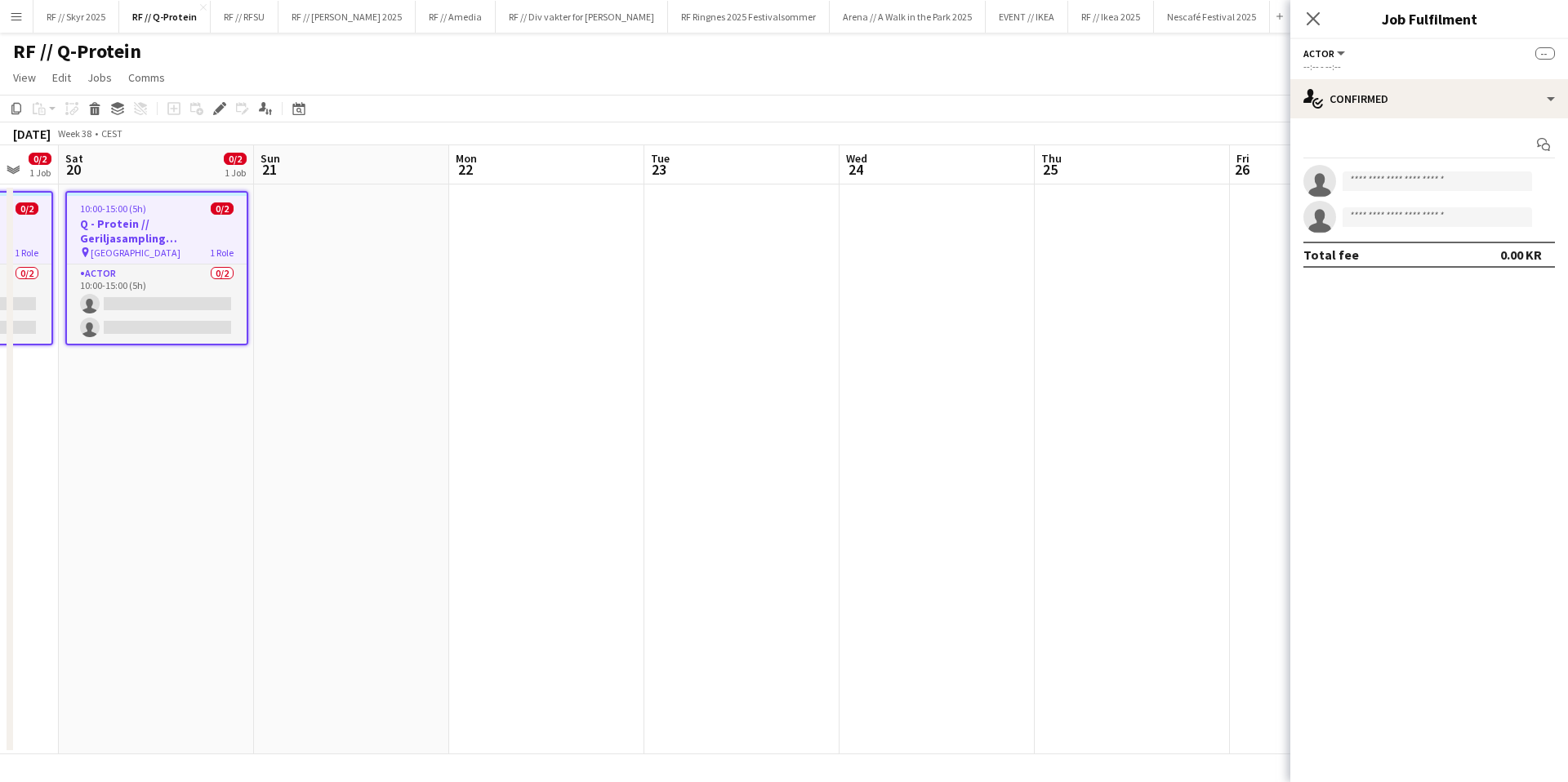
drag, startPoint x: 1146, startPoint y: 334, endPoint x: 939, endPoint y: 335, distance: 207.0
click at [940, 335] on app-calendar-viewport "Wed 17 Thu 18 0/2 1 Job Fri 19 0/2 1 Job Sat 20 0/2 1 Job Sun 21 Mon 22 Tue 23 …" at bounding box center [784, 449] width 1568 height 609
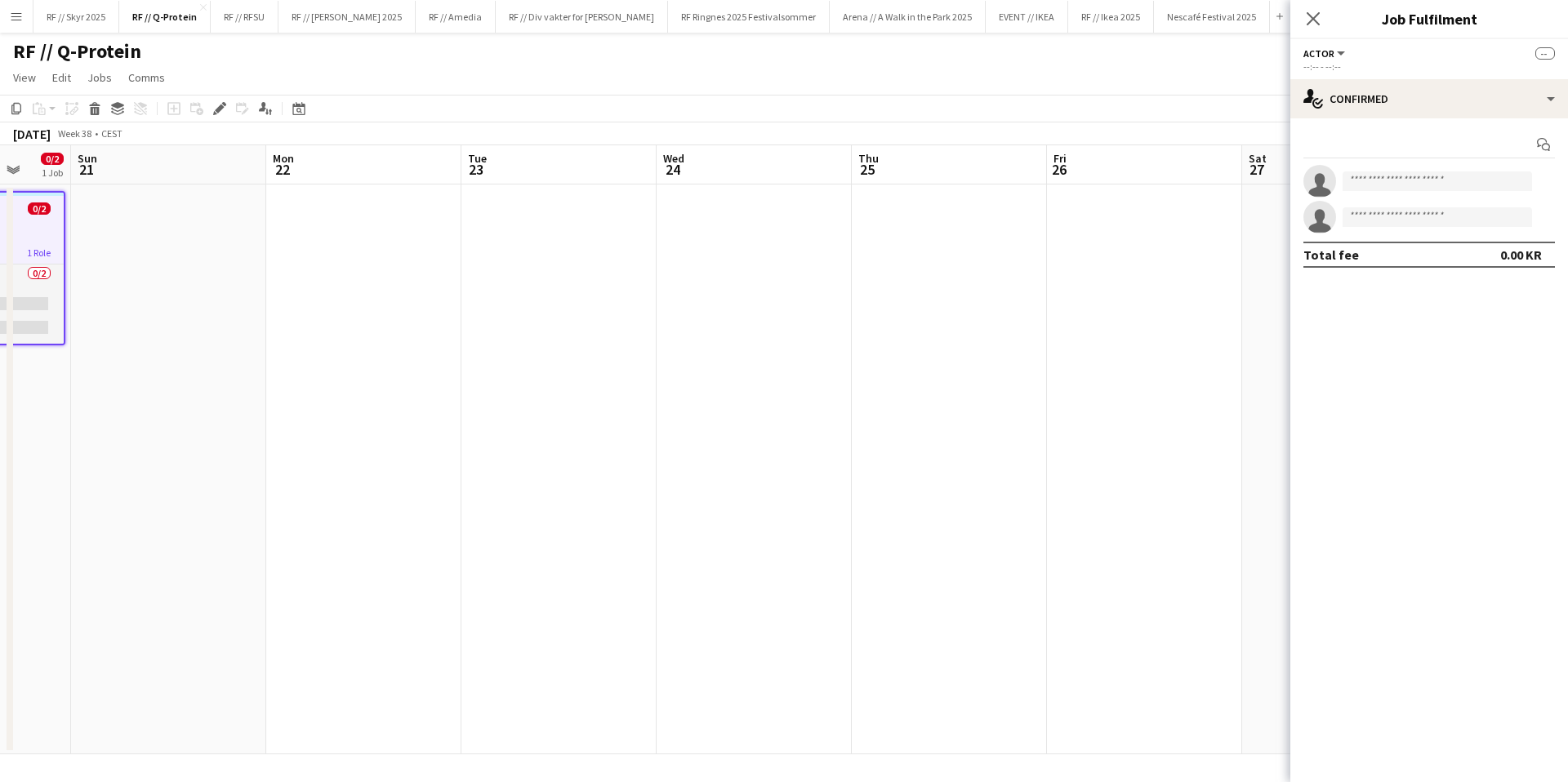
drag, startPoint x: 932, startPoint y: 334, endPoint x: 817, endPoint y: 315, distance: 116.6
click at [782, 326] on app-calendar-viewport "Thu 18 0/2 1 Job Fri 19 0/2 1 Job Sat 20 0/2 1 Job Sun 21 Mon 22 Tue 23 Wed 24 …" at bounding box center [784, 449] width 1568 height 609
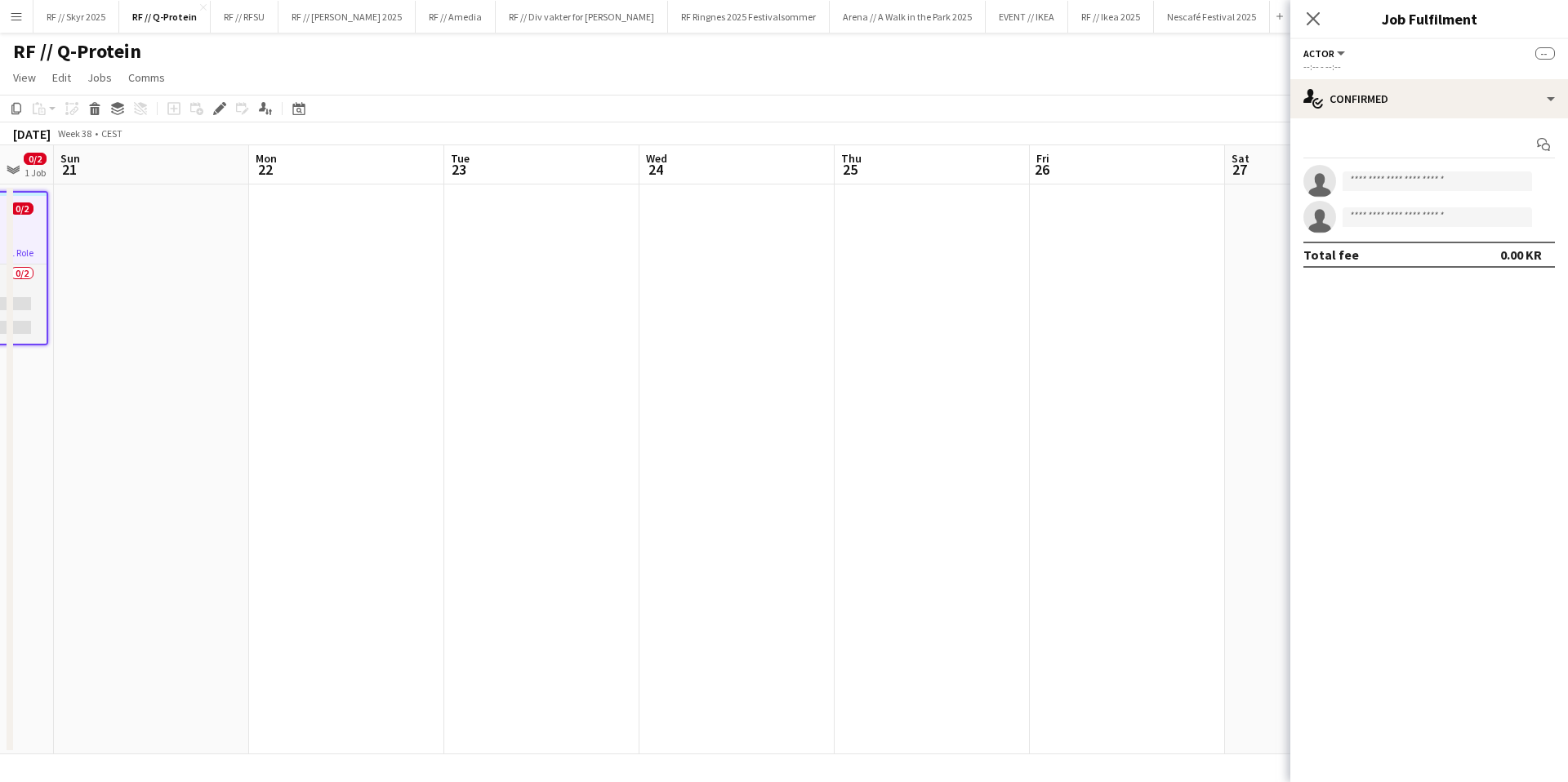
click at [910, 292] on app-date-cell at bounding box center [932, 470] width 196 height 570
click at [952, 211] on app-date-cell at bounding box center [932, 470] width 196 height 570
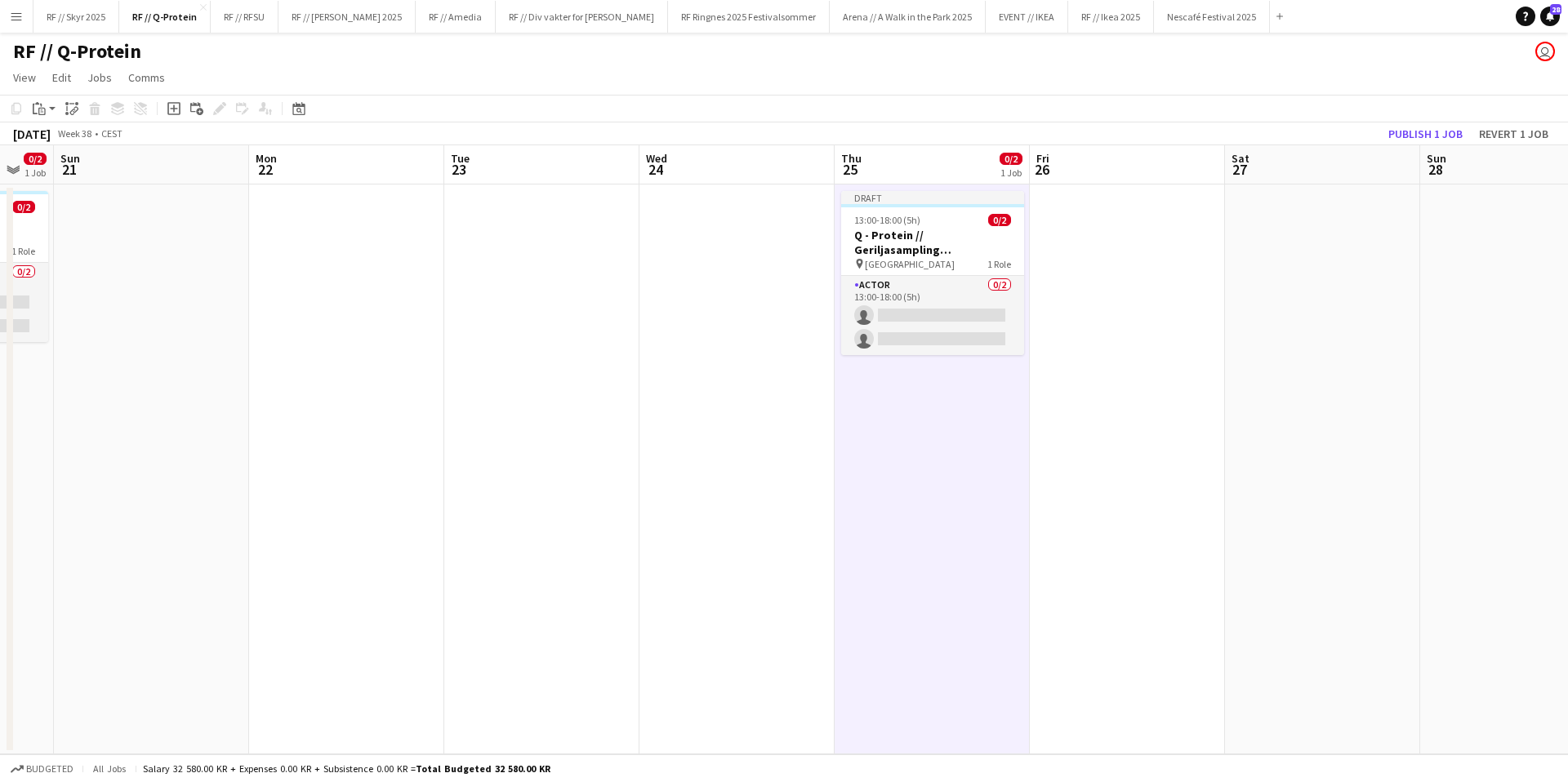
click at [1135, 263] on app-date-cell at bounding box center [1128, 470] width 196 height 570
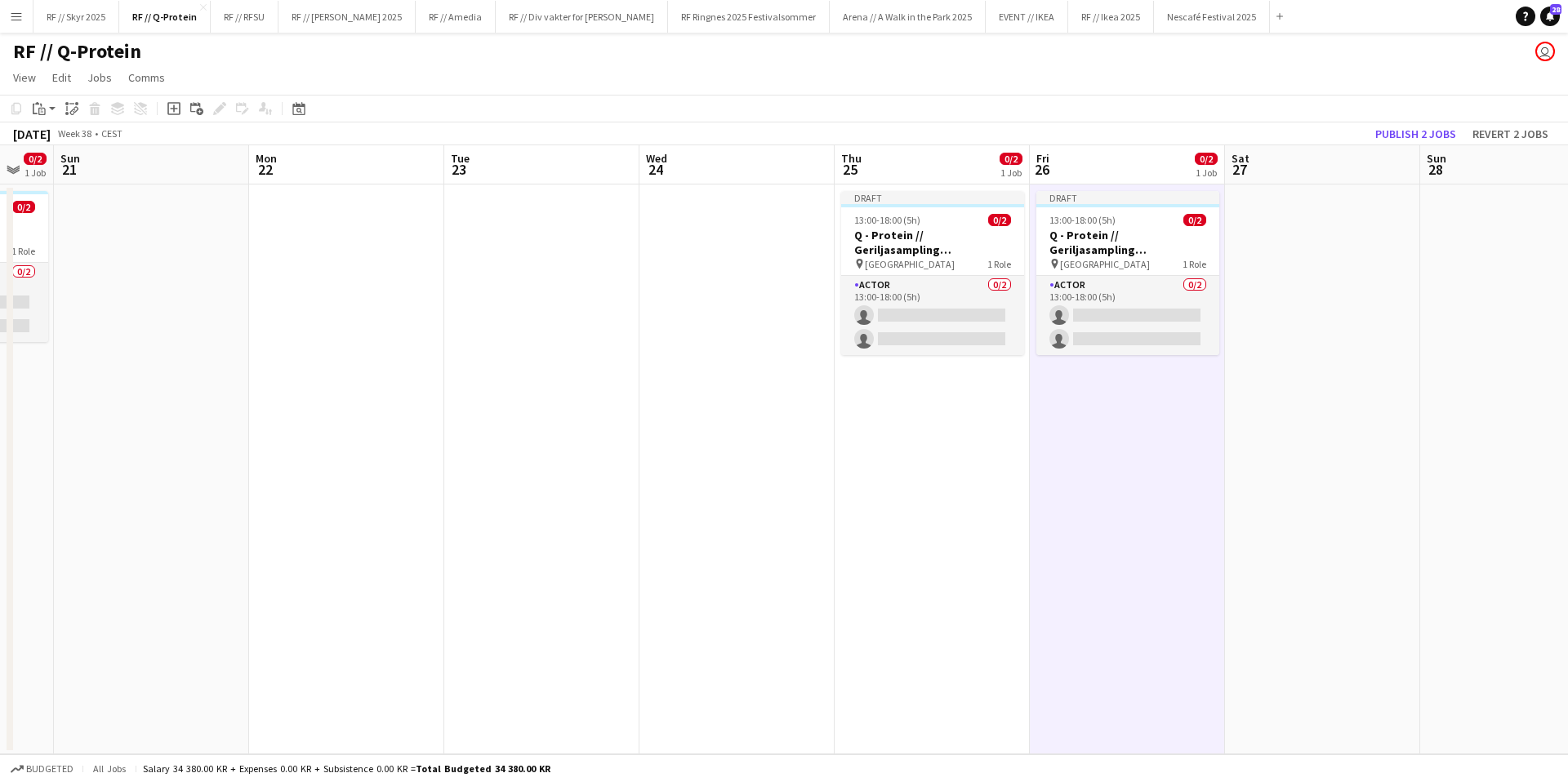
click at [1045, 435] on app-date-cell "Draft 13:00-18:00 (5h) 0/2 Q - Protein // Geriljasampling [GEOGRAPHIC_DATA] pin…" at bounding box center [1128, 470] width 196 height 570
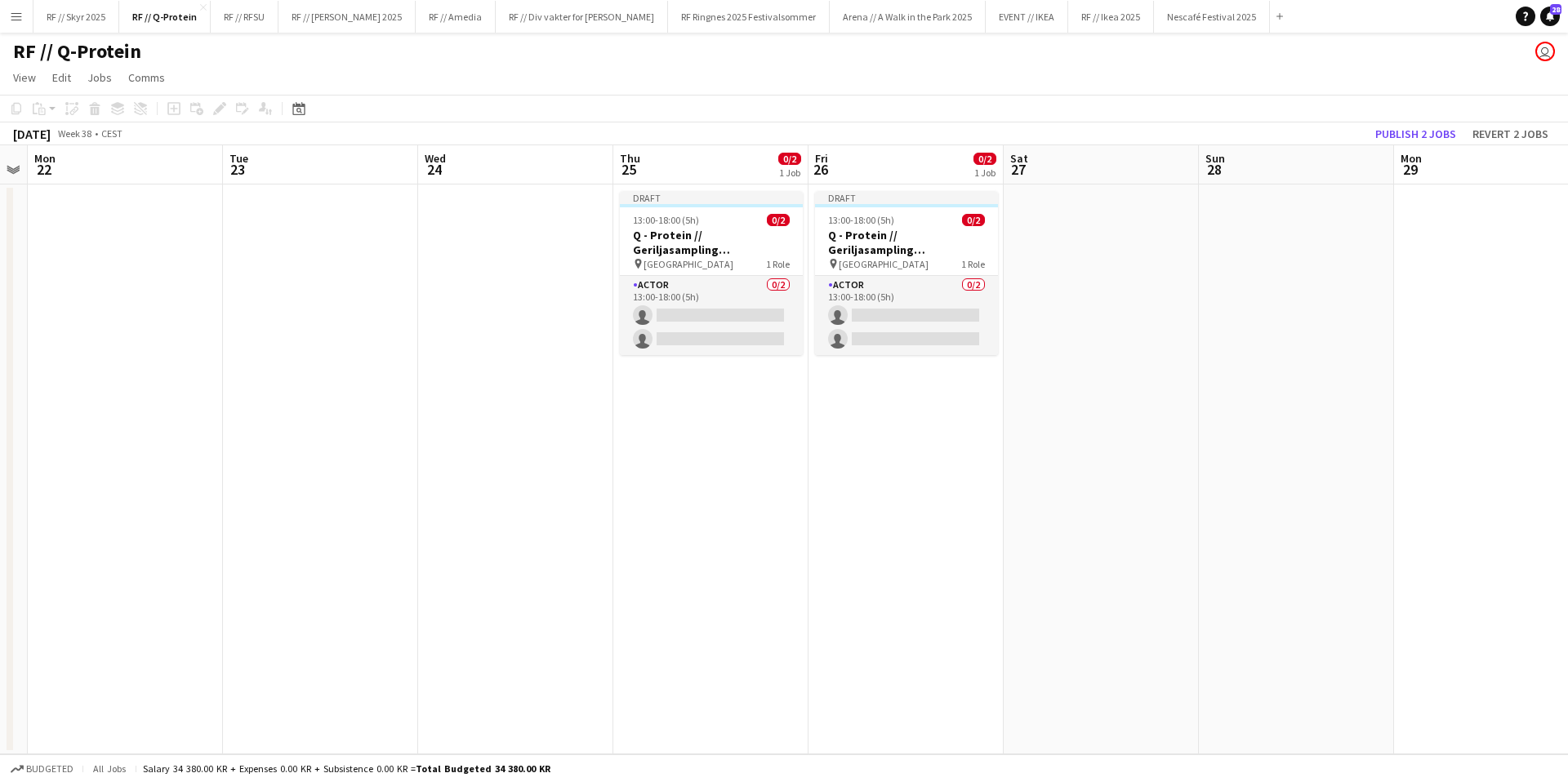
drag, startPoint x: 1254, startPoint y: 320, endPoint x: 1032, endPoint y: 326, distance: 222.1
click at [1109, 322] on app-calendar-viewport "Fri 19 0/2 1 Job Sat 20 0/2 1 Job Sun 21 Mon 22 Tue 23 Wed 24 Thu 25 0/2 1 Job …" at bounding box center [784, 449] width 1568 height 609
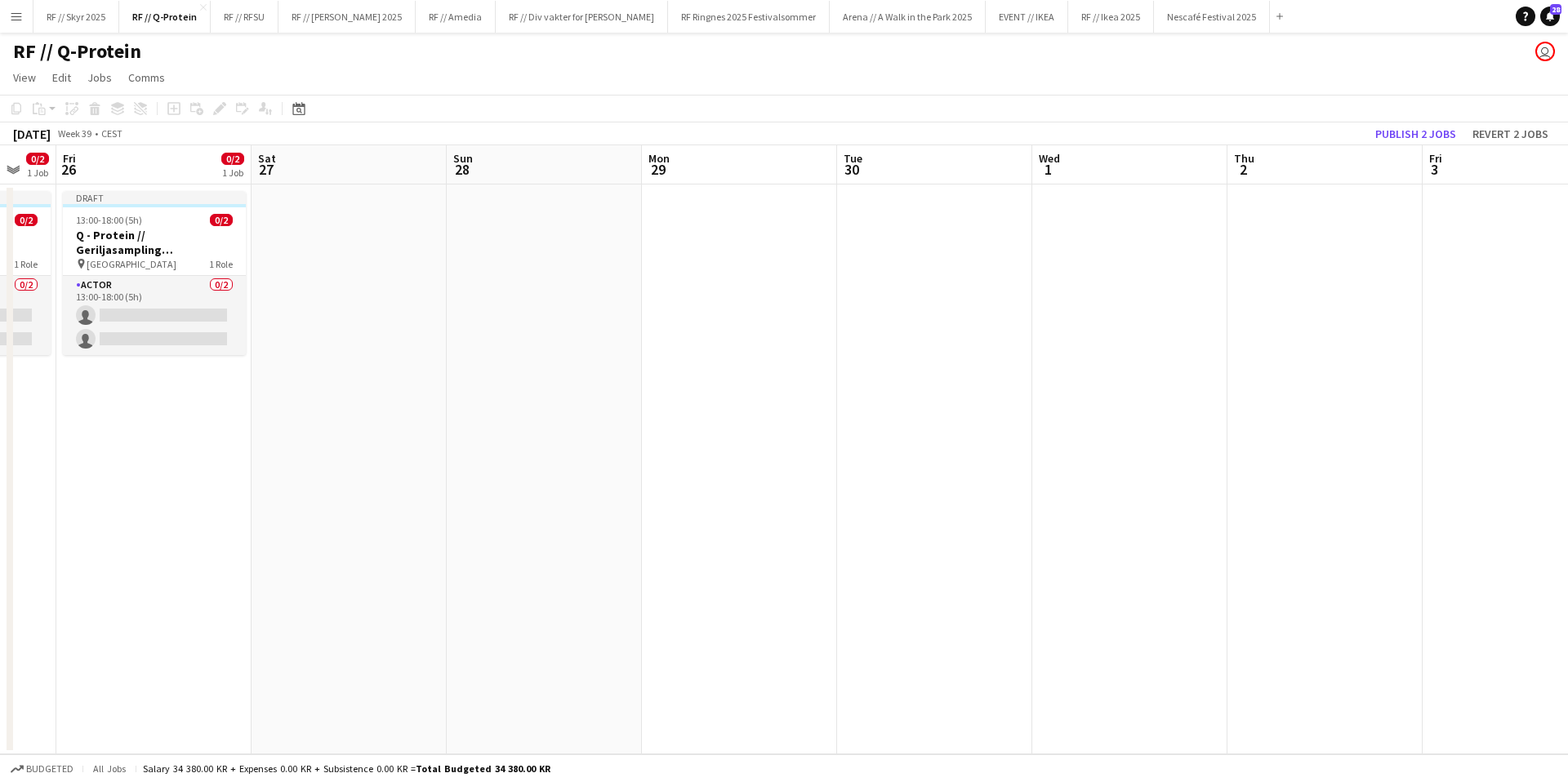
drag, startPoint x: 1091, startPoint y: 290, endPoint x: 428, endPoint y: 295, distance: 663.0
click at [418, 294] on app-calendar-viewport "Tue 23 Wed 24 Thu 25 0/2 1 Job Fri 26 0/2 1 Job Sat 27 Sun 28 Mon 29 Tue 30 Wed…" at bounding box center [784, 449] width 1568 height 609
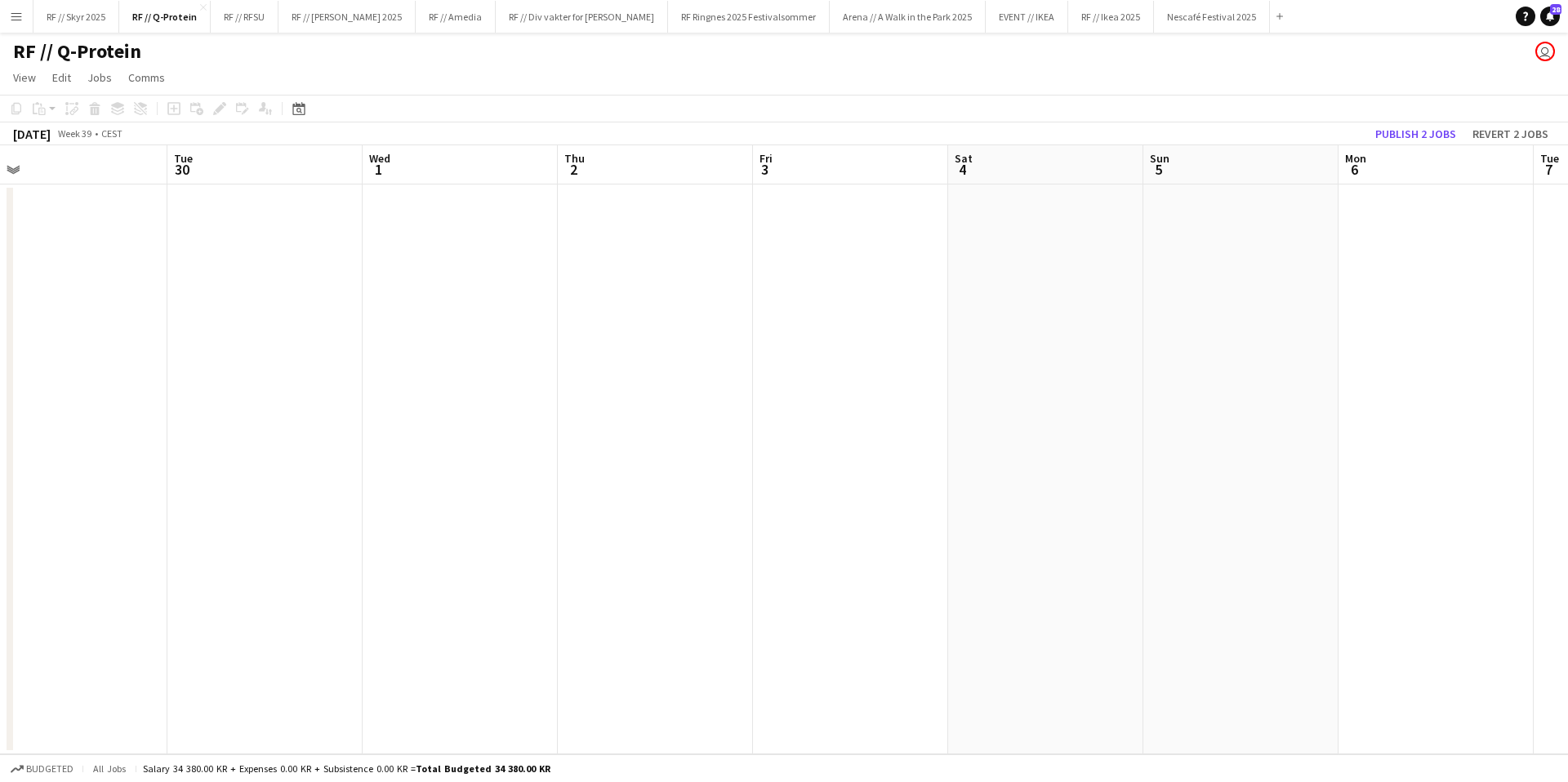
scroll to position [0, 618]
drag, startPoint x: 1338, startPoint y: 283, endPoint x: 664, endPoint y: 285, distance: 674.0
click at [664, 285] on app-calendar-viewport "Fri 26 0/2 1 Job Sat 27 Sun 28 Mon 29 Tue 30 Wed 1 Thu 2 Fri 3 Sat 4 Sun 5 Mon …" at bounding box center [784, 449] width 1568 height 609
click at [611, 239] on app-date-cell at bounding box center [651, 470] width 196 height 570
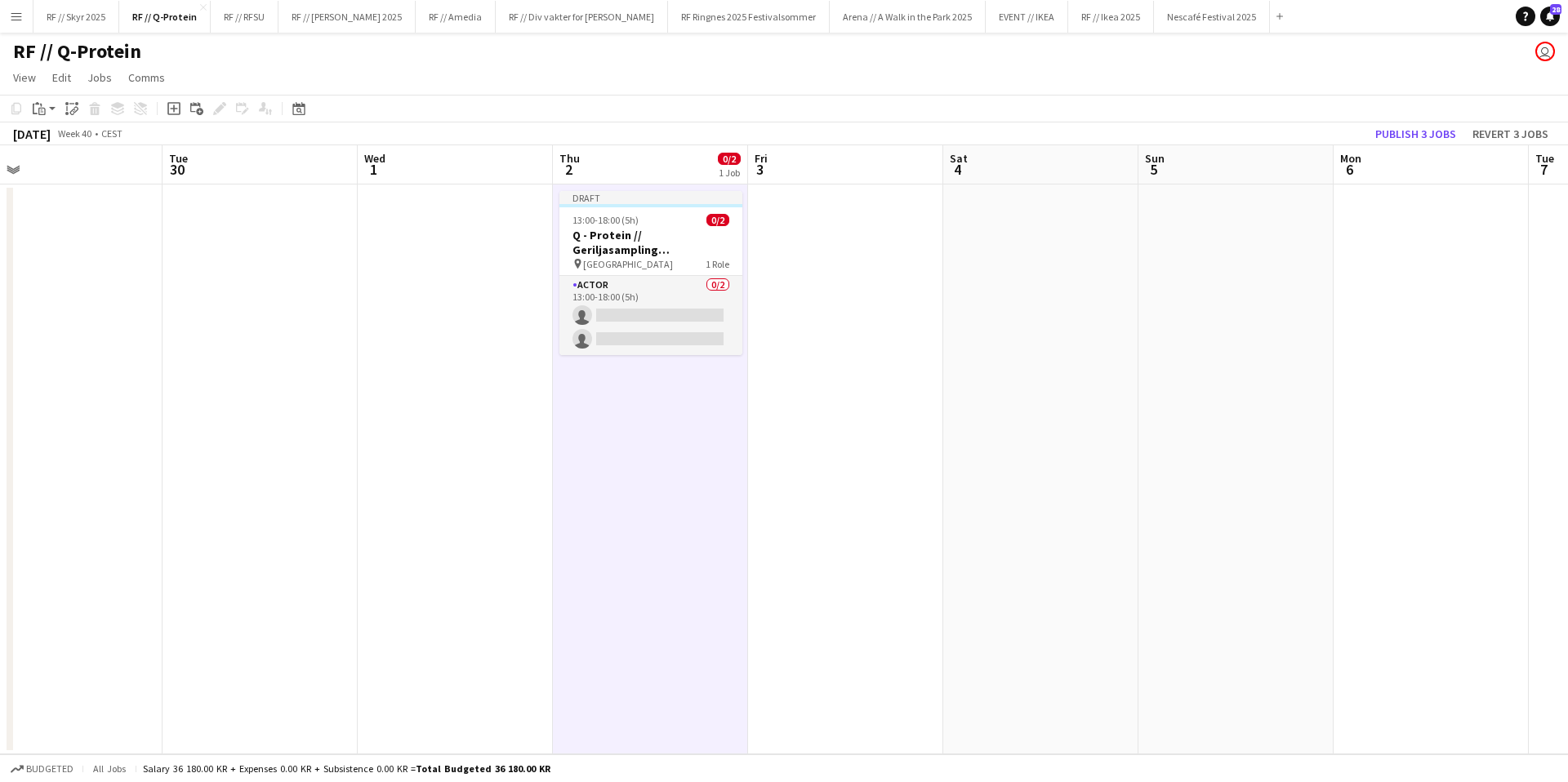
click at [876, 278] on app-date-cell at bounding box center [846, 470] width 196 height 570
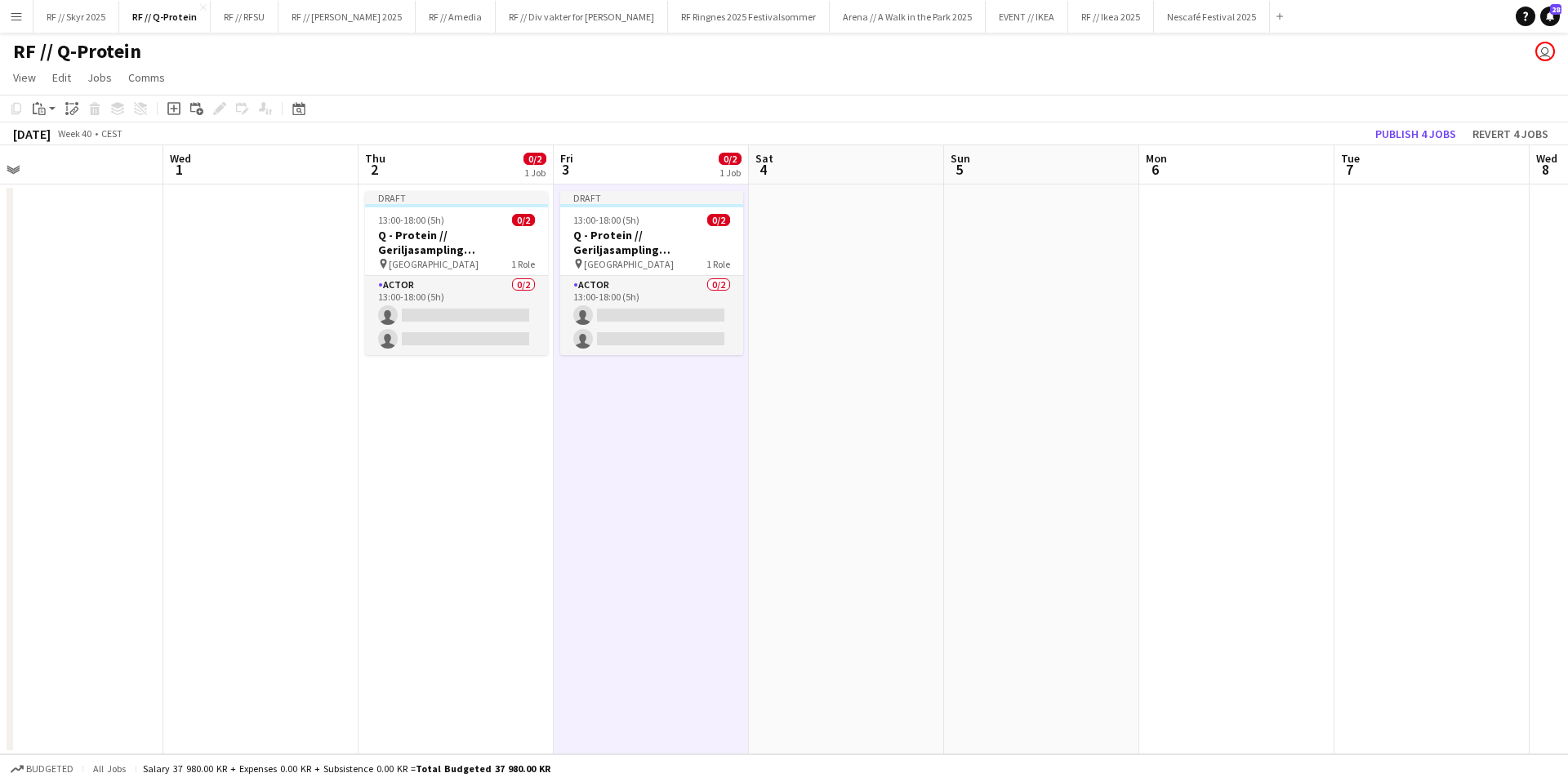
scroll to position [0, 558]
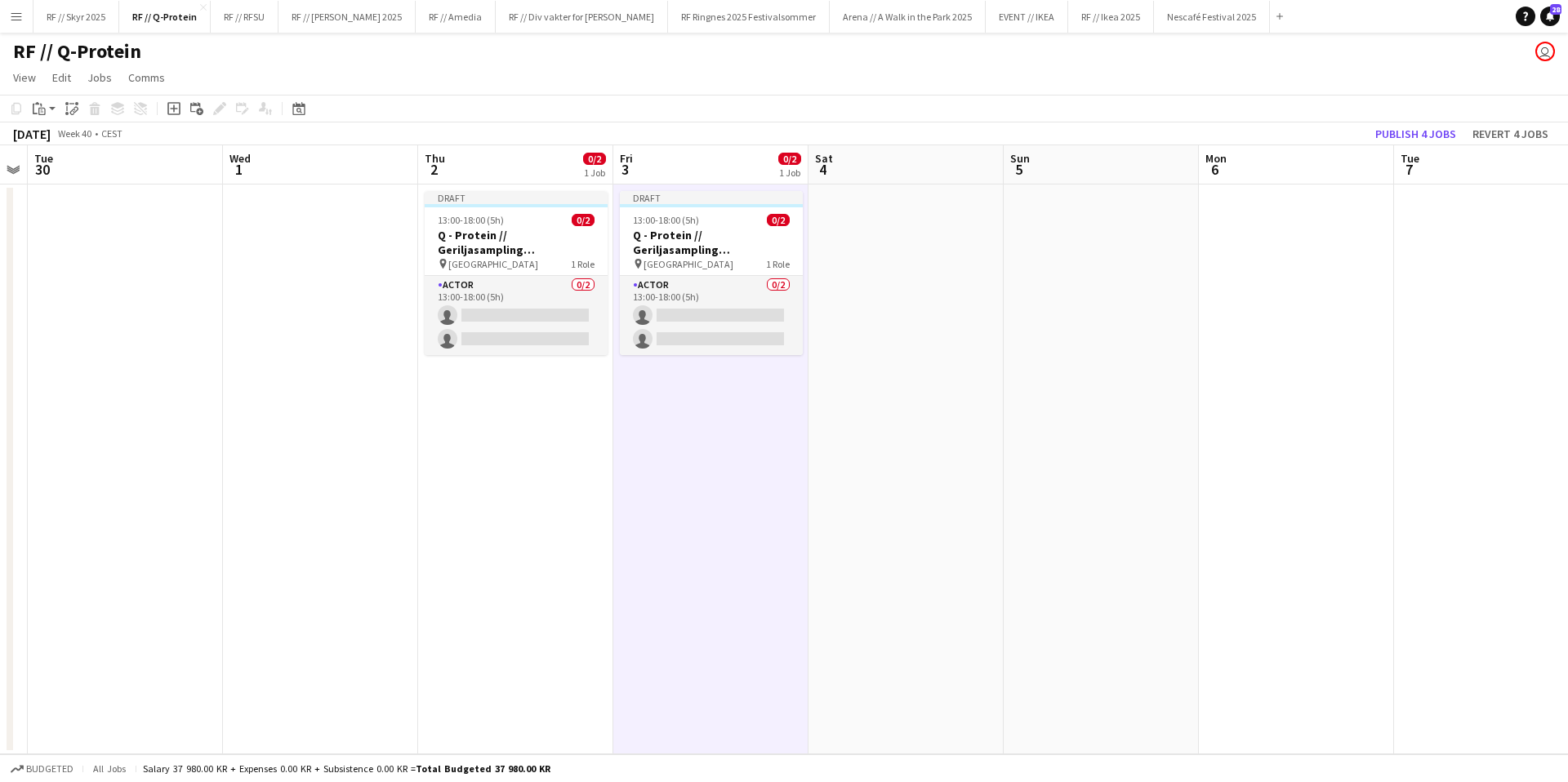
drag, startPoint x: 1163, startPoint y: 348, endPoint x: 833, endPoint y: 348, distance: 330.0
click at [833, 348] on app-calendar-viewport "Sat 27 Sun 28 Mon 29 Tue 30 Wed 1 Thu 2 0/2 1 Job Fri 3 0/2 1 Job Sat 4 Sun 5 M…" at bounding box center [784, 449] width 1568 height 609
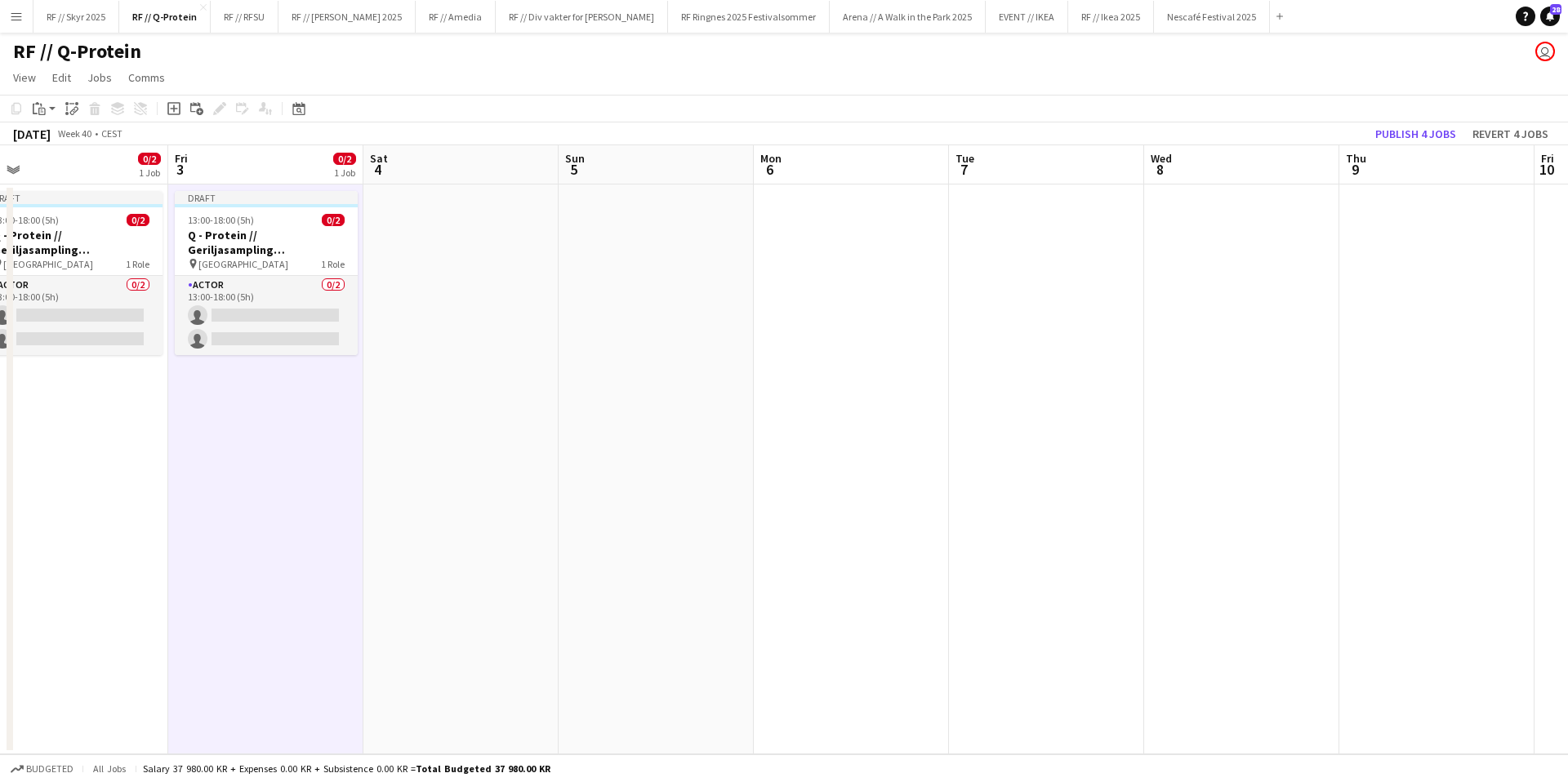
drag, startPoint x: 1015, startPoint y: 356, endPoint x: 646, endPoint y: 333, distance: 369.7
click at [646, 333] on app-calendar-viewport "Mon 29 Tue 30 Wed 1 Thu 2 0/2 1 Job Fri 3 0/2 1 Job Sat 4 Sun 5 Mon 6 Tue 7 Wed…" at bounding box center [784, 449] width 1568 height 609
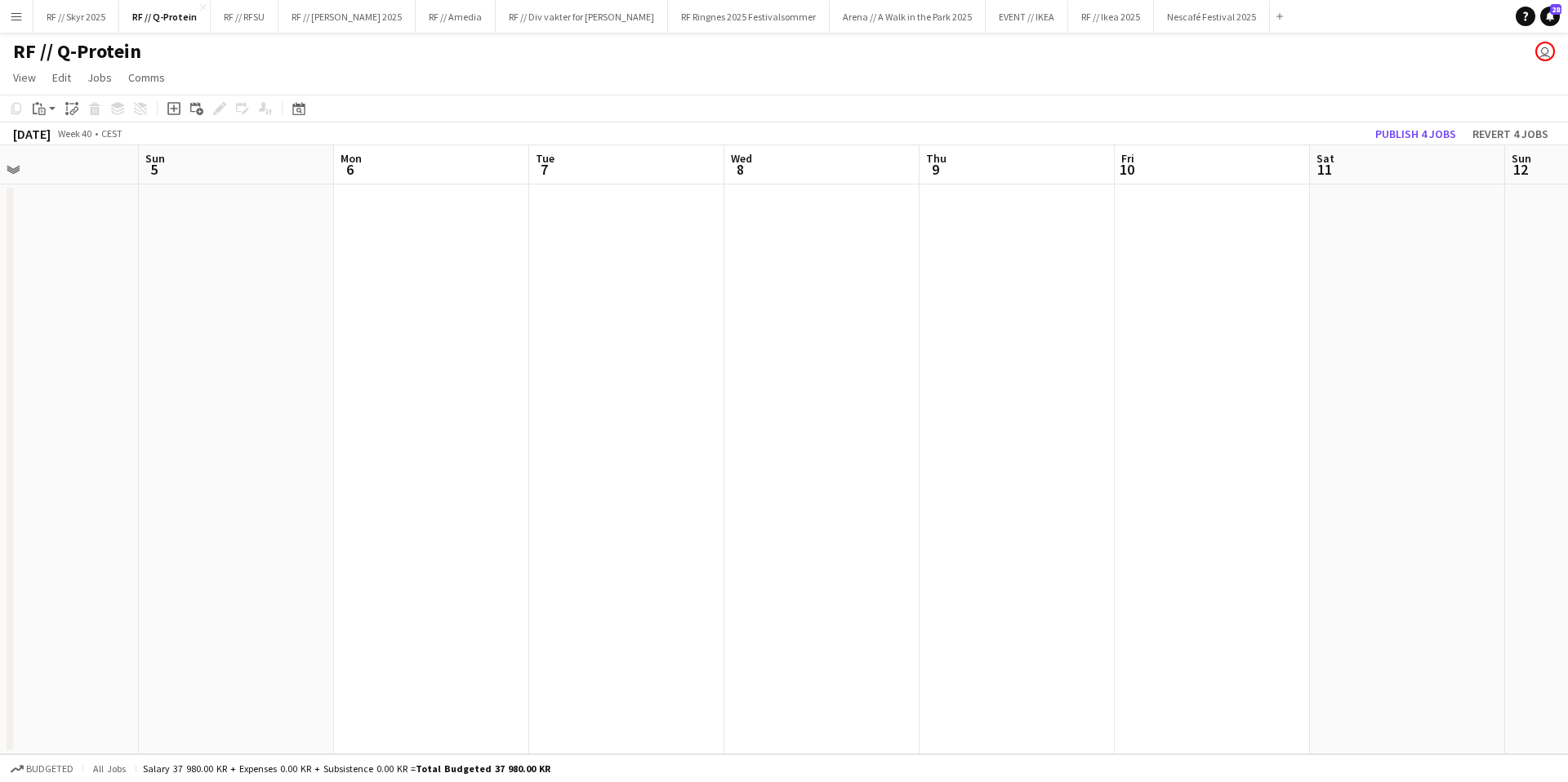
click at [999, 249] on app-date-cell at bounding box center [1018, 470] width 196 height 570
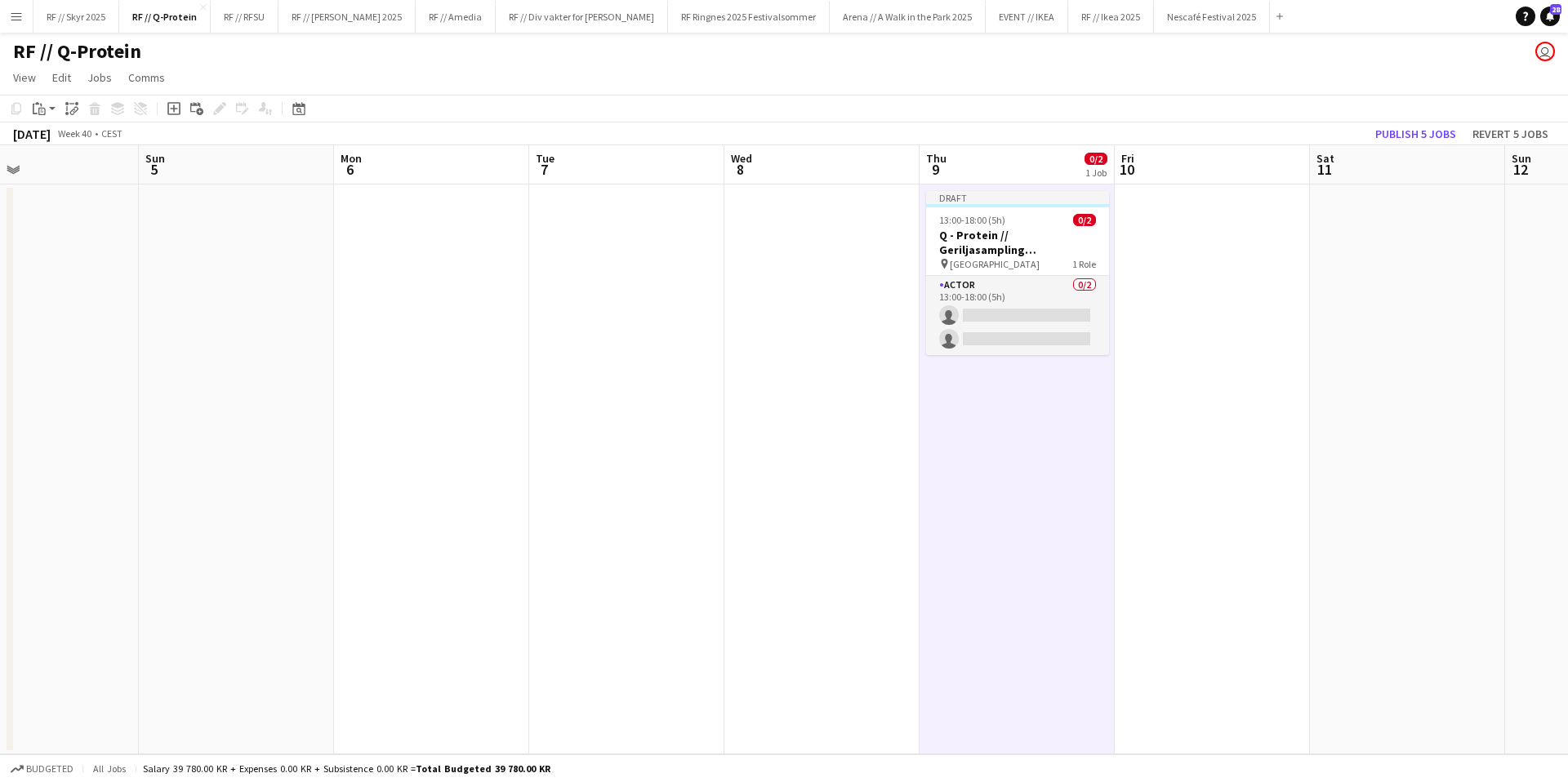
click at [1217, 263] on app-date-cell at bounding box center [1212, 470] width 196 height 570
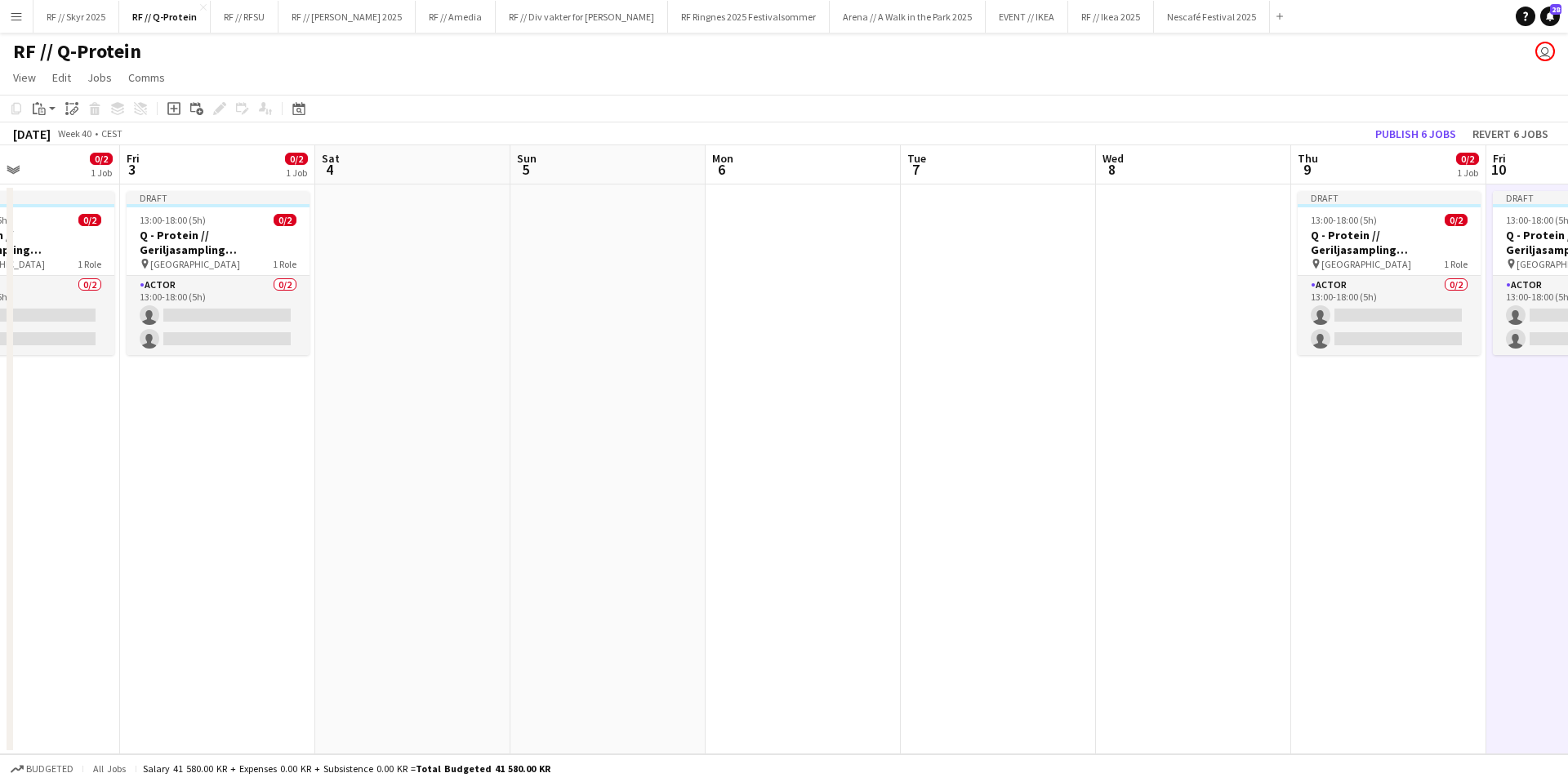
drag, startPoint x: 870, startPoint y: 384, endPoint x: 1545, endPoint y: 379, distance: 675.0
click at [1536, 376] on app-calendar-viewport "Tue 30 Wed 1 Thu 2 0/2 1 Job Fri 3 0/2 1 Job Sat 4 Sun 5 Mon 6 Tue 7 Wed 8 Thu …" at bounding box center [784, 449] width 1568 height 609
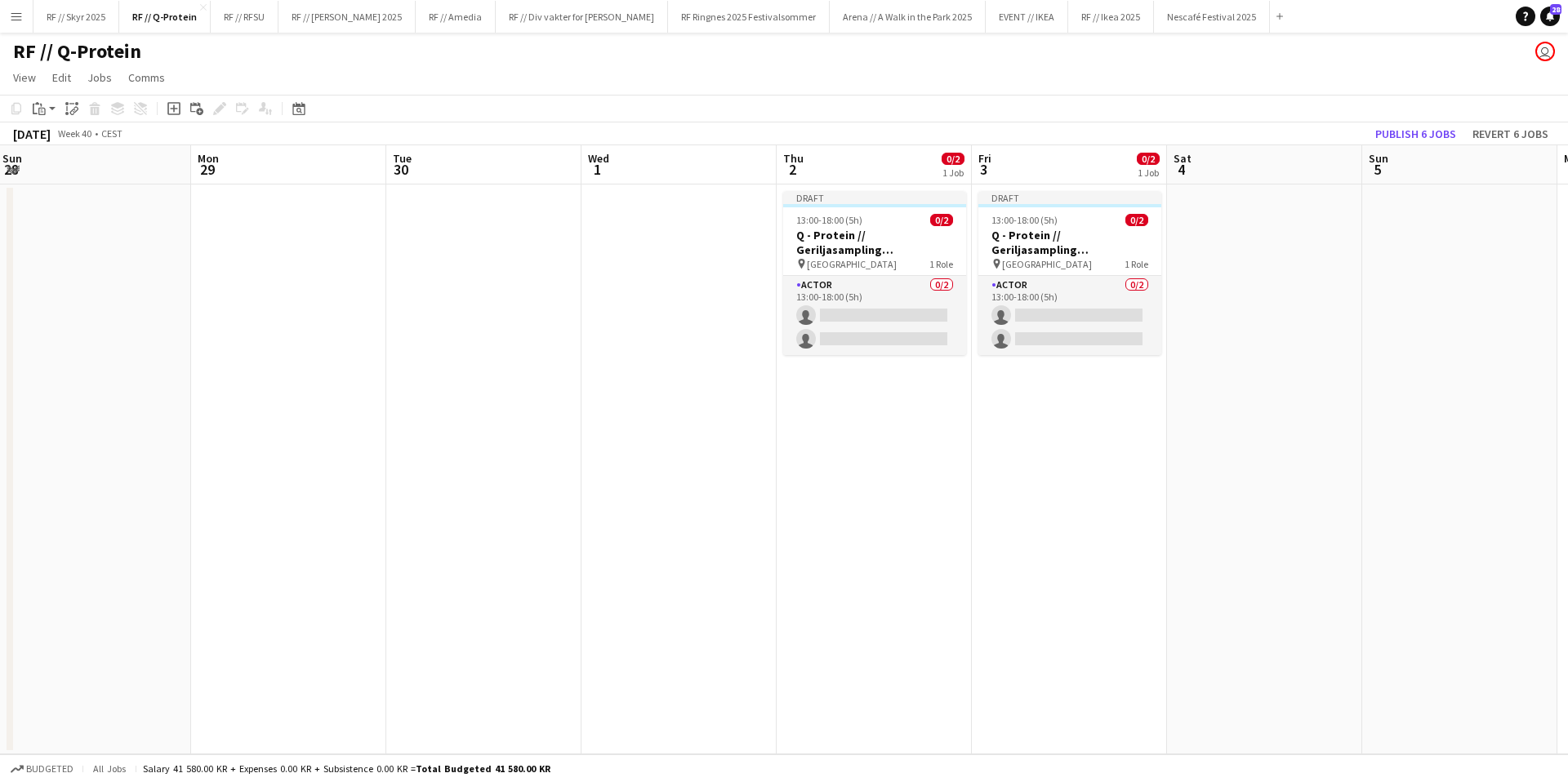
drag, startPoint x: 937, startPoint y: 370, endPoint x: 1471, endPoint y: 369, distance: 534.0
click at [1471, 369] on app-calendar-viewport "Fri 26 0/2 1 Job Sat 27 Sun 28 Mon 29 Tue 30 Wed 1 Thu 2 0/2 1 Job Fri 3 0/2 1 …" at bounding box center [784, 449] width 1568 height 609
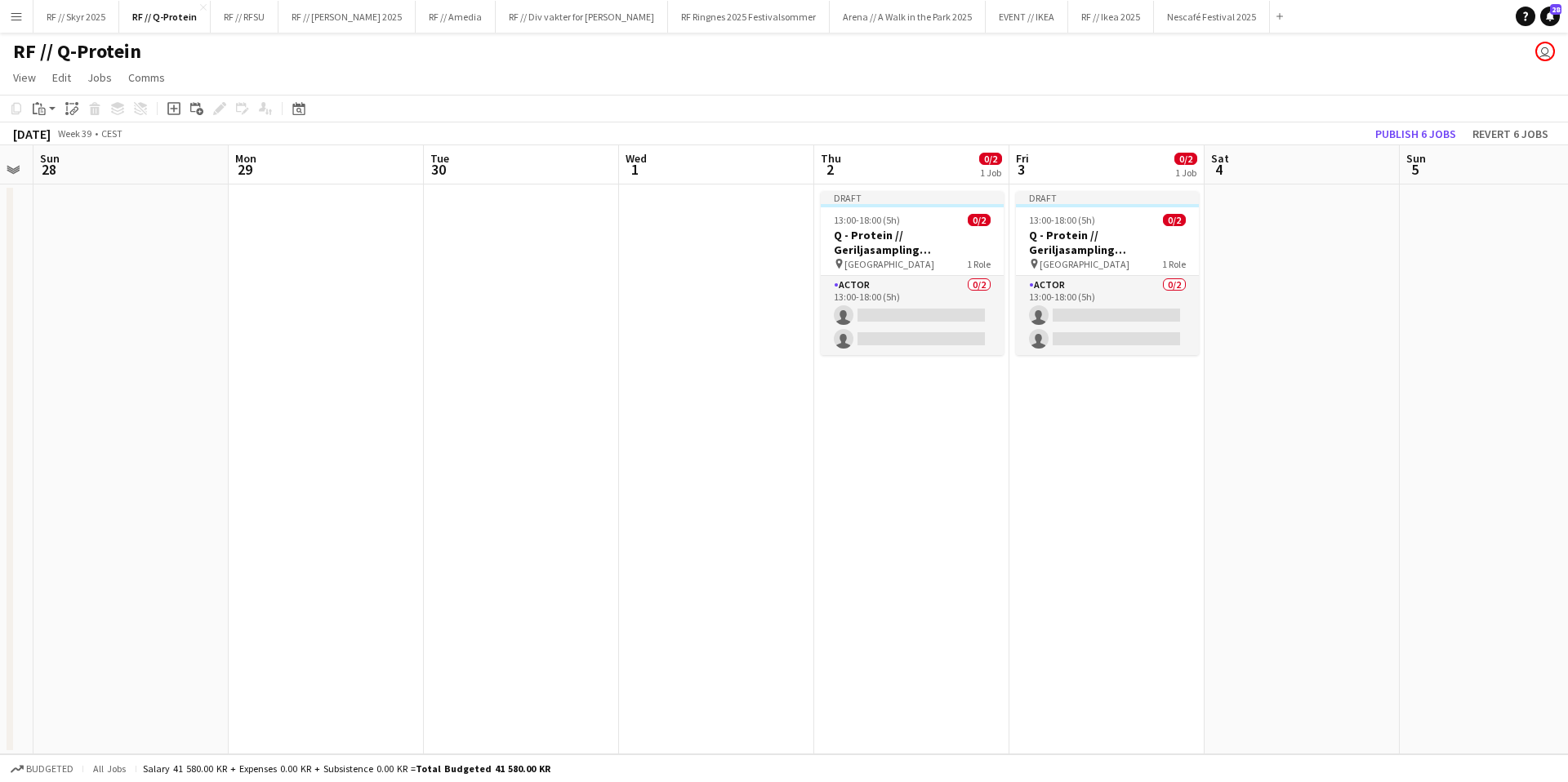
drag, startPoint x: 951, startPoint y: 371, endPoint x: 1549, endPoint y: 336, distance: 599.0
click at [1549, 336] on app-calendar-viewport "Fri 26 0/2 1 Job Sat 27 Sun 28 Mon 29 Tue 30 Wed 1 Thu 2 0/2 1 Job Fri 3 0/2 1 …" at bounding box center [784, 449] width 1568 height 609
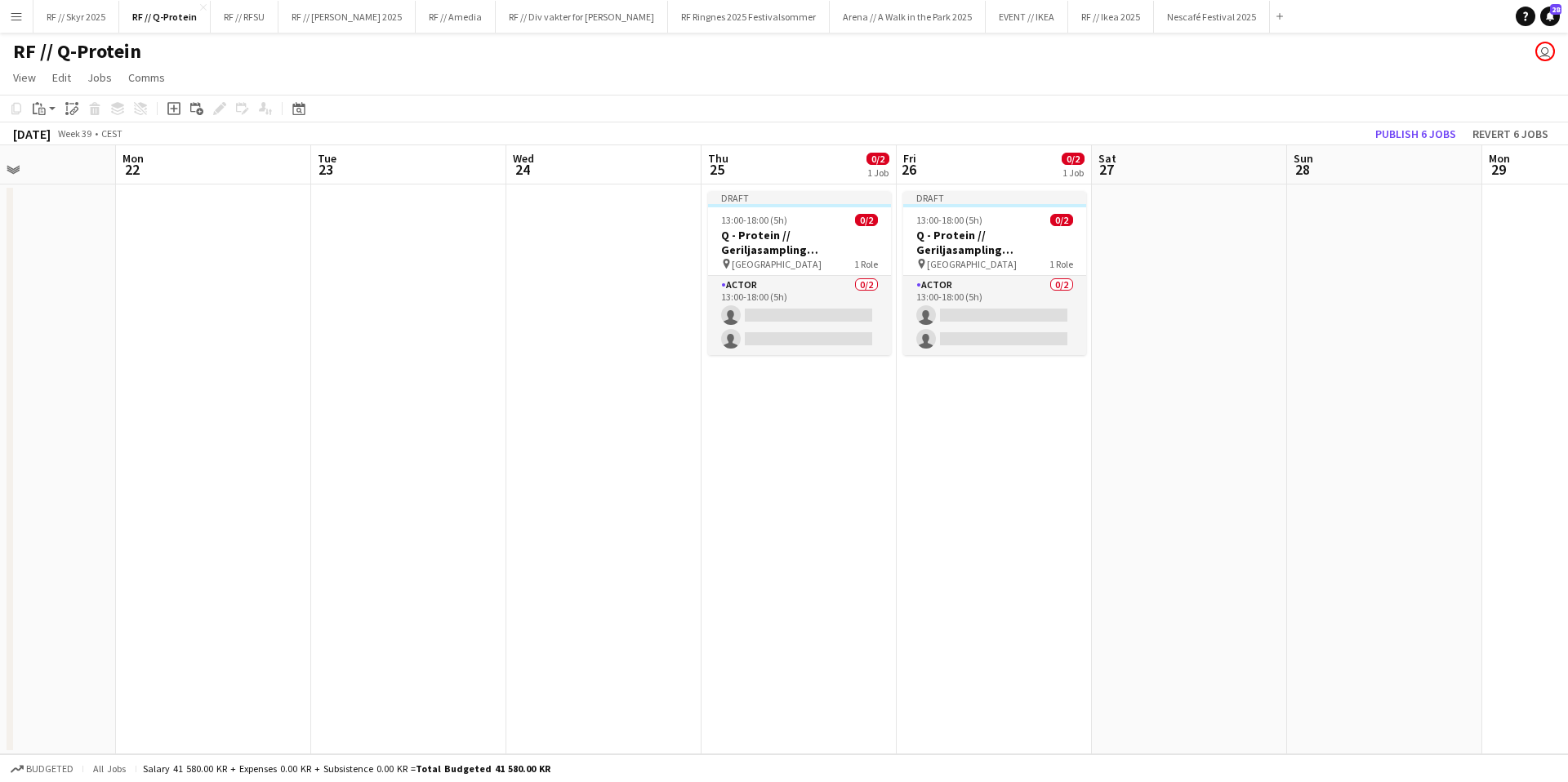
drag, startPoint x: 767, startPoint y: 327, endPoint x: 1555, endPoint y: 304, distance: 788.3
click at [1500, 302] on app-calendar-viewport "Fri 19 0/2 1 Job Sat 20 0/2 1 Job Sun 21 Mon 22 Tue 23 Wed 24 Thu 25 0/2 1 Job …" at bounding box center [784, 449] width 1568 height 609
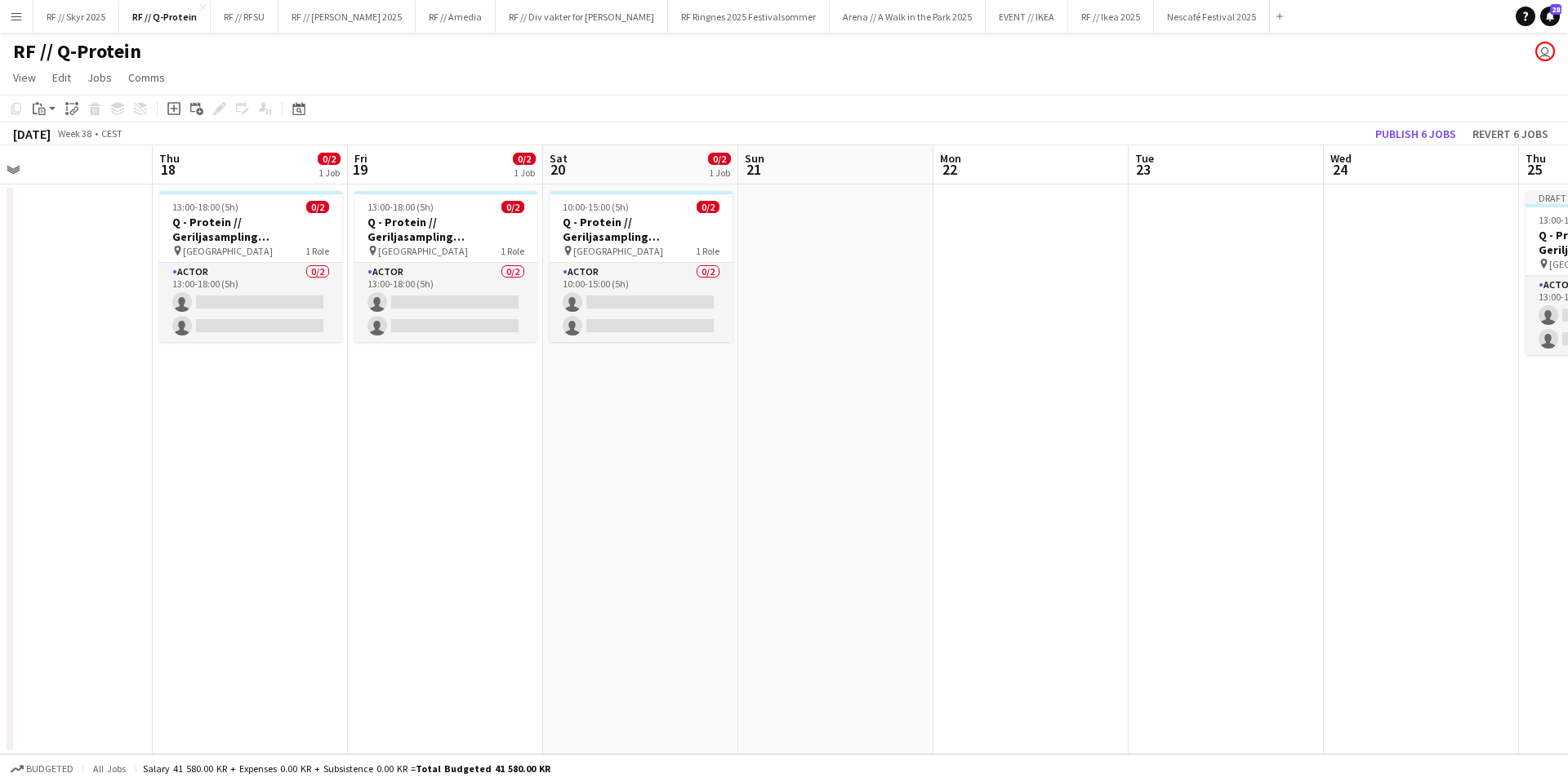
drag, startPoint x: 1146, startPoint y: 323, endPoint x: 1544, endPoint y: 313, distance: 398.1
click at [1536, 309] on app-calendar-viewport "Mon 15 Tue 16 Wed 17 Thu 18 0/2 1 Job Fri 19 0/2 1 Job Sat 20 0/2 1 Job Sun 21 …" at bounding box center [784, 449] width 1568 height 609
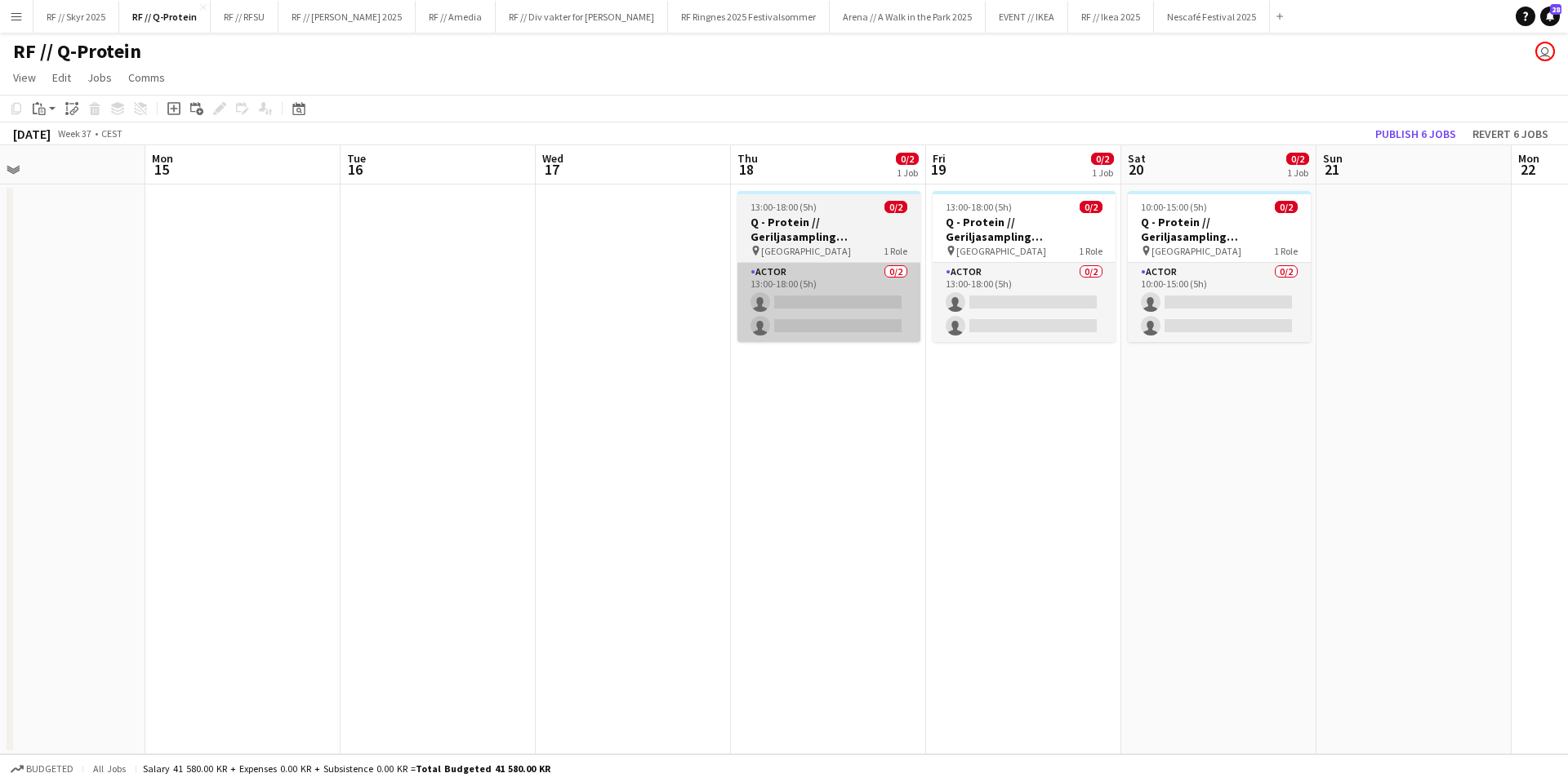
drag, startPoint x: 660, startPoint y: 344, endPoint x: 831, endPoint y: 312, distance: 174.0
click at [839, 311] on app-calendar-viewport "Thu 11 Fri 12 0/2 1 Job Sat 13 0/2 1 Job Sun 14 Mon 15 Tue 16 Wed 17 Thu 18 0/2…" at bounding box center [784, 449] width 1568 height 609
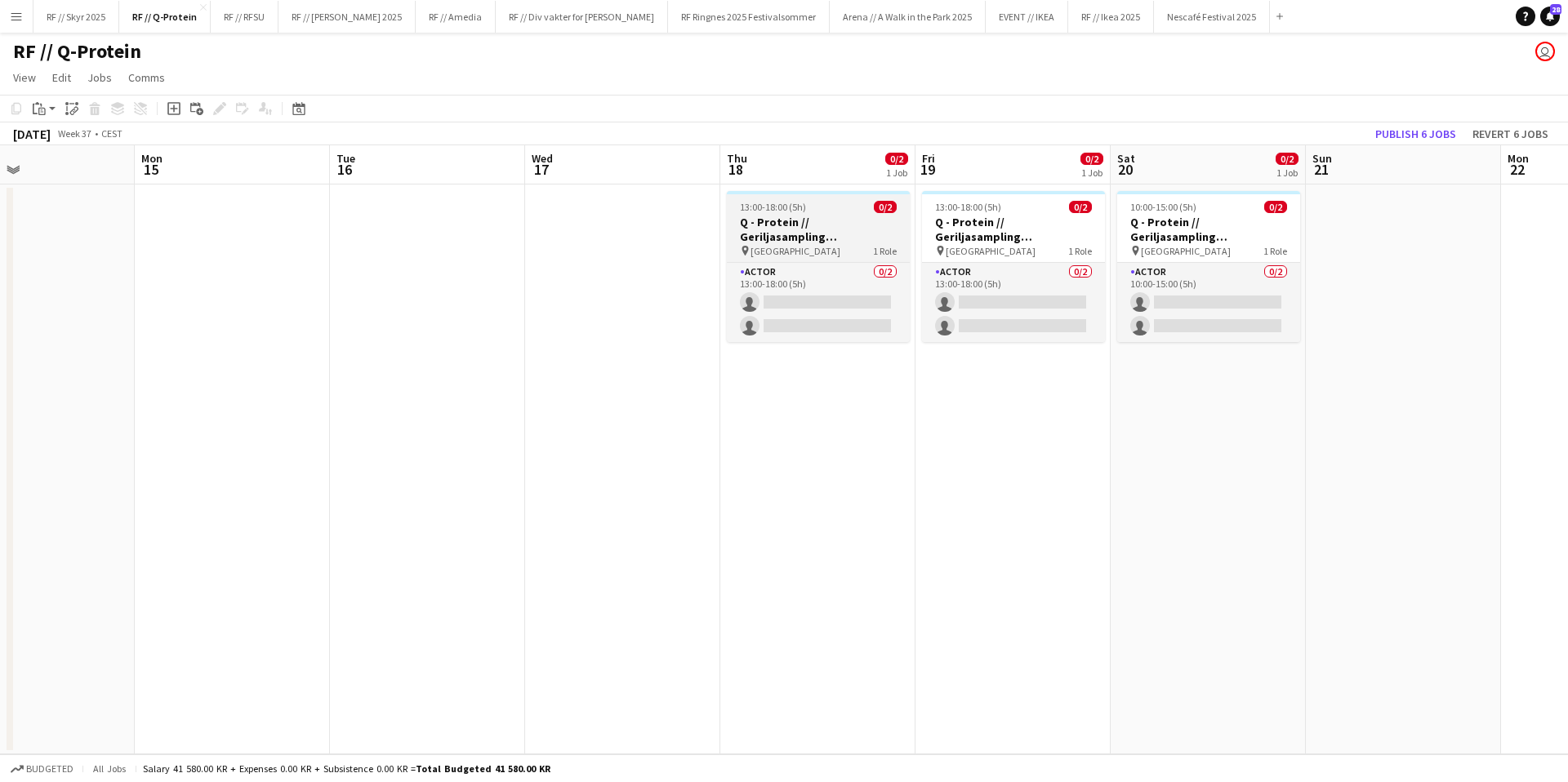
click at [869, 216] on h3 "Q - Protein // Geriljasampling [GEOGRAPHIC_DATA]" at bounding box center [818, 229] width 183 height 29
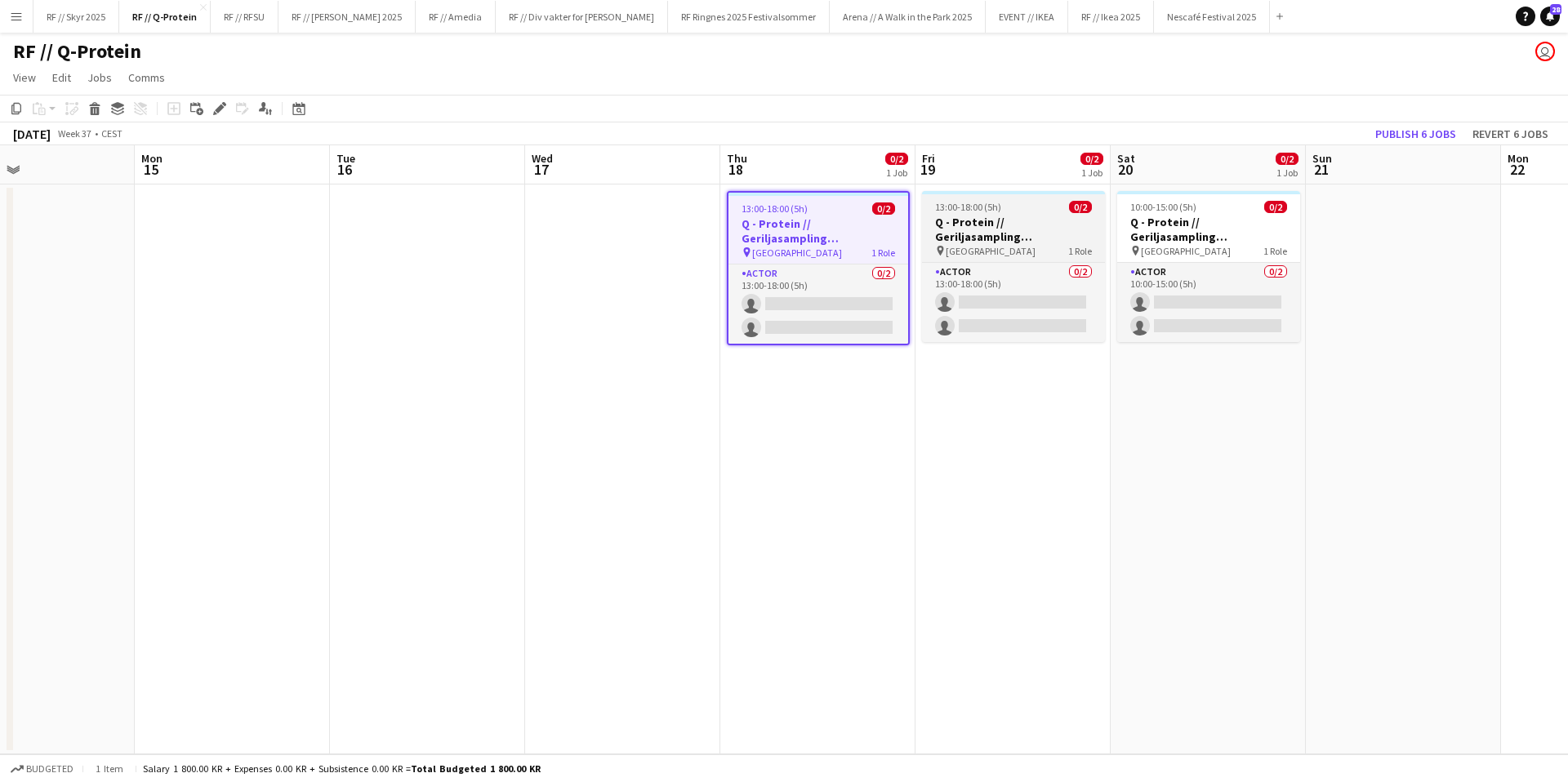
click at [1002, 237] on h3 "Q - Protein // Geriljasampling [GEOGRAPHIC_DATA]" at bounding box center [1014, 229] width 183 height 29
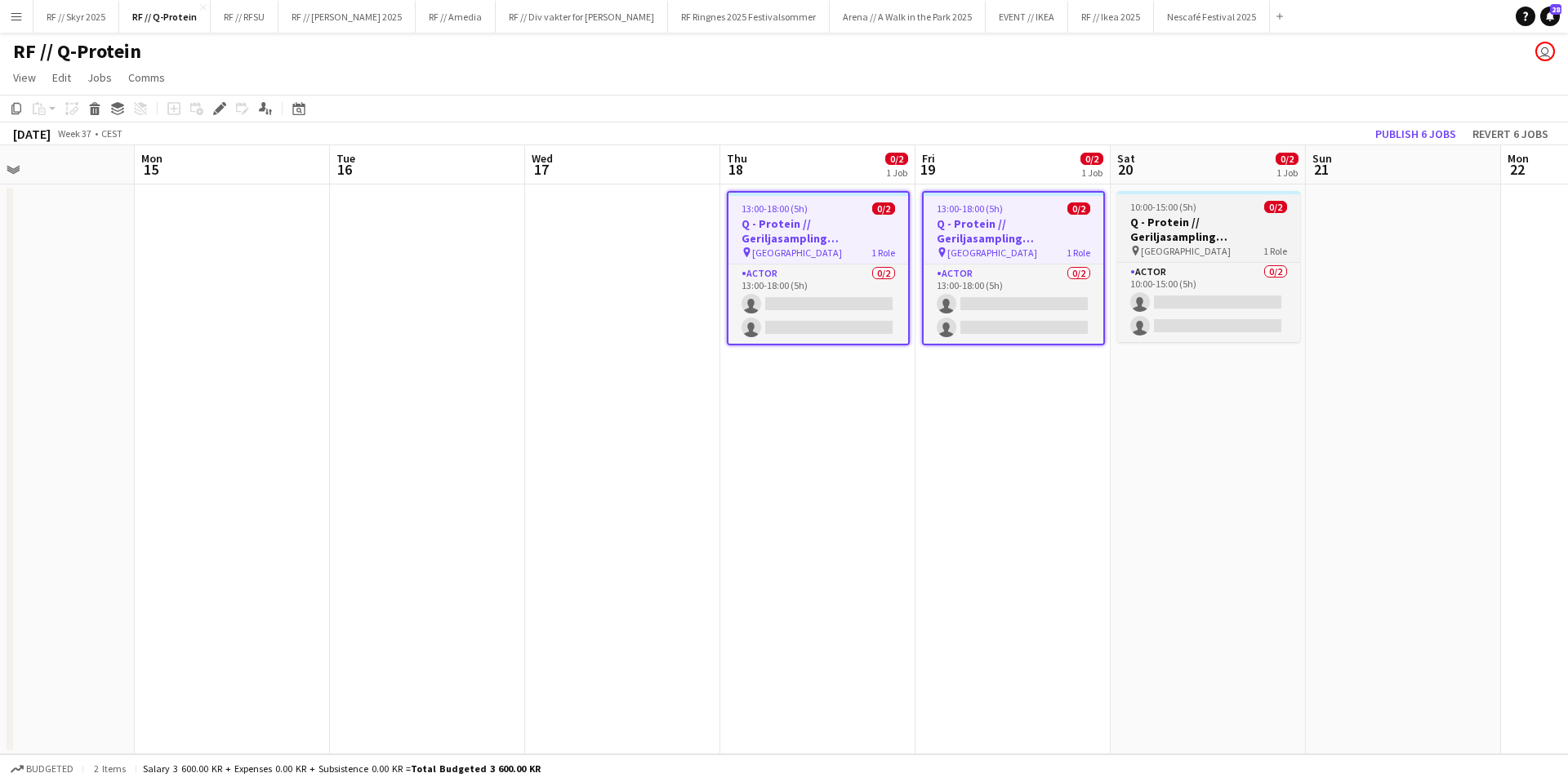
click at [1168, 235] on h3 "Q - Protein // Geriljasampling [GEOGRAPHIC_DATA]" at bounding box center [1208, 229] width 183 height 29
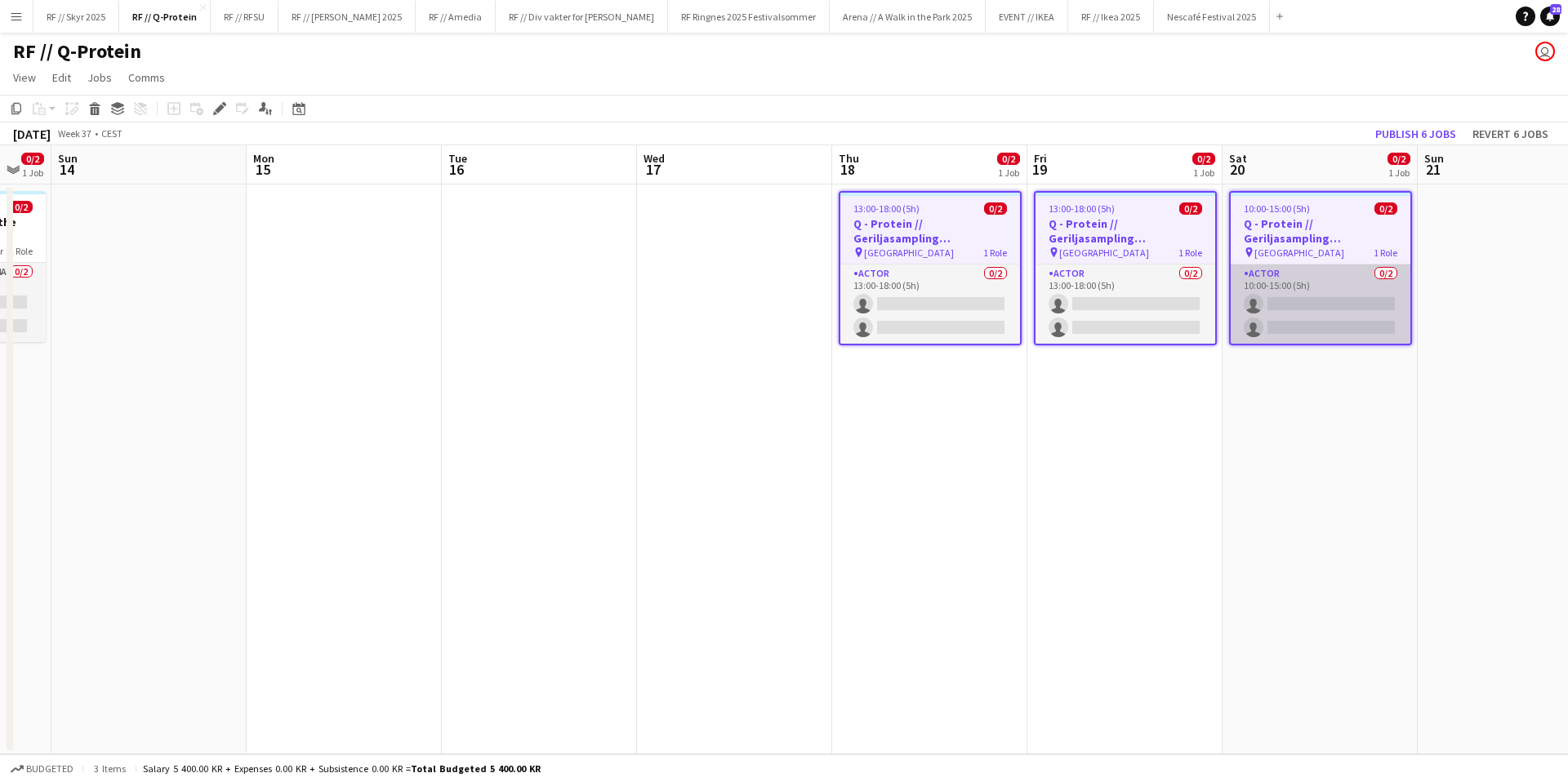
drag, startPoint x: 1362, startPoint y: 317, endPoint x: 752, endPoint y: 331, distance: 610.2
click at [893, 326] on app-calendar-viewport "Thu 11 Fri 12 0/2 1 Job Sat 13 0/2 1 Job Sun 14 Mon 15 Tue 16 Wed 17 Thu 18 0/2…" at bounding box center [784, 449] width 1568 height 609
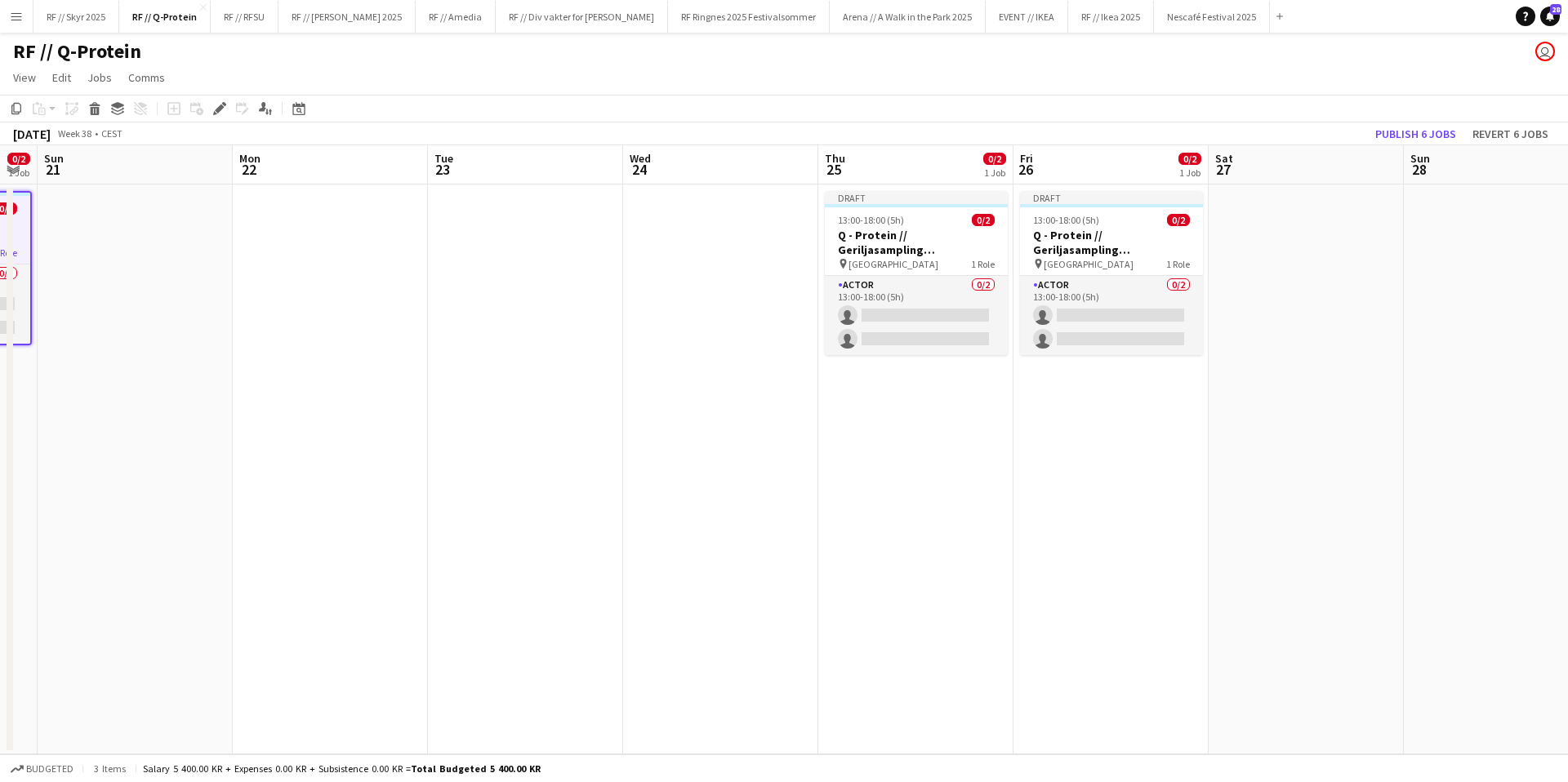
drag, startPoint x: 1373, startPoint y: 273, endPoint x: 475, endPoint y: 311, distance: 898.8
click at [501, 308] on app-calendar-viewport "Thu 18 0/2 1 Job Fri 19 0/2 1 Job Sat 20 0/2 1 Job Sun 21 Mon 22 Tue 23 Wed 24 …" at bounding box center [784, 449] width 1568 height 609
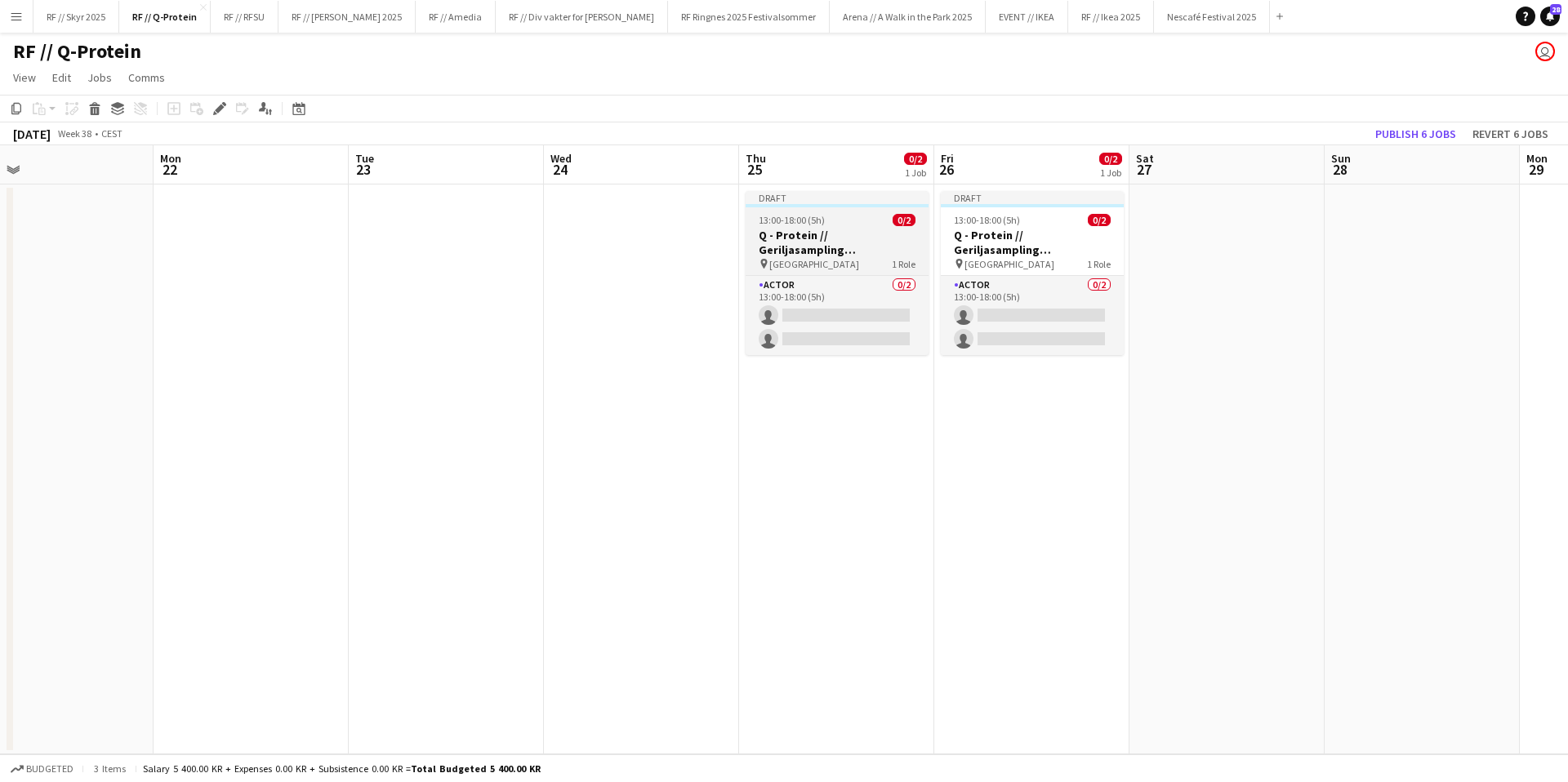
click at [865, 245] on h3 "Q - Protein // Geriljasampling [GEOGRAPHIC_DATA]" at bounding box center [837, 242] width 183 height 29
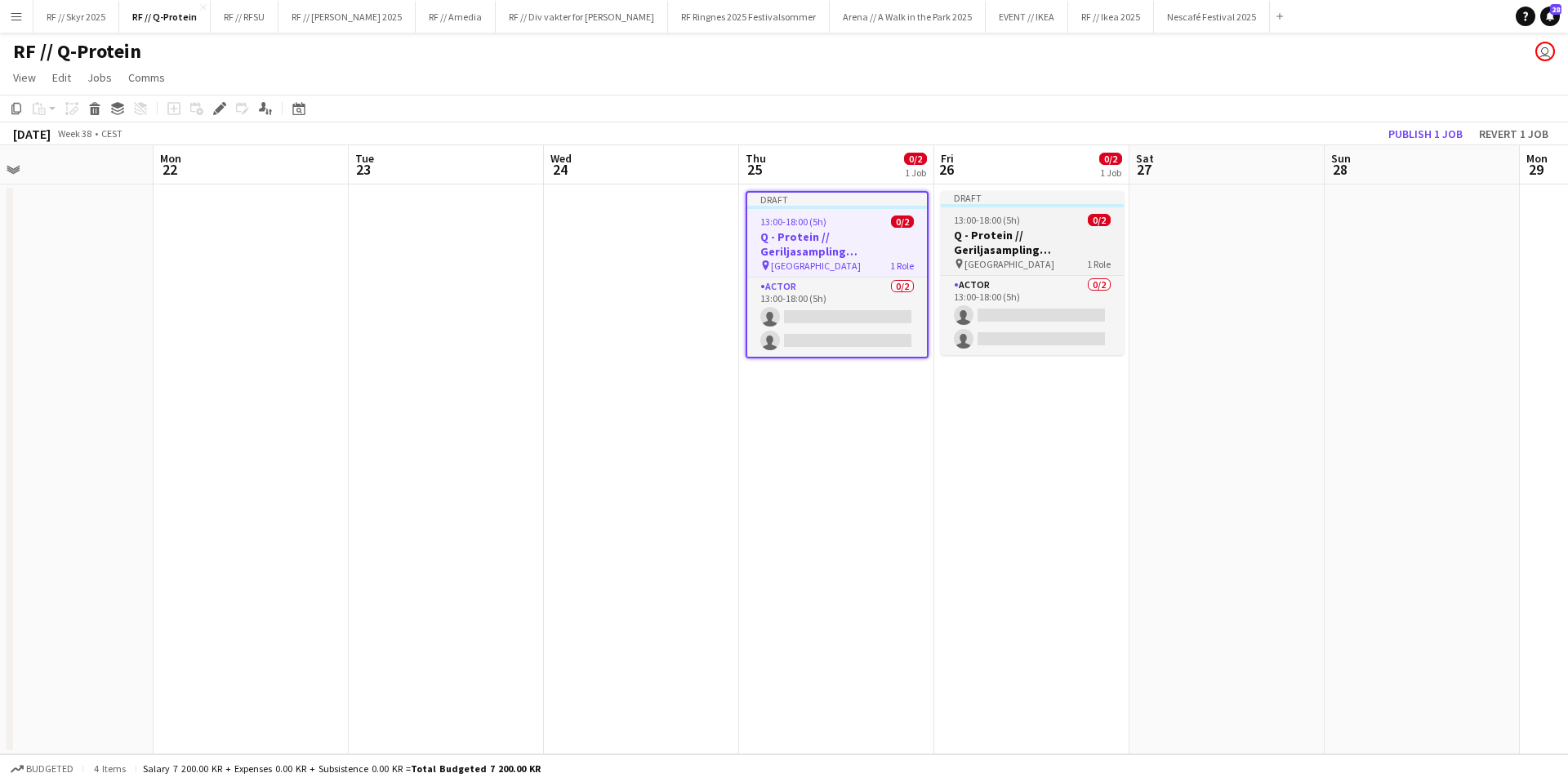
click at [1032, 244] on h3 "Q - Protein // Geriljasampling [GEOGRAPHIC_DATA]" at bounding box center [1032, 242] width 183 height 29
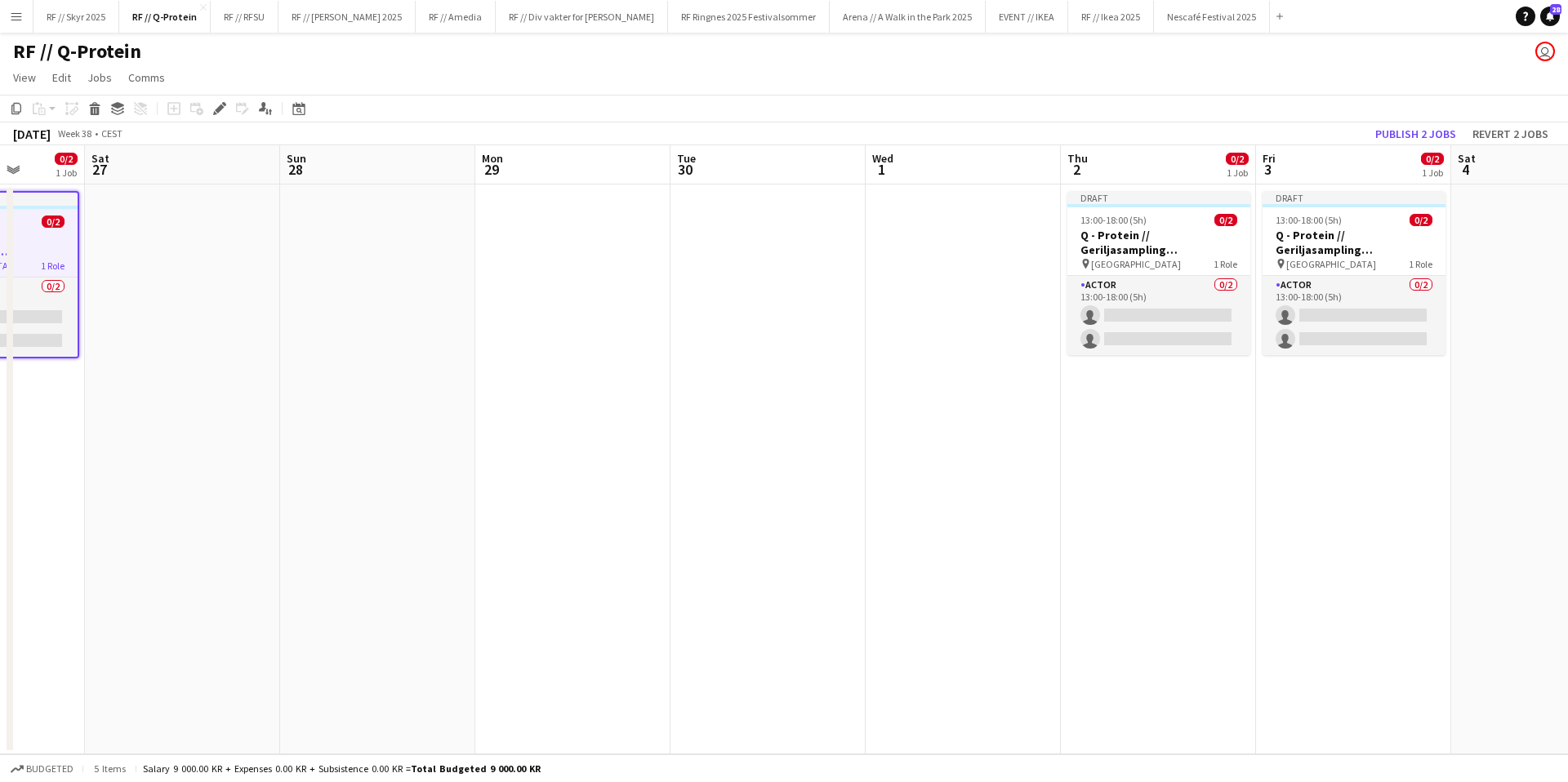
drag, startPoint x: 1310, startPoint y: 289, endPoint x: 317, endPoint y: 312, distance: 993.3
click at [318, 312] on app-calendar-viewport "Wed 24 Thu 25 0/2 1 Job Fri 26 0/2 1 Job Sat 27 Sun 28 Mon 29 Tue 30 Wed 1 Thu …" at bounding box center [784, 449] width 1568 height 609
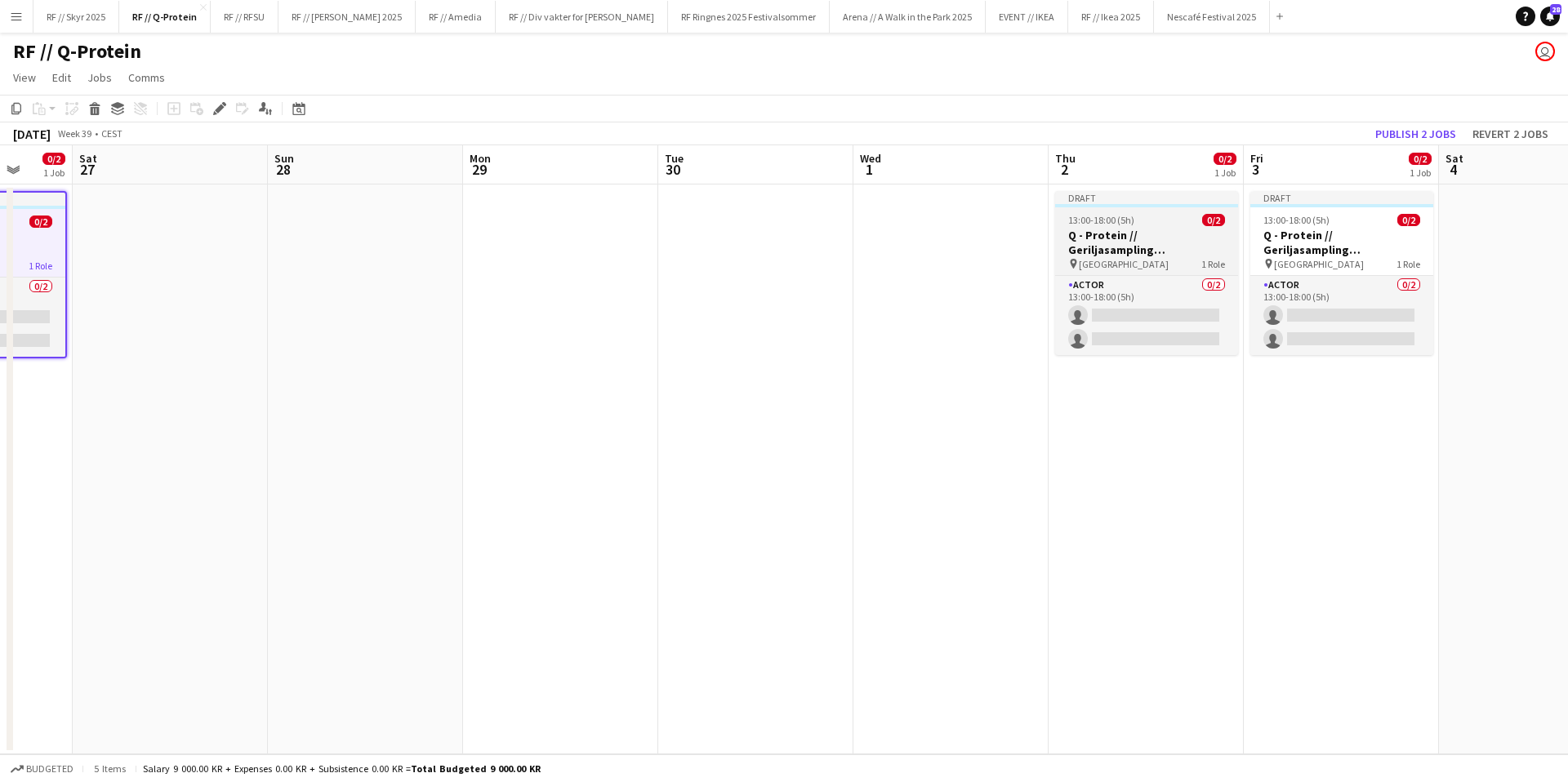
click at [1127, 232] on h3 "Q - Protein // Geriljasampling [GEOGRAPHIC_DATA]" at bounding box center [1146, 242] width 183 height 29
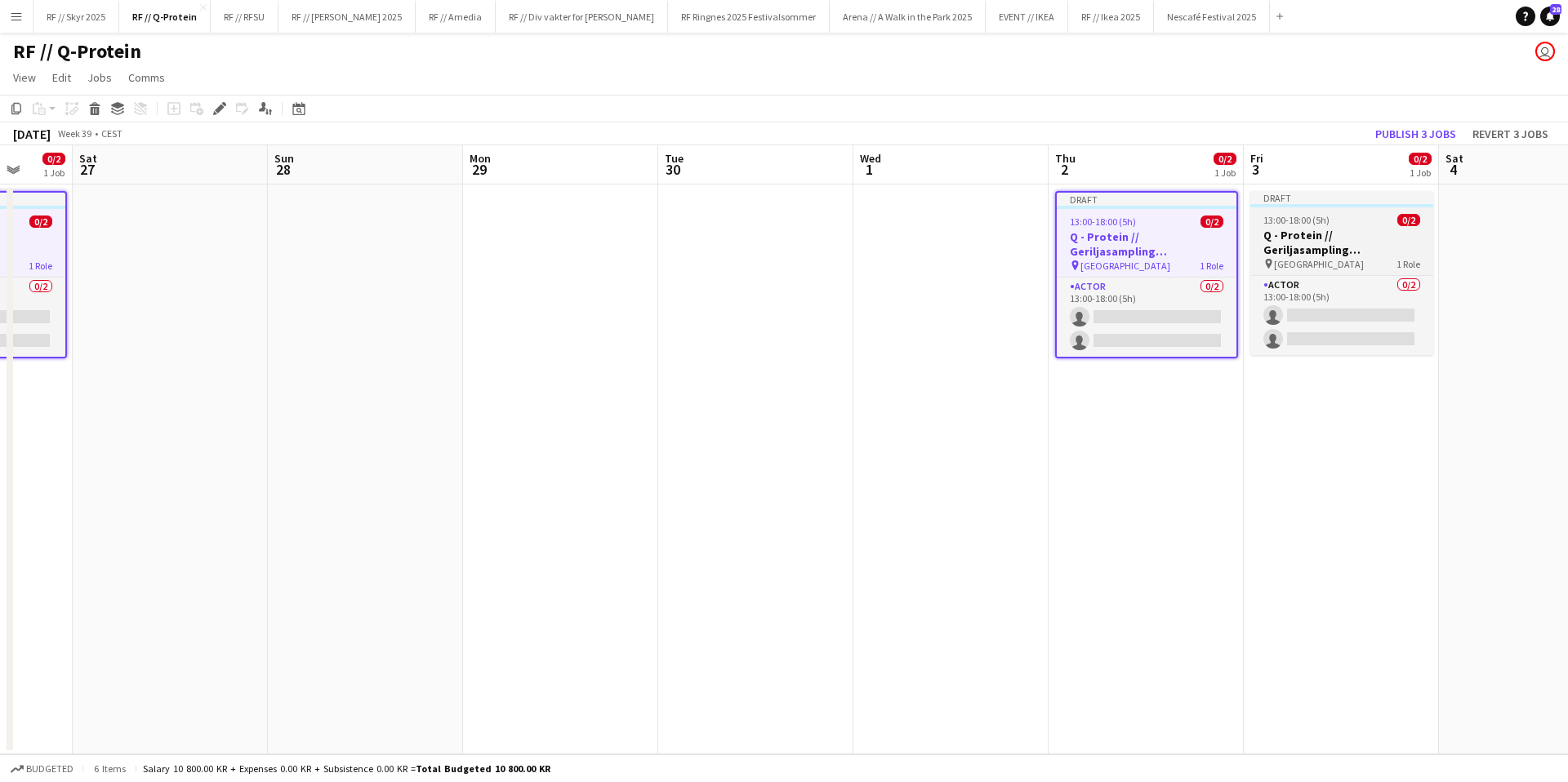
drag, startPoint x: 1326, startPoint y: 234, endPoint x: 1387, endPoint y: 251, distance: 63.3
click at [1327, 234] on h3 "Q - Protein // Geriljasampling [GEOGRAPHIC_DATA]" at bounding box center [1342, 242] width 183 height 29
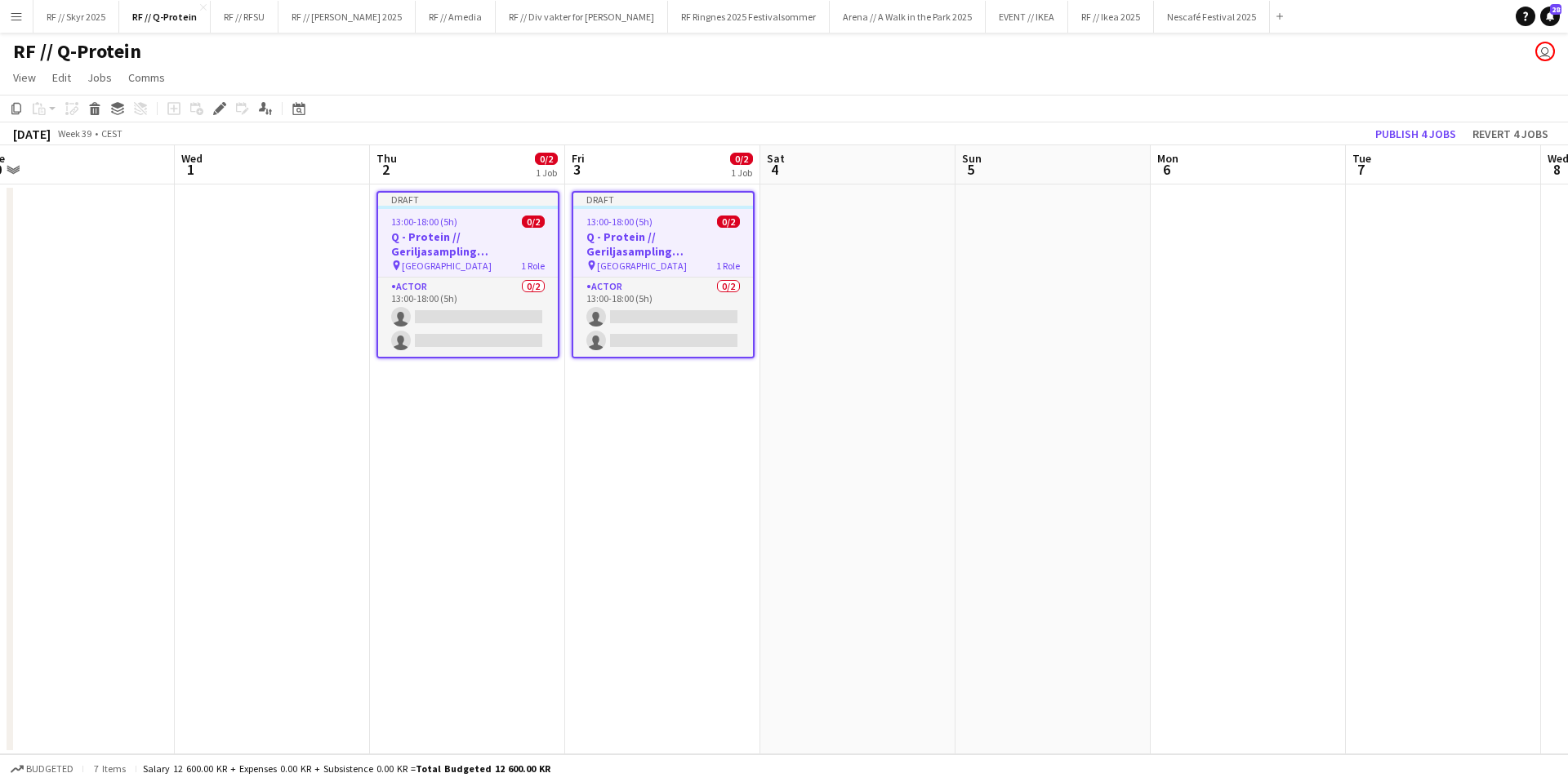
drag, startPoint x: 1377, startPoint y: 292, endPoint x: 513, endPoint y: 309, distance: 864.2
click at [513, 309] on app-calendar-viewport "Sat 27 Sun 28 Mon 29 Tue 30 Wed 1 Thu 2 0/2 1 Job Fri 3 0/2 1 Job Sat 4 Sun 5 M…" at bounding box center [784, 449] width 1568 height 609
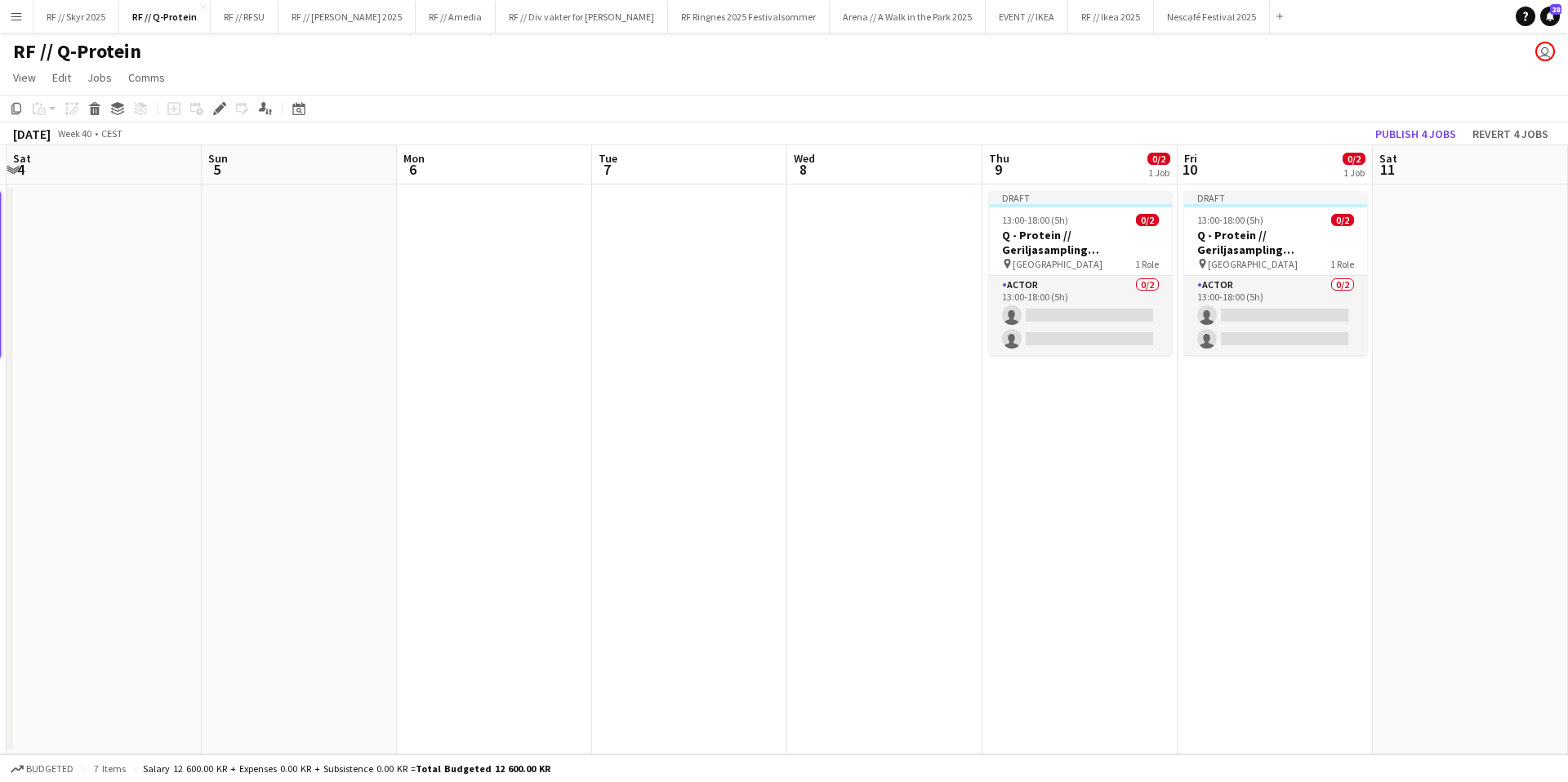
drag, startPoint x: 1295, startPoint y: 307, endPoint x: 830, endPoint y: 292, distance: 465.2
click at [772, 298] on app-calendar-viewport "Wed 1 Thu 2 0/2 1 Job Fri 3 0/2 1 Job Sat 4 Sun 5 Mon 6 Tue 7 Wed 8 Thu 9 0/2 1…" at bounding box center [784, 449] width 1568 height 609
click at [1046, 244] on h3 "Q - Protein // Geriljasampling [GEOGRAPHIC_DATA]" at bounding box center [1081, 242] width 183 height 29
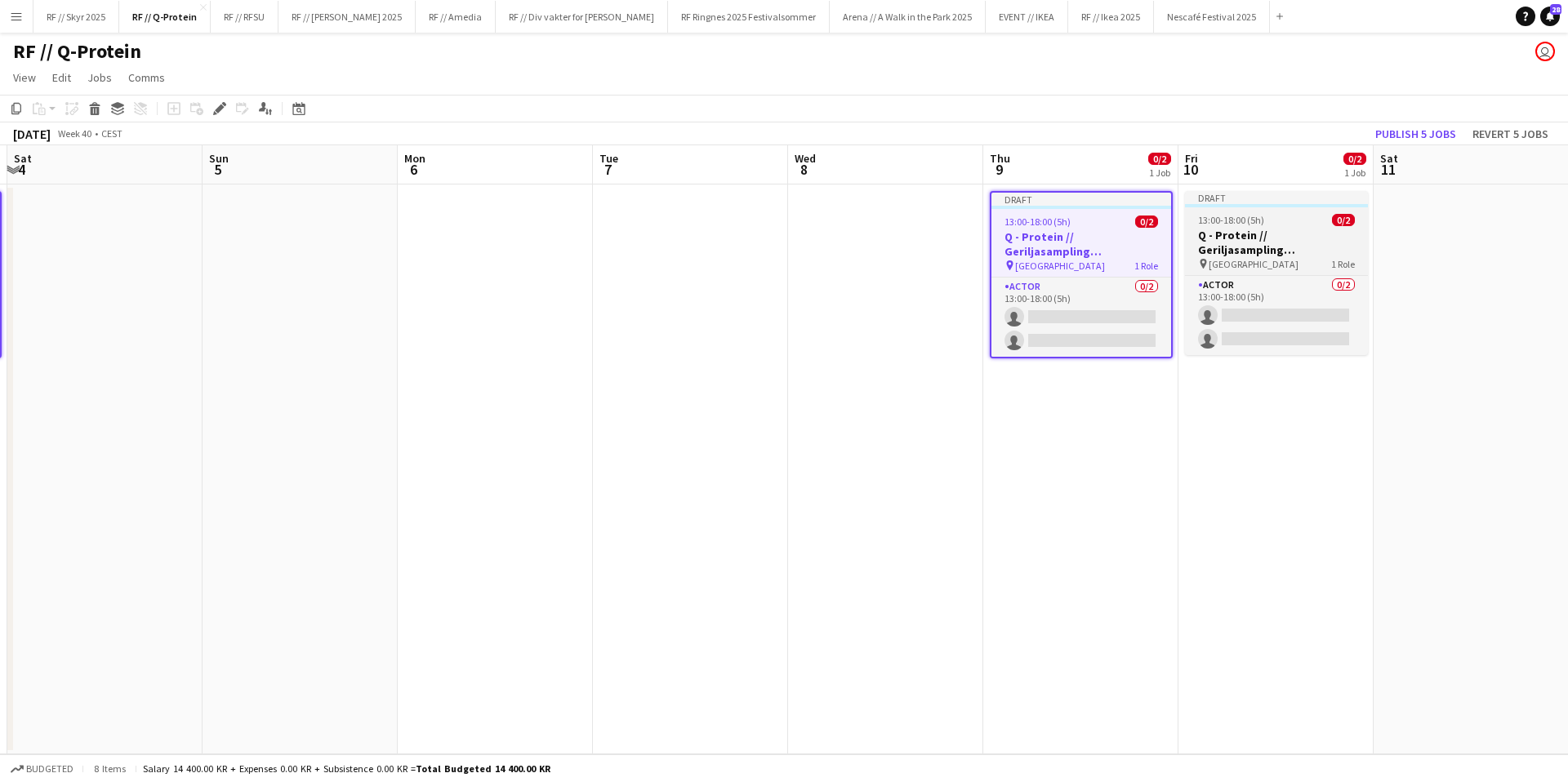
click at [1242, 240] on h3 "Q - Protein // Geriljasampling [GEOGRAPHIC_DATA]" at bounding box center [1276, 242] width 183 height 29
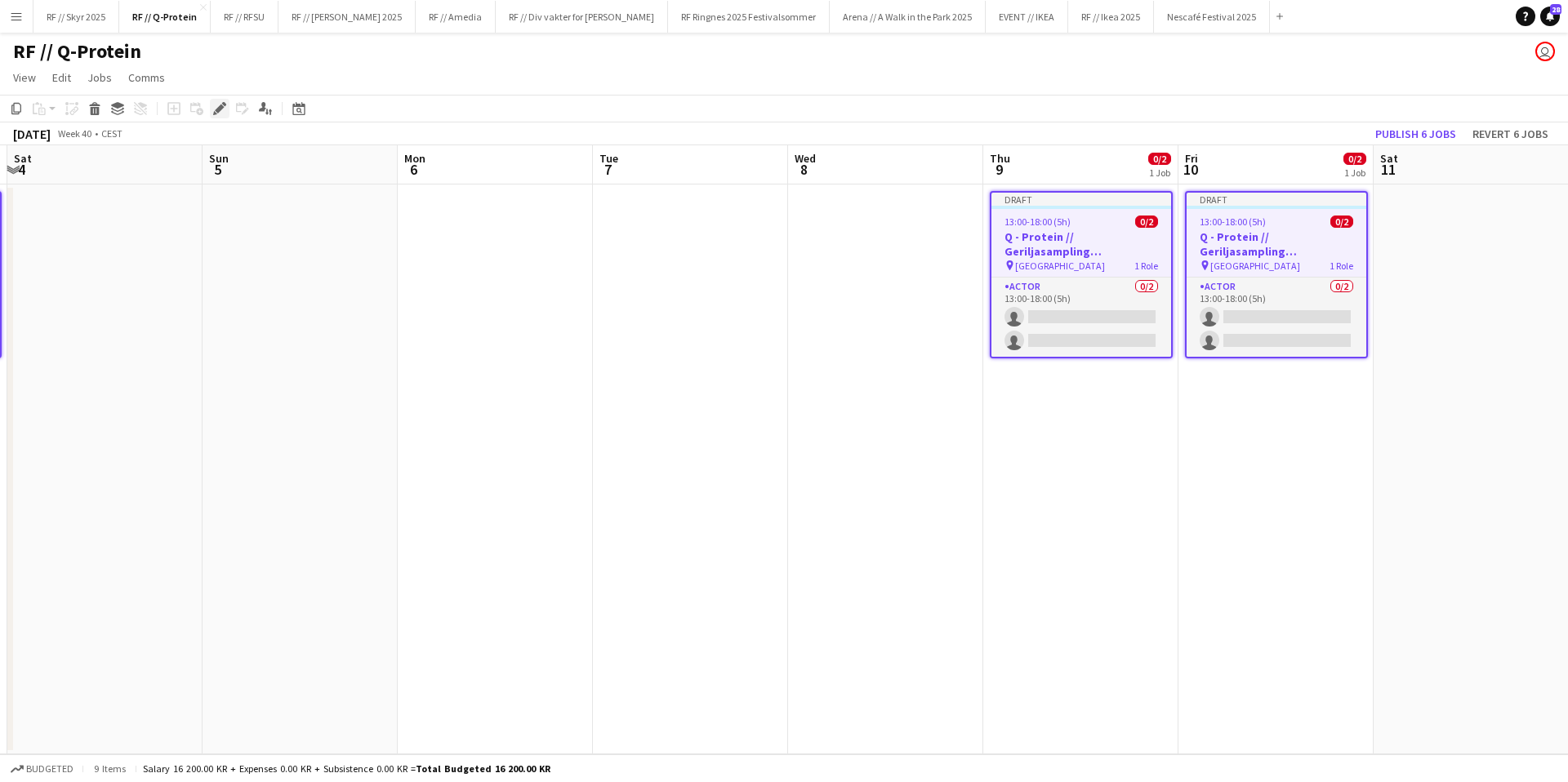
click at [211, 107] on div "Edit" at bounding box center [220, 109] width 20 height 20
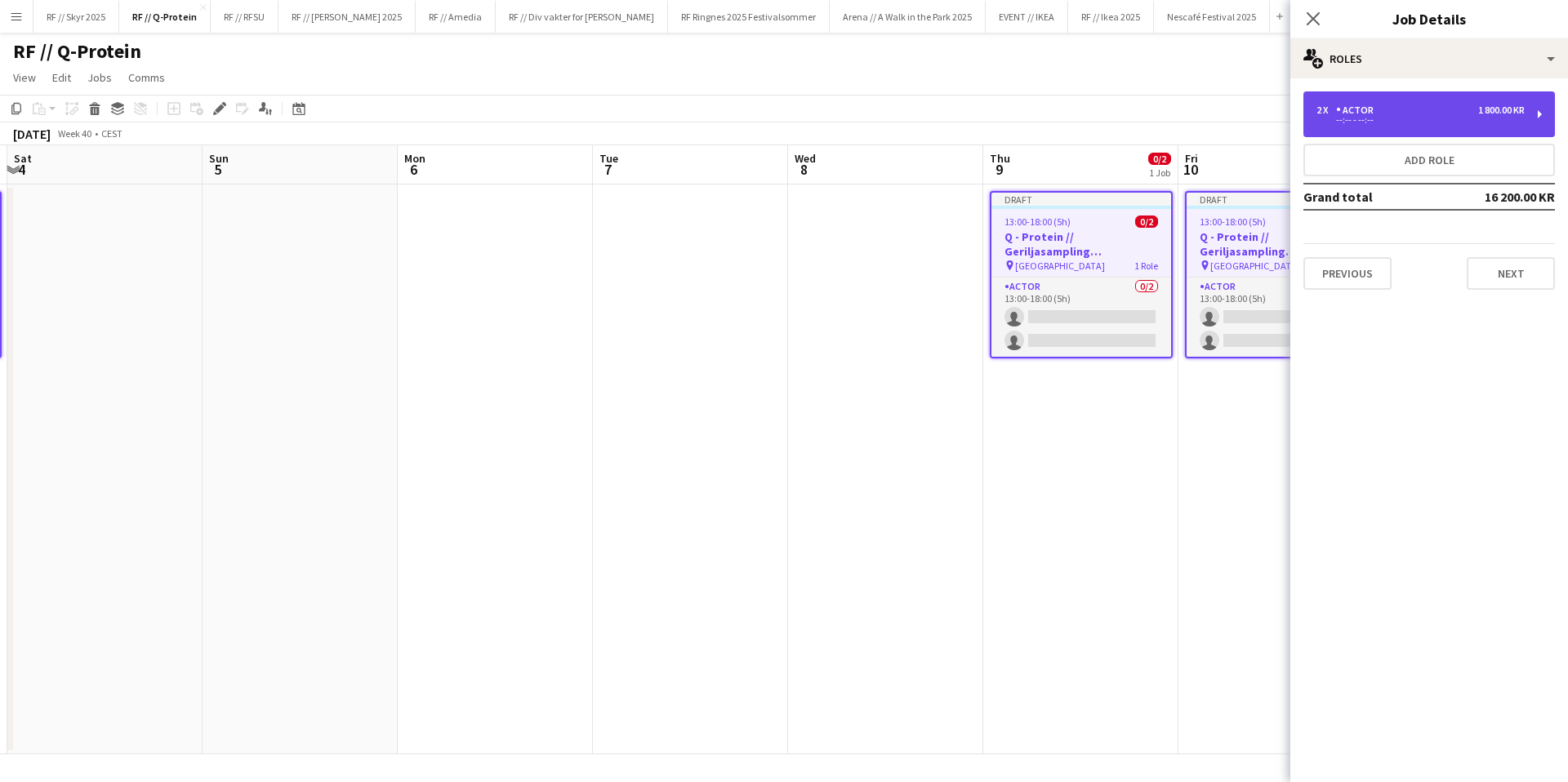
click at [1378, 123] on div "--:-- - --:--" at bounding box center [1420, 120] width 208 height 8
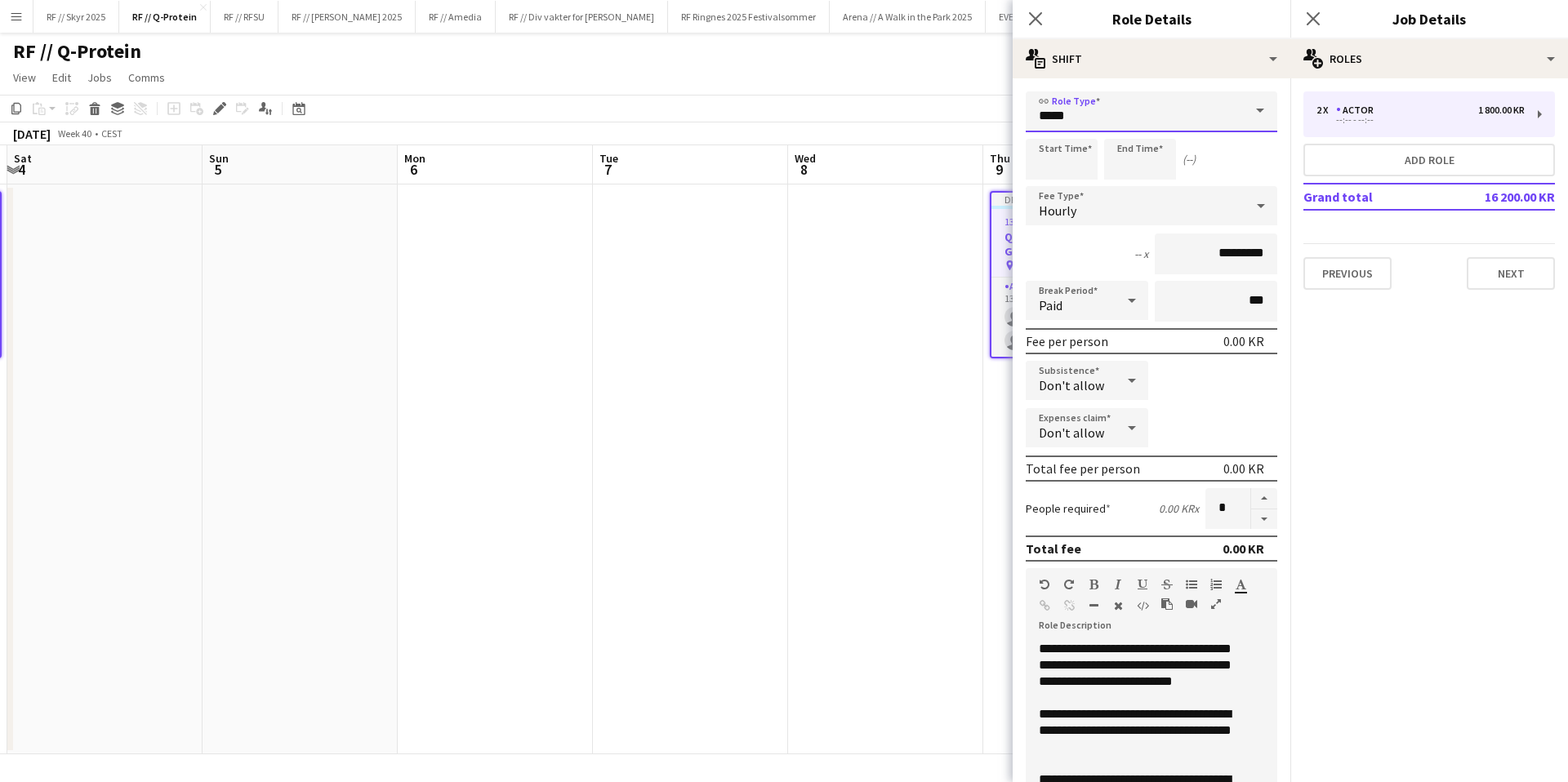
click at [1152, 109] on input "*****" at bounding box center [1152, 111] width 252 height 41
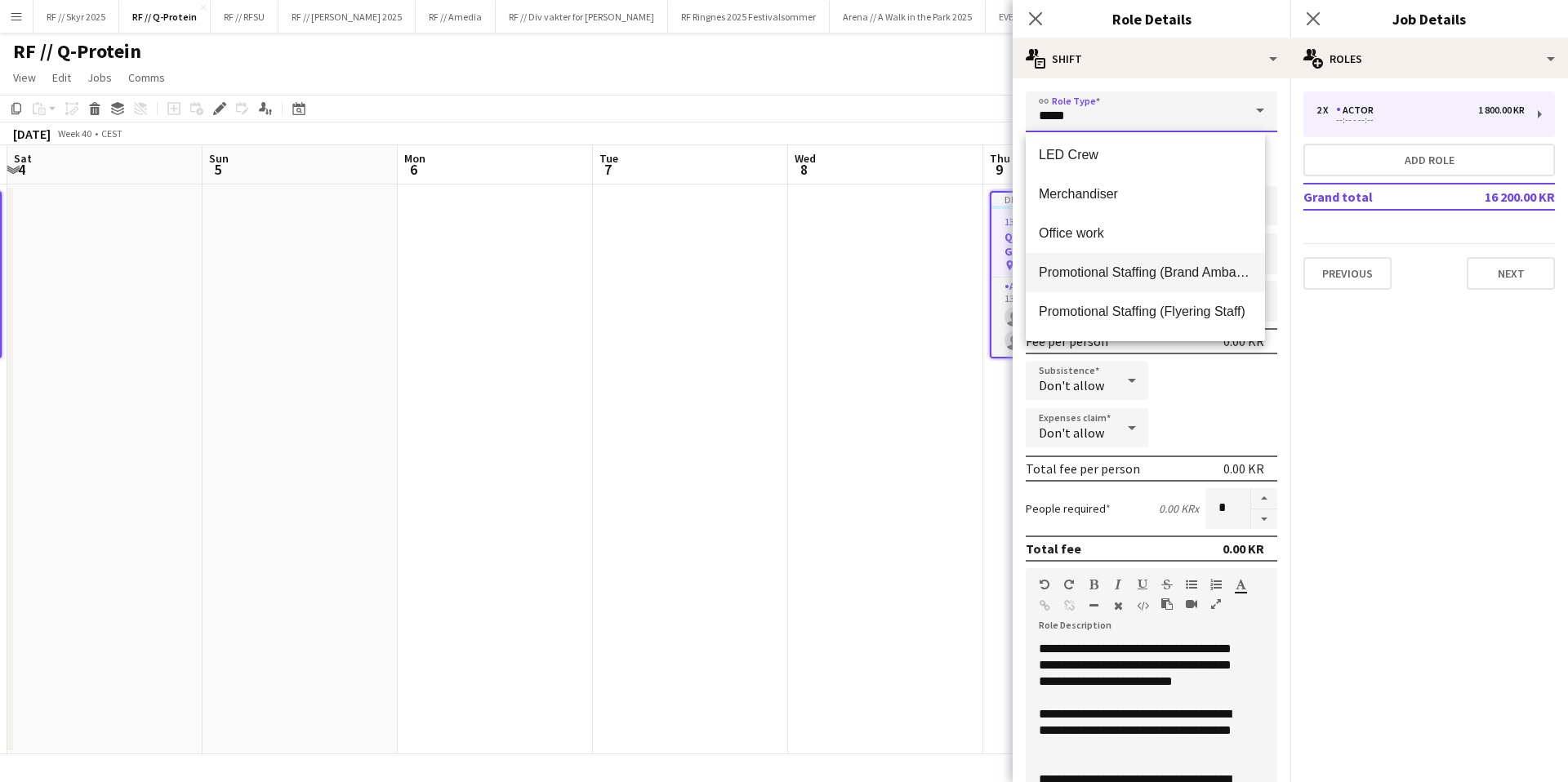
scroll to position [884, 0]
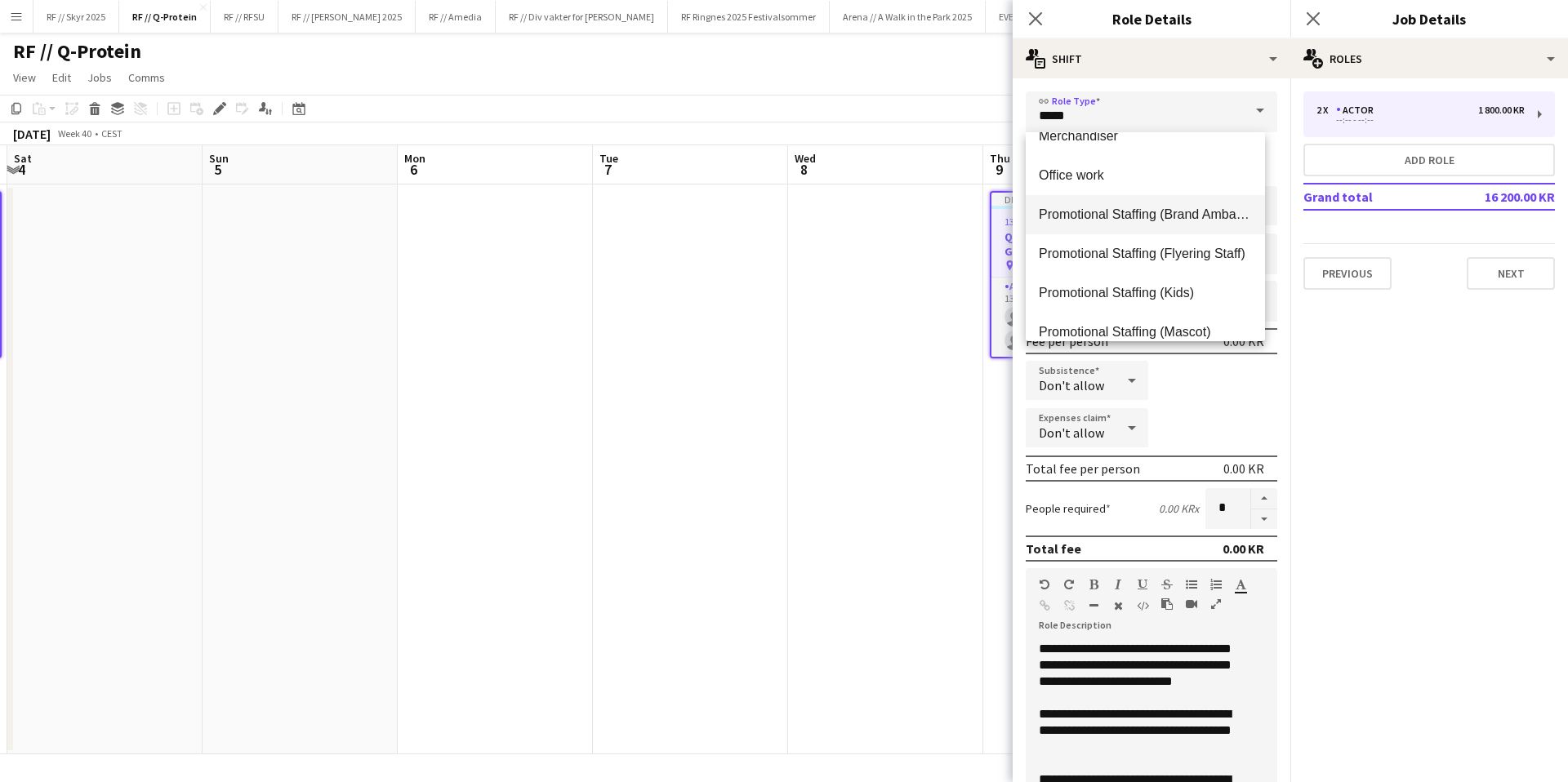
click at [1121, 219] on span "Promotional Staffing (Brand Ambassadors)" at bounding box center [1145, 214] width 213 height 16
type input "**********"
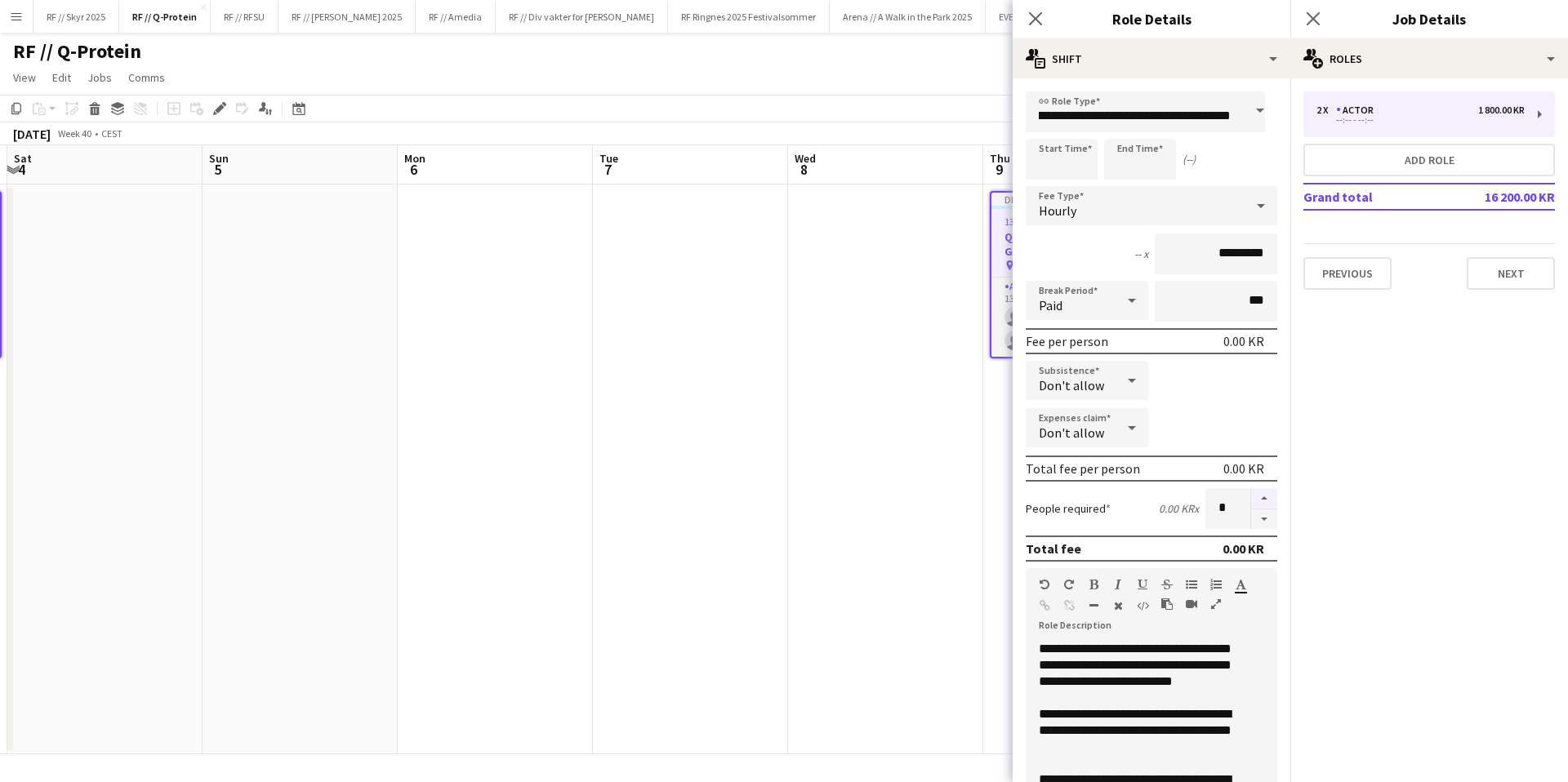
scroll to position [0, 0]
click at [1254, 494] on button "button" at bounding box center [1265, 499] width 27 height 22
type input "*"
click at [893, 374] on app-date-cell at bounding box center [886, 470] width 196 height 570
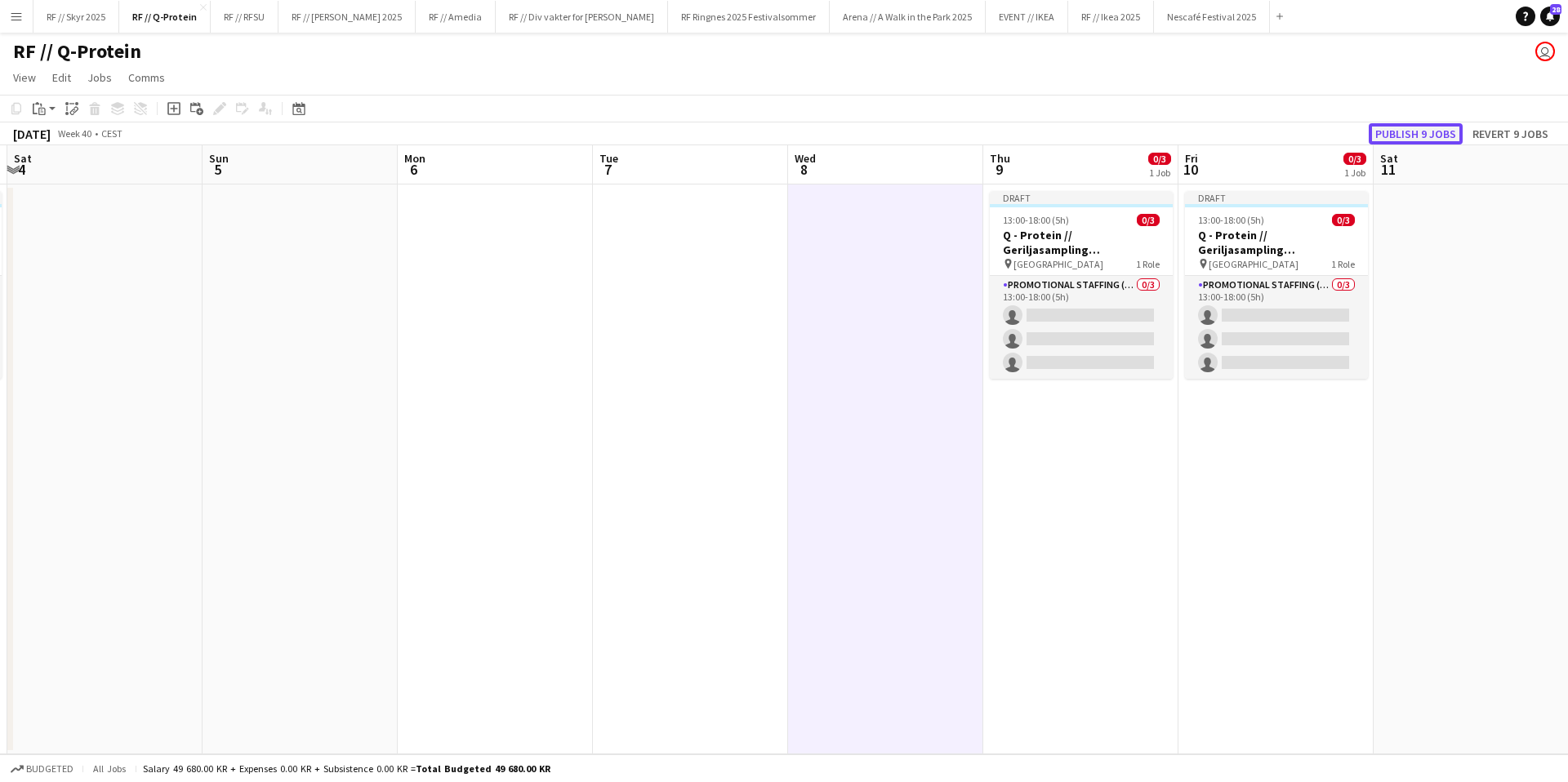
click at [1401, 142] on button "Publish 9 jobs" at bounding box center [1416, 134] width 94 height 22
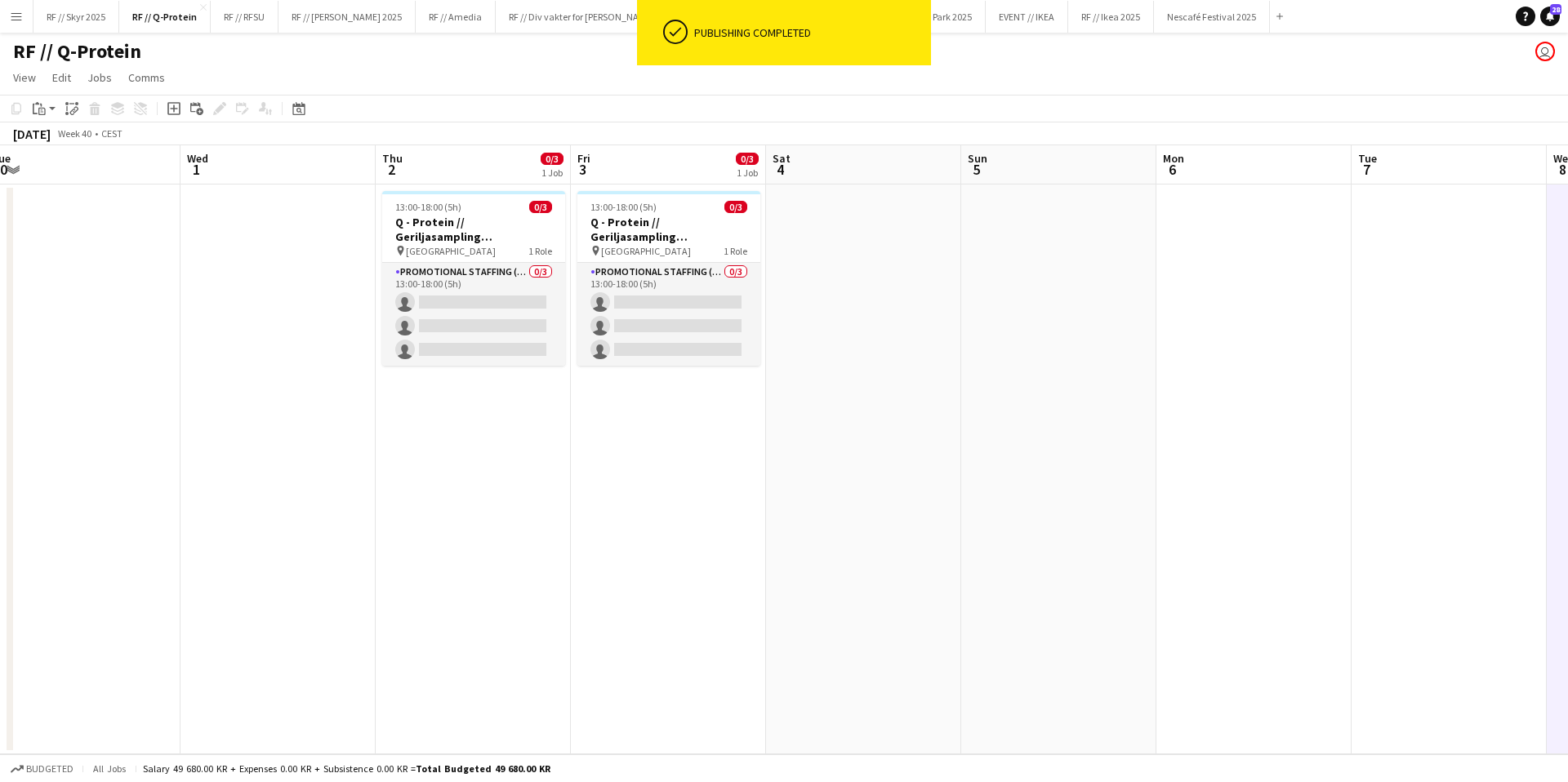
drag, startPoint x: 573, startPoint y: 372, endPoint x: 1222, endPoint y: 390, distance: 649.2
click at [1228, 389] on app-calendar-viewport "Sun 28 Mon 29 Tue 30 Wed 1 Thu 2 0/3 1 Job Fri 3 0/3 1 Job Sat 4 Sun 5 Mon 6 Tu…" at bounding box center [784, 449] width 1568 height 609
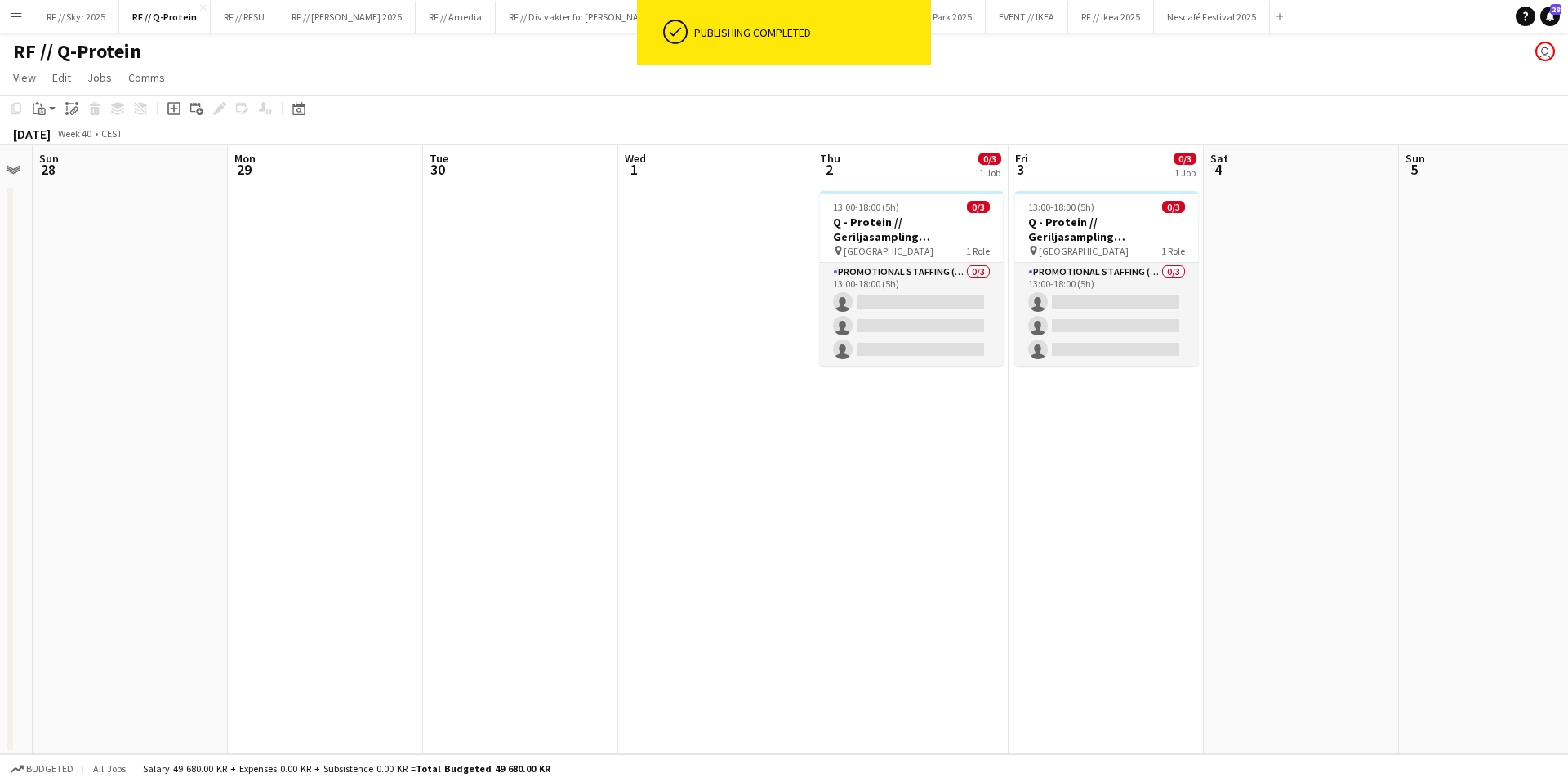
scroll to position [0, 343]
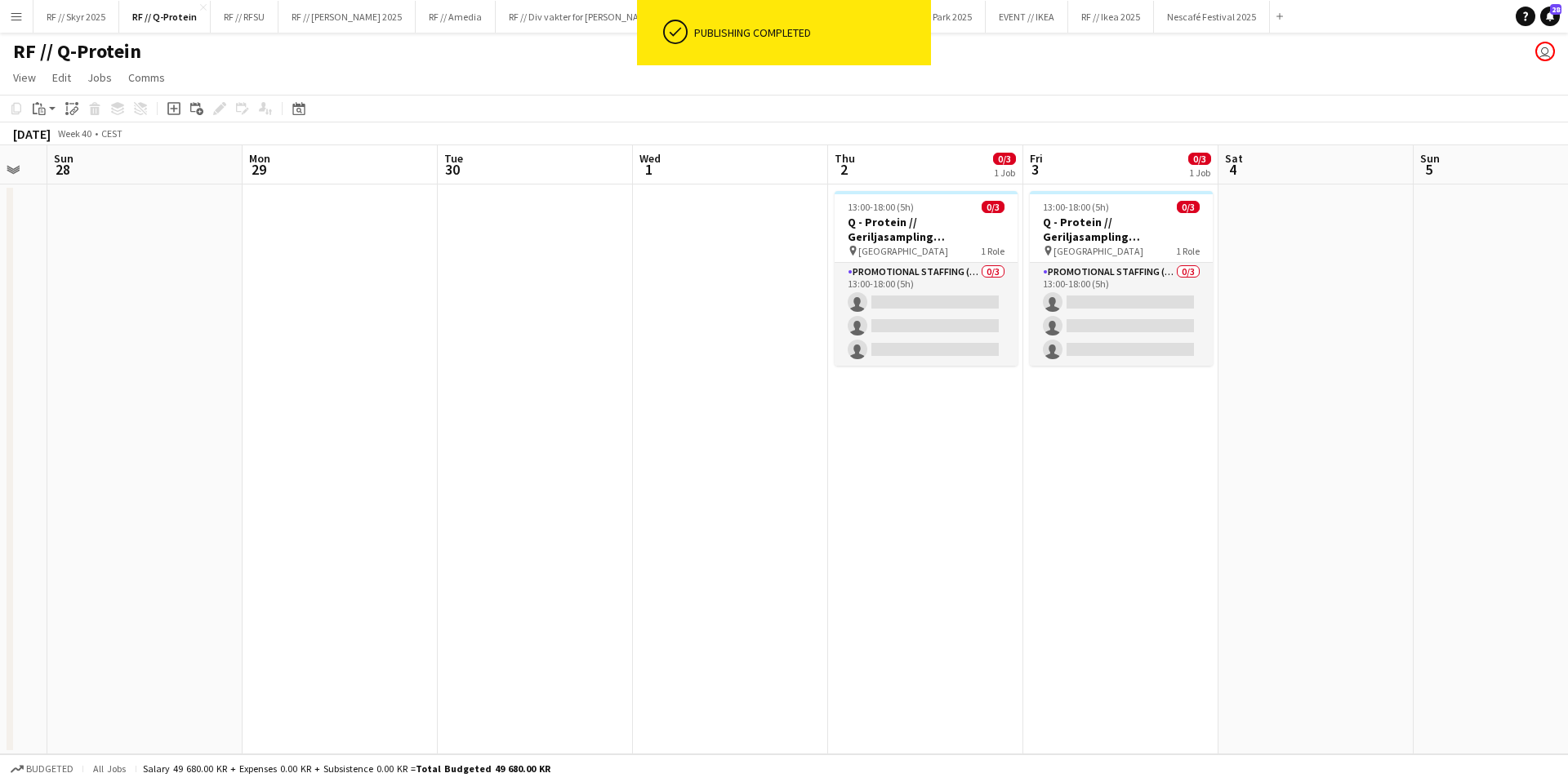
drag, startPoint x: 647, startPoint y: 432, endPoint x: 937, endPoint y: 419, distance: 290.3
click at [937, 419] on app-calendar-viewport "Fri 26 0/3 1 Job Sat 27 Sun 28 Mon 29 Tue 30 Wed 1 Thu 2 0/3 1 Job Fri 3 0/3 1 …" at bounding box center [784, 449] width 1568 height 609
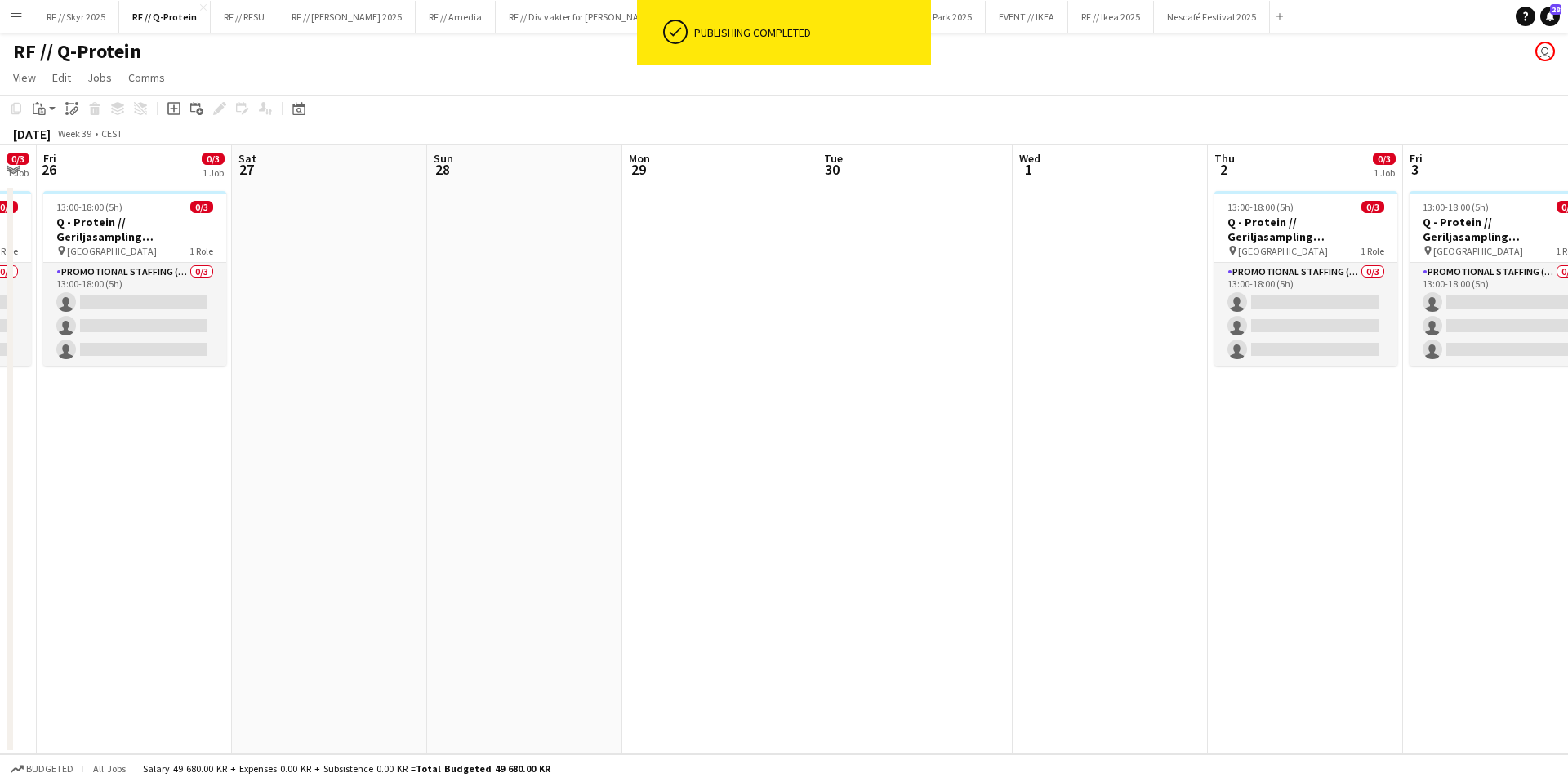
drag, startPoint x: 1120, startPoint y: 423, endPoint x: 1500, endPoint y: 387, distance: 381.7
click at [1500, 387] on app-calendar-viewport "Wed 24 Thu 25 0/3 1 Job Fri 26 0/3 1 Job Sat 27 Sun 28 Mon 29 Tue 30 Wed 1 Thu …" at bounding box center [784, 449] width 1568 height 609
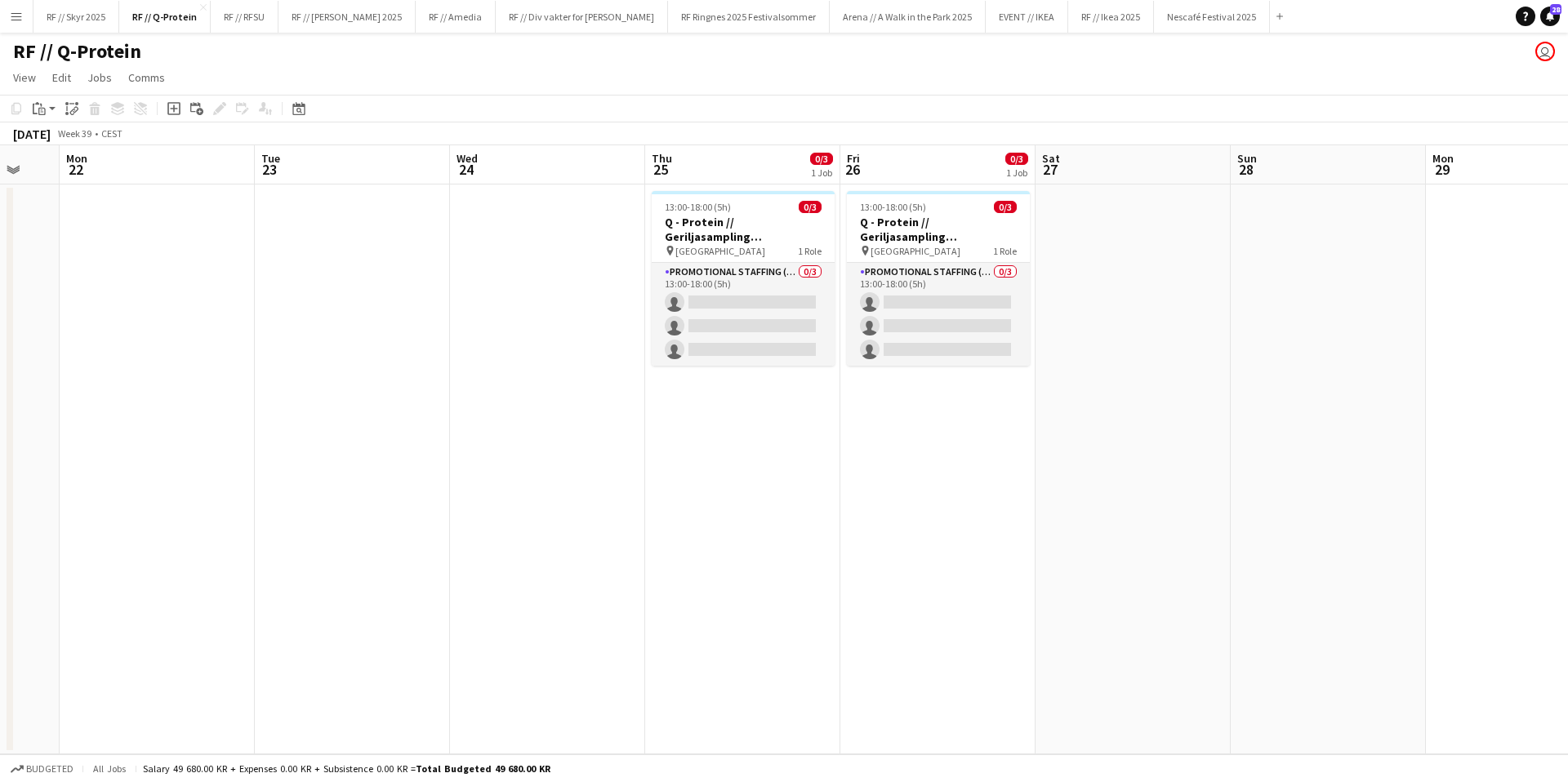
drag, startPoint x: 637, startPoint y: 375, endPoint x: 1452, endPoint y: 347, distance: 815.5
click at [1452, 347] on app-calendar-viewport "Sat 20 0/3 1 Job Sun 21 Mon 22 Tue 23 Wed 24 Thu 25 0/3 1 Job Fri 26 0/3 1 Job …" at bounding box center [784, 449] width 1568 height 609
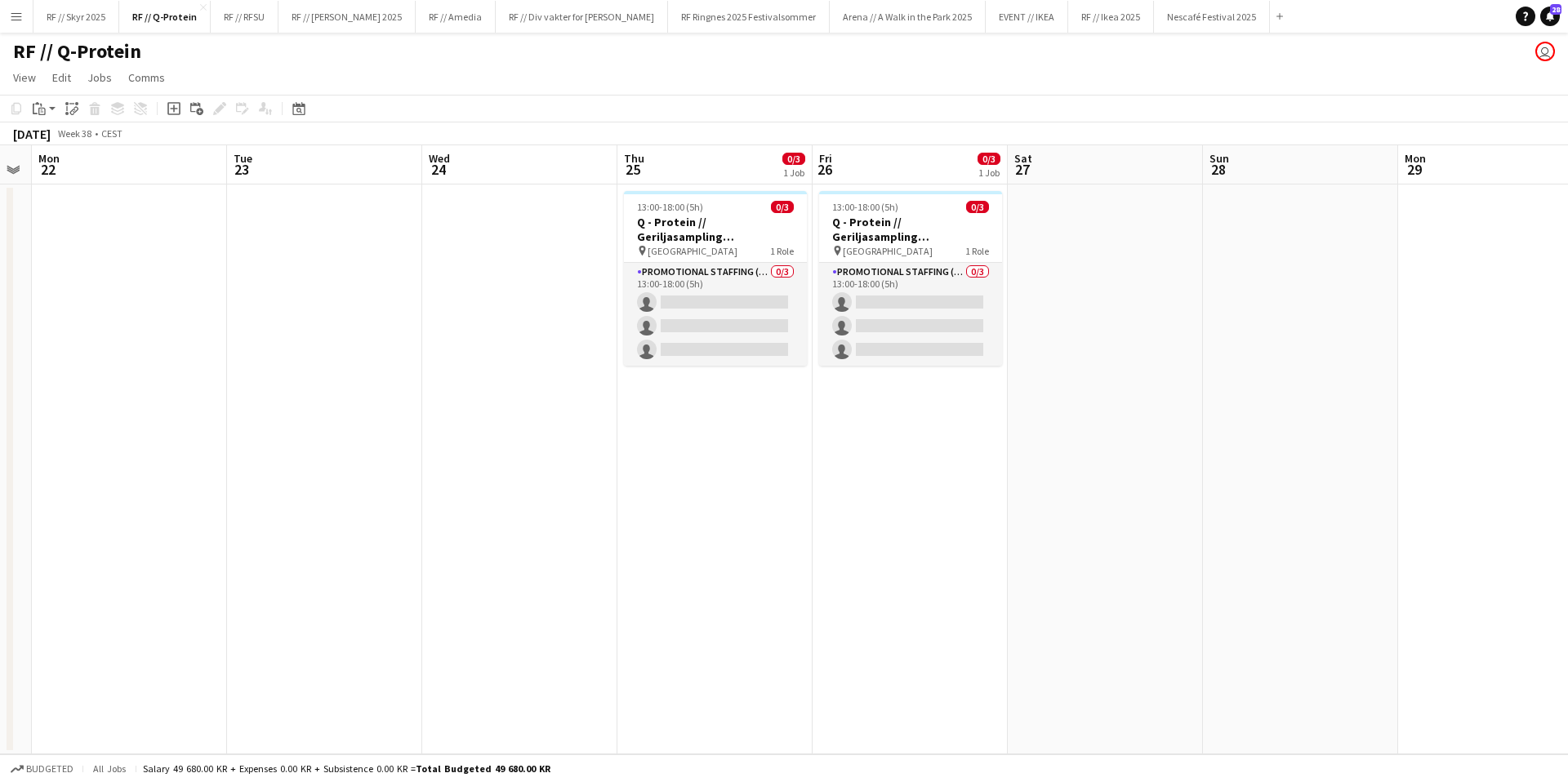
drag, startPoint x: 564, startPoint y: 351, endPoint x: 494, endPoint y: 317, distance: 77.8
click at [473, 331] on app-calendar-viewport "Fri 19 0/3 1 Job Sat 20 0/3 1 Job Sun 21 Mon 22 Tue 23 Wed 24 Thu 25 0/3 1 Job …" at bounding box center [784, 449] width 1568 height 609
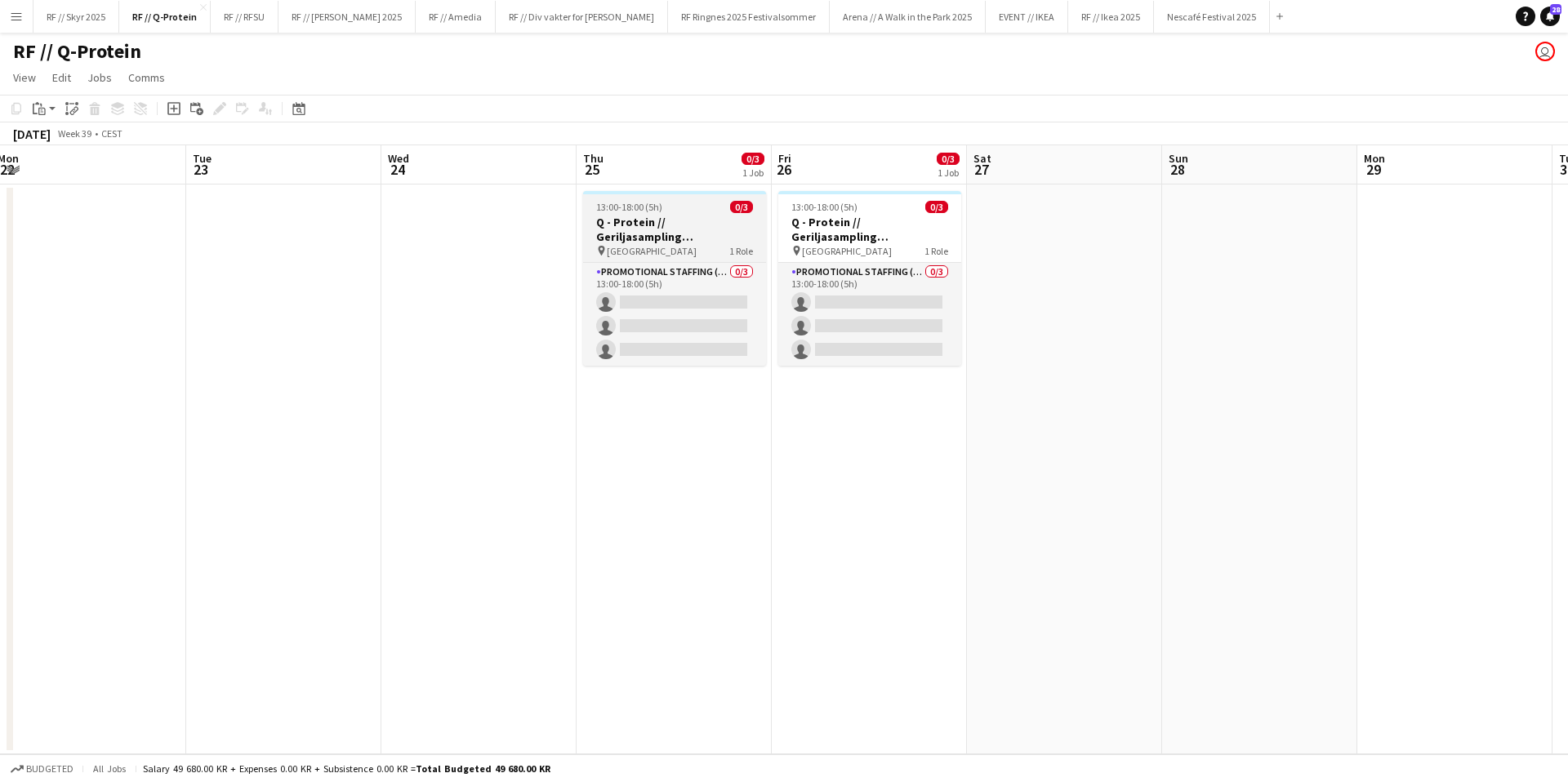
click at [690, 228] on h3 "Q - Protein // Geriljasampling [GEOGRAPHIC_DATA]" at bounding box center [675, 229] width 183 height 29
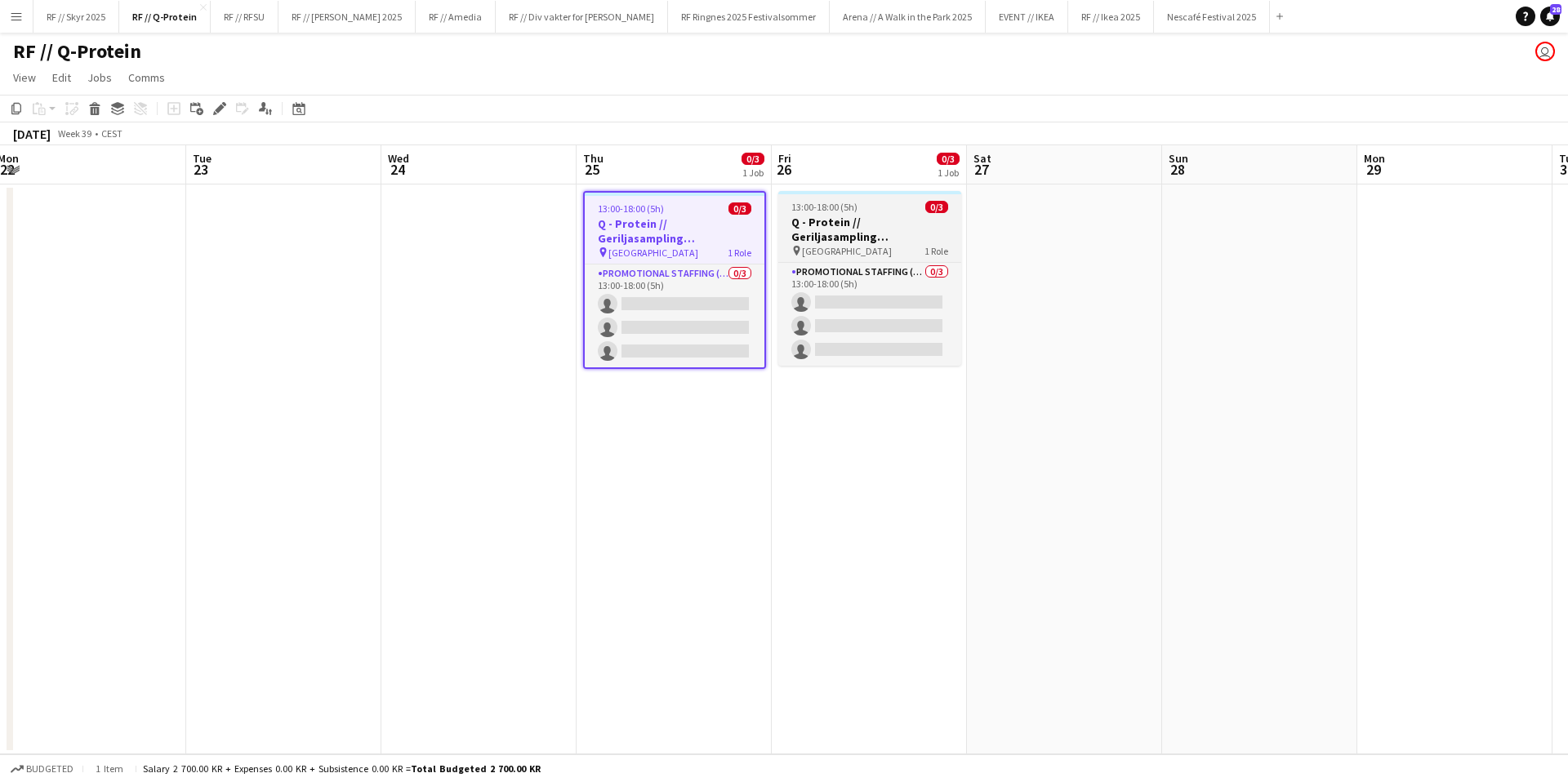
click at [836, 228] on h3 "Q - Protein // Geriljasampling [GEOGRAPHIC_DATA]" at bounding box center [869, 229] width 183 height 29
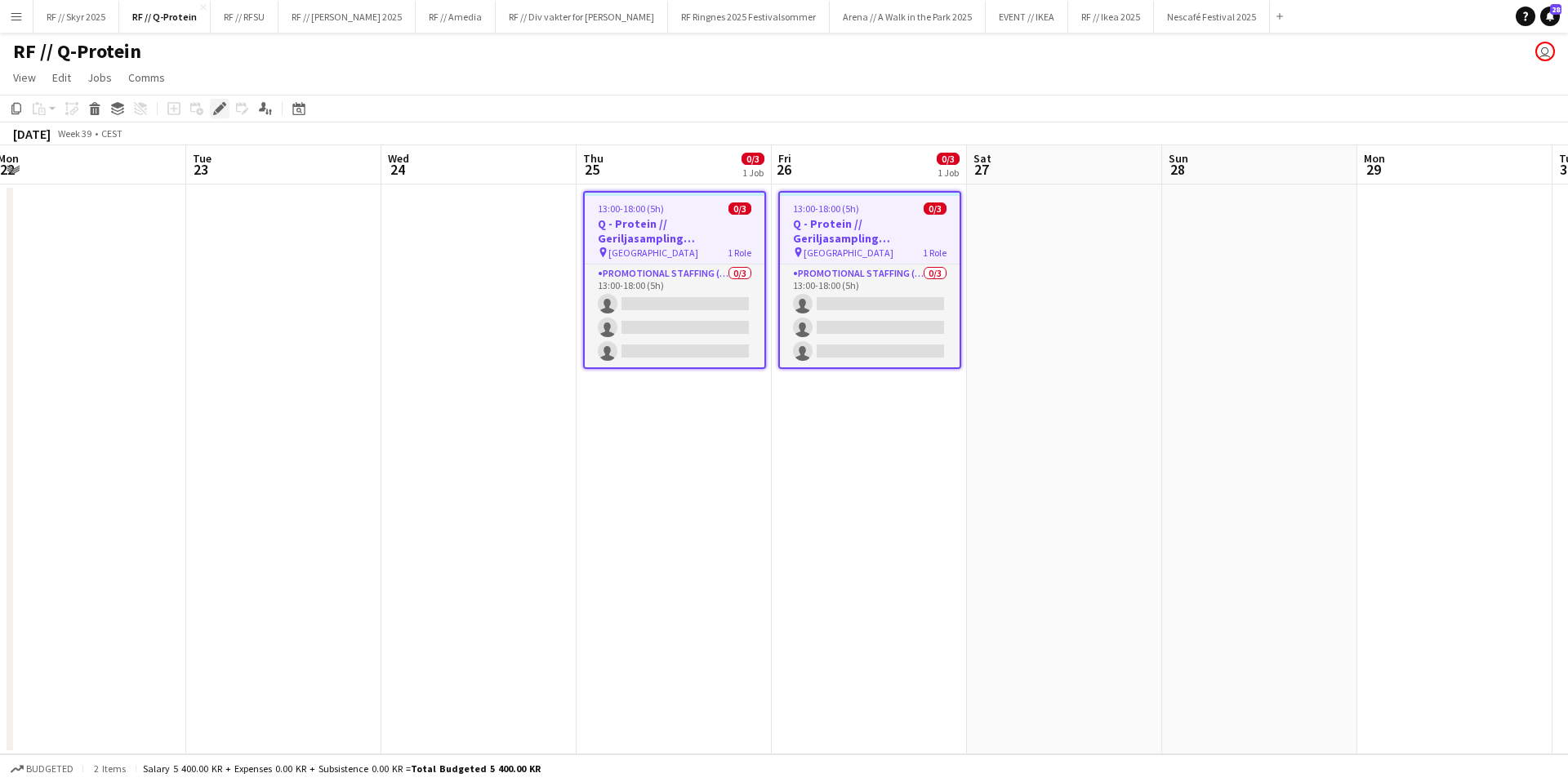
click at [218, 104] on icon "Edit" at bounding box center [220, 109] width 13 height 13
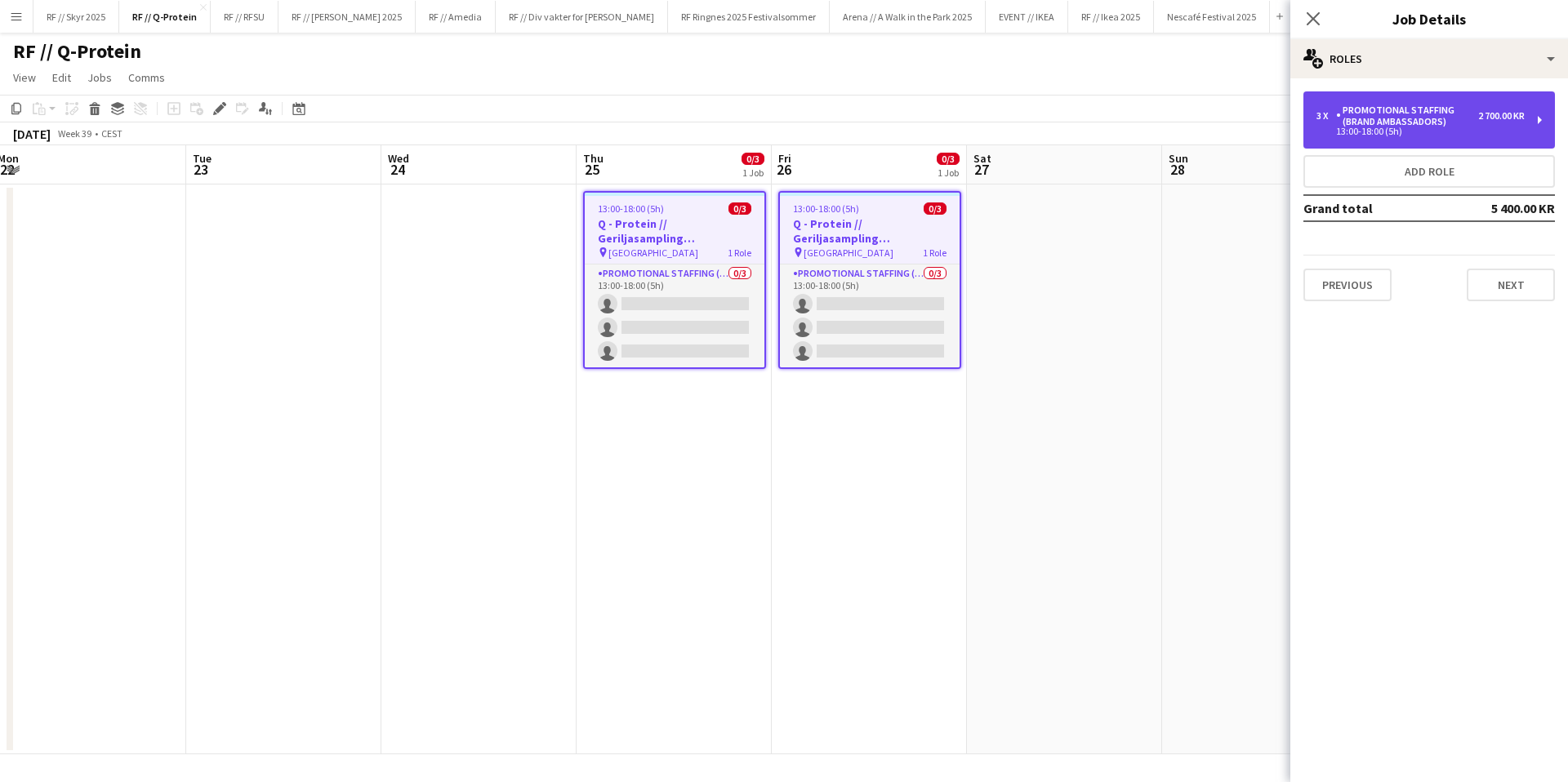
click at [1461, 128] on div "13:00-18:00 (5h)" at bounding box center [1420, 132] width 208 height 8
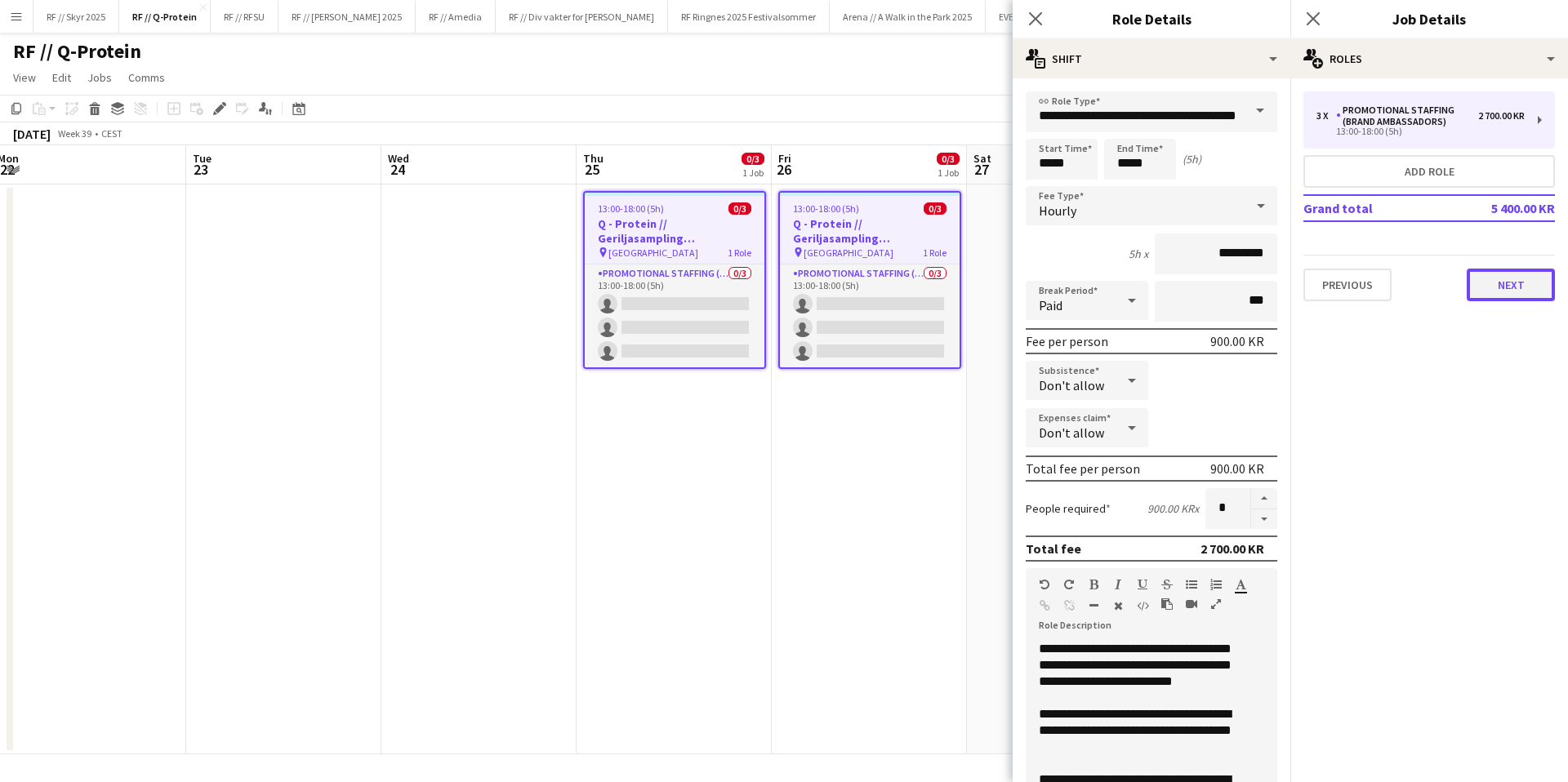
click at [1529, 282] on button "Next" at bounding box center [1511, 284] width 88 height 32
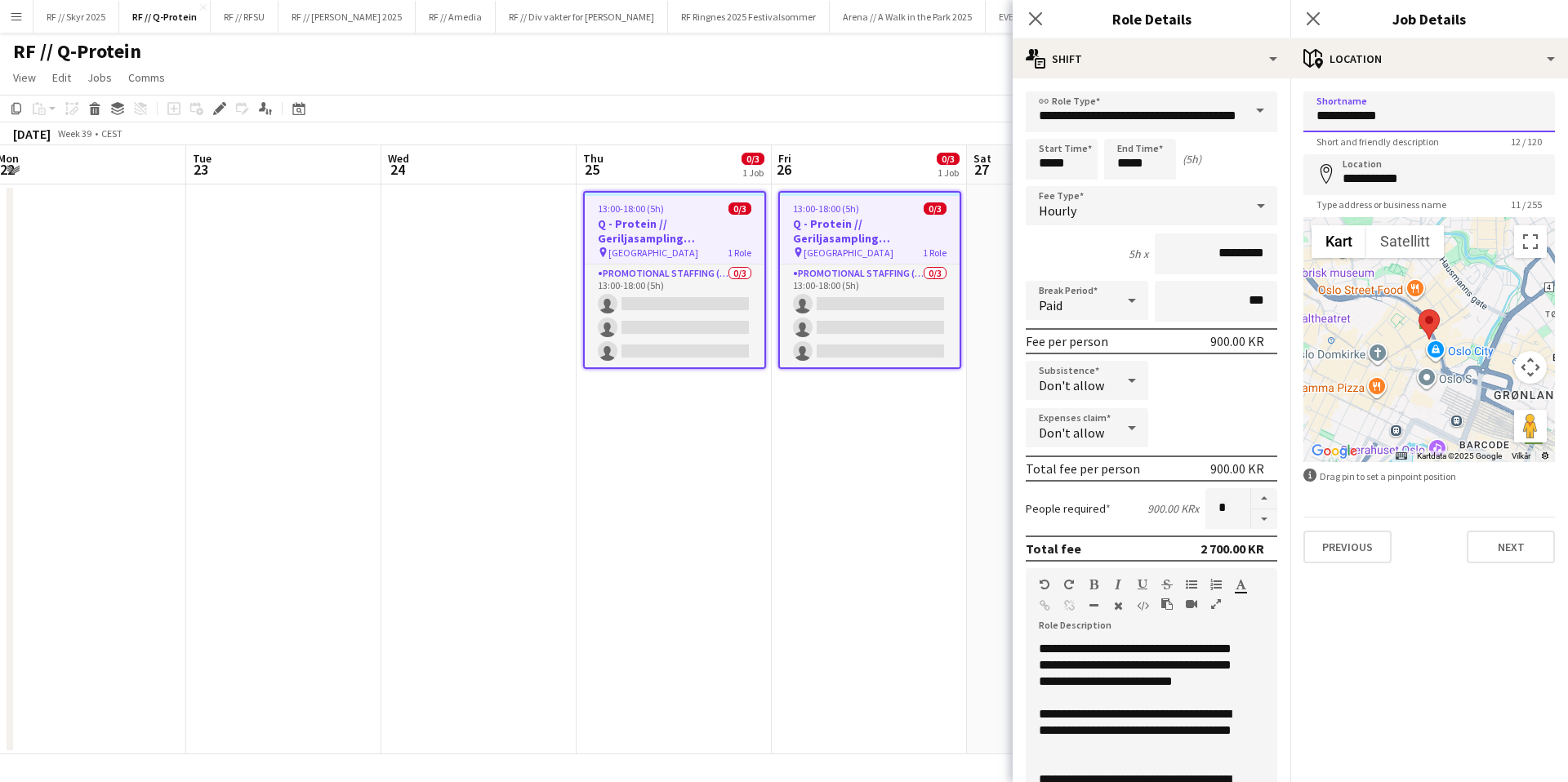
drag, startPoint x: 1414, startPoint y: 114, endPoint x: 1311, endPoint y: 110, distance: 103.1
click at [1314, 110] on input "**********" at bounding box center [1430, 111] width 252 height 41
type input "*"
type input "*********"
drag, startPoint x: 1419, startPoint y: 179, endPoint x: 1326, endPoint y: 180, distance: 93.0
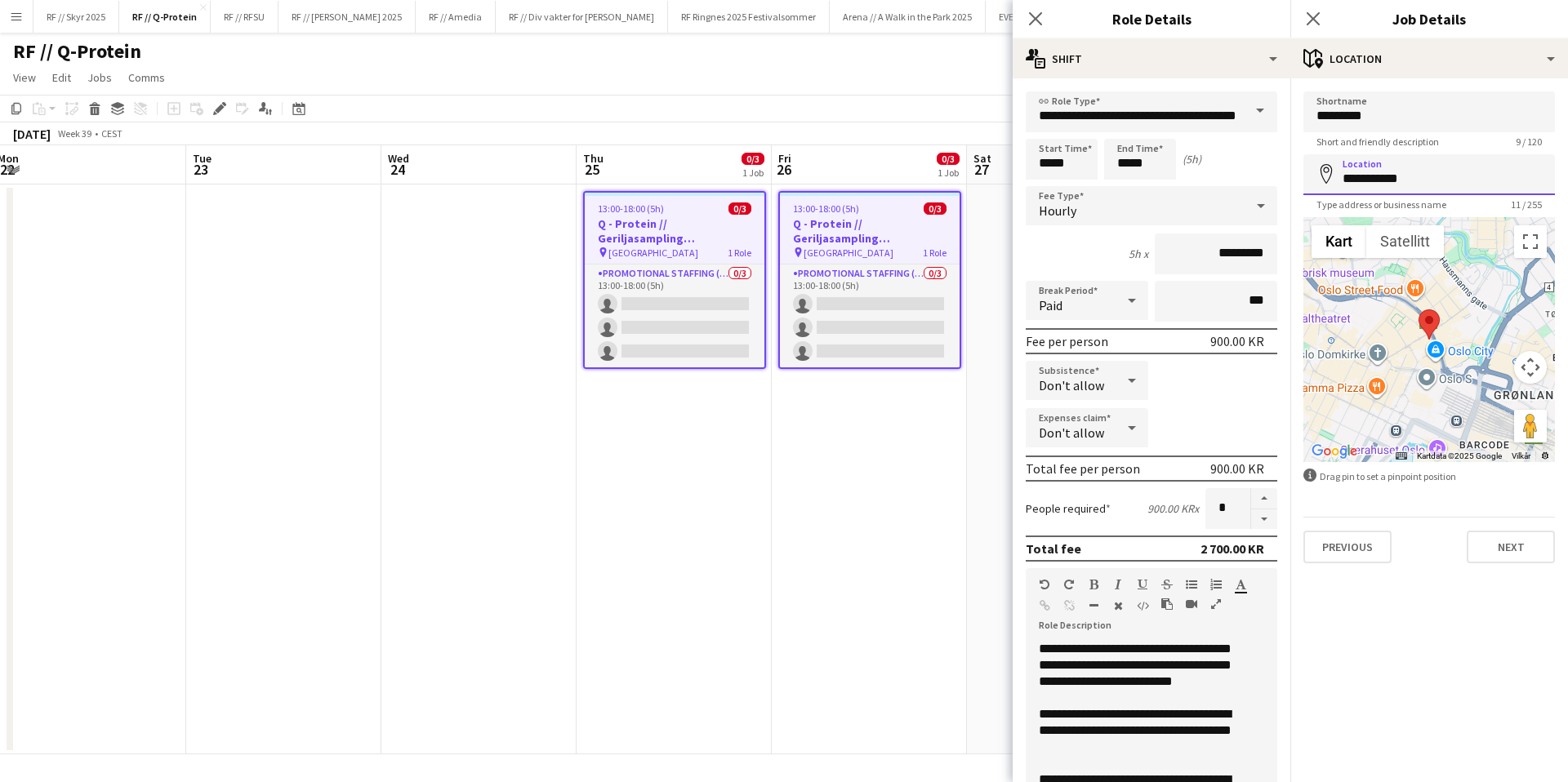
click at [1326, 180] on div "**********" at bounding box center [1430, 174] width 252 height 41
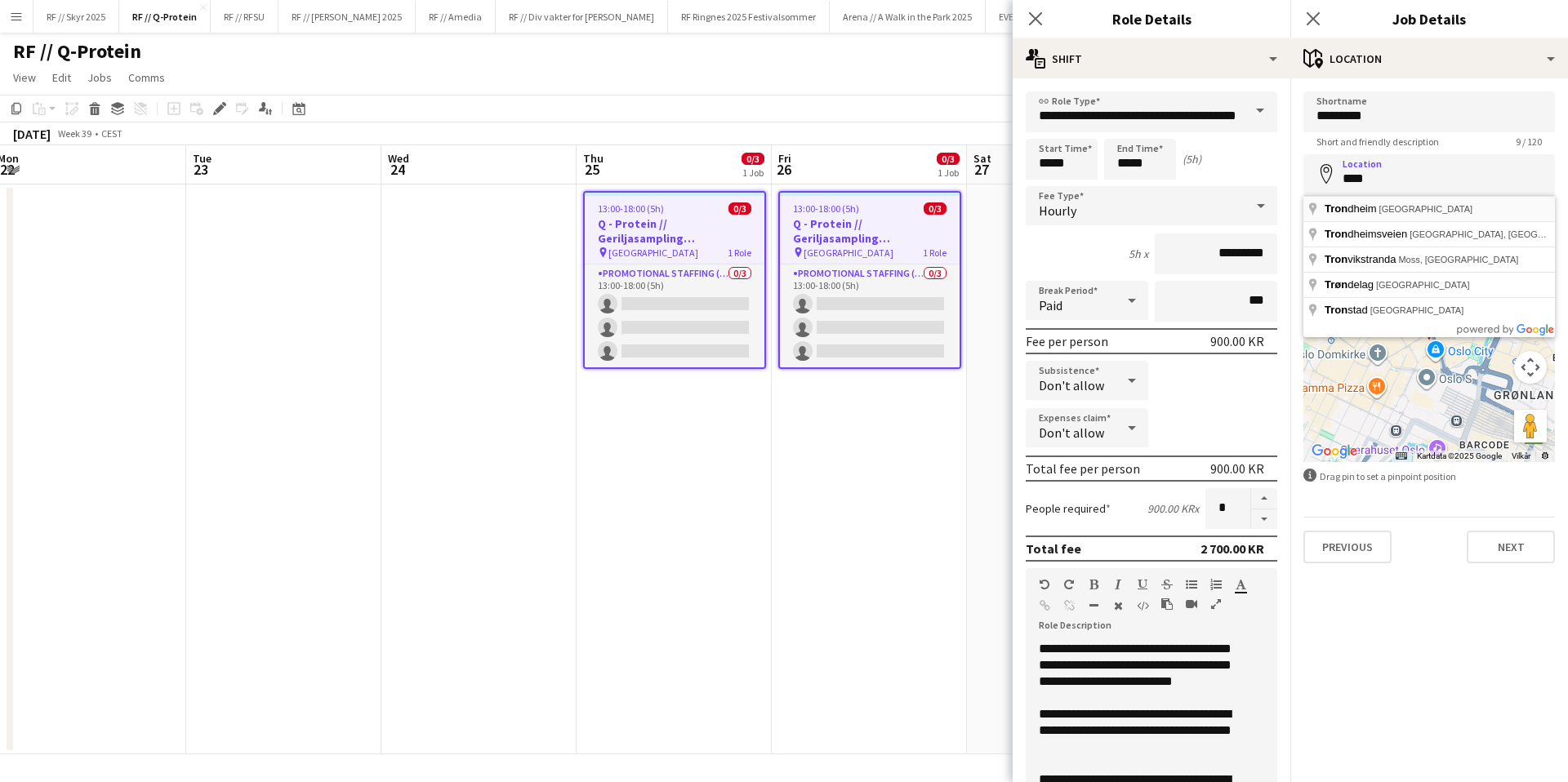
type input "**********"
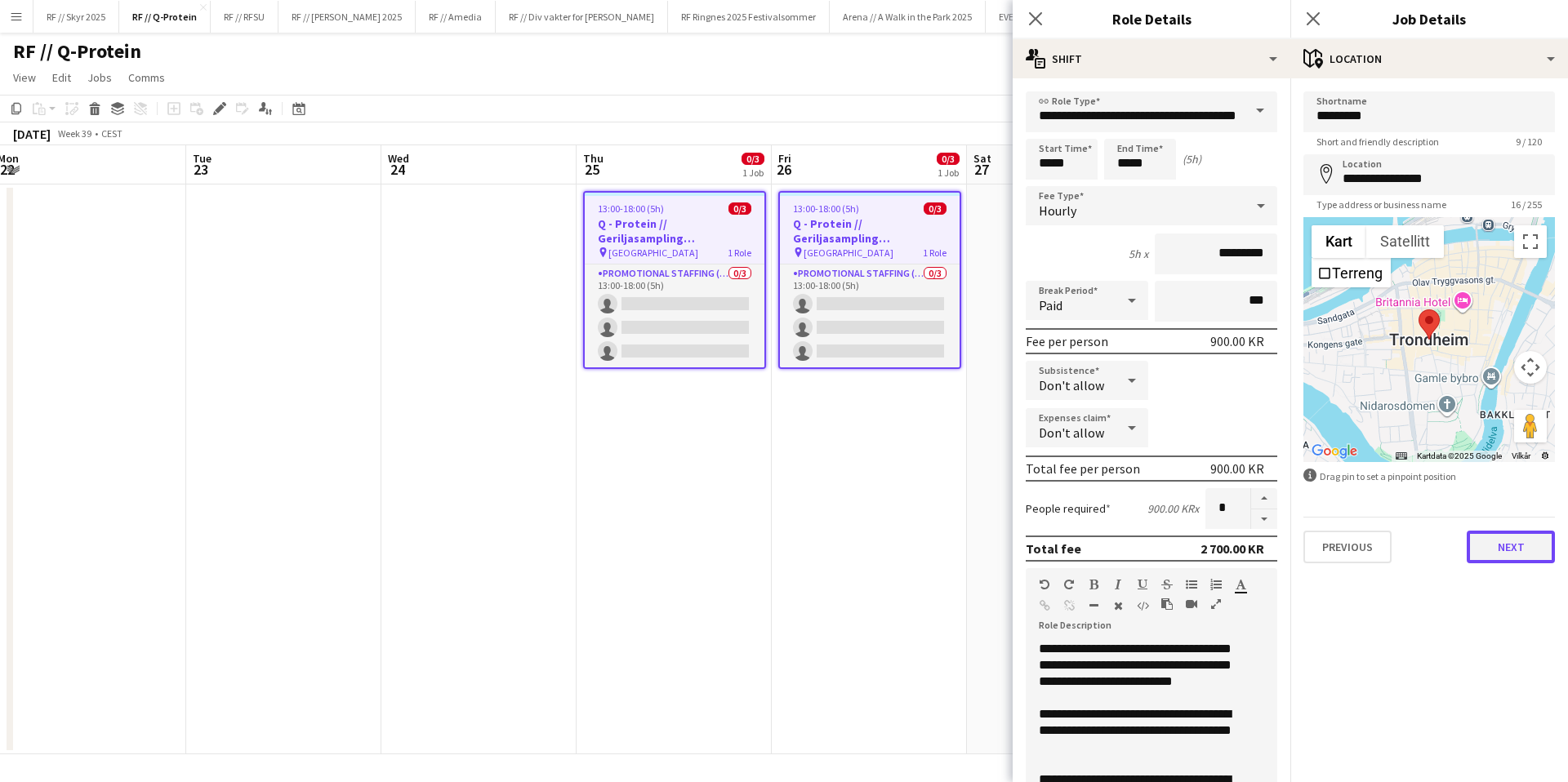
click at [1528, 543] on button "Next" at bounding box center [1511, 547] width 88 height 32
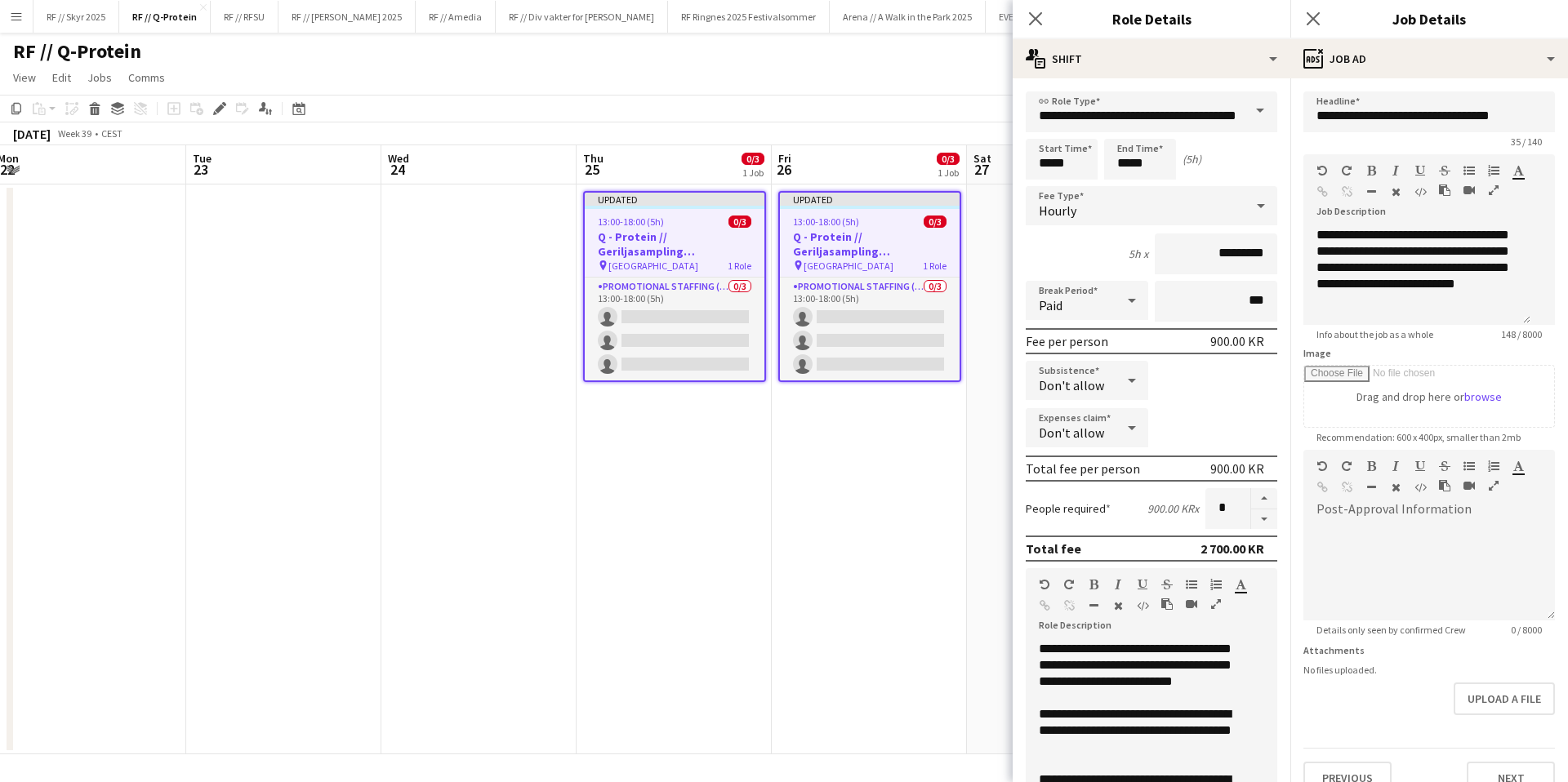
scroll to position [42, 0]
click at [1420, 251] on div "**********" at bounding box center [1417, 276] width 227 height 98
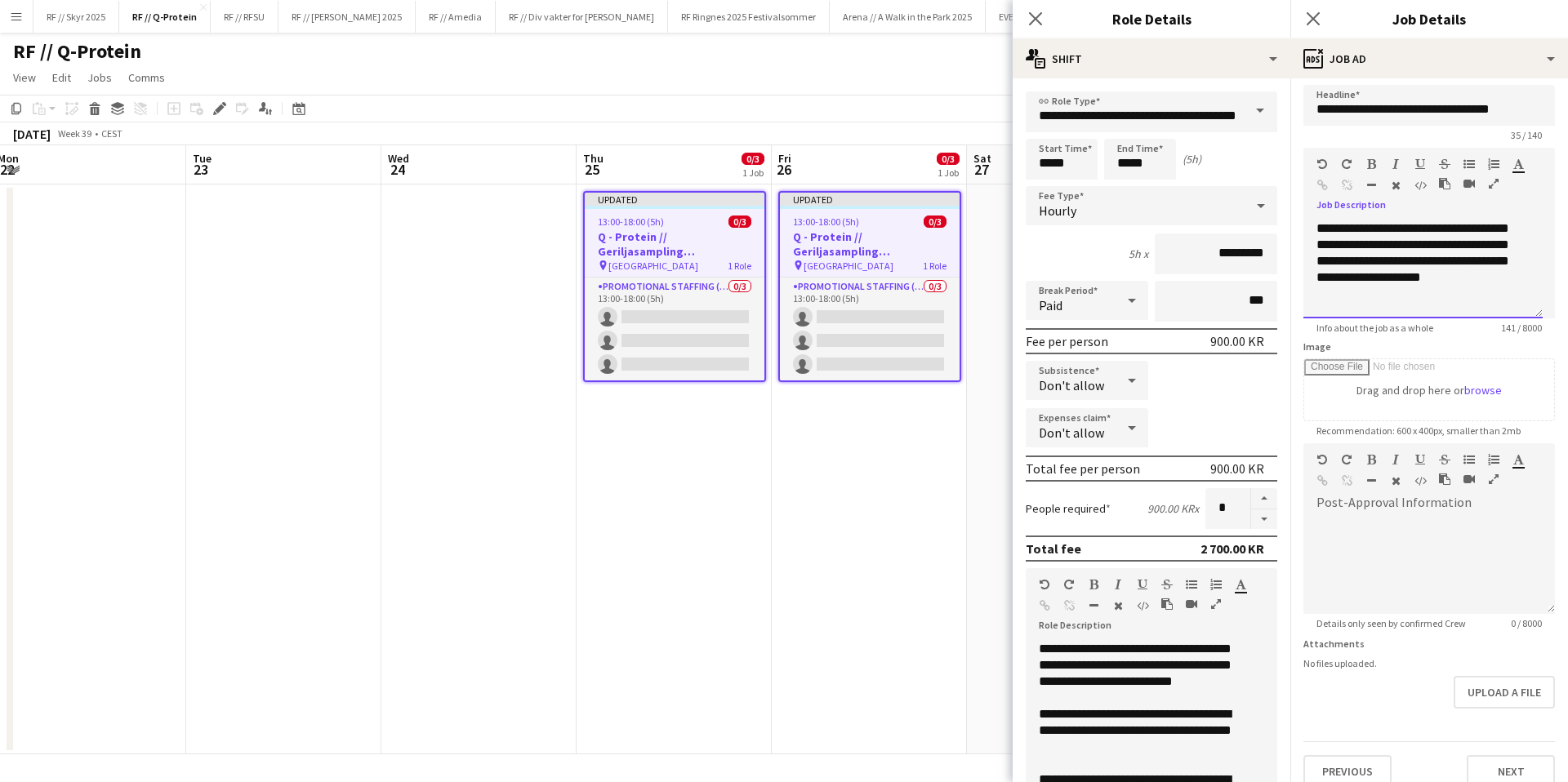
scroll to position [26, 0]
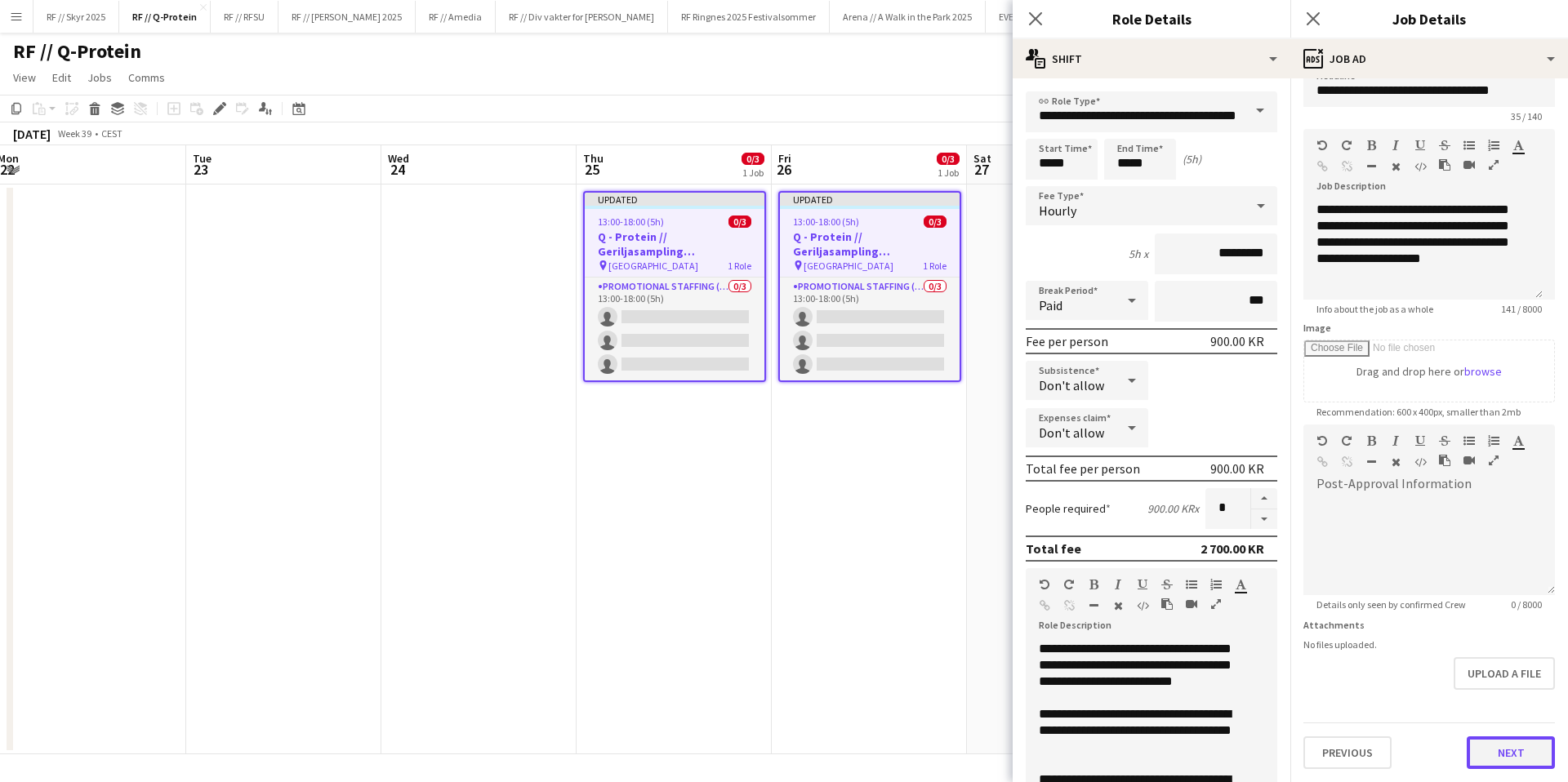
click at [1508, 751] on button "Next" at bounding box center [1511, 752] width 88 height 32
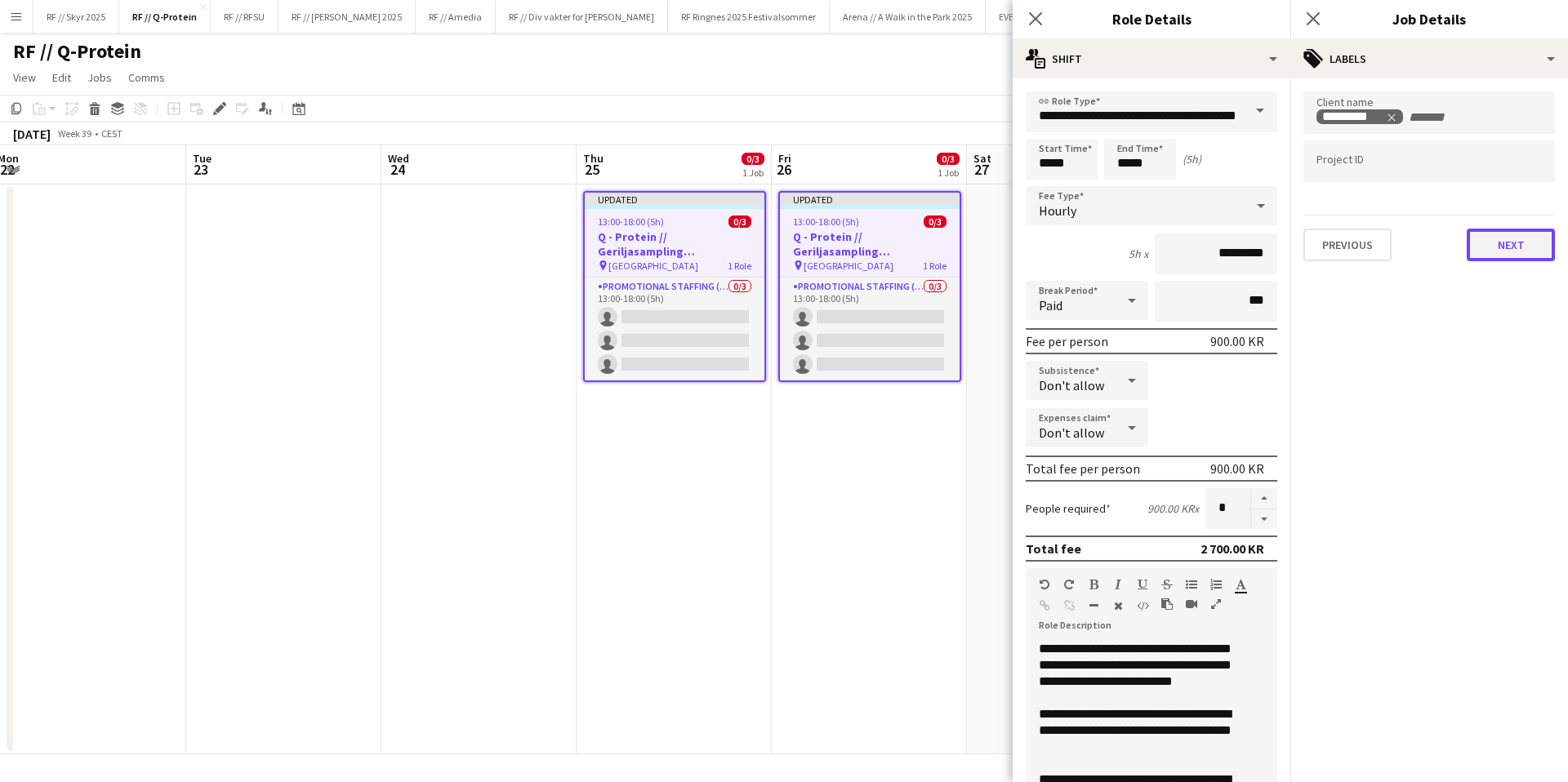
click at [1507, 254] on button "Next" at bounding box center [1511, 244] width 88 height 32
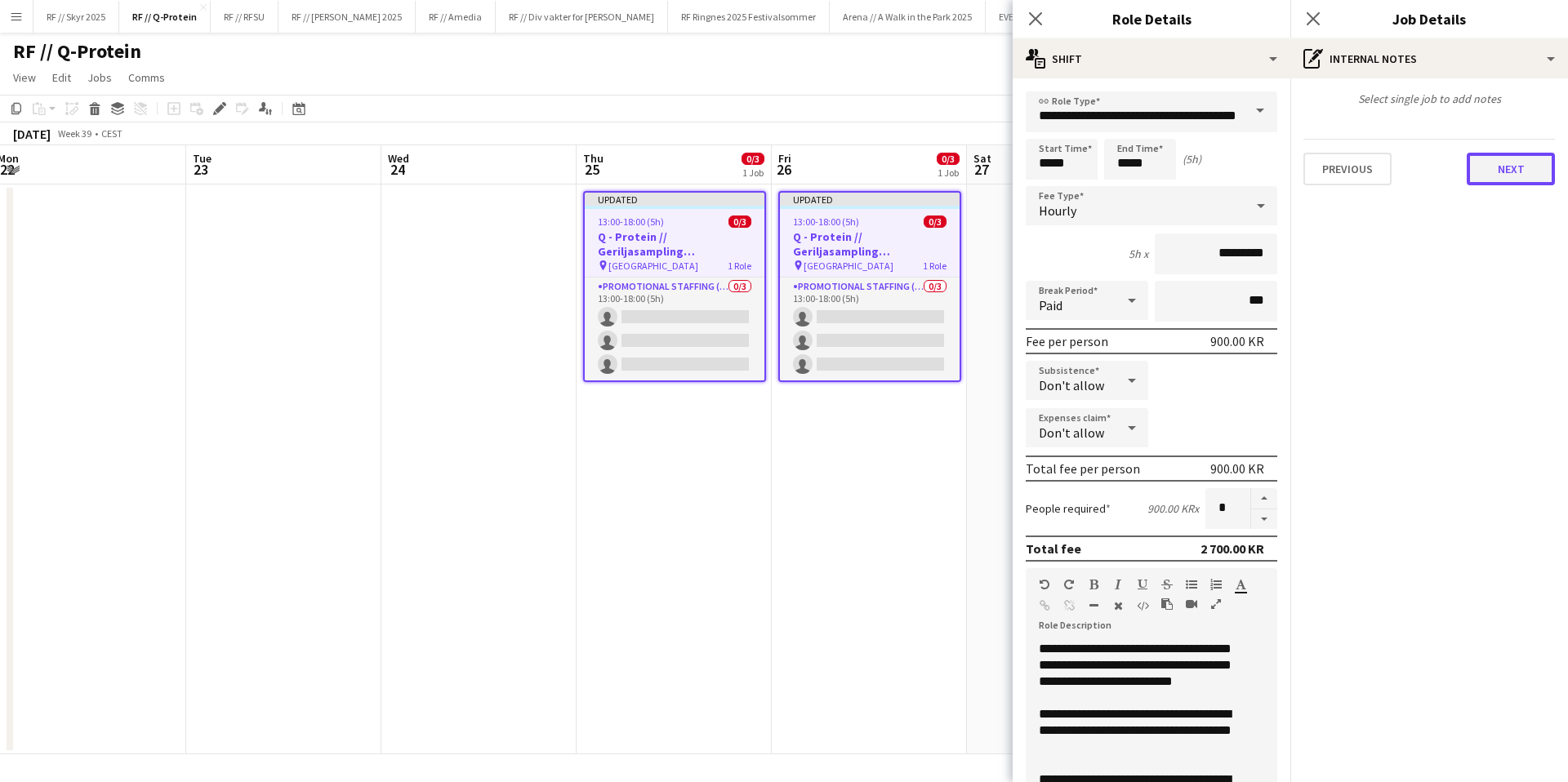
click at [1501, 167] on button "Next" at bounding box center [1511, 168] width 88 height 32
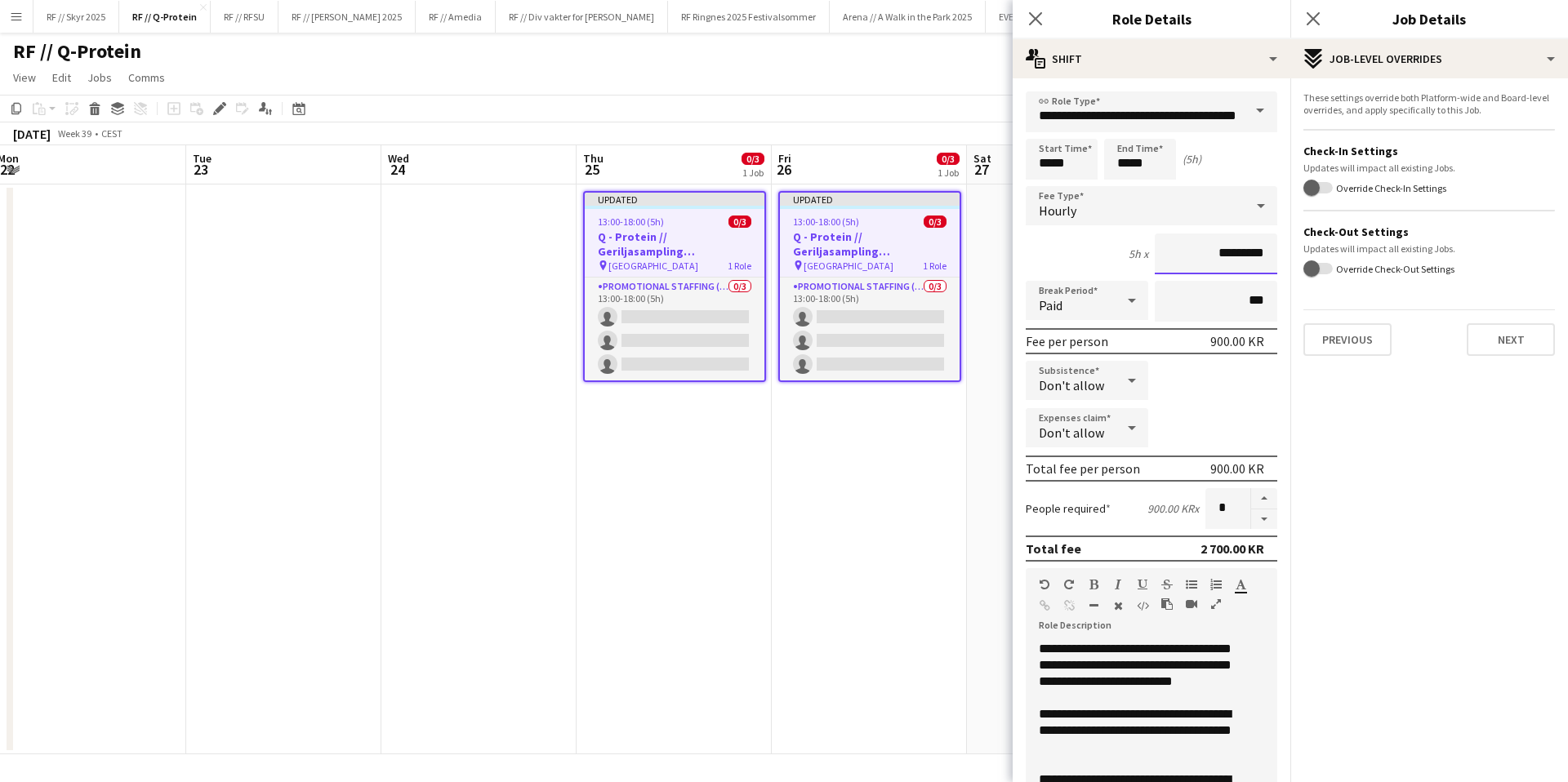
click at [1204, 251] on input "*********" at bounding box center [1216, 253] width 123 height 41
type input "****"
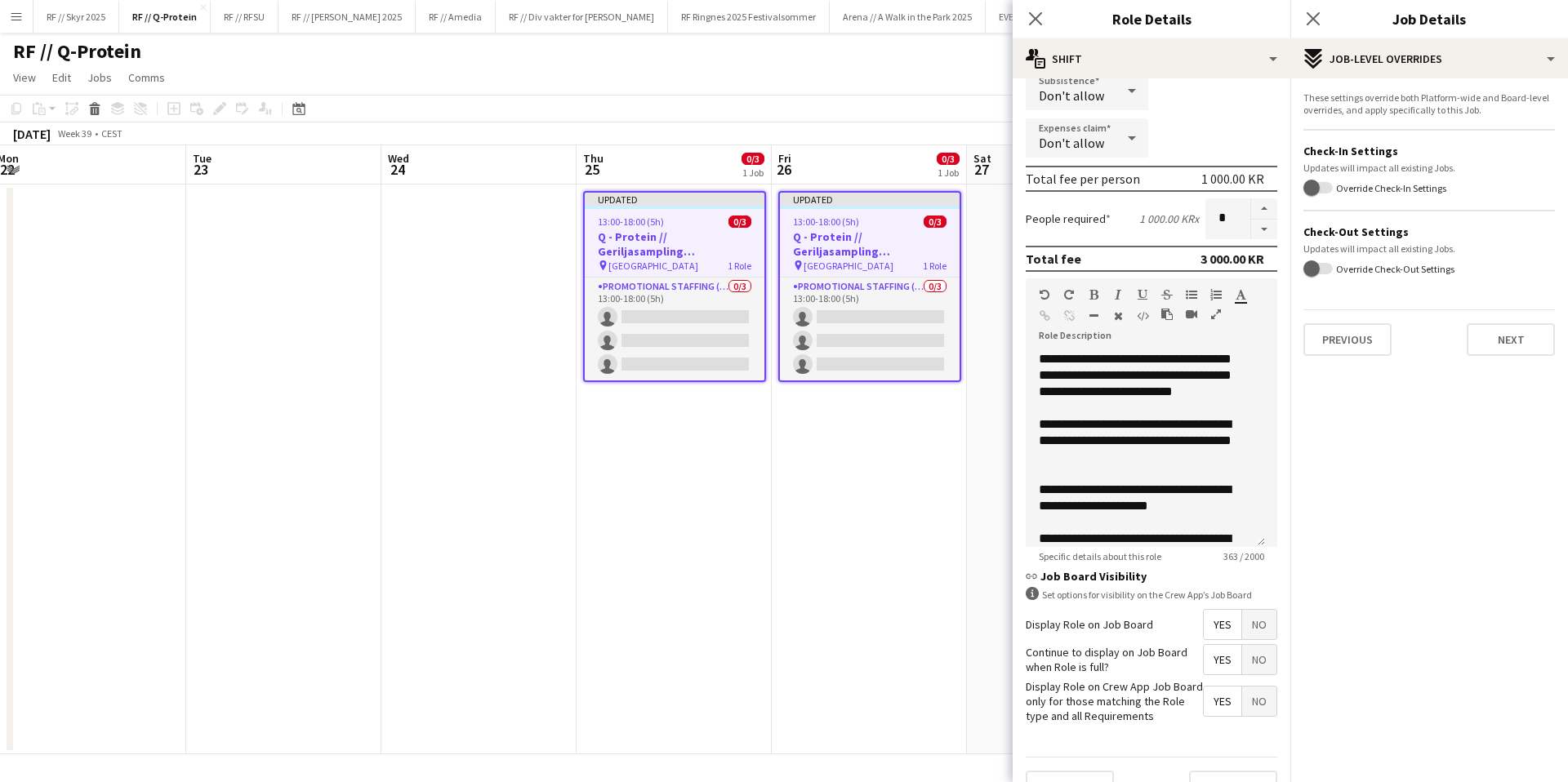
scroll to position [324, 0]
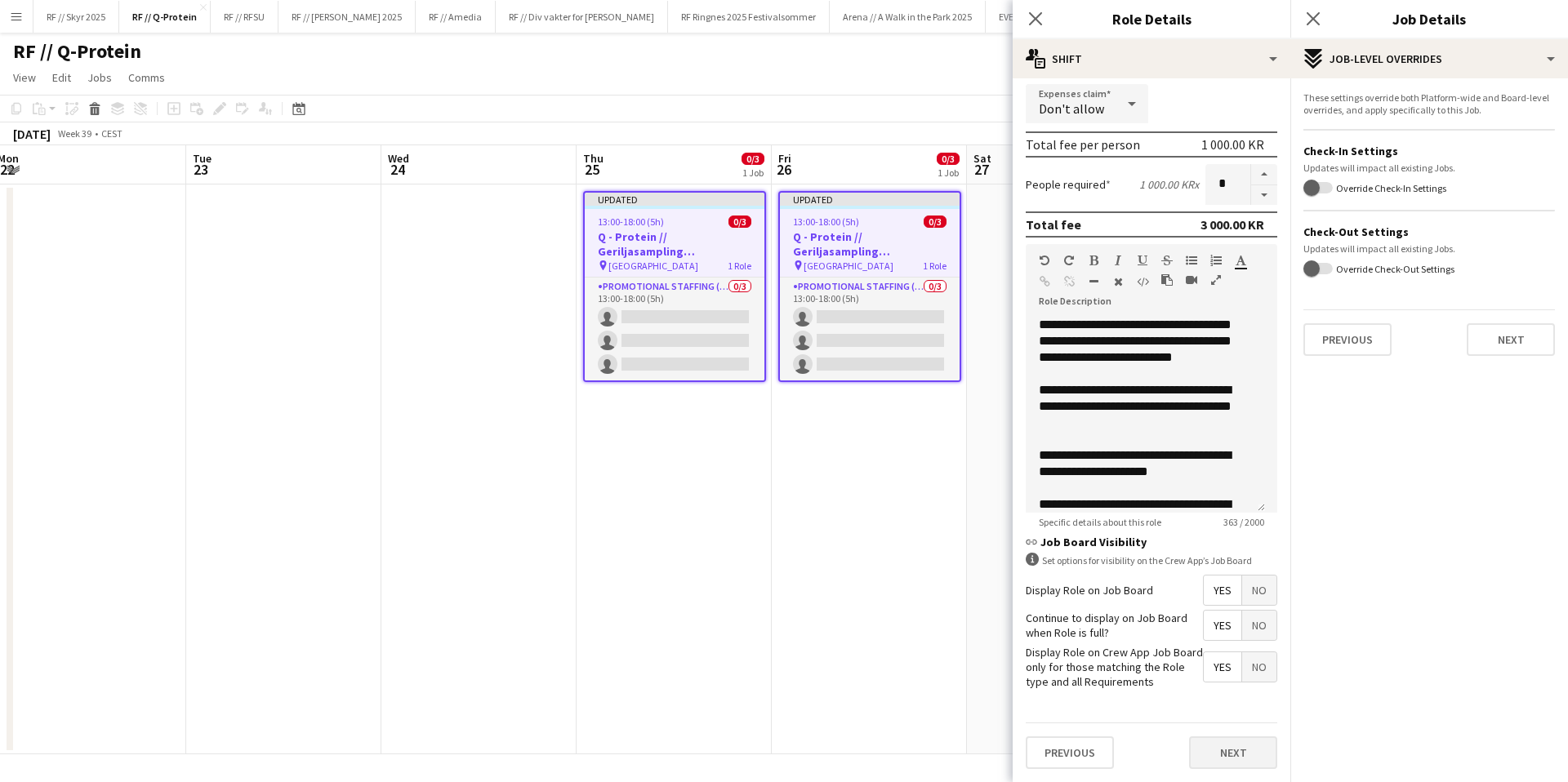
type input "******"
click at [1235, 758] on button "Next" at bounding box center [1233, 752] width 88 height 32
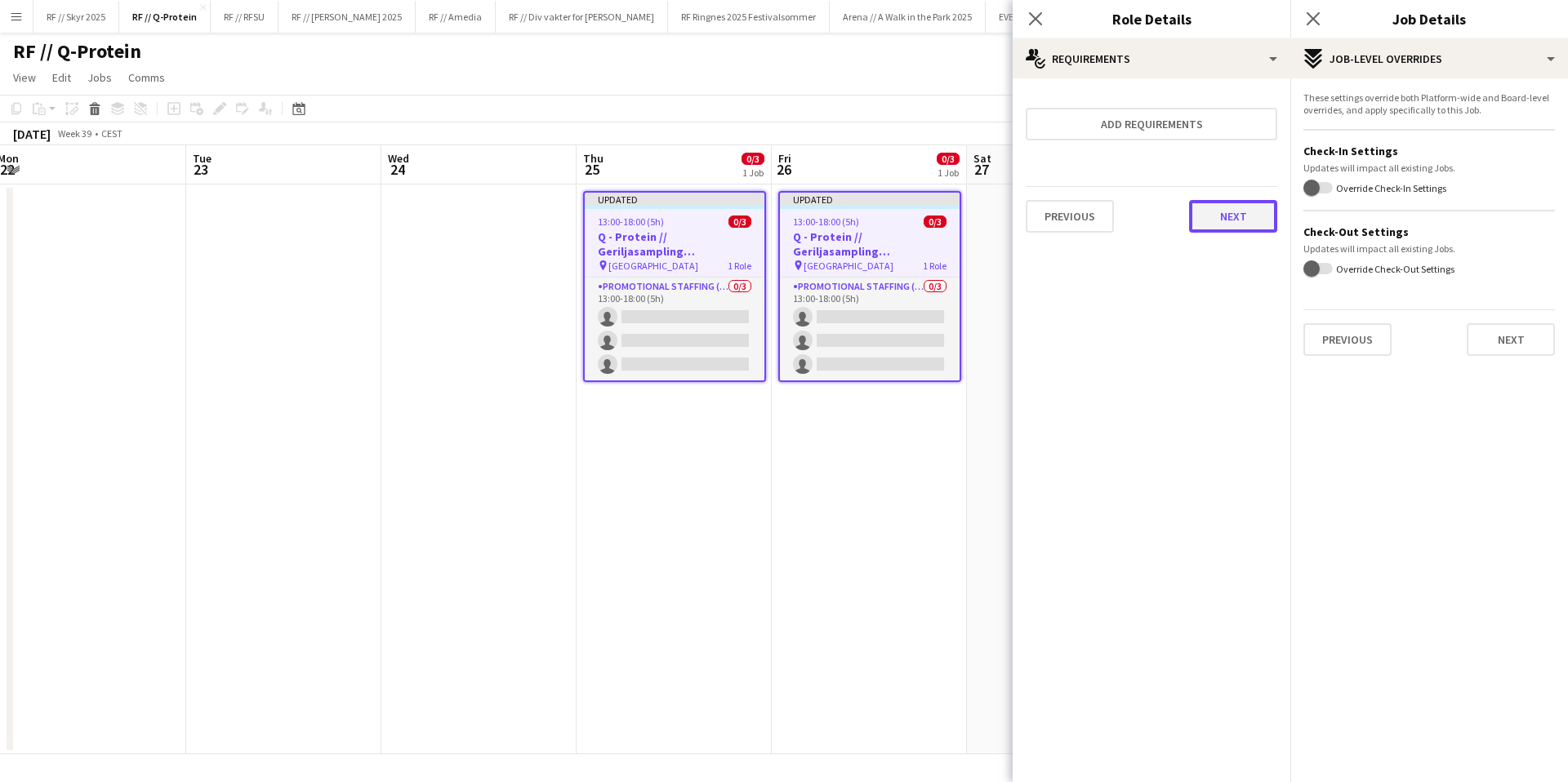
click at [1257, 225] on button "Next" at bounding box center [1233, 215] width 88 height 32
click at [1249, 231] on button "Finish" at bounding box center [1246, 218] width 61 height 32
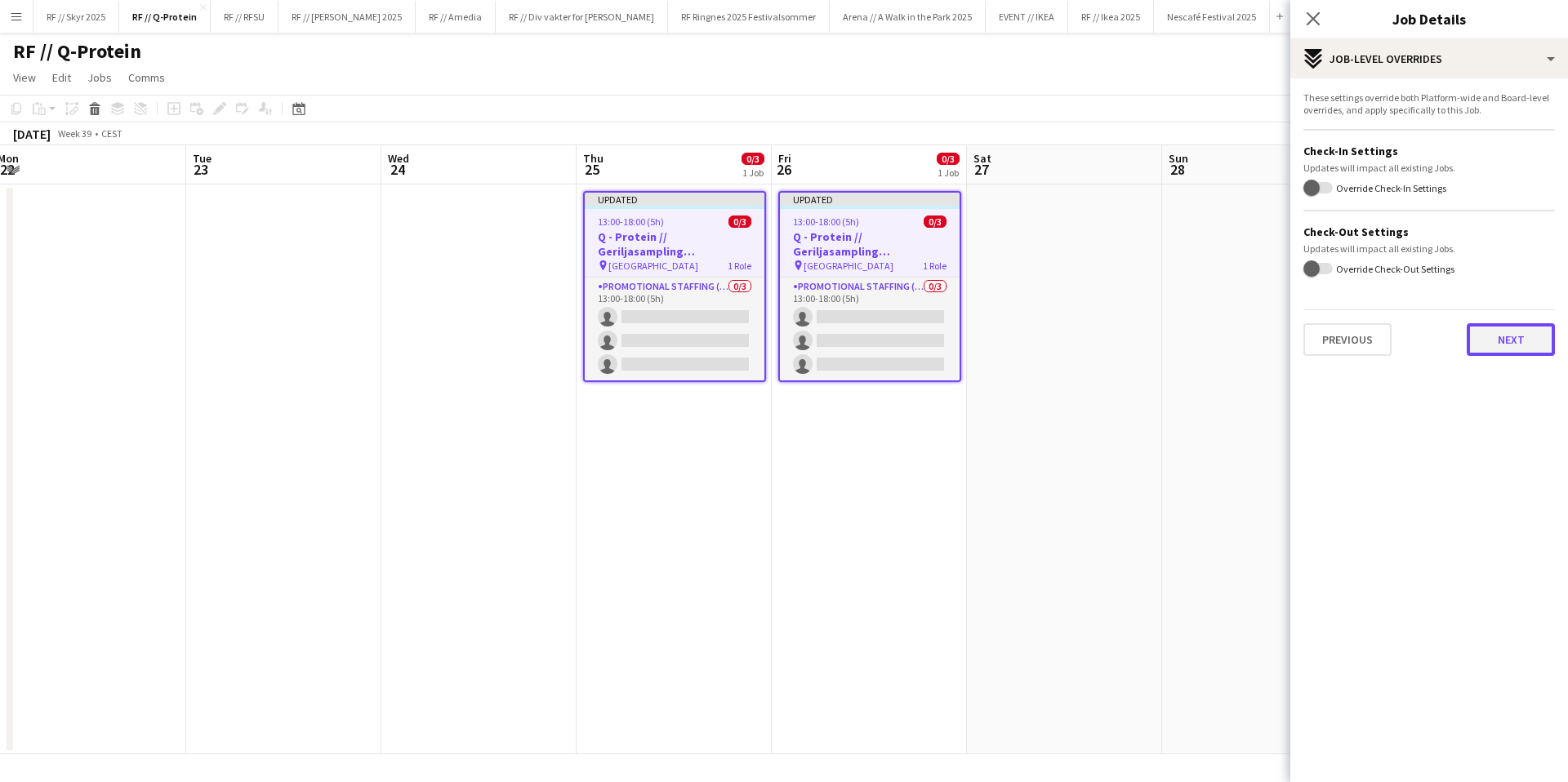
click at [1501, 340] on button "Next" at bounding box center [1511, 339] width 88 height 32
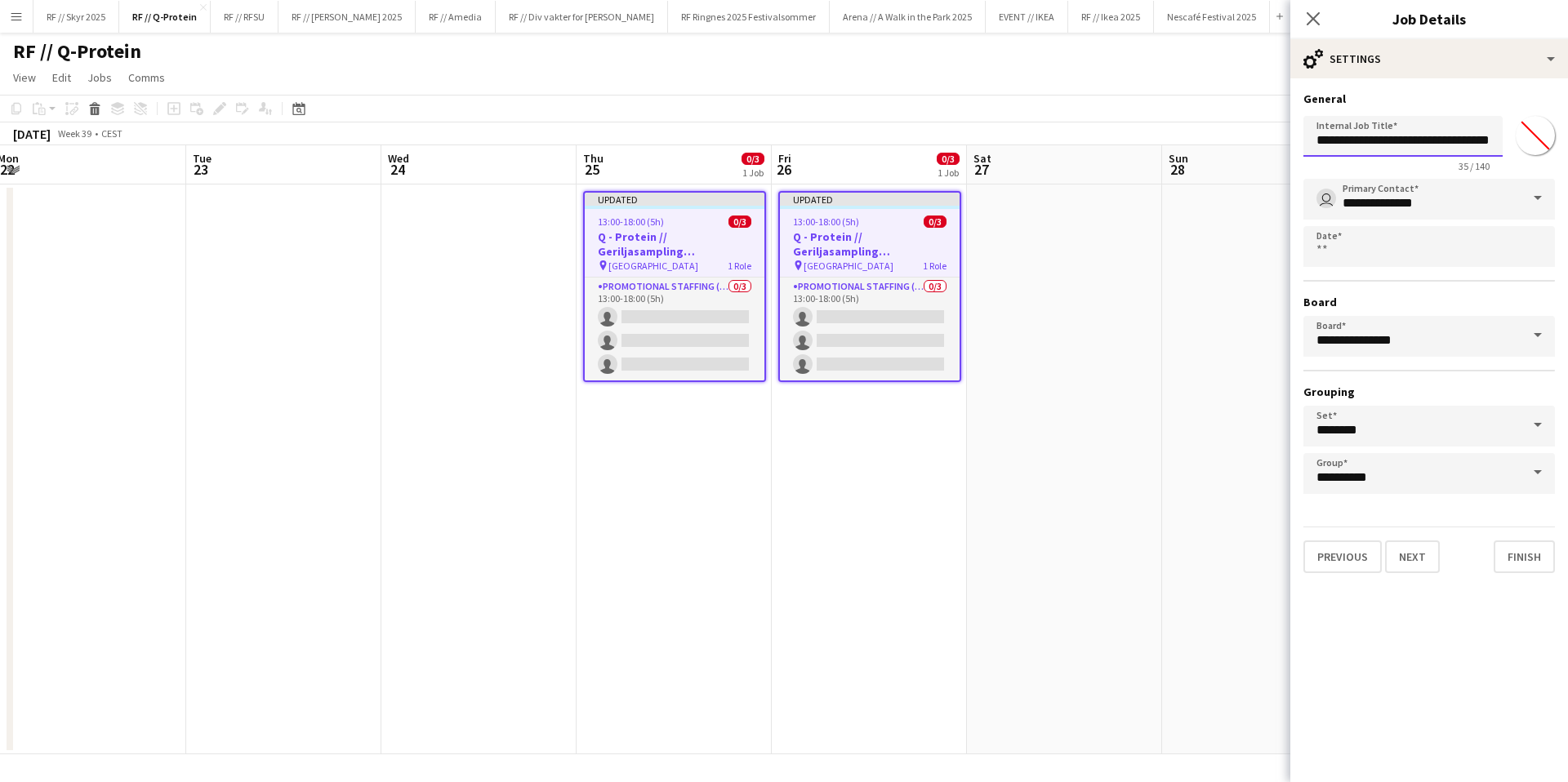
click at [1476, 138] on input "**********" at bounding box center [1403, 136] width 199 height 41
type input "**********"
click at [1229, 234] on app-date-cell at bounding box center [1260, 470] width 196 height 570
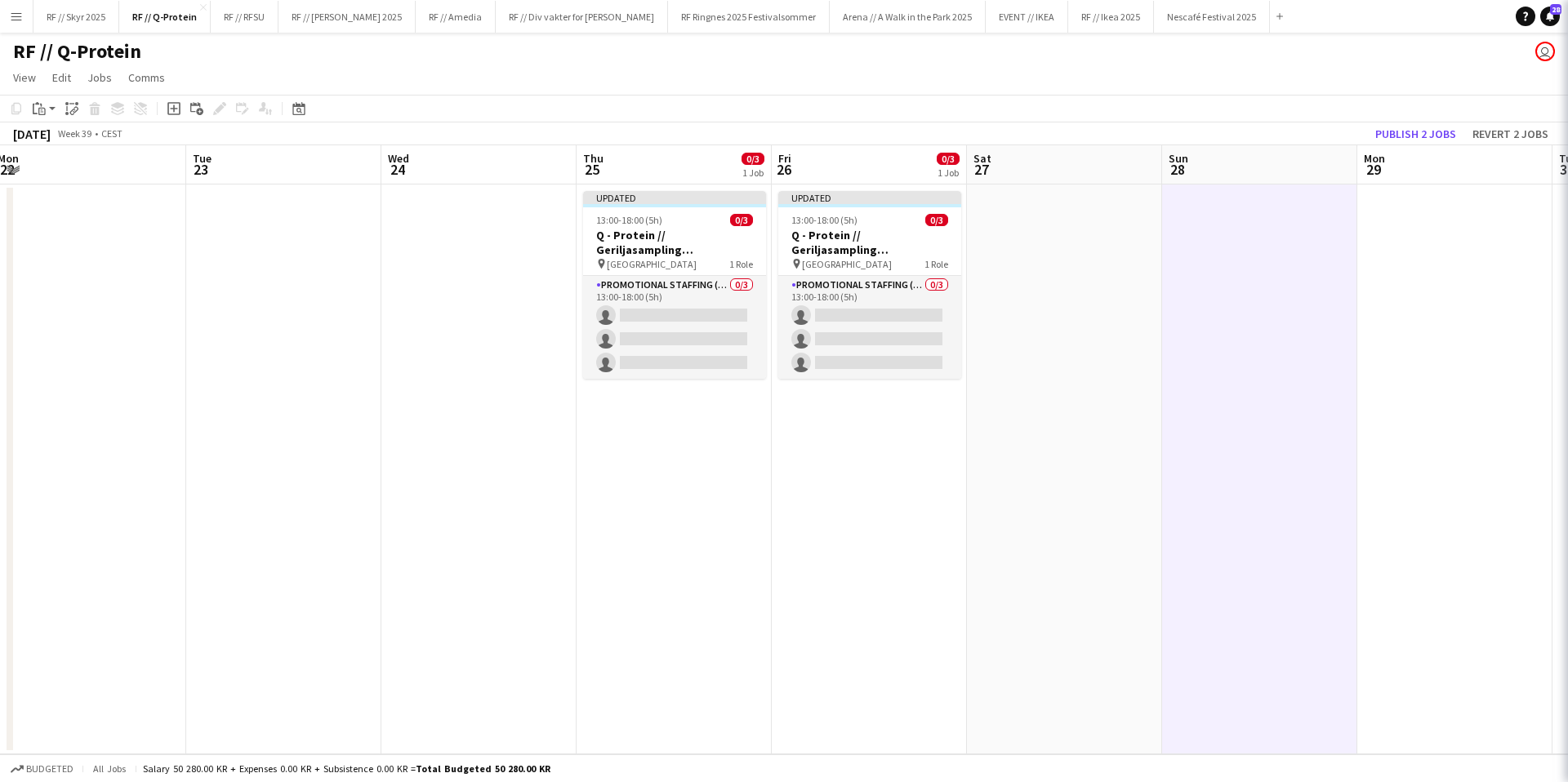
scroll to position [0, 0]
click at [1430, 128] on button "Publish 2 jobs" at bounding box center [1416, 134] width 94 height 22
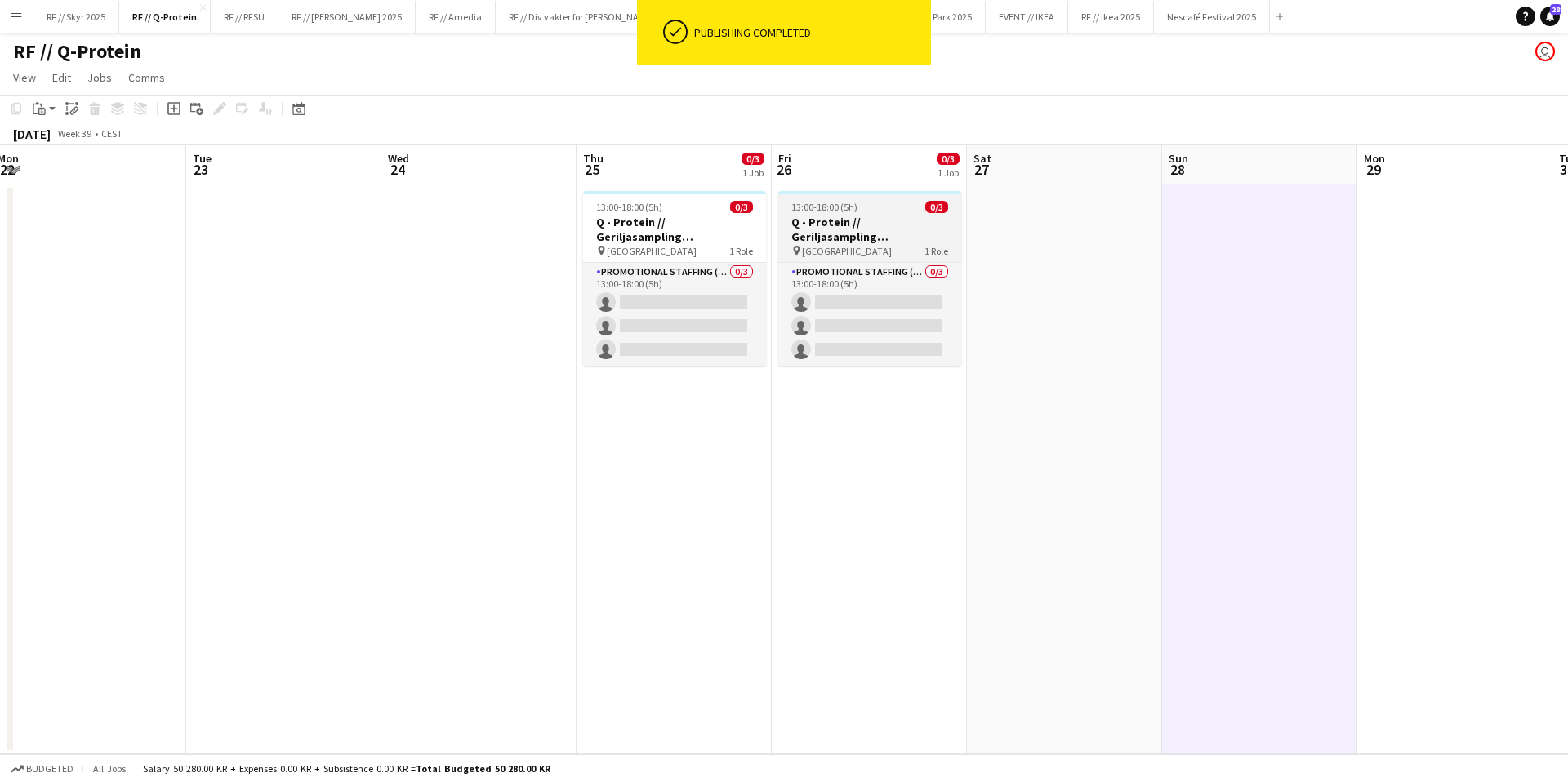
click at [845, 239] on h3 "Q - Protein // Geriljasampling [GEOGRAPHIC_DATA]" at bounding box center [869, 229] width 183 height 29
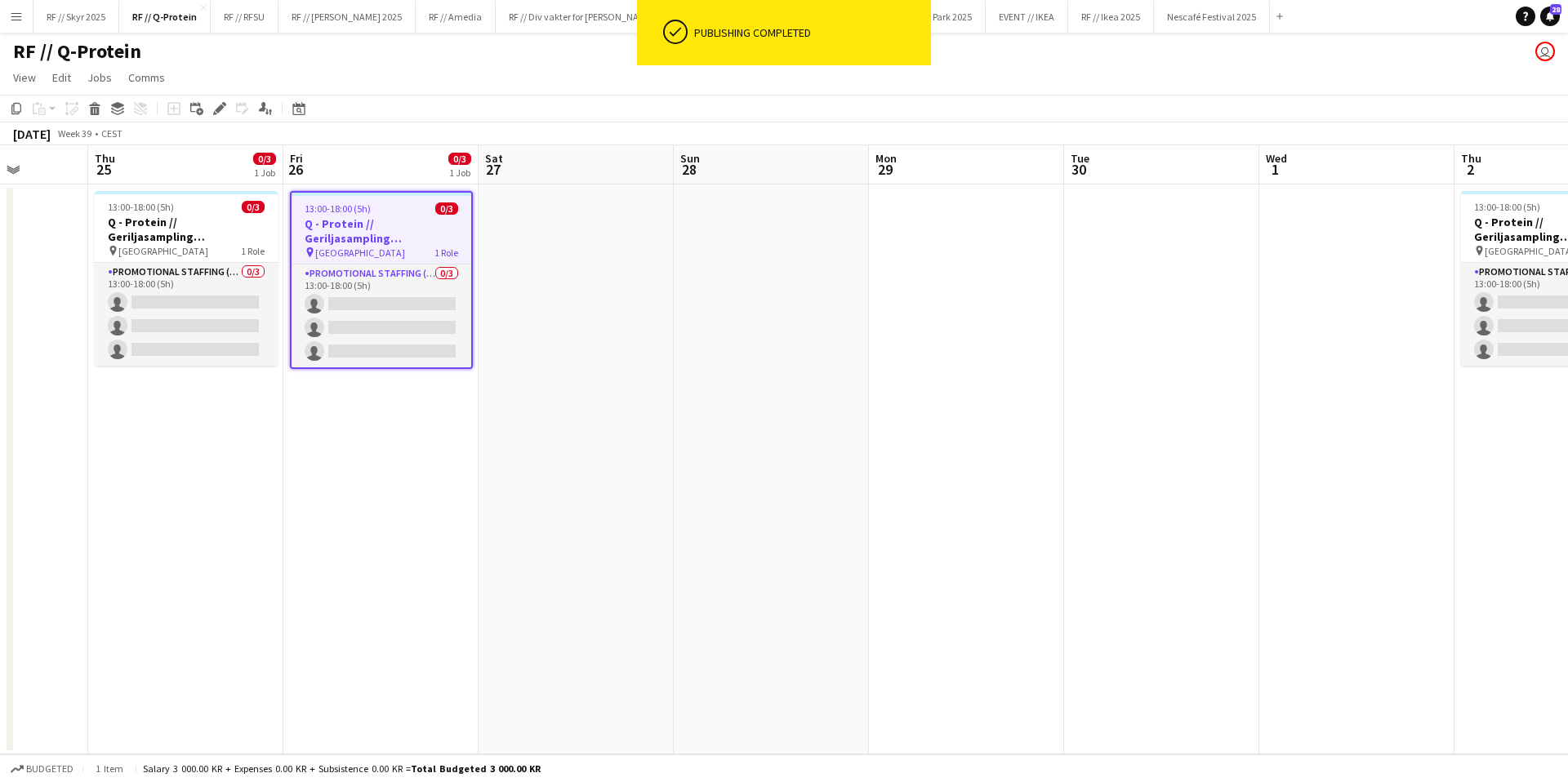
drag, startPoint x: 1335, startPoint y: 295, endPoint x: 634, endPoint y: 338, distance: 702.3
click at [636, 338] on app-calendar-viewport "Mon 22 Tue 23 Wed 24 Thu 25 0/3 1 Job Fri 26 0/3 1 Job Sat 27 Sun 28 Mon 29 Tue…" at bounding box center [784, 449] width 1568 height 609
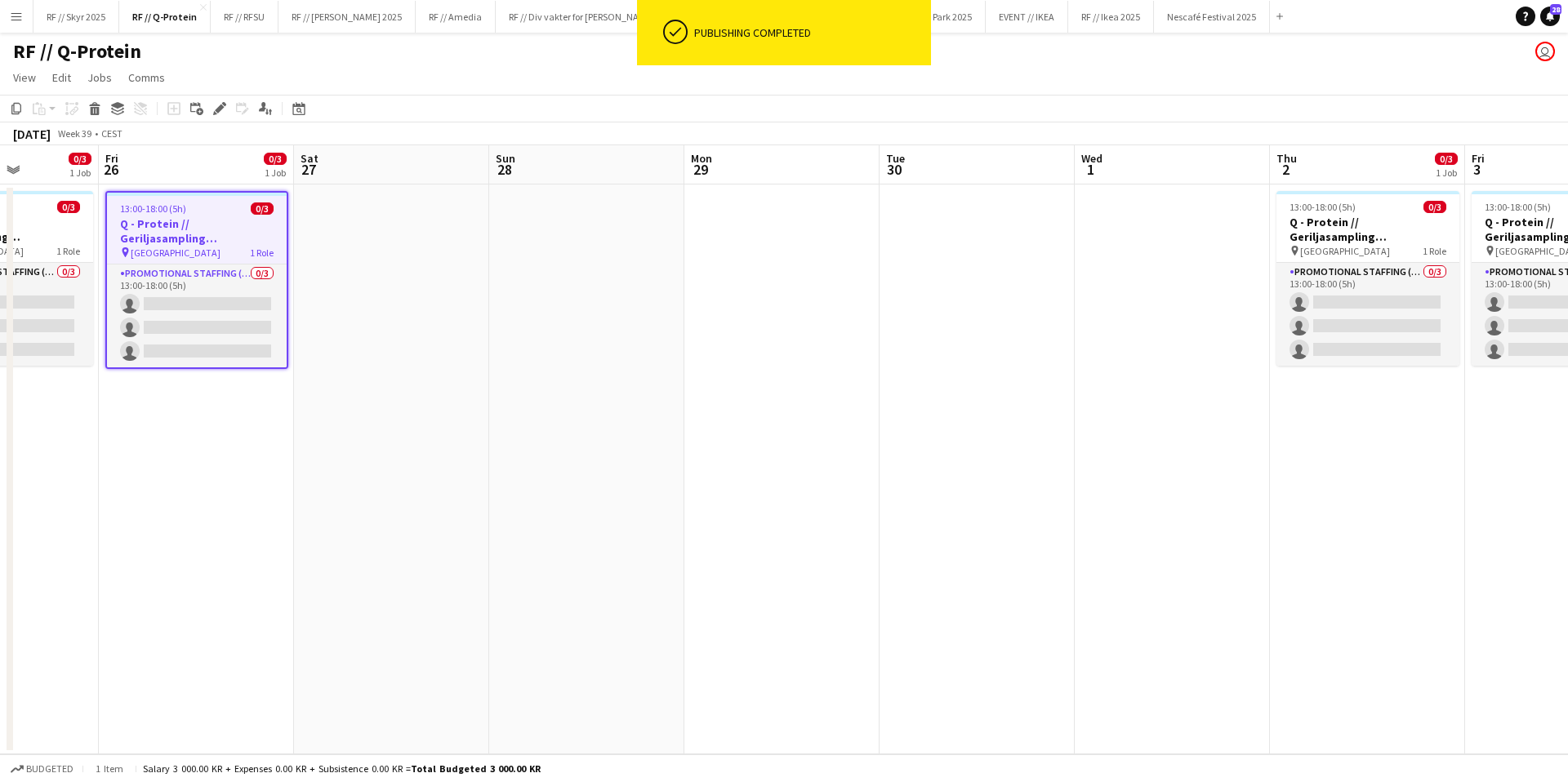
drag, startPoint x: 1222, startPoint y: 330, endPoint x: 825, endPoint y: 326, distance: 397.0
click at [833, 328] on app-calendar-viewport "Tue 23 Wed 24 Thu 25 0/3 1 Job Fri 26 0/3 1 Job Sat 27 Sun 28 Mon 29 Tue 30 Wed…" at bounding box center [784, 449] width 1568 height 609
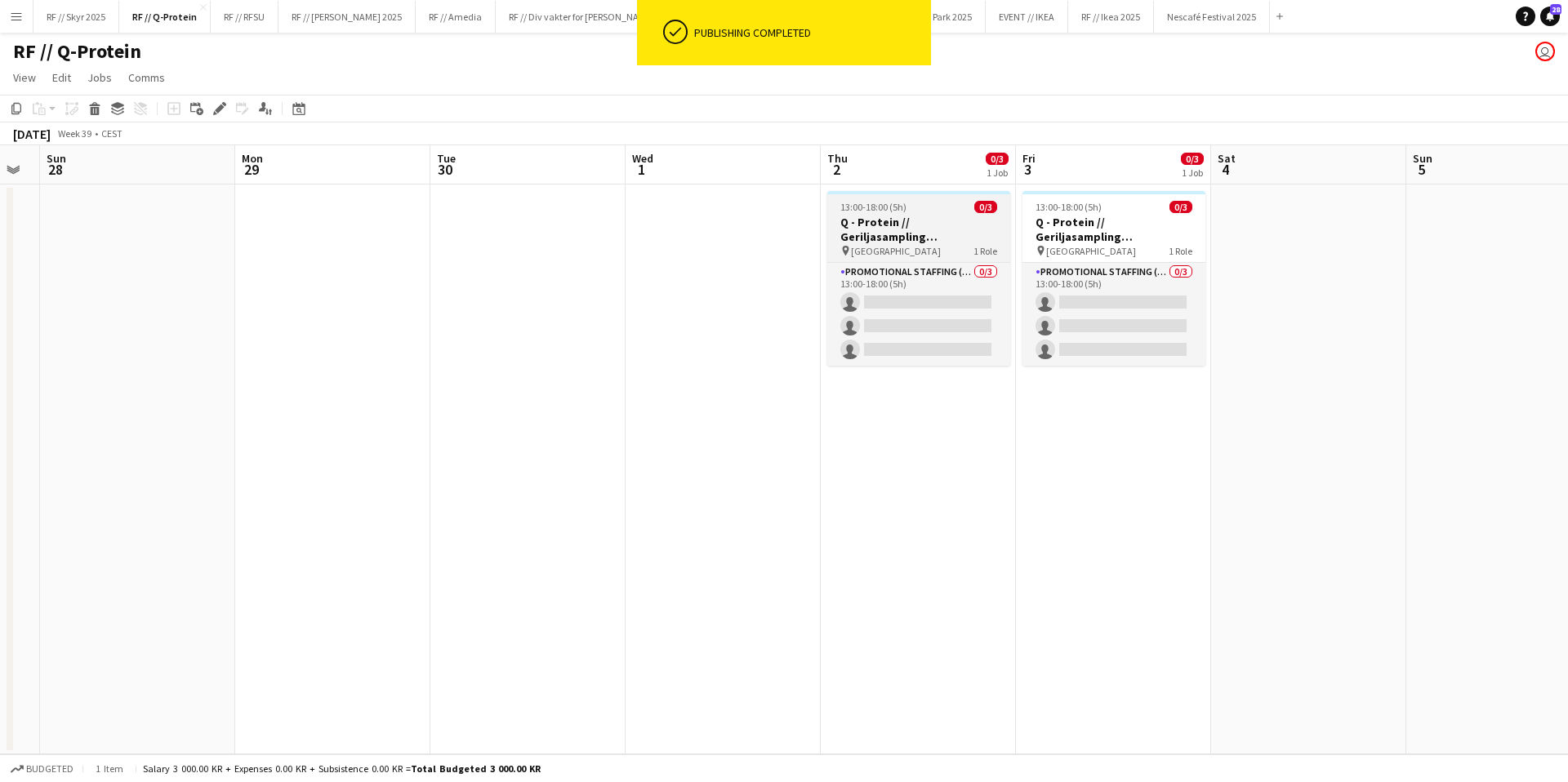
drag, startPoint x: 847, startPoint y: 200, endPoint x: 861, endPoint y: 205, distance: 14.9
click at [849, 200] on span "13:00-18:00 (5h)" at bounding box center [874, 206] width 66 height 12
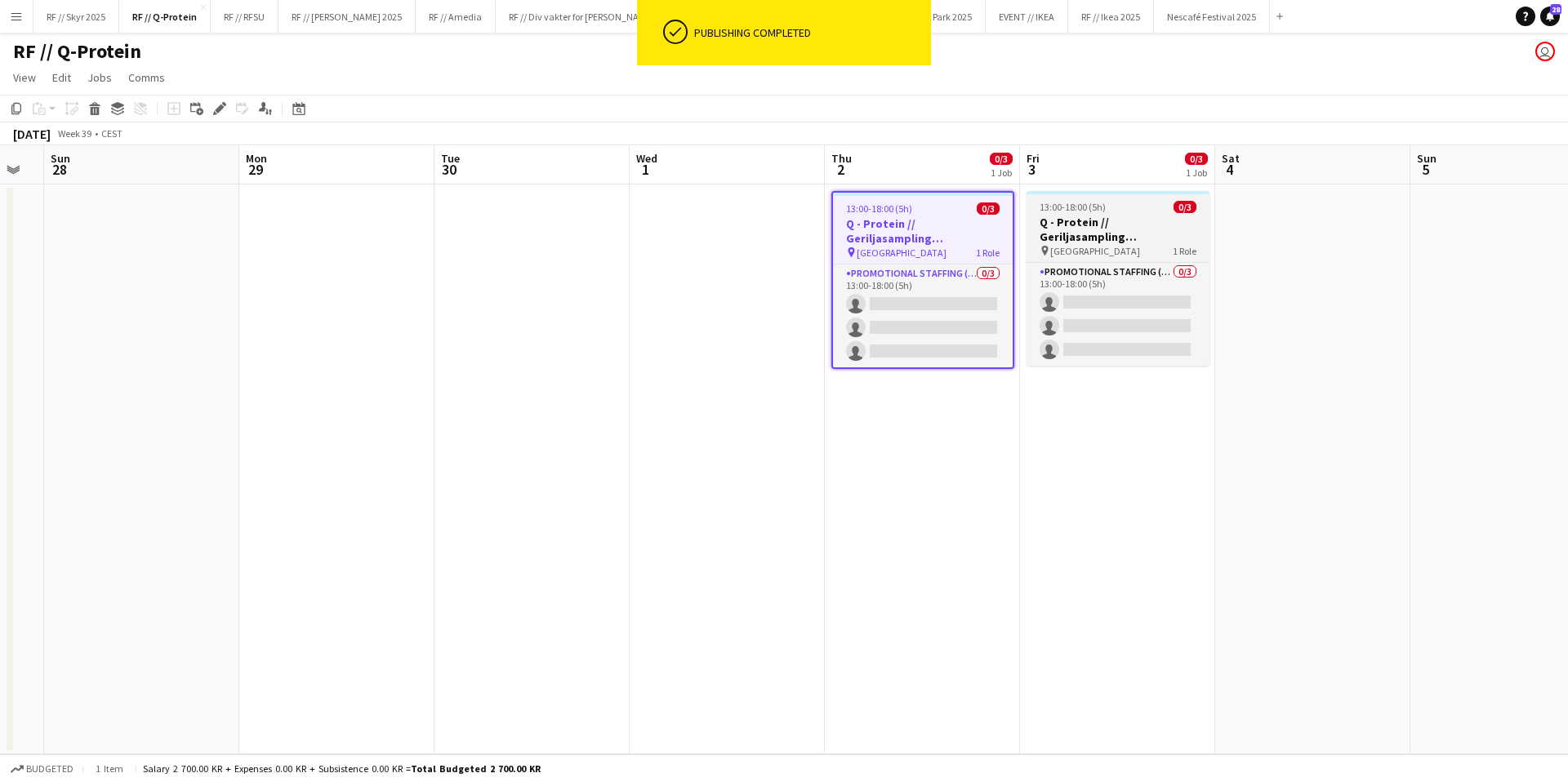
click at [1126, 226] on h3 "Q - Protein // Geriljasampling [GEOGRAPHIC_DATA]" at bounding box center [1118, 229] width 183 height 29
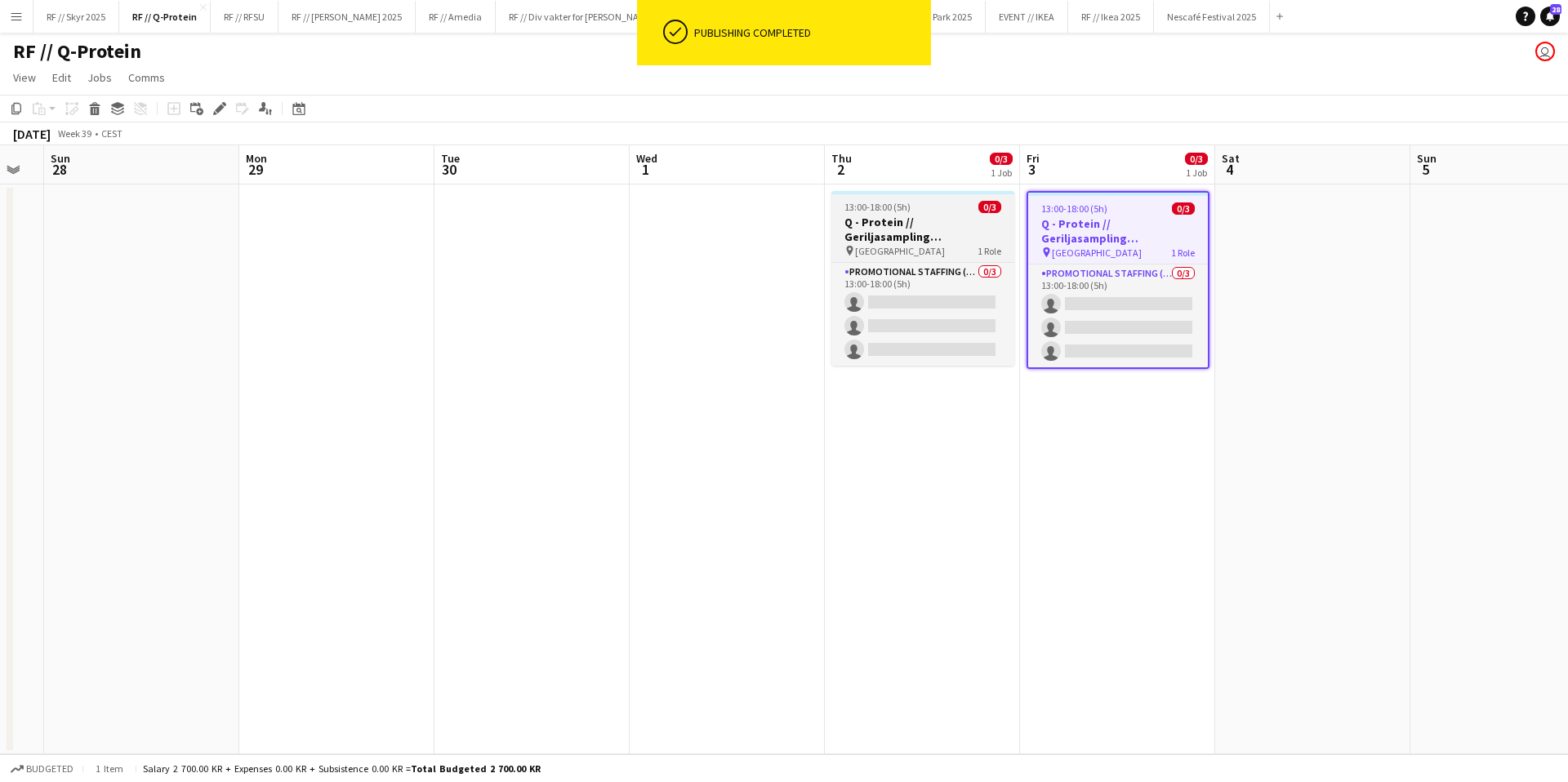
click at [932, 258] on app-job-card "13:00-18:00 (5h) 0/3 Q - Protein // Geriljasampling Oslo pin Oslo sentrum 1 Rol…" at bounding box center [922, 278] width 183 height 175
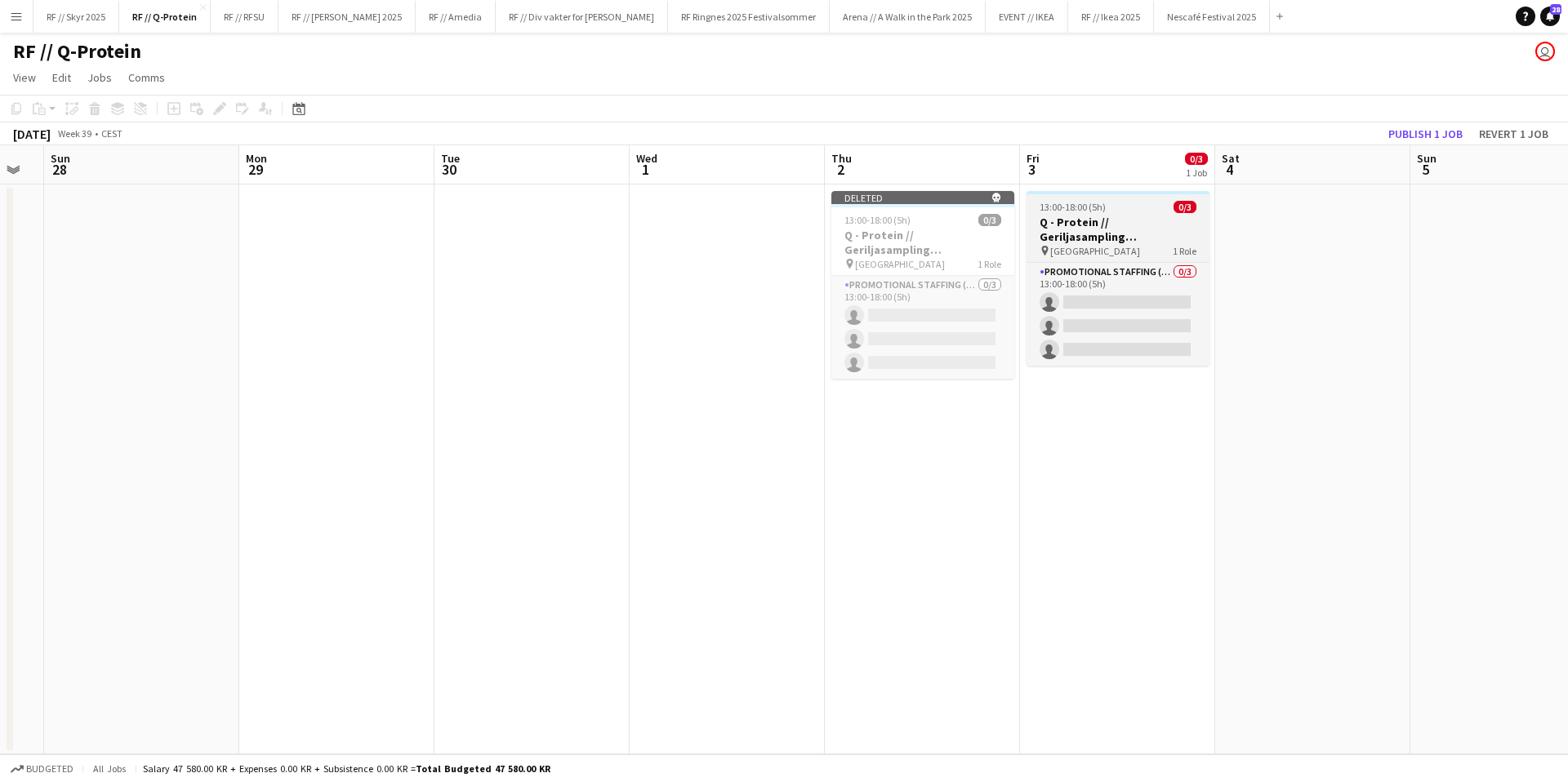
click at [1145, 229] on h3 "Q - Protein // Geriljasampling [GEOGRAPHIC_DATA]" at bounding box center [1118, 229] width 183 height 29
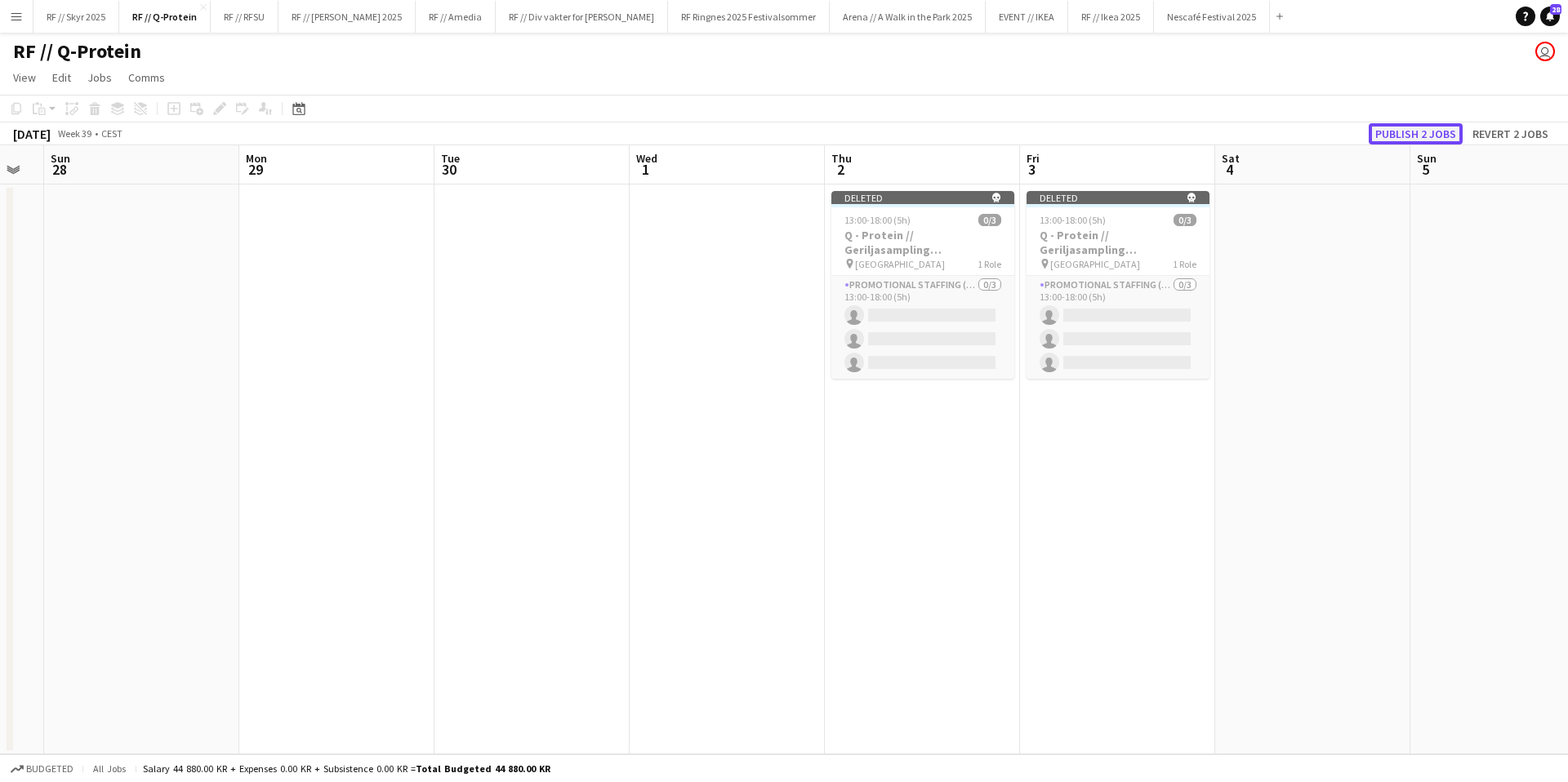
click at [1396, 136] on button "Publish 2 jobs" at bounding box center [1416, 134] width 94 height 22
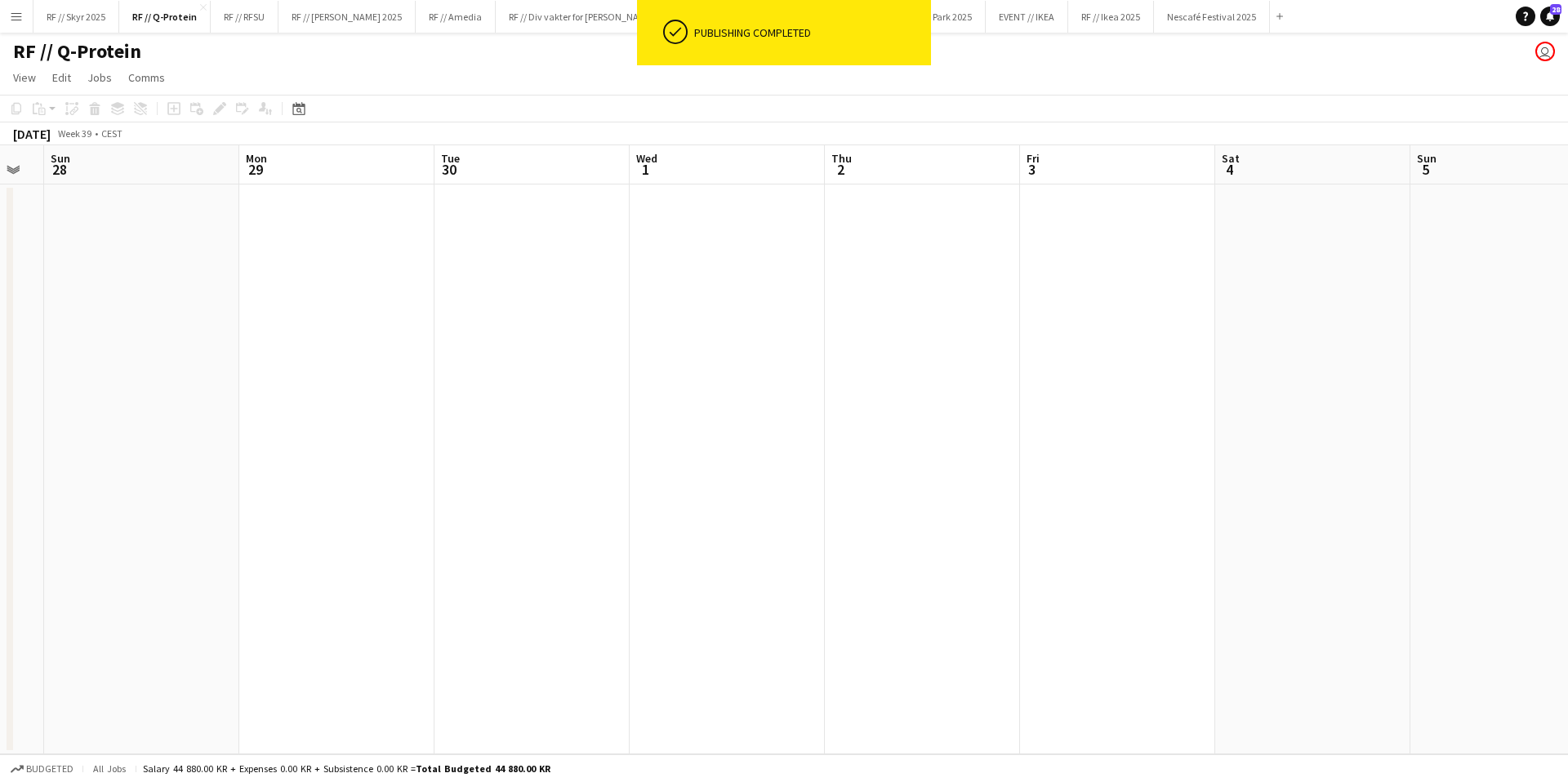
click at [923, 239] on app-date-cell at bounding box center [922, 470] width 196 height 570
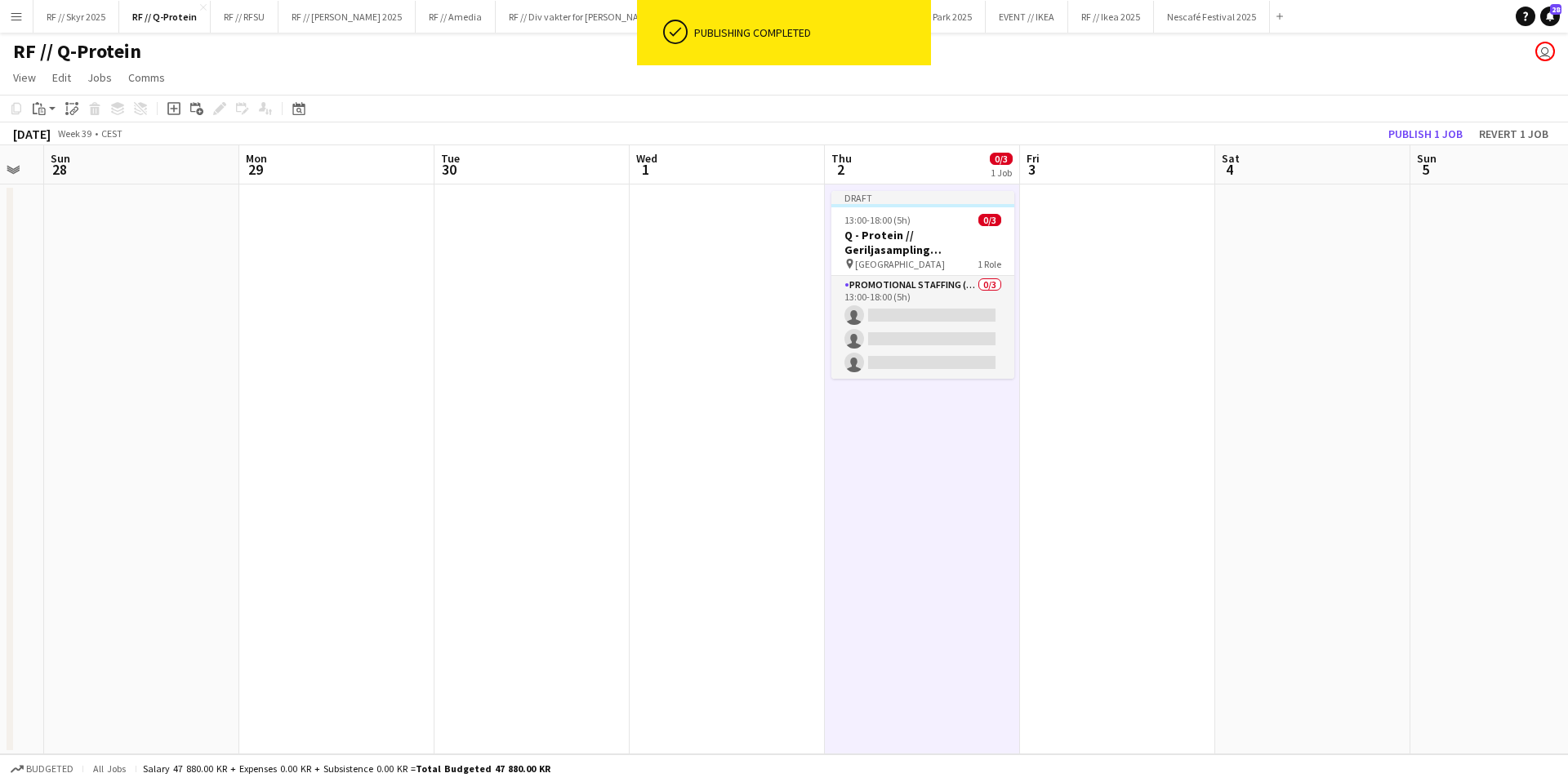
click at [1112, 249] on app-date-cell at bounding box center [1118, 470] width 196 height 570
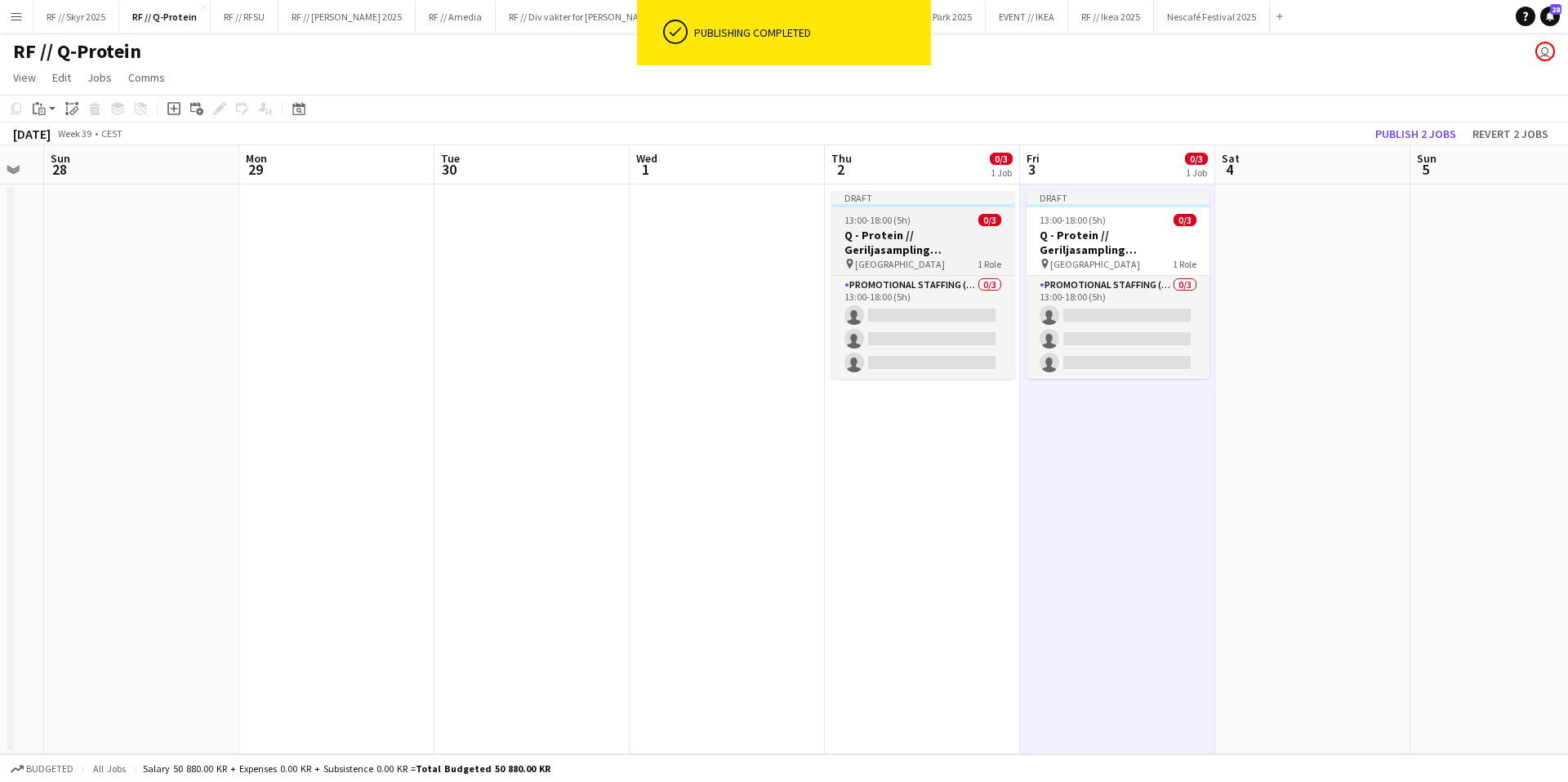
click at [961, 247] on h3 "Q - Protein // Geriljasampling [GEOGRAPHIC_DATA]" at bounding box center [922, 242] width 183 height 29
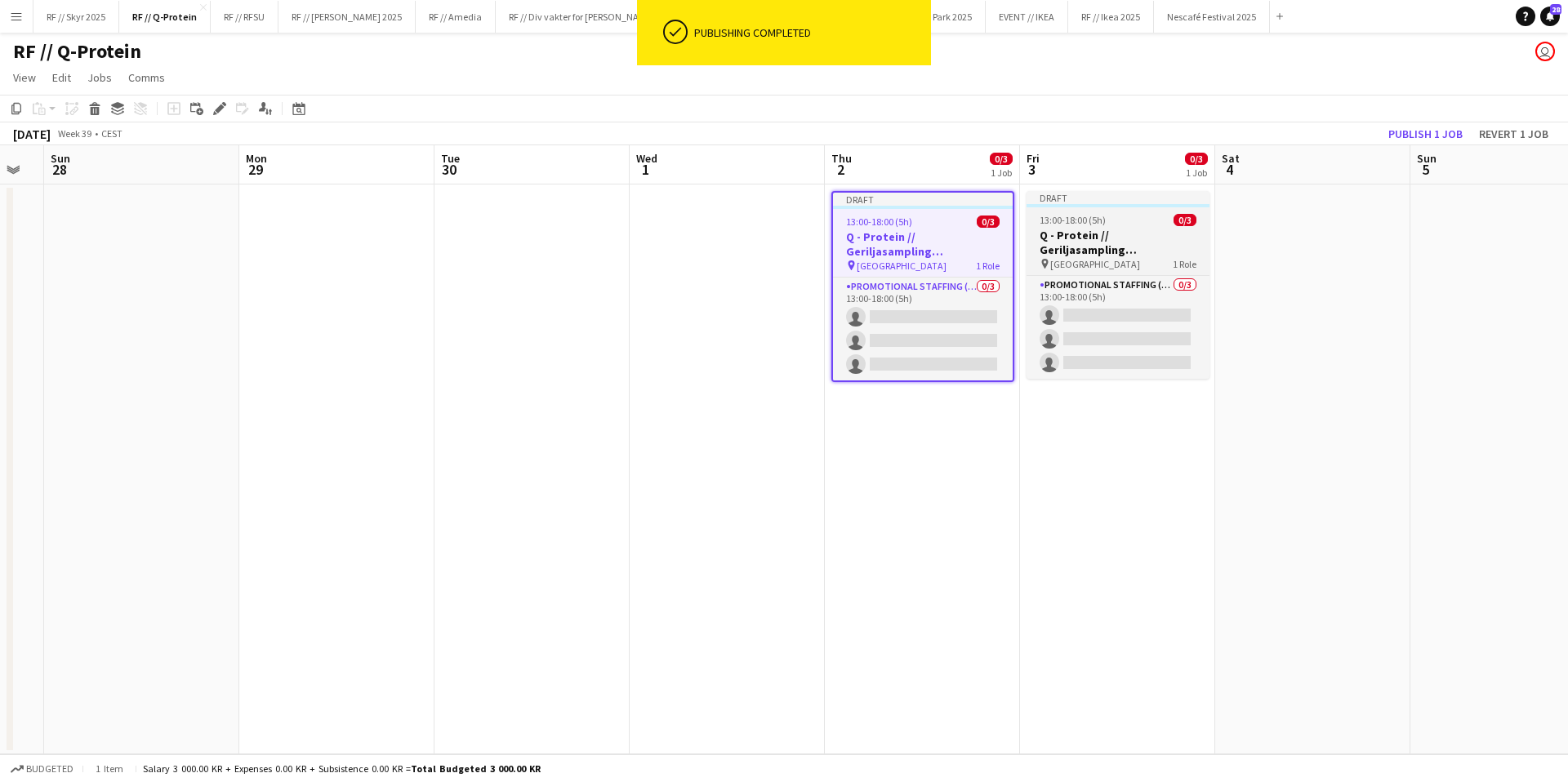
click at [1116, 239] on h3 "Q - Protein // Geriljasampling [GEOGRAPHIC_DATA]" at bounding box center [1118, 242] width 183 height 29
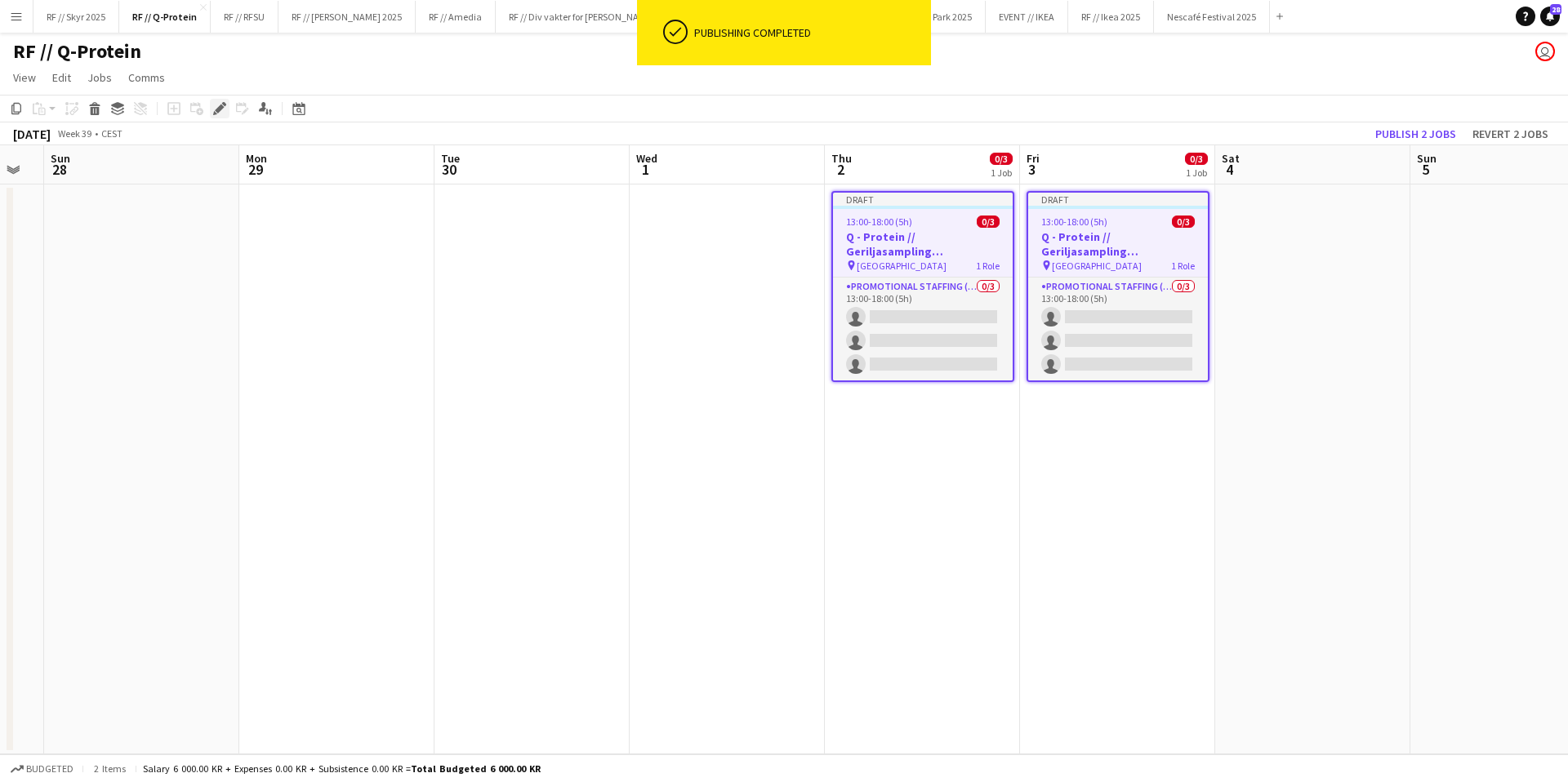
click at [223, 108] on icon at bounding box center [219, 109] width 9 height 9
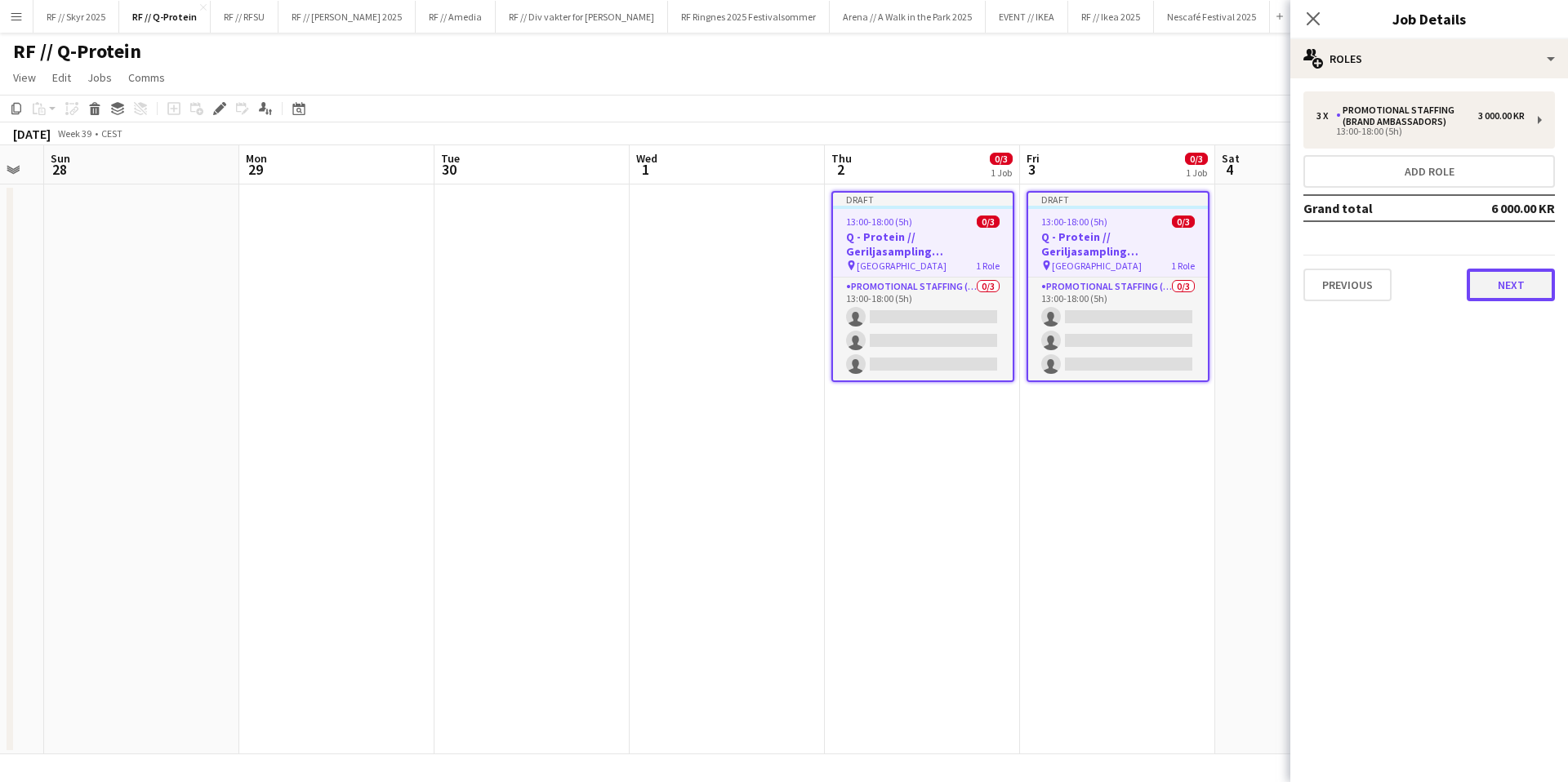
click at [1515, 286] on button "Next" at bounding box center [1511, 284] width 88 height 32
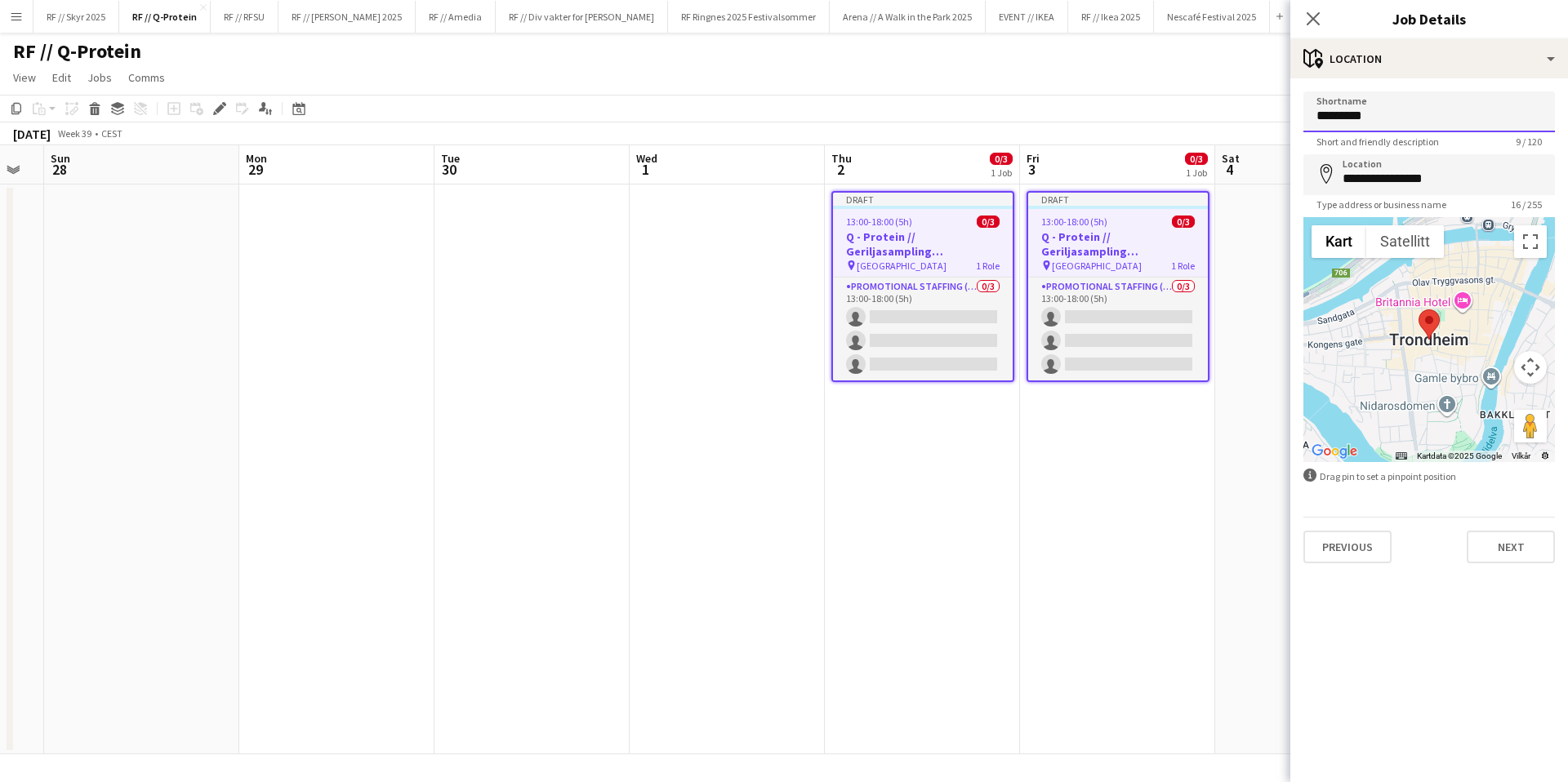
click at [1359, 122] on input "*********" at bounding box center [1430, 111] width 252 height 41
type input "******"
drag, startPoint x: 1487, startPoint y: 179, endPoint x: 1328, endPoint y: 179, distance: 159.0
click at [1328, 179] on div "**********" at bounding box center [1430, 174] width 252 height 41
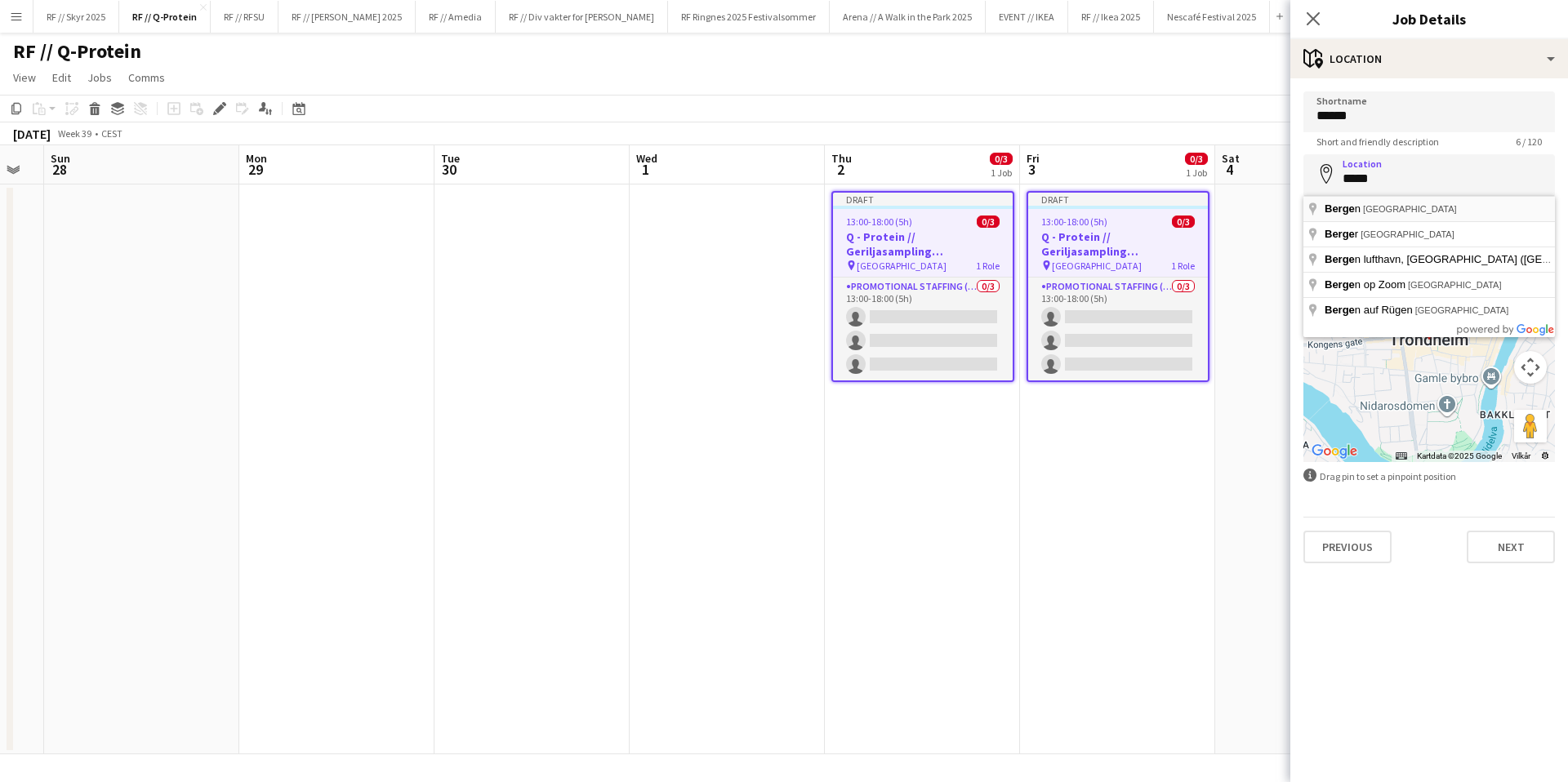
type input "**********"
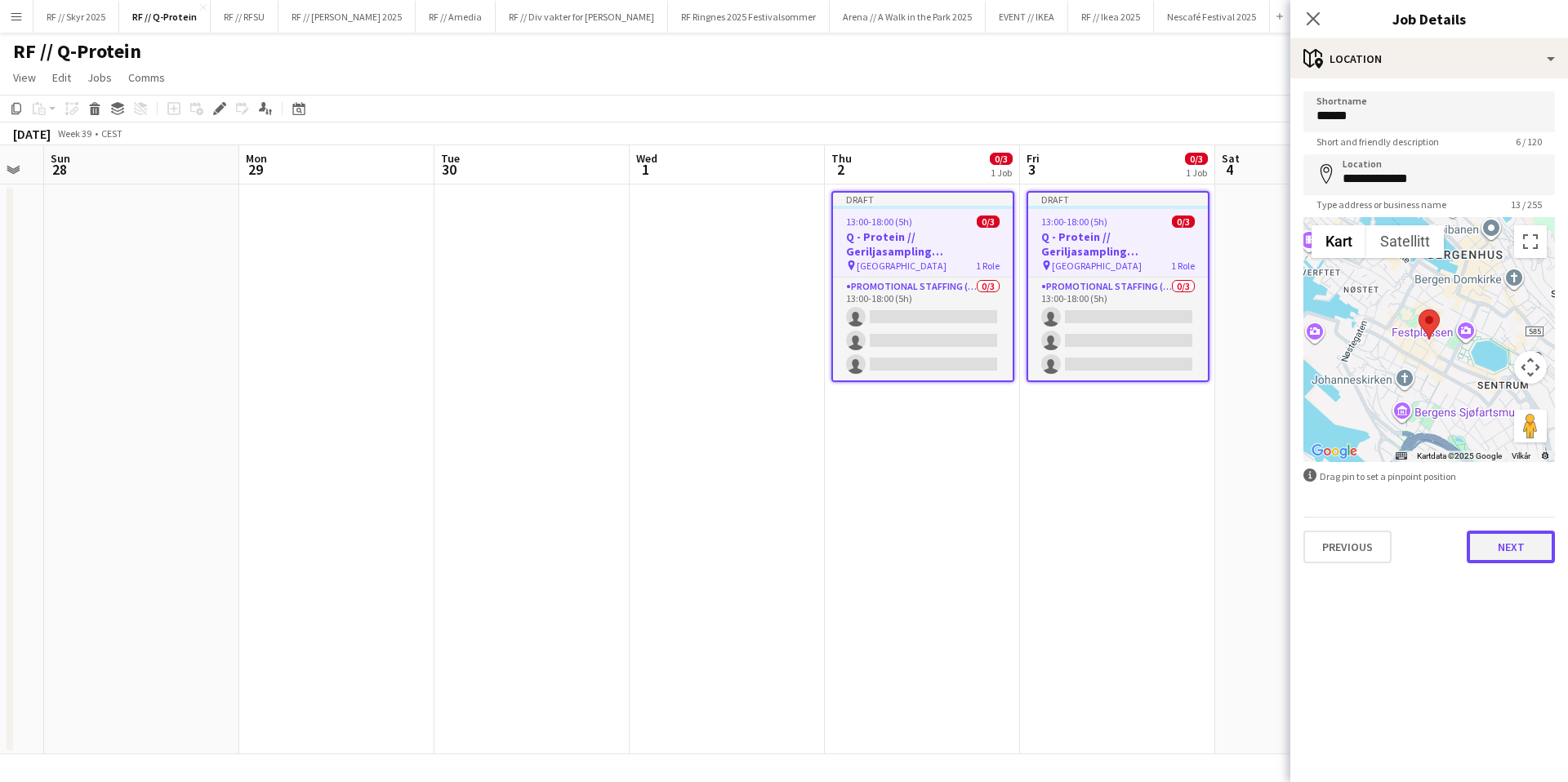
click at [1512, 543] on button "Next" at bounding box center [1511, 547] width 88 height 32
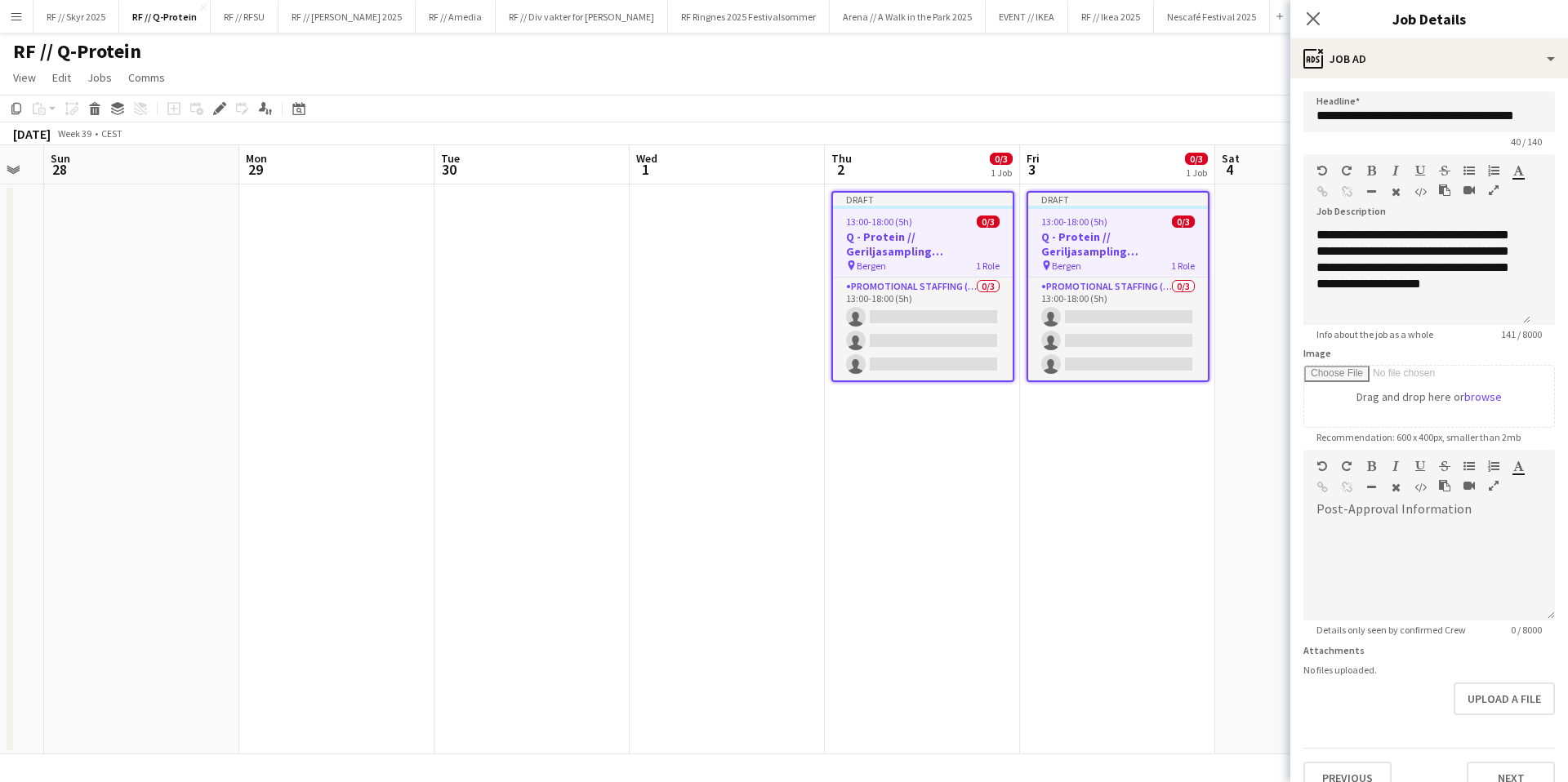
scroll to position [26, 0]
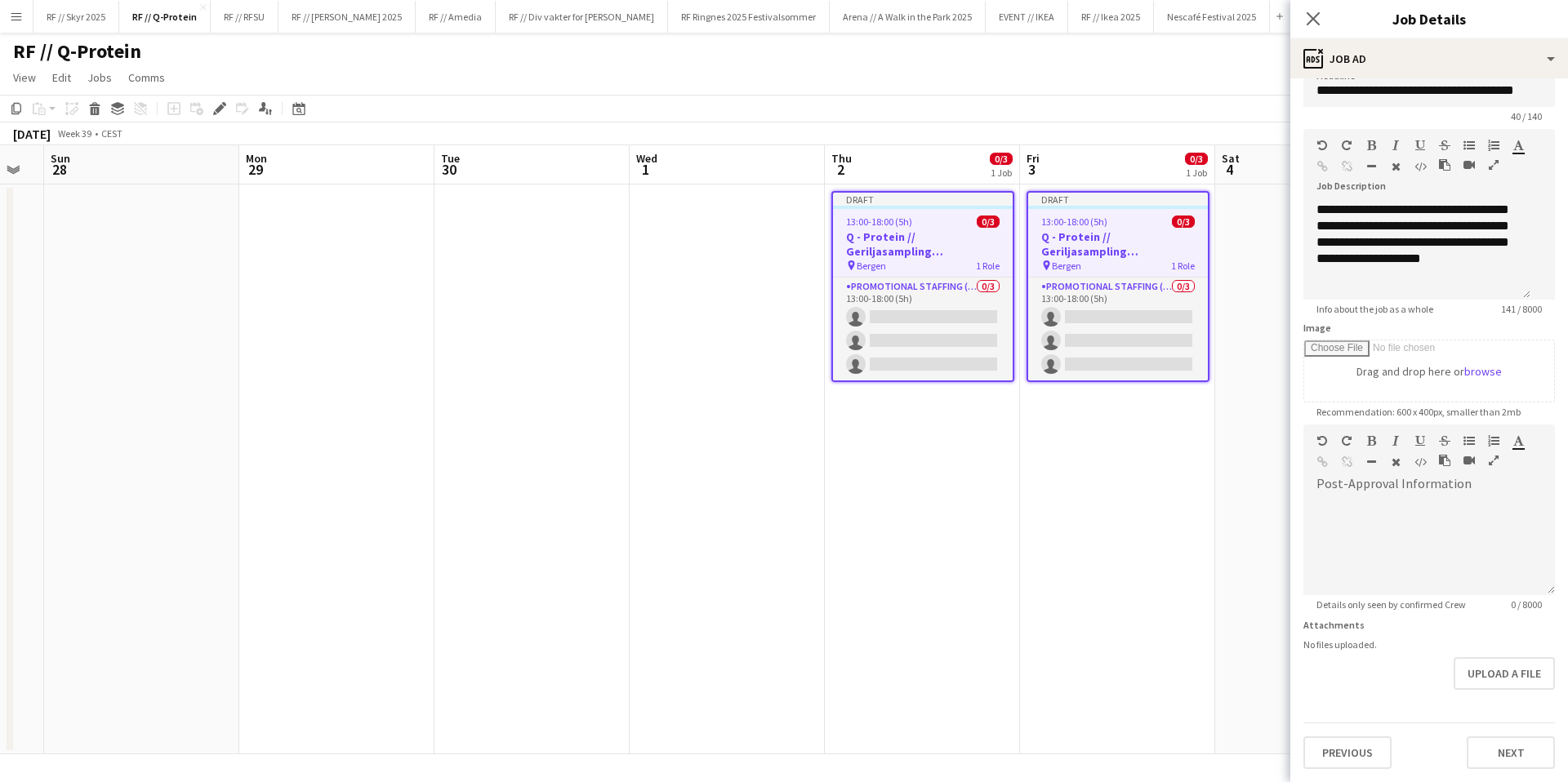
click at [1492, 770] on div "**********" at bounding box center [1429, 418] width 278 height 729
click at [1488, 751] on button "Next" at bounding box center [1511, 752] width 88 height 32
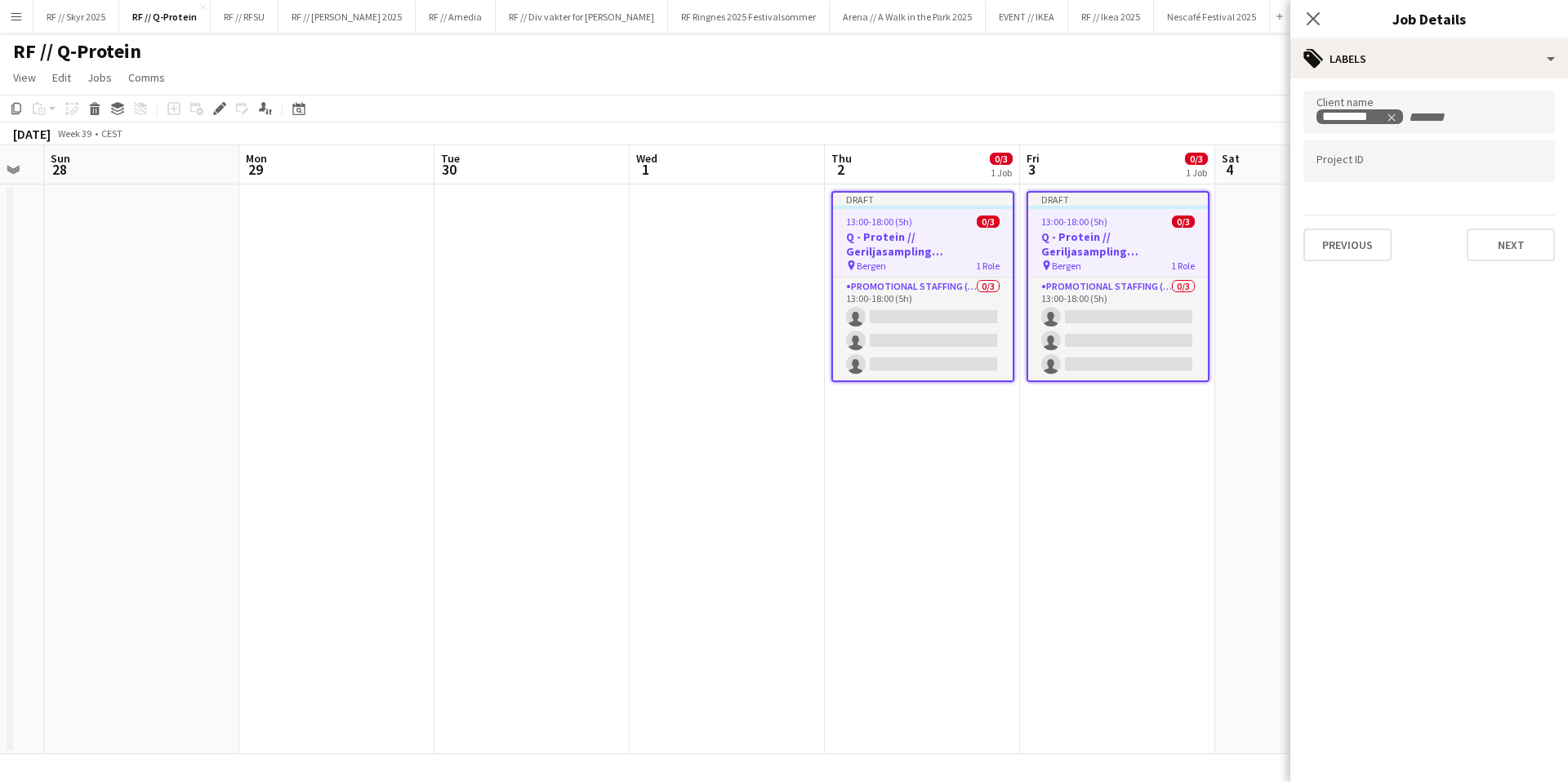
scroll to position [0, 0]
click at [1500, 253] on button "Next" at bounding box center [1511, 244] width 88 height 32
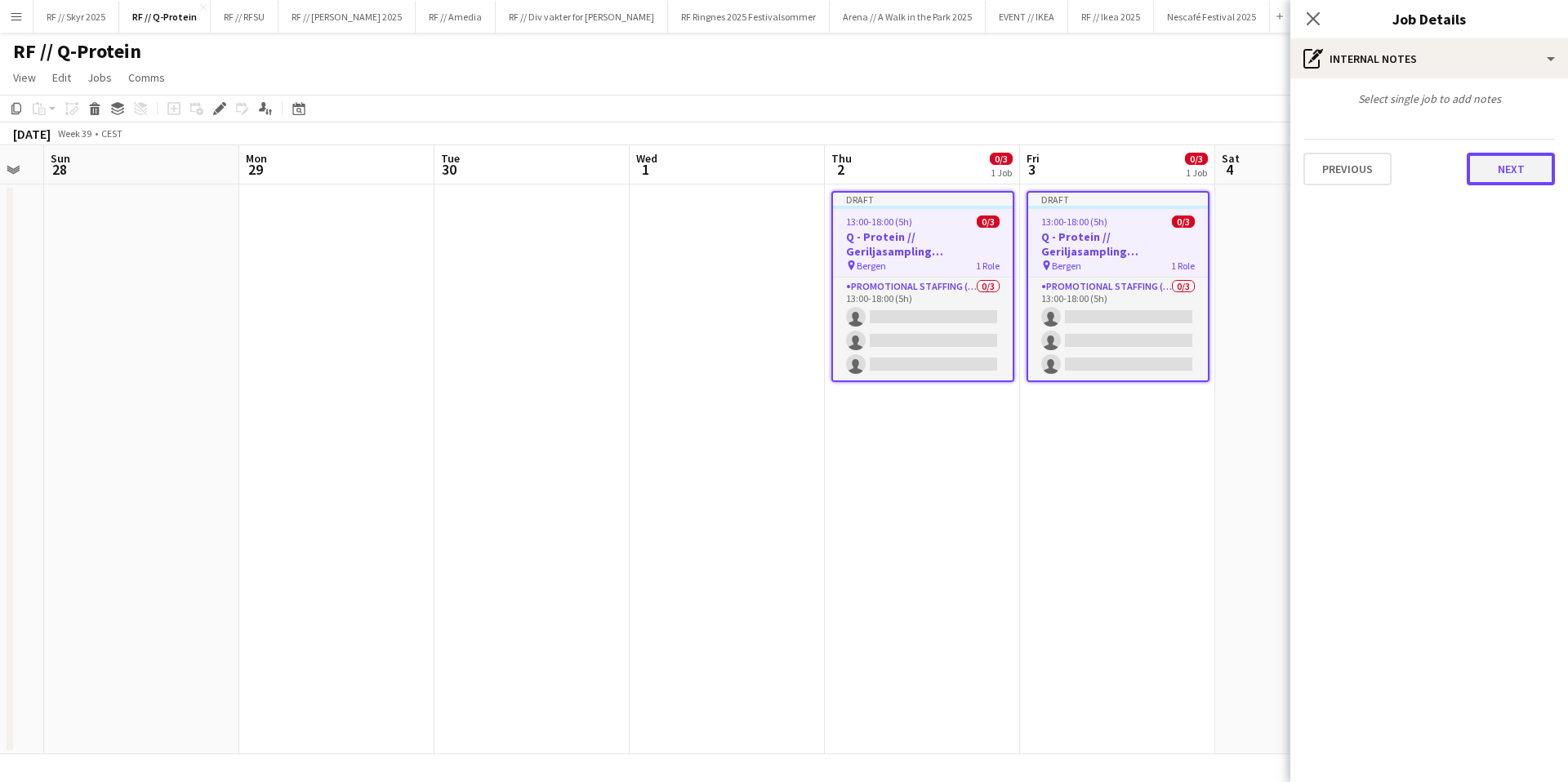
click at [1512, 176] on button "Next" at bounding box center [1511, 168] width 88 height 32
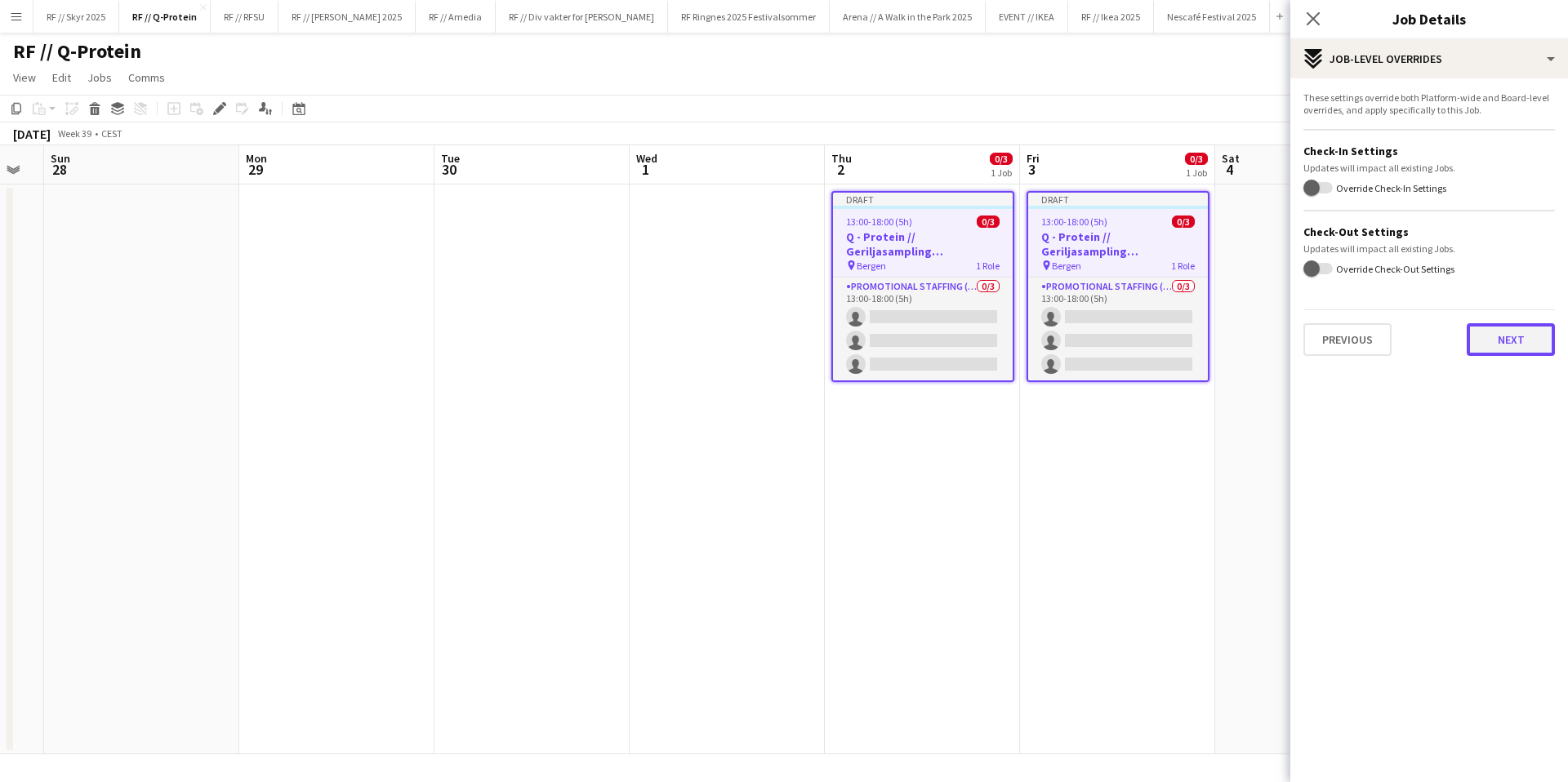
click at [1509, 347] on button "Next" at bounding box center [1511, 339] width 88 height 32
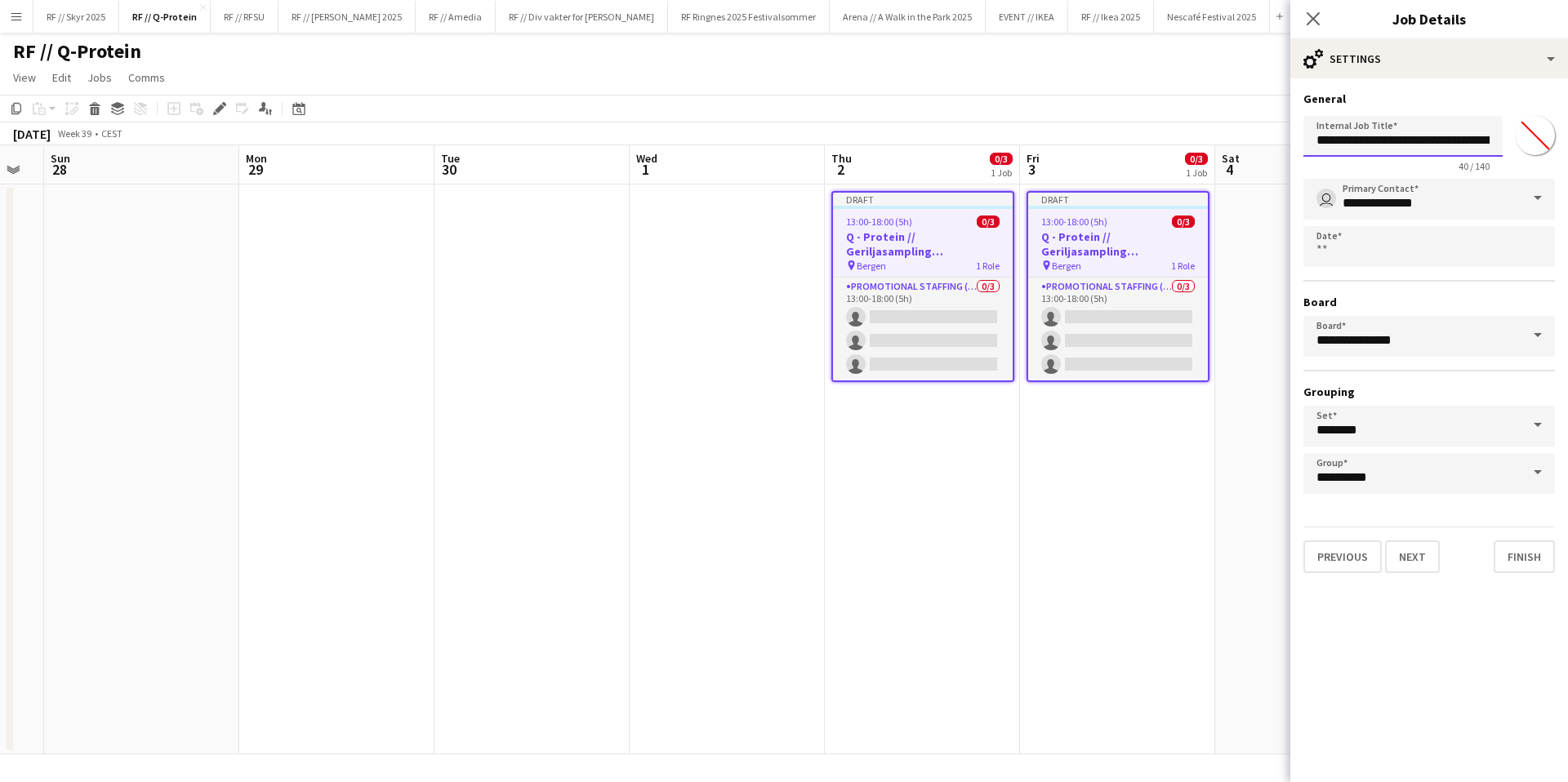
click at [1486, 146] on input "**********" at bounding box center [1403, 136] width 199 height 41
type input "**********"
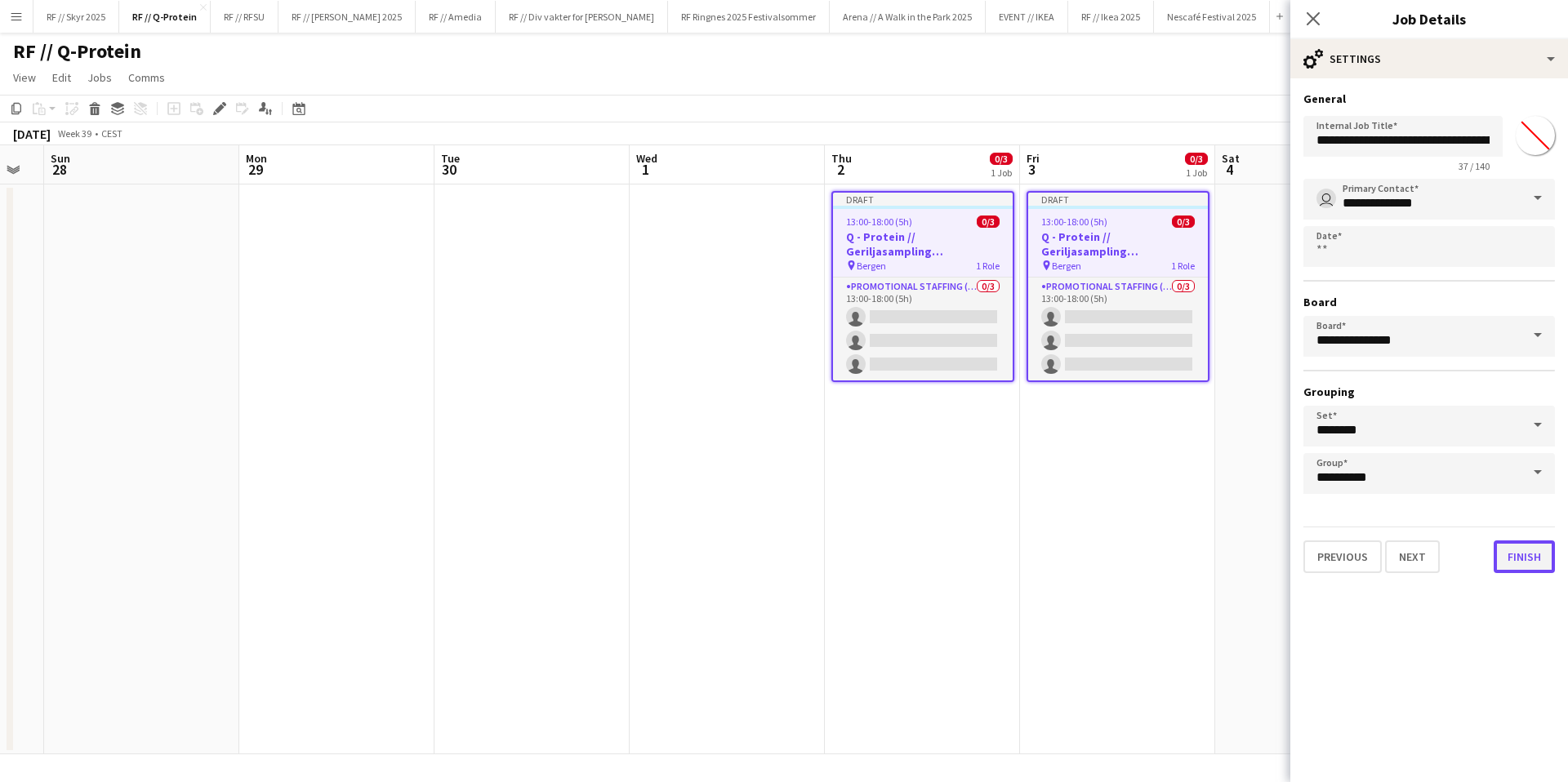
click at [1529, 558] on button "Finish" at bounding box center [1524, 556] width 61 height 32
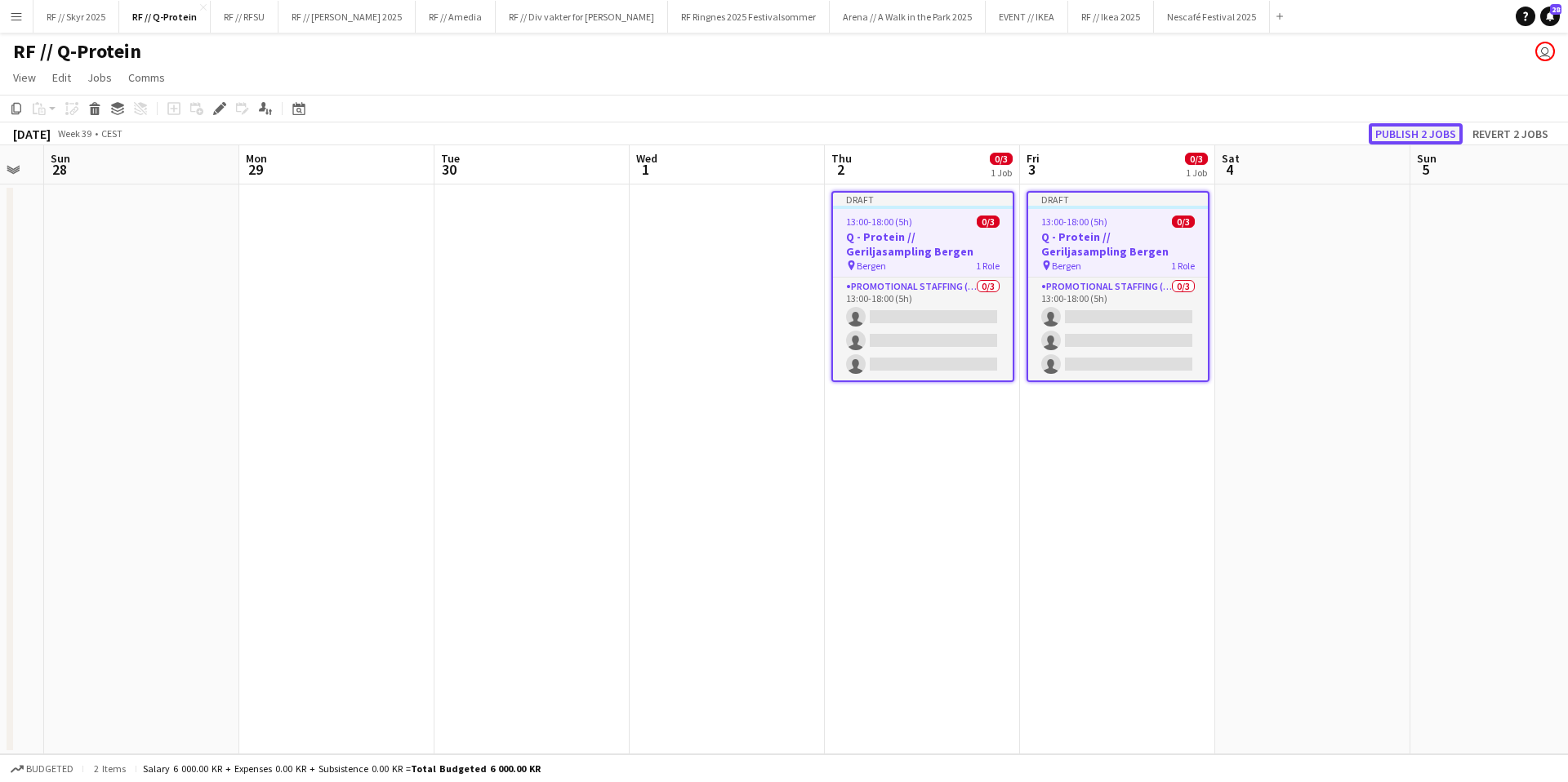
click at [1415, 123] on button "Publish 2 jobs" at bounding box center [1416, 134] width 94 height 22
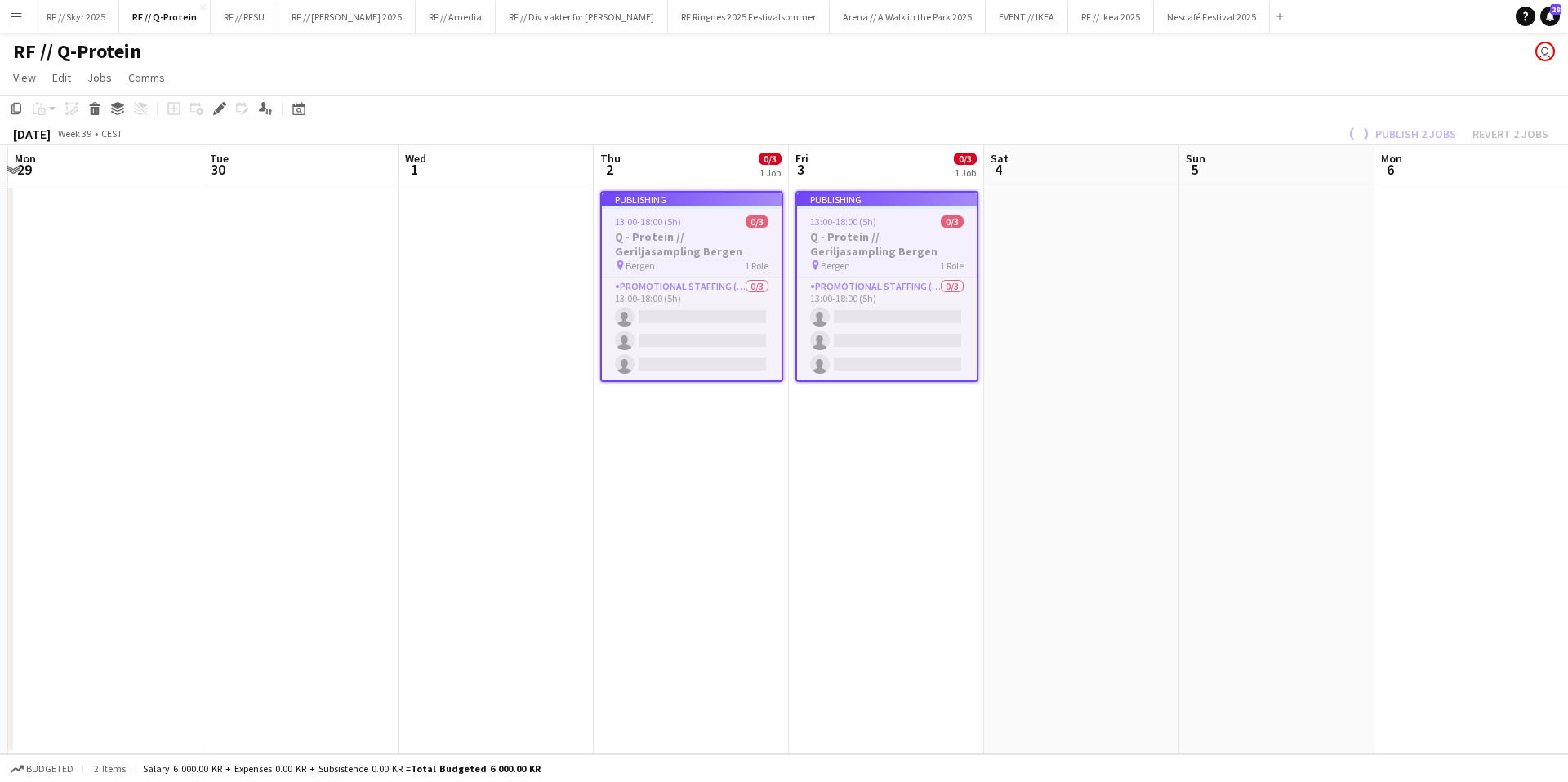
drag, startPoint x: 1402, startPoint y: 408, endPoint x: 762, endPoint y: 414, distance: 640.0
click at [770, 414] on app-calendar-viewport "Fri 26 0/3 1 Job Sat 27 Sun 28 Mon 29 Tue 30 Wed 1 Thu 2 0/3 1 Job Fri 3 0/3 1 …" at bounding box center [784, 449] width 1568 height 609
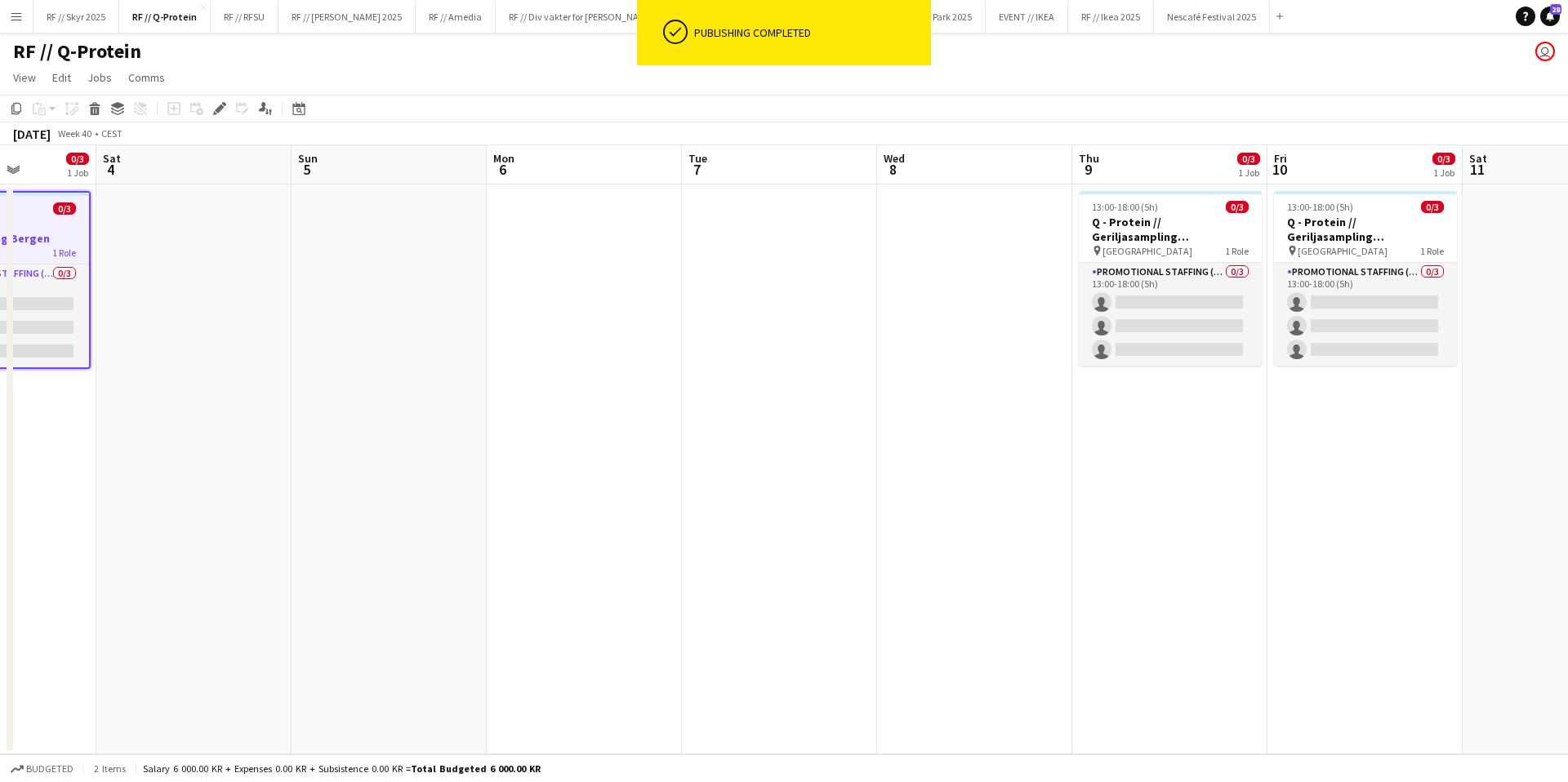
scroll to position [0, 574]
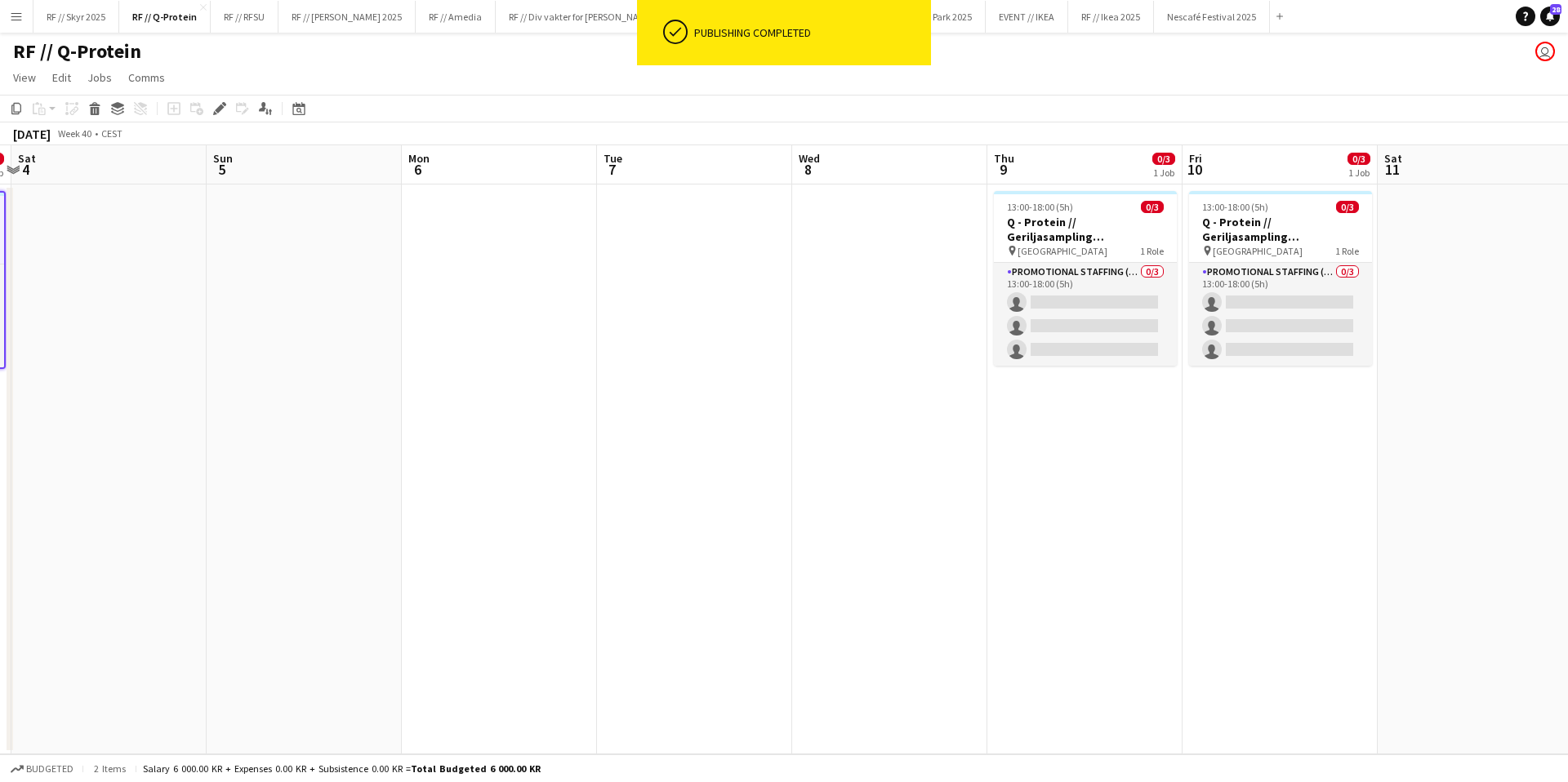
drag, startPoint x: 1338, startPoint y: 434, endPoint x: 722, endPoint y: 411, distance: 616.4
click at [722, 411] on app-calendar-viewport "Wed 1 Thu 2 0/3 1 Job Fri 3 0/3 1 Job Sat 4 Sun 5 Mon 6 Tue 7 Wed 8 Thu 9 0/3 1…" at bounding box center [784, 449] width 1568 height 609
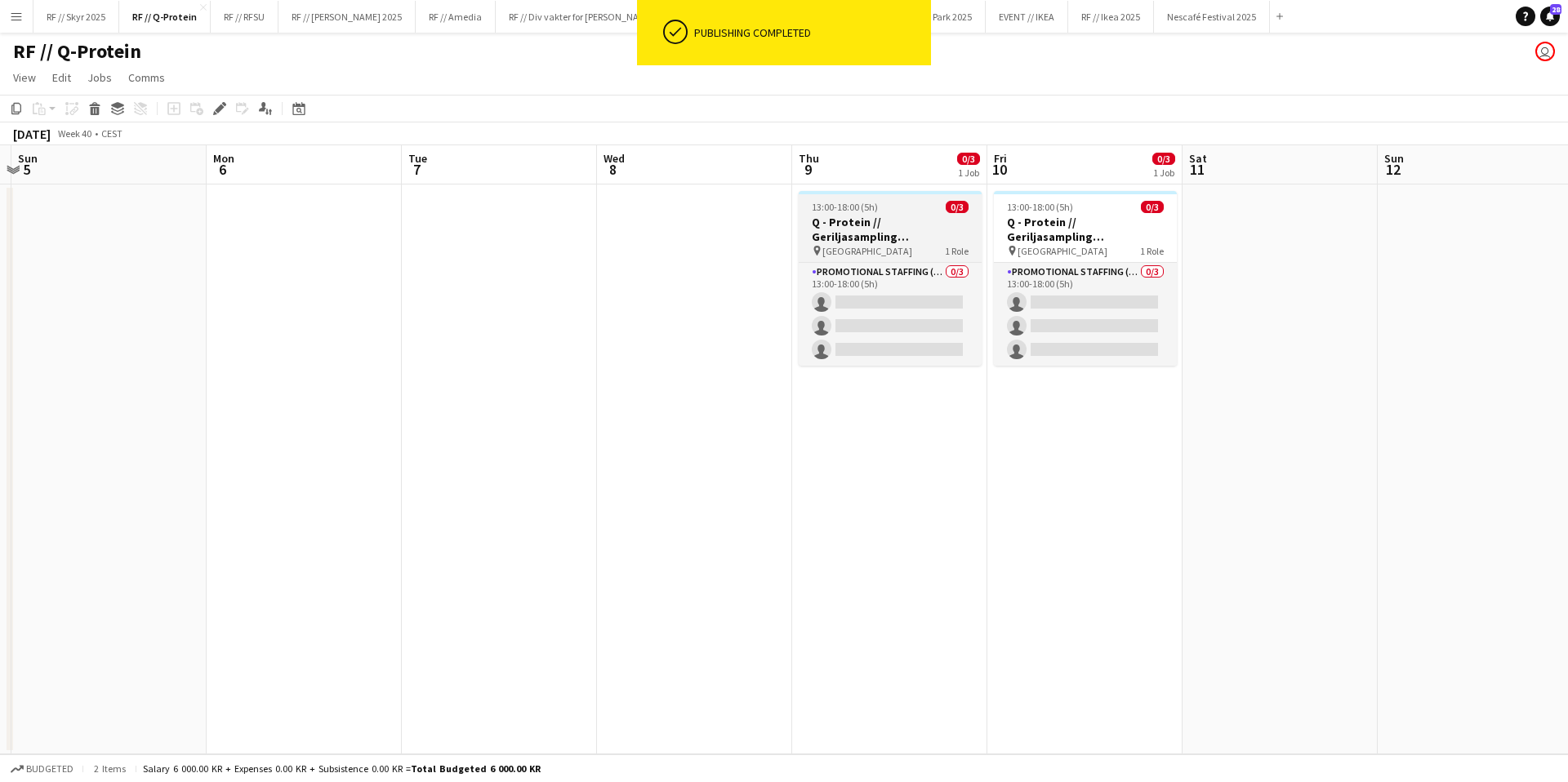
click at [815, 212] on span "13:00-18:00 (5h)" at bounding box center [844, 206] width 66 height 12
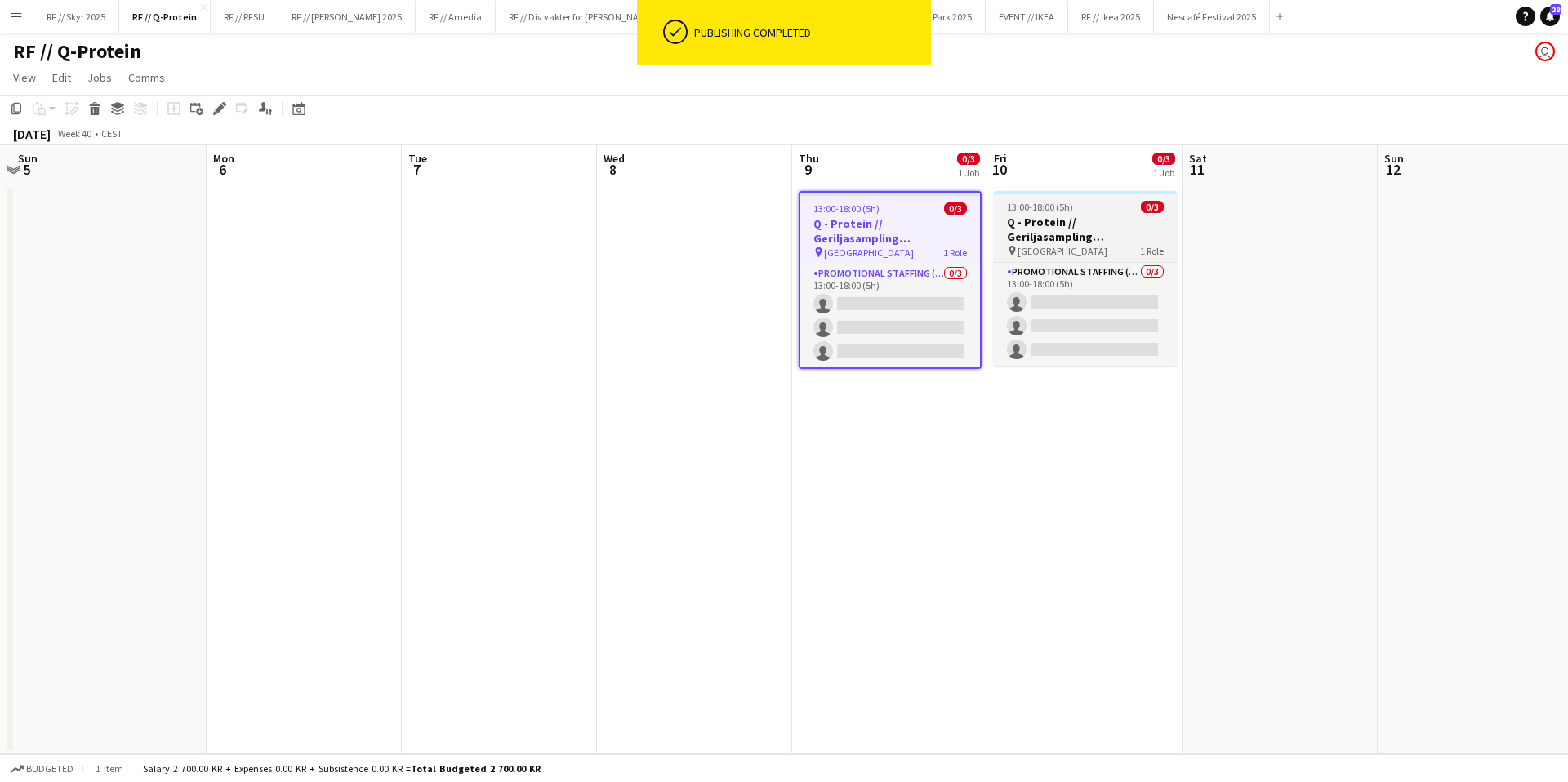
click at [1114, 233] on h3 "Q - Protein // Geriljasampling [GEOGRAPHIC_DATA]" at bounding box center [1085, 229] width 183 height 29
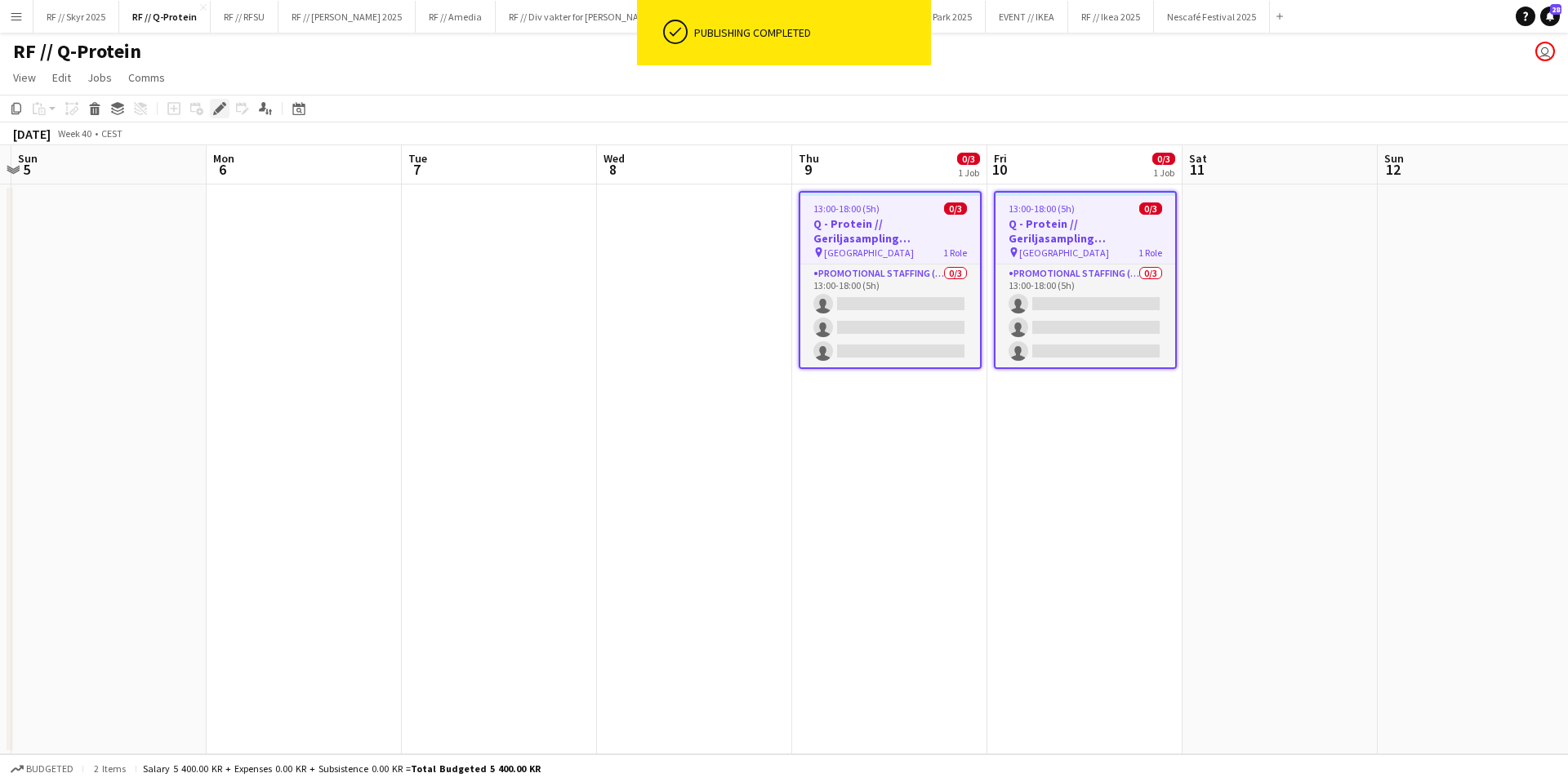
click at [225, 107] on icon "Edit" at bounding box center [220, 109] width 13 height 13
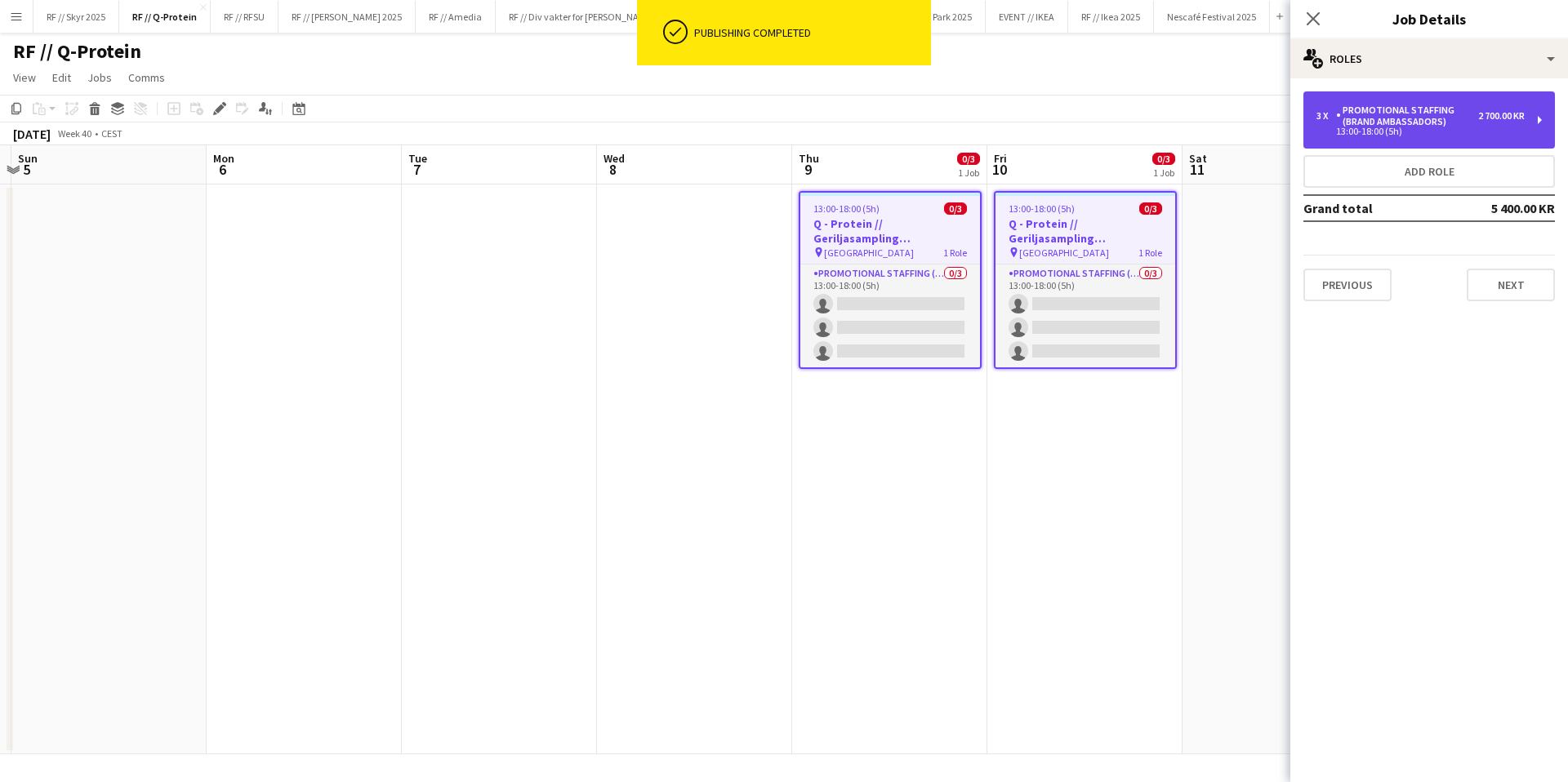
click at [1471, 120] on div "Promotional Staffing (Brand Ambassadors)" at bounding box center [1406, 116] width 142 height 23
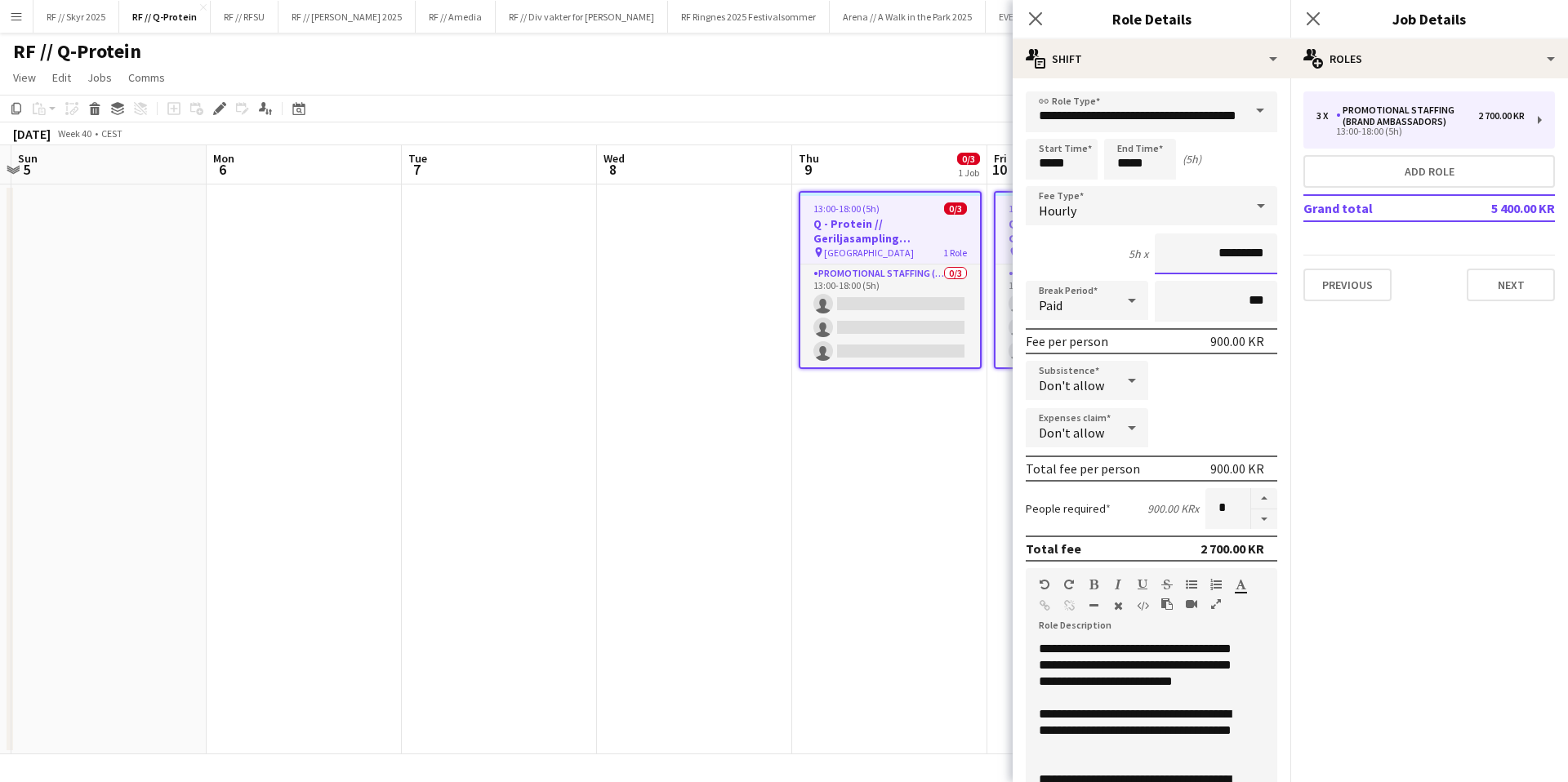
click at [1197, 253] on input "*********" at bounding box center [1216, 253] width 123 height 41
click at [1203, 254] on input "*********" at bounding box center [1216, 253] width 123 height 41
type input "****"
type input "******"
click at [1488, 349] on mat-expansion-panel "pencil3 General details 3 x Promotional Staffing (Brand Ambassadors) 2 700.00 K…" at bounding box center [1429, 430] width 278 height 703
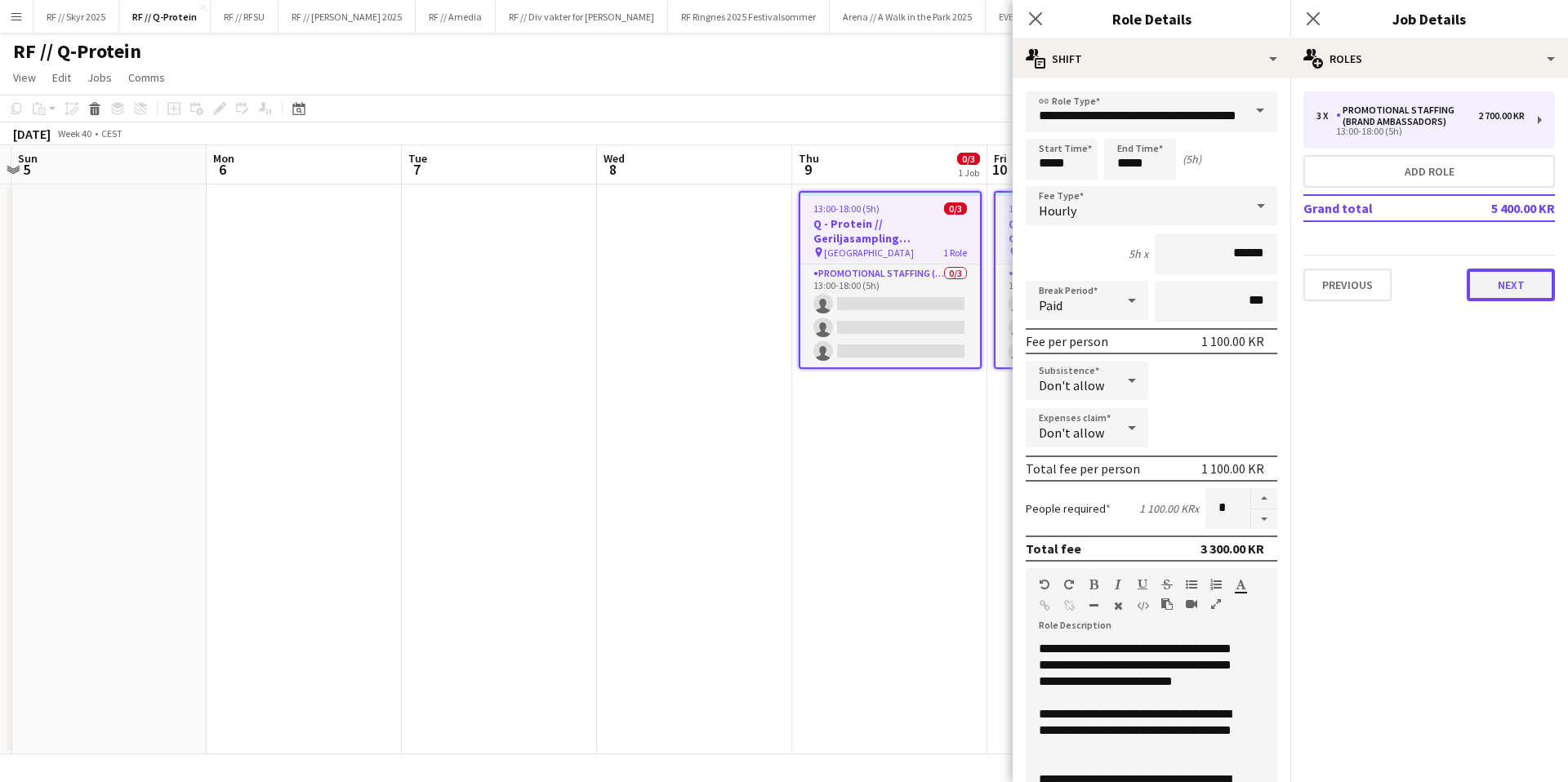
click at [1496, 273] on button "Next" at bounding box center [1511, 284] width 88 height 32
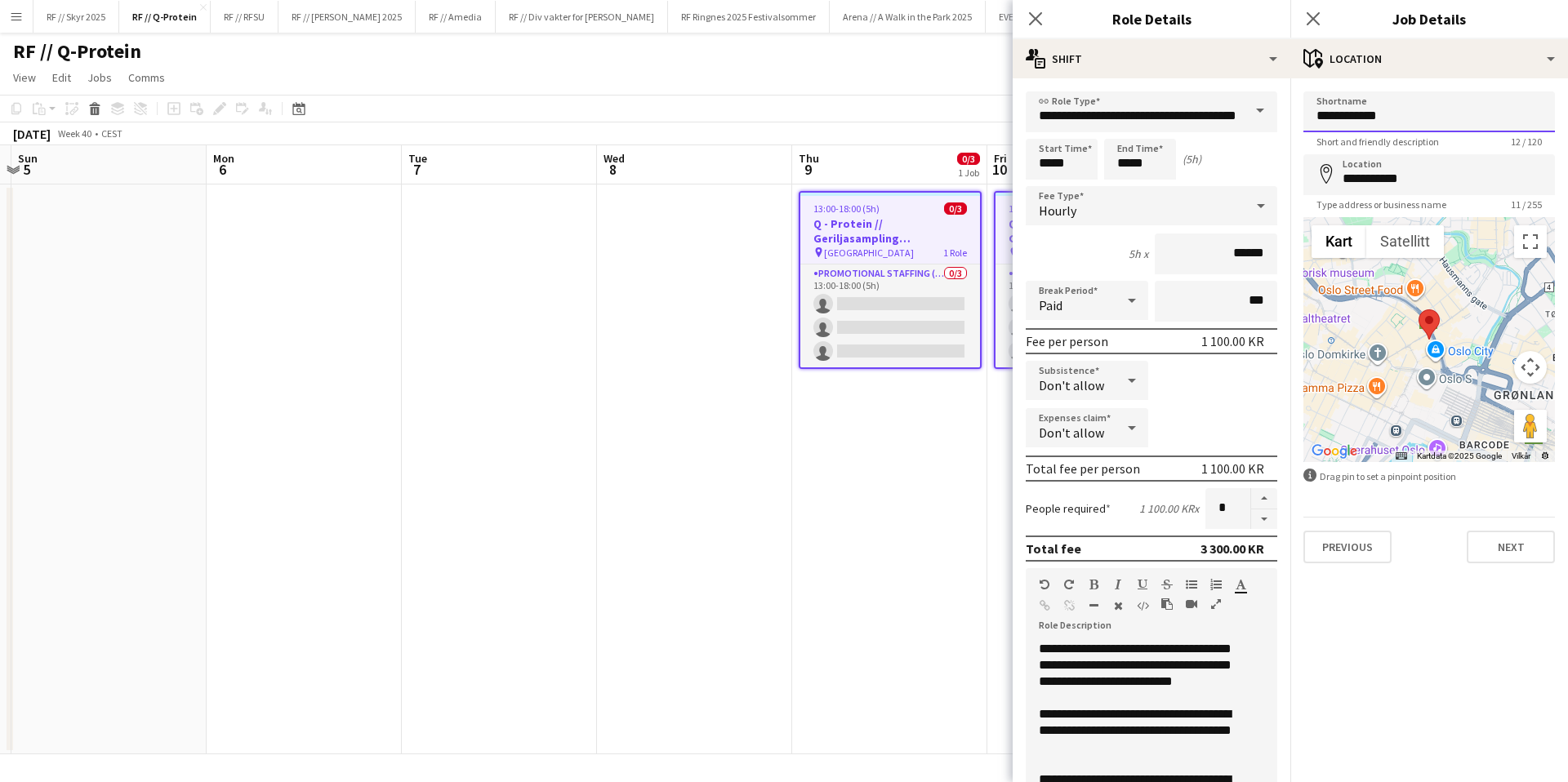
click at [1373, 116] on input "**********" at bounding box center [1430, 111] width 252 height 41
type input "**********"
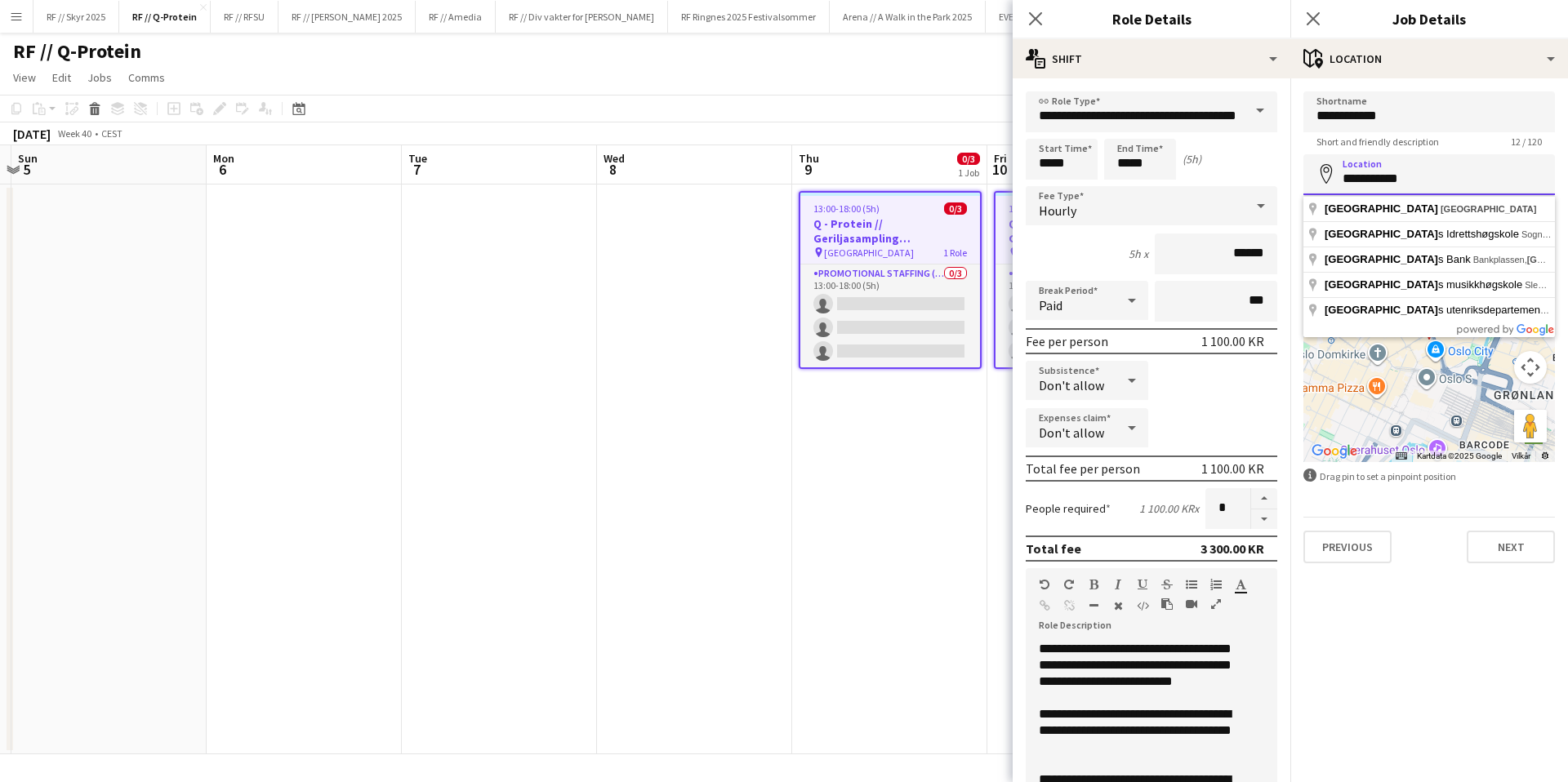
drag, startPoint x: 1445, startPoint y: 174, endPoint x: 1308, endPoint y: 165, distance: 137.3
click at [1308, 165] on input "**********" at bounding box center [1430, 174] width 252 height 41
type input "**********"
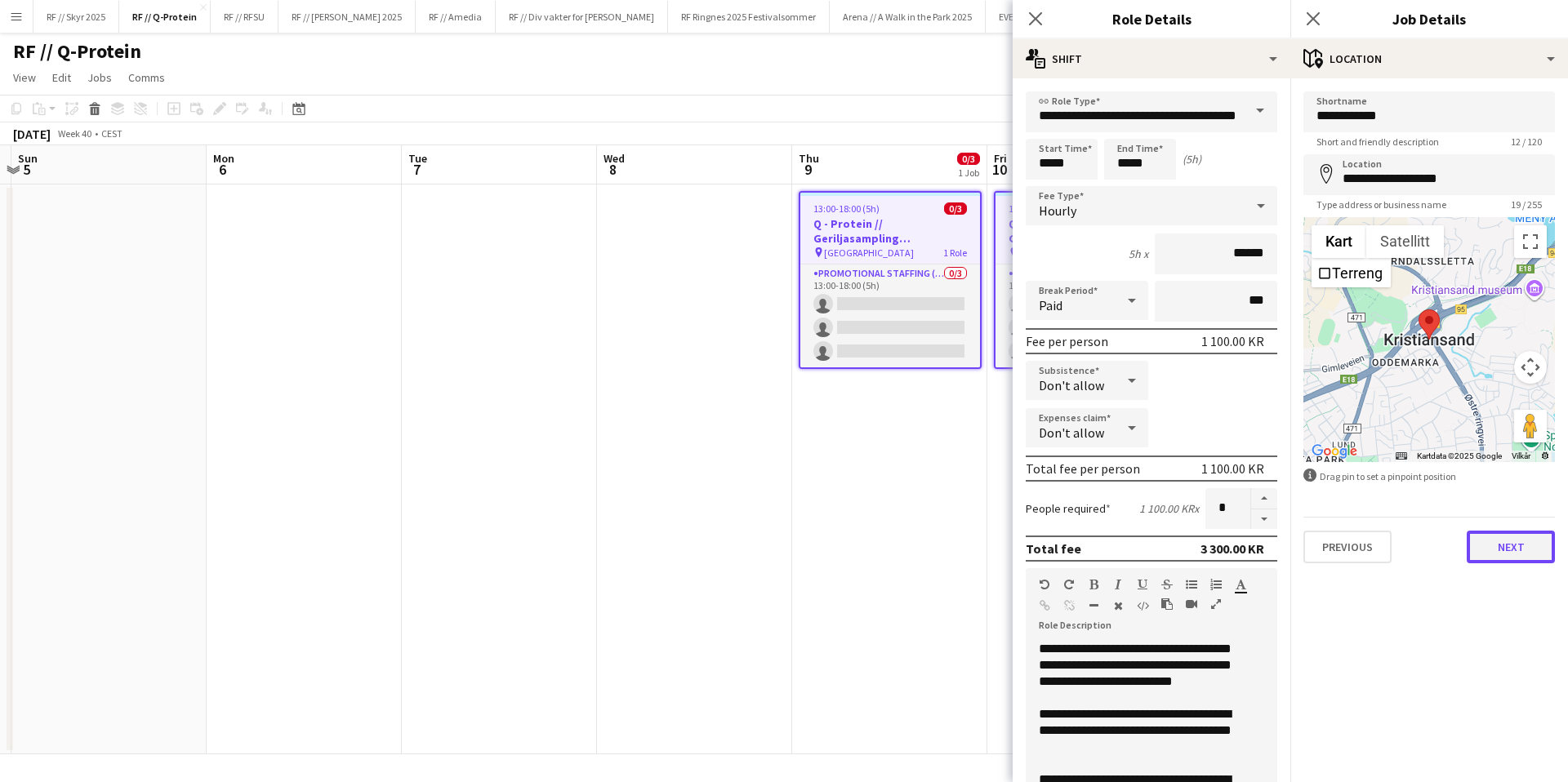
click at [1520, 547] on button "Next" at bounding box center [1511, 547] width 88 height 32
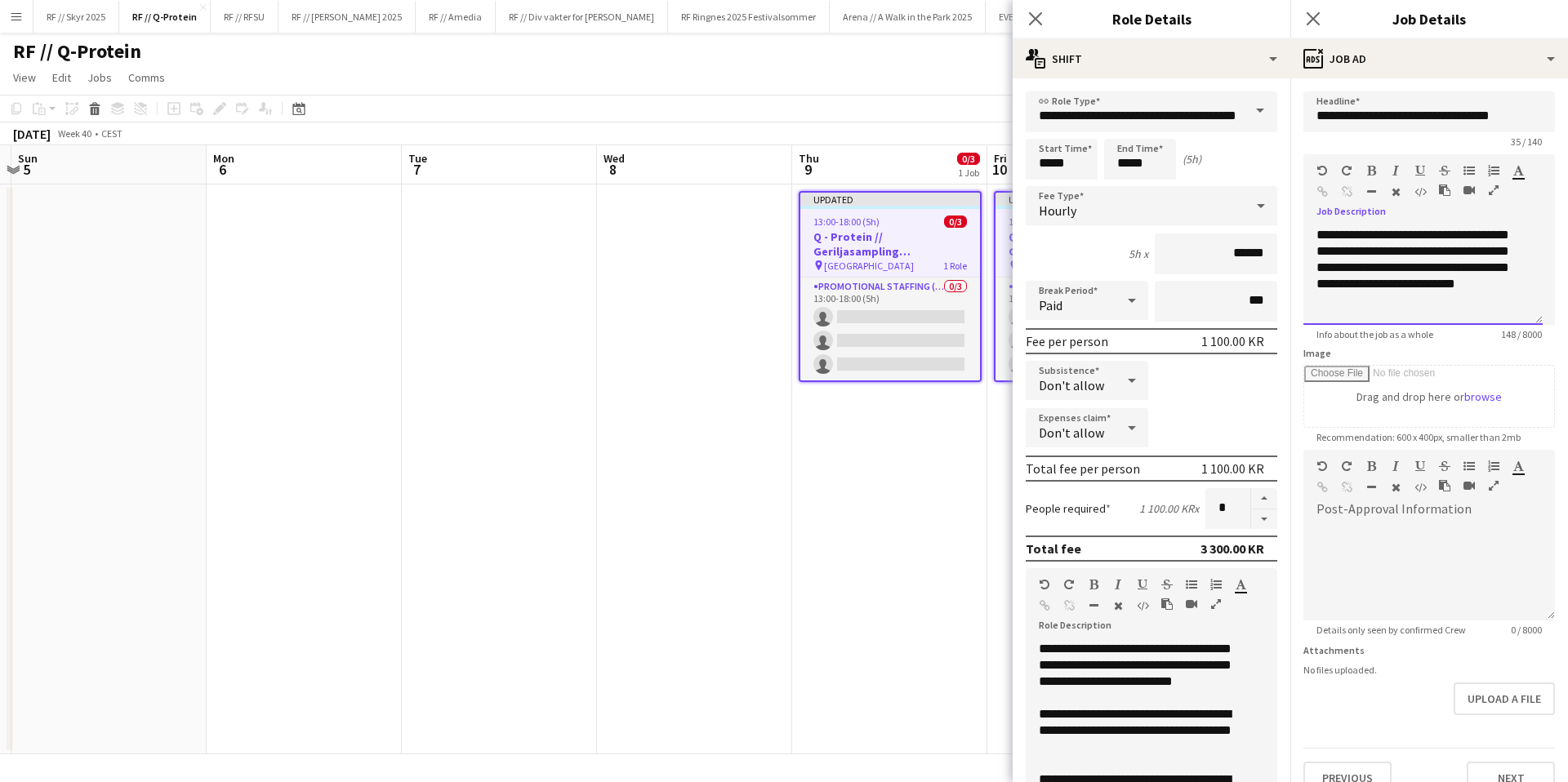
click at [1483, 249] on div "**********" at bounding box center [1423, 276] width 240 height 98
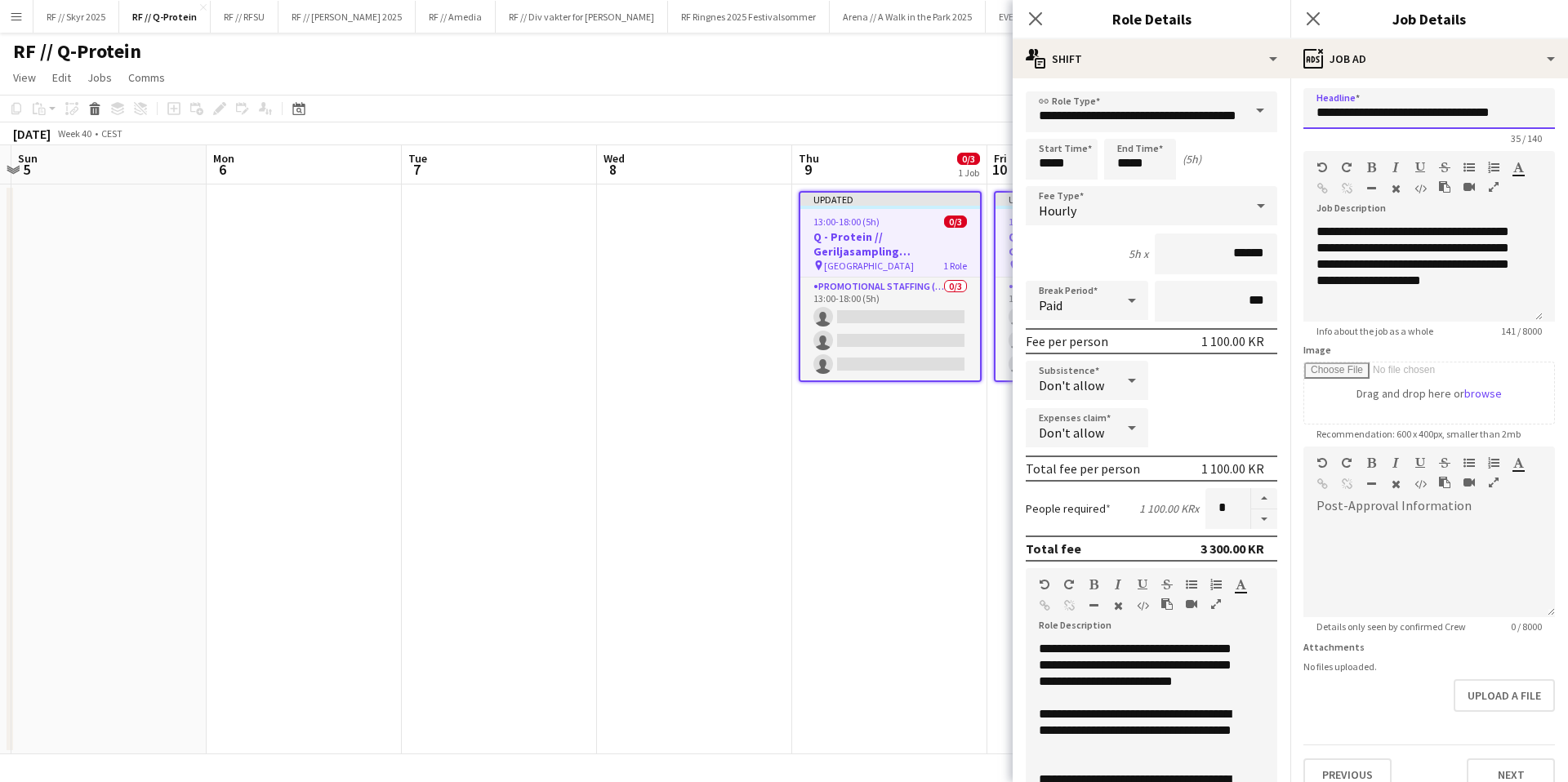
click at [1491, 116] on input "**********" at bounding box center [1430, 108] width 252 height 41
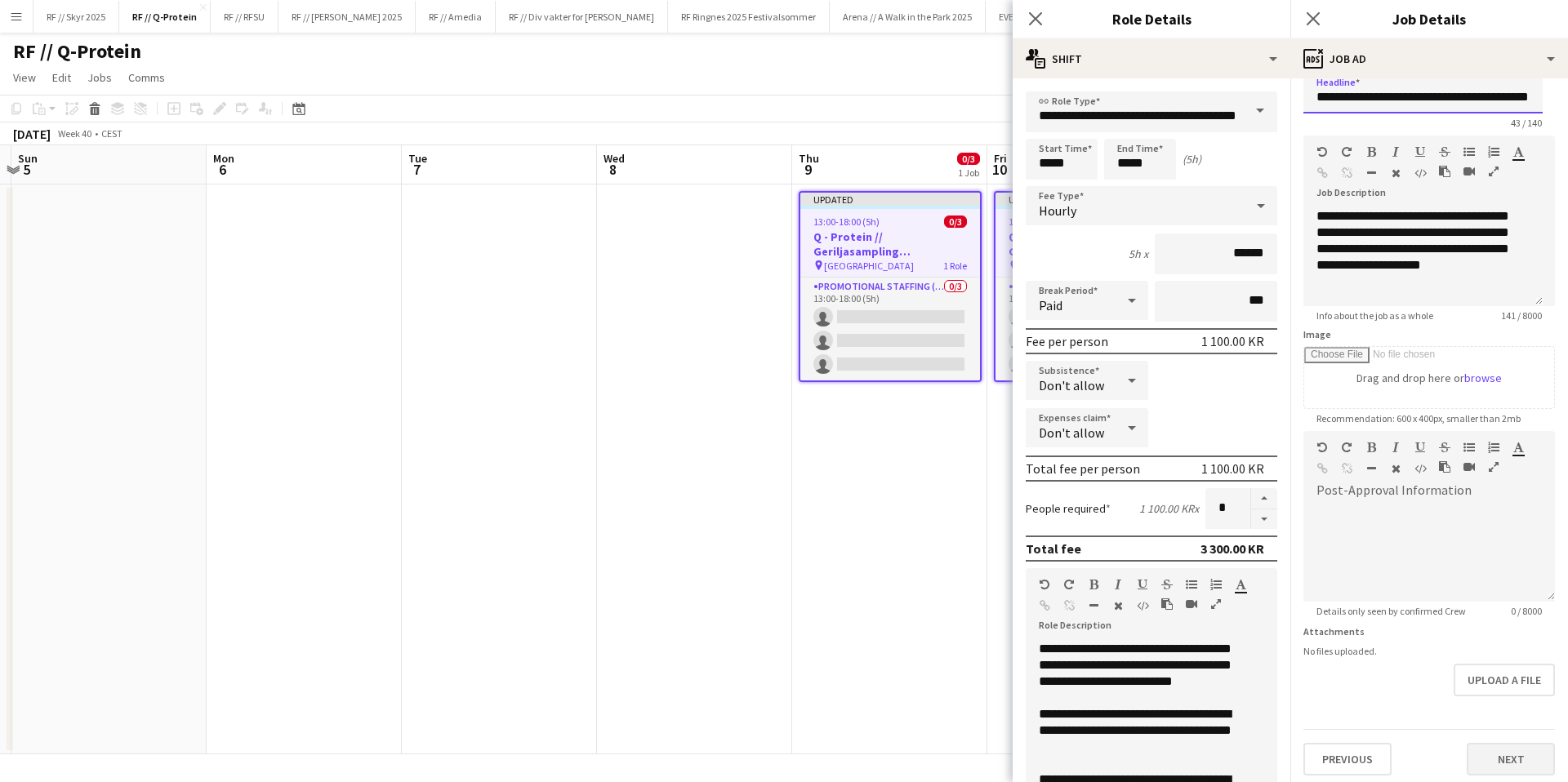
scroll to position [26, 0]
type input "**********"
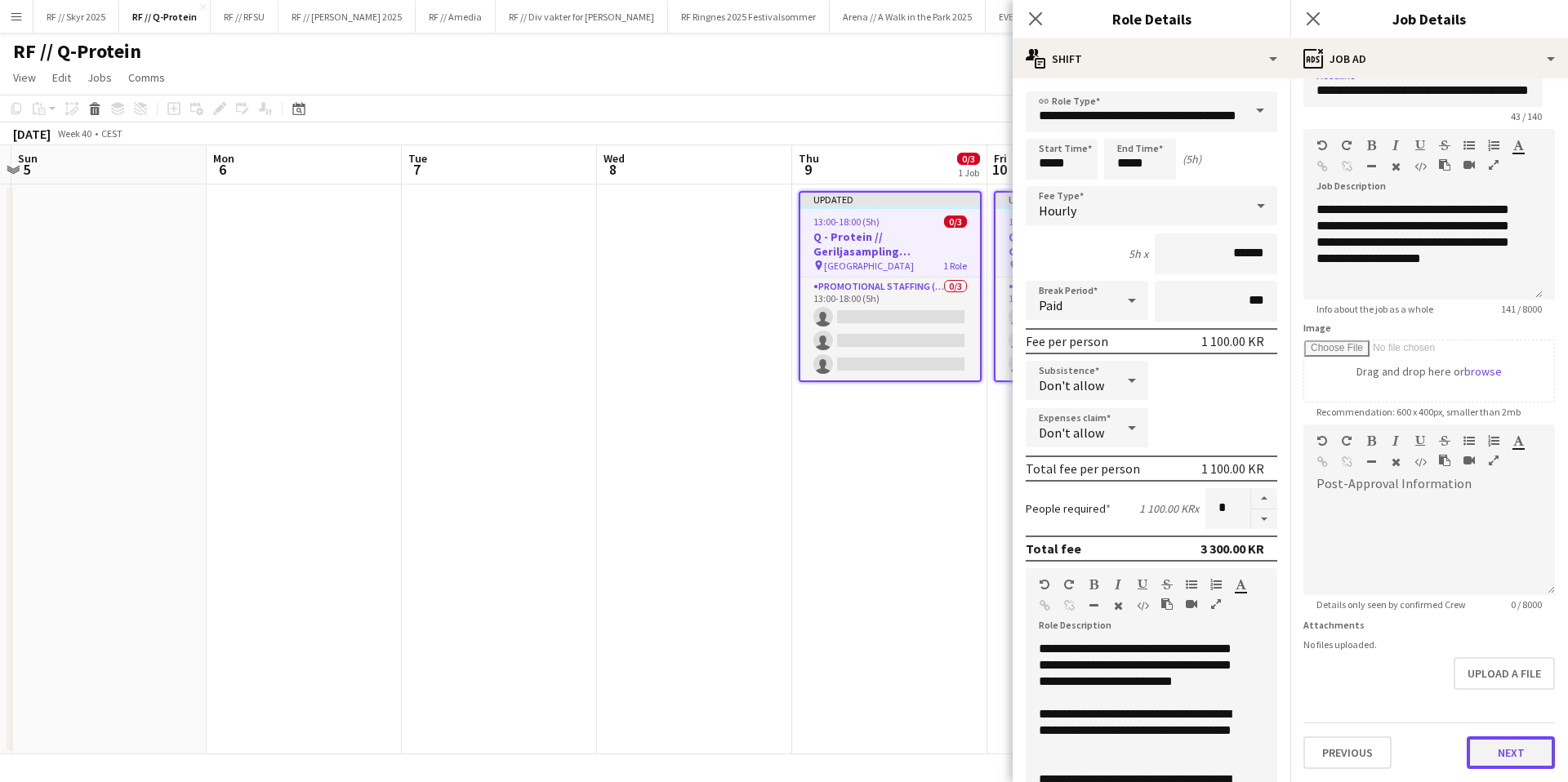
click at [1507, 755] on button "Next" at bounding box center [1511, 752] width 88 height 32
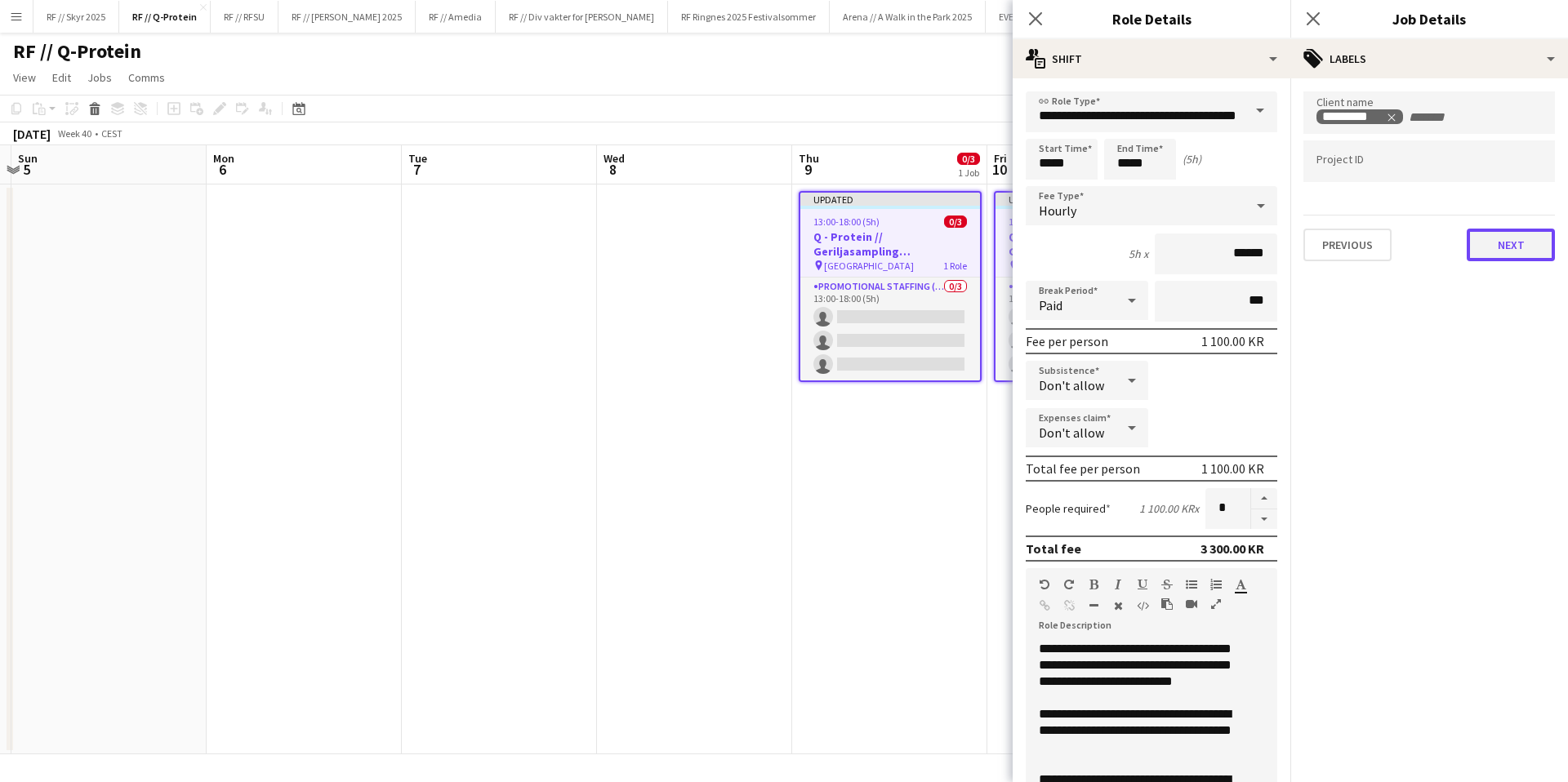
click at [1518, 252] on button "Next" at bounding box center [1511, 244] width 88 height 32
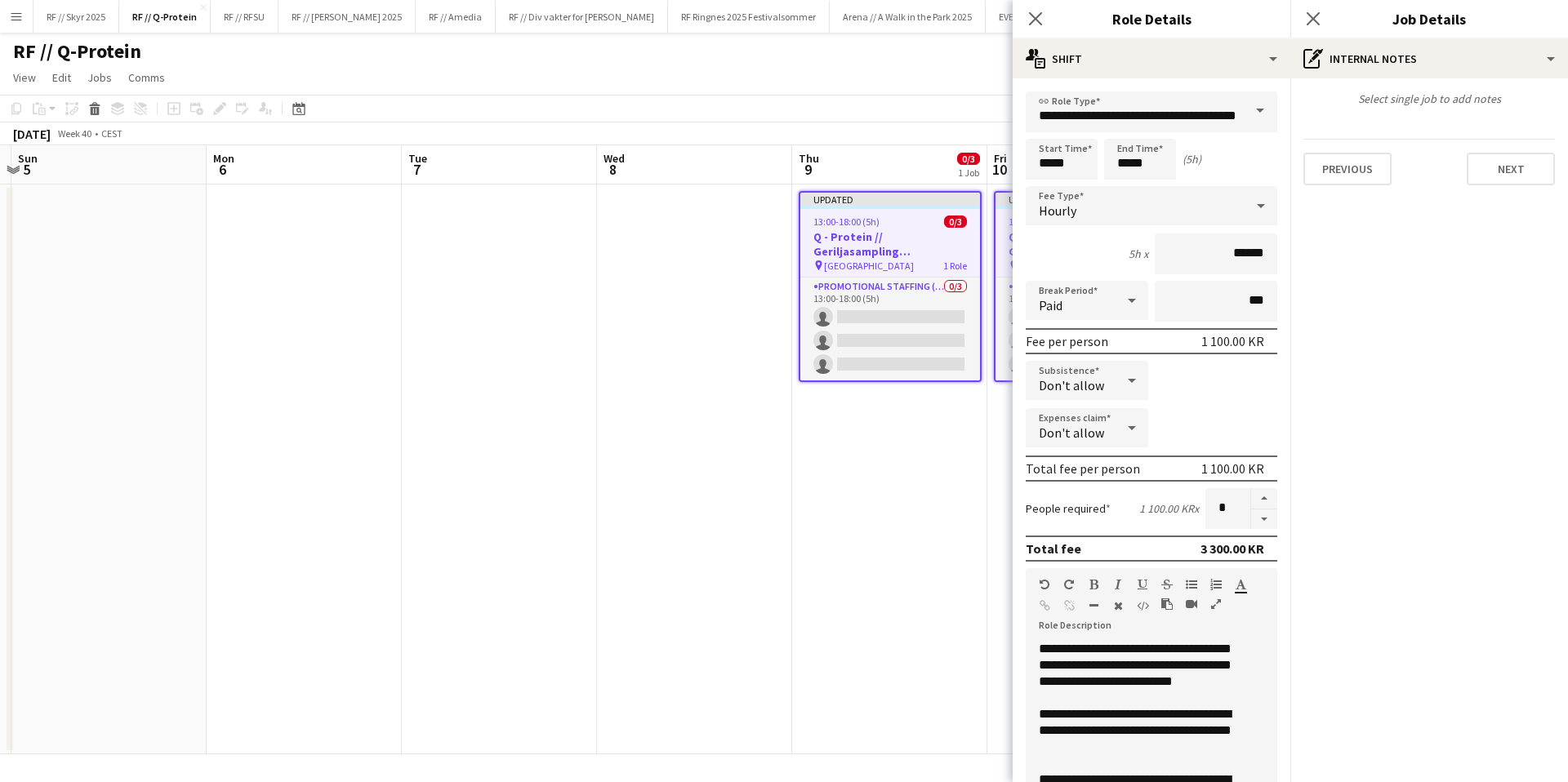
click at [1512, 192] on div "Select single job to add notes Previous Next" at bounding box center [1429, 138] width 278 height 120
click at [1511, 167] on button "Next" at bounding box center [1511, 168] width 88 height 32
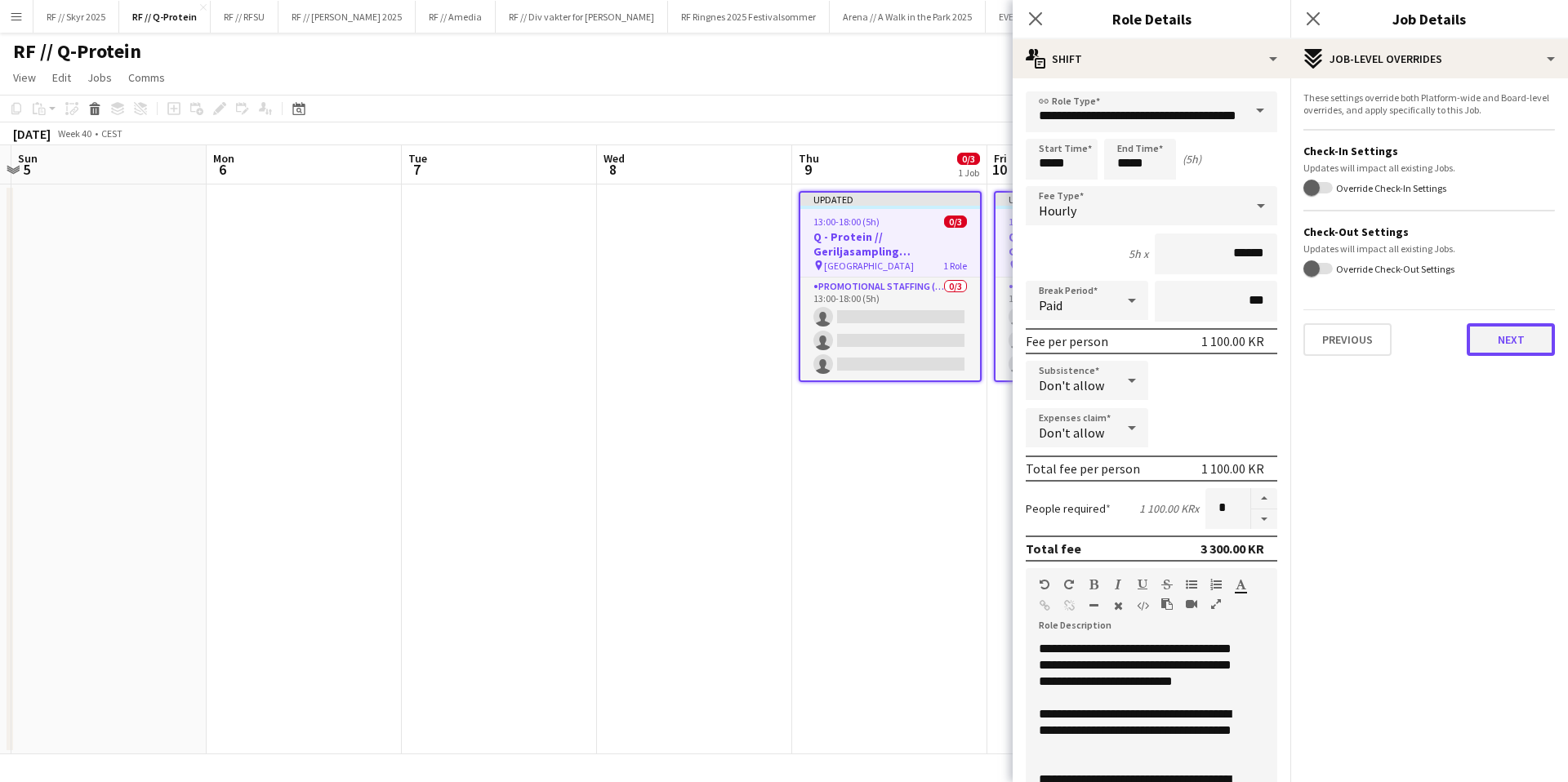
click at [1503, 333] on button "Next" at bounding box center [1511, 339] width 88 height 32
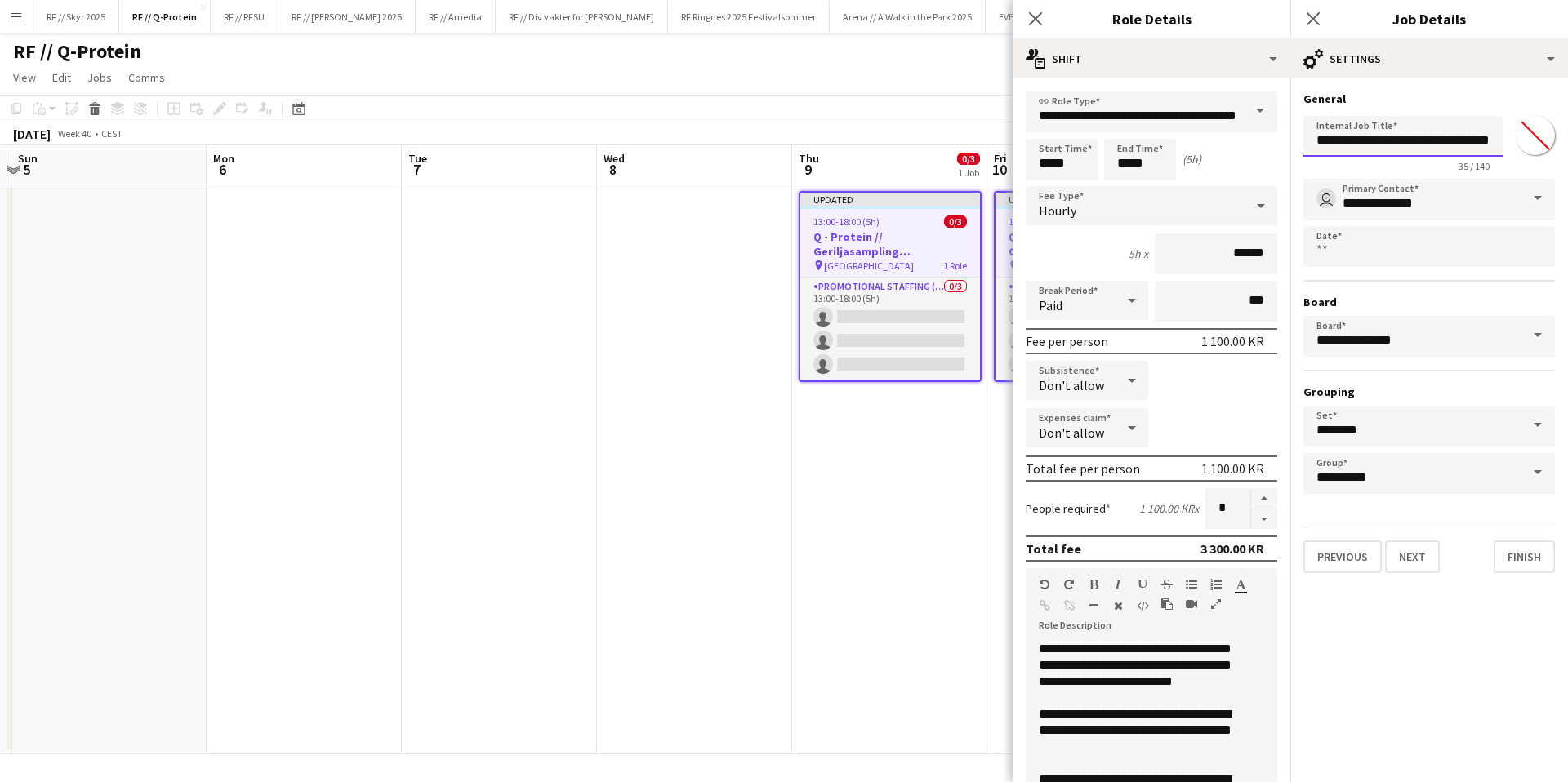
click at [1484, 141] on input "**********" at bounding box center [1403, 136] width 199 height 41
type input "**********"
click at [1519, 558] on button "Finish" at bounding box center [1524, 556] width 61 height 32
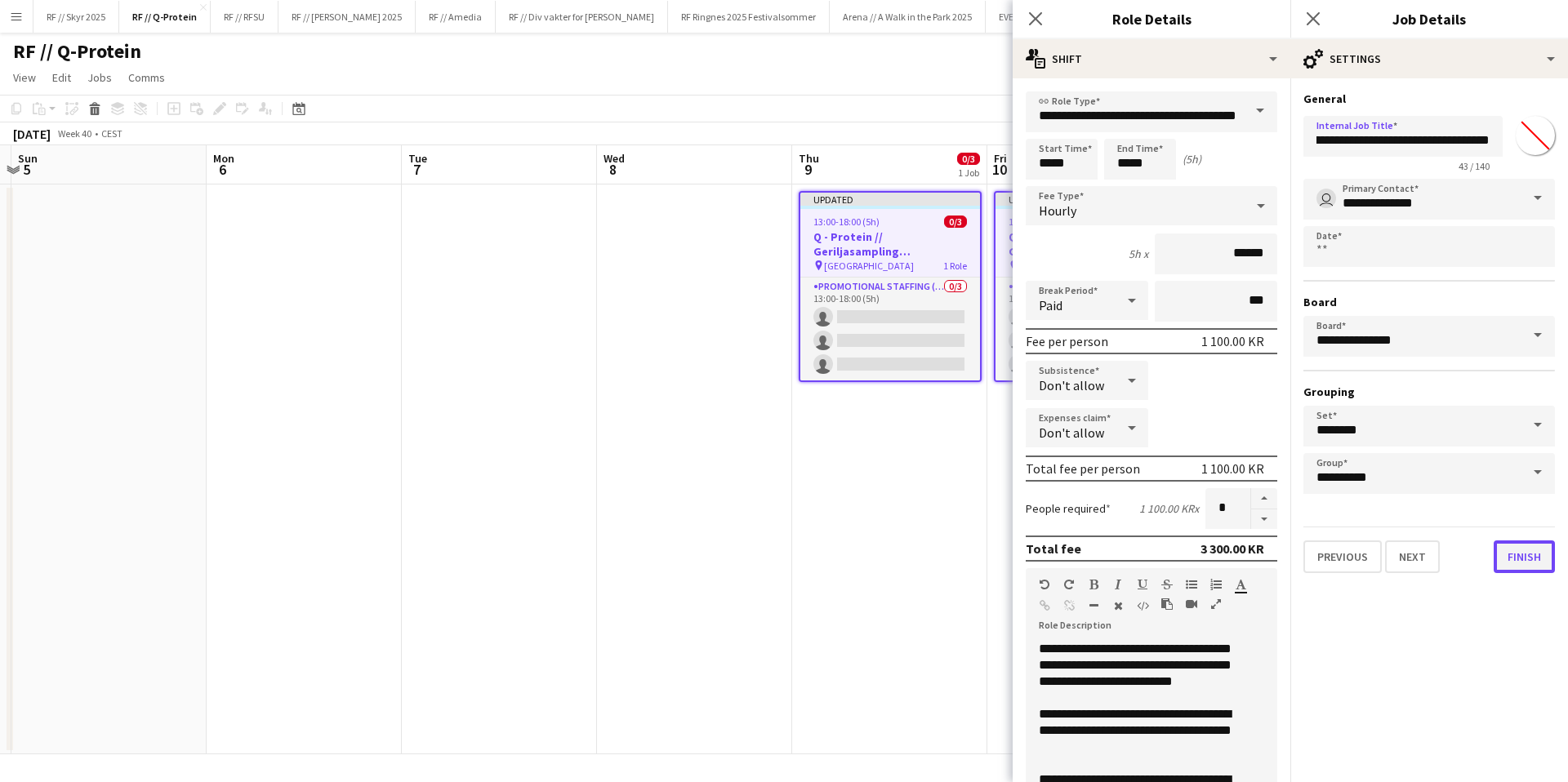
scroll to position [0, 0]
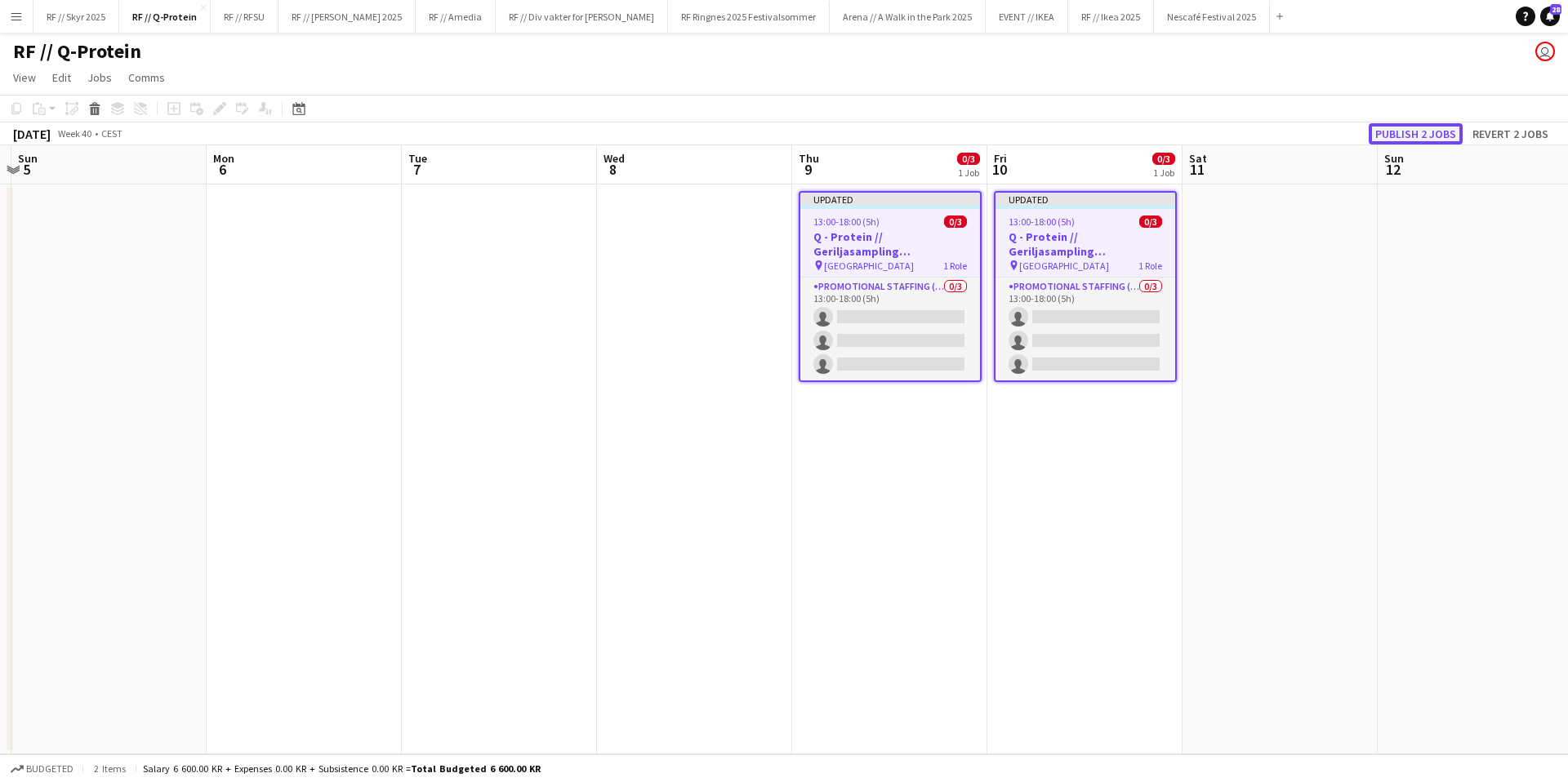
click at [1422, 133] on button "Publish 2 jobs" at bounding box center [1416, 134] width 94 height 22
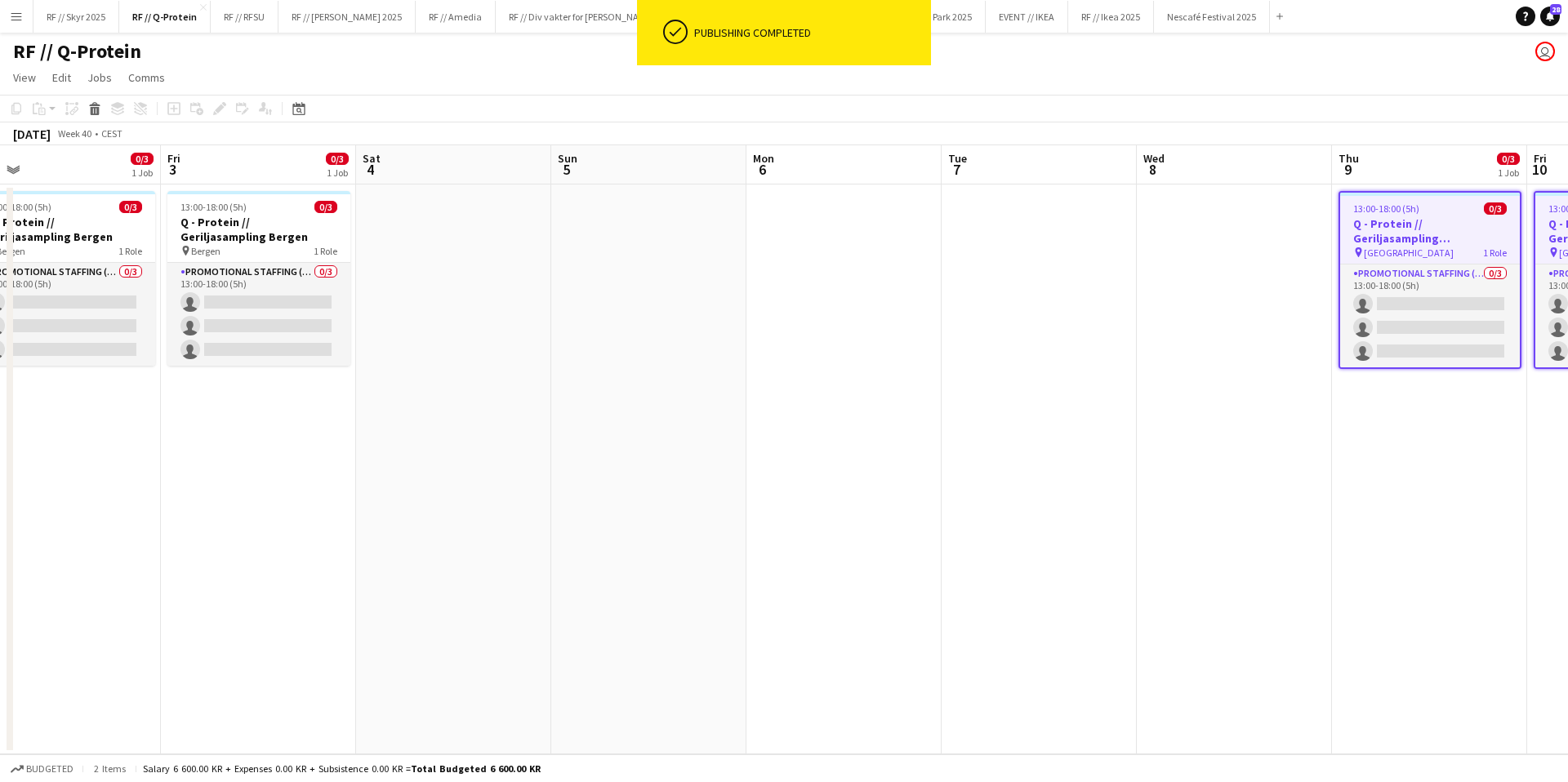
drag, startPoint x: 762, startPoint y: 530, endPoint x: 1483, endPoint y: 527, distance: 721.0
click at [1483, 527] on app-calendar-viewport "Tue 30 Wed 1 Thu 2 0/3 1 Job Fri 3 0/3 1 Job Sat 4 Sun 5 Mon 6 Tue 7 Wed 8 Thu …" at bounding box center [784, 449] width 1568 height 609
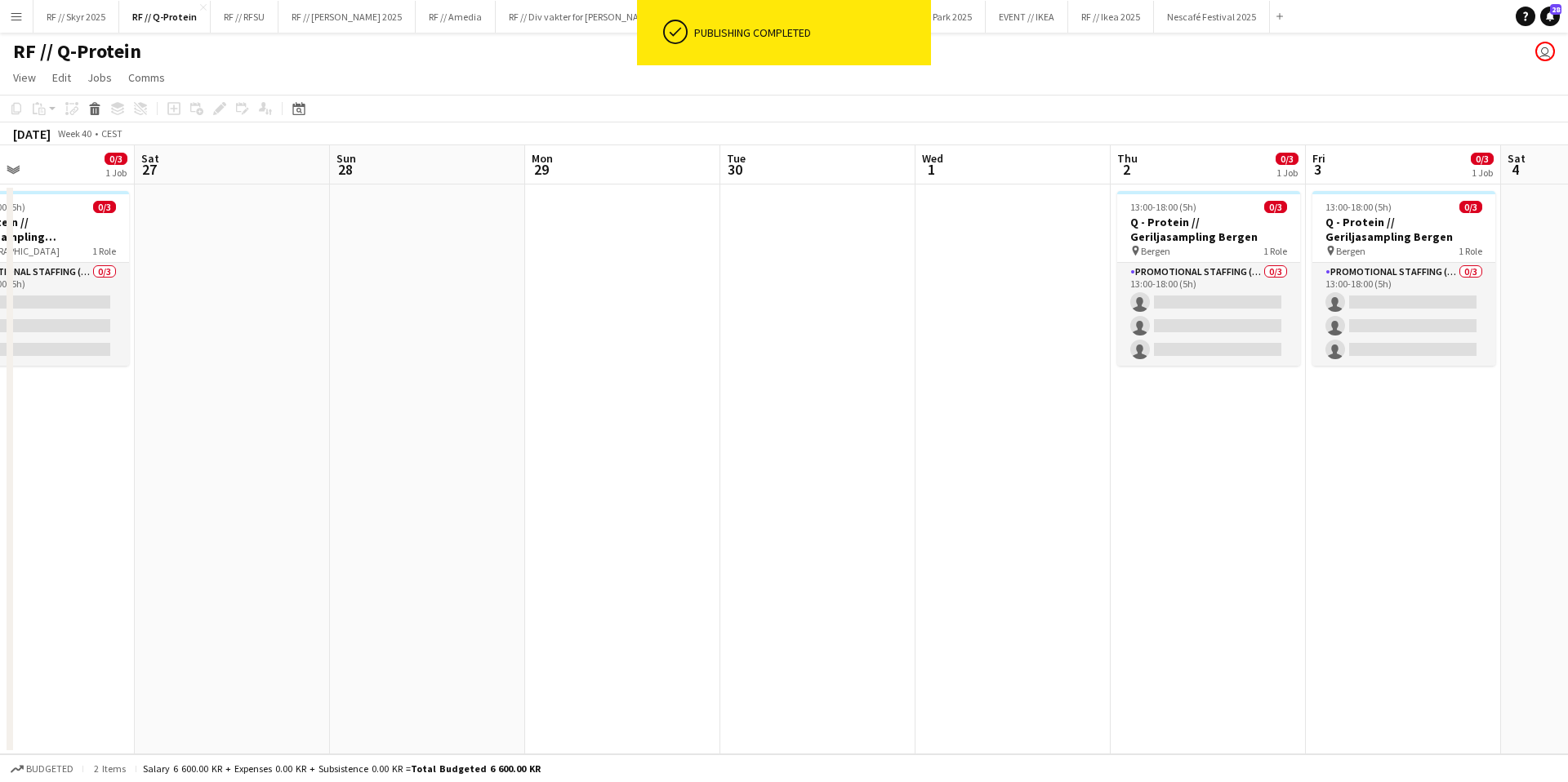
drag, startPoint x: 555, startPoint y: 488, endPoint x: 1456, endPoint y: 469, distance: 901.2
click at [1456, 469] on app-calendar-viewport "Wed 24 Thu 25 0/3 1 Job Fri 26 0/3 1 Job Sat 27 Sun 28 Mon 29 Tue 30 Wed 1 Thu …" at bounding box center [784, 449] width 1568 height 609
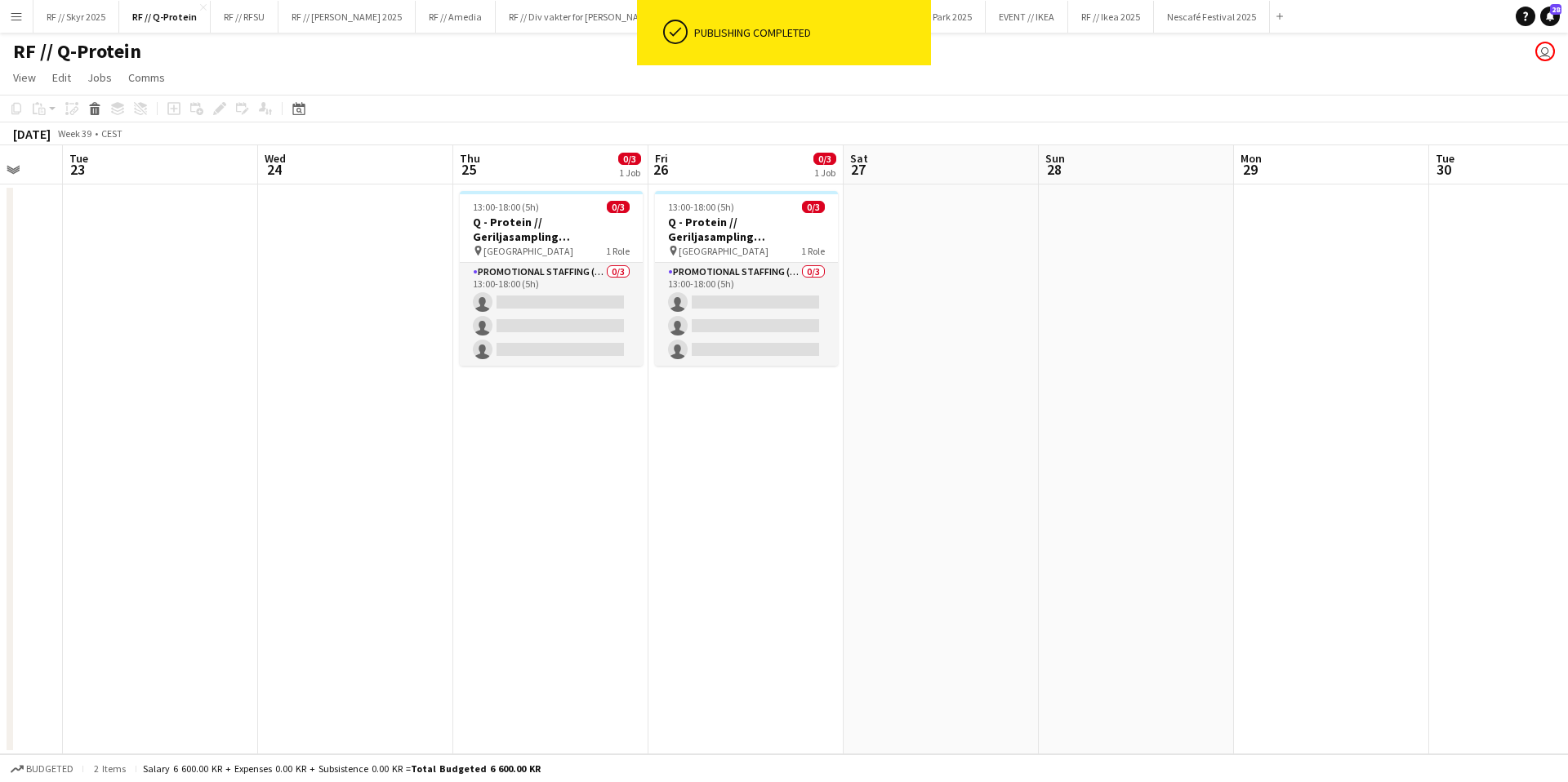
drag, startPoint x: 817, startPoint y: 469, endPoint x: 1686, endPoint y: 455, distance: 869.1
click at [1567, 455] on html "ok-circled Publishing completed Menu Boards Boards Boards All jobs Status Workf…" at bounding box center [784, 391] width 1568 height 782
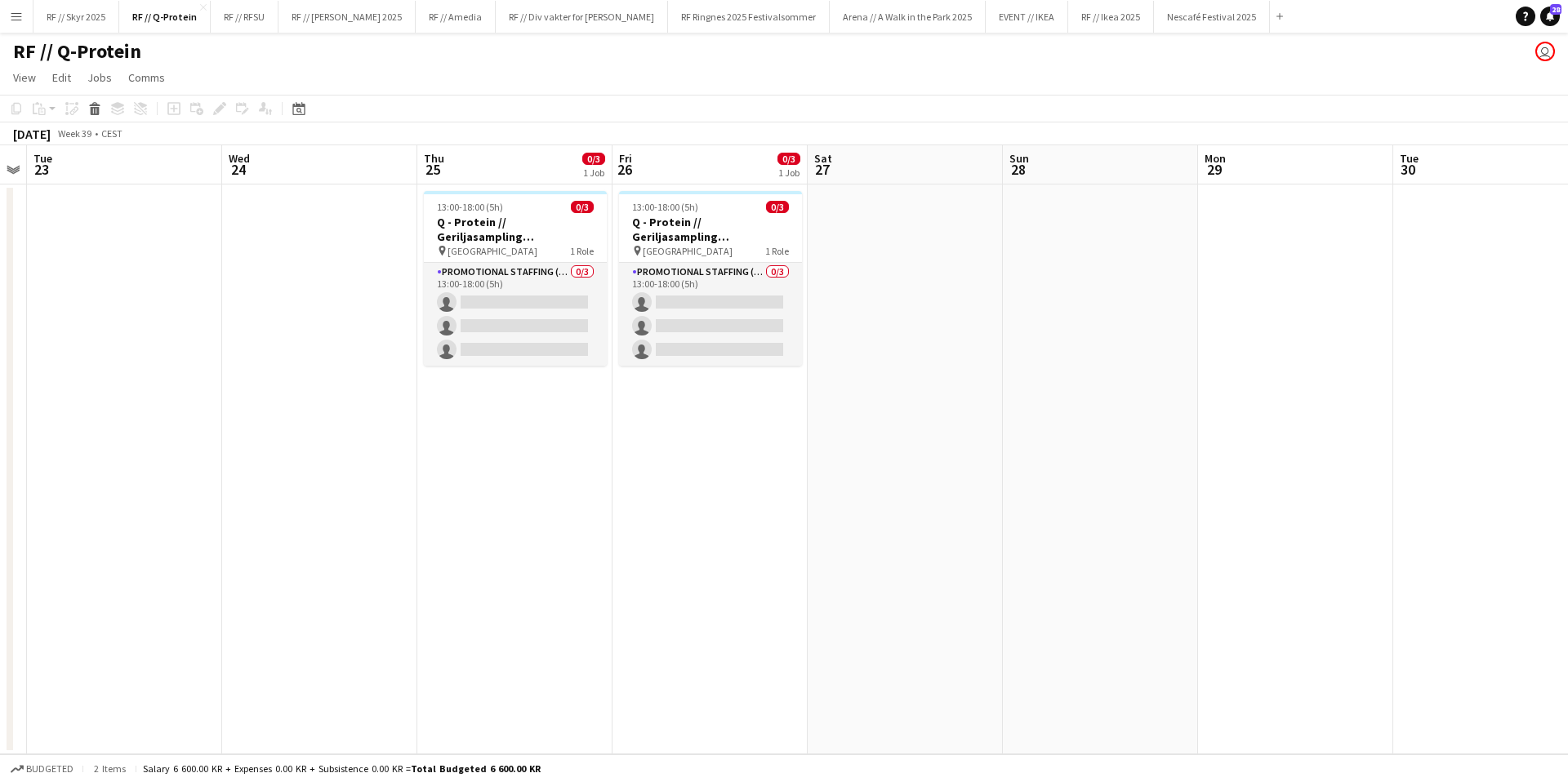
drag, startPoint x: 799, startPoint y: 506, endPoint x: 1562, endPoint y: 490, distance: 763.2
click at [1478, 490] on app-calendar-viewport "Sat 20 0/3 1 Job Sun 21 Mon 22 Tue 23 Wed 24 Thu 25 0/3 1 Job Fri 26 0/3 1 Job …" at bounding box center [784, 449] width 1568 height 609
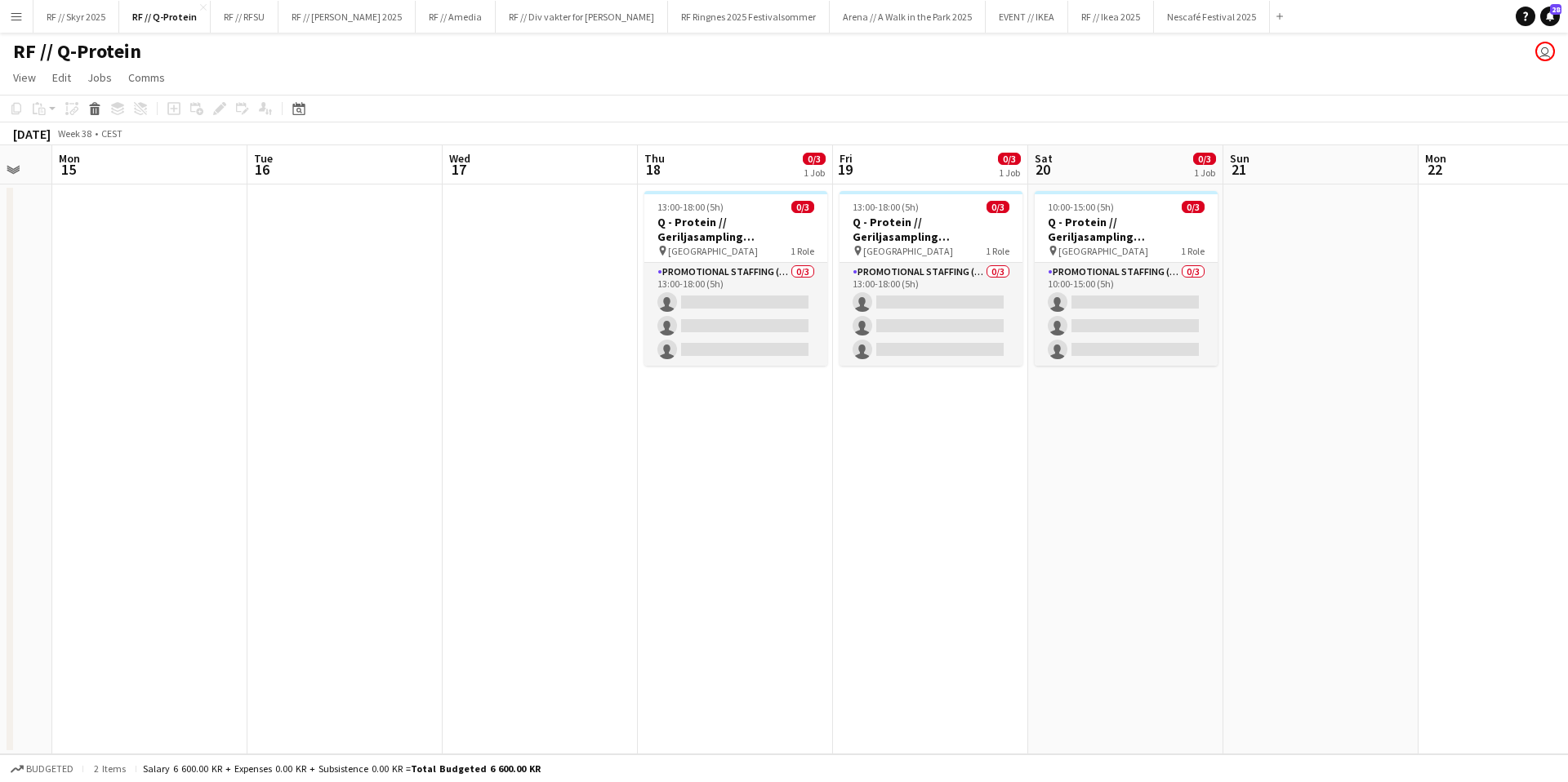
drag, startPoint x: 1055, startPoint y: 512, endPoint x: 1731, endPoint y: 480, distance: 676.8
click at [1567, 480] on html "Menu Boards Boards Boards All jobs Status Workforce Workforce My Workforce Recr…" at bounding box center [784, 391] width 1568 height 782
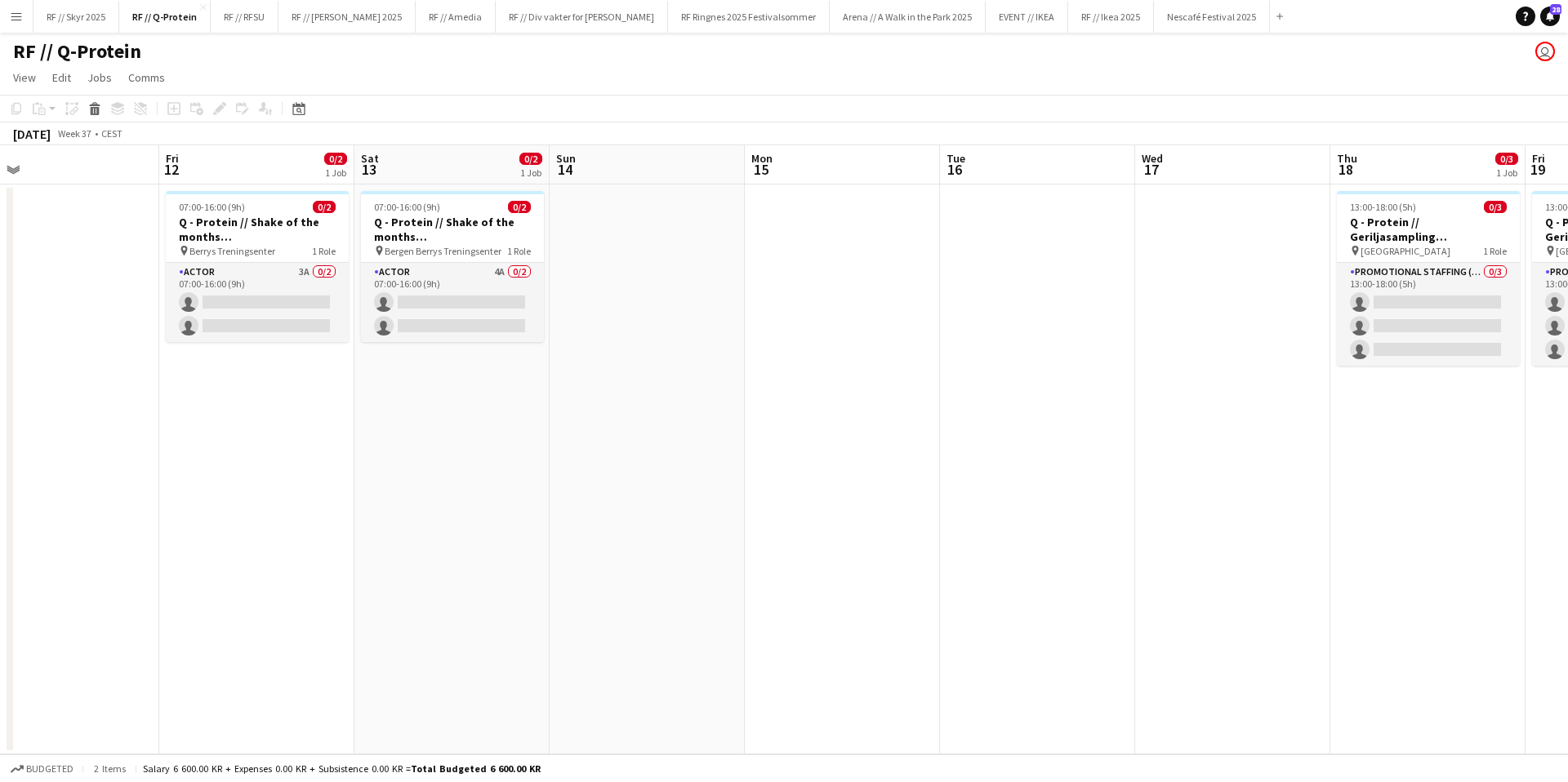
drag, startPoint x: 901, startPoint y: 485, endPoint x: 1796, endPoint y: 466, distance: 895.2
click at [1567, 466] on html "Menu Boards Boards Boards All jobs Status Workforce Workforce My Workforce Recr…" at bounding box center [784, 391] width 1568 height 782
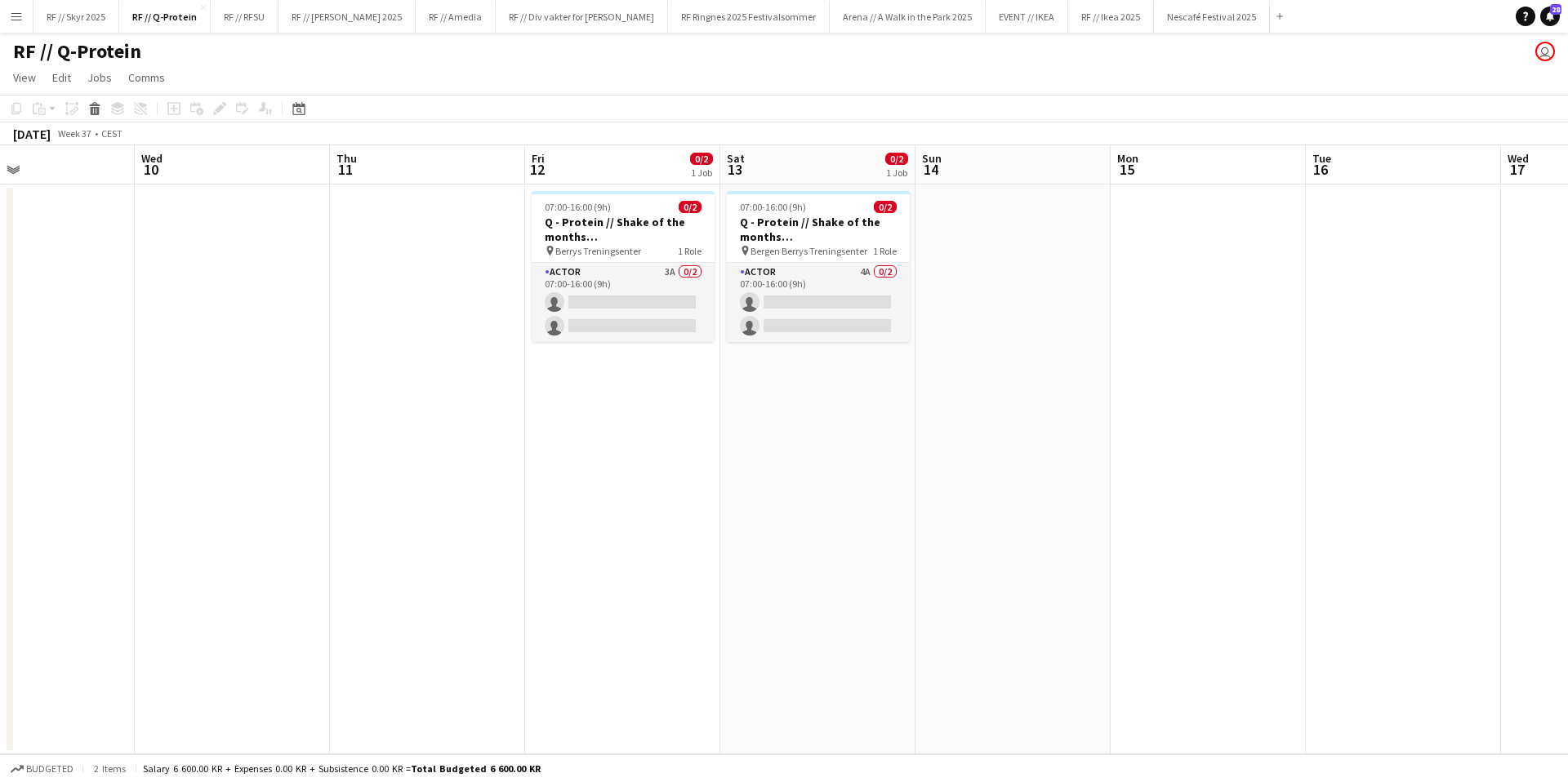
drag, startPoint x: 1087, startPoint y: 473, endPoint x: 1452, endPoint y: 466, distance: 365.1
click at [1452, 466] on app-calendar-viewport "Sun 7 Mon 8 Tue 9 Wed 10 Thu 11 Fri 12 0/2 1 Job Sat 13 0/2 1 Job Sun 14 Mon 15…" at bounding box center [784, 449] width 1568 height 609
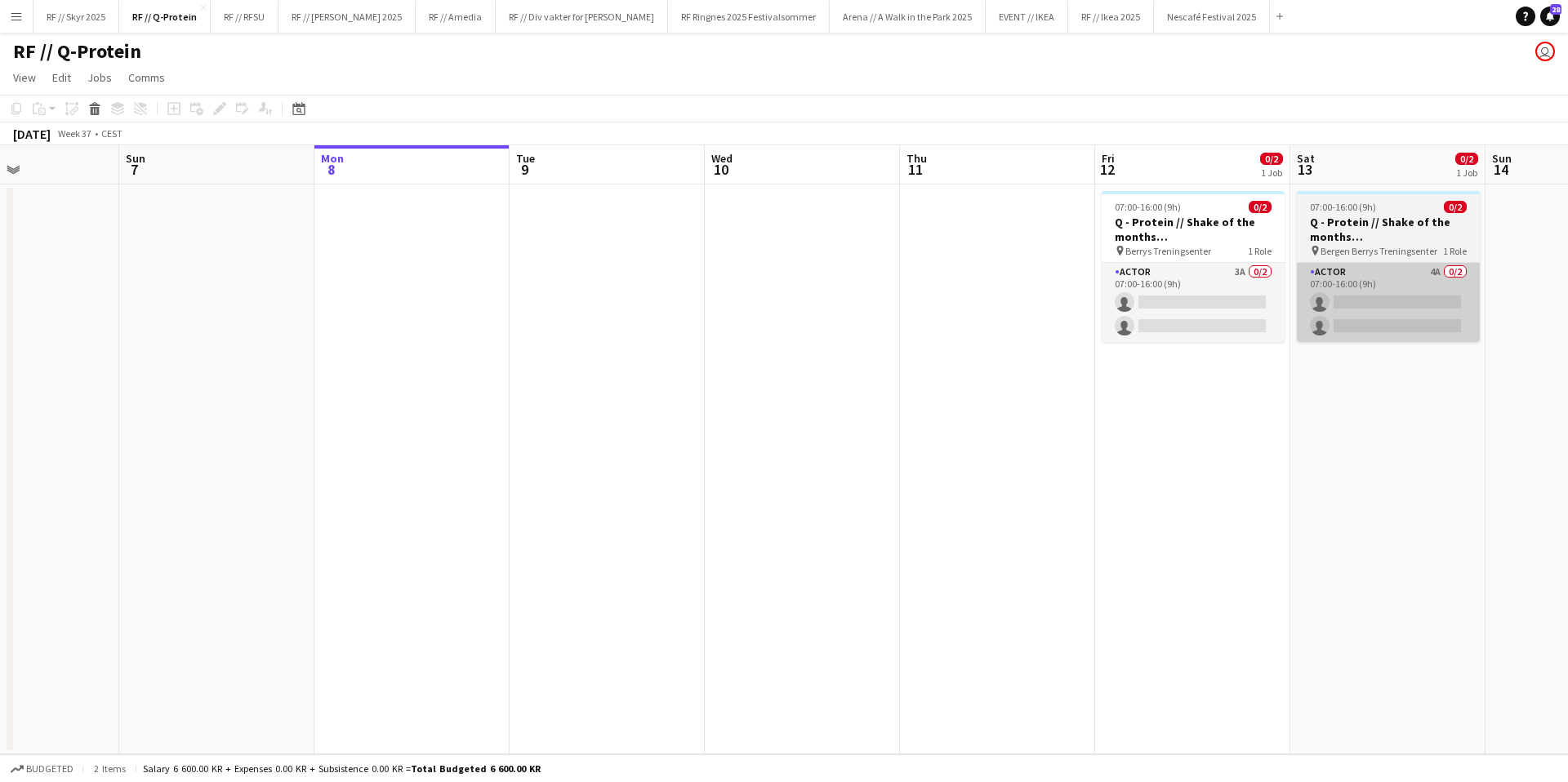
drag, startPoint x: 809, startPoint y: 353, endPoint x: 1335, endPoint y: 333, distance: 526.4
click at [1328, 334] on app-calendar-viewport "Thu 4 Fri 5 1/1 1 Job Sat 6 Sun 7 Mon 8 Tue 9 Wed 10 Thu 11 Fri 12 0/2 1 Job Sa…" at bounding box center [784, 449] width 1568 height 609
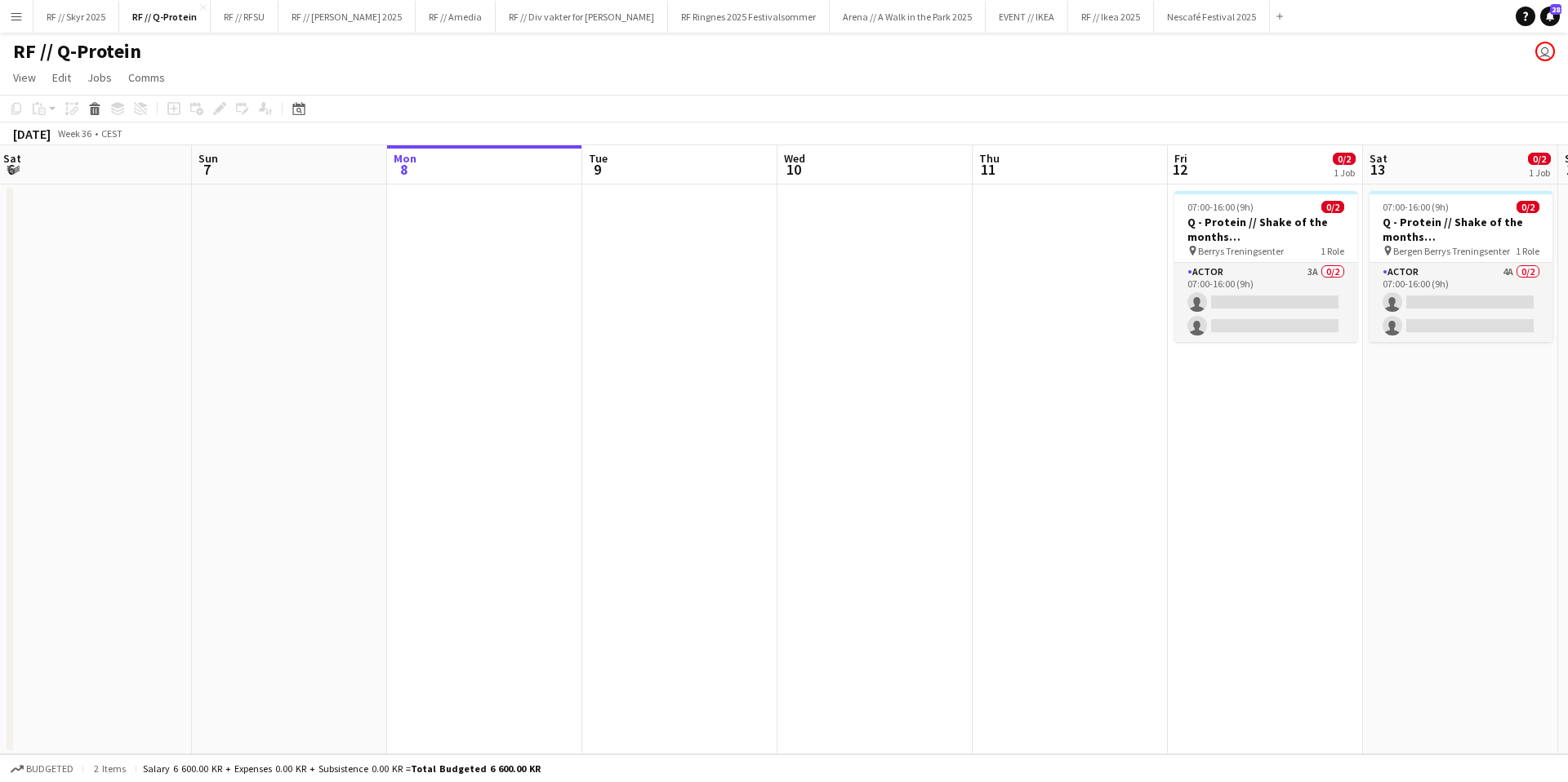
drag, startPoint x: 721, startPoint y: 330, endPoint x: 856, endPoint y: 331, distance: 135.0
click at [820, 325] on app-calendar-viewport "Thu 4 Fri 5 1/1 1 Job Sat 6 Sun 7 Mon 8 Tue 9 Wed 10 Thu 11 Fri 12 0/2 1 Job Sa…" at bounding box center [784, 449] width 1568 height 609
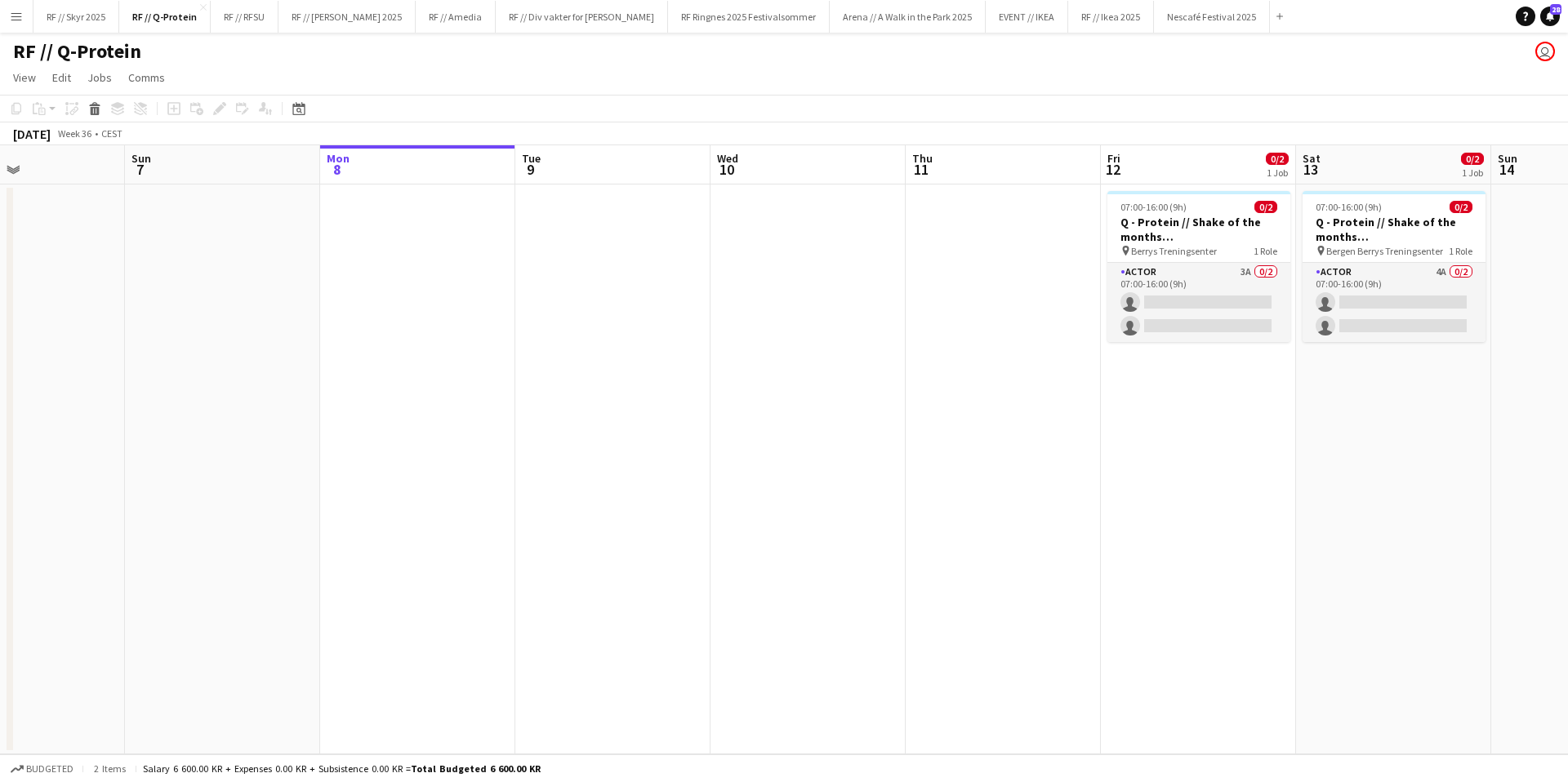
drag, startPoint x: 1464, startPoint y: 472, endPoint x: 1191, endPoint y: 431, distance: 276.1
click at [1227, 442] on app-calendar-viewport "Thu 4 Fri 5 1/1 1 Job Sat 6 Sun 7 Mon 8 Tue 9 Wed 10 Thu 11 Fri 12 0/2 1 Job Sa…" at bounding box center [784, 449] width 1568 height 609
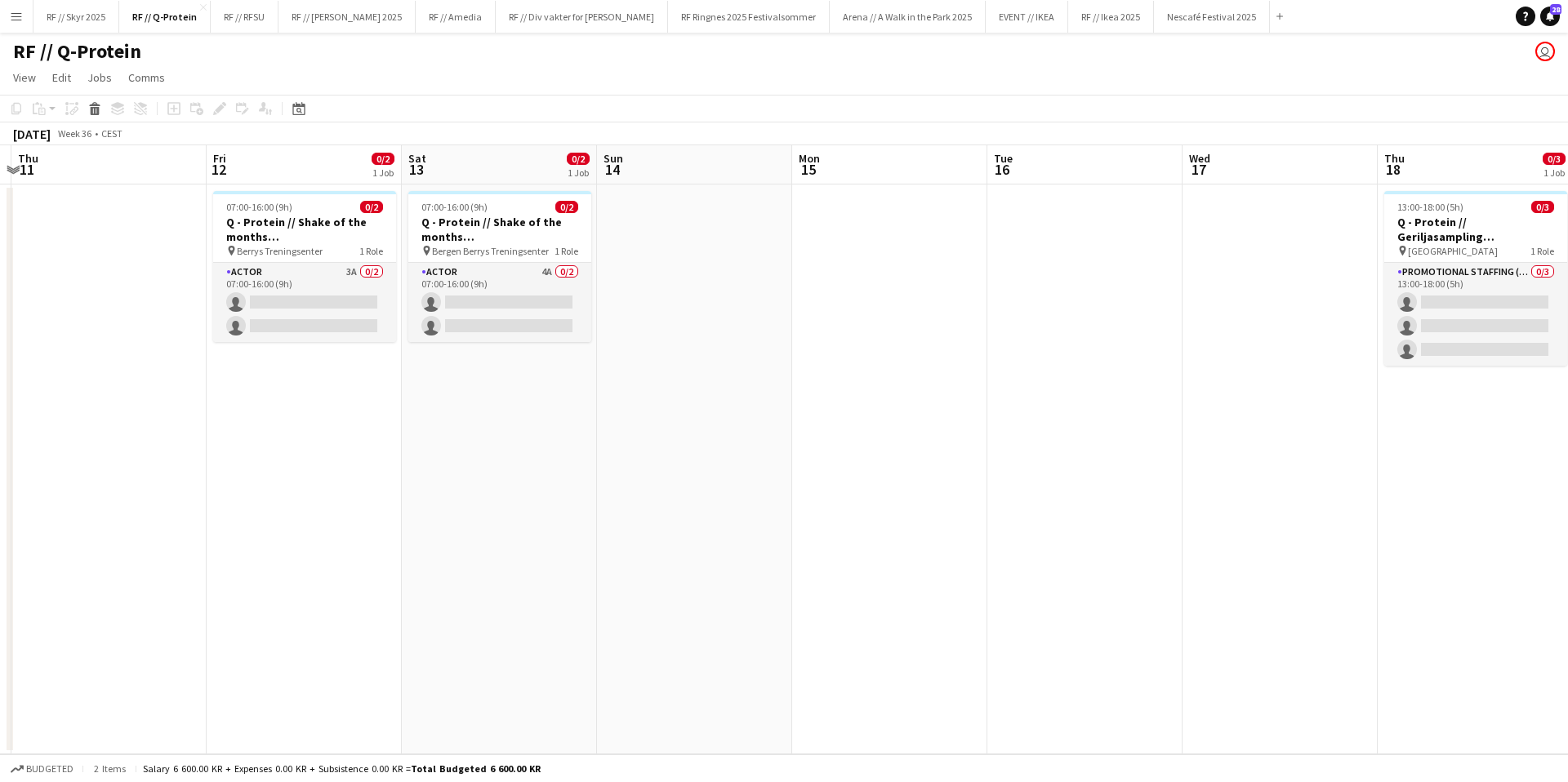
drag, startPoint x: 1258, startPoint y: 427, endPoint x: 494, endPoint y: 353, distance: 767.6
click at [494, 353] on app-calendar-viewport "Mon 8 Tue 9 Wed 10 Thu 11 Fri 12 0/2 1 Job Sat 13 0/2 1 Job Sun 14 Mon 15 Tue 1…" at bounding box center [784, 449] width 1568 height 609
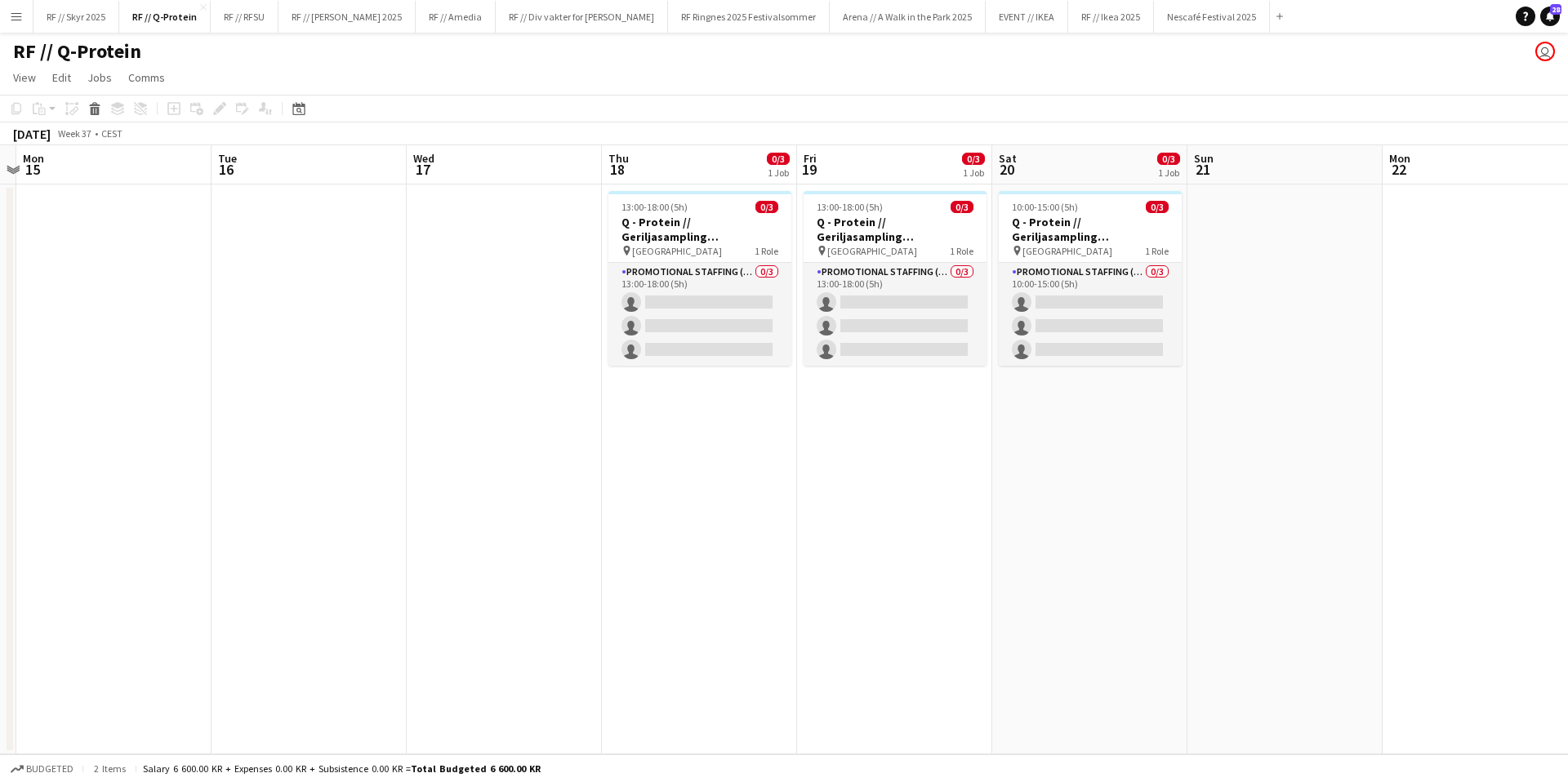
drag, startPoint x: 1202, startPoint y: 333, endPoint x: 467, endPoint y: 294, distance: 736.0
click at [467, 294] on app-calendar-viewport "Fri 12 0/2 1 Job Sat 13 0/2 1 Job Sun 14 Mon 15 Tue 16 Wed 17 Thu 18 0/3 1 Job …" at bounding box center [784, 449] width 1568 height 609
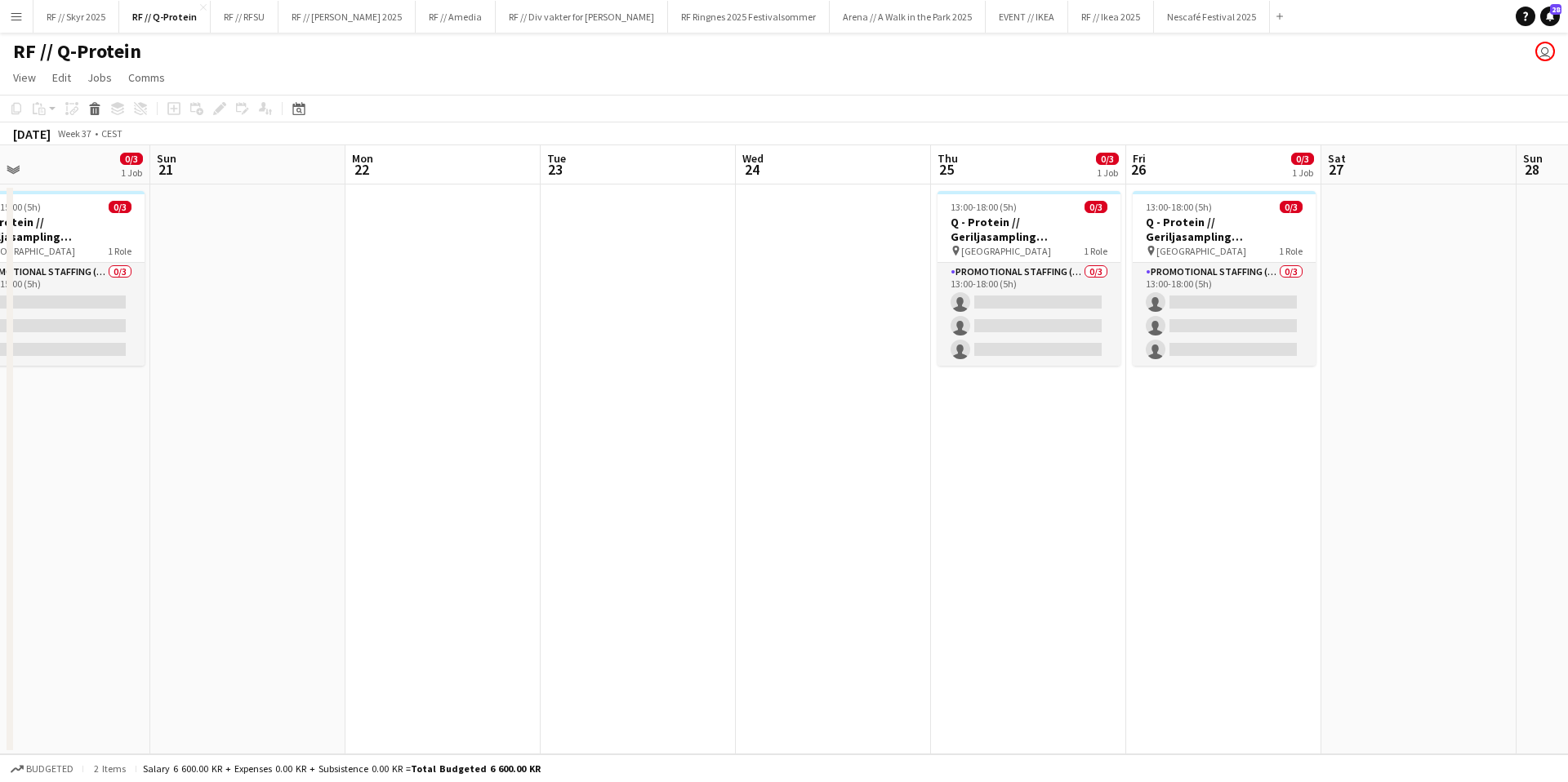
drag, startPoint x: 1415, startPoint y: 345, endPoint x: 375, endPoint y: 321, distance: 1040.3
click at [375, 321] on app-calendar-viewport "Wed 17 Thu 18 0/3 1 Job Fri 19 0/3 1 Job Sat 20 0/3 1 Job Sun 21 Mon 22 Tue 23 …" at bounding box center [784, 449] width 1568 height 609
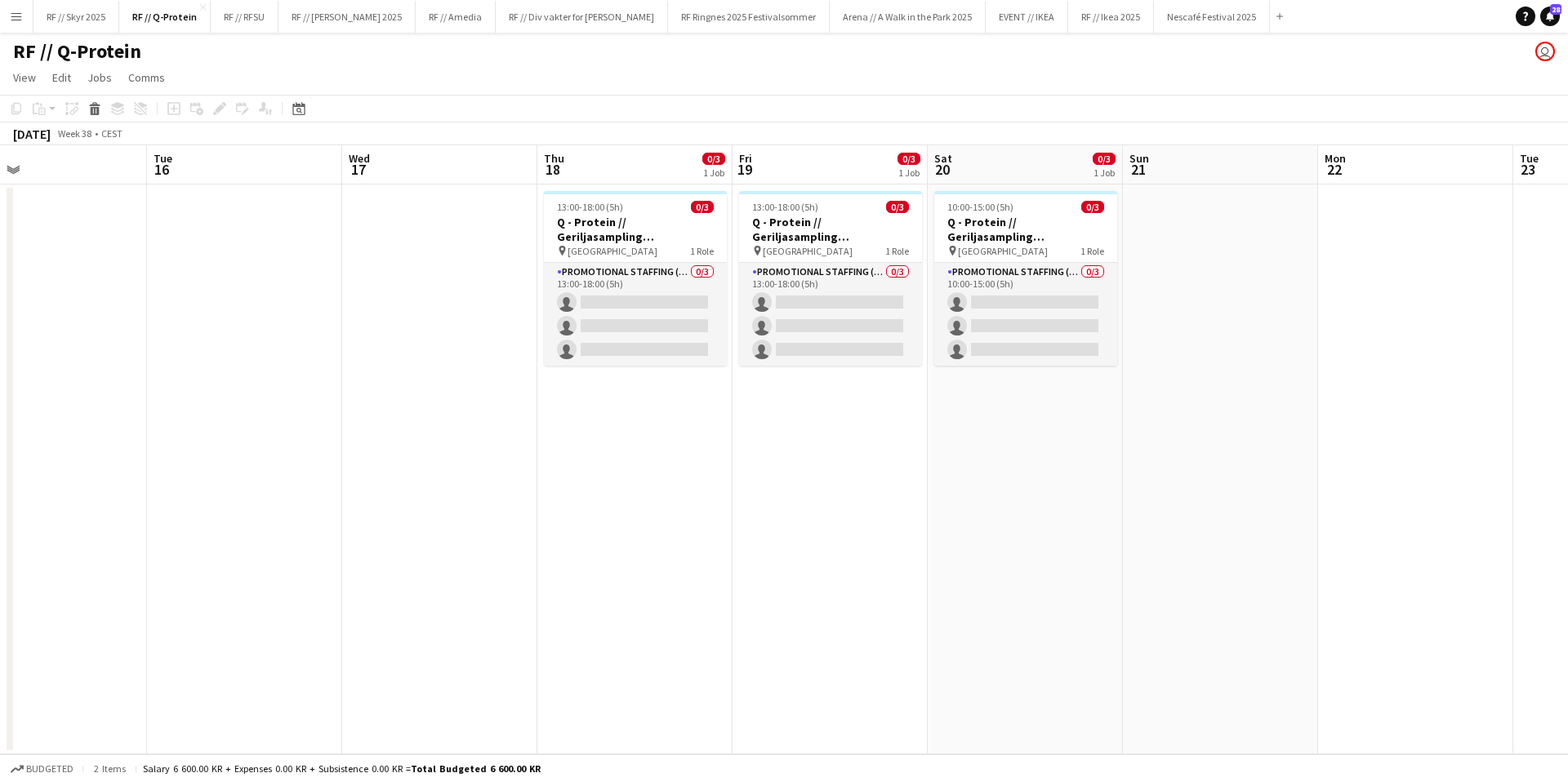
scroll to position [0, 327]
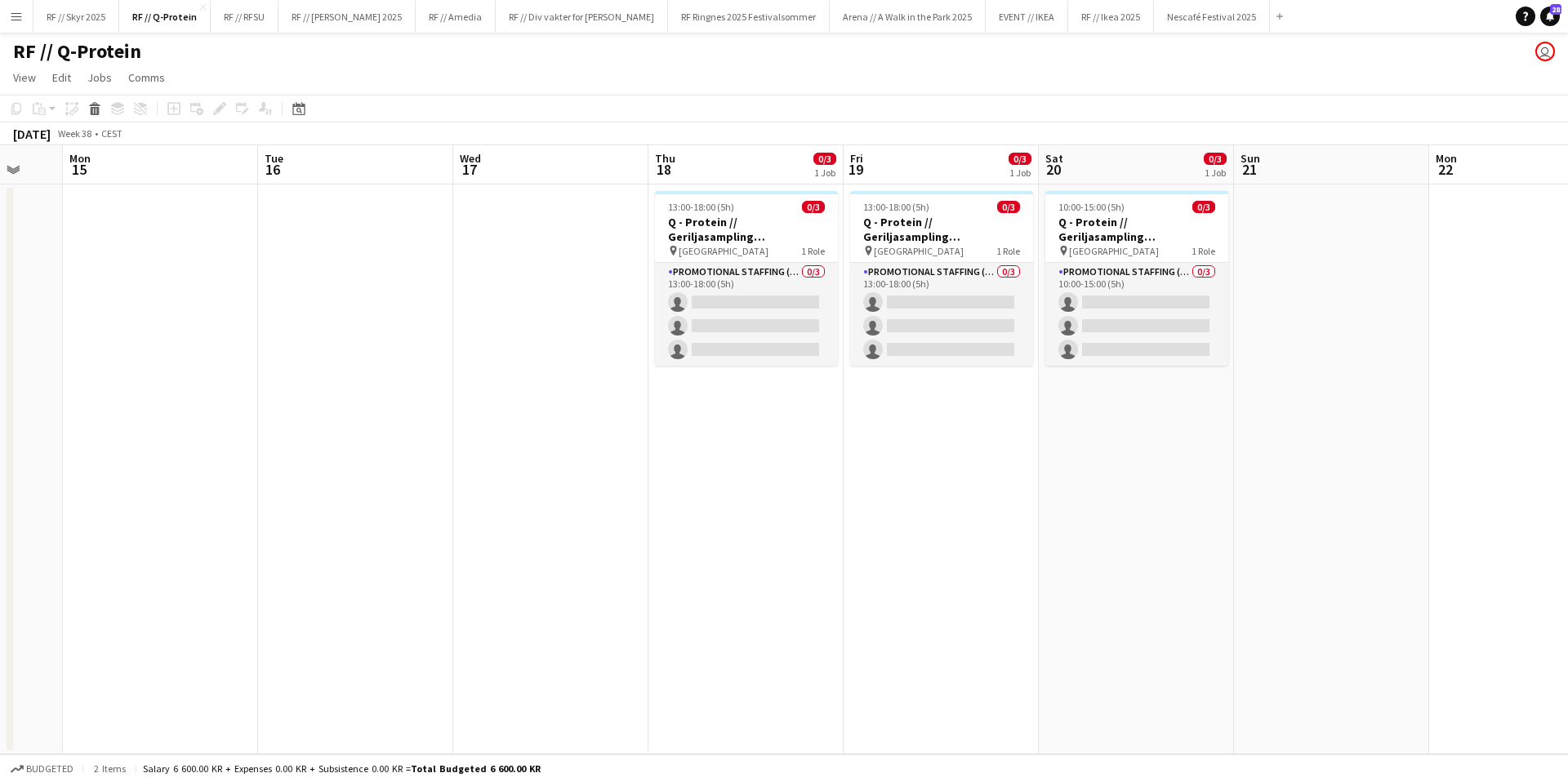
drag, startPoint x: 446, startPoint y: 326, endPoint x: 1609, endPoint y: 345, distance: 1163.2
click at [1567, 345] on html "Menu Boards Boards Boards All jobs Status Workforce Workforce My Workforce Recr…" at bounding box center [784, 391] width 1568 height 782
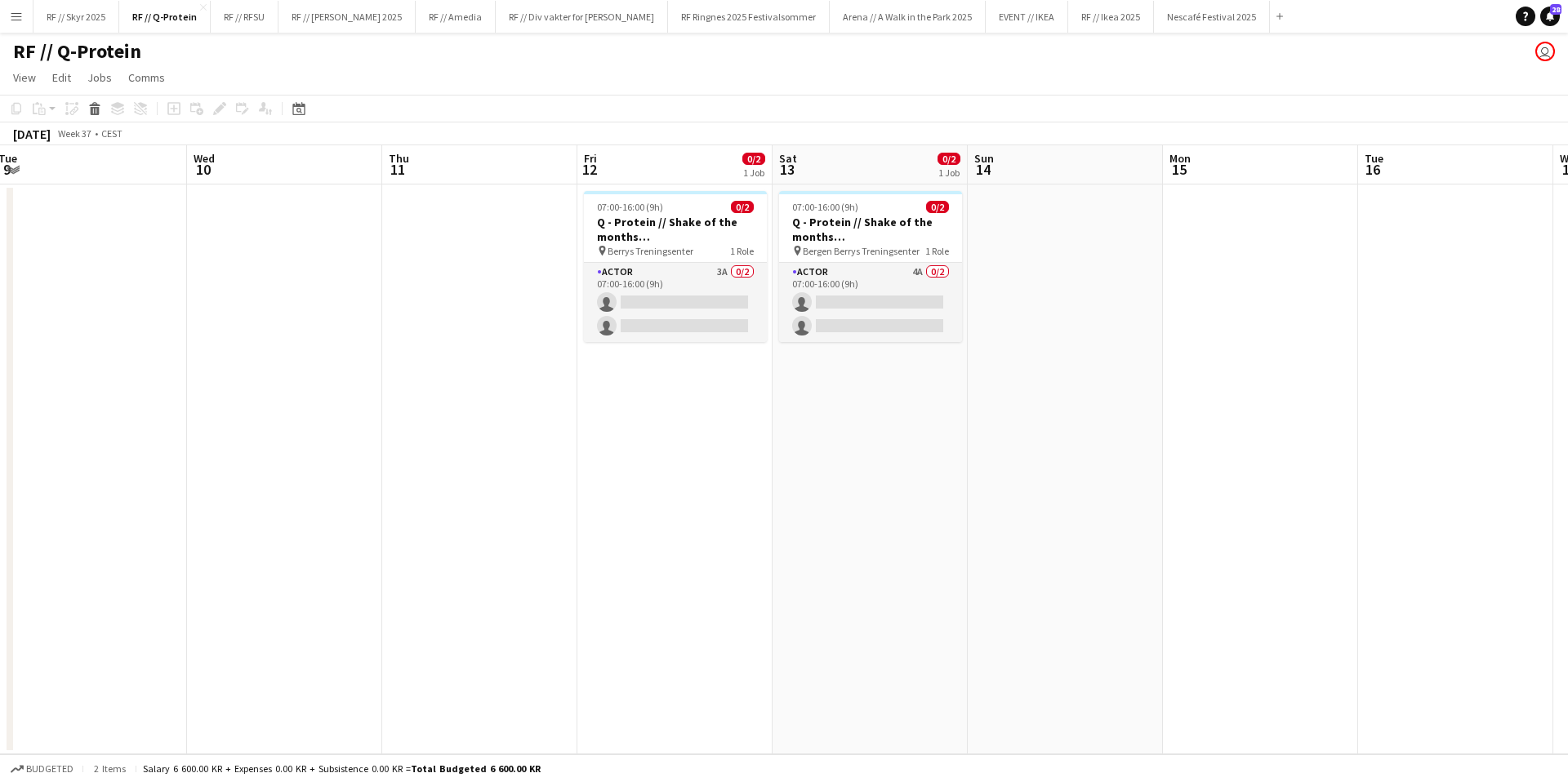
drag, startPoint x: 573, startPoint y: 442, endPoint x: 1303, endPoint y: 431, distance: 730.1
click at [1314, 432] on app-calendar-viewport "Sun 7 Mon 8 Tue 9 Wed 10 Thu 11 Fri 12 0/2 1 Job Sat 13 0/2 1 Job Sun 14 Mon 15…" at bounding box center [784, 449] width 1568 height 609
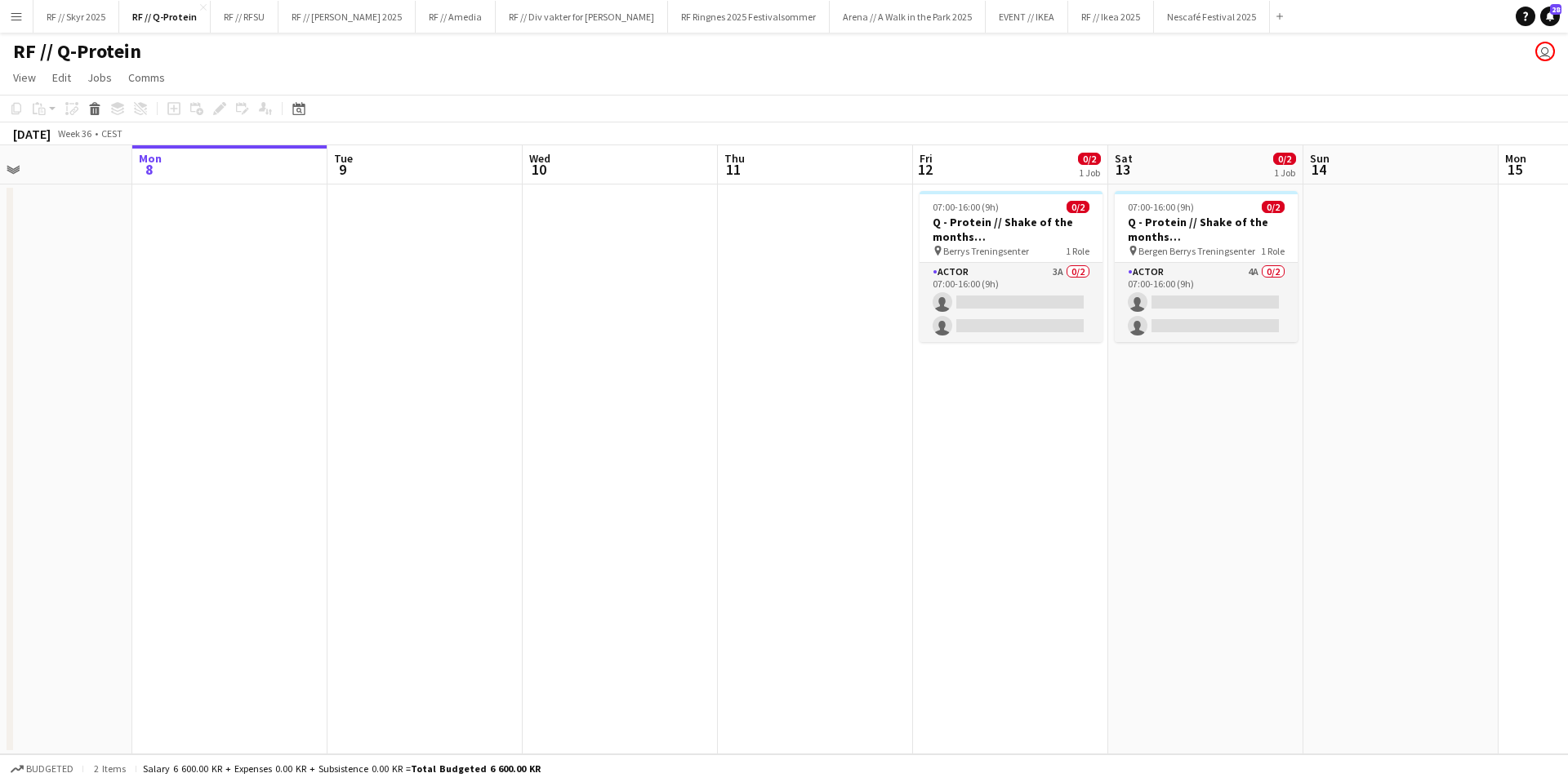
drag, startPoint x: 743, startPoint y: 378, endPoint x: 233, endPoint y: 390, distance: 510.1
click at [261, 390] on app-calendar-viewport "Thu 4 Fri 5 1/1 1 Job Sat 6 Sun 7 Mon 8 Tue 9 Wed 10 Thu 11 Fri 12 0/2 1 Job Sa…" at bounding box center [784, 449] width 1568 height 609
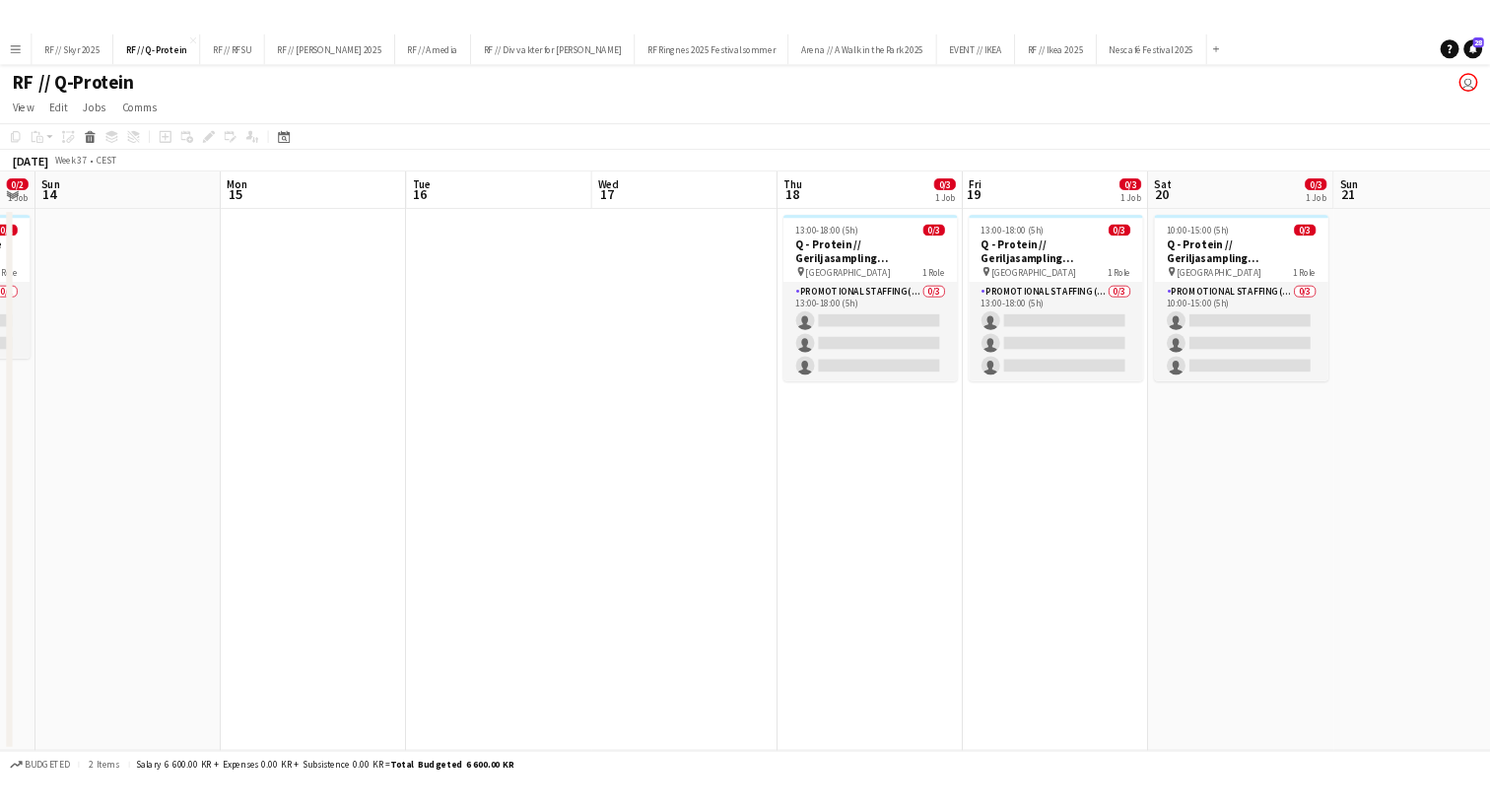
scroll to position [0, 958]
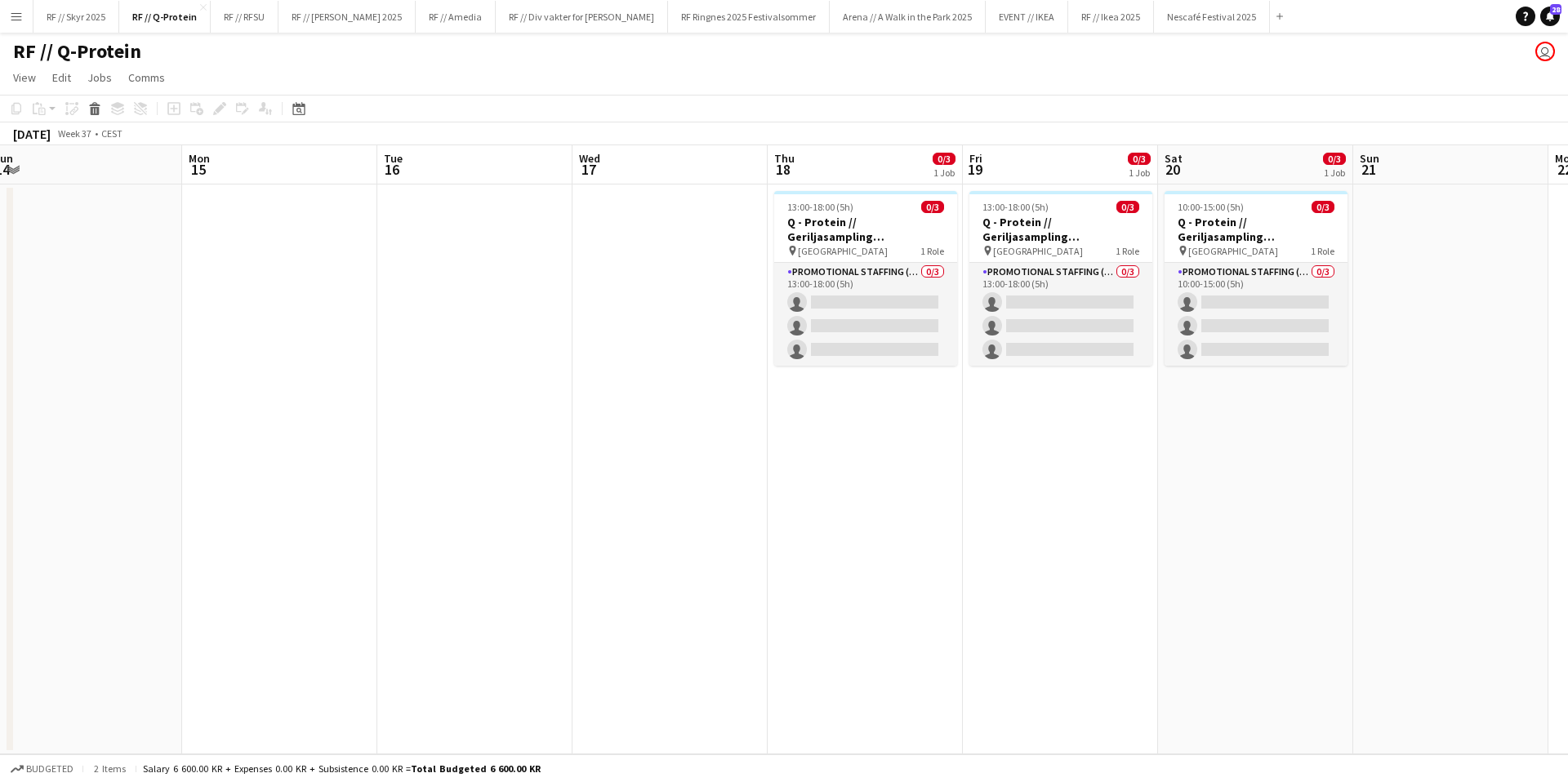
drag, startPoint x: 1049, startPoint y: 367, endPoint x: 557, endPoint y: 364, distance: 492.0
click at [557, 364] on app-calendar-viewport "Wed 10 Thu 11 Fri 12 0/2 1 Job Sat 13 0/2 1 Job Sun 14 Mon 15 Tue 16 Wed 17 Thu…" at bounding box center [784, 449] width 1568 height 609
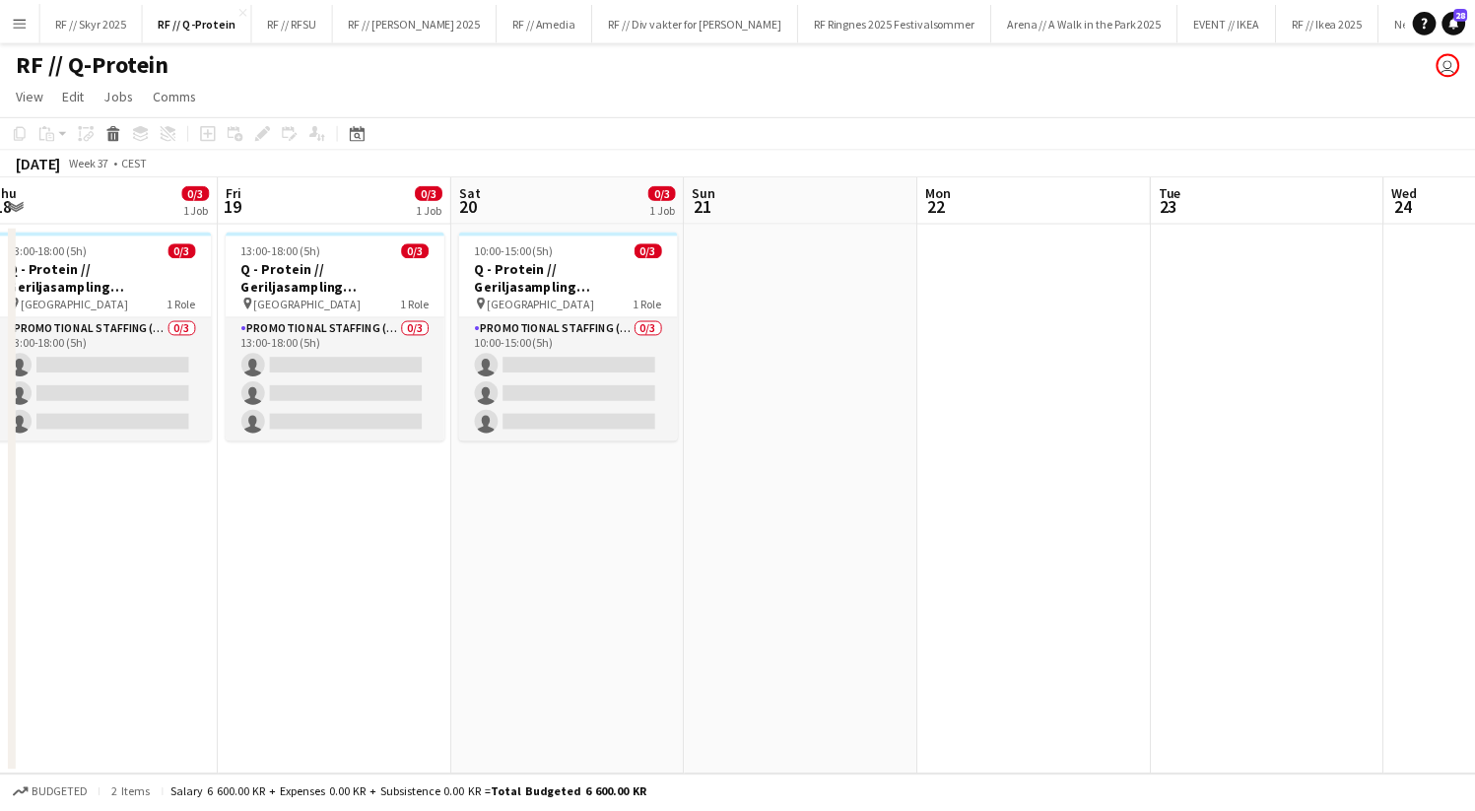
scroll to position [0, 487]
